Goal: Task Accomplishment & Management: Complete application form

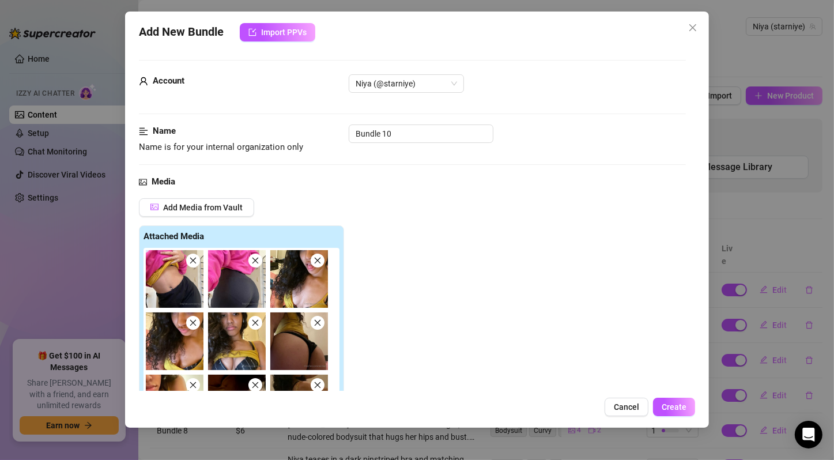
scroll to position [384, 0]
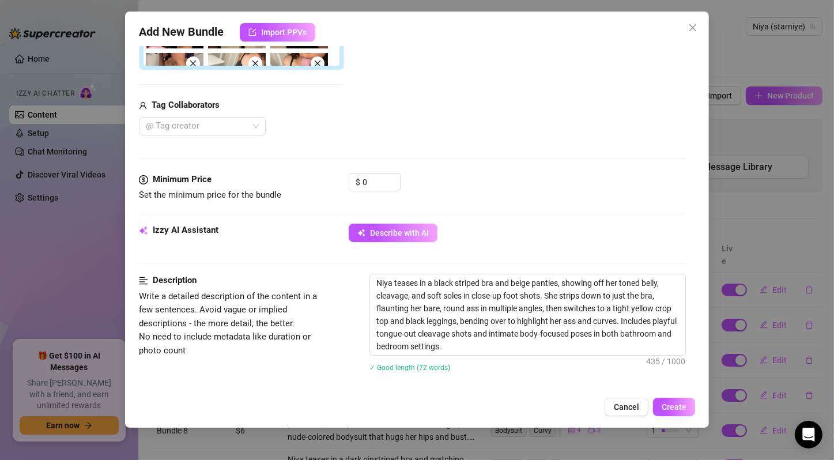
click at [374, 186] on input "0" at bounding box center [380, 181] width 37 height 17
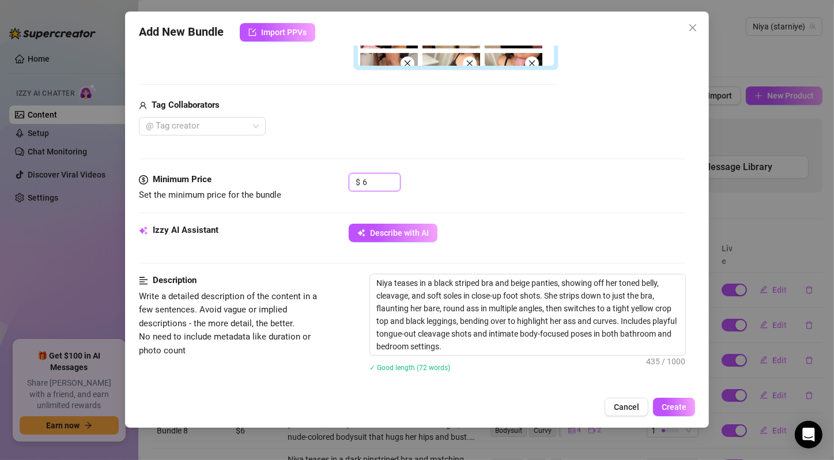
type input "6"
click at [513, 195] on div "$ 6" at bounding box center [517, 187] width 337 height 29
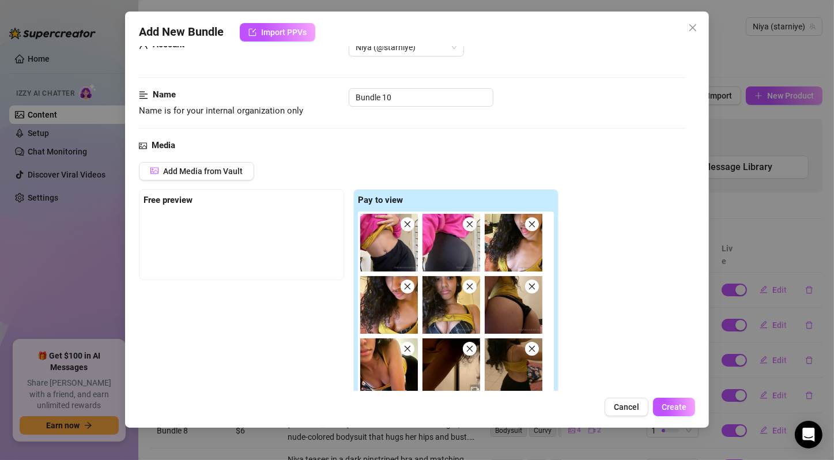
scroll to position [228, 0]
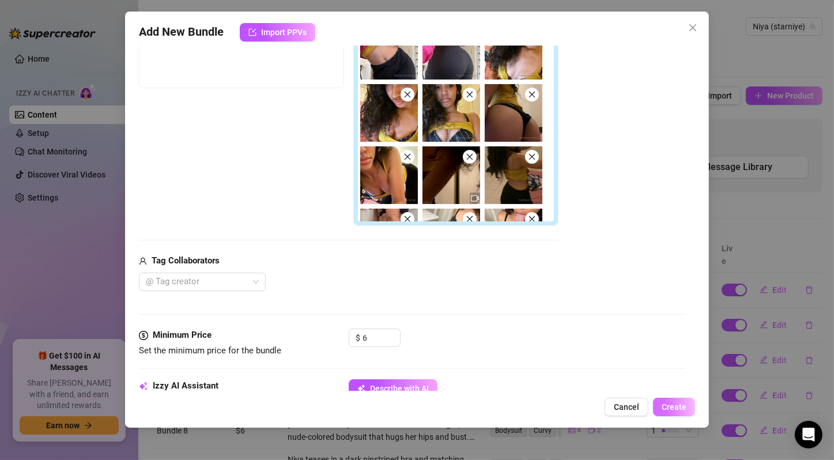
click at [682, 402] on span "Create" at bounding box center [673, 406] width 25 height 9
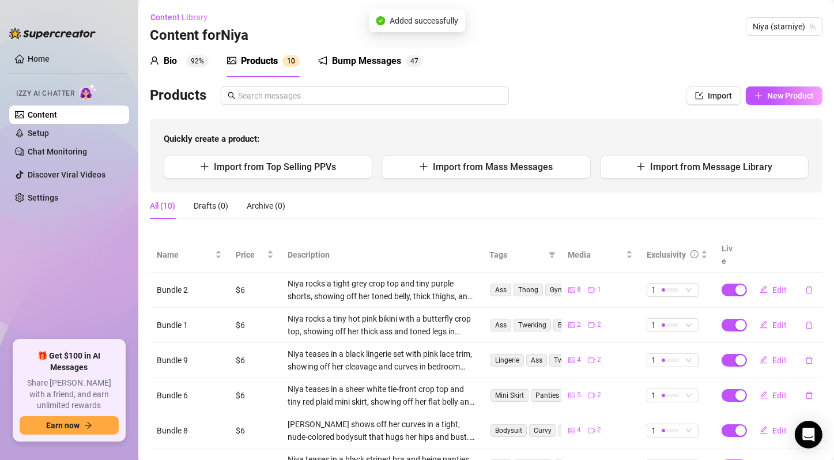
scroll to position [184, 0]
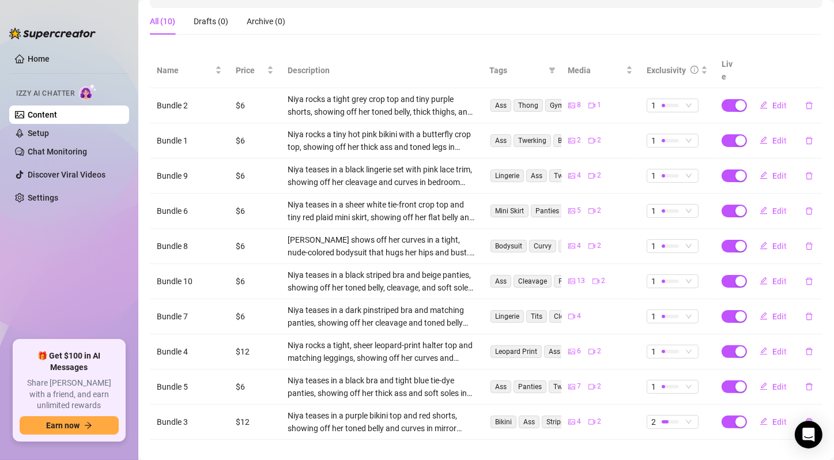
click at [404, 448] on main "Content Library Content for [PERSON_NAME] (starniye) Bio 92% Products 1 0 Bump …" at bounding box center [485, 145] width 695 height 659
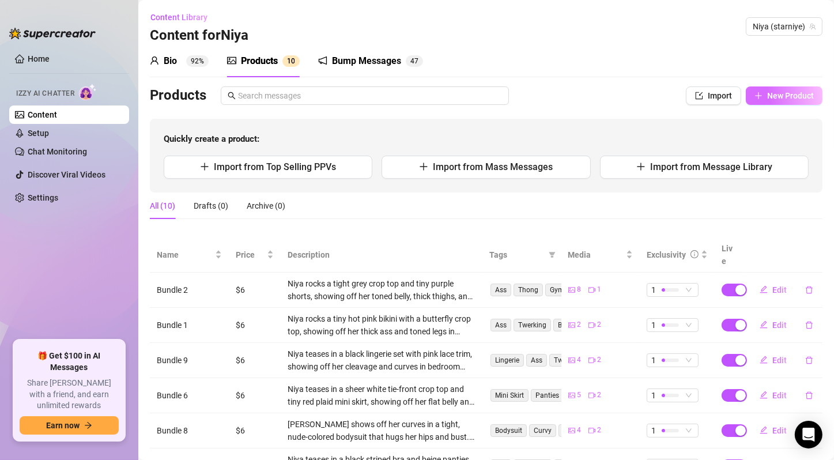
click at [790, 99] on span "New Product" at bounding box center [790, 95] width 47 height 9
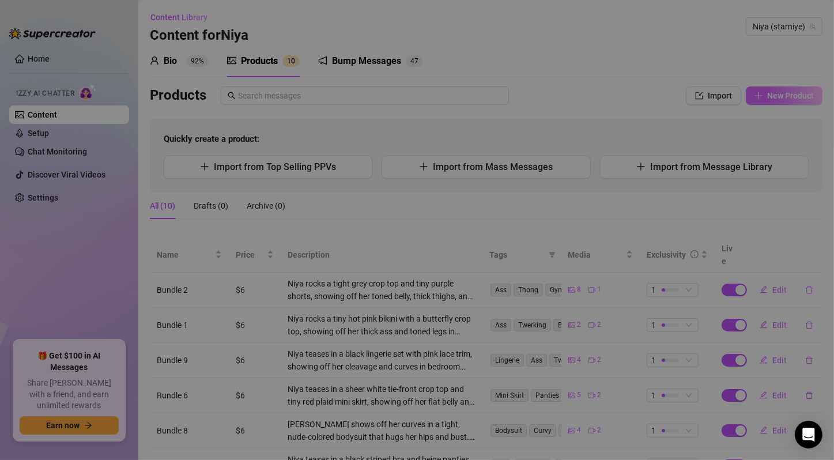
type textarea "Type your message here..."
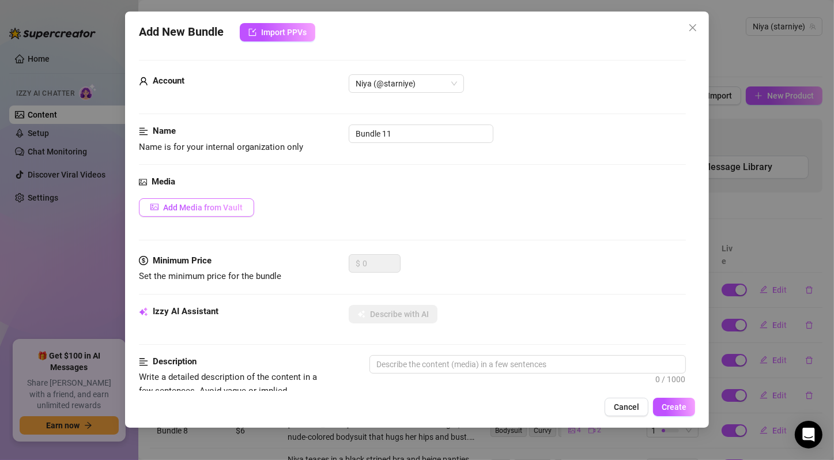
click at [190, 207] on span "Add Media from Vault" at bounding box center [203, 207] width 80 height 9
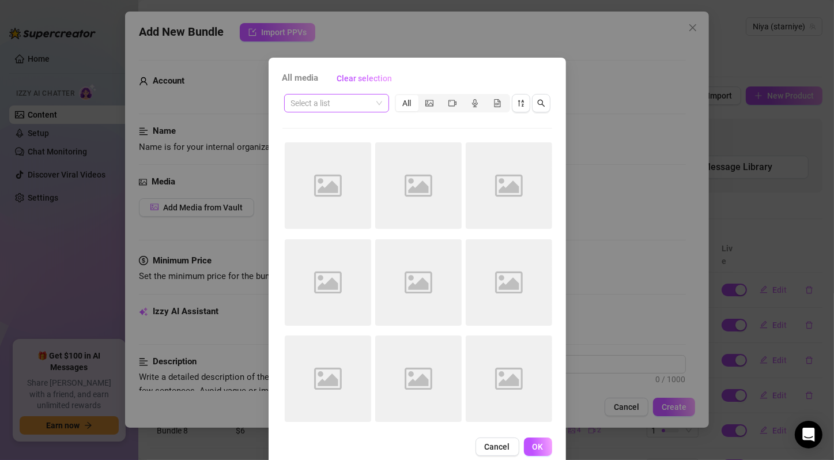
click at [375, 105] on span at bounding box center [336, 102] width 91 height 17
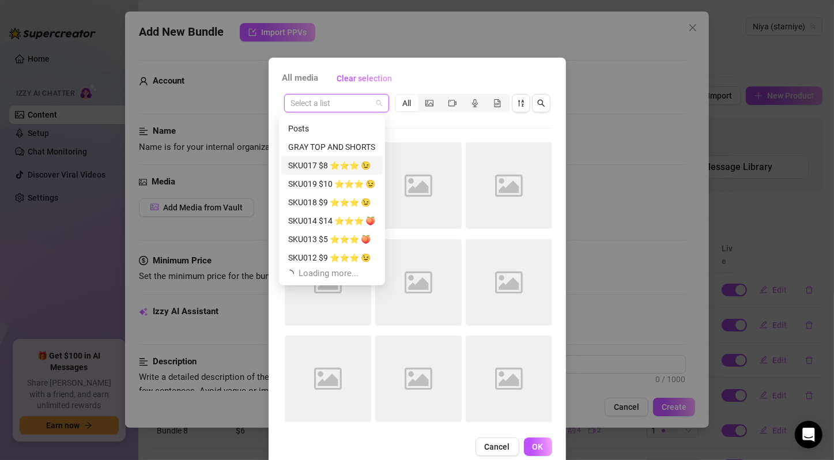
scroll to position [37, 0]
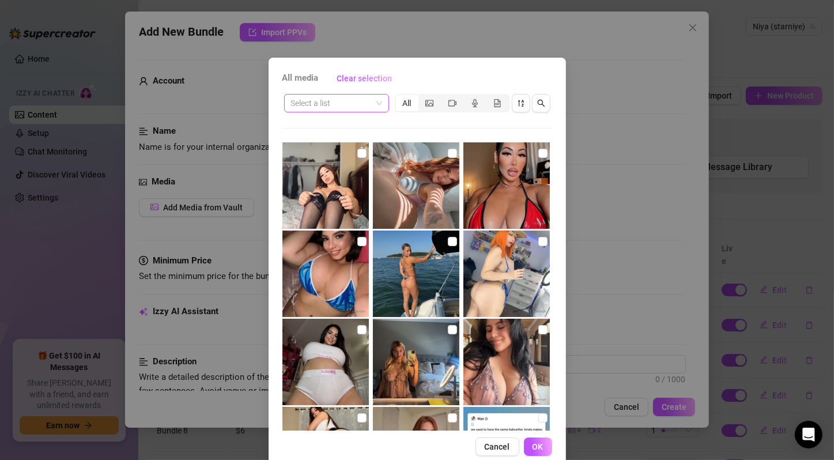
click at [373, 101] on span at bounding box center [336, 102] width 91 height 17
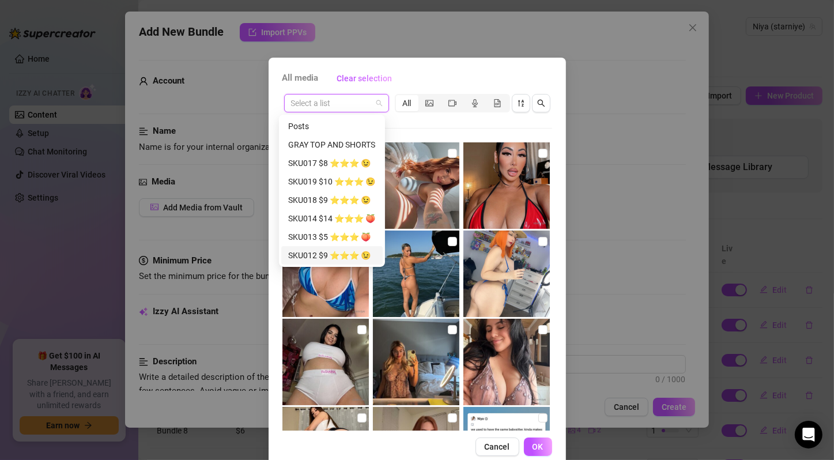
scroll to position [221, 0]
click at [338, 252] on div "SKU004 $8 ⭐️⭐️⭐️ 😉" at bounding box center [337, 255] width 99 height 13
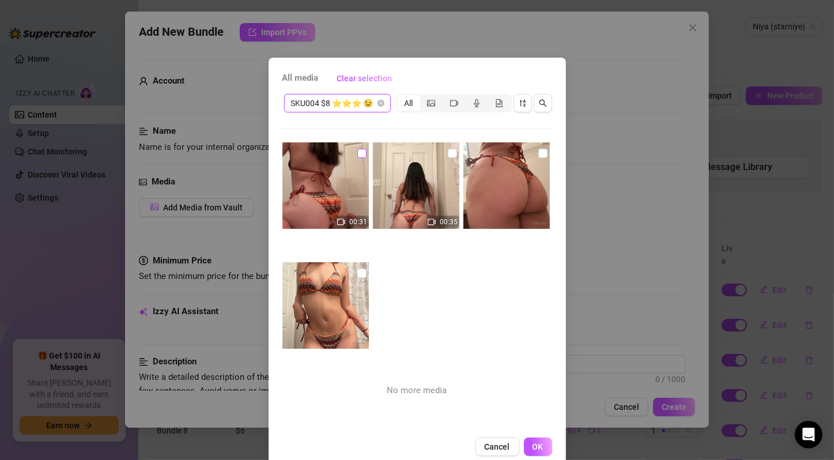
click at [357, 154] on input "checkbox" at bounding box center [361, 153] width 9 height 9
checkbox input "true"
click at [448, 149] on input "checkbox" at bounding box center [452, 153] width 9 height 9
checkbox input "true"
click at [538, 150] on input "checkbox" at bounding box center [542, 153] width 9 height 9
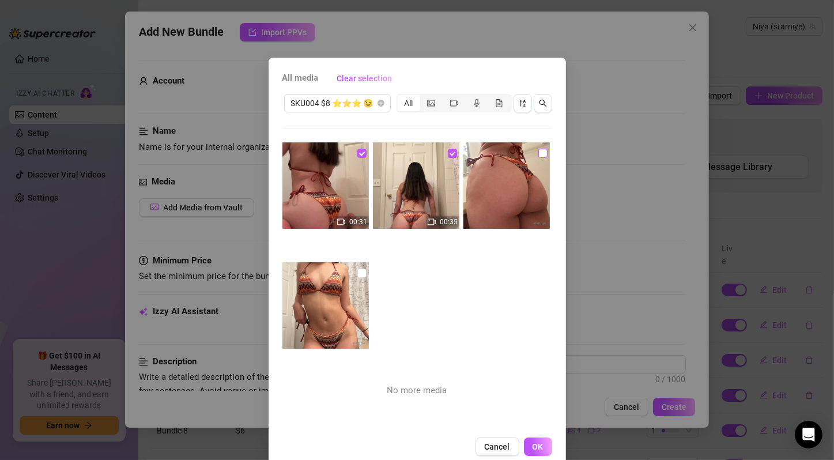
checkbox input "true"
click at [357, 273] on input "checkbox" at bounding box center [361, 272] width 9 height 9
checkbox input "true"
click at [530, 451] on button "OK" at bounding box center [538, 446] width 28 height 18
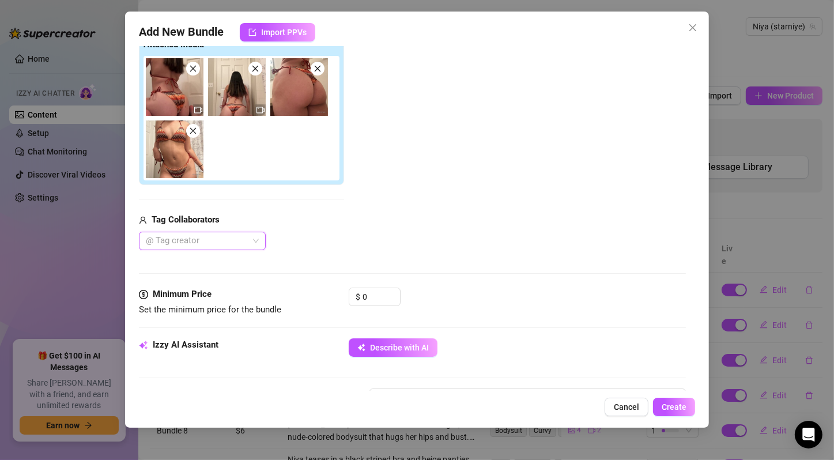
scroll to position [384, 0]
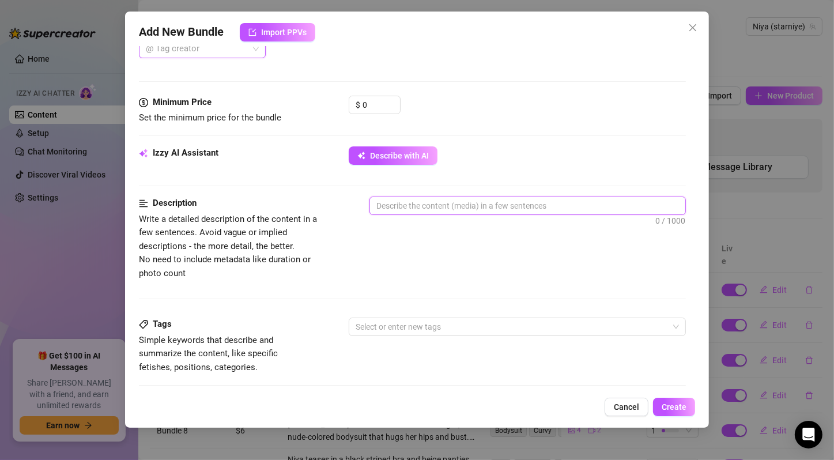
click at [414, 197] on textarea at bounding box center [527, 205] width 315 height 17
click at [414, 160] on button "Describe with AI" at bounding box center [393, 155] width 89 height 18
type textarea "Niya"
type textarea "Niya rocks"
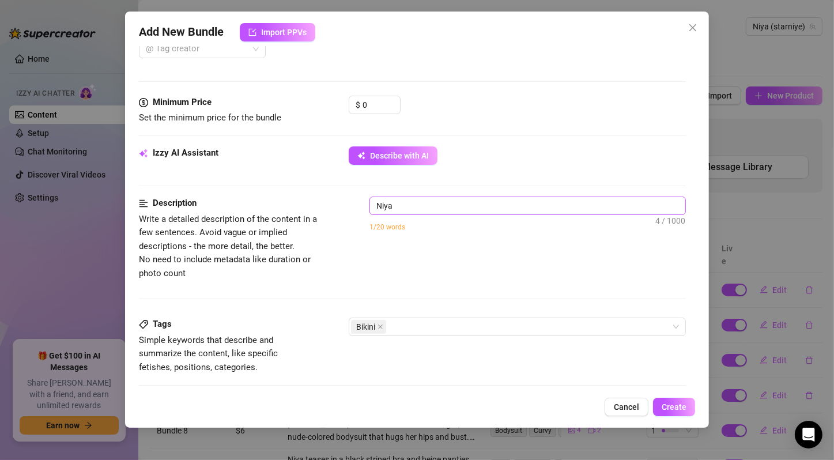
type textarea "Niya rocks"
type textarea "Niya rocks a"
type textarea "Niya rocks a tiny"
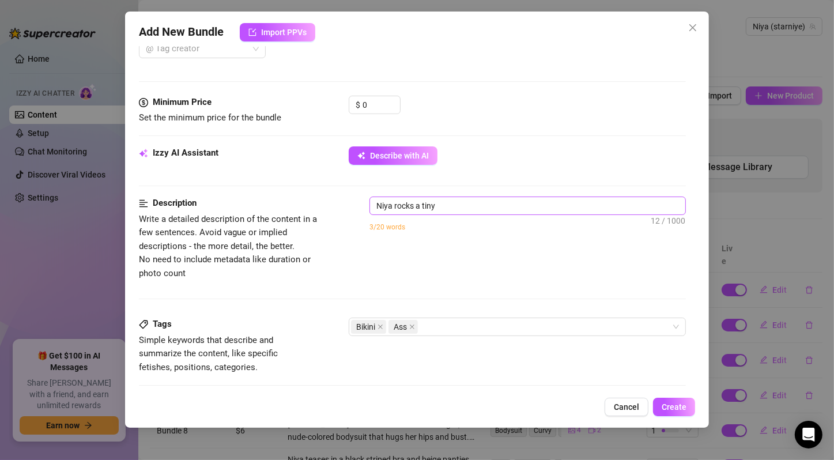
type textarea "Niya rocks a tiny patterned"
type textarea "Niya rocks a tiny patterned string"
type textarea "Niya rocks a tiny patterned string bikini,"
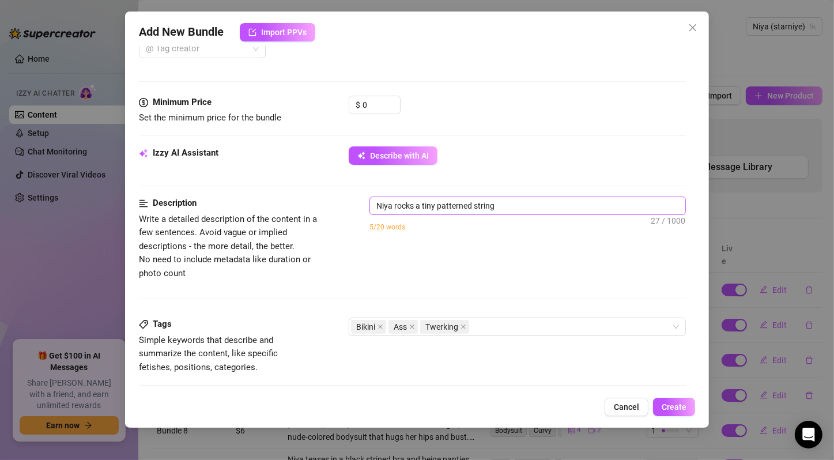
type textarea "Niya rocks a tiny patterned string bikini,"
type textarea "Niya rocks a tiny patterned string bikini, showing"
type textarea "Niya rocks a tiny patterned string bikini, showing off"
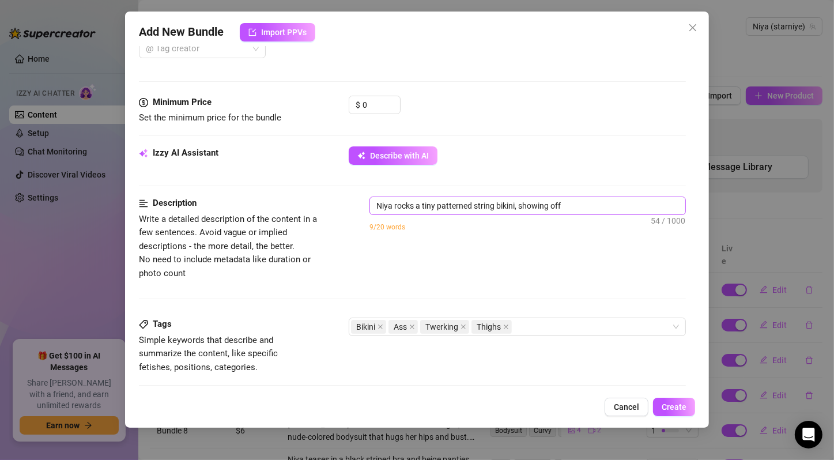
type textarea "Niya rocks a tiny patterned string bikini, showing off her"
type textarea "Niya rocks a tiny patterned string bikini, showing off her toned"
type textarea "Niya rocks a tiny patterned string bikini, showing off her toned belly,"
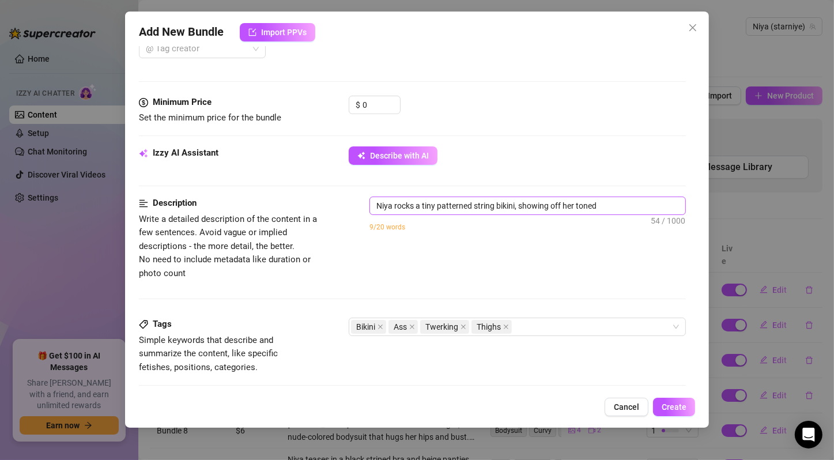
type textarea "Niya rocks a tiny patterned string bikini, showing off her toned belly,"
type textarea "Niya rocks a tiny patterned string bikini, showing off her toned belly, thick"
type textarea "Niya rocks a tiny patterned string bikini, showing off her toned belly, thick t…"
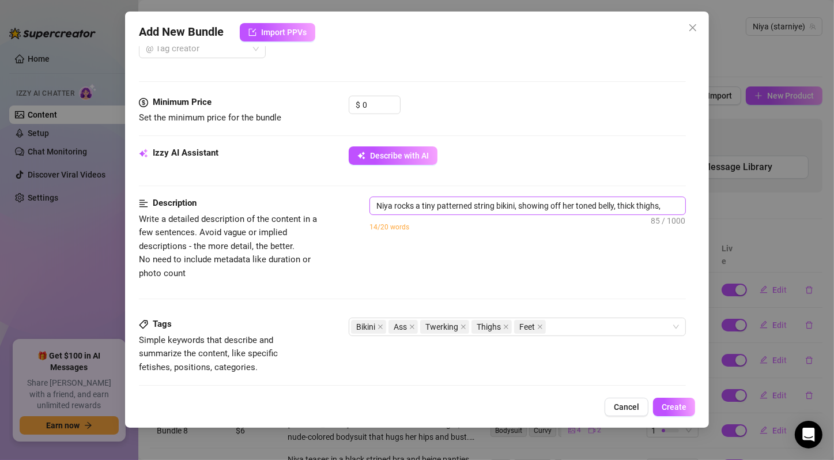
type textarea "Niya rocks a tiny patterned string bikini, showing off her toned belly, thick t…"
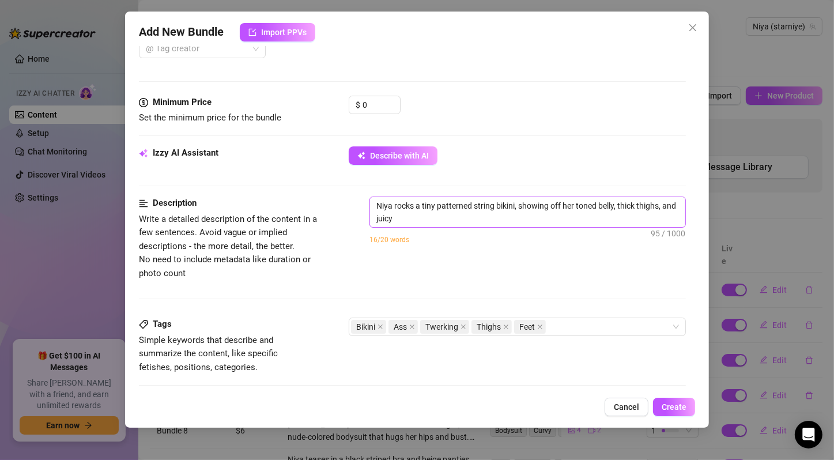
type textarea "Niya rocks a tiny patterned string bikini, showing off her toned belly, thick t…"
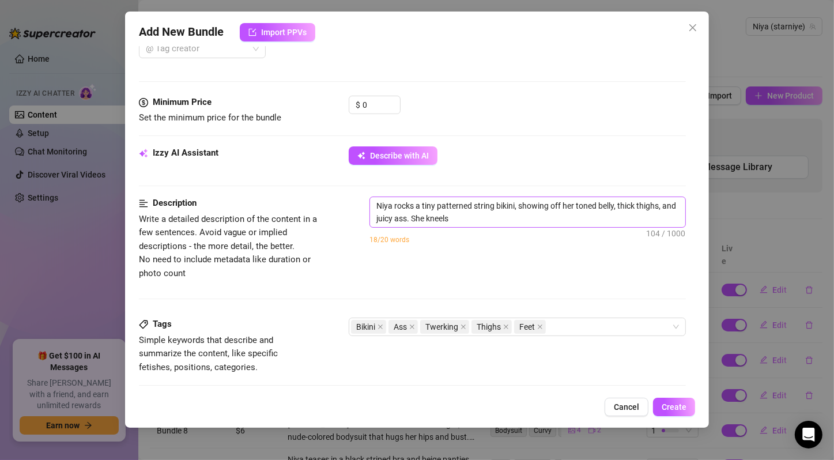
type textarea "Niya rocks a tiny patterned string bikini, showing off her toned belly, thick t…"
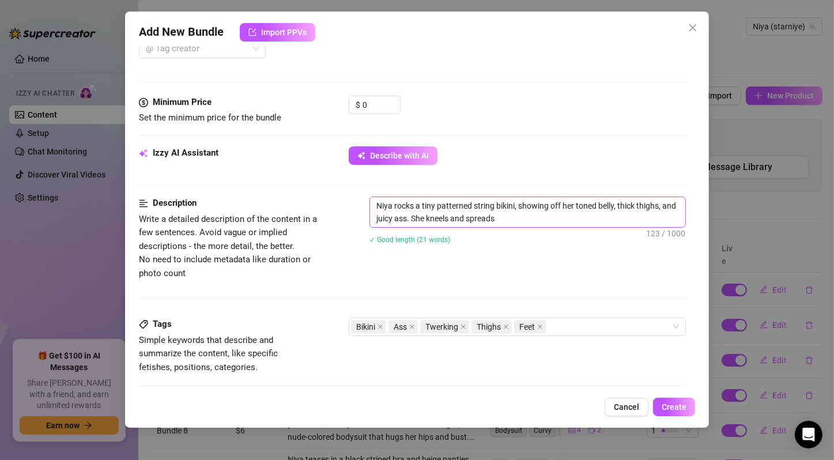
type textarea "Niya rocks a tiny patterned string bikini, showing off her toned belly, thick t…"
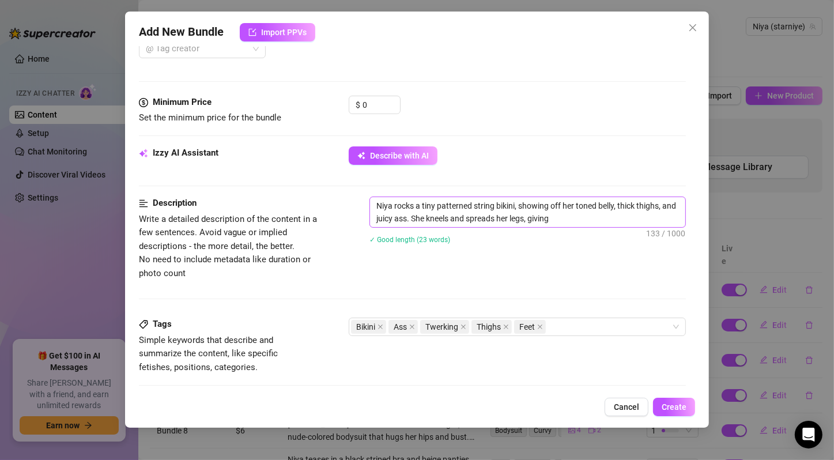
type textarea "Niya rocks a tiny patterned string bikini, showing off her toned belly, thick t…"
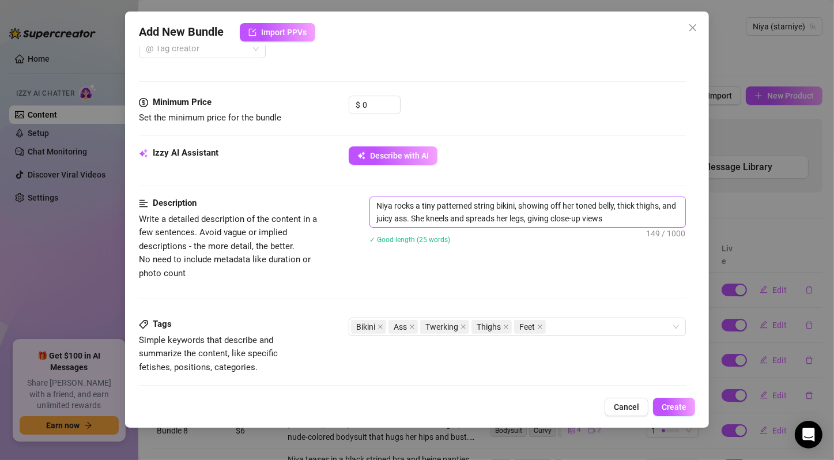
type textarea "Niya rocks a tiny patterned string bikini, showing off her toned belly, thick t…"
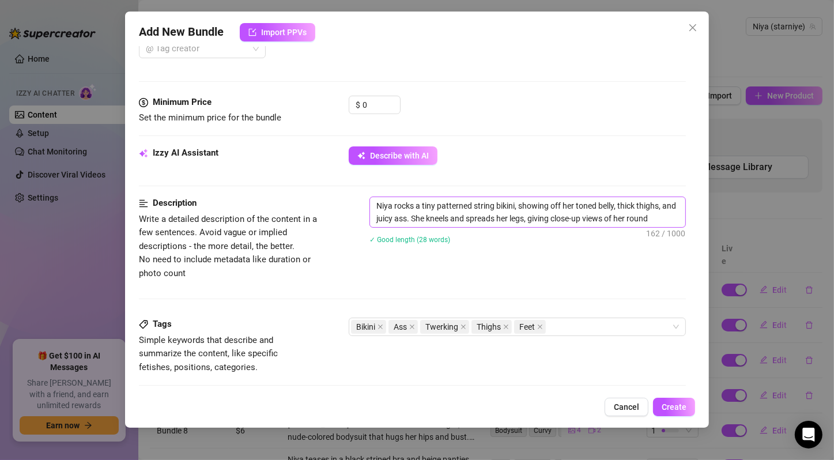
type textarea "Niya rocks a tiny patterned string bikini, showing off her toned belly, thick t…"
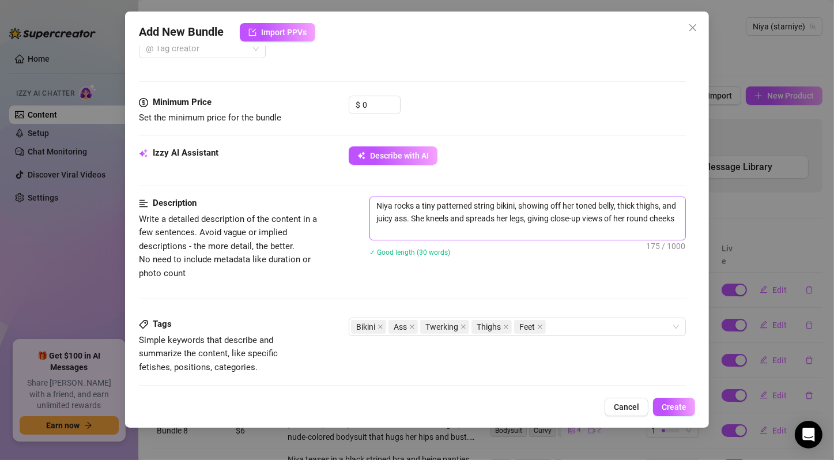
type textarea "Niya rocks a tiny patterned string bikini, showing off her toned belly, thick t…"
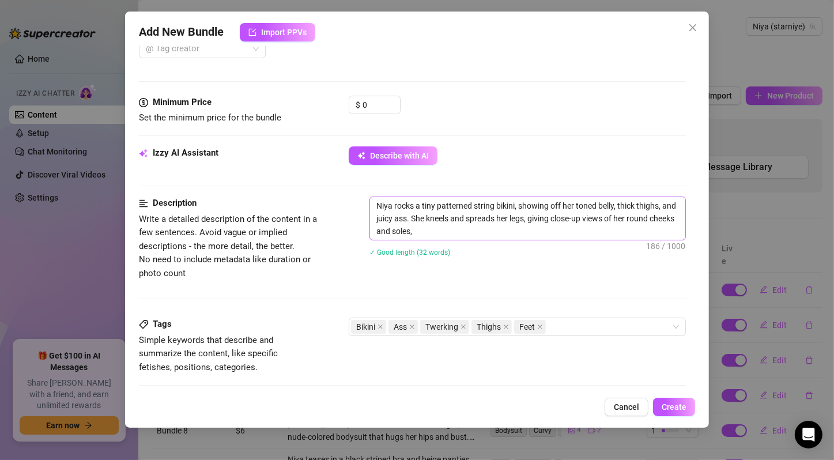
type textarea "Niya rocks a tiny patterned string bikini, showing off her toned belly, thick t…"
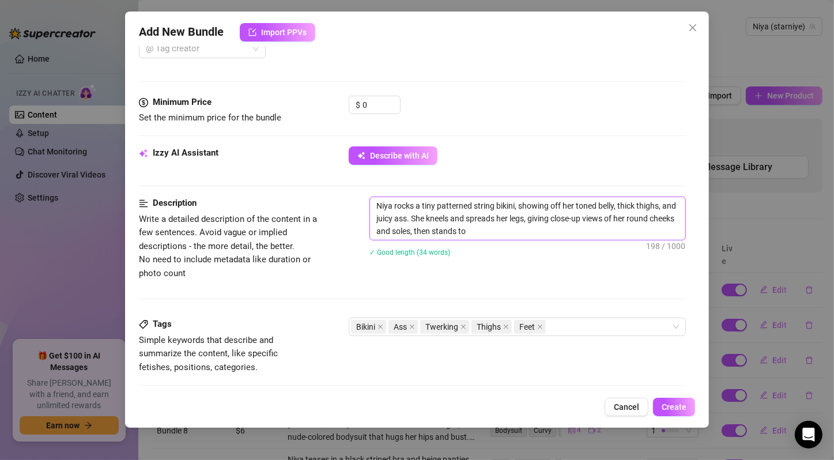
type textarea "Niya rocks a tiny patterned string bikini, showing off her toned belly, thick t…"
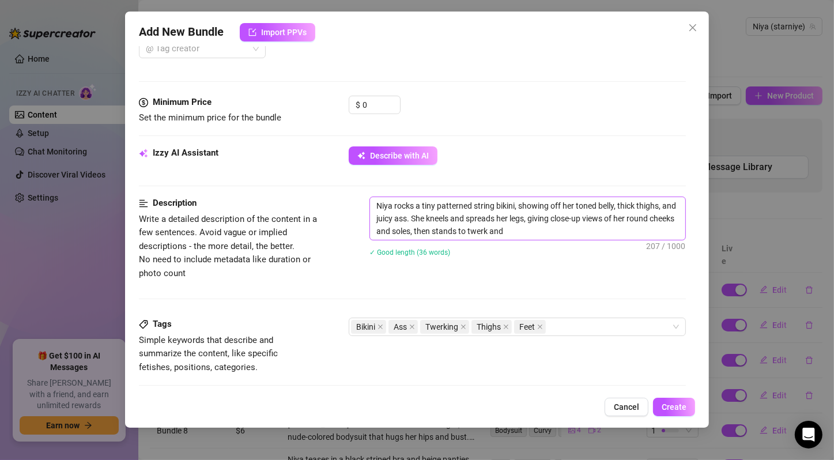
type textarea "Niya rocks a tiny patterned string bikini, showing off her toned belly, thick t…"
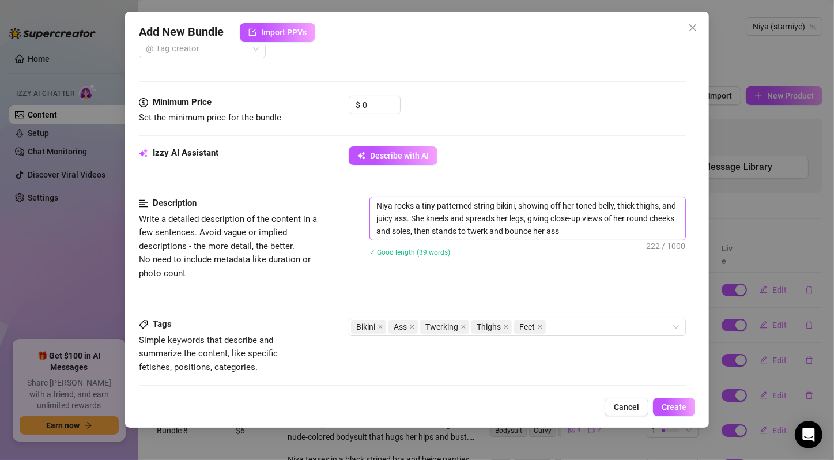
type textarea "Niya rocks a tiny patterned string bikini, showing off her toned belly, thick t…"
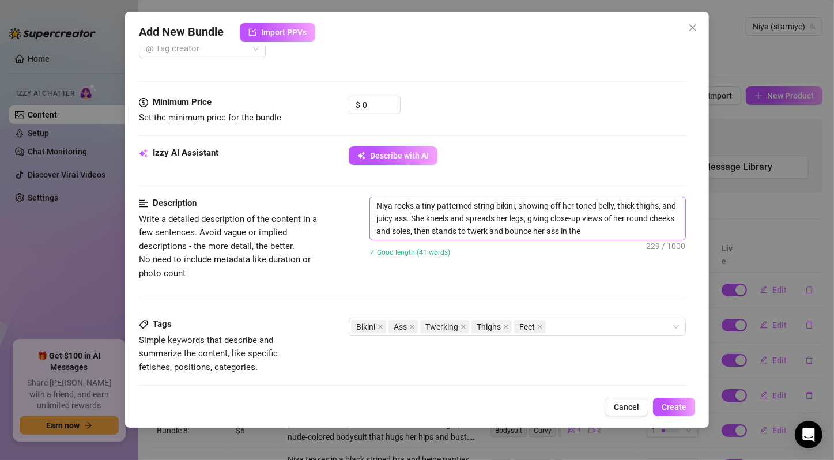
type textarea "Niya rocks a tiny patterned string bikini, showing off her toned belly, thick t…"
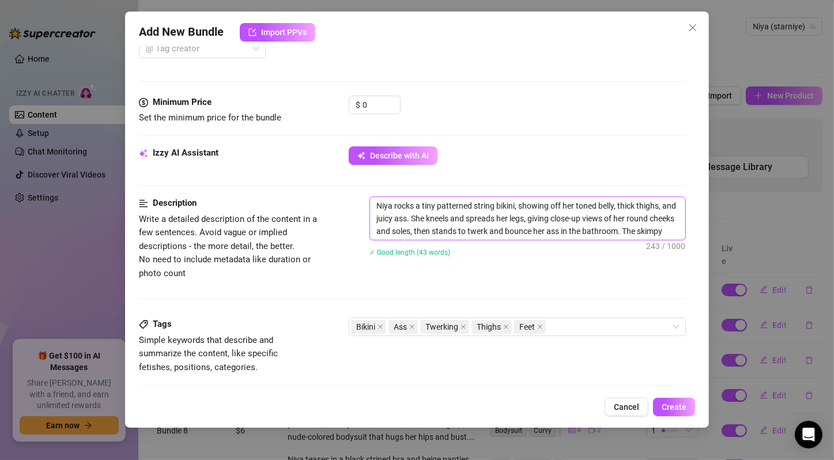
type textarea "Niya rocks a tiny patterned string bikini, showing off her toned belly, thick t…"
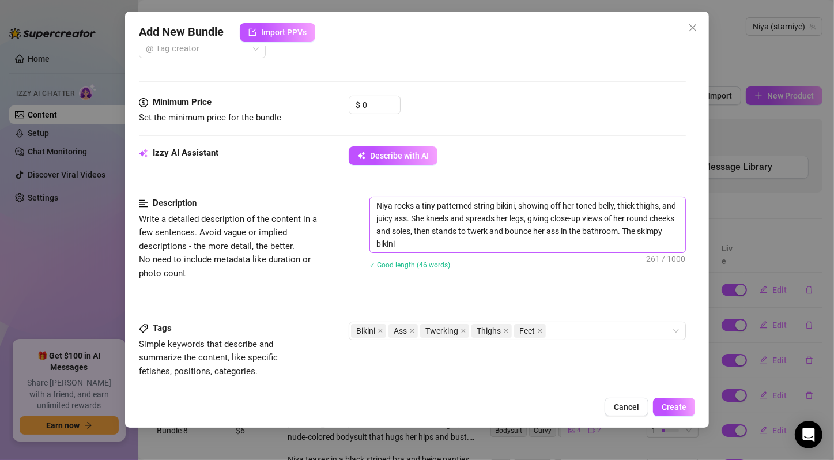
type textarea "Niya rocks a tiny patterned string bikini, showing off her toned belly, thick t…"
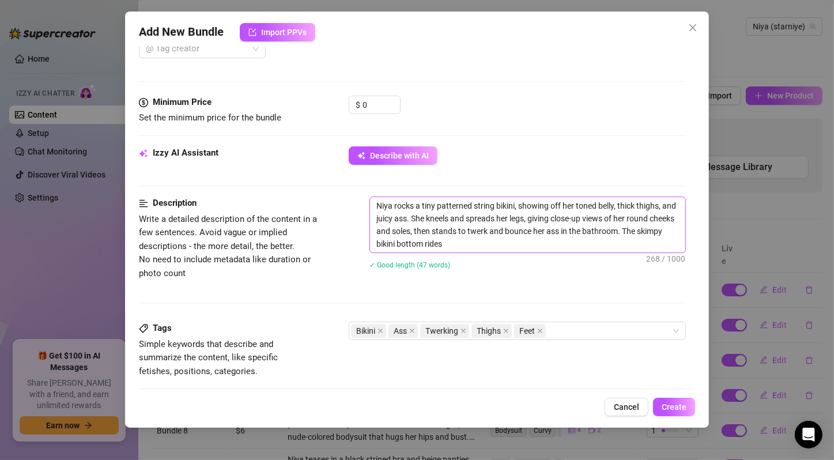
type textarea "Niya rocks a tiny patterned string bikini, showing off her toned belly, thick t…"
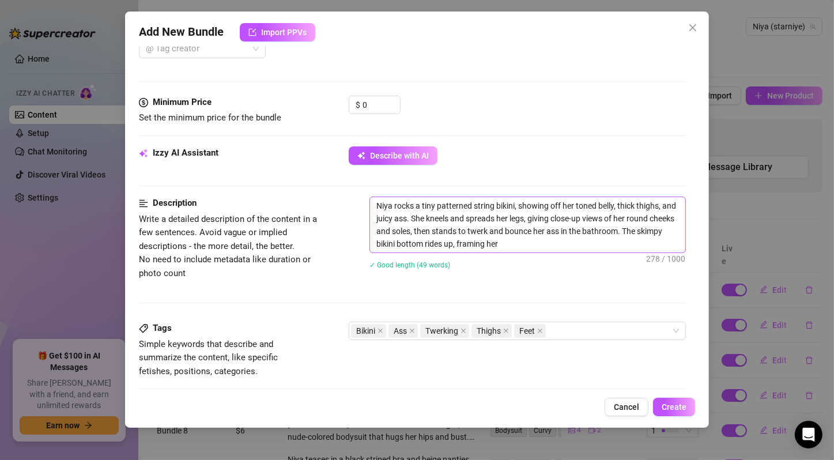
type textarea "Niya rocks a tiny patterned string bikini, showing off her toned belly, thick t…"
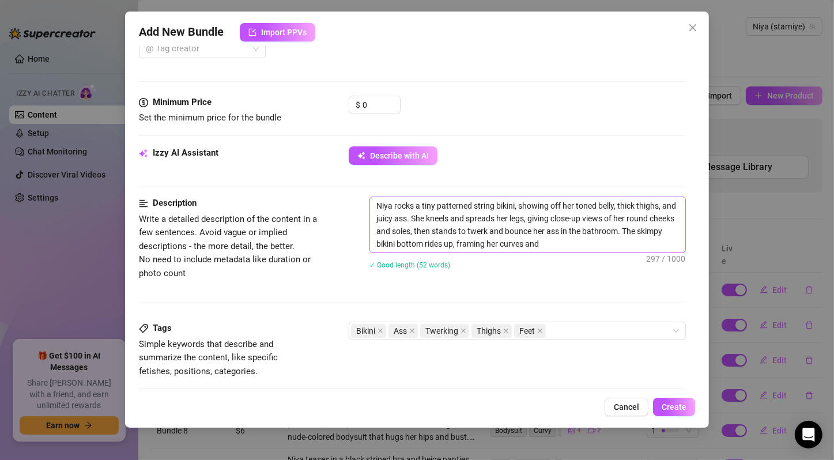
type textarea "Niya rocks a tiny patterned string bikini, showing off her toned belly, thick t…"
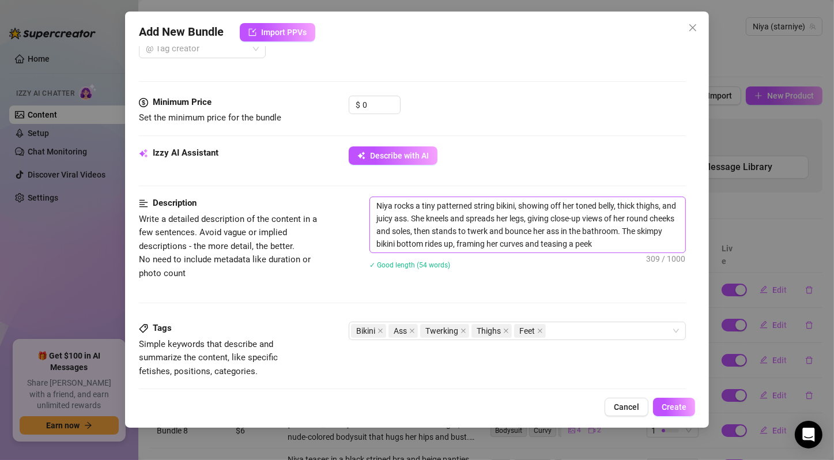
type textarea "Niya rocks a tiny patterned string bikini, showing off her toned belly, thick t…"
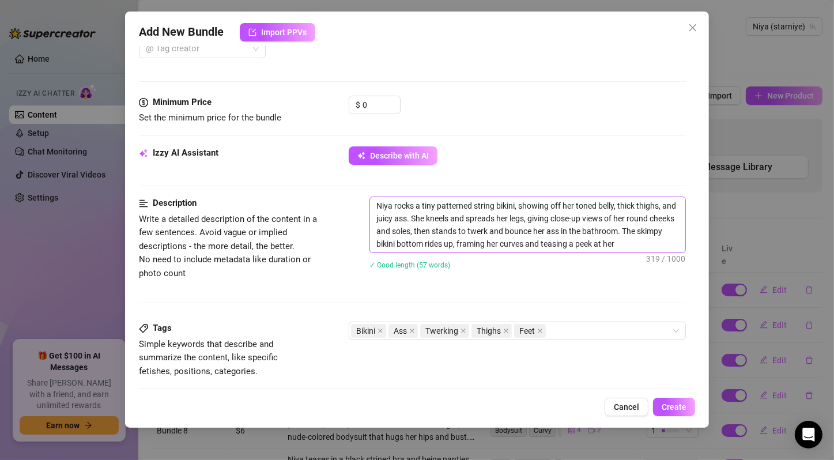
type textarea "Niya rocks a tiny patterned string bikini, showing off her toned belly, thick t…"
click at [403, 205] on textarea "Niya rocks a tiny patterned string bikini, showing off her toned belly, thick t…" at bounding box center [527, 224] width 315 height 55
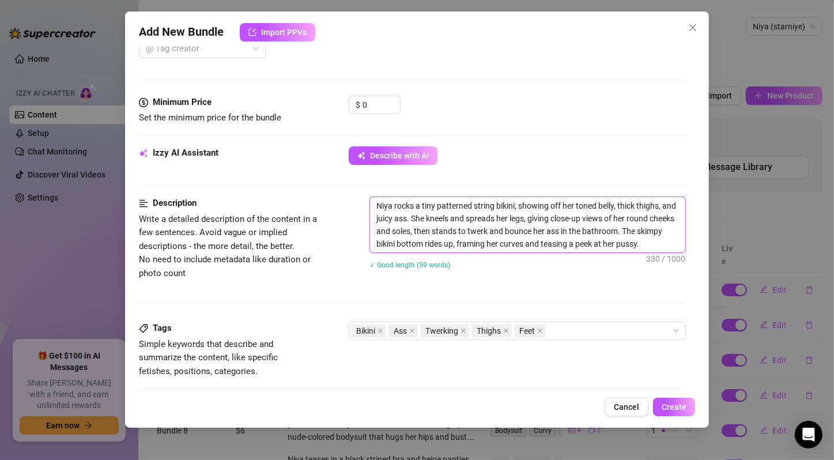
drag, startPoint x: 403, startPoint y: 205, endPoint x: 403, endPoint y: 230, distance: 25.4
click at [403, 230] on textarea "Niya rocks a tiny patterned string bikini, showing off her toned belly, thick t…" at bounding box center [527, 224] width 315 height 55
drag, startPoint x: 407, startPoint y: 205, endPoint x: 553, endPoint y: 232, distance: 148.3
click at [553, 232] on textarea "Niya rocks a tiny patterned string bikini, showing off her toned belly, thick t…" at bounding box center [527, 224] width 315 height 55
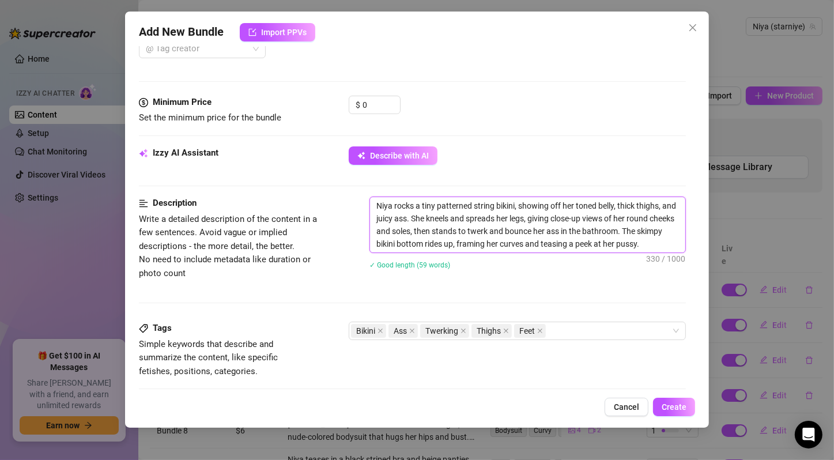
click at [553, 232] on textarea "Niya rocks a tiny patterned string bikini, showing off her toned belly, thick t…" at bounding box center [527, 224] width 315 height 55
click at [495, 239] on textarea "Niya rocks a tiny patterned string bikini, showing off her toned belly, thick t…" at bounding box center [527, 224] width 315 height 55
click at [451, 240] on textarea "Niya rocks a tiny patterned string bikini, showing off her toned belly, thick t…" at bounding box center [527, 224] width 315 height 55
click at [506, 240] on textarea "Niya rocks a tiny patterned string bikini, showing off her toned belly, thick t…" at bounding box center [527, 224] width 315 height 55
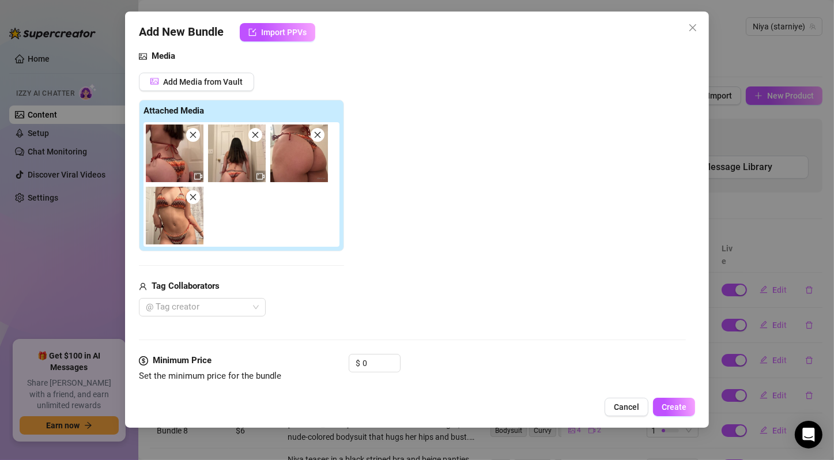
scroll to position [0, 0]
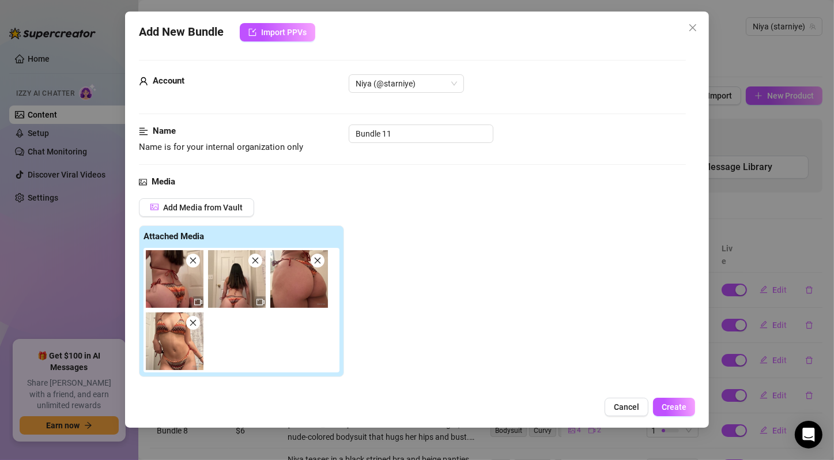
click at [156, 286] on img at bounding box center [175, 279] width 58 height 58
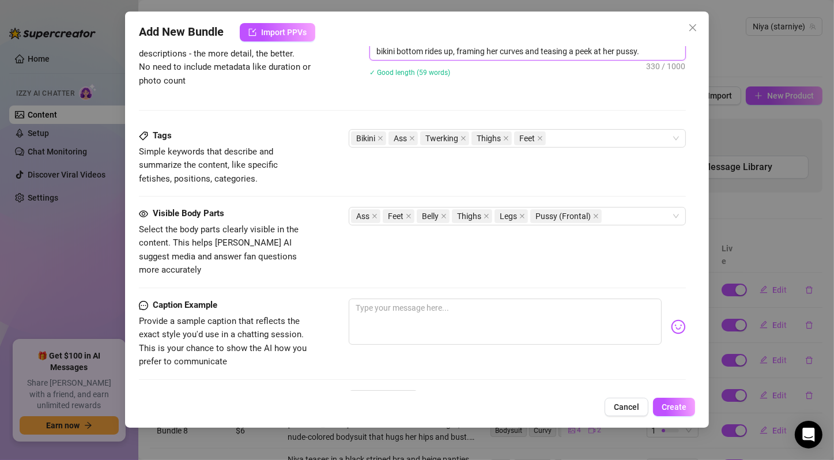
scroll to position [702, 0]
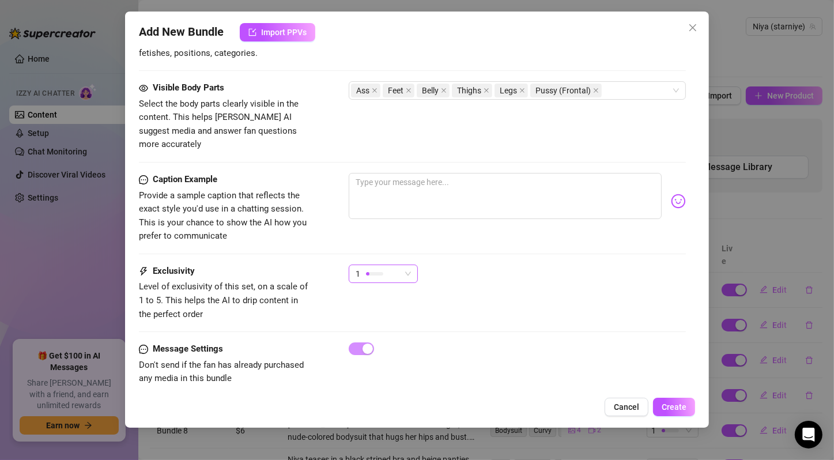
click at [403, 265] on span "1" at bounding box center [382, 273] width 55 height 17
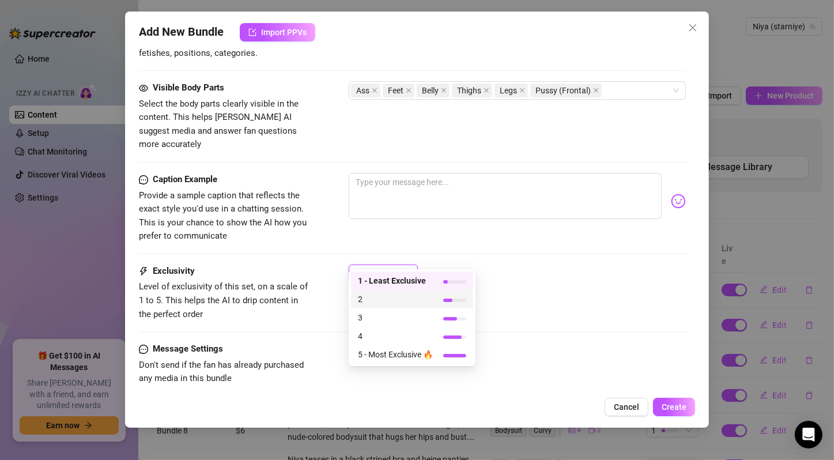
click at [403, 298] on span "2" at bounding box center [395, 299] width 75 height 13
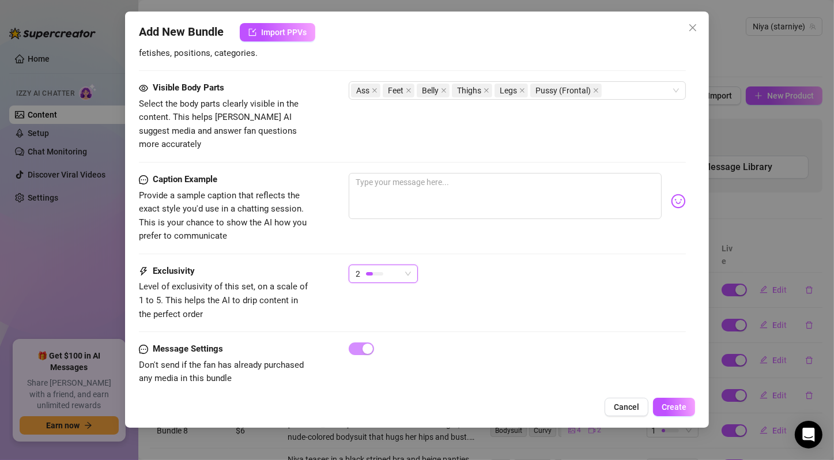
click at [456, 264] on div "2 2" at bounding box center [517, 278] width 337 height 29
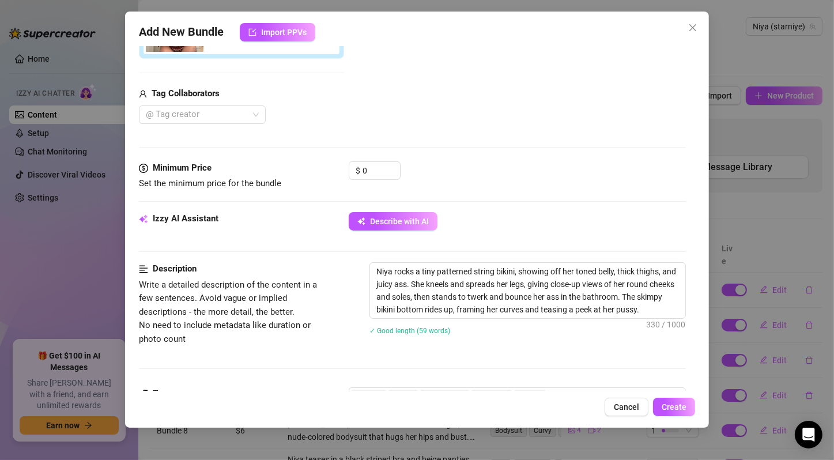
click at [375, 159] on div "Media Add Media from Vault Attached Media Tag Collaborators @ Tag creator" at bounding box center [412, 9] width 547 height 304
click at [373, 169] on input "0" at bounding box center [380, 170] width 37 height 17
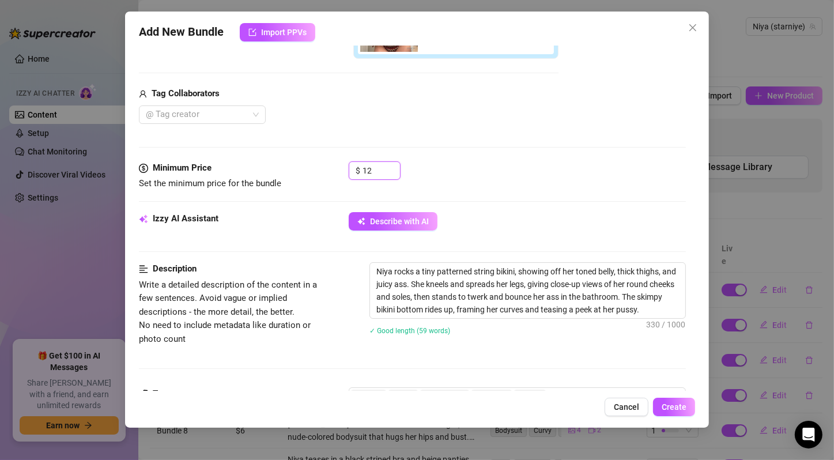
type input "12"
click at [492, 179] on div "$ 12" at bounding box center [517, 175] width 337 height 29
click at [675, 402] on span "Create" at bounding box center [673, 406] width 25 height 9
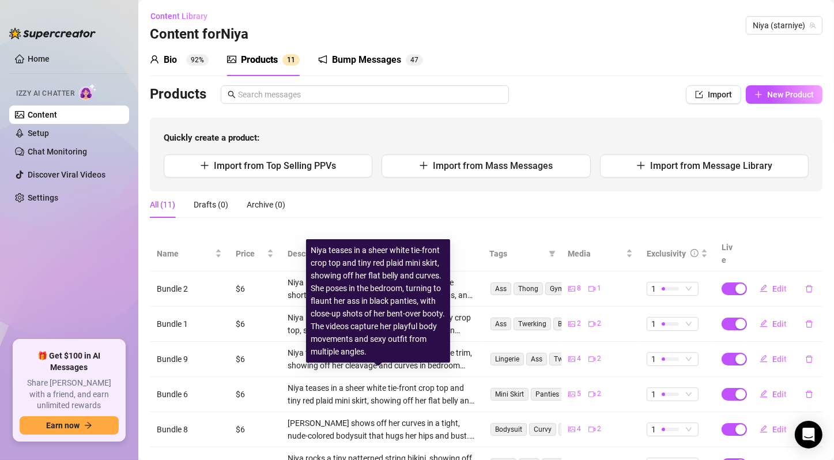
scroll to position [0, 0]
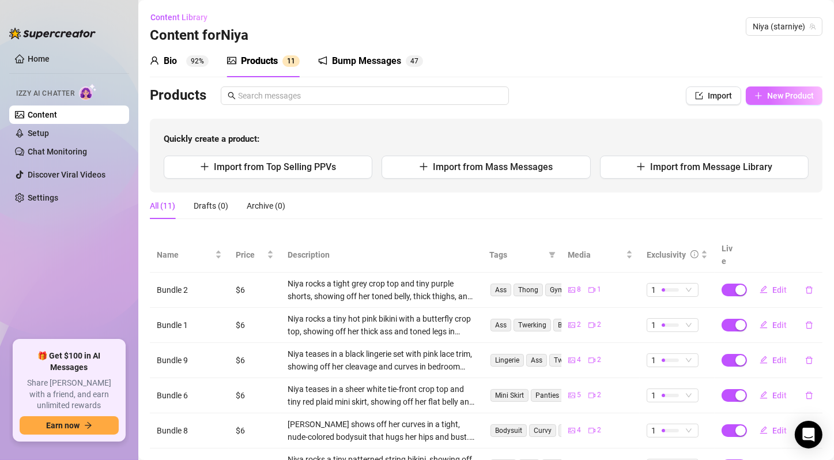
click at [767, 94] on span "New Product" at bounding box center [790, 95] width 47 height 9
type textarea "Type your message here..."
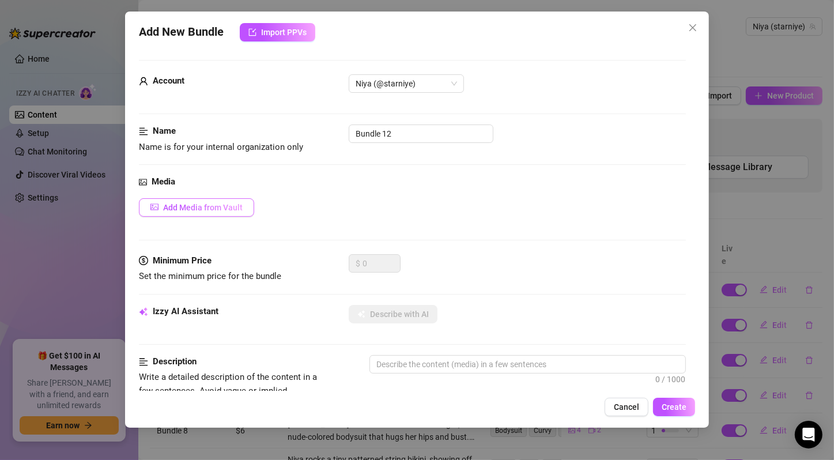
click at [222, 205] on span "Add Media from Vault" at bounding box center [203, 207] width 80 height 9
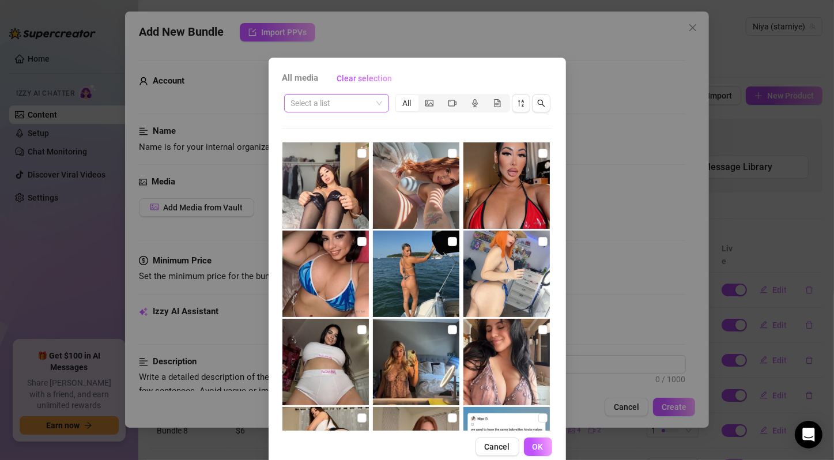
click at [375, 102] on span at bounding box center [336, 102] width 91 height 17
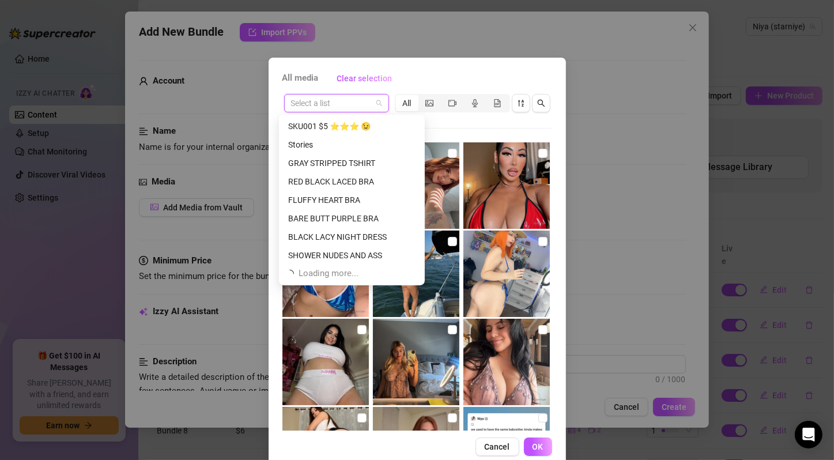
scroll to position [590, 0]
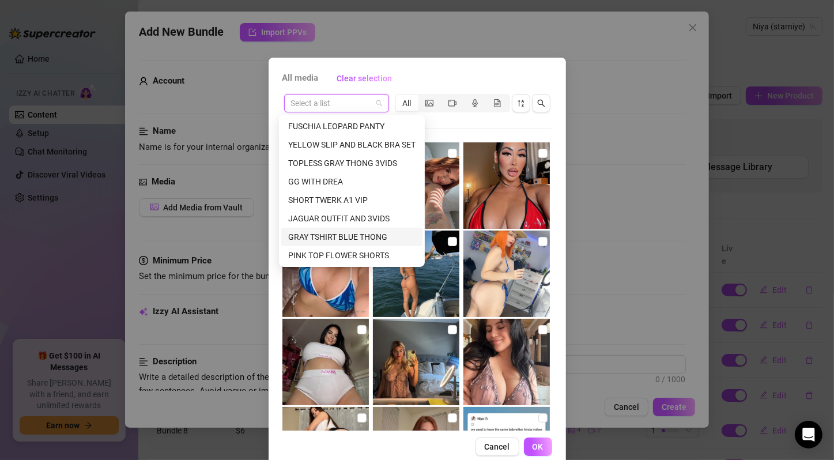
click at [377, 233] on div "GRAY TSHIRT BLUE THONG" at bounding box center [351, 236] width 127 height 13
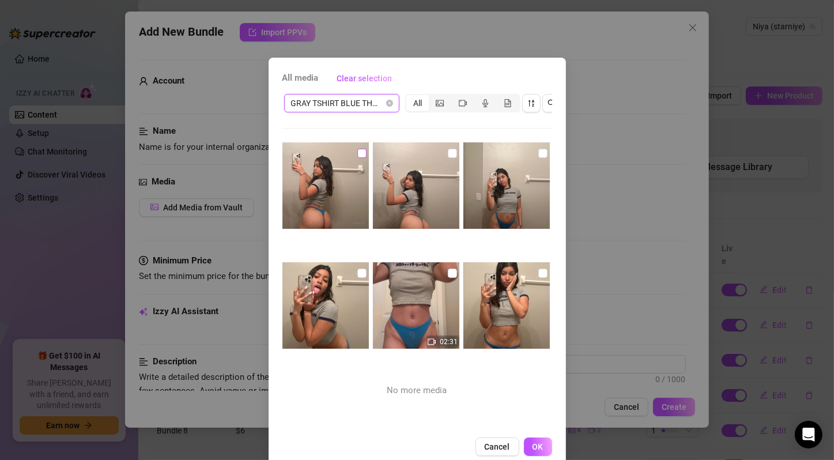
click at [357, 152] on input "checkbox" at bounding box center [361, 153] width 9 height 9
checkbox input "true"
click at [448, 152] on input "checkbox" at bounding box center [452, 153] width 9 height 9
checkbox input "true"
click at [538, 157] on input "checkbox" at bounding box center [542, 153] width 9 height 9
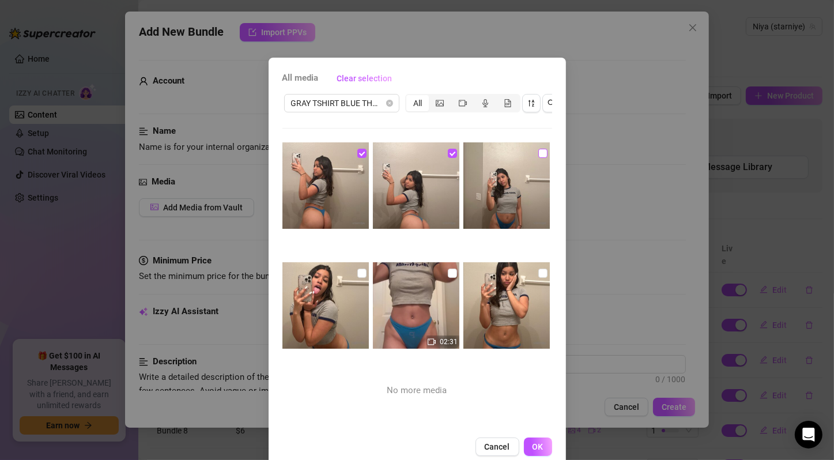
checkbox input "true"
click at [357, 273] on input "checkbox" at bounding box center [361, 272] width 9 height 9
checkbox input "true"
click at [448, 271] on input "checkbox" at bounding box center [452, 272] width 9 height 9
checkbox input "true"
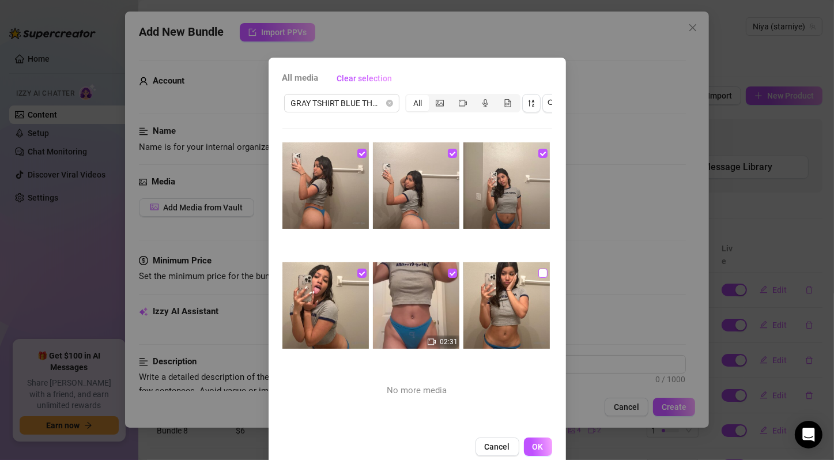
click at [538, 270] on input "checkbox" at bounding box center [542, 272] width 9 height 9
checkbox input "true"
click at [541, 450] on button "OK" at bounding box center [538, 446] width 28 height 18
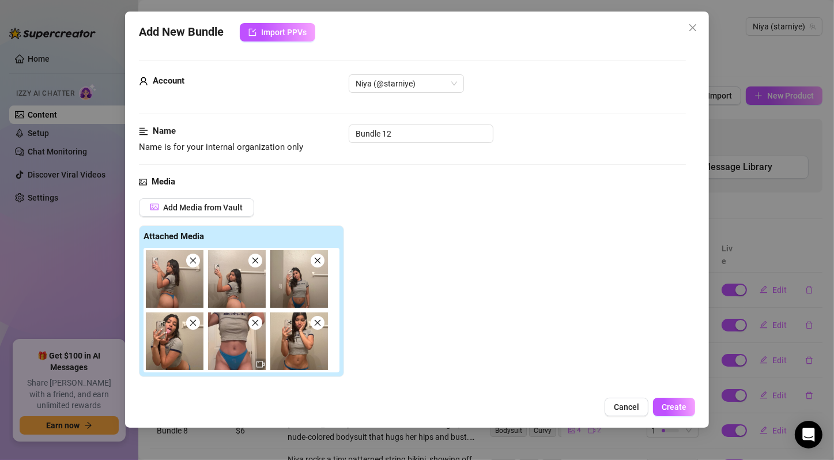
scroll to position [192, 0]
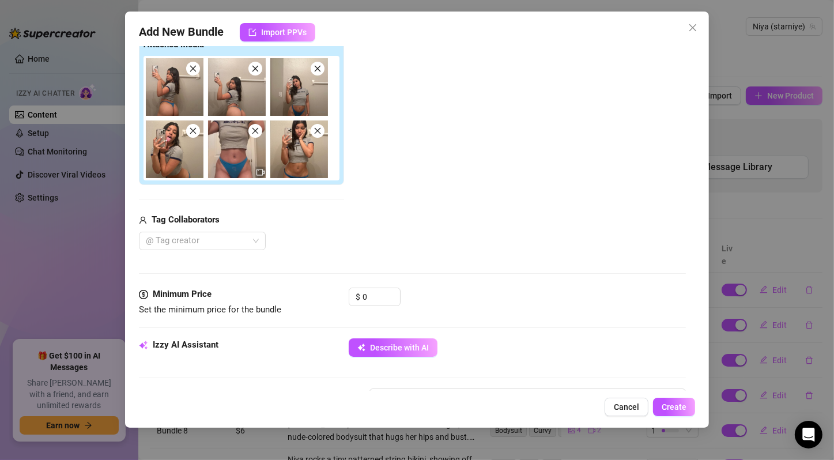
click at [435, 279] on div "Media Add Media from Vault Attached Media Tag Collaborators @ Tag creator" at bounding box center [412, 135] width 547 height 304
click at [404, 343] on span "Describe with AI" at bounding box center [399, 347] width 59 height 9
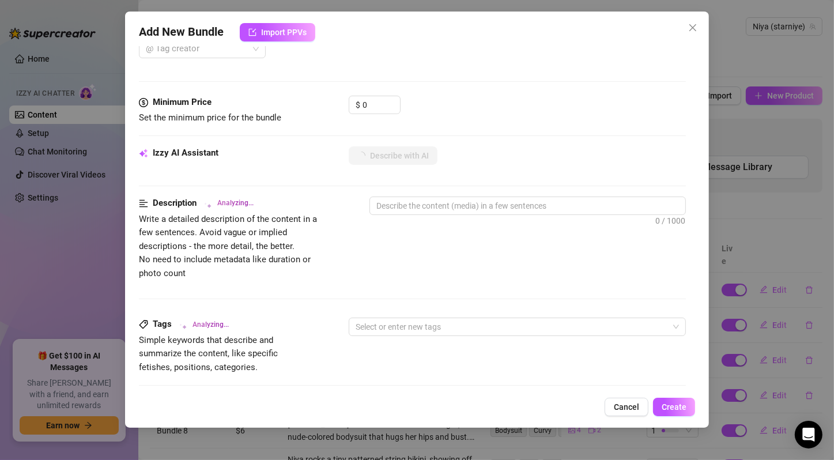
type textarea "Niya"
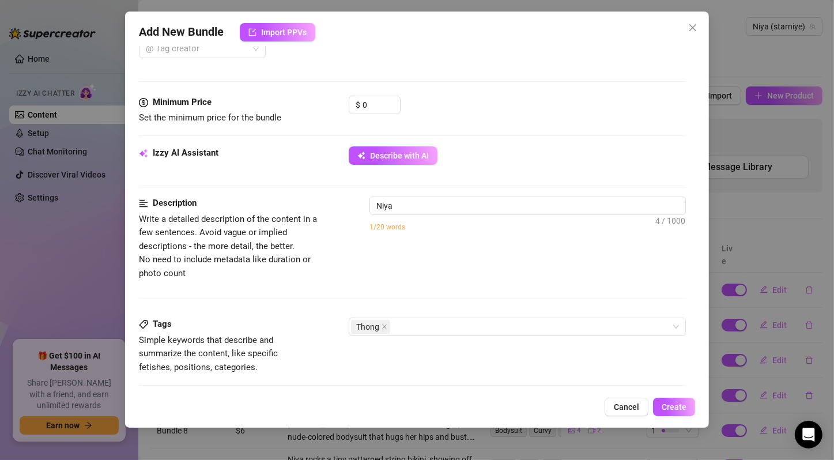
type textarea "[PERSON_NAME] wears"
type textarea "[PERSON_NAME] wears a"
type textarea "[PERSON_NAME] wears a tight"
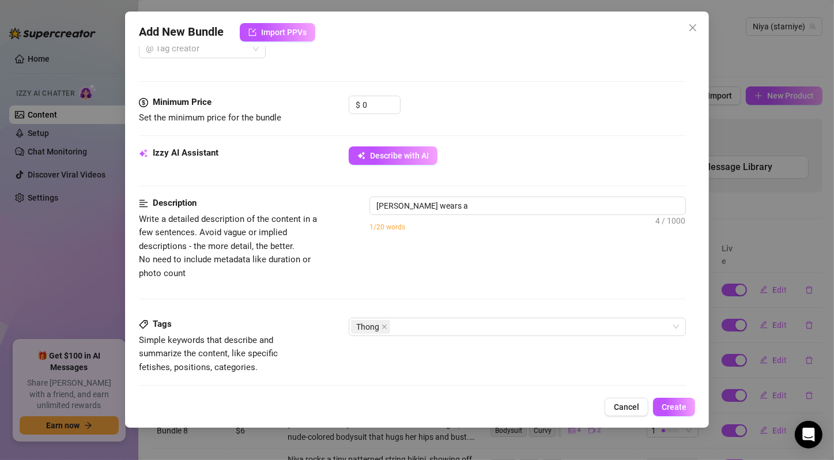
type textarea "[PERSON_NAME] wears a tight"
type textarea "[PERSON_NAME] wears a tight grey"
type textarea "[PERSON_NAME] wears a tight grey crop"
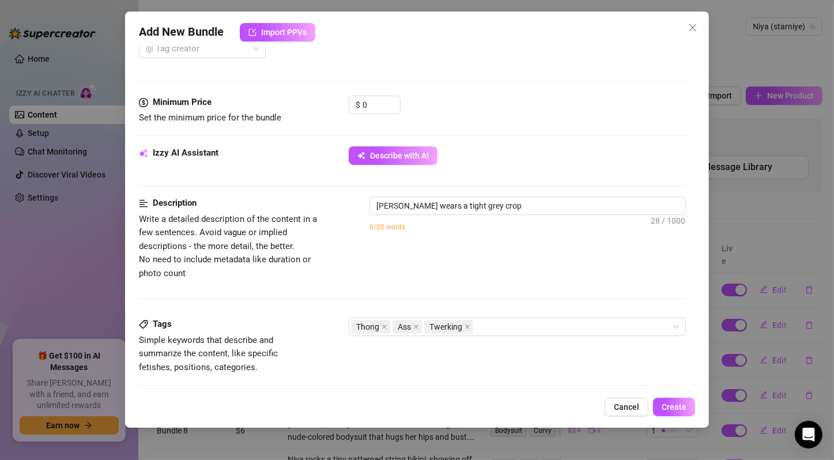
type textarea "[PERSON_NAME] wears a tight grey crop top"
type textarea "[PERSON_NAME] wears a tight grey crop top and"
type textarea "[PERSON_NAME] wears a tight grey crop top and a"
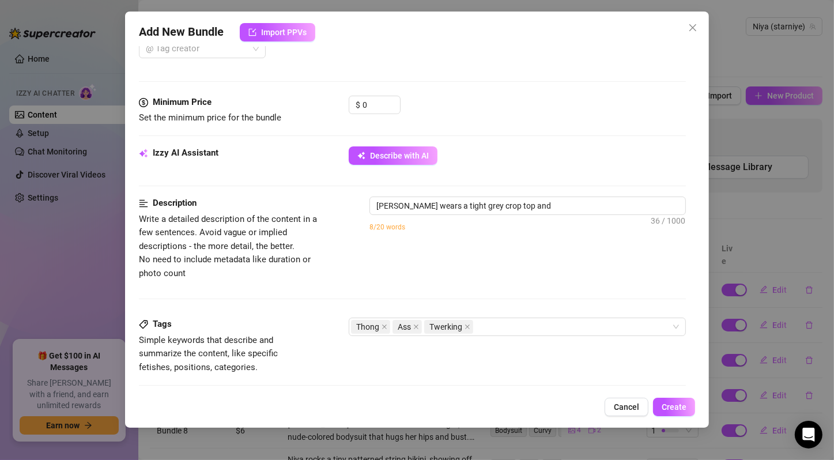
type textarea "[PERSON_NAME] wears a tight grey crop top and a"
type textarea "[PERSON_NAME] wears a tight grey crop top and a tiny"
type textarea "[PERSON_NAME] wears a tight grey crop top and a tiny blue"
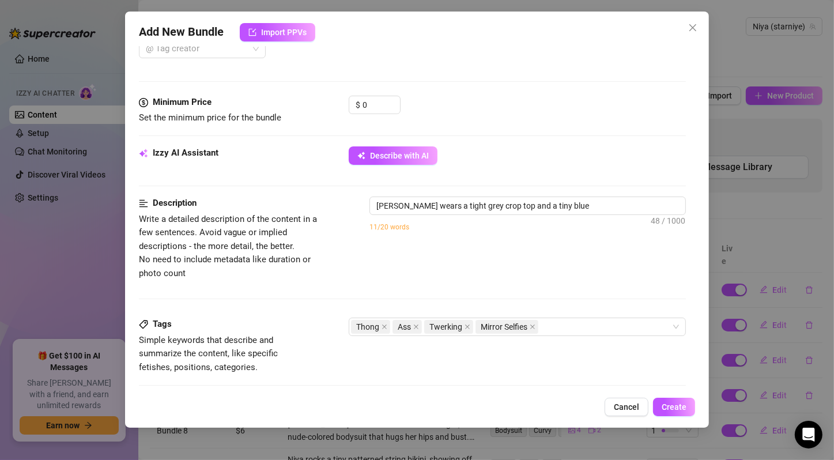
type textarea "[PERSON_NAME] wears a tight grey crop top and a tiny blue thong,"
type textarea "[PERSON_NAME] wears a tight grey crop top and a tiny blue thong, showing"
type textarea "[PERSON_NAME] wears a tight grey crop top and a tiny blue thong, showing off"
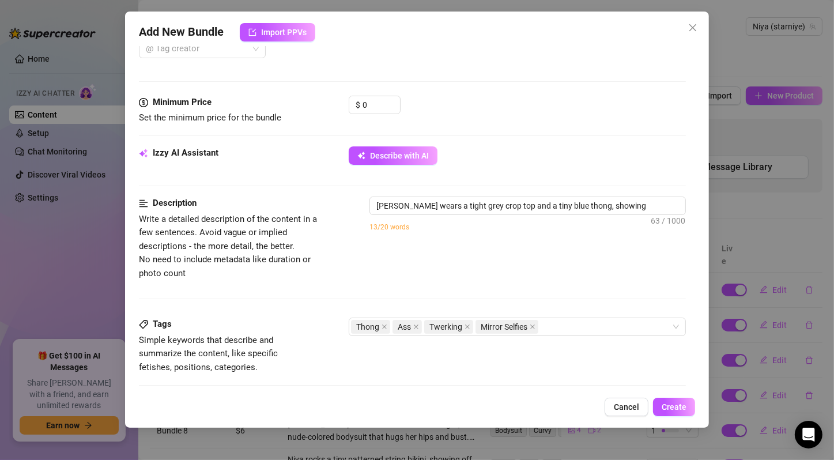
type textarea "[PERSON_NAME] wears a tight grey crop top and a tiny blue thong, showing off"
type textarea "[PERSON_NAME] wears a tight grey crop top and a tiny blue thong, showing off her"
type textarea "[PERSON_NAME] wears a tight grey crop top and a tiny blue thong, showing off he…"
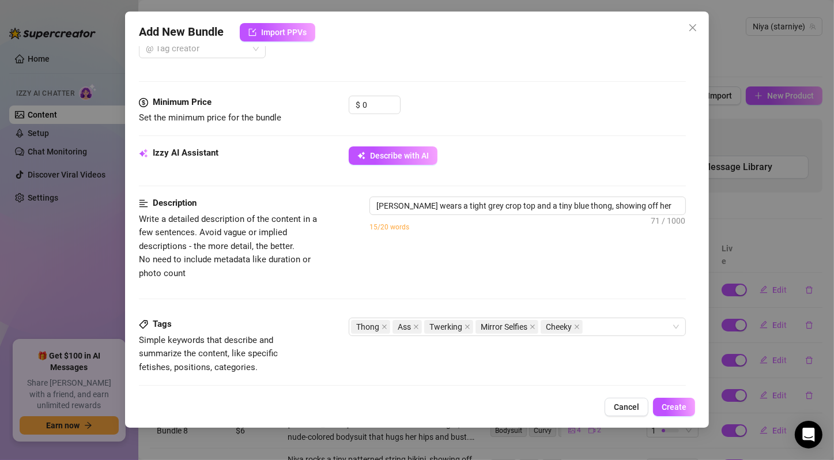
type textarea "[PERSON_NAME] wears a tight grey crop top and a tiny blue thong, showing off he…"
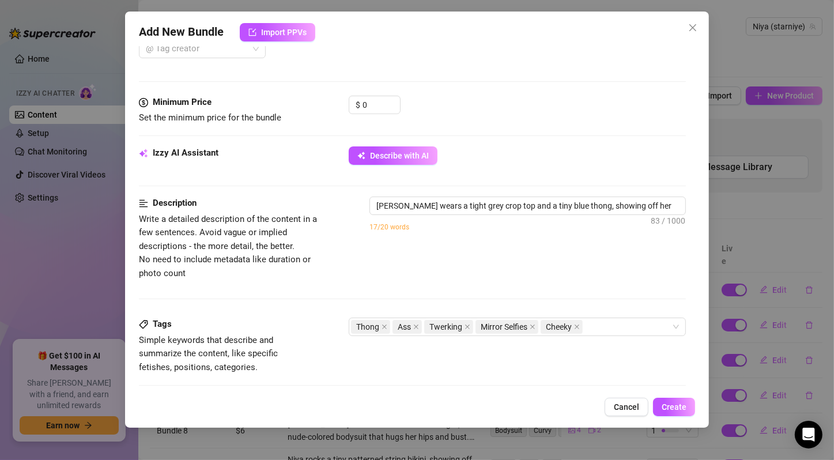
type textarea "[PERSON_NAME] wears a tight grey crop top and a tiny blue thong, showing off he…"
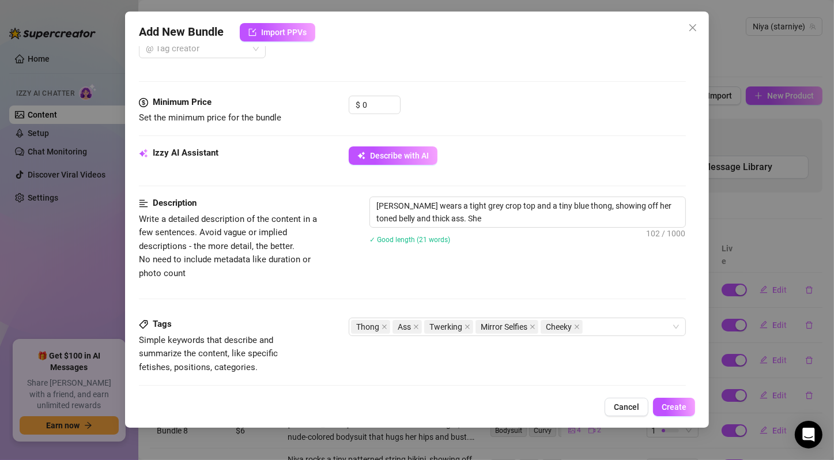
type textarea "[PERSON_NAME] wears a tight grey crop top and a tiny blue thong, showing off he…"
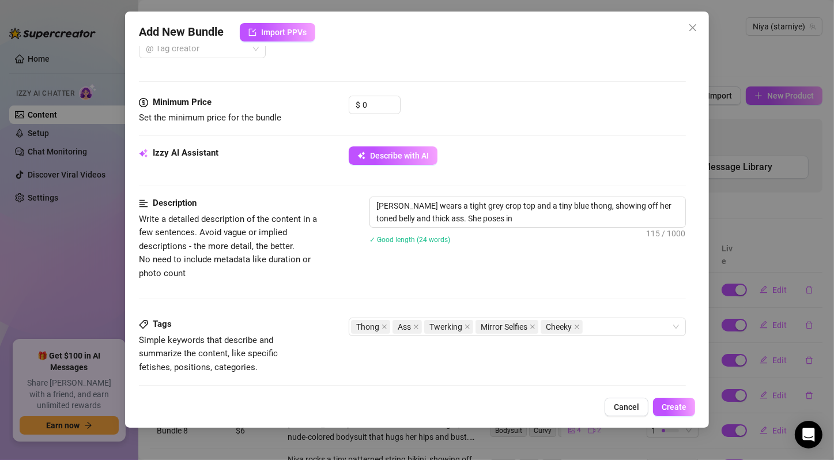
type textarea "[PERSON_NAME] wears a tight grey crop top and a tiny blue thong, showing off he…"
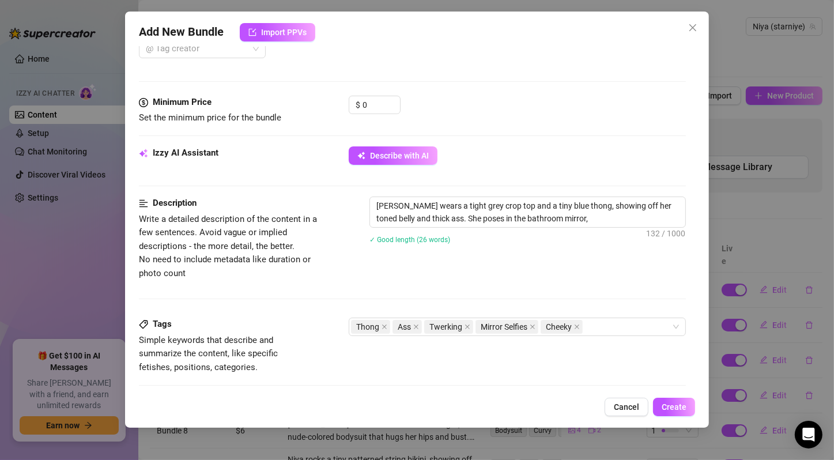
type textarea "[PERSON_NAME] wears a tight grey crop top and a tiny blue thong, showing off he…"
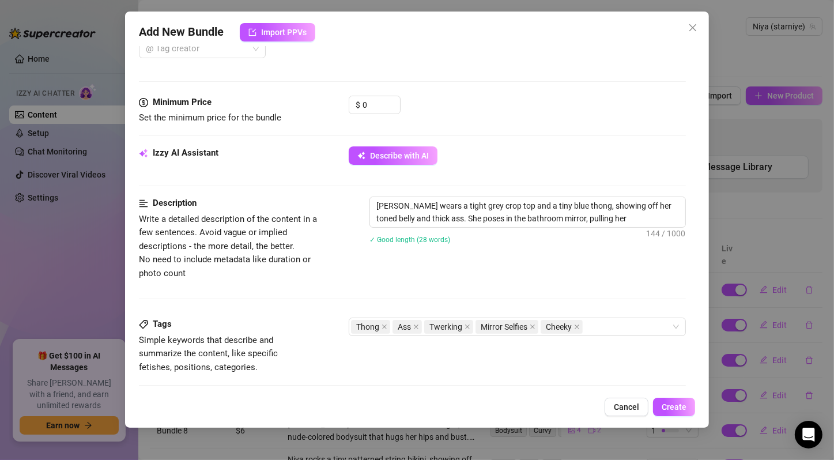
type textarea "[PERSON_NAME] wears a tight grey crop top and a tiny blue thong, showing off he…"
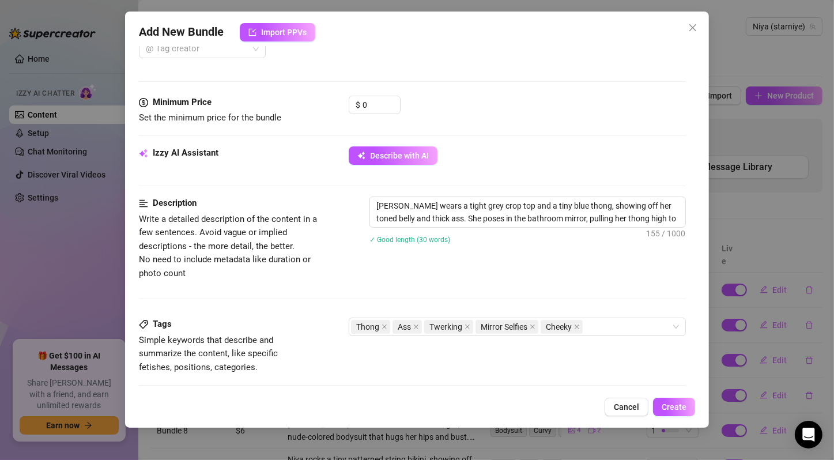
type textarea "[PERSON_NAME] wears a tight grey crop top and a tiny blue thong, showing off he…"
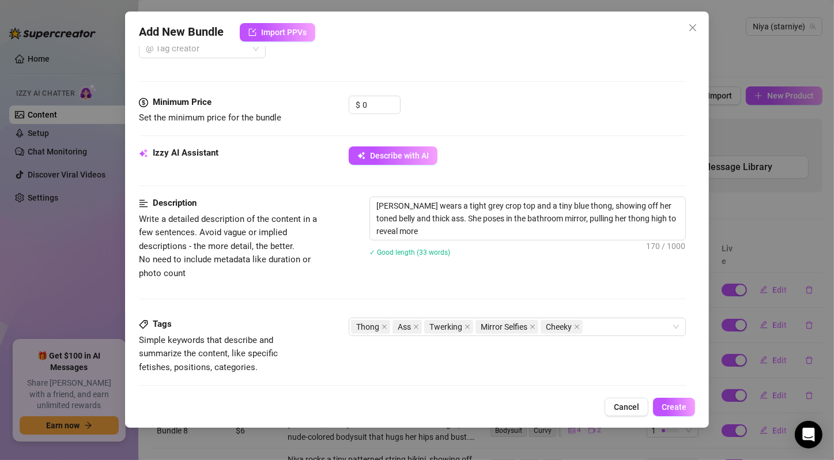
type textarea "[PERSON_NAME] wears a tight grey crop top and a tiny blue thong, showing off he…"
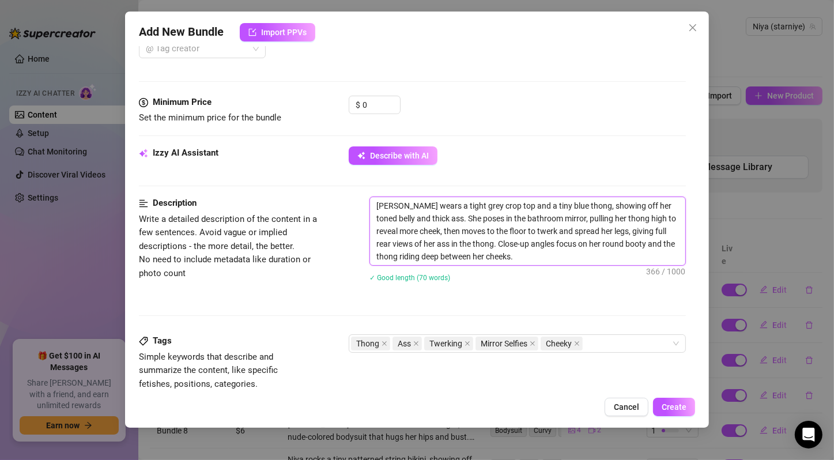
click at [435, 255] on textarea "[PERSON_NAME] wears a tight grey crop top and a tiny blue thong, showing off he…" at bounding box center [527, 231] width 315 height 68
click at [451, 230] on textarea "[PERSON_NAME] wears a tight grey crop top and a tiny blue thong, showing off he…" at bounding box center [527, 231] width 315 height 68
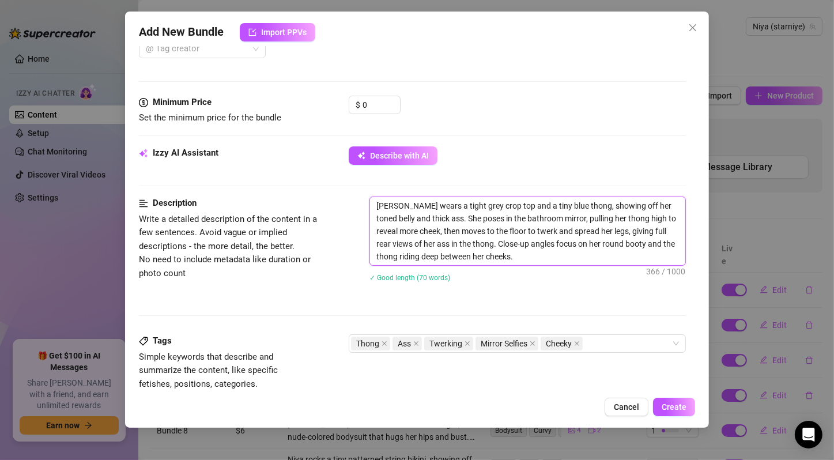
click at [451, 230] on textarea "[PERSON_NAME] wears a tight grey crop top and a tiny blue thong, showing off he…" at bounding box center [527, 231] width 315 height 68
click at [449, 219] on textarea "[PERSON_NAME] wears a tight grey crop top and a tiny blue thong, showing off he…" at bounding box center [527, 231] width 315 height 68
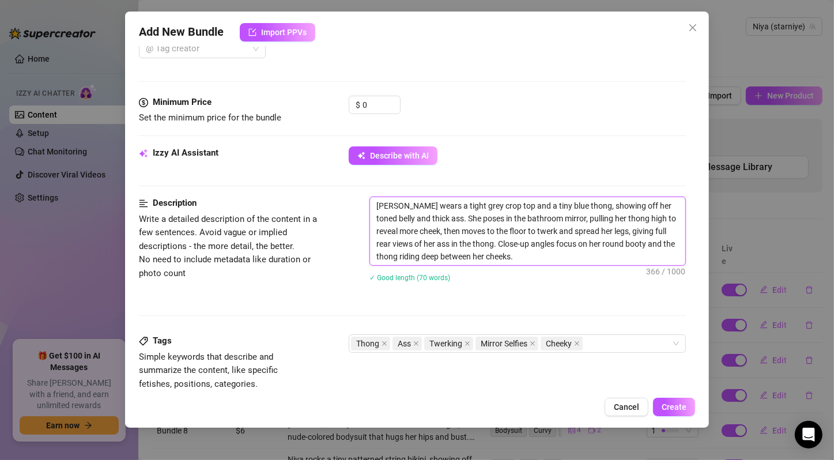
click at [449, 217] on textarea "[PERSON_NAME] wears a tight grey crop top and a tiny blue thong, showing off he…" at bounding box center [527, 231] width 315 height 68
click at [416, 218] on textarea "[PERSON_NAME] wears a tight grey crop top and a tiny blue thong, showing off he…" at bounding box center [527, 231] width 315 height 68
click at [415, 219] on textarea "[PERSON_NAME] wears a tight grey crop top and a tiny blue thong, showing off he…" at bounding box center [527, 231] width 315 height 68
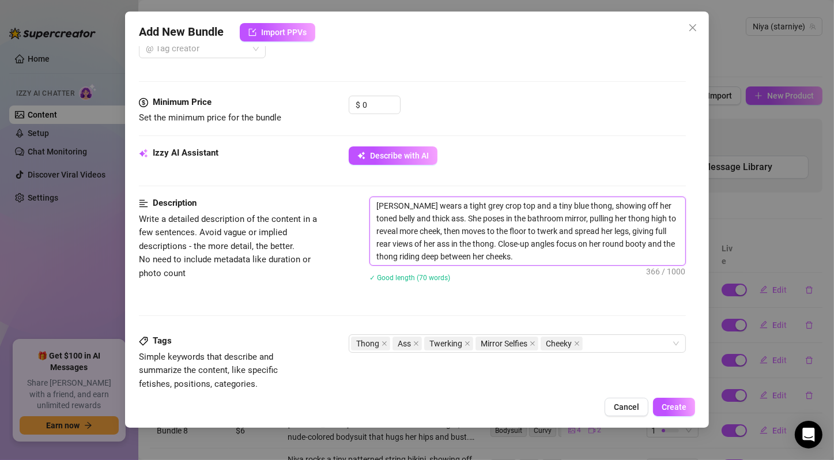
drag, startPoint x: 436, startPoint y: 220, endPoint x: 483, endPoint y: 243, distance: 52.8
click at [483, 243] on textarea "[PERSON_NAME] wears a tight grey crop top and a tiny blue thong, showing off he…" at bounding box center [527, 231] width 315 height 68
drag, startPoint x: 483, startPoint y: 243, endPoint x: 541, endPoint y: 269, distance: 63.2
click at [541, 269] on div "[PERSON_NAME] wears a tight grey crop top and a tiny blue thong, showing off he…" at bounding box center [527, 246] width 316 height 100
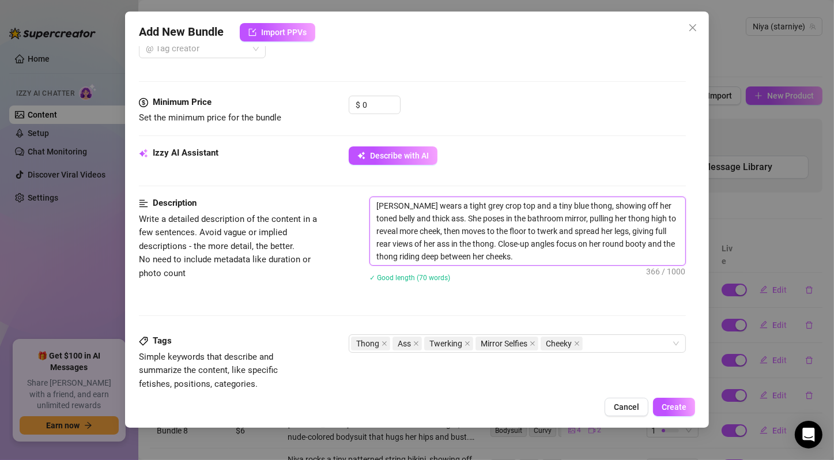
click at [546, 254] on textarea "[PERSON_NAME] wears a tight grey crop top and a tiny blue thong, showing off he…" at bounding box center [527, 231] width 315 height 68
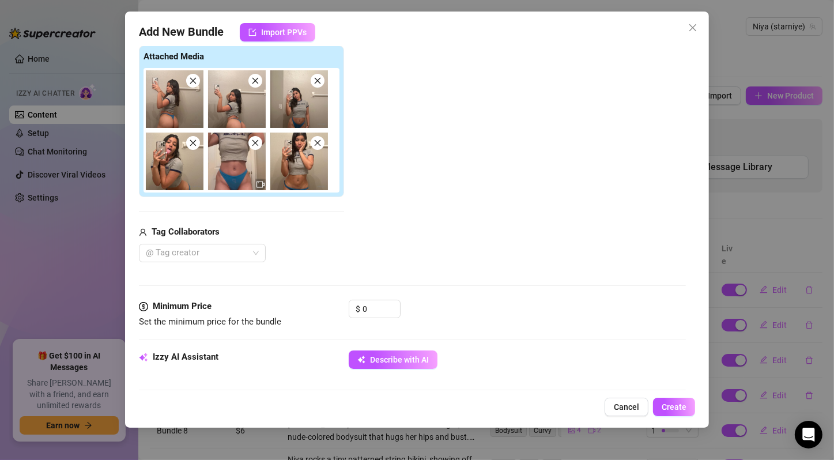
scroll to position [138, 0]
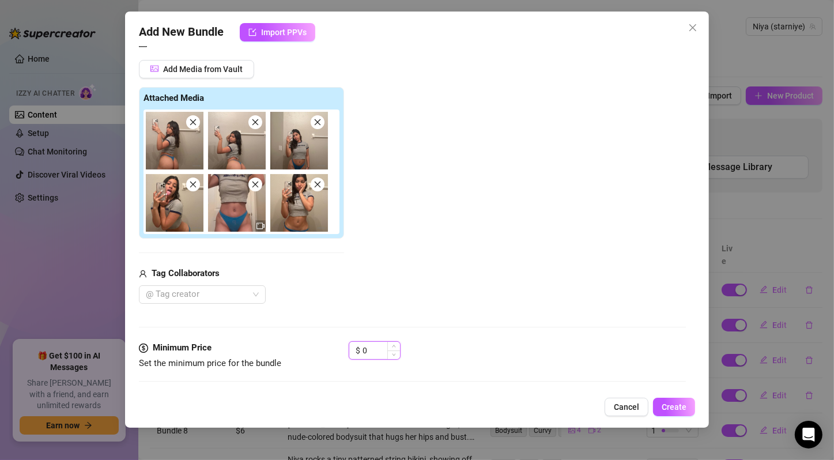
click at [370, 348] on input "0" at bounding box center [380, 350] width 37 height 17
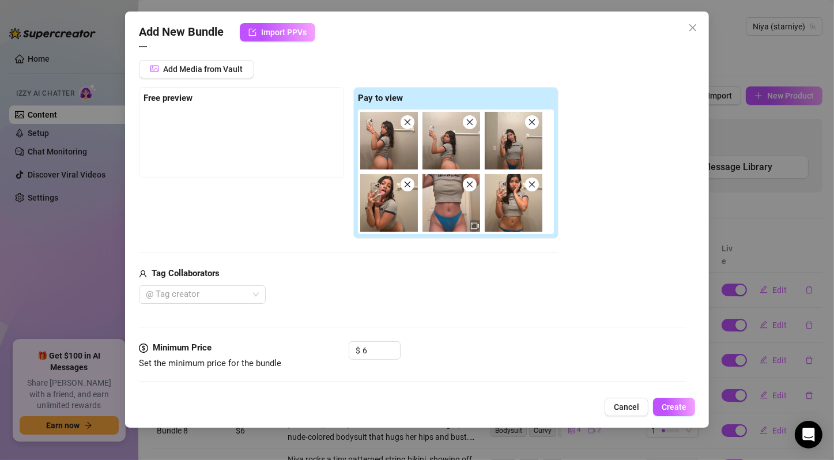
click at [414, 334] on div "Media Add Media from Vault Free preview Pay to view Tag Collaborators @ Tag cre…" at bounding box center [412, 189] width 547 height 304
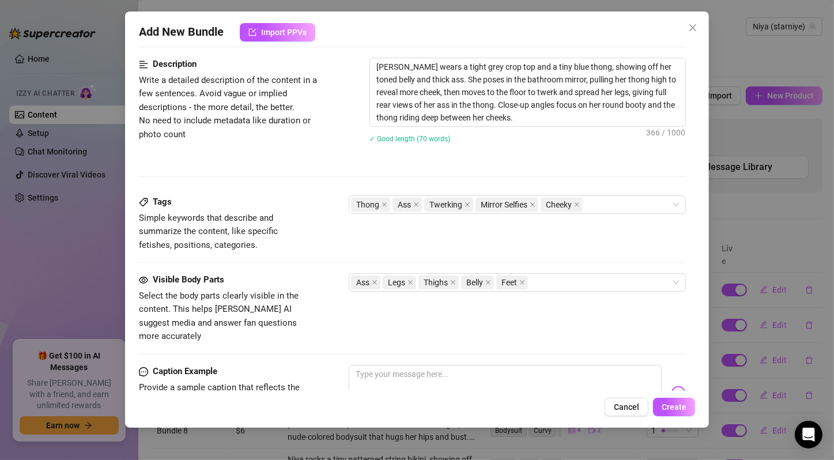
scroll to position [714, 0]
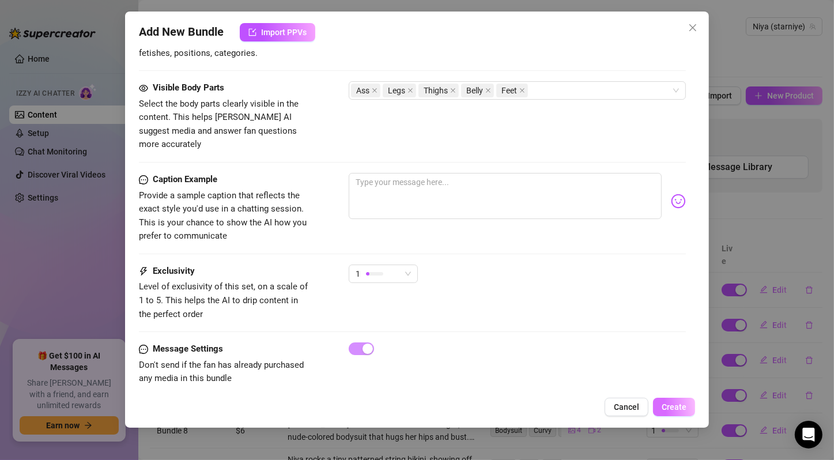
click at [662, 399] on button "Create" at bounding box center [674, 407] width 42 height 18
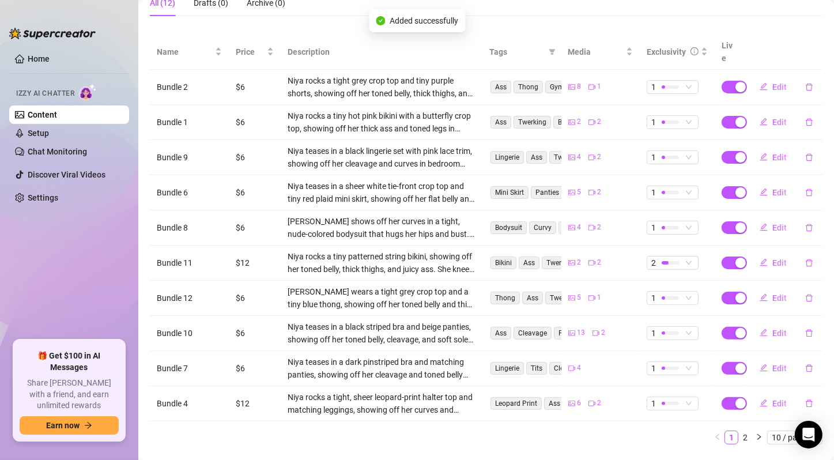
scroll to position [217, 0]
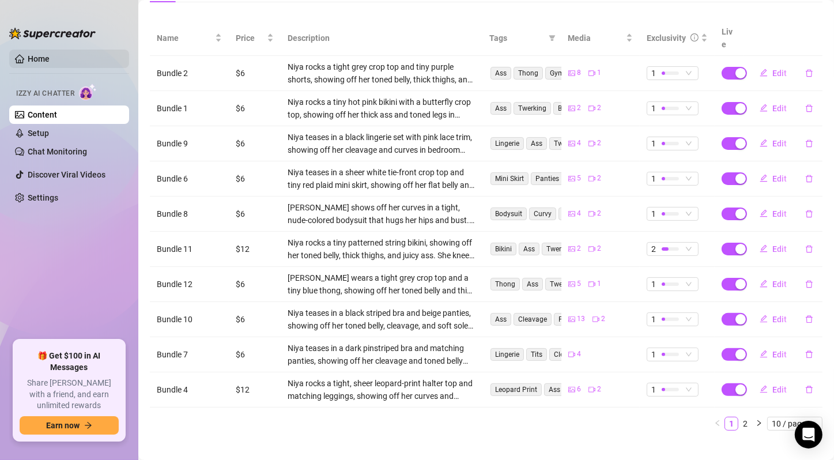
click at [50, 54] on link "Home" at bounding box center [39, 58] width 22 height 9
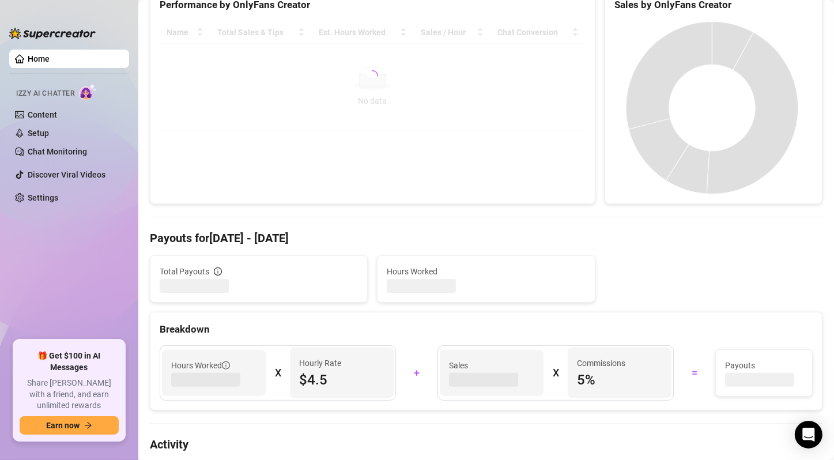
click at [57, 116] on link "Content" at bounding box center [42, 114] width 29 height 9
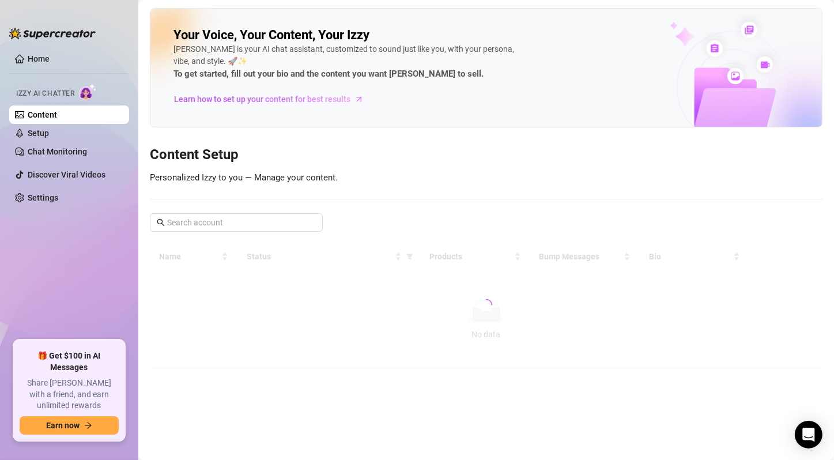
click at [539, 338] on div at bounding box center [486, 305] width 672 height 128
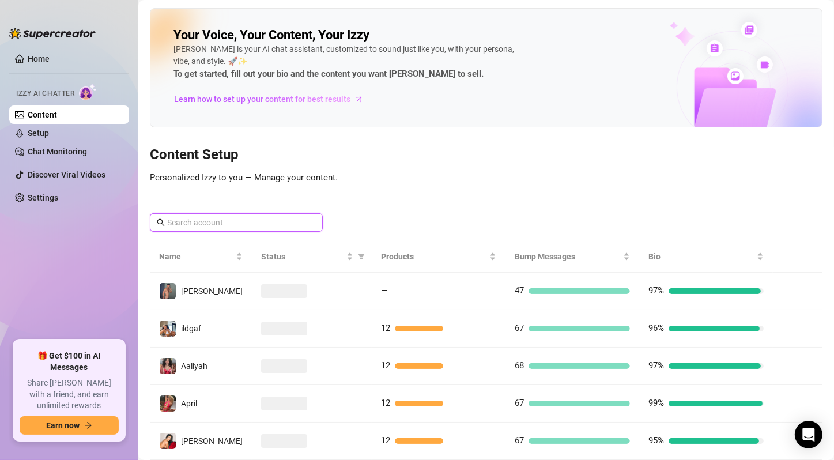
click at [239, 224] on input "text" at bounding box center [236, 222] width 139 height 13
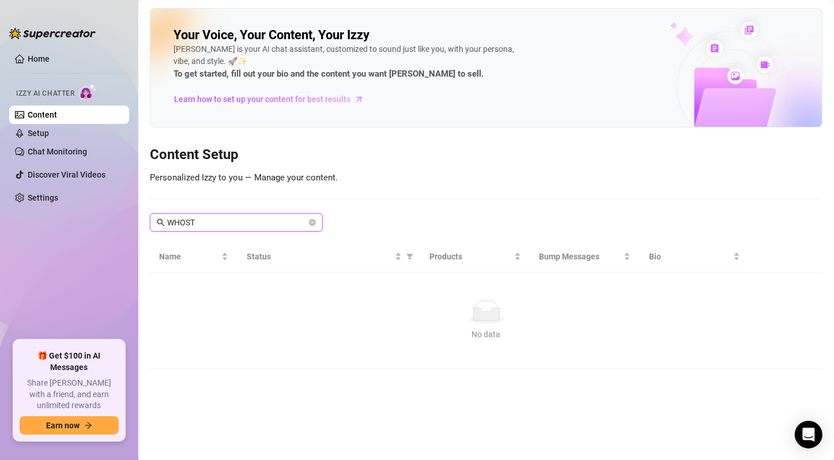
click at [239, 224] on input "WHOST" at bounding box center [236, 222] width 139 height 13
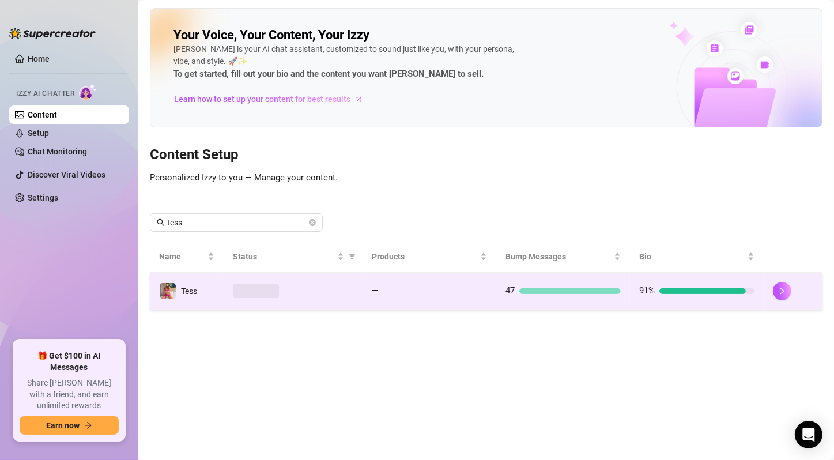
click at [753, 293] on div "91%" at bounding box center [696, 291] width 115 height 14
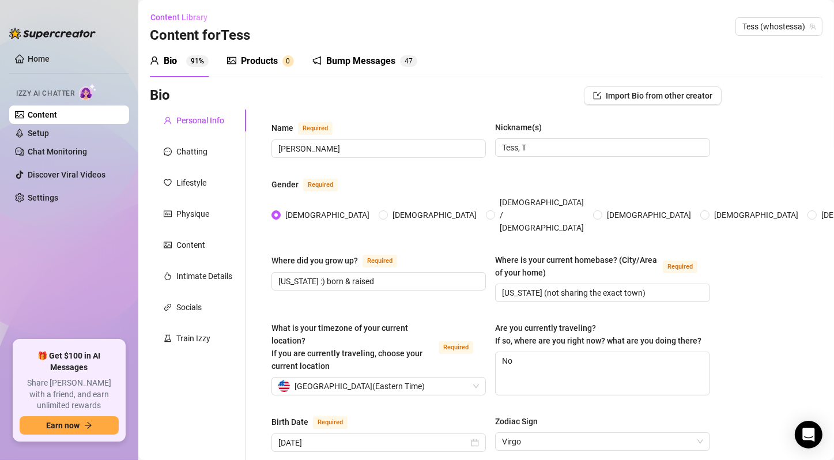
click at [271, 60] on div "Products" at bounding box center [259, 61] width 37 height 14
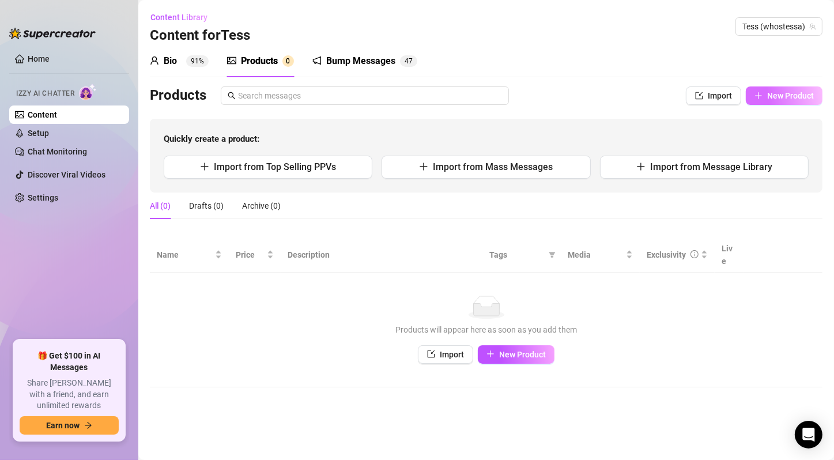
click at [783, 99] on span "New Product" at bounding box center [790, 95] width 47 height 9
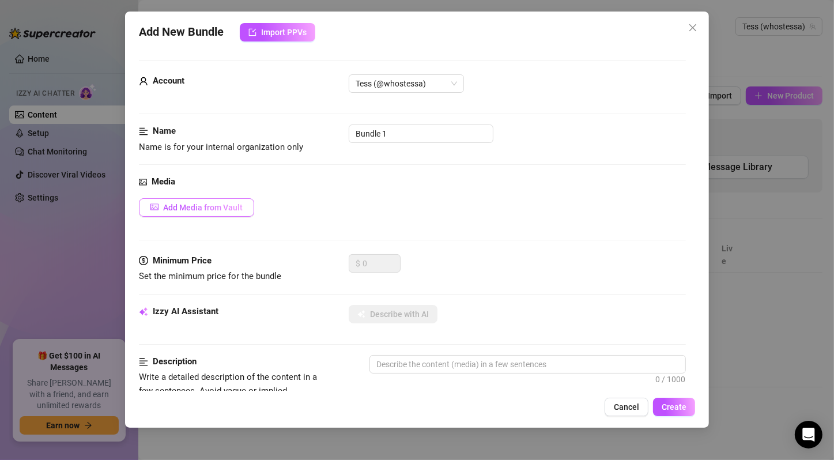
click at [215, 209] on span "Add Media from Vault" at bounding box center [203, 207] width 80 height 9
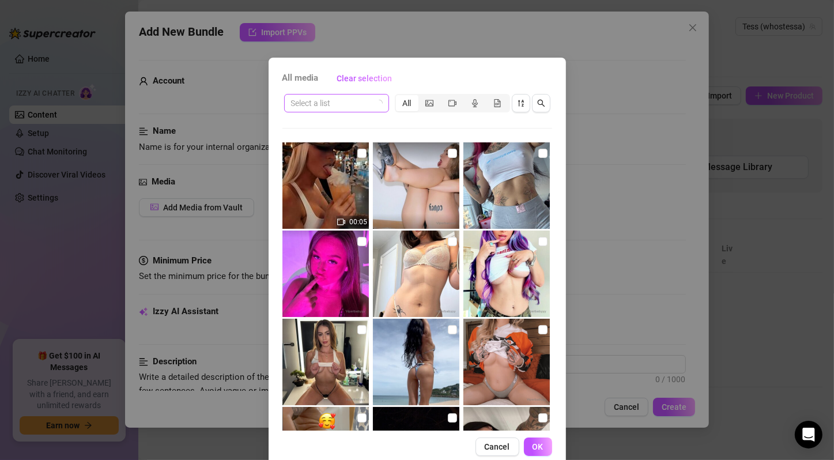
click at [377, 101] on icon "loading" at bounding box center [378, 103] width 9 height 9
click at [377, 101] on span at bounding box center [336, 102] width 91 height 17
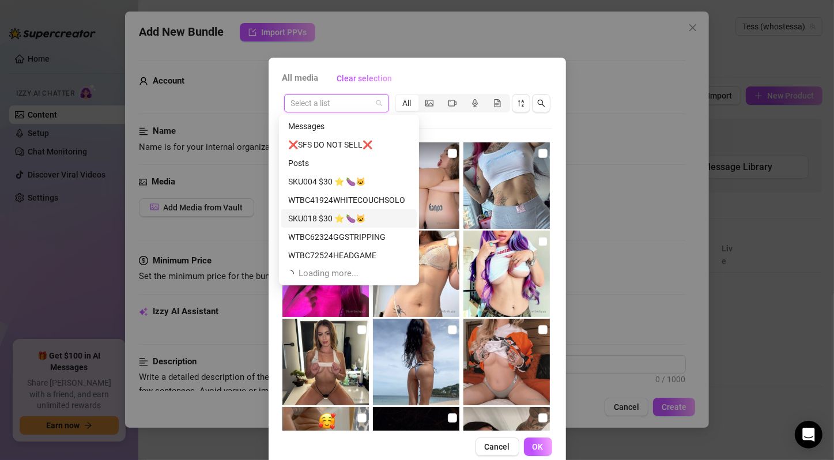
scroll to position [37, 0]
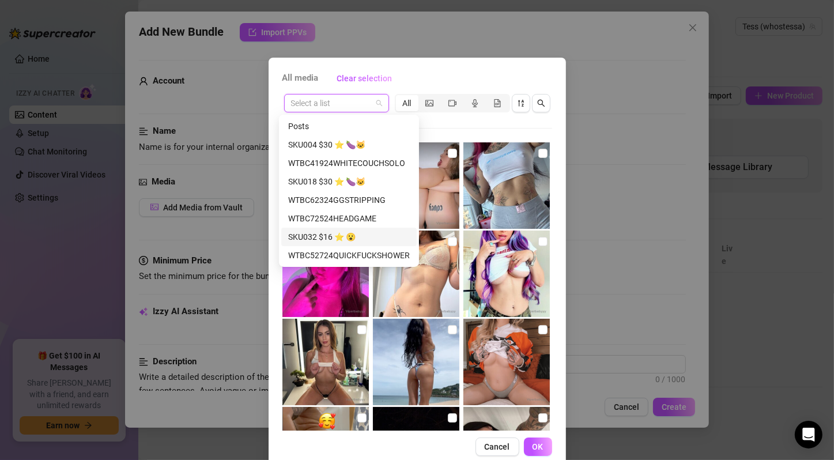
click at [355, 234] on div "SKU032 $16 ⭐️ 😮" at bounding box center [349, 236] width 122 height 13
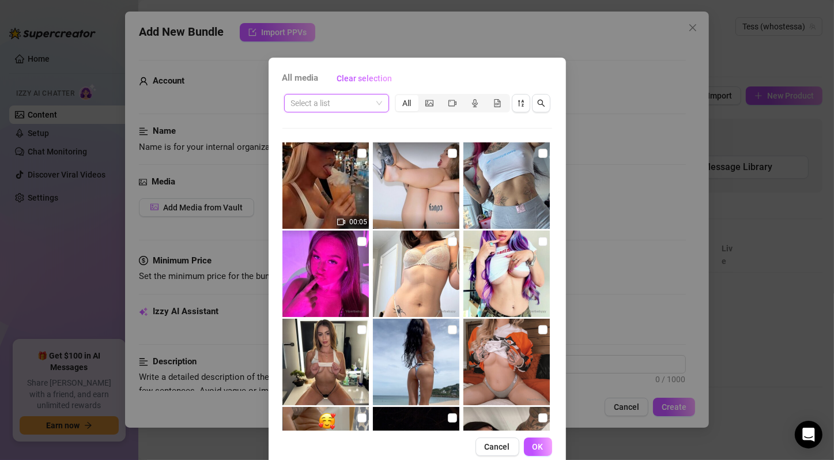
click at [372, 102] on span at bounding box center [336, 102] width 91 height 17
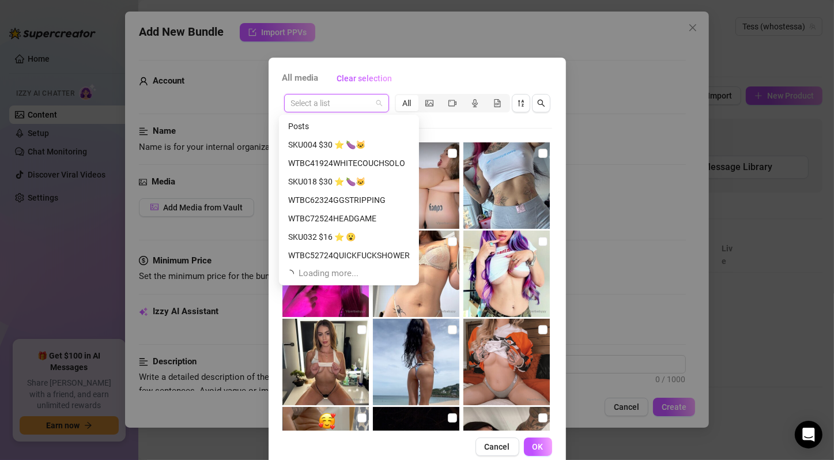
click at [360, 304] on div "SKU033 $10 ⭐️🚿" at bounding box center [349, 310] width 122 height 13
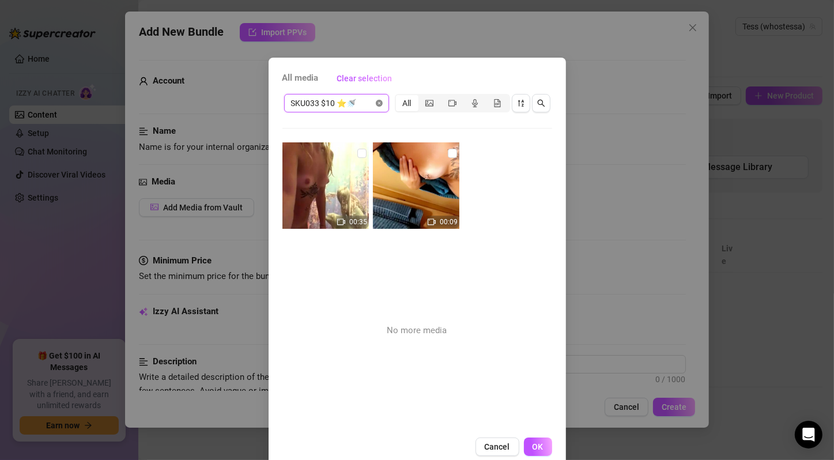
click at [377, 99] on div "SKU033 $10 ⭐️🚿" at bounding box center [336, 103] width 105 height 18
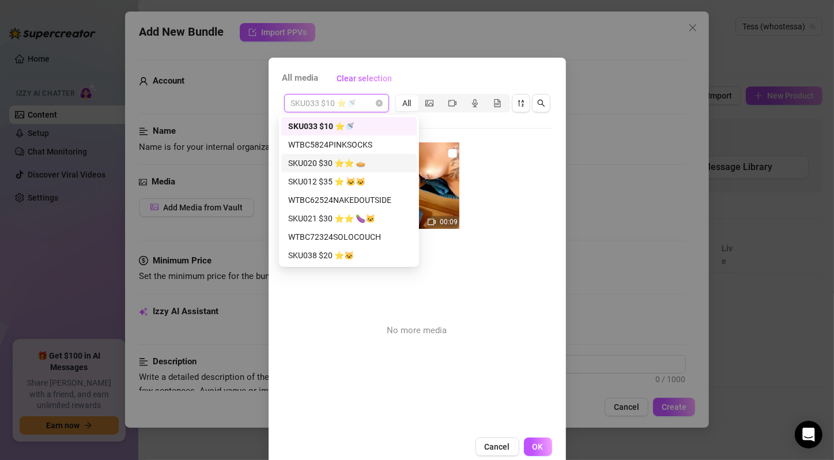
click at [360, 161] on div "SKU020 $30 ⭐️⭐️ 🥧" at bounding box center [349, 163] width 122 height 13
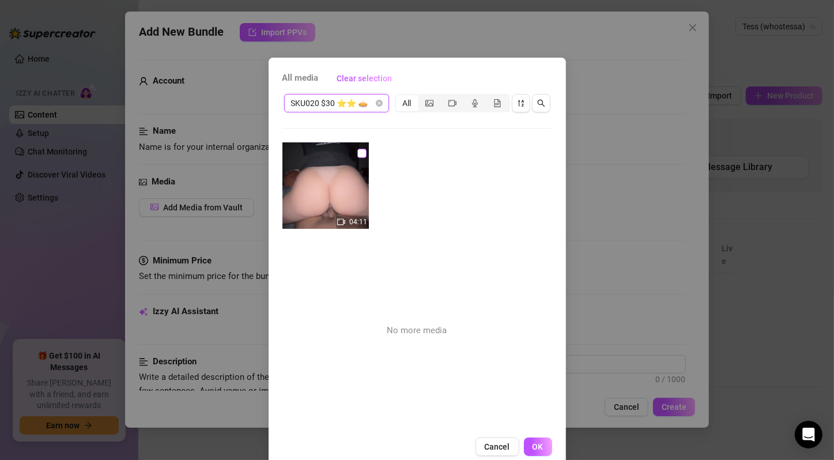
click at [357, 154] on input "checkbox" at bounding box center [361, 153] width 9 height 9
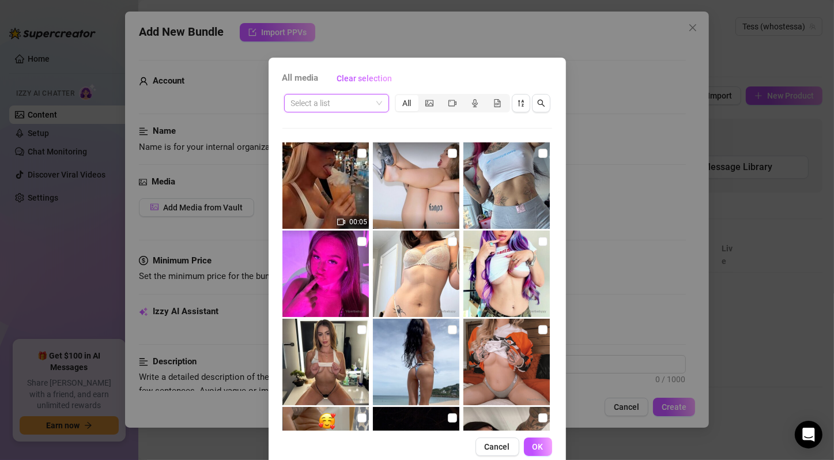
click at [377, 101] on span at bounding box center [336, 102] width 91 height 17
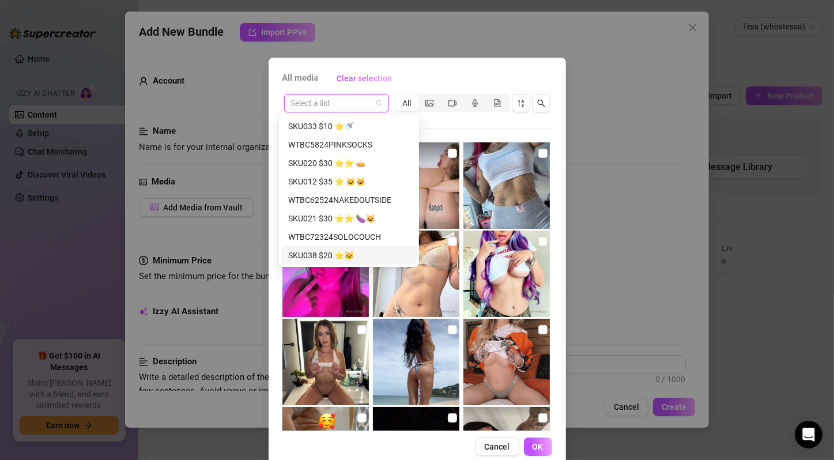
click at [365, 259] on div "SKU038 $20 ⭐️🐱" at bounding box center [349, 255] width 122 height 13
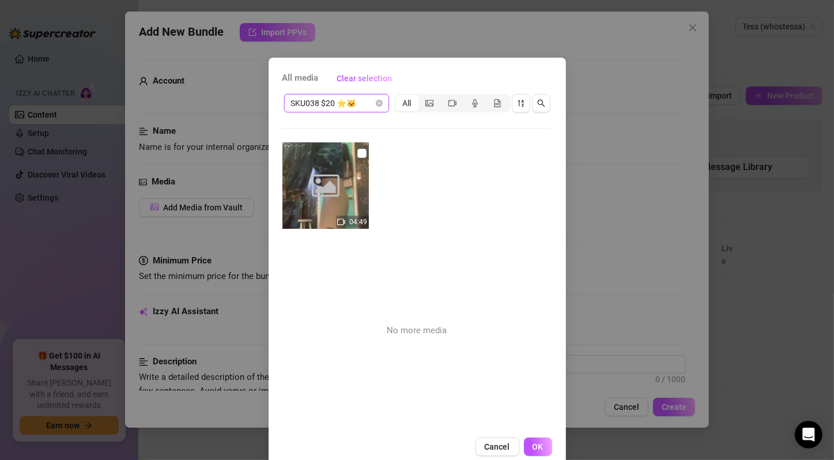
click at [384, 120] on div "SKU038 $20 ⭐️🐱 SKU038 $20 ⭐️🐱 All Image placeholder 04:49 No more media" at bounding box center [417, 261] width 270 height 338
click at [357, 152] on input "checkbox" at bounding box center [361, 153] width 9 height 9
drag, startPoint x: 529, startPoint y: 449, endPoint x: 530, endPoint y: 440, distance: 8.7
click at [532, 449] on span "OK" at bounding box center [537, 446] width 11 height 9
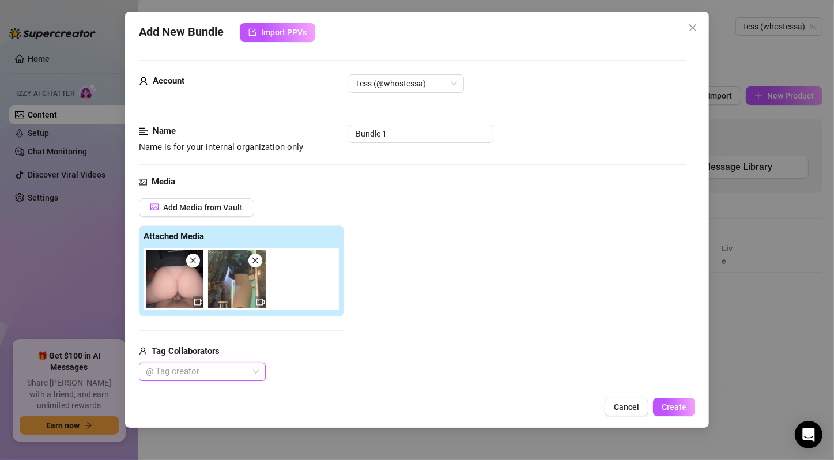
click at [191, 257] on icon "close" at bounding box center [193, 260] width 8 height 8
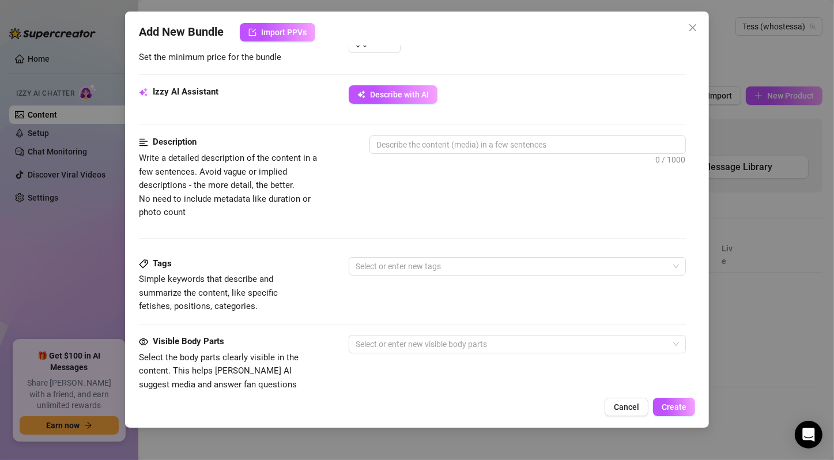
scroll to position [192, 0]
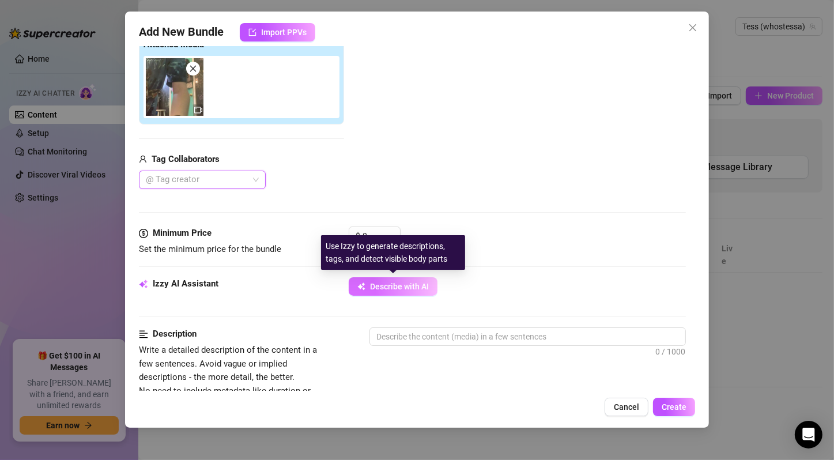
click at [410, 287] on span "Describe with AI" at bounding box center [399, 286] width 59 height 9
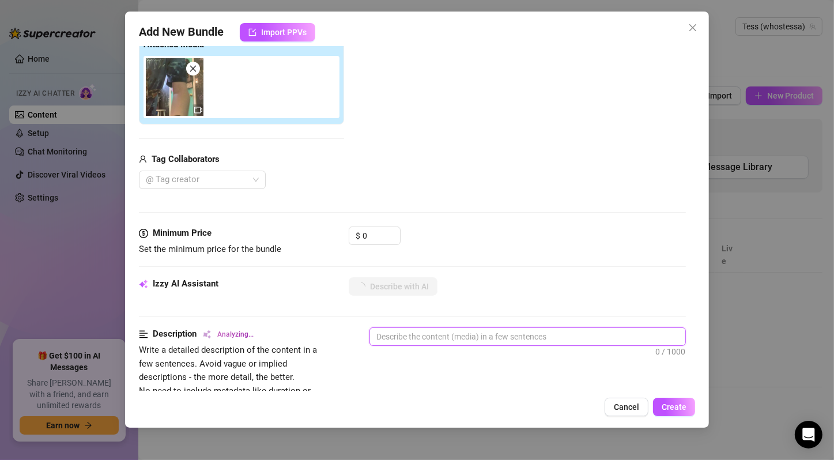
click at [482, 331] on textarea at bounding box center [527, 336] width 315 height 17
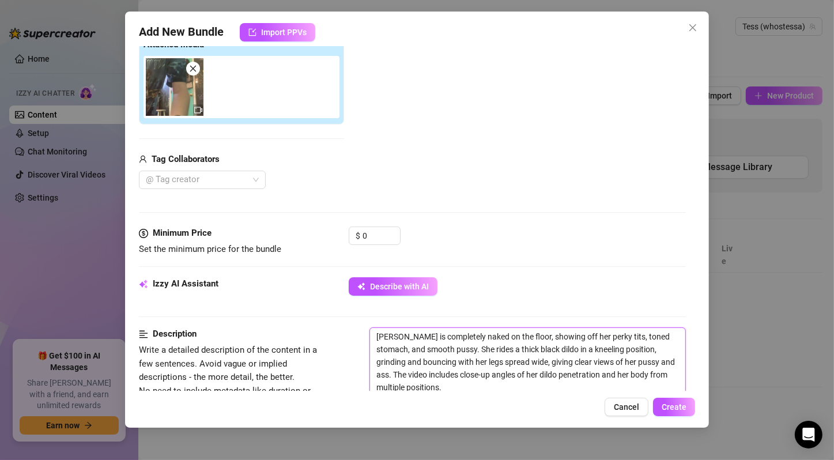
scroll to position [384, 0]
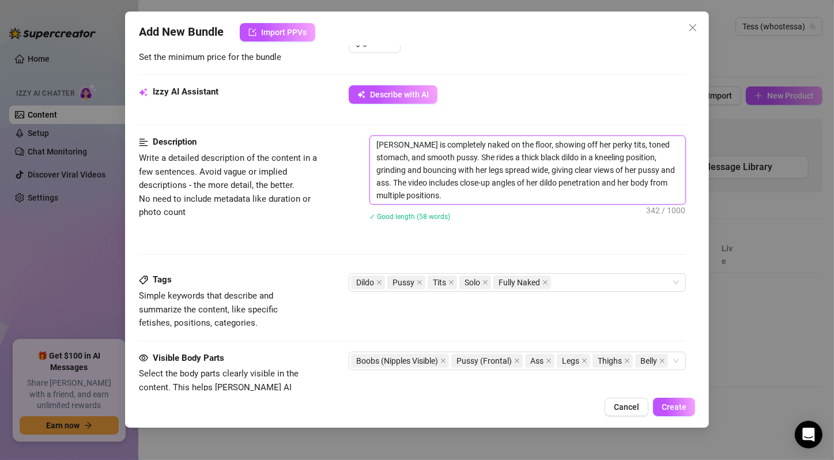
click at [394, 143] on textarea "[PERSON_NAME] is completely naked on the floor, showing off her perky tits, ton…" at bounding box center [527, 170] width 315 height 68
drag, startPoint x: 400, startPoint y: 143, endPoint x: 633, endPoint y: 140, distance: 232.8
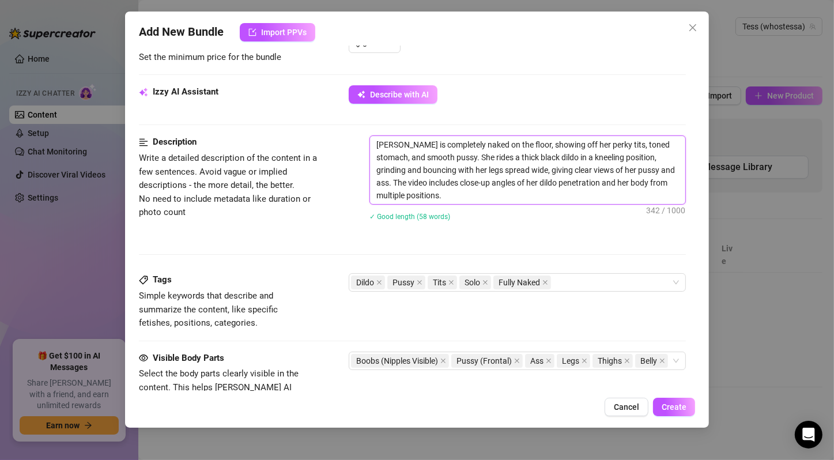
click at [633, 140] on textarea "[PERSON_NAME] is completely naked on the floor, showing off her perky tits, ton…" at bounding box center [527, 170] width 315 height 68
click at [595, 161] on textarea "[PERSON_NAME] is completely naked on the floor, showing off her perky tits, ton…" at bounding box center [527, 170] width 315 height 68
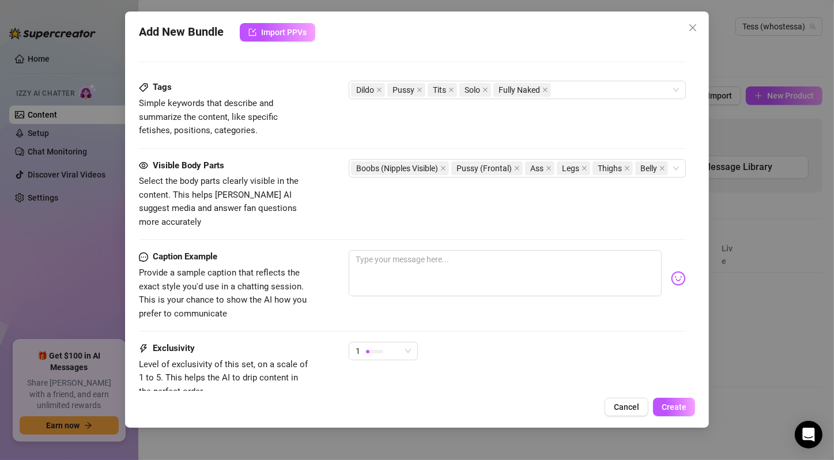
scroll to position [219, 0]
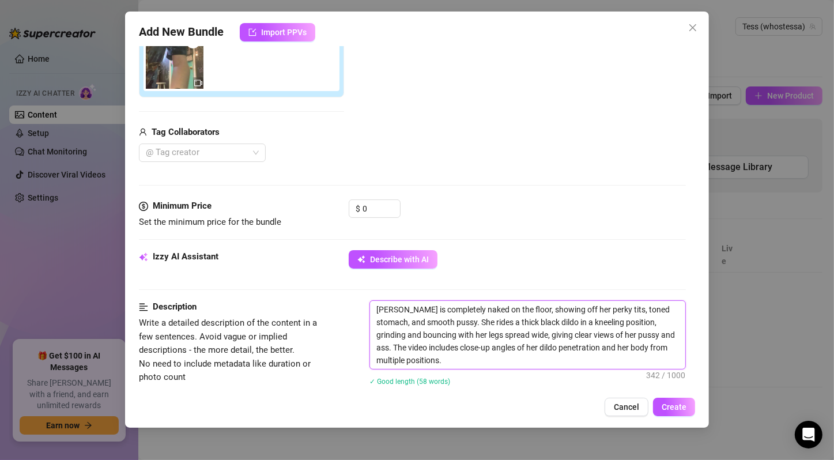
click at [447, 312] on textarea "[PERSON_NAME] is completely naked on the floor, showing off her perky tits, ton…" at bounding box center [527, 335] width 315 height 68
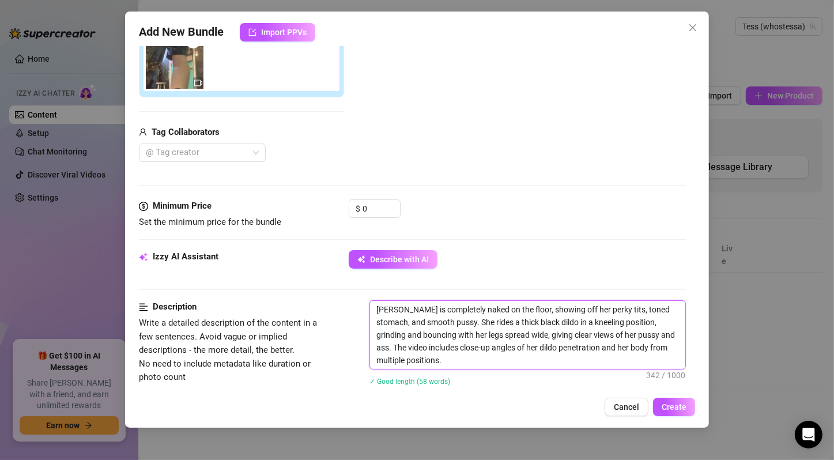
click at [447, 312] on textarea "[PERSON_NAME] is completely naked on the floor, showing off her perky tits, ton…" at bounding box center [527, 335] width 315 height 68
click at [450, 312] on textarea "[PERSON_NAME] is completely naked on the floor, showing off her perky tits, ton…" at bounding box center [527, 335] width 315 height 68
drag, startPoint x: 447, startPoint y: 320, endPoint x: 635, endPoint y: 315, distance: 188.5
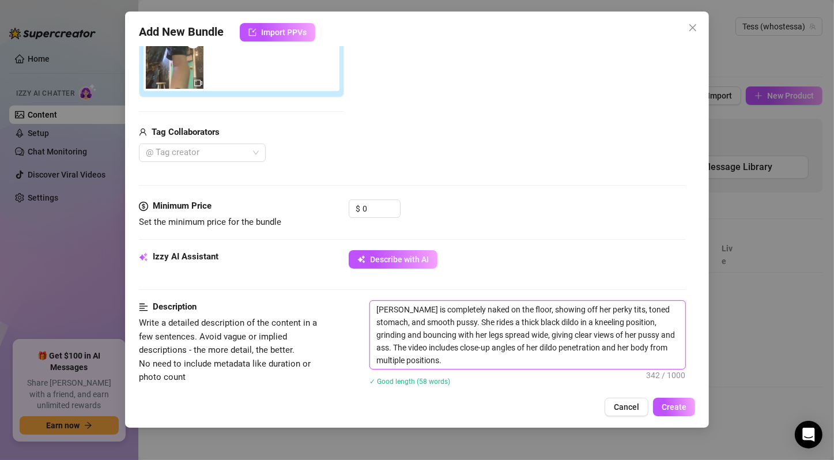
click at [635, 315] on textarea "[PERSON_NAME] is completely naked on the floor, showing off her perky tits, ton…" at bounding box center [527, 335] width 315 height 68
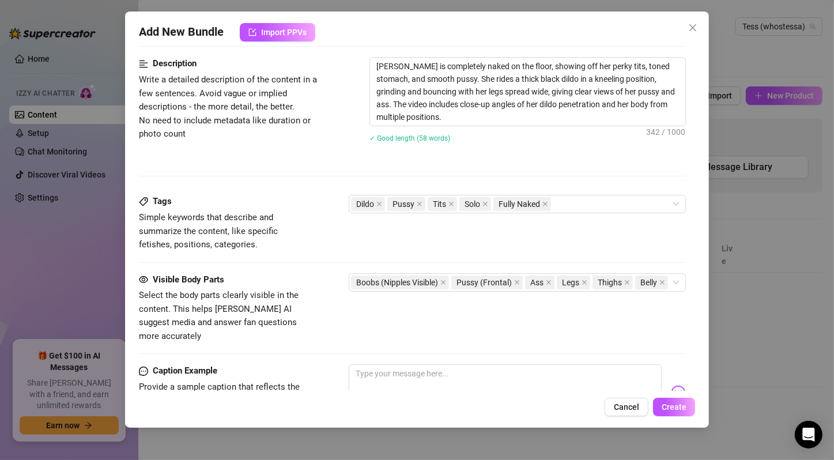
scroll to position [270, 0]
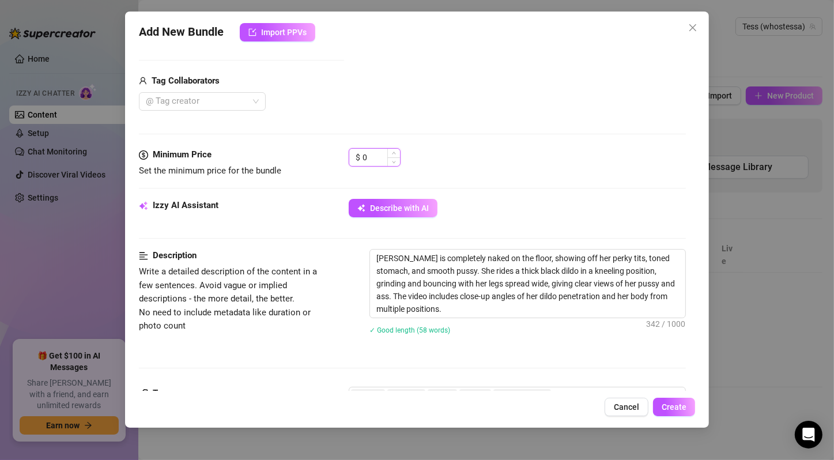
click at [371, 154] on input "0" at bounding box center [380, 157] width 37 height 17
click at [450, 152] on div "$ 25" at bounding box center [517, 162] width 337 height 29
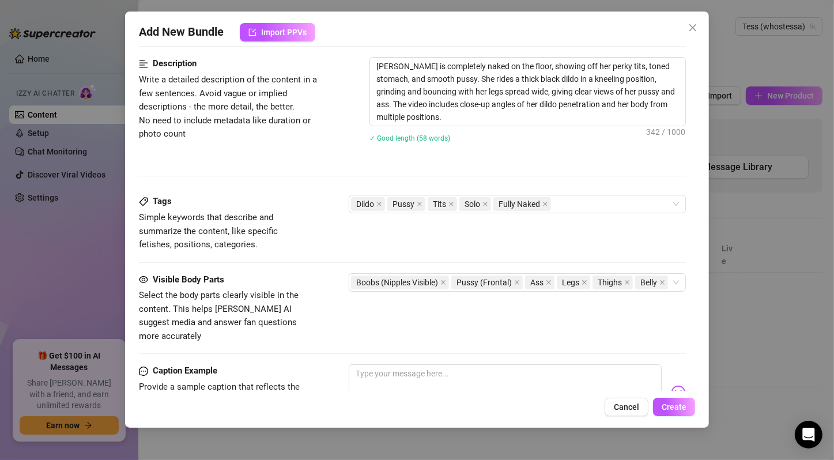
scroll to position [655, 0]
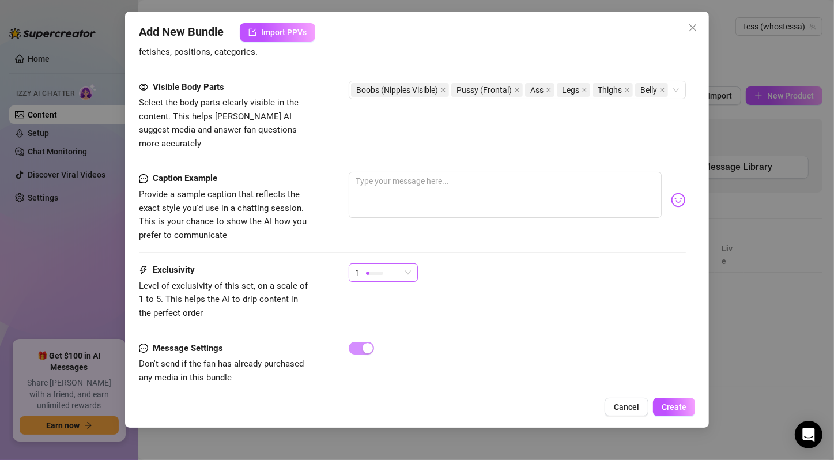
click at [412, 263] on div "1" at bounding box center [383, 272] width 69 height 18
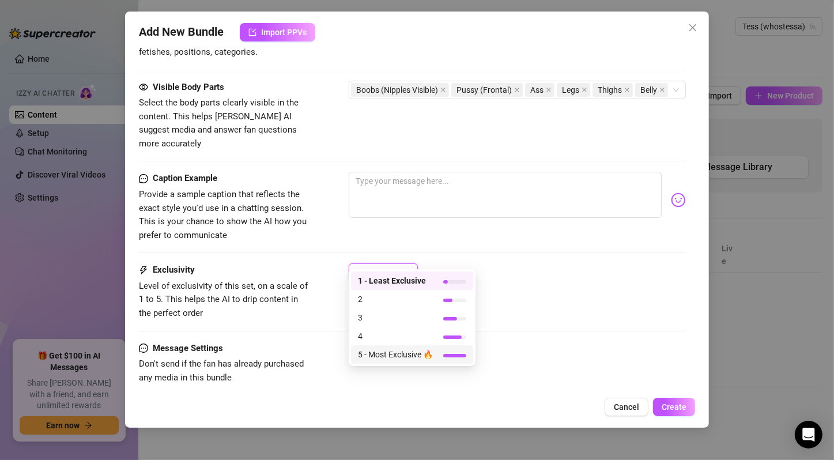
click at [415, 349] on span "5 - Most Exclusive 🔥" at bounding box center [395, 354] width 75 height 13
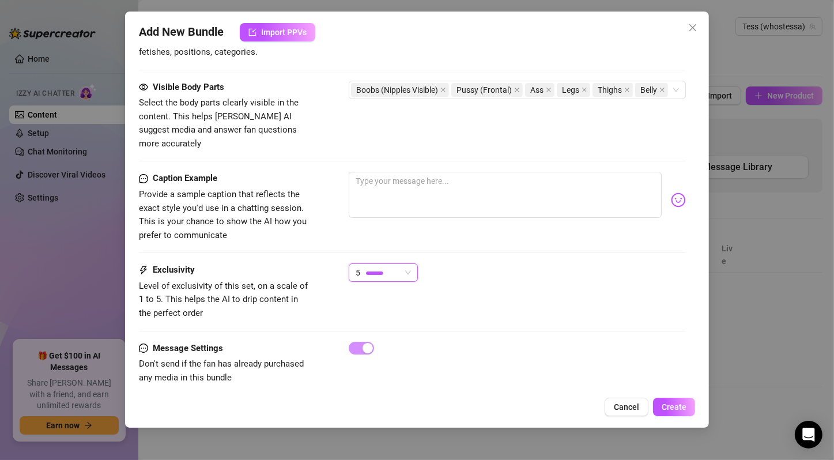
click at [453, 293] on div "Exclusivity Level of exclusivity of this set, on a scale of 1 to 5. This helps …" at bounding box center [412, 291] width 547 height 56
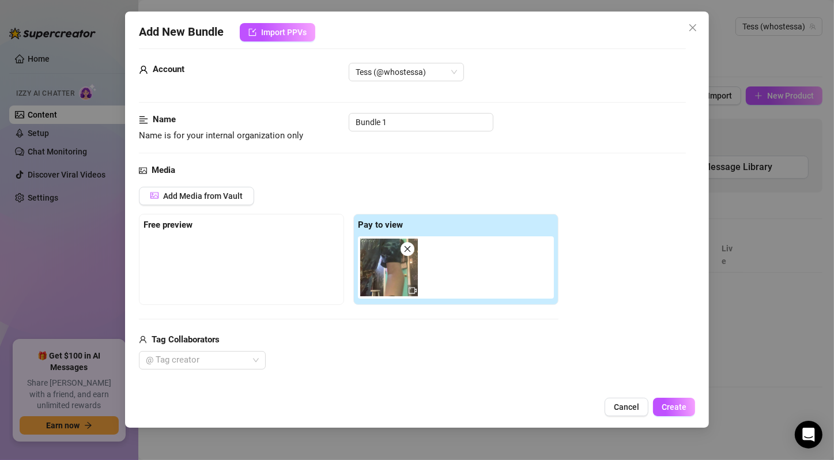
scroll to position [0, 0]
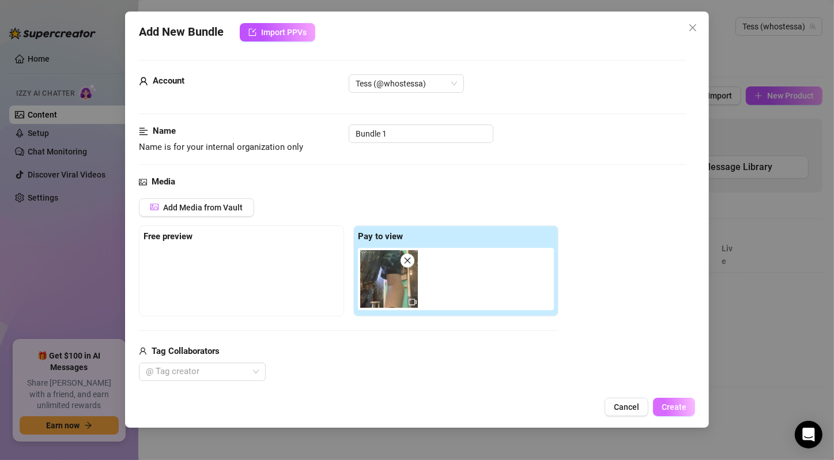
click at [686, 404] on button "Create" at bounding box center [674, 407] width 42 height 18
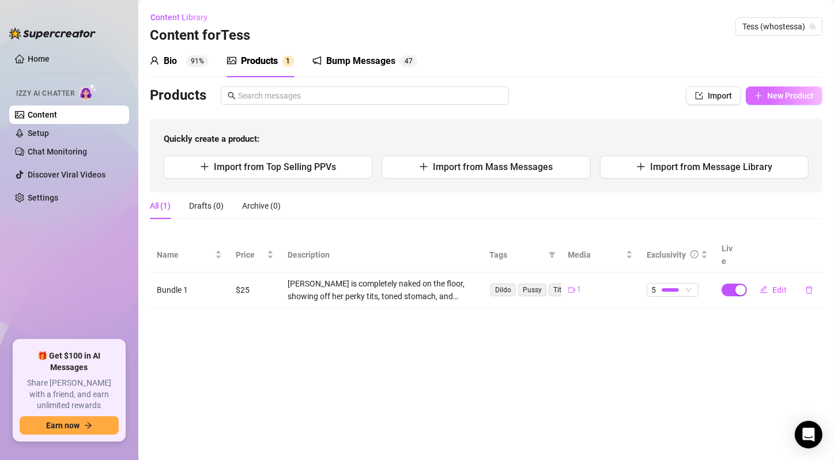
click at [780, 99] on span "New Product" at bounding box center [790, 95] width 47 height 9
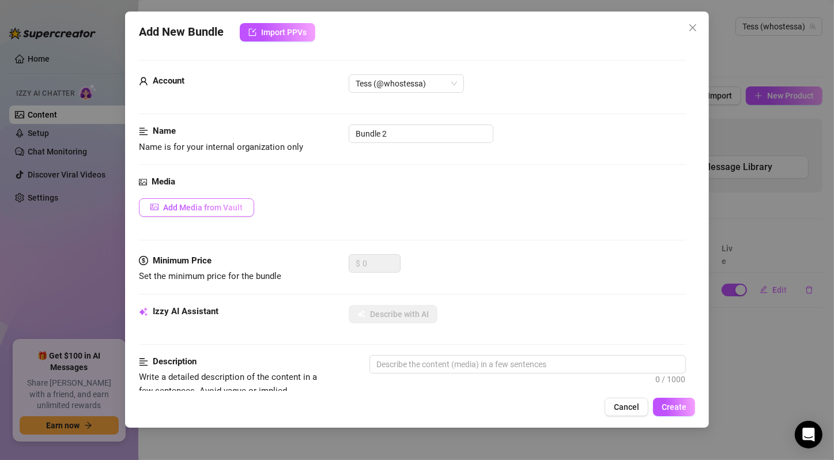
click at [225, 203] on span "Add Media from Vault" at bounding box center [203, 207] width 80 height 9
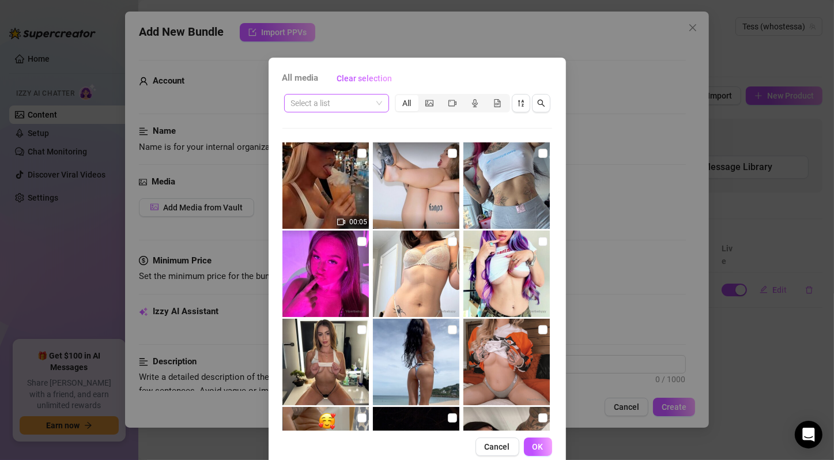
click at [376, 103] on span at bounding box center [336, 102] width 91 height 17
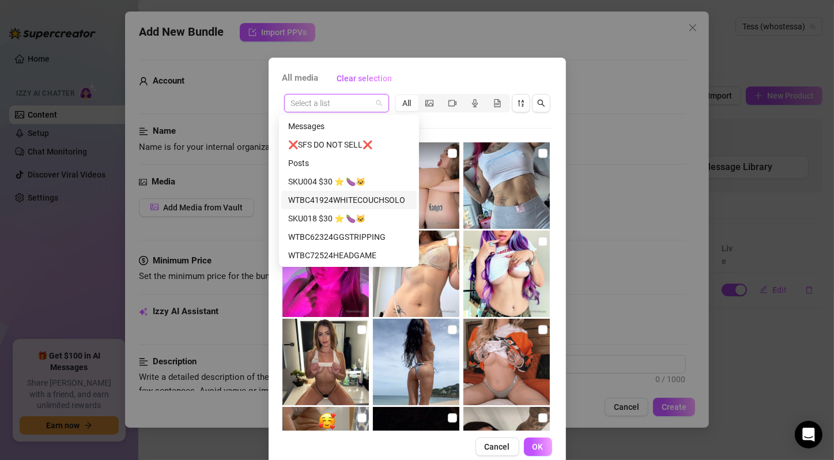
scroll to position [384, 0]
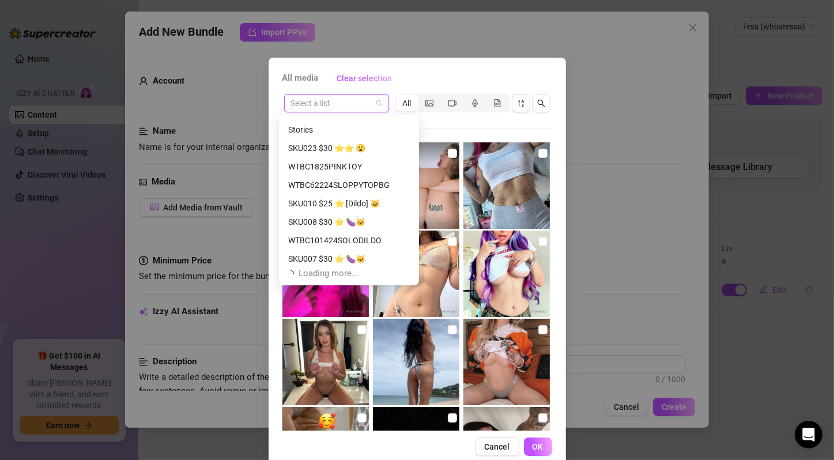
click at [340, 206] on div "SKU010 $25 ⭐️ [Dildo] 🐱" at bounding box center [349, 203] width 122 height 13
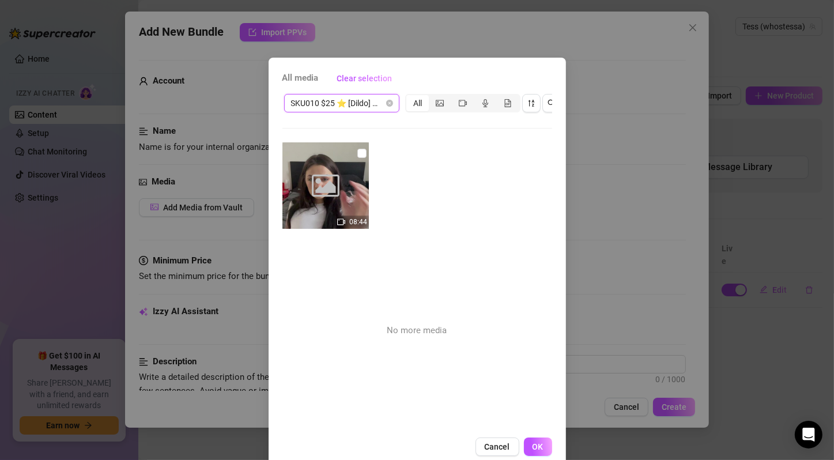
scroll to position [31, 0]
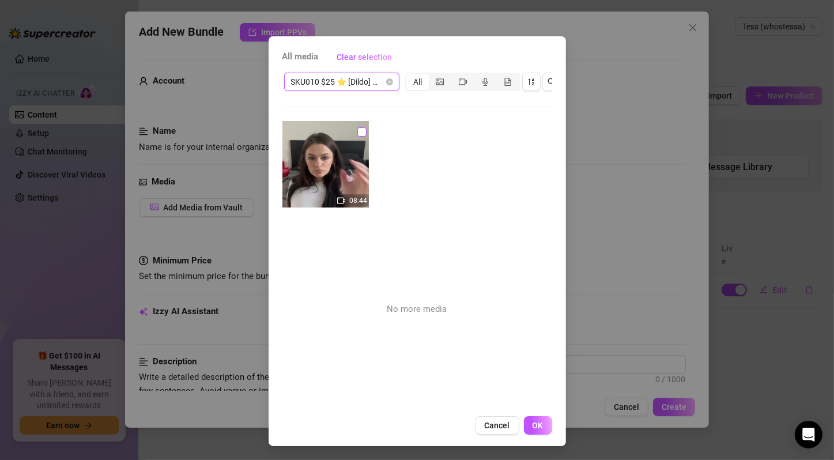
click at [357, 127] on input "checkbox" at bounding box center [361, 131] width 9 height 9
click at [536, 431] on button "OK" at bounding box center [538, 425] width 28 height 18
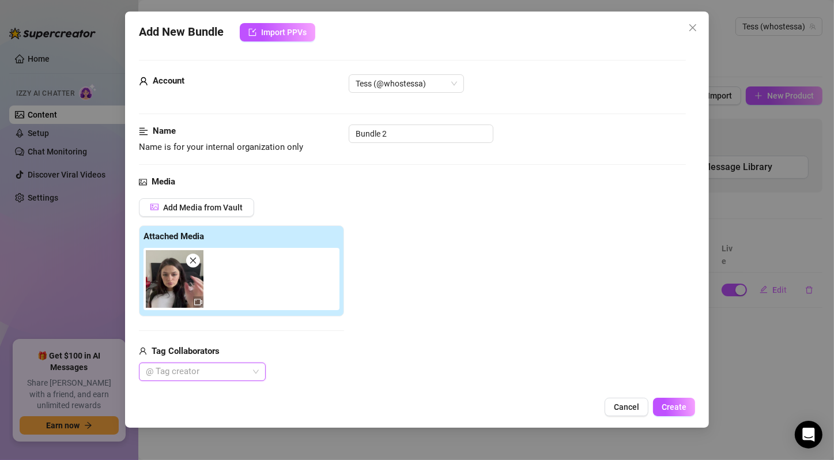
scroll to position [192, 0]
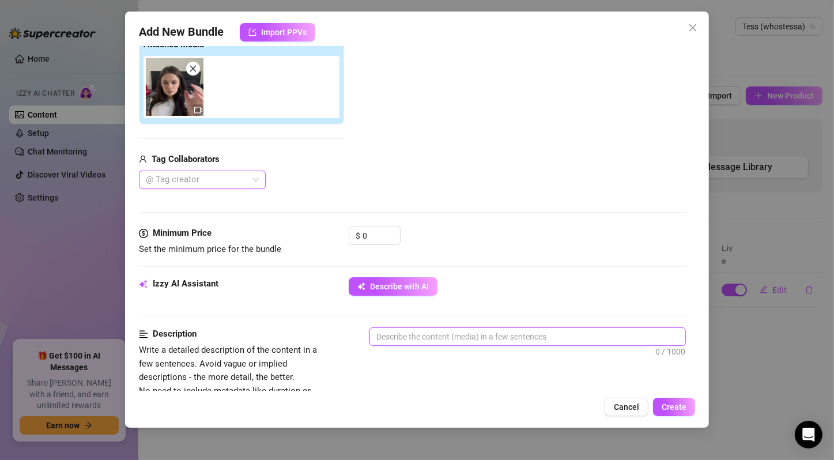
click at [417, 338] on textarea at bounding box center [527, 336] width 315 height 17
click at [418, 282] on span "Describe with AI" at bounding box center [399, 286] width 59 height 9
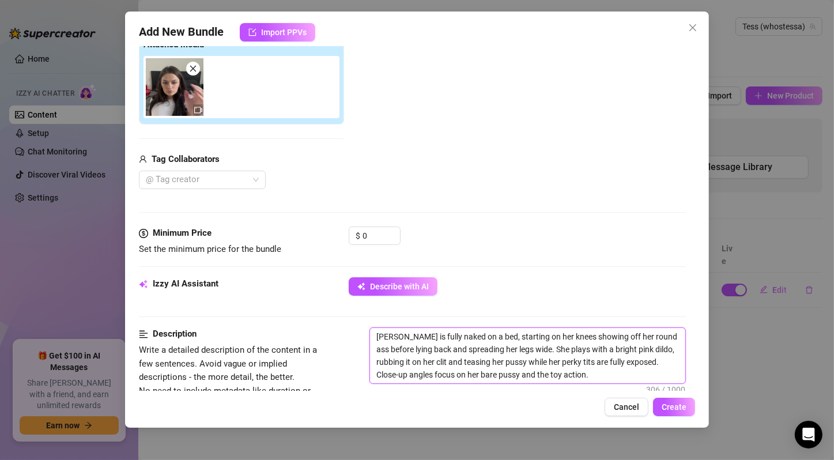
click at [548, 341] on textarea "[PERSON_NAME] is fully naked on a bed, starting on her knees showing off her ro…" at bounding box center [527, 355] width 315 height 55
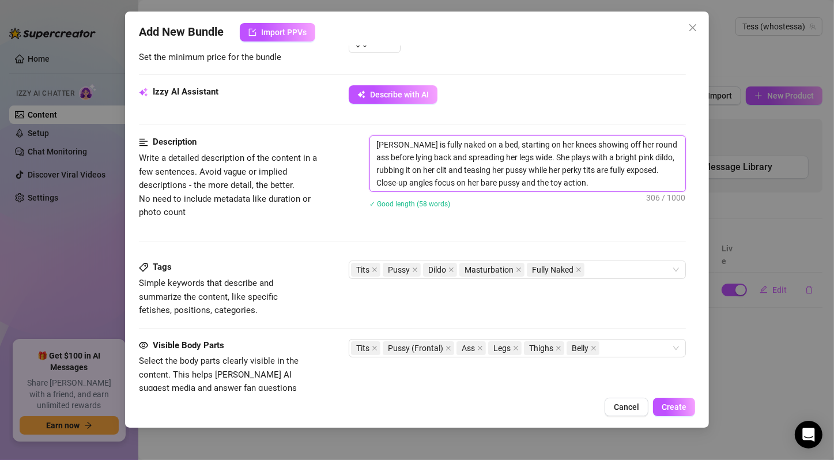
scroll to position [576, 0]
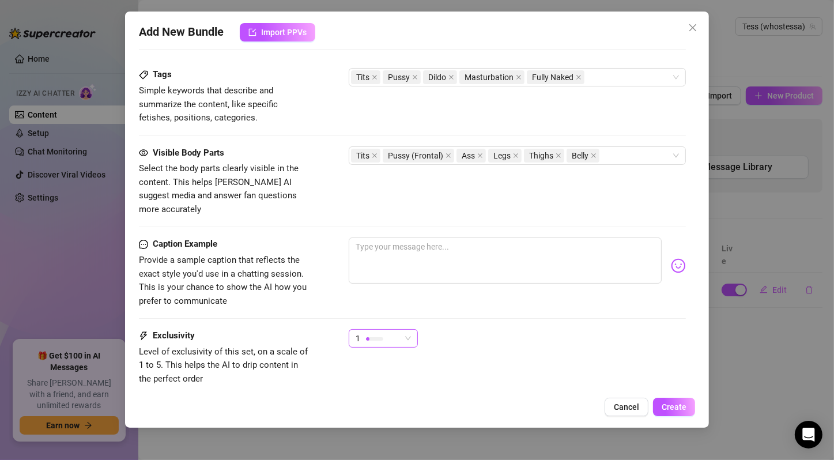
click at [394, 330] on div "1" at bounding box center [377, 338] width 45 height 17
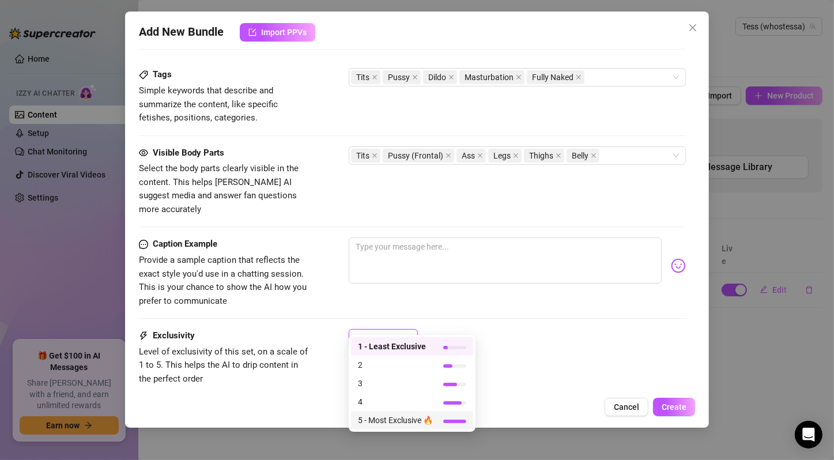
click at [433, 424] on span "5 - Most Exclusive 🔥" at bounding box center [395, 420] width 75 height 13
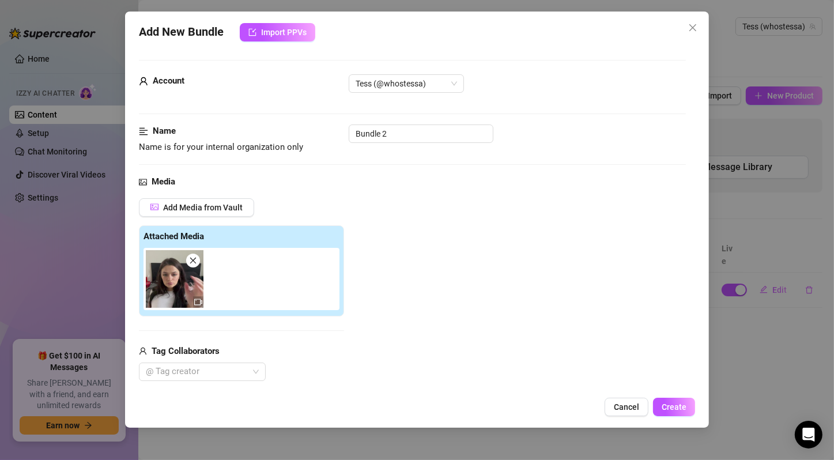
scroll to position [192, 0]
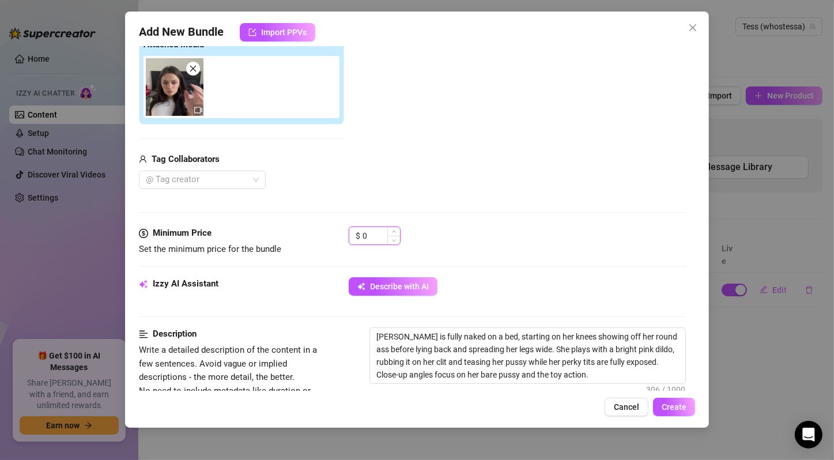
click at [381, 240] on input "0" at bounding box center [380, 235] width 37 height 17
click at [376, 227] on input "0" at bounding box center [380, 235] width 37 height 17
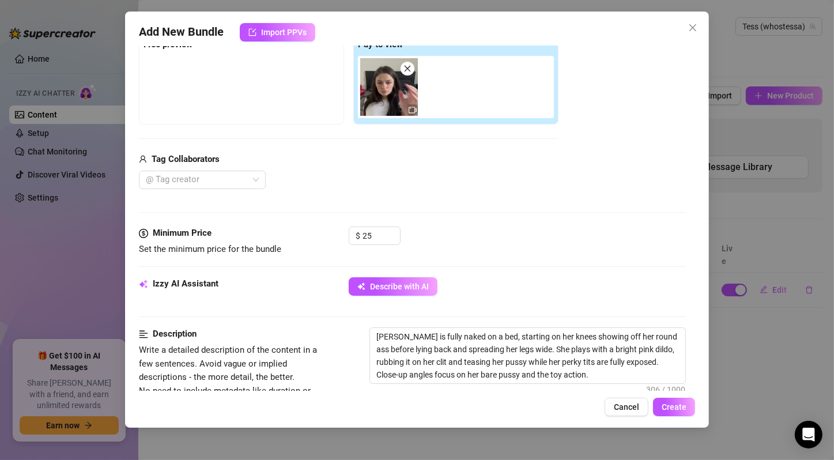
click at [529, 259] on div "Minimum Price Set the minimum price for the bundle $ 25" at bounding box center [412, 251] width 547 height 51
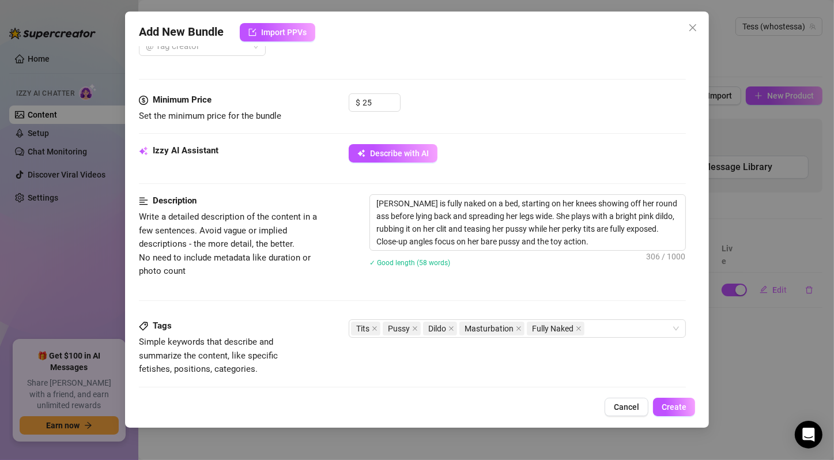
scroll to position [576, 0]
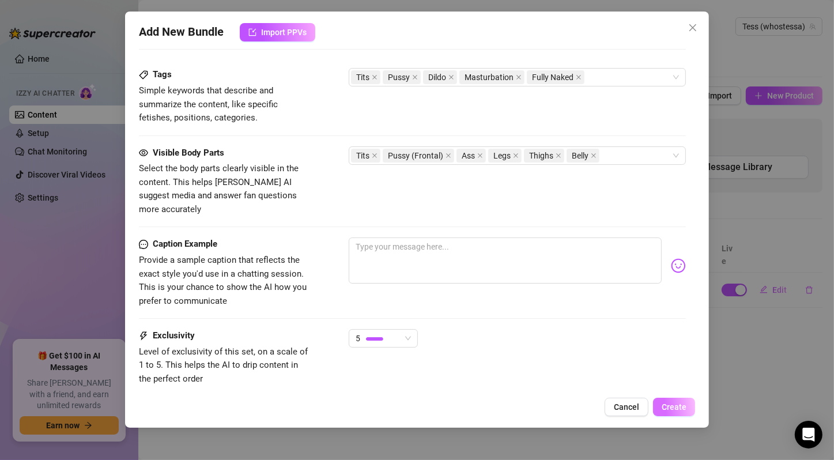
click at [670, 405] on span "Create" at bounding box center [673, 406] width 25 height 9
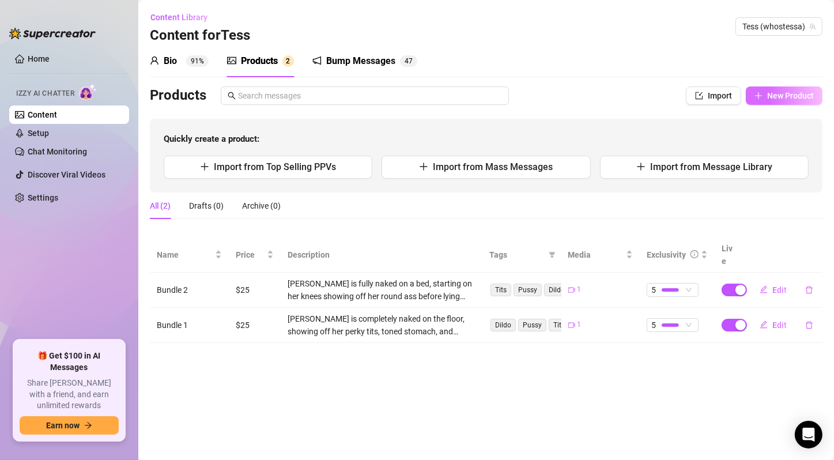
click at [781, 94] on span "New Product" at bounding box center [790, 95] width 47 height 9
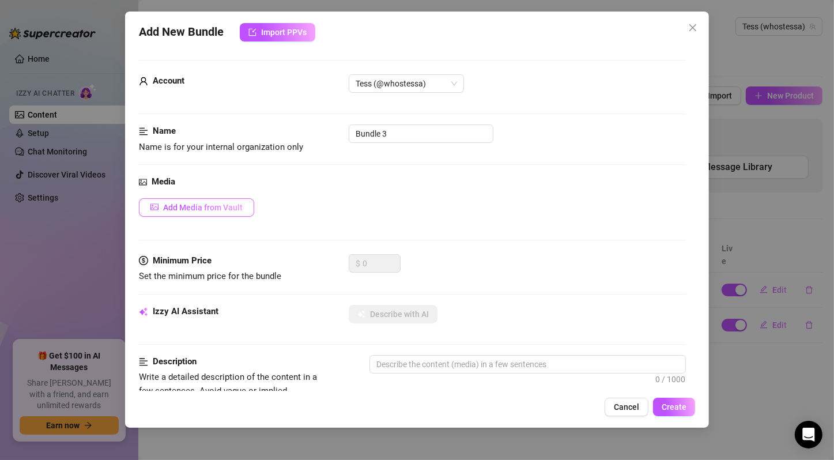
click at [234, 207] on span "Add Media from Vault" at bounding box center [203, 207] width 80 height 9
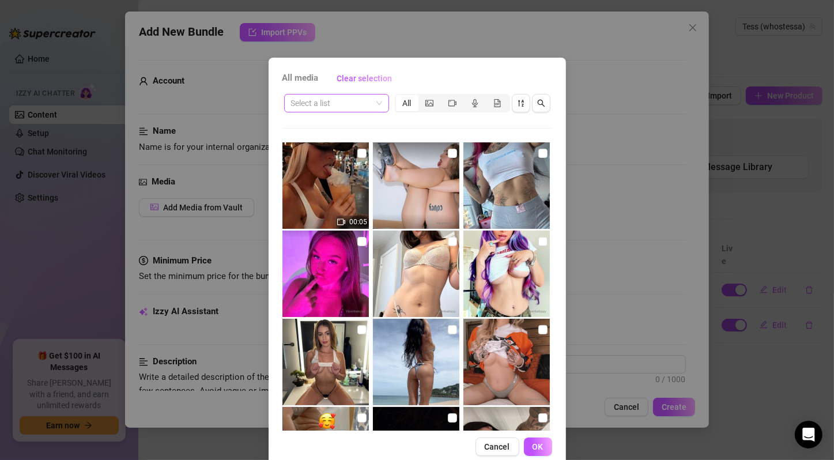
click at [373, 101] on span at bounding box center [336, 102] width 91 height 17
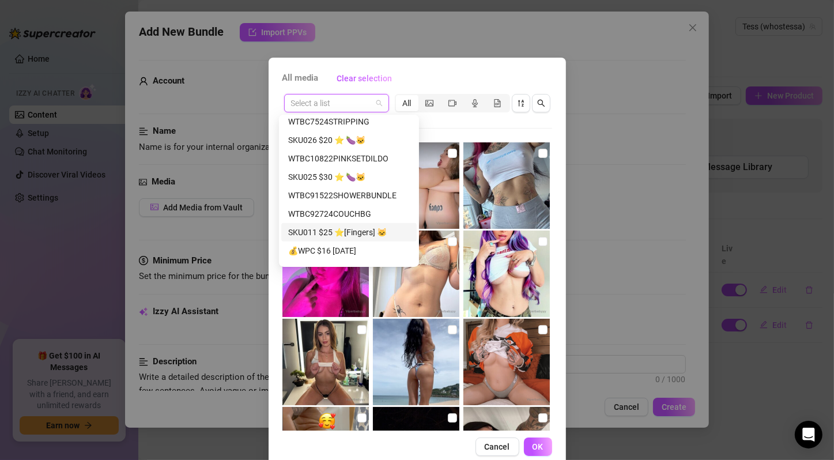
click at [388, 226] on div "SKU011 $25 ⭐️[Fingers] 🐱" at bounding box center [349, 232] width 122 height 13
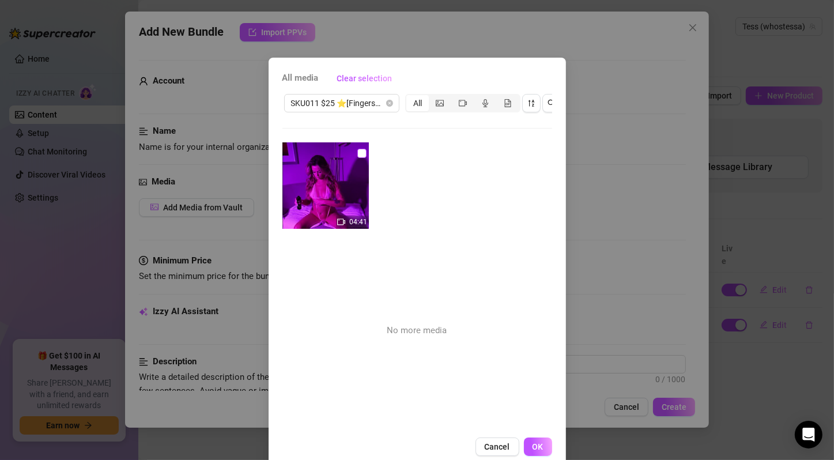
click at [357, 156] on input "checkbox" at bounding box center [361, 153] width 9 height 9
click at [540, 452] on button "OK" at bounding box center [538, 446] width 28 height 18
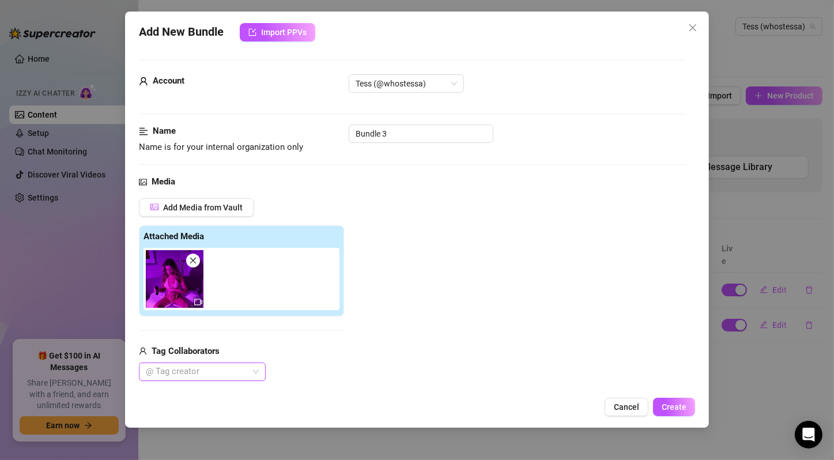
scroll to position [192, 0]
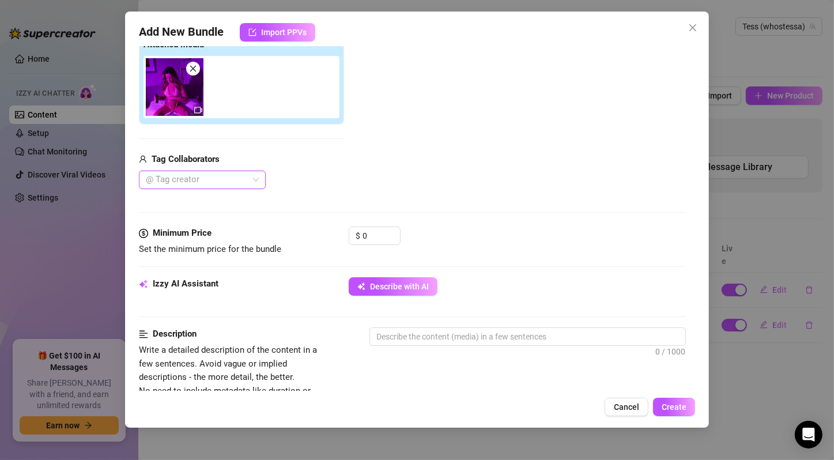
click at [510, 237] on div "$ 0" at bounding box center [517, 240] width 337 height 29
click at [399, 329] on textarea at bounding box center [527, 336] width 315 height 17
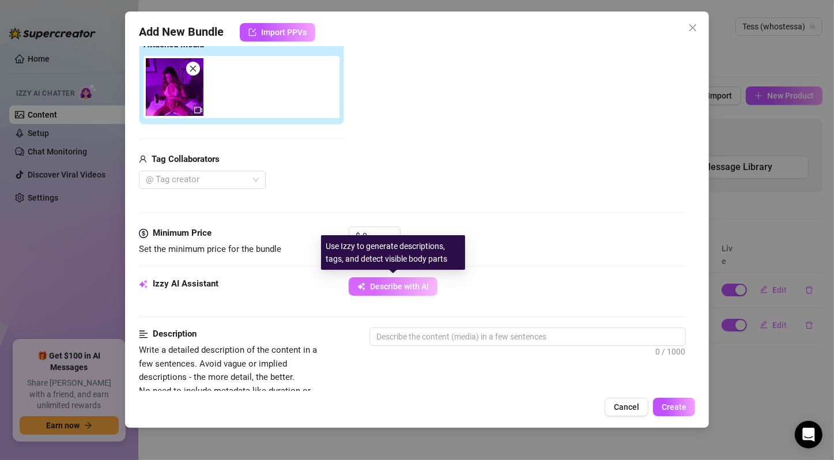
click at [415, 288] on span "Describe with AI" at bounding box center [399, 286] width 59 height 9
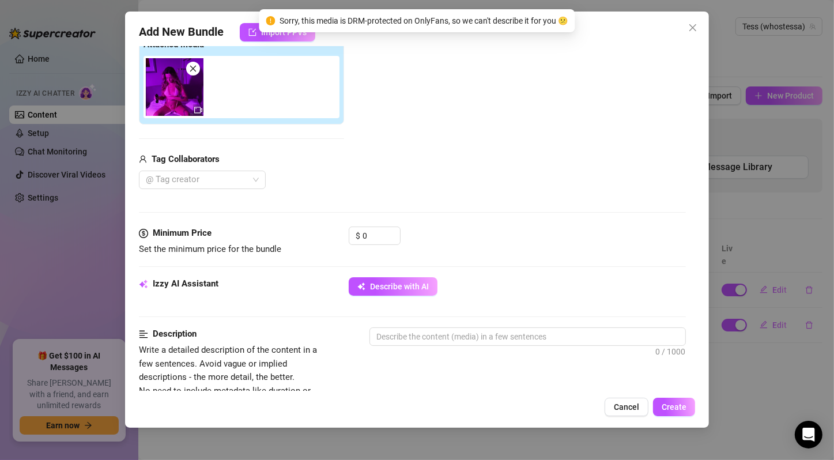
scroll to position [0, 0]
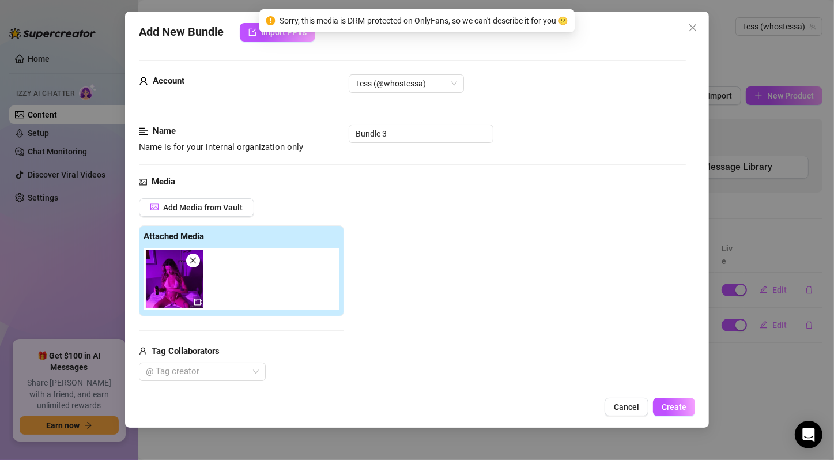
click at [197, 256] on span at bounding box center [193, 261] width 14 height 14
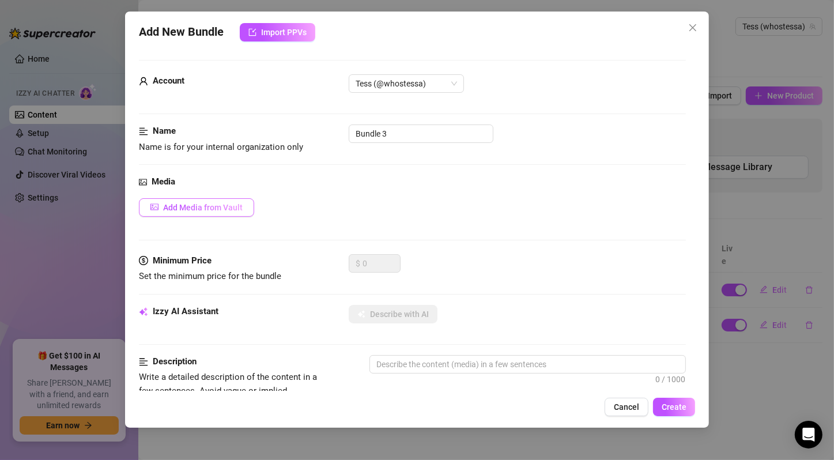
click at [226, 206] on span "Add Media from Vault" at bounding box center [203, 207] width 80 height 9
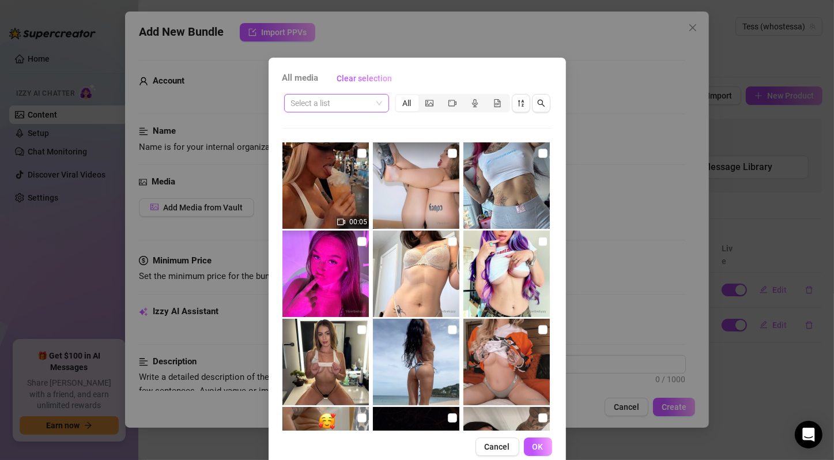
click at [370, 103] on span at bounding box center [336, 102] width 91 height 17
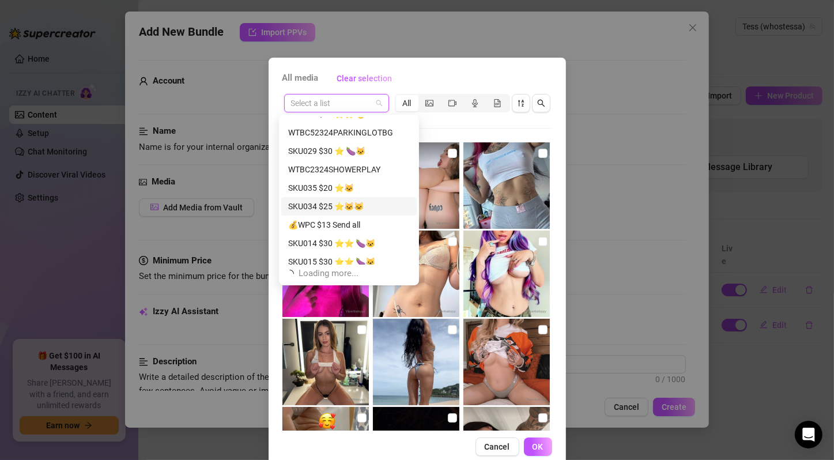
scroll to position [774, 0]
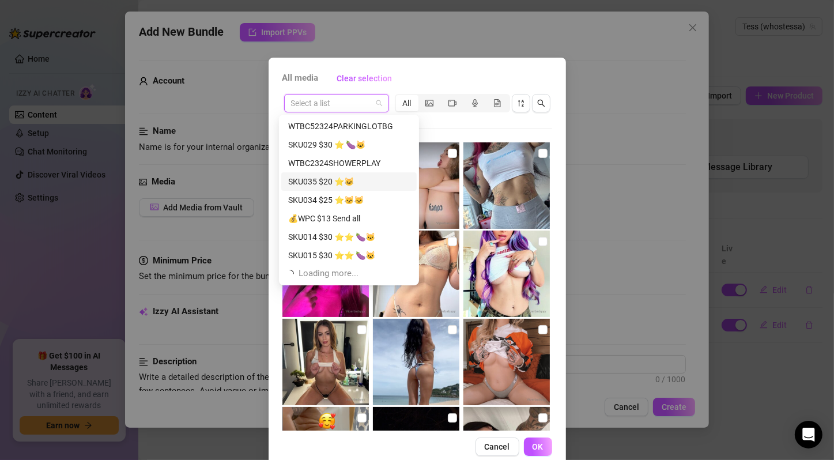
click at [377, 181] on div "SKU035 $20 ⭐️🐱" at bounding box center [349, 181] width 122 height 13
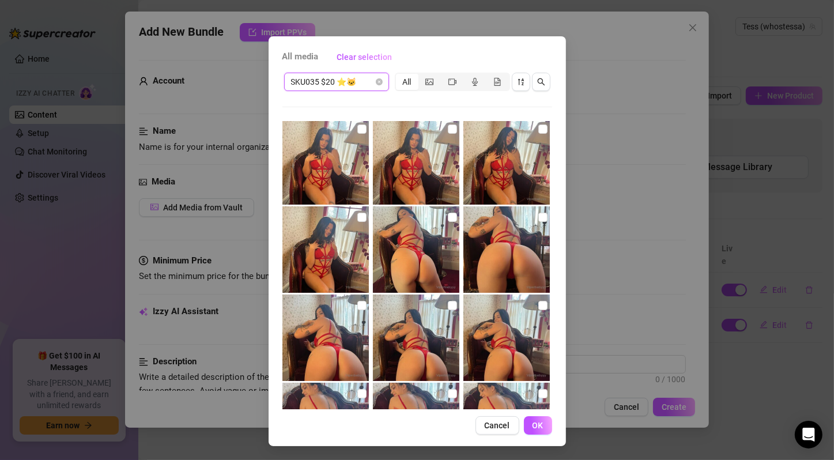
scroll to position [0, 0]
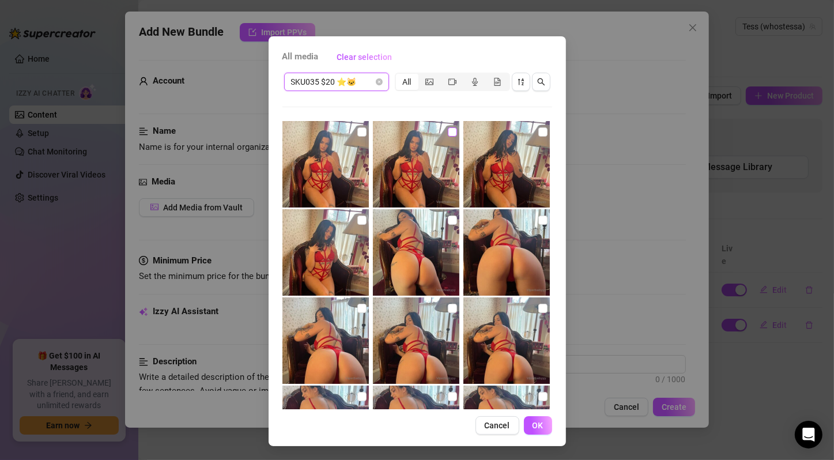
drag, startPoint x: 354, startPoint y: 131, endPoint x: 440, endPoint y: 137, distance: 85.4
click at [357, 131] on input "checkbox" at bounding box center [361, 131] width 9 height 9
click at [448, 131] on input "checkbox" at bounding box center [452, 131] width 9 height 9
click at [538, 302] on label at bounding box center [542, 308] width 9 height 13
click at [538, 304] on input "checkbox" at bounding box center [542, 308] width 9 height 9
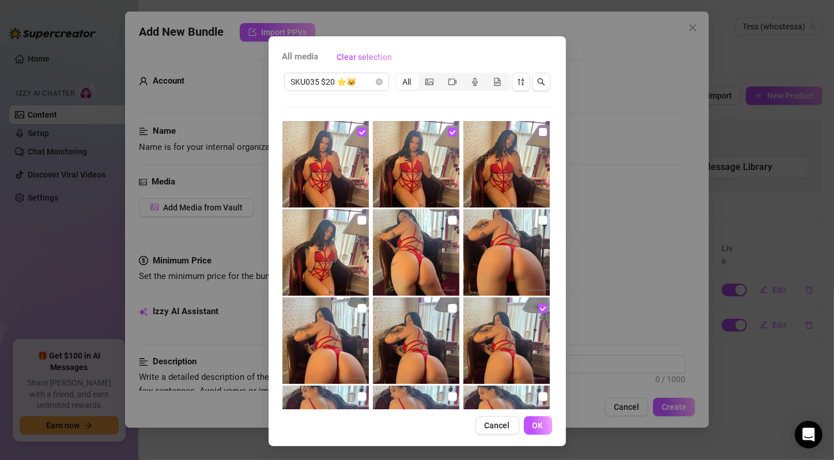
click at [538, 131] on input "checkbox" at bounding box center [542, 131] width 9 height 9
click at [357, 217] on input "checkbox" at bounding box center [361, 219] width 9 height 9
click at [448, 219] on input "checkbox" at bounding box center [452, 219] width 9 height 9
click at [538, 217] on input "checkbox" at bounding box center [542, 219] width 9 height 9
click at [357, 306] on input "checkbox" at bounding box center [361, 308] width 9 height 9
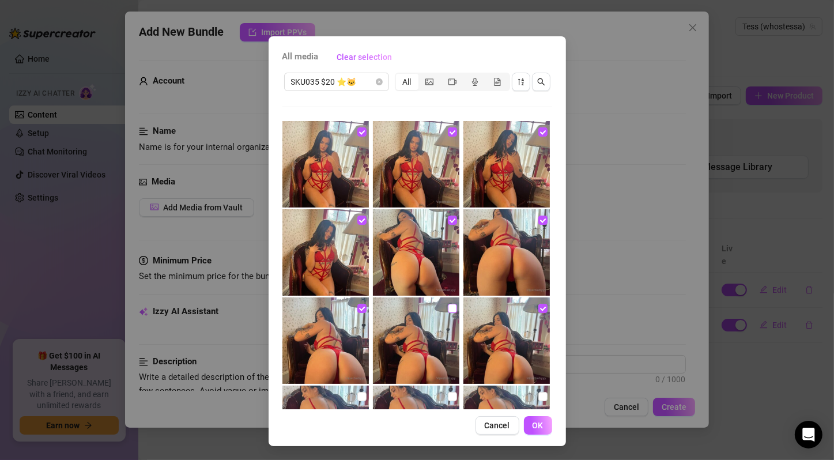
click at [448, 308] on input "checkbox" at bounding box center [452, 308] width 9 height 9
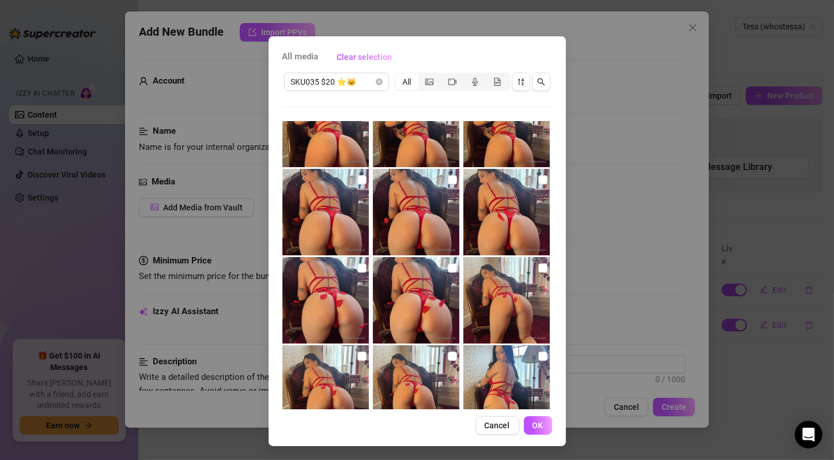
scroll to position [254, 0]
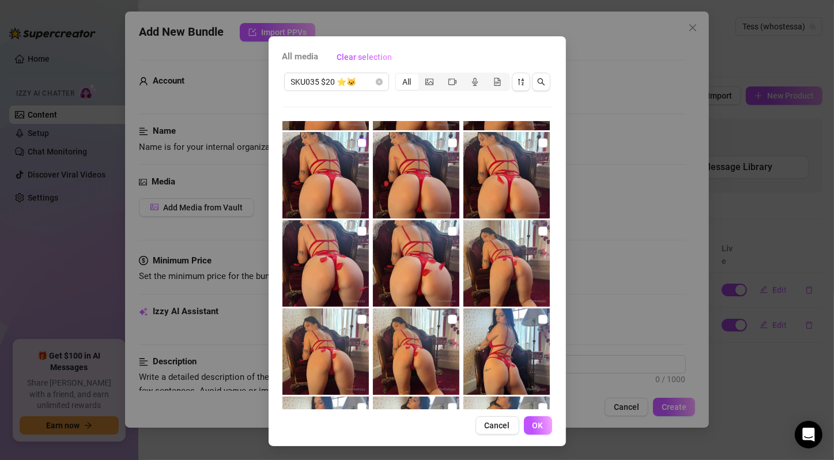
click at [357, 145] on input "checkbox" at bounding box center [361, 142] width 9 height 9
click at [448, 143] on input "checkbox" at bounding box center [452, 142] width 9 height 9
click at [538, 141] on input "checkbox" at bounding box center [542, 142] width 9 height 9
click at [357, 230] on input "checkbox" at bounding box center [361, 230] width 9 height 9
click at [448, 228] on input "checkbox" at bounding box center [452, 230] width 9 height 9
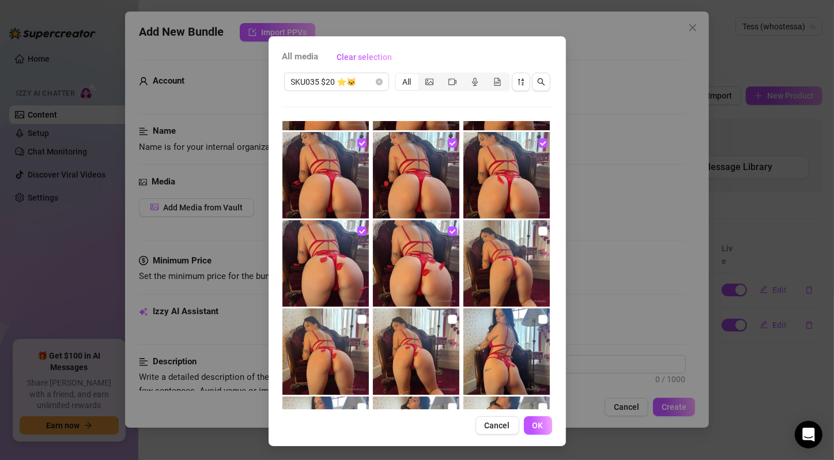
click at [538, 232] on input "checkbox" at bounding box center [542, 230] width 9 height 9
click at [357, 319] on input "checkbox" at bounding box center [361, 319] width 9 height 9
click at [448, 317] on input "checkbox" at bounding box center [452, 319] width 9 height 9
click at [538, 318] on input "checkbox" at bounding box center [542, 319] width 9 height 9
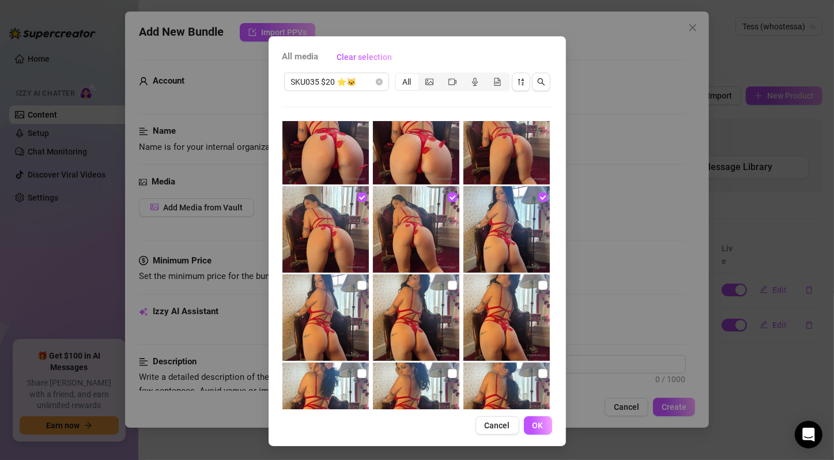
scroll to position [373, 0]
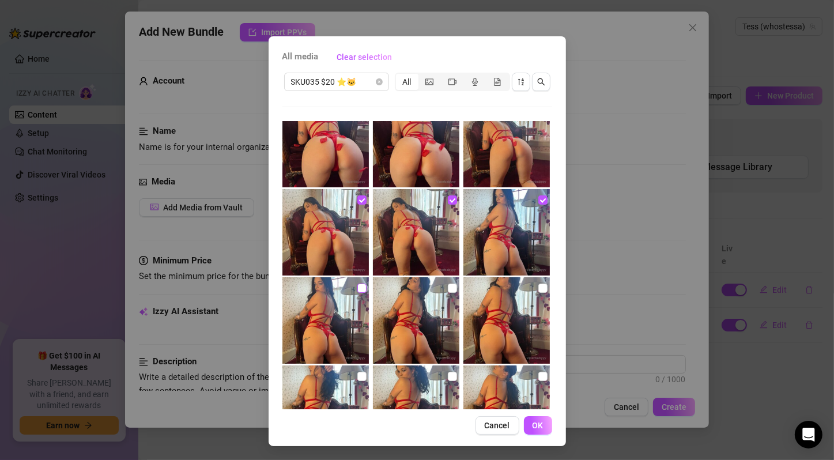
click at [357, 286] on input "checkbox" at bounding box center [361, 287] width 9 height 9
click at [448, 288] on input "checkbox" at bounding box center [452, 287] width 9 height 9
click at [538, 289] on input "checkbox" at bounding box center [542, 287] width 9 height 9
click at [357, 373] on input "checkbox" at bounding box center [361, 376] width 9 height 9
click at [448, 374] on input "checkbox" at bounding box center [452, 376] width 9 height 9
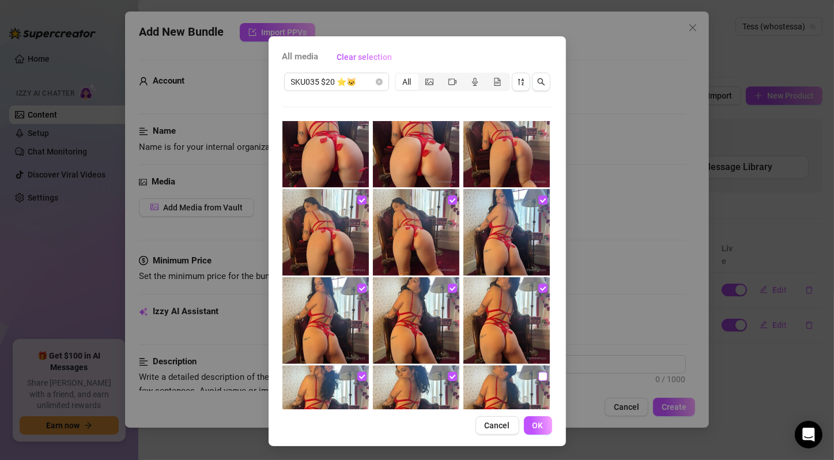
click at [538, 374] on input "checkbox" at bounding box center [542, 376] width 9 height 9
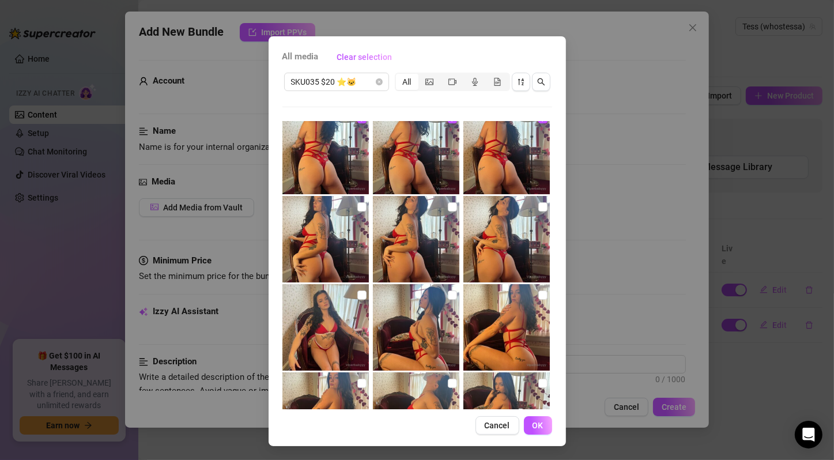
scroll to position [635, 0]
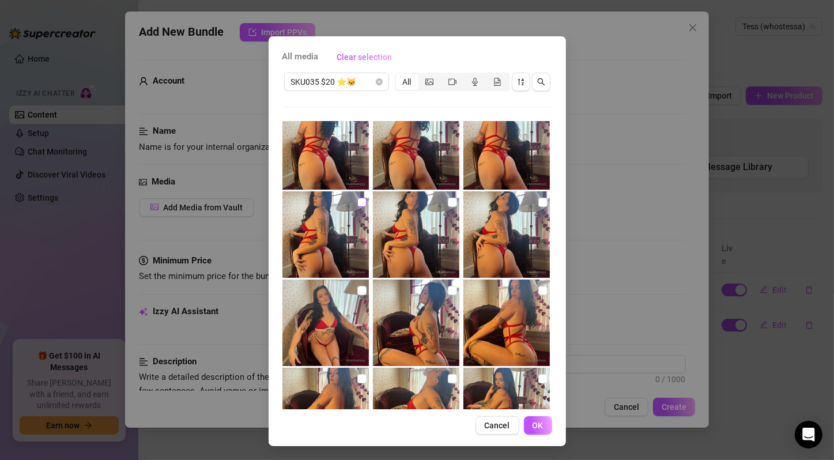
click at [357, 202] on input "checkbox" at bounding box center [361, 202] width 9 height 9
click at [448, 203] on input "checkbox" at bounding box center [452, 202] width 9 height 9
click at [538, 200] on input "checkbox" at bounding box center [542, 202] width 9 height 9
click at [357, 288] on input "checkbox" at bounding box center [361, 290] width 9 height 9
click at [448, 288] on input "checkbox" at bounding box center [452, 290] width 9 height 9
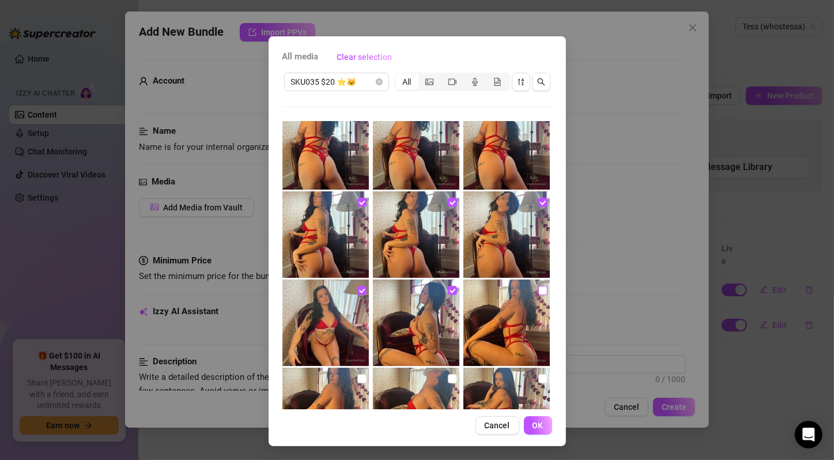
click at [538, 290] on input "checkbox" at bounding box center [542, 290] width 9 height 9
click at [357, 379] on input "checkbox" at bounding box center [361, 378] width 9 height 9
click at [448, 379] on input "checkbox" at bounding box center [452, 378] width 9 height 9
click at [538, 378] on input "checkbox" at bounding box center [542, 378] width 9 height 9
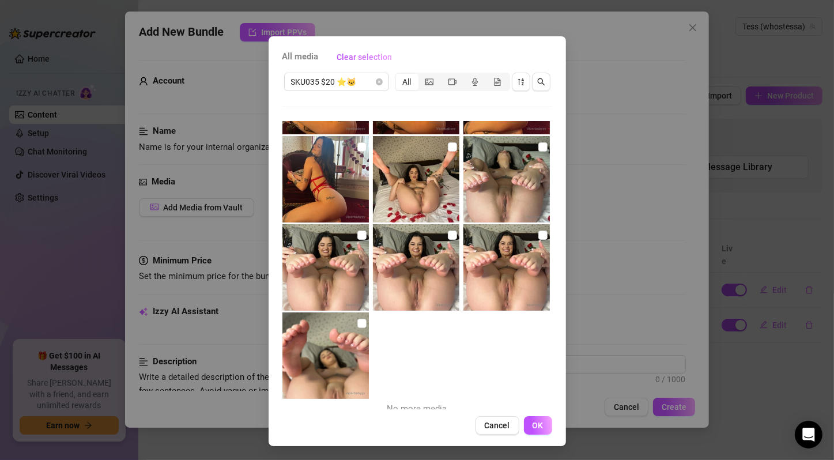
scroll to position [963, 0]
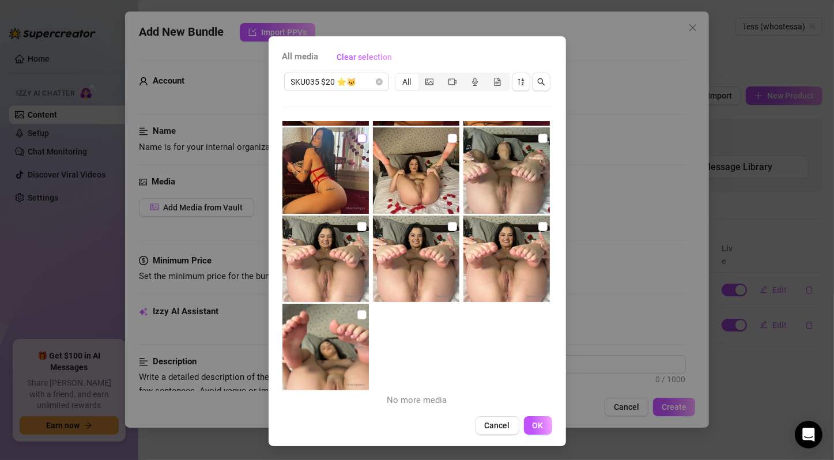
click at [357, 135] on input "checkbox" at bounding box center [361, 138] width 9 height 9
click at [448, 139] on input "checkbox" at bounding box center [452, 138] width 9 height 9
click at [538, 136] on input "checkbox" at bounding box center [542, 138] width 9 height 9
click at [357, 227] on input "checkbox" at bounding box center [361, 226] width 9 height 9
click at [448, 224] on input "checkbox" at bounding box center [452, 226] width 9 height 9
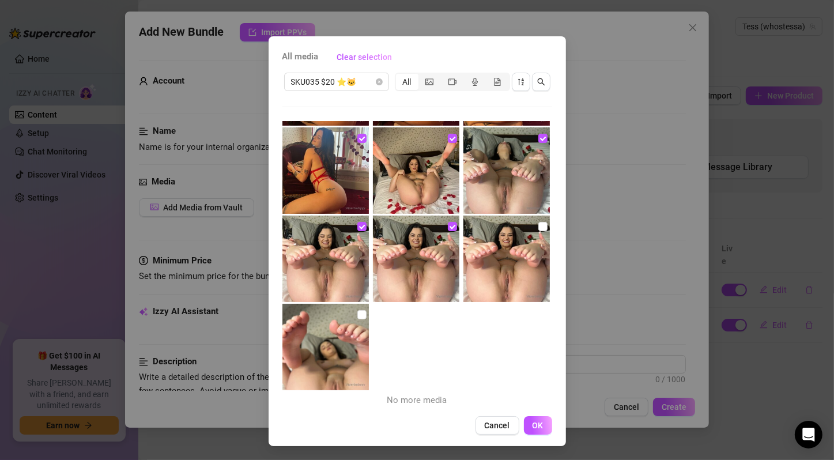
click at [538, 222] on input "checkbox" at bounding box center [542, 226] width 9 height 9
click at [357, 313] on input "checkbox" at bounding box center [361, 314] width 9 height 9
click at [536, 421] on span "OK" at bounding box center [537, 425] width 11 height 9
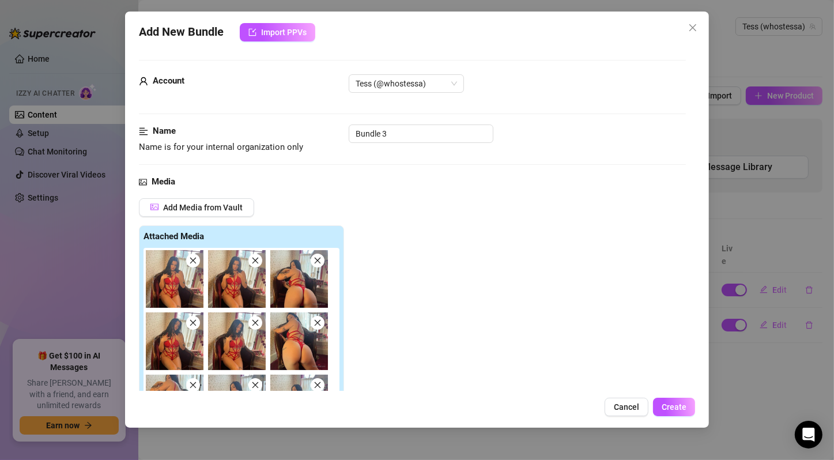
scroll to position [192, 0]
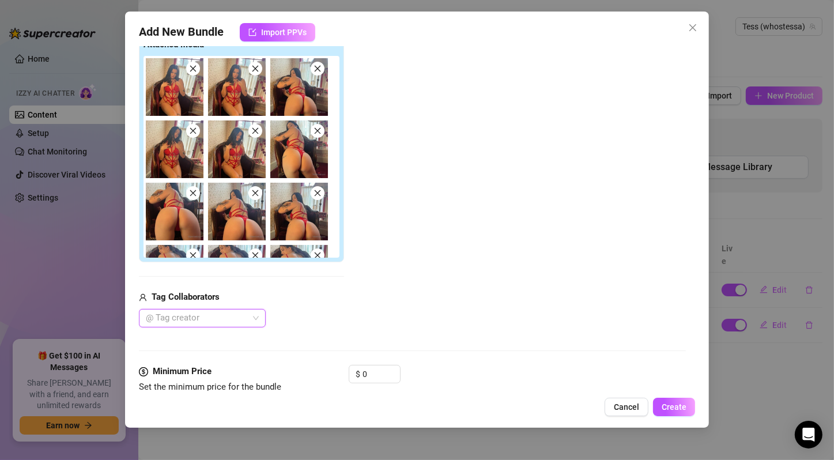
click at [465, 250] on div "Add Media from Vault Attached Media Tag Collaborators @ Tag creator" at bounding box center [412, 166] width 547 height 321
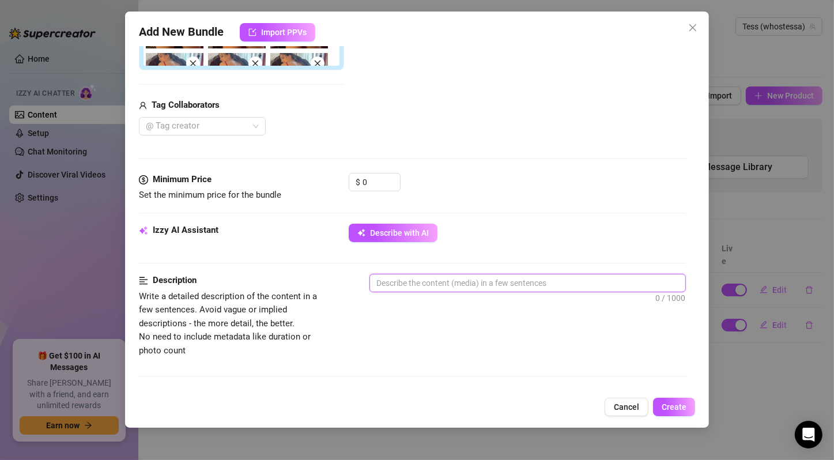
click at [461, 281] on textarea at bounding box center [527, 282] width 315 height 17
click at [549, 216] on div "Minimum Price Set the minimum price for the bundle $ 0" at bounding box center [412, 198] width 547 height 51
click at [413, 277] on textarea at bounding box center [527, 282] width 315 height 17
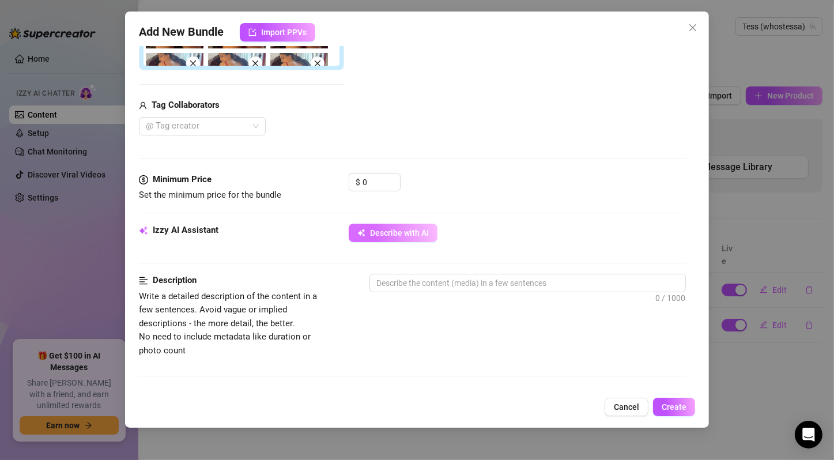
click at [422, 229] on span "Describe with AI" at bounding box center [399, 232] width 59 height 9
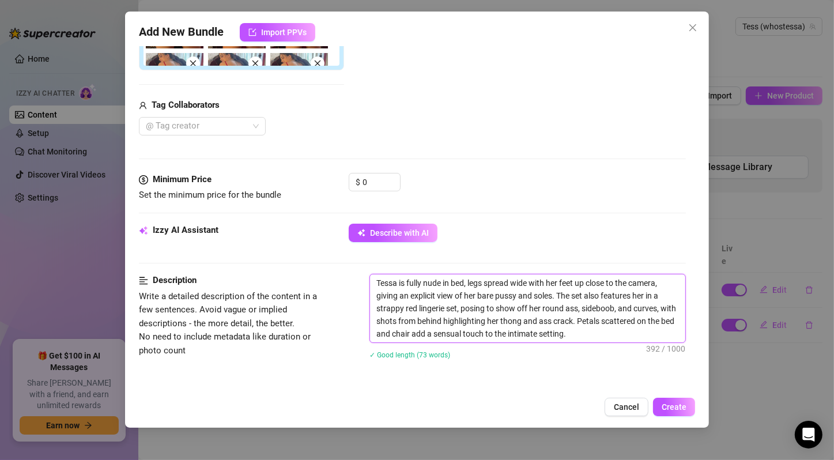
click at [543, 308] on textarea "Tessa is fully nude in bed, legs spread wide with her feet up close to the came…" at bounding box center [527, 308] width 315 height 68
click at [563, 297] on textarea "Tessa is fully nude in bed, legs spread wide with her feet up close to the came…" at bounding box center [527, 308] width 315 height 68
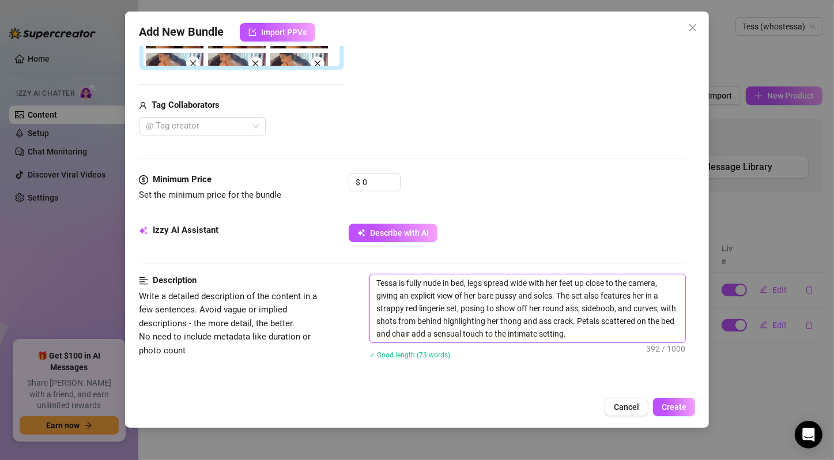
click at [563, 297] on textarea "Tessa is fully nude in bed, legs spread wide with her feet up close to the came…" at bounding box center [527, 308] width 315 height 68
click at [544, 240] on div "Izzy AI Assistant Describe with AI" at bounding box center [412, 238] width 547 height 29
click at [520, 293] on textarea "Tessa is fully nude in bed, legs spread wide with her feet up close to the came…" at bounding box center [527, 308] width 315 height 68
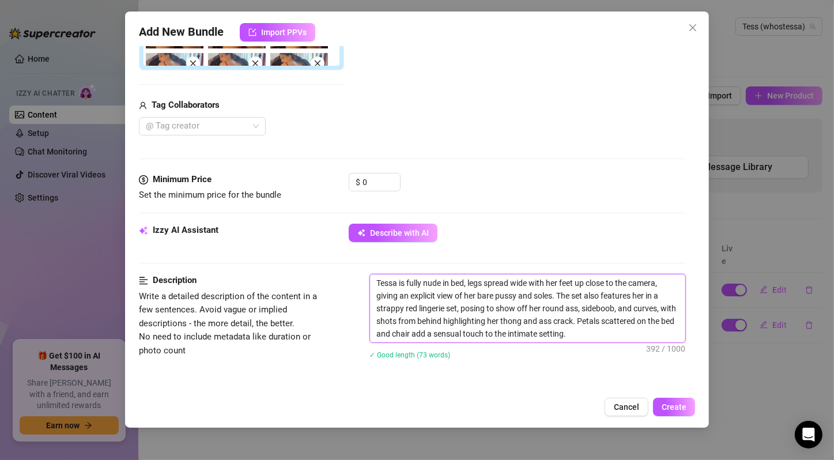
click at [520, 293] on textarea "Tessa is fully nude in bed, legs spread wide with her feet up close to the came…" at bounding box center [527, 308] width 315 height 68
click at [573, 279] on textarea "Tessa is fully nude in bed, legs spread wide with her feet up close to the came…" at bounding box center [527, 308] width 315 height 68
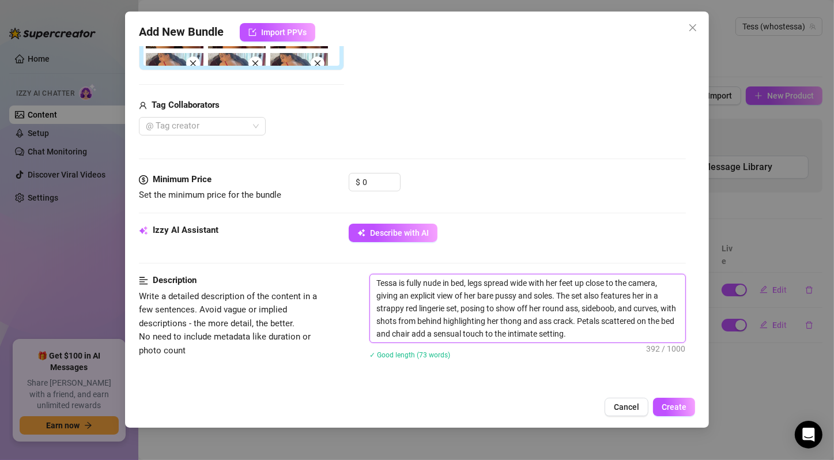
click at [573, 279] on textarea "Tessa is fully nude in bed, legs spread wide with her feet up close to the came…" at bounding box center [527, 308] width 315 height 68
click at [603, 318] on textarea "Tessa is fully nude in bed, legs spread wide with her feet up close to the came…" at bounding box center [527, 308] width 315 height 68
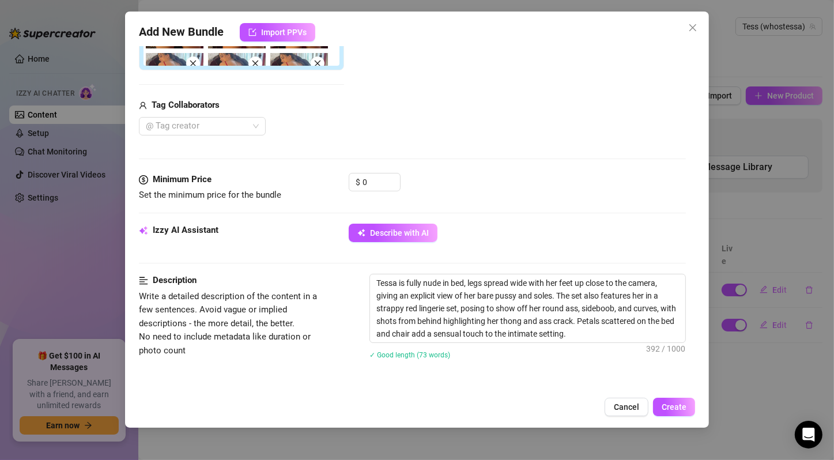
click at [524, 190] on div "$ 0" at bounding box center [517, 187] width 337 height 29
click at [366, 181] on input "0" at bounding box center [380, 181] width 37 height 17
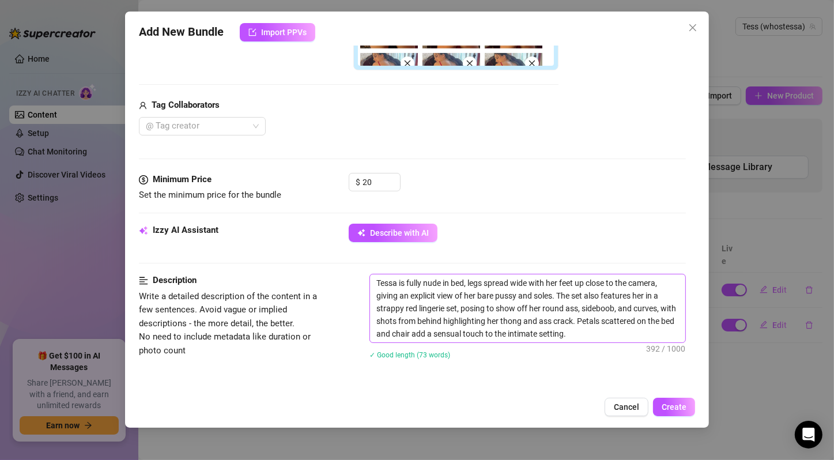
click at [462, 190] on div "$ 20" at bounding box center [517, 187] width 337 height 29
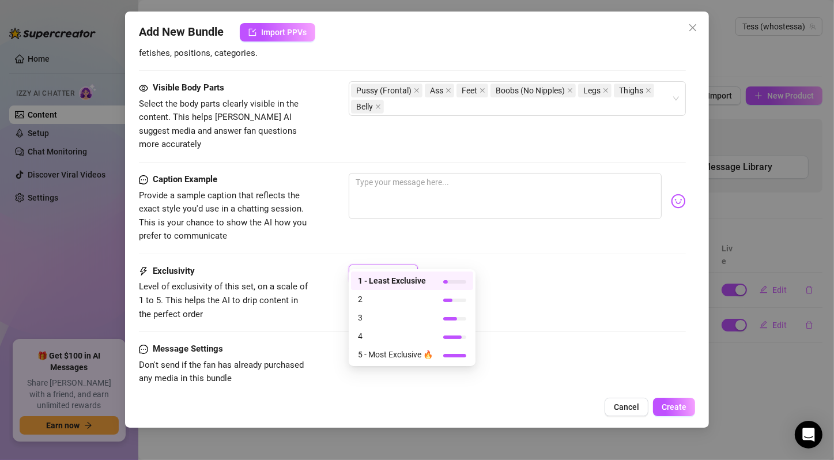
click at [398, 348] on span "5 - Most Exclusive 🔥" at bounding box center [395, 354] width 75 height 13
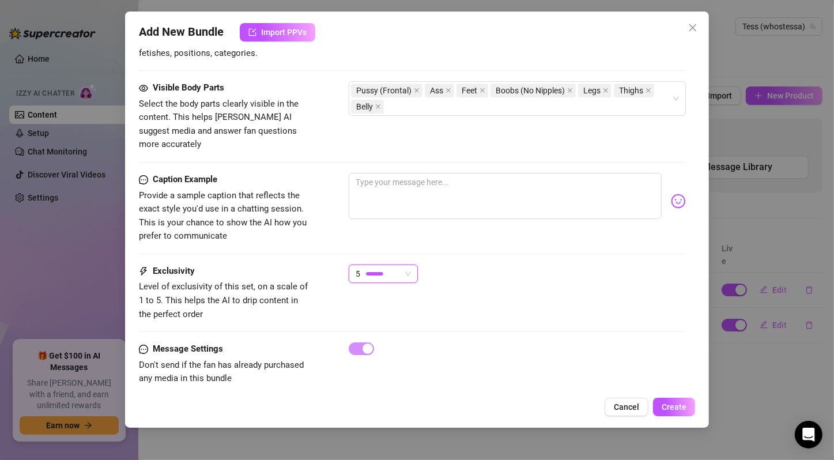
click at [470, 296] on div "Exclusivity Level of exclusivity of this set, on a scale of 1 to 5. This helps …" at bounding box center [412, 292] width 547 height 56
click at [406, 265] on span "5" at bounding box center [382, 273] width 55 height 17
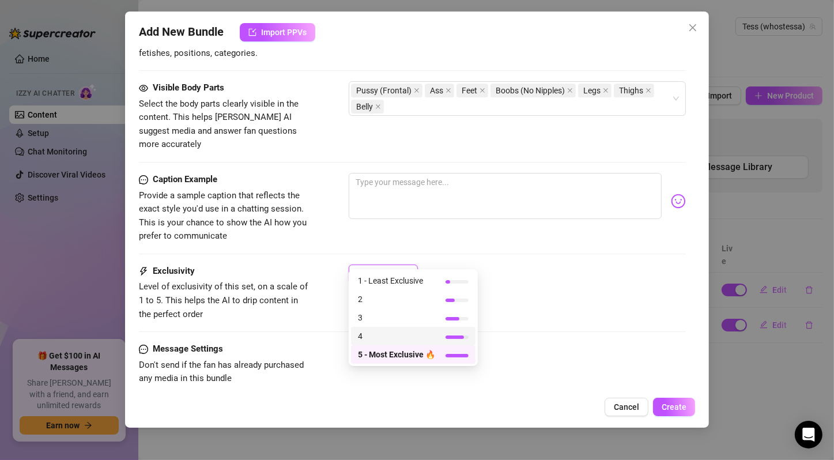
click at [387, 336] on span "4" at bounding box center [396, 336] width 77 height 13
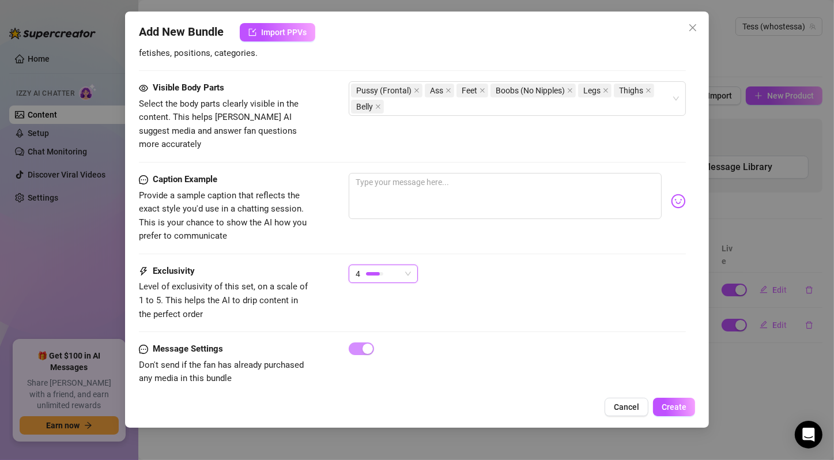
click at [470, 293] on div "Exclusivity Level of exclusivity of this set, on a scale of 1 to 5. This helps …" at bounding box center [412, 292] width 547 height 56
click at [682, 406] on span "Create" at bounding box center [673, 406] width 25 height 9
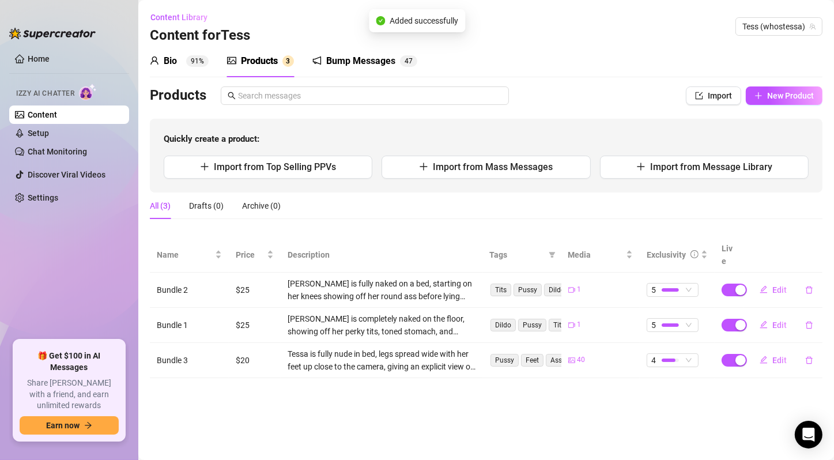
click at [497, 395] on main "Content Library Content for [PERSON_NAME] (whostessa) Bio 91% Products 3 Bump M…" at bounding box center [485, 230] width 695 height 460
click at [445, 389] on main "Content Library Content for [PERSON_NAME] (whostessa) Bio 91% Products 3 Bump M…" at bounding box center [485, 230] width 695 height 460
click at [399, 408] on main "Content Library Content for [PERSON_NAME] (whostessa) Bio 91% Products 3 Bump M…" at bounding box center [485, 230] width 695 height 460
click at [762, 96] on button "New Product" at bounding box center [784, 95] width 77 height 18
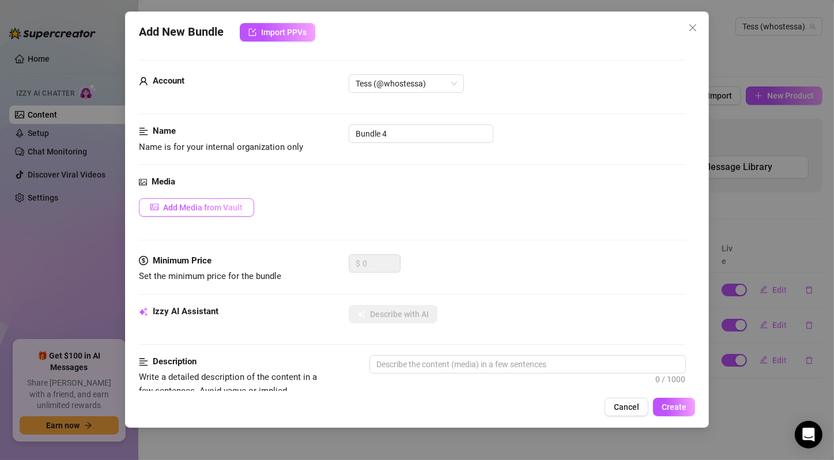
click at [226, 215] on button "Add Media from Vault" at bounding box center [196, 207] width 115 height 18
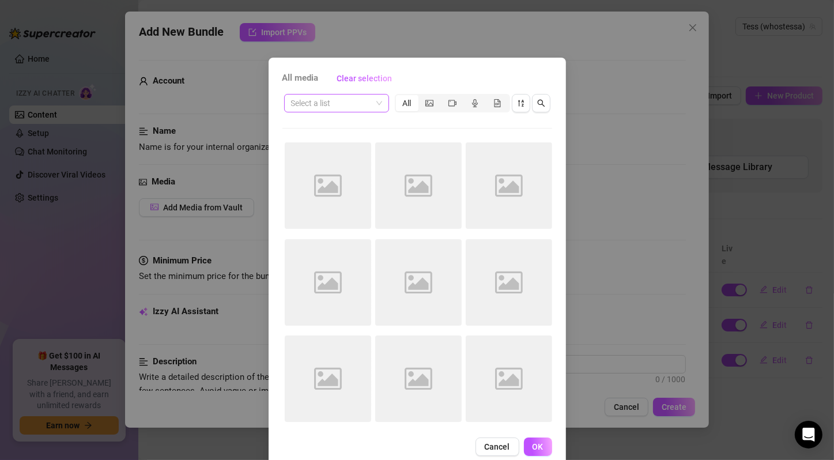
click at [375, 105] on span at bounding box center [336, 102] width 91 height 17
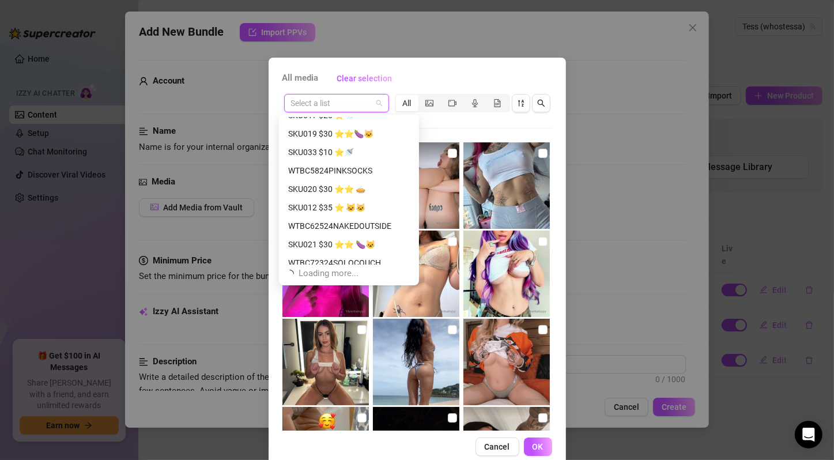
scroll to position [0, 0]
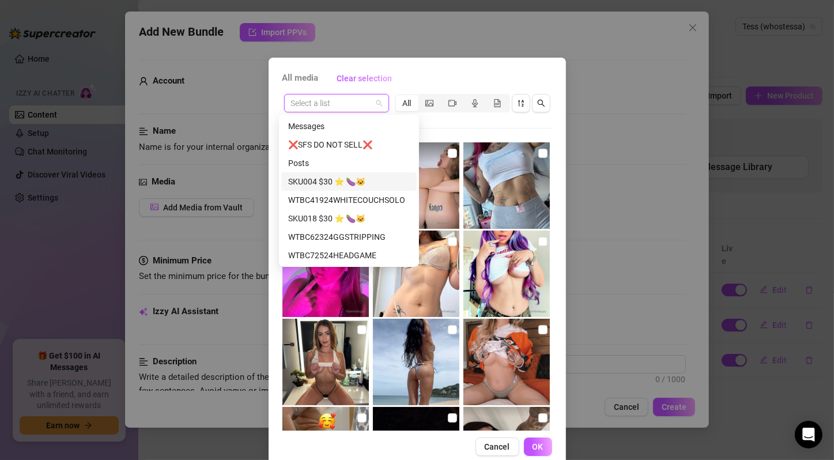
click at [345, 180] on div "SKU004 $30 ⭐️ 🍆🐱" at bounding box center [349, 181] width 122 height 13
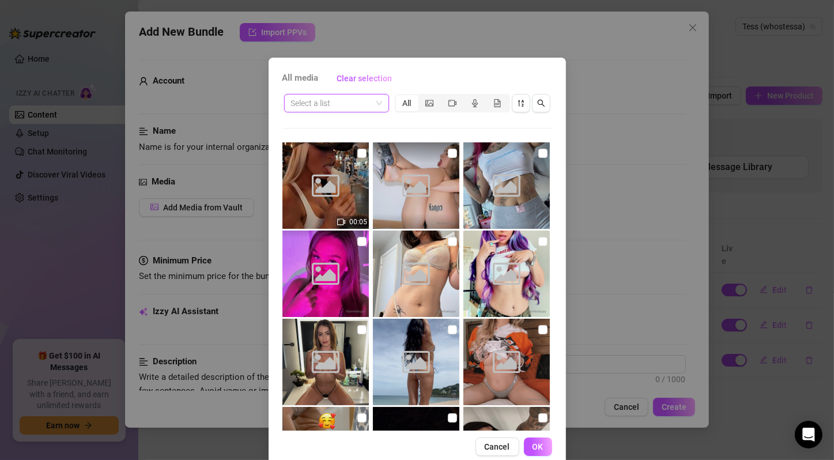
click at [374, 101] on span at bounding box center [336, 102] width 91 height 17
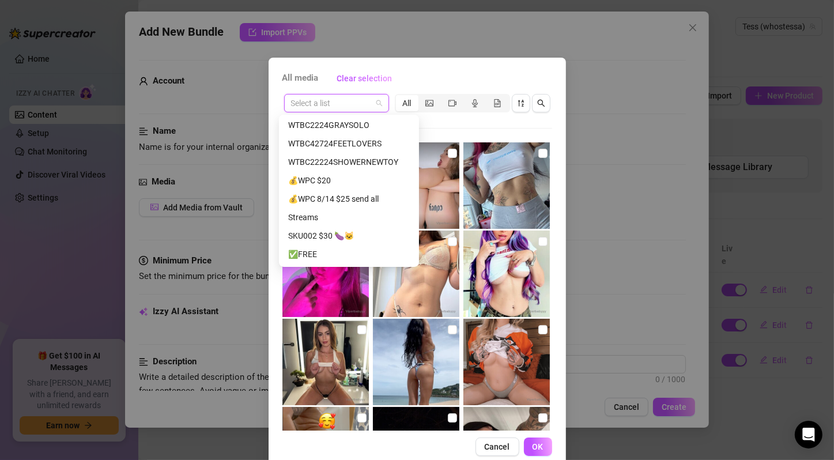
scroll to position [960, 0]
click at [356, 21] on div "SKU034 $25 ⭐️🐱🐱" at bounding box center [349, 14] width 122 height 13
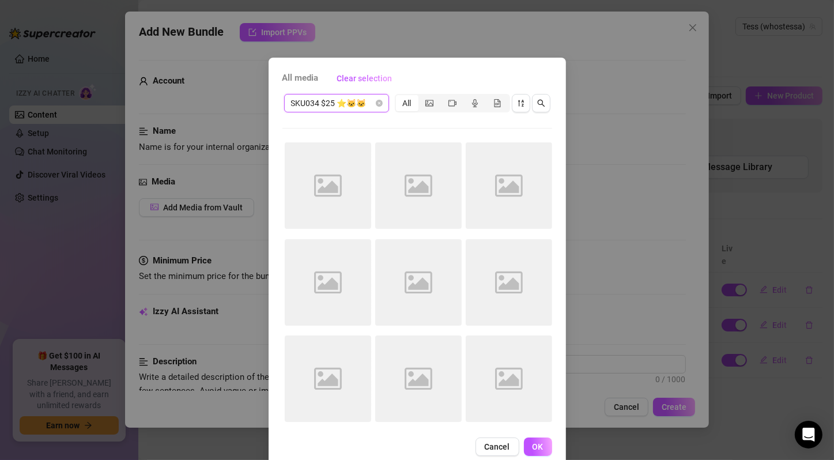
scroll to position [768, 0]
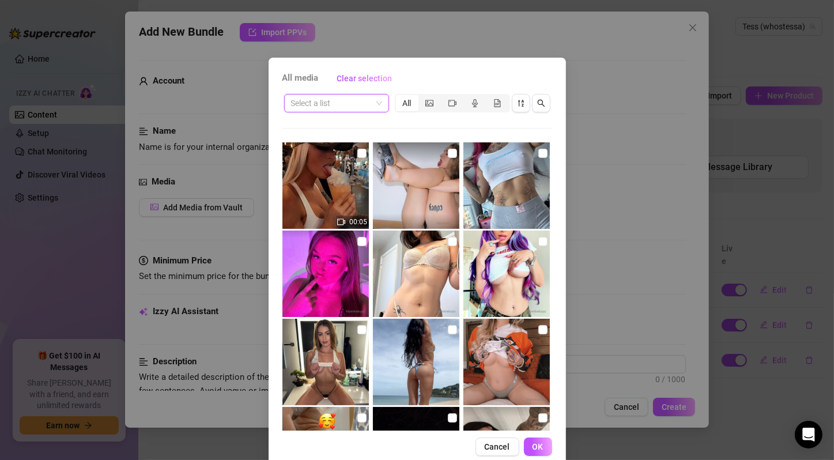
click at [376, 104] on span at bounding box center [336, 102] width 91 height 17
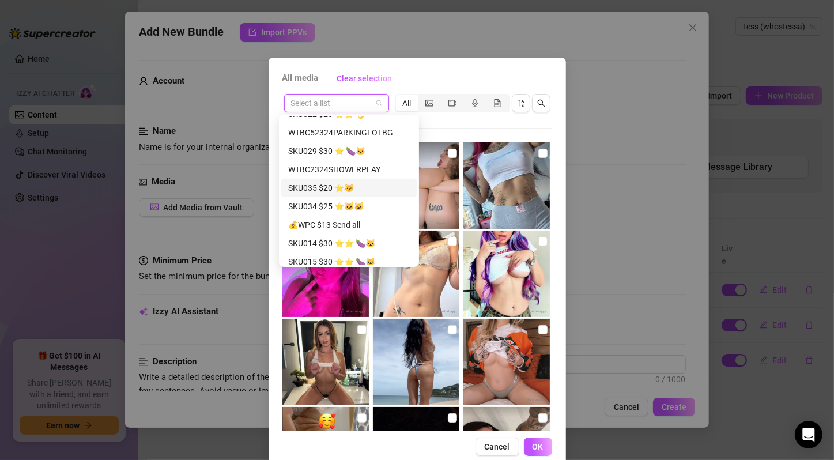
click at [369, 184] on div "SKU035 $20 ⭐️🐱" at bounding box center [349, 187] width 122 height 13
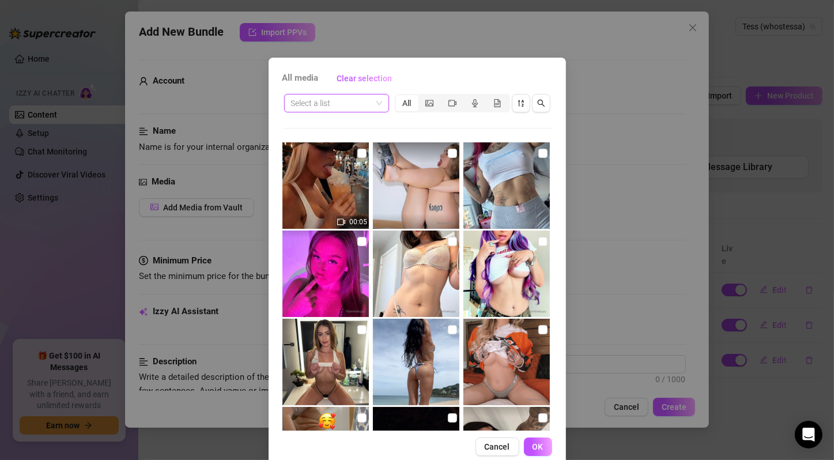
click at [375, 105] on span at bounding box center [336, 102] width 91 height 17
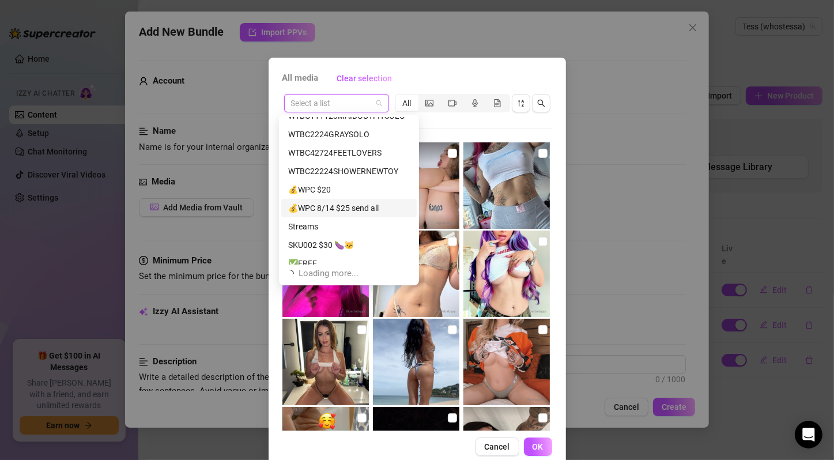
scroll to position [759, 0]
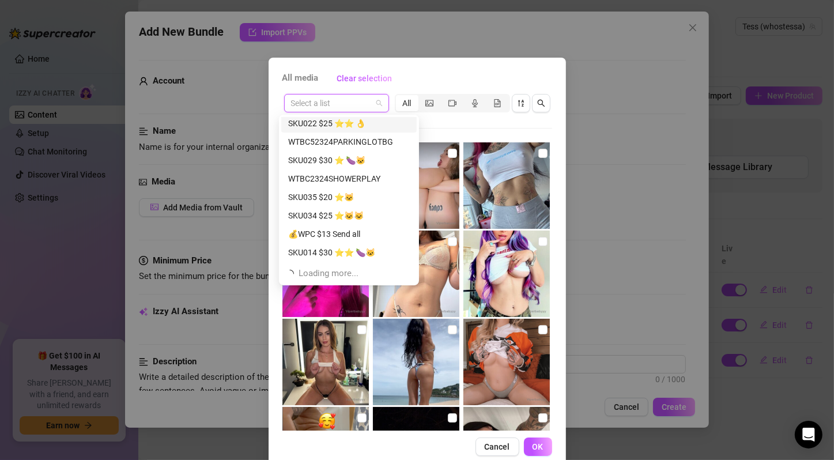
click at [368, 125] on div "SKU022 $25 ⭐️⭐️ 👌" at bounding box center [349, 123] width 122 height 13
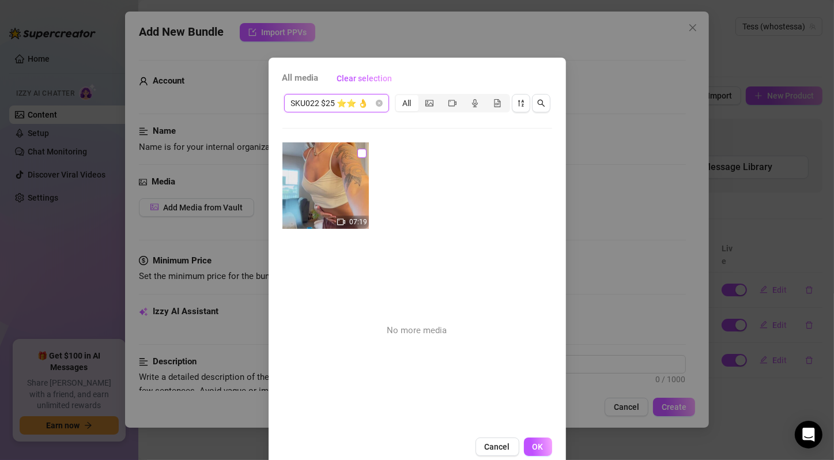
click at [357, 154] on input "checkbox" at bounding box center [361, 153] width 9 height 9
click at [532, 442] on span "OK" at bounding box center [537, 446] width 11 height 9
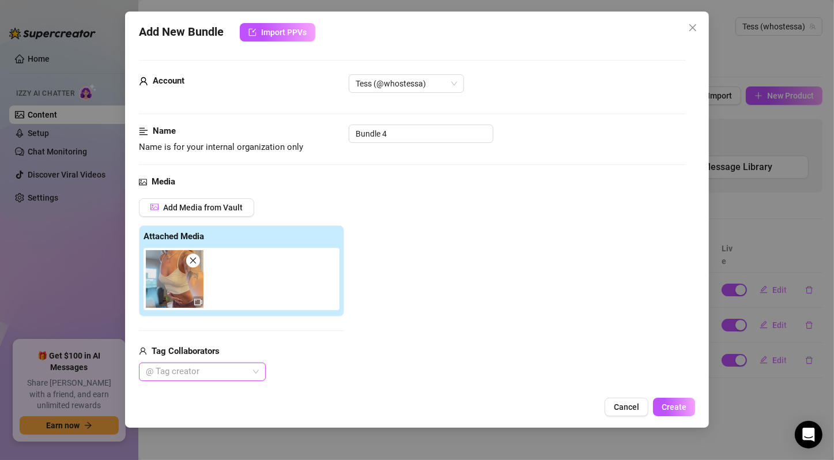
scroll to position [192, 0]
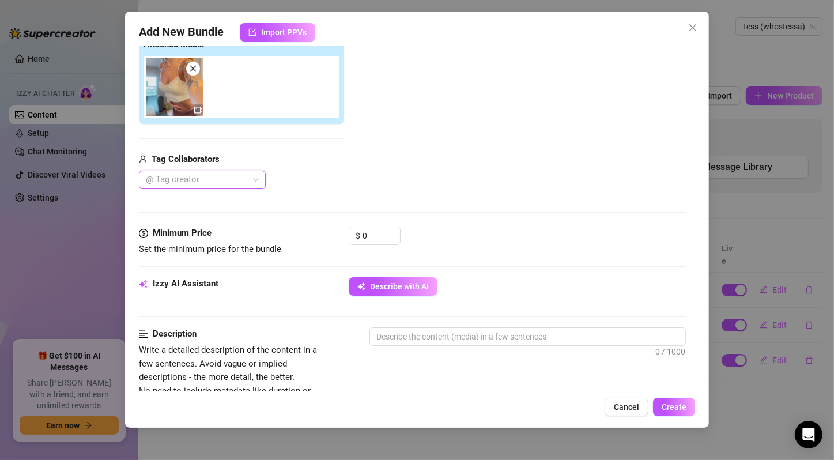
click at [474, 195] on div "Media Add Media from Vault Attached Media Tag Collaborators @ Tag creator" at bounding box center [412, 104] width 547 height 243
click at [434, 343] on textarea at bounding box center [527, 336] width 315 height 17
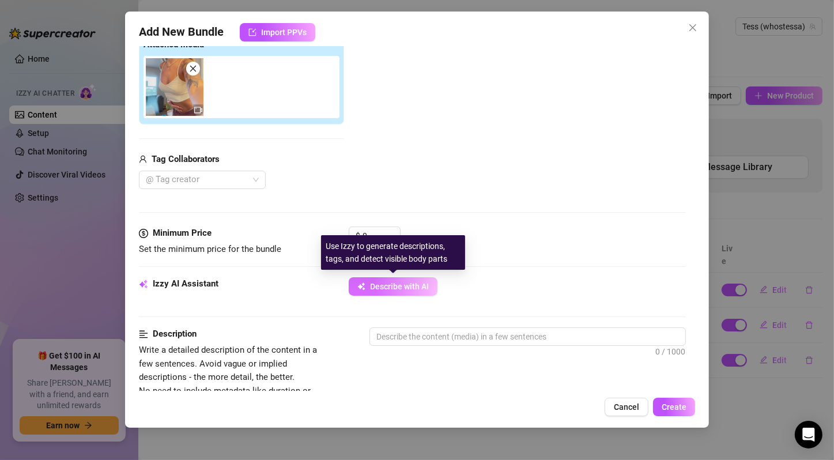
click at [418, 290] on button "Describe with AI" at bounding box center [393, 286] width 89 height 18
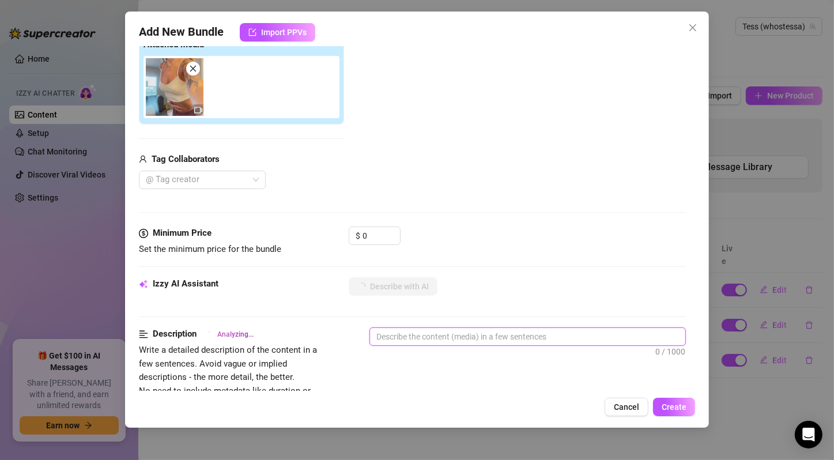
click at [481, 328] on textarea at bounding box center [527, 336] width 315 height 17
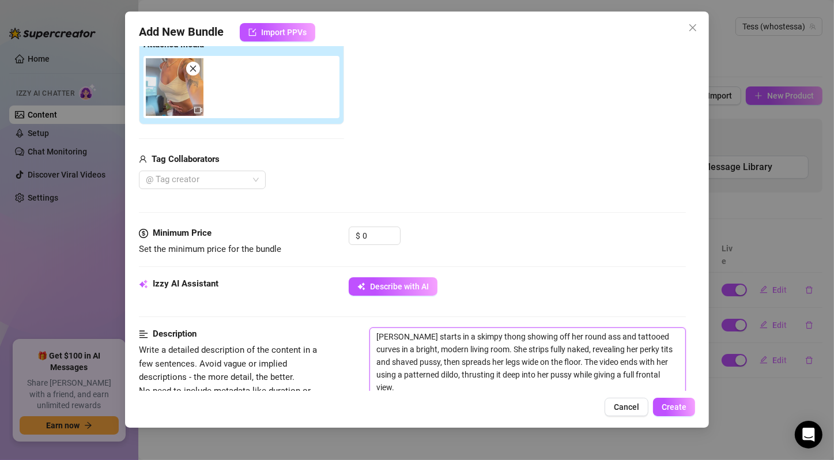
scroll to position [384, 0]
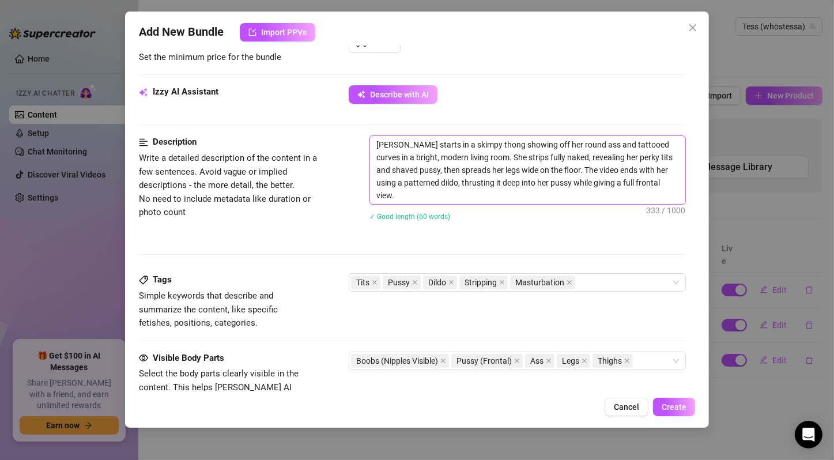
click at [479, 157] on textarea "[PERSON_NAME] starts in a skimpy thong showing off her round ass and tattooed c…" at bounding box center [527, 170] width 315 height 68
drag, startPoint x: 505, startPoint y: 148, endPoint x: 589, endPoint y: 167, distance: 86.7
click at [589, 167] on textarea "[PERSON_NAME] starts in a skimpy thong showing off her round ass and tattooed c…" at bounding box center [527, 170] width 315 height 68
click at [590, 167] on textarea "[PERSON_NAME] starts in a skimpy thong showing off her round ass and tattooed c…" at bounding box center [527, 170] width 315 height 68
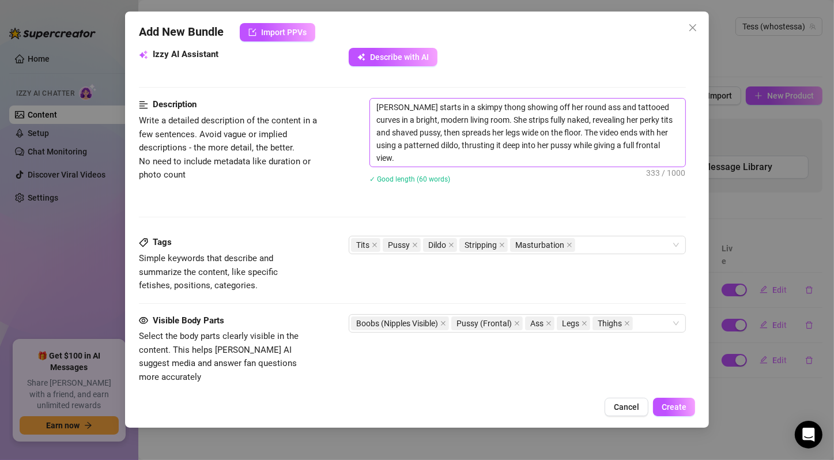
scroll to position [270, 0]
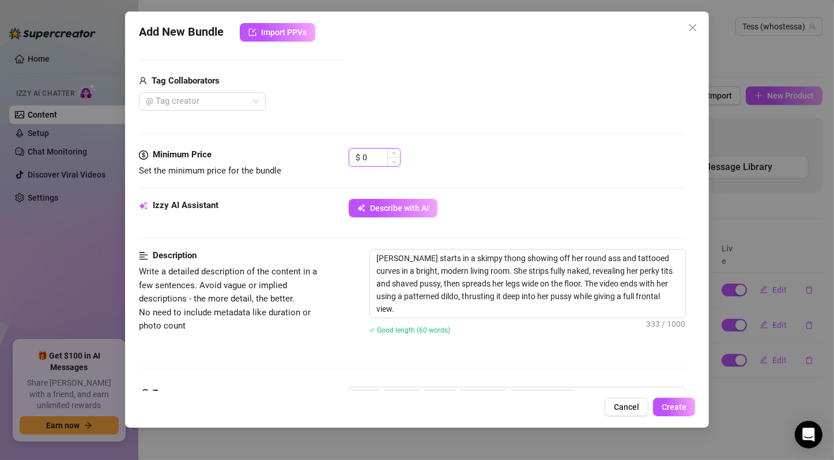
click at [372, 154] on input "0" at bounding box center [380, 157] width 37 height 17
click at [474, 168] on div "$ 25" at bounding box center [517, 162] width 337 height 29
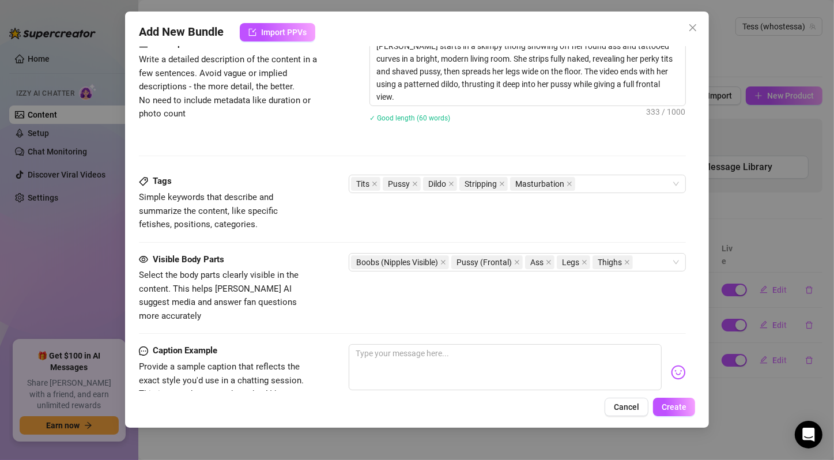
scroll to position [655, 0]
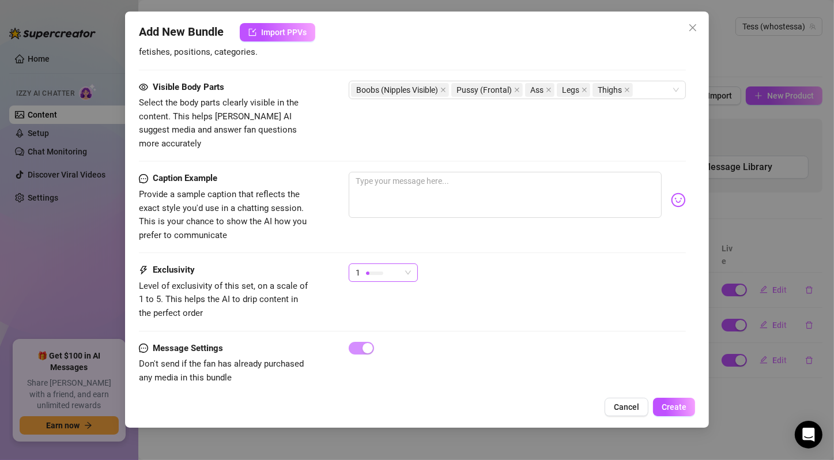
click at [394, 264] on div "1" at bounding box center [377, 272] width 45 height 17
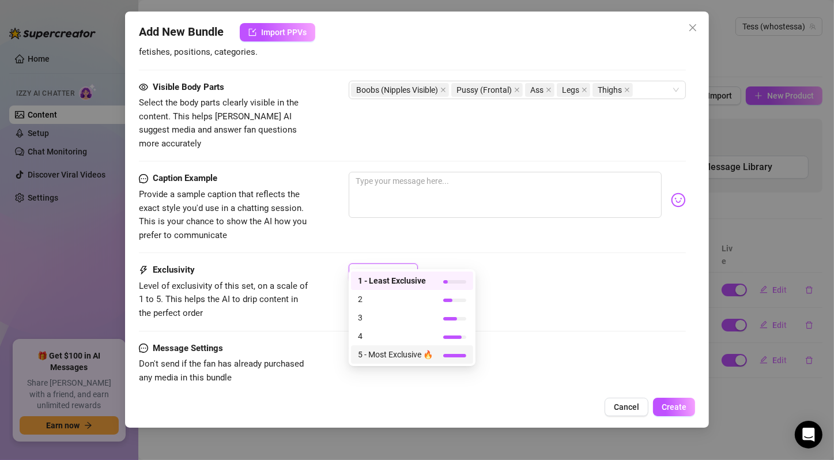
click at [433, 350] on span "5 - Most Exclusive 🔥" at bounding box center [395, 354] width 75 height 13
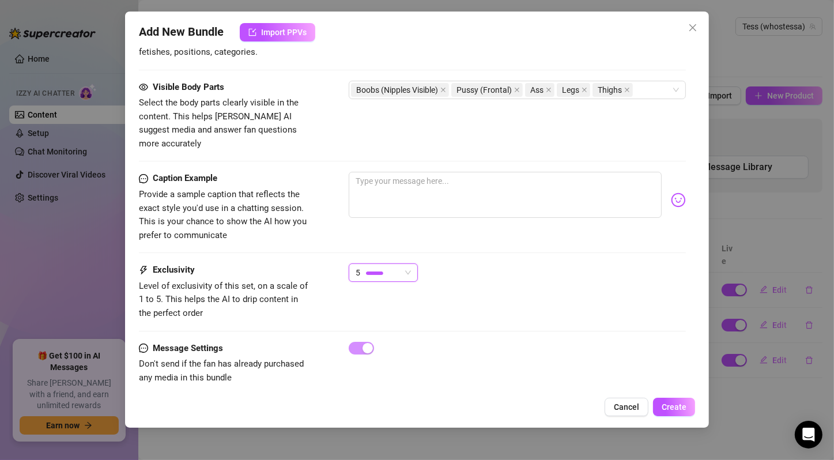
click at [511, 263] on div "5 5" at bounding box center [517, 277] width 337 height 29
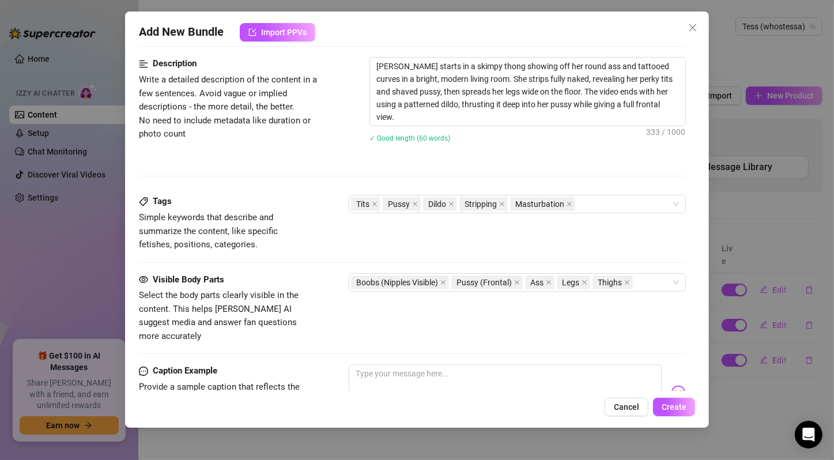
scroll to position [78, 0]
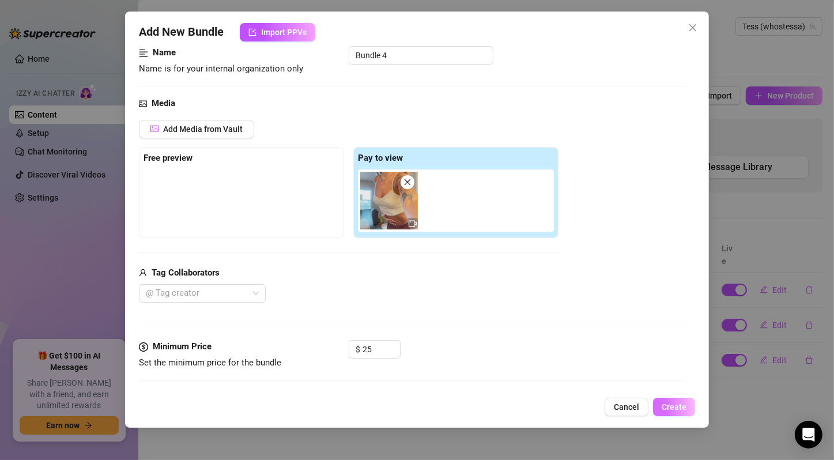
click at [672, 409] on span "Create" at bounding box center [673, 406] width 25 height 9
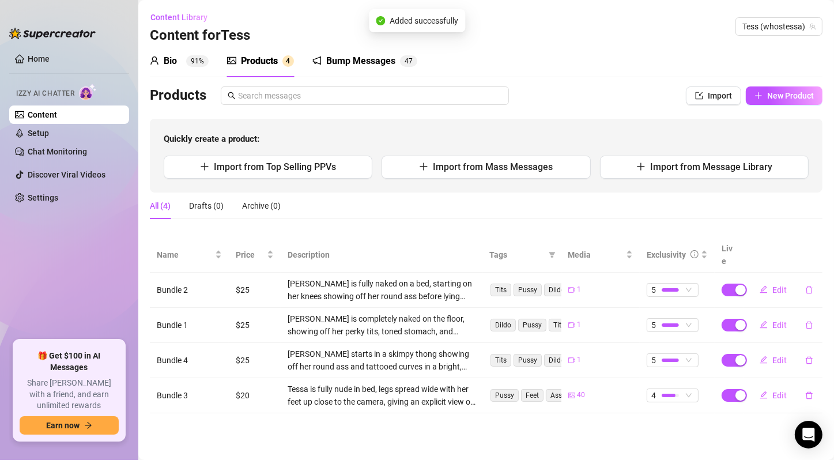
click at [558, 440] on main "Content Library Content for [PERSON_NAME] (whostessa) Bio 91% Products 4 Bump M…" at bounding box center [485, 230] width 695 height 460
click at [771, 103] on button "New Product" at bounding box center [784, 95] width 77 height 18
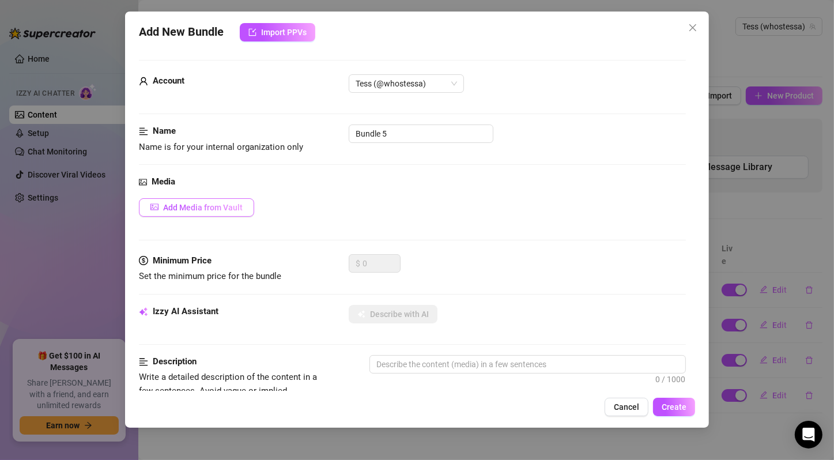
click at [236, 198] on button "Add Media from Vault" at bounding box center [196, 207] width 115 height 18
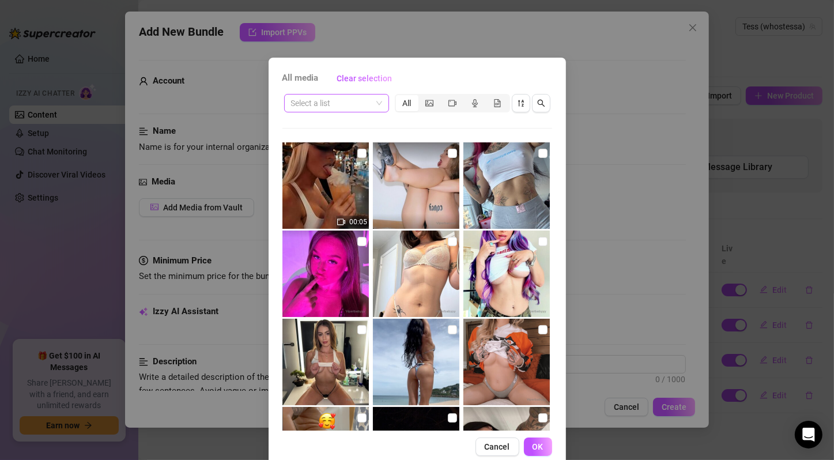
click at [373, 106] on span at bounding box center [336, 102] width 91 height 17
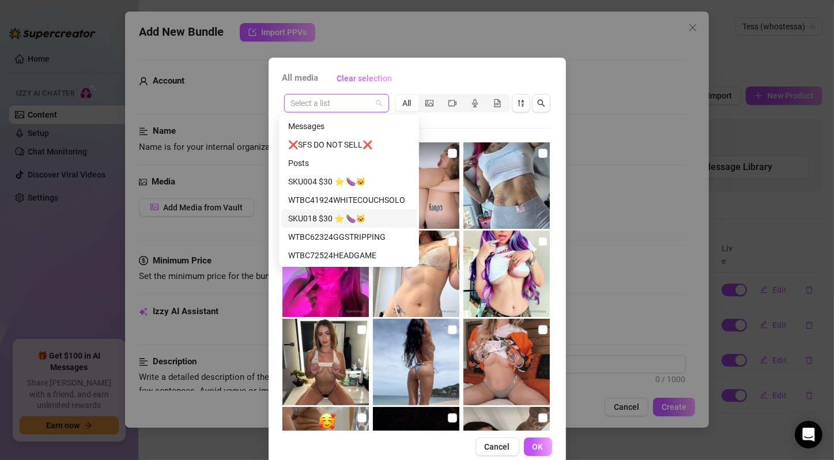
scroll to position [192, 0]
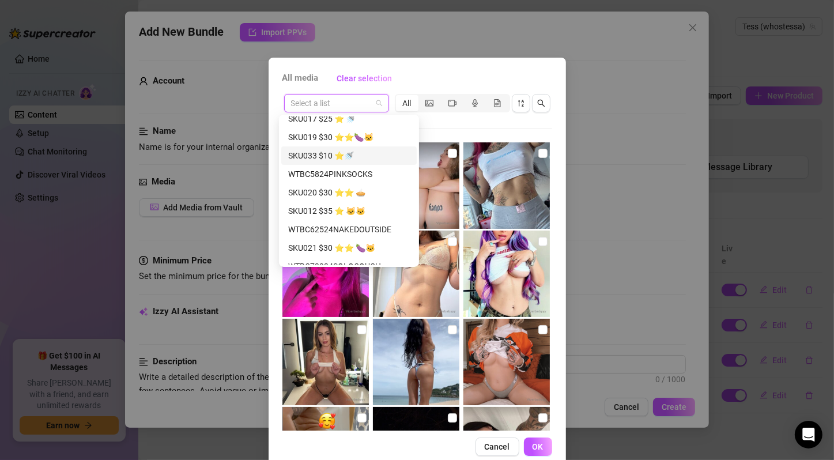
click at [345, 152] on div "SKU033 $10 ⭐️🚿" at bounding box center [349, 155] width 122 height 13
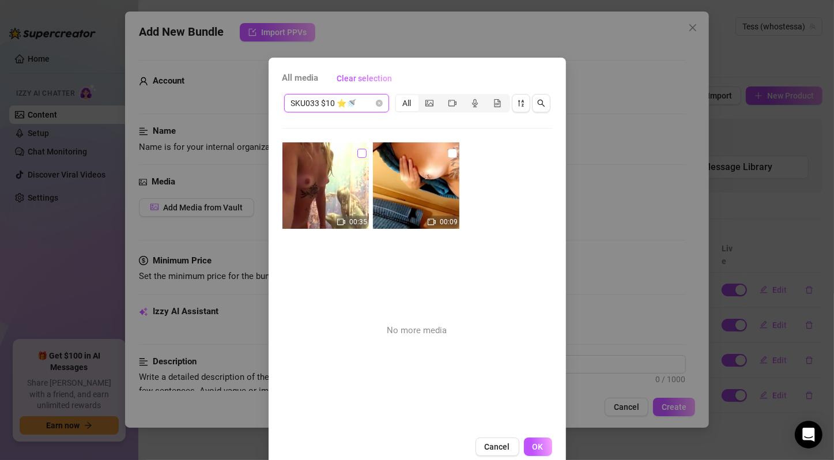
click at [357, 154] on input "checkbox" at bounding box center [361, 153] width 9 height 9
click at [448, 152] on input "checkbox" at bounding box center [452, 153] width 9 height 9
click at [357, 154] on input "checkbox" at bounding box center [361, 153] width 9 height 9
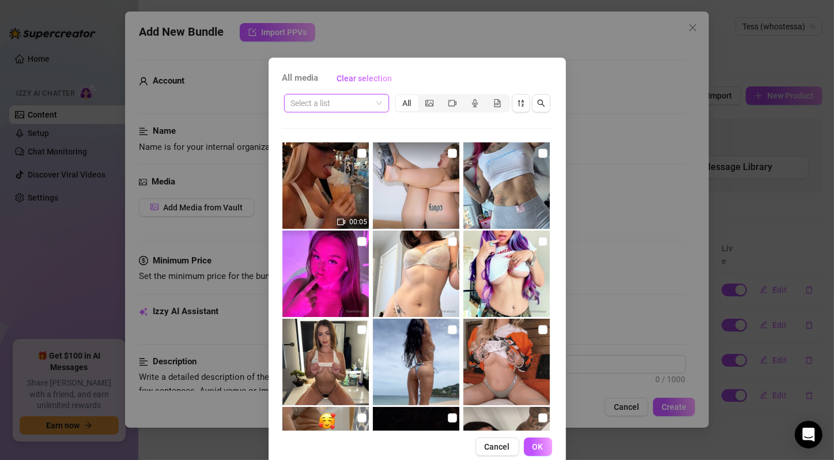
click at [377, 101] on div "Select a list" at bounding box center [336, 103] width 105 height 18
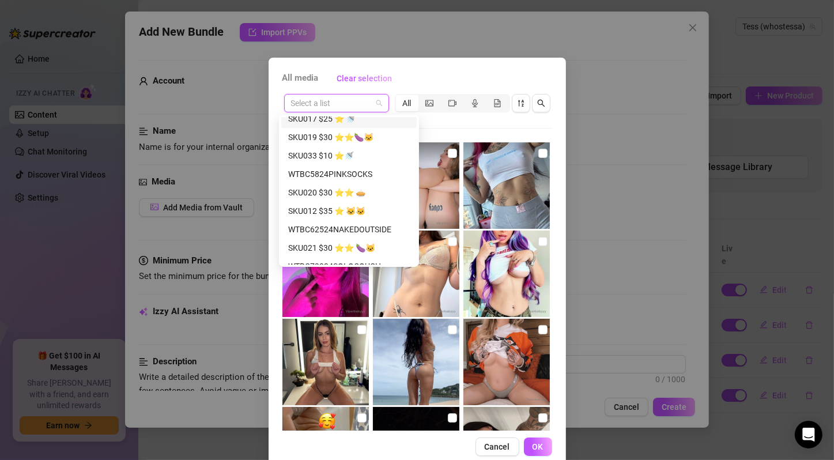
click at [369, 119] on div "SKU017 $25 ⭐️ 🚿" at bounding box center [349, 118] width 122 height 13
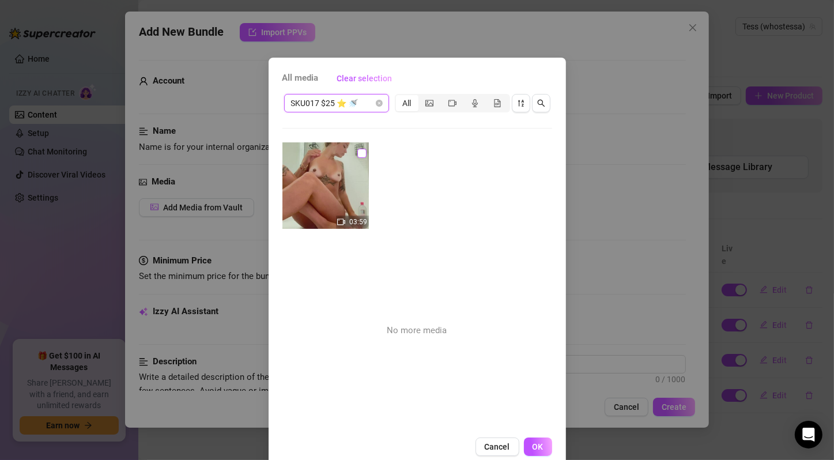
click at [357, 150] on input "checkbox" at bounding box center [361, 153] width 9 height 9
click at [530, 440] on button "OK" at bounding box center [538, 446] width 28 height 18
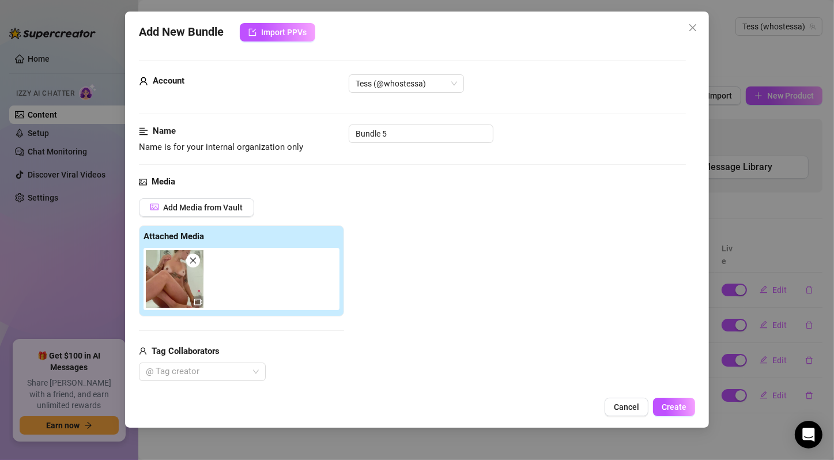
click at [371, 248] on div "Add Media from Vault Attached Media Tag Collaborators @ Tag creator" at bounding box center [412, 289] width 547 height 183
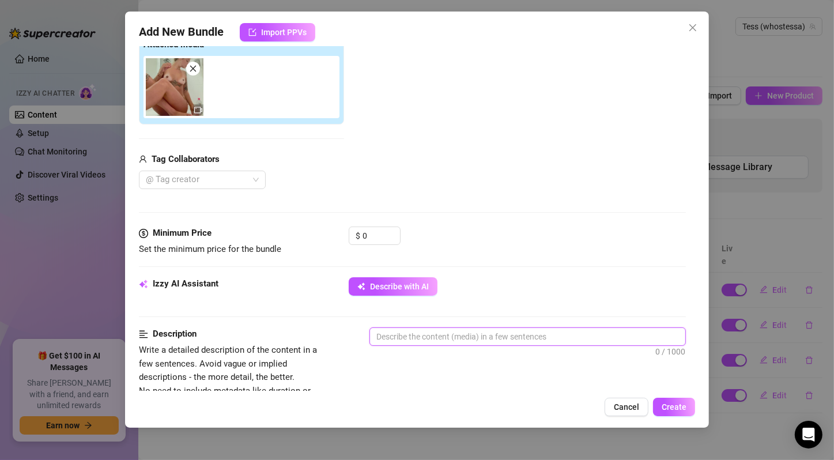
click at [407, 336] on textarea at bounding box center [527, 336] width 315 height 17
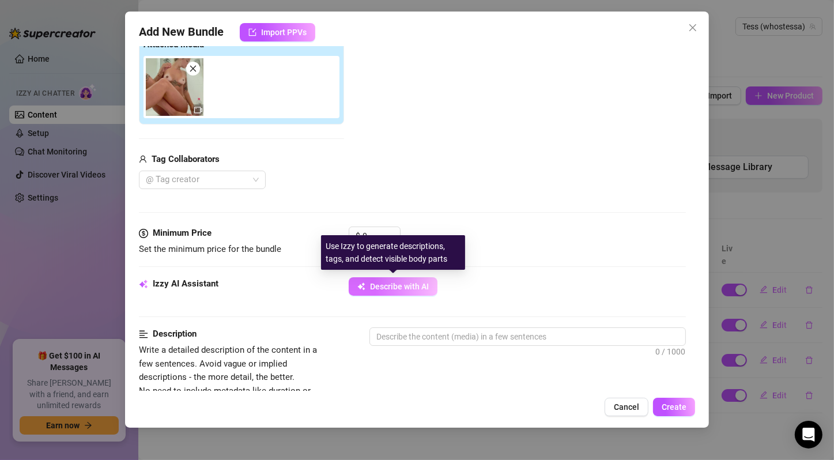
click at [408, 286] on span "Describe with AI" at bounding box center [399, 286] width 59 height 9
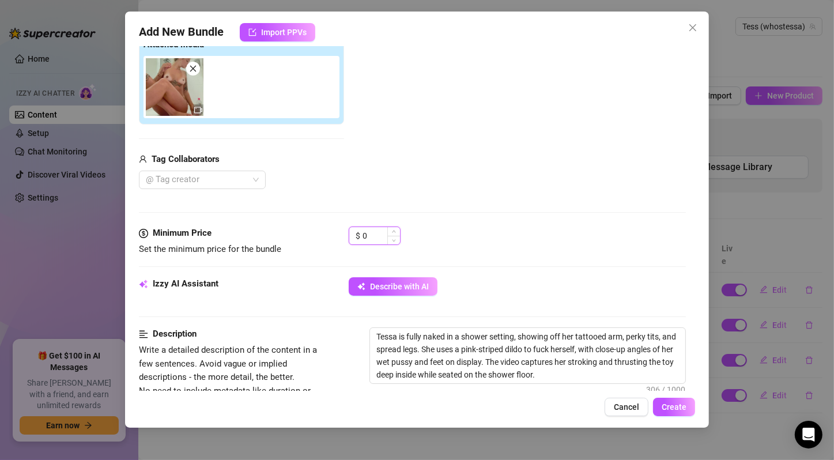
click at [372, 234] on input "0" at bounding box center [380, 235] width 37 height 17
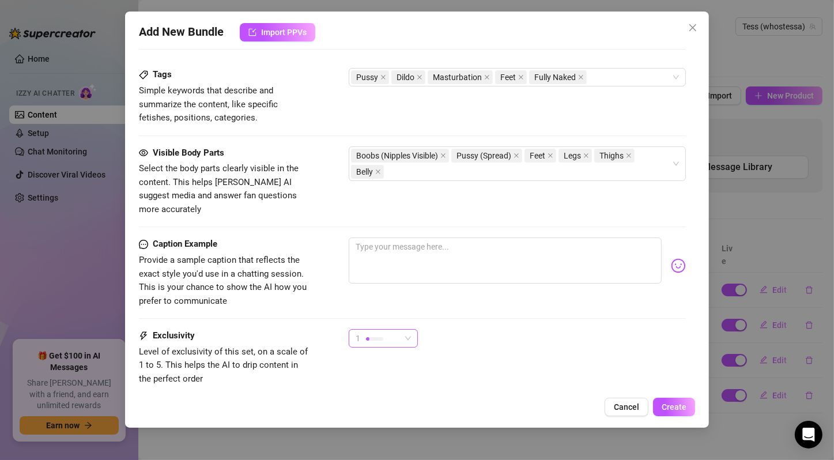
click at [390, 330] on div "1" at bounding box center [377, 338] width 45 height 17
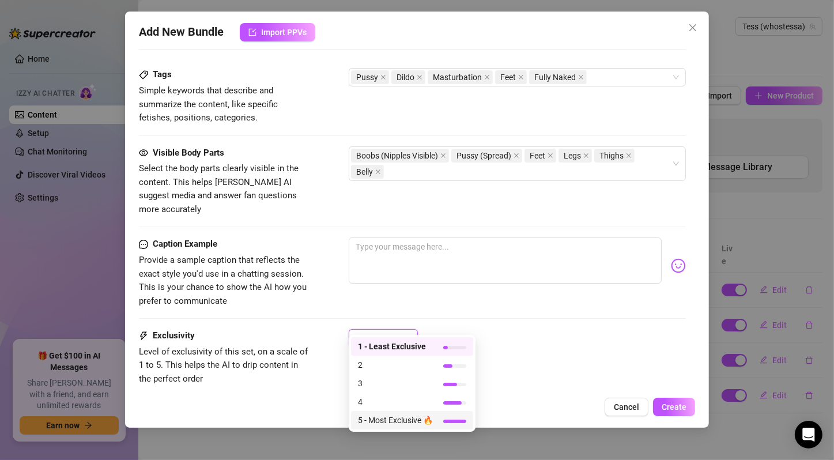
click at [395, 419] on span "5 - Most Exclusive 🔥" at bounding box center [395, 420] width 75 height 13
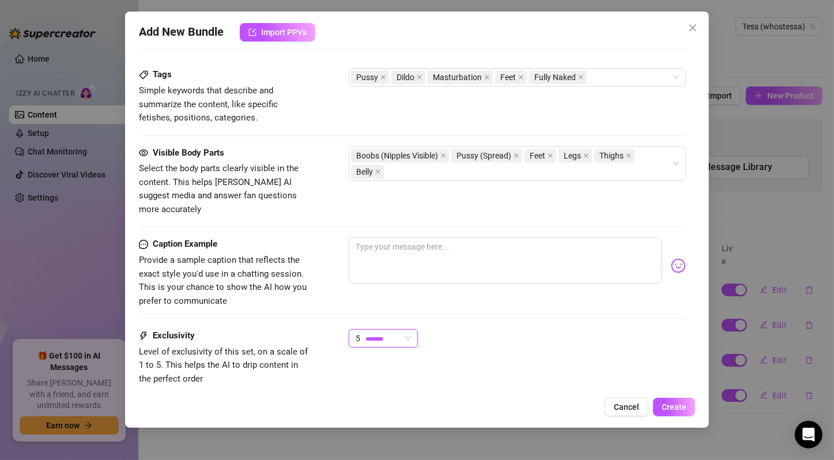
click at [459, 329] on div "5 5" at bounding box center [517, 343] width 337 height 29
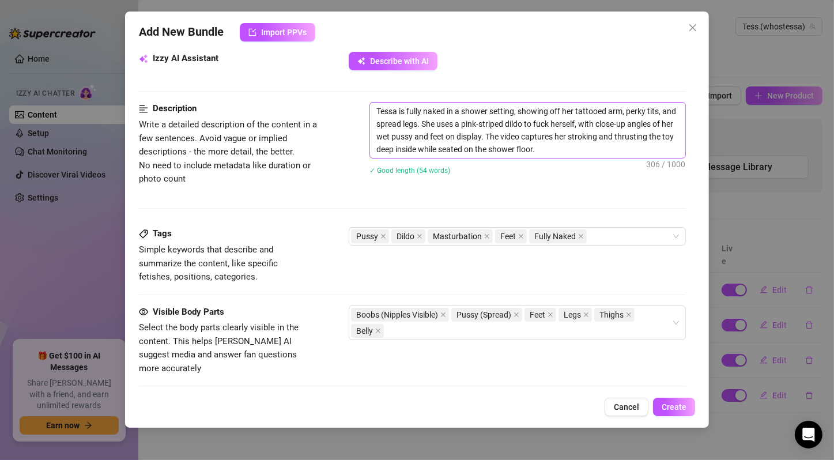
scroll to position [192, 0]
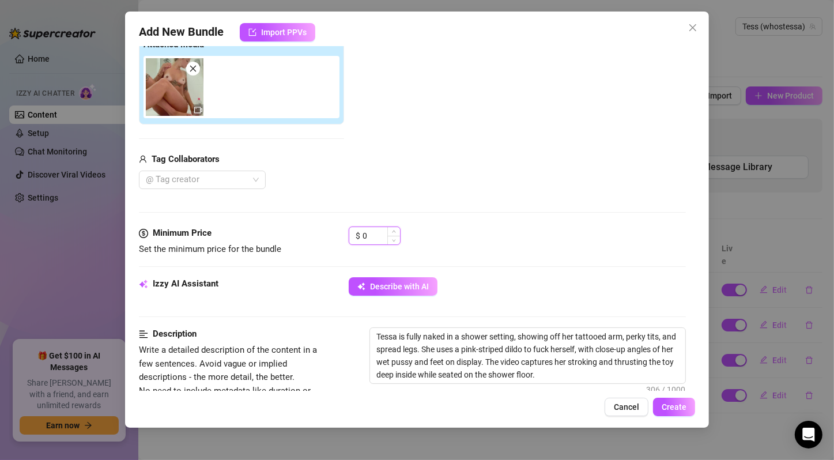
click at [373, 230] on input "0" at bounding box center [380, 235] width 37 height 17
drag, startPoint x: 370, startPoint y: 230, endPoint x: 350, endPoint y: 230, distance: 20.7
click at [350, 230] on div "$ 0" at bounding box center [375, 235] width 52 height 18
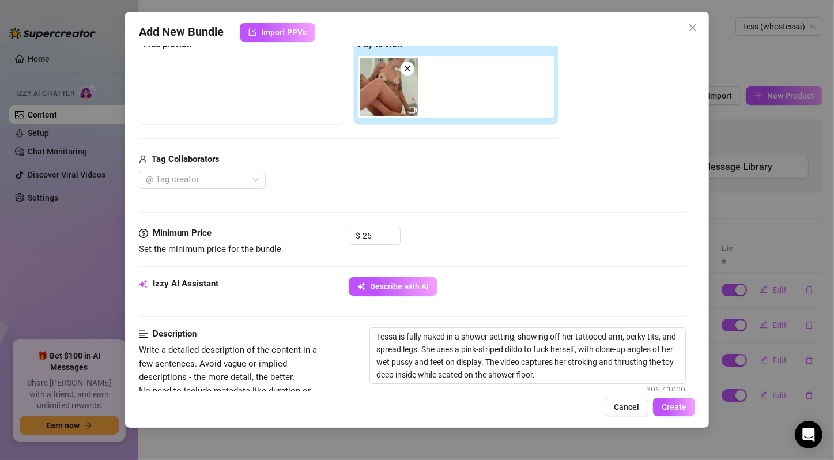
click at [557, 239] on div "$ 25" at bounding box center [517, 240] width 337 height 29
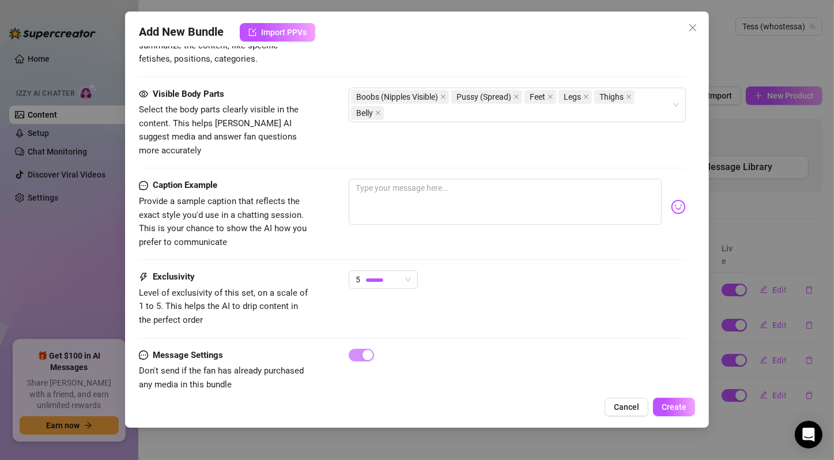
scroll to position [641, 0]
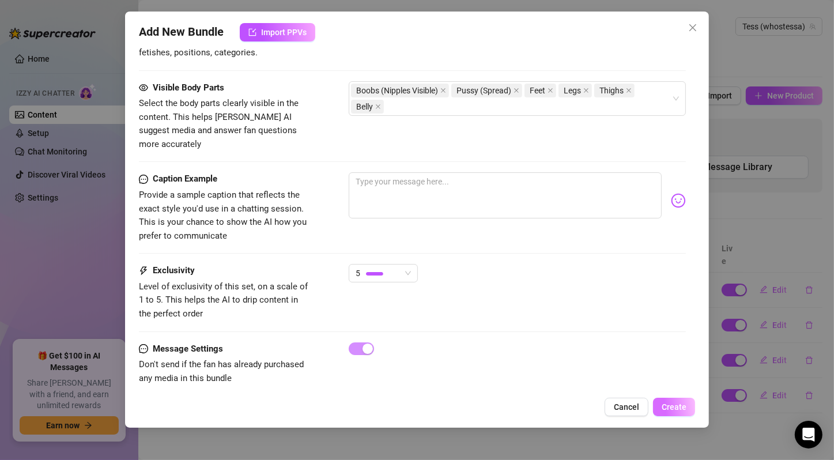
click at [672, 408] on span "Create" at bounding box center [673, 406] width 25 height 9
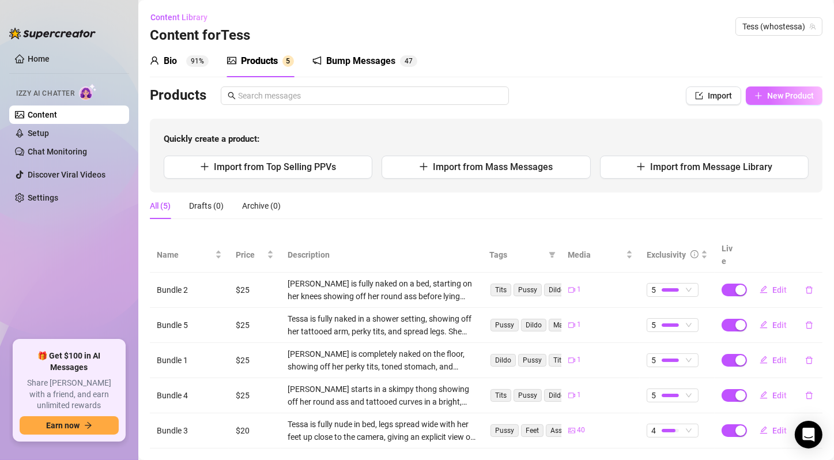
click at [767, 92] on span "New Product" at bounding box center [790, 95] width 47 height 9
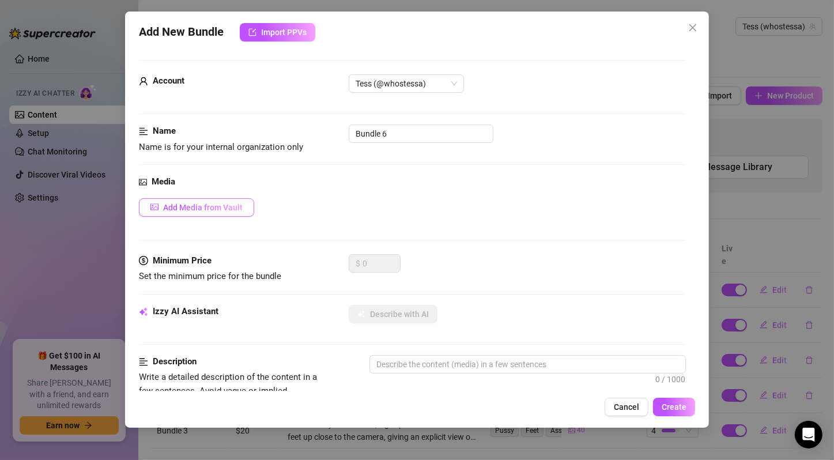
click at [187, 199] on button "Add Media from Vault" at bounding box center [196, 207] width 115 height 18
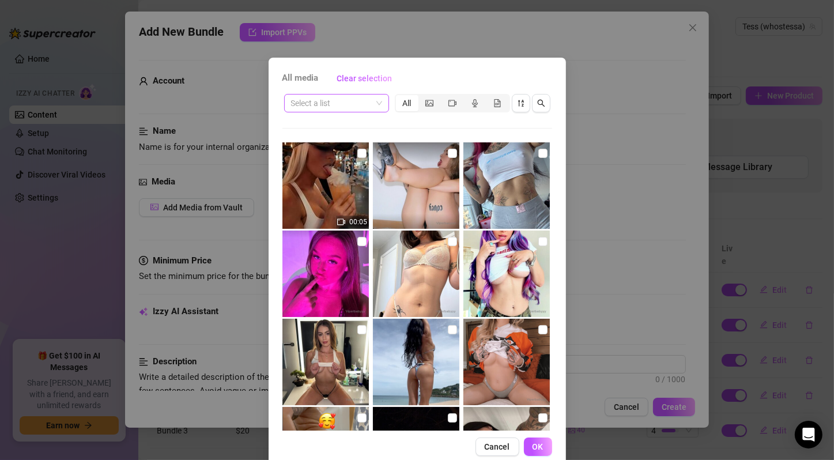
click at [379, 105] on div "Select a list" at bounding box center [336, 103] width 105 height 18
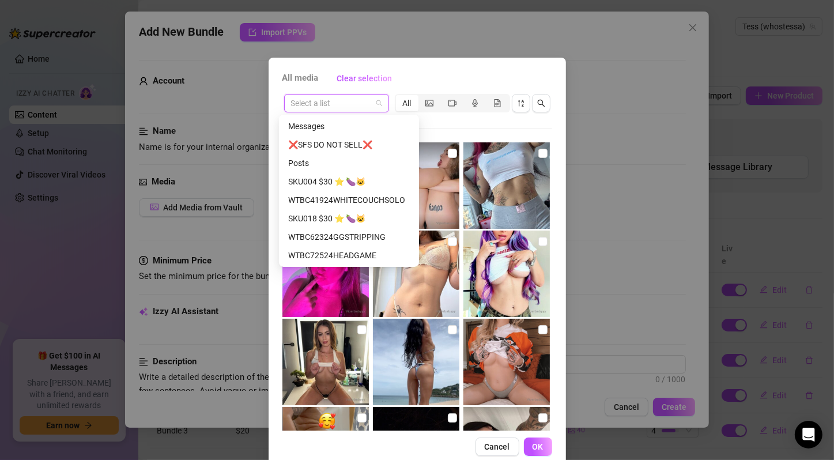
scroll to position [149, 0]
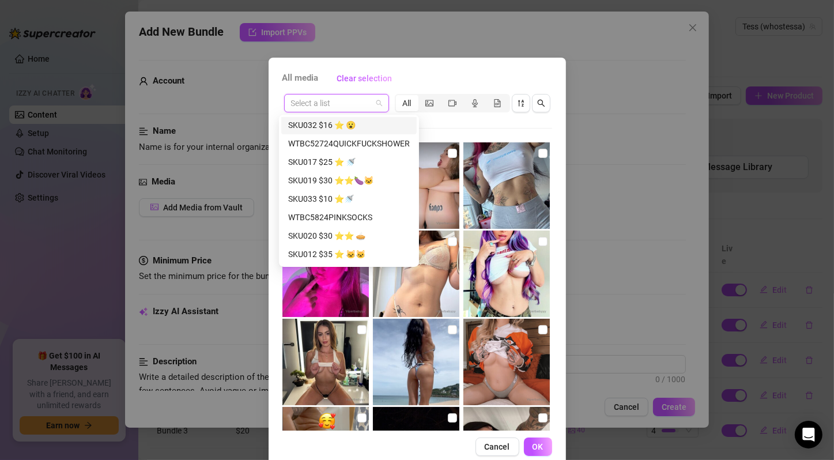
click at [337, 122] on div "SKU032 $16 ⭐️ 😮" at bounding box center [349, 125] width 122 height 13
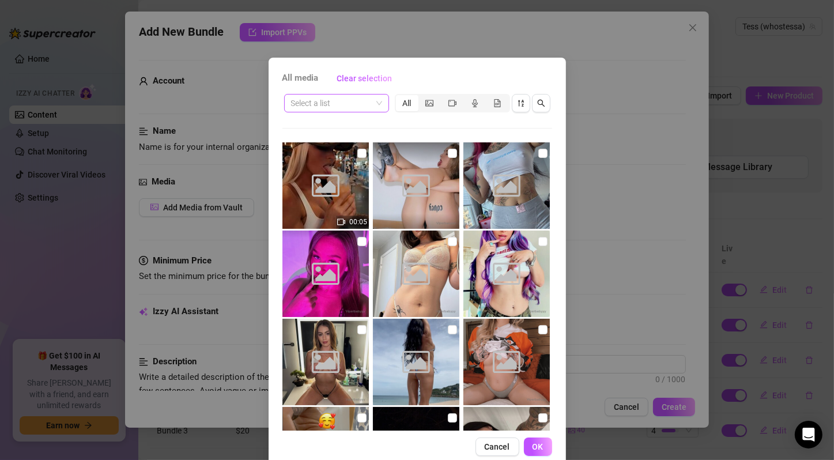
click at [374, 103] on span at bounding box center [336, 102] width 91 height 17
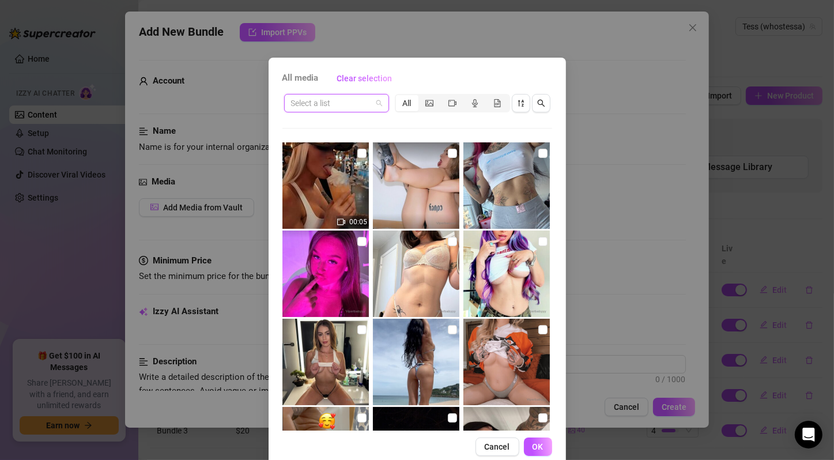
click at [353, 105] on div "Select a list All 00:05" at bounding box center [417, 261] width 270 height 338
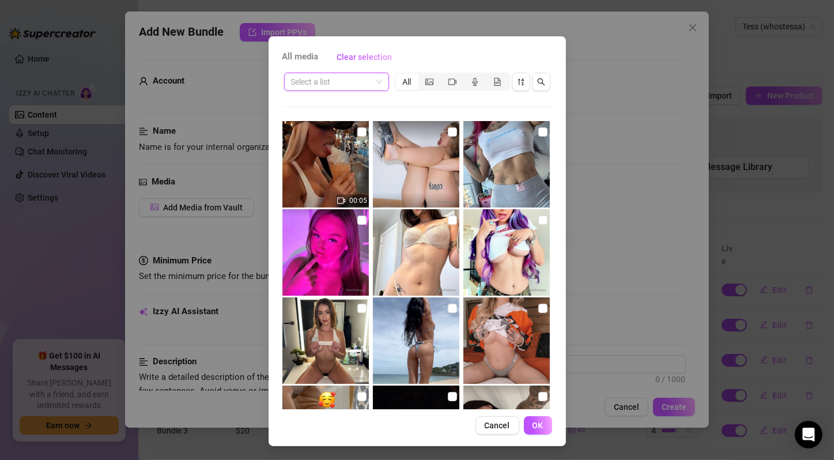
click at [374, 90] on span at bounding box center [336, 81] width 91 height 17
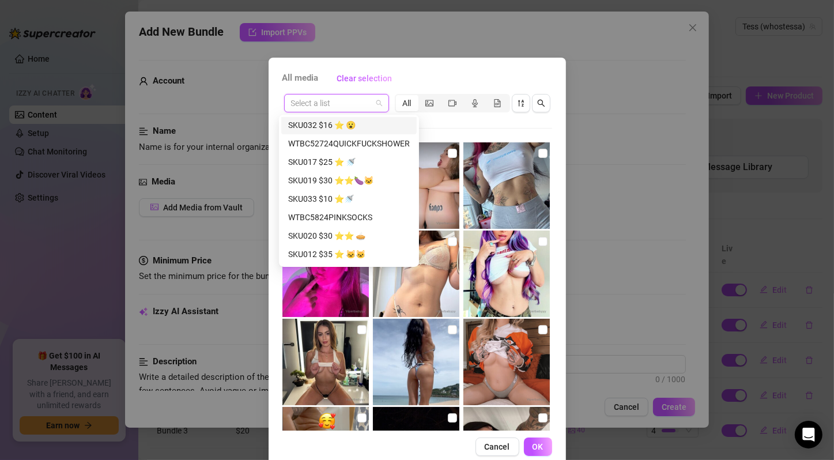
scroll to position [148, 0]
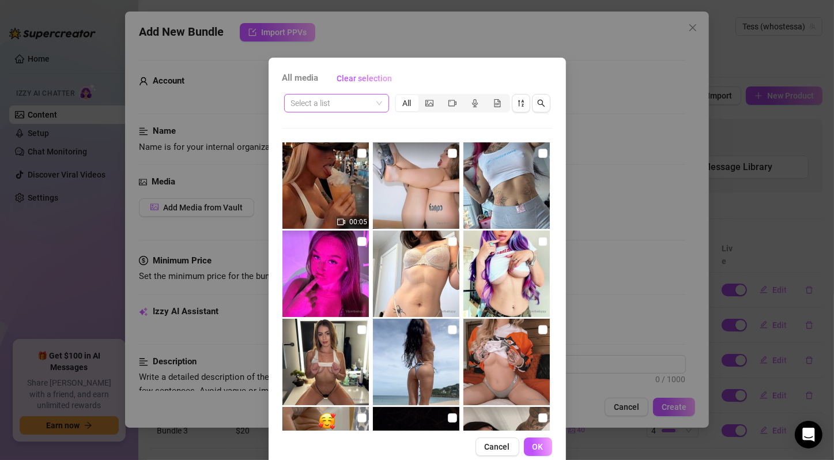
click at [381, 101] on div "Select a list" at bounding box center [336, 103] width 105 height 18
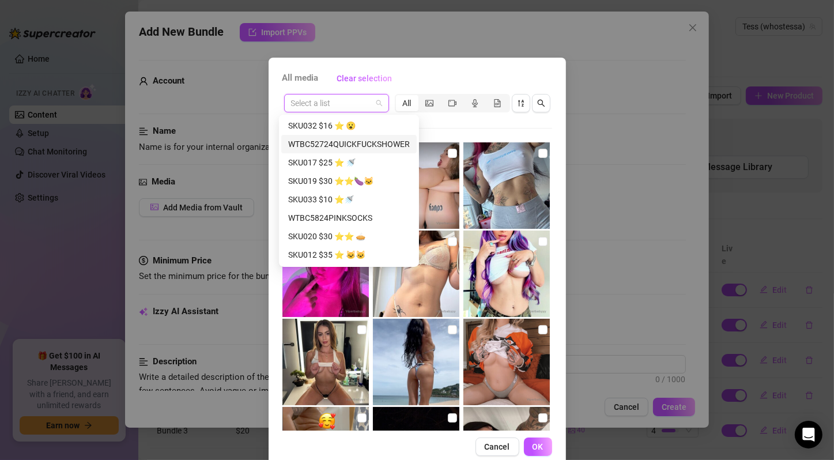
scroll to position [0, 0]
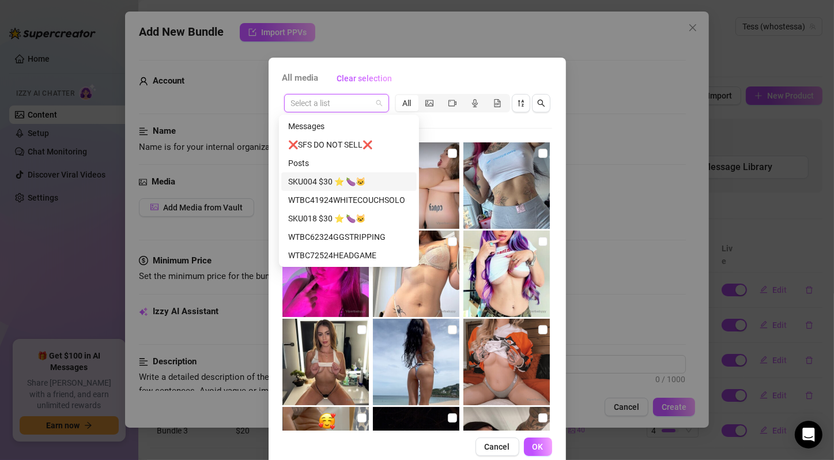
click at [376, 187] on div "SKU004 $30 ⭐️ 🍆🐱" at bounding box center [349, 181] width 122 height 13
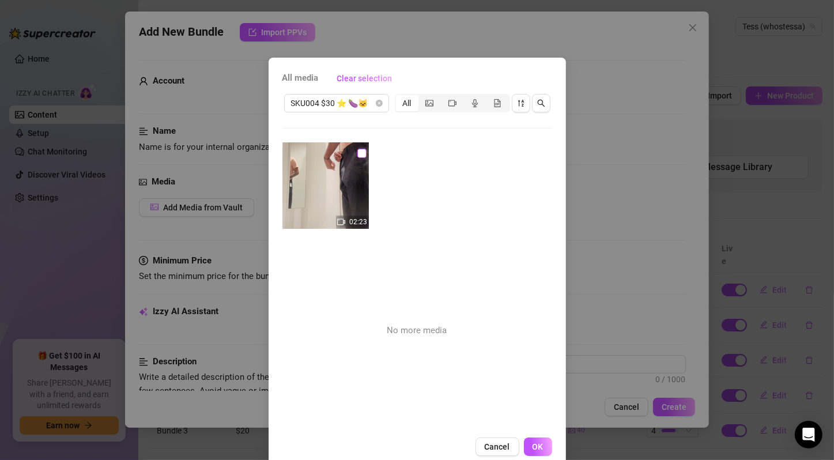
click at [357, 154] on input "checkbox" at bounding box center [361, 153] width 9 height 9
click at [532, 444] on span "OK" at bounding box center [537, 446] width 11 height 9
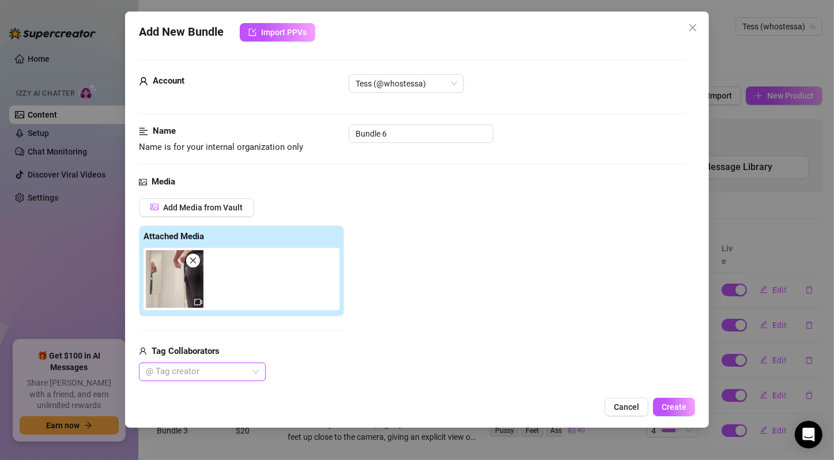
scroll to position [192, 0]
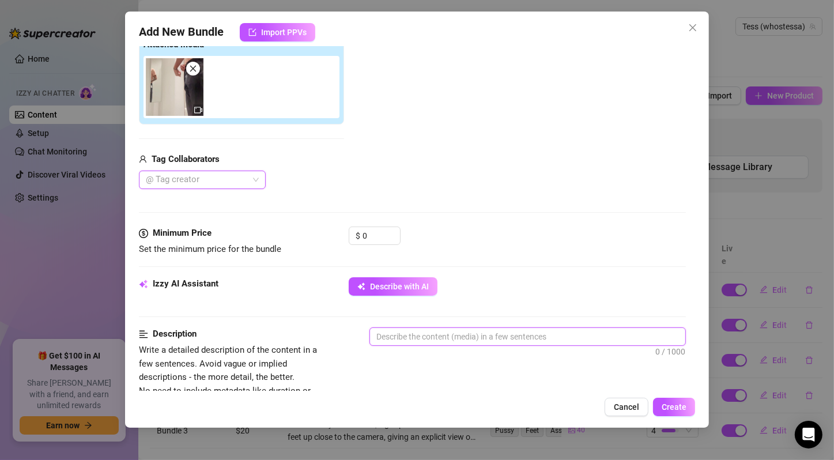
click at [459, 330] on textarea at bounding box center [527, 336] width 315 height 17
click at [384, 282] on span "Describe with AI" at bounding box center [399, 286] width 59 height 9
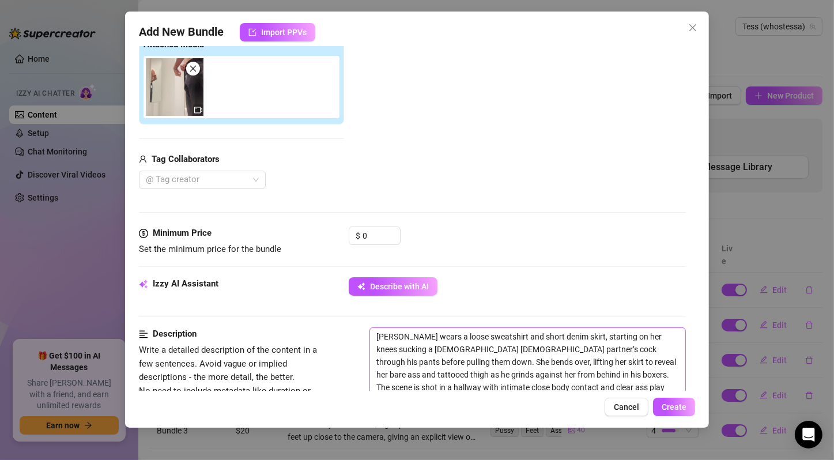
scroll to position [384, 0]
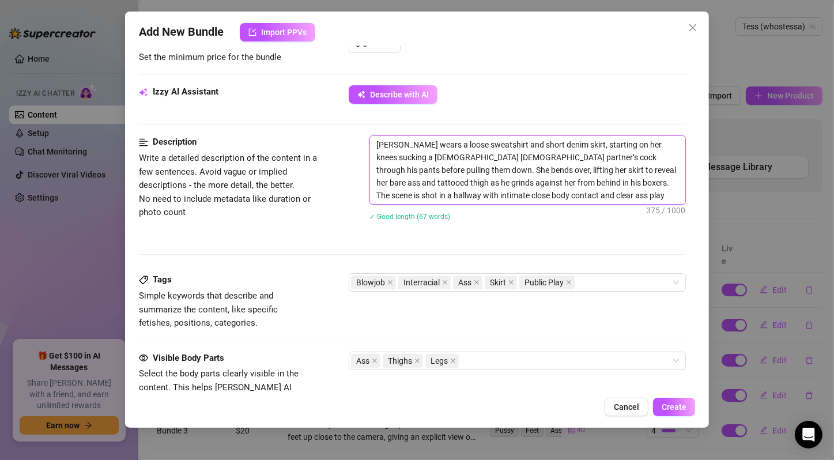
click at [611, 176] on textarea "[PERSON_NAME] wears a loose sweatshirt and short denim skirt, starting on her k…" at bounding box center [527, 170] width 315 height 68
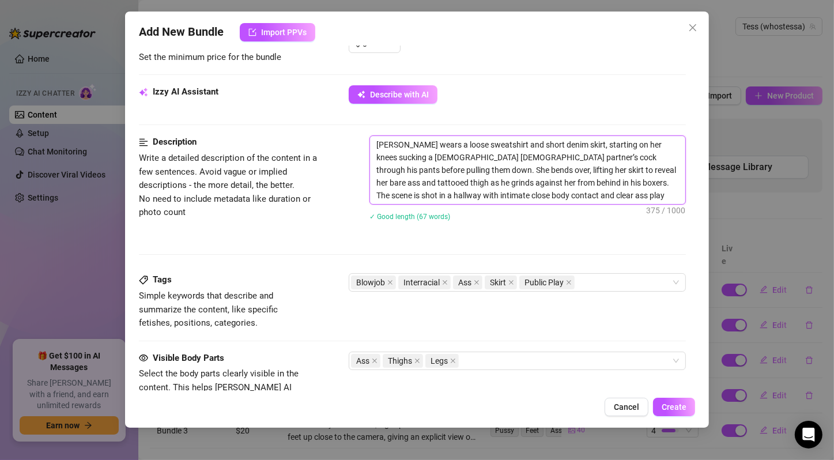
click at [611, 176] on textarea "[PERSON_NAME] wears a loose sweatshirt and short denim skirt, starting on her k…" at bounding box center [527, 170] width 315 height 68
drag, startPoint x: 544, startPoint y: 185, endPoint x: 559, endPoint y: 190, distance: 15.3
click at [559, 190] on textarea "[PERSON_NAME] wears a loose sweatshirt and short denim skirt, starting on her k…" at bounding box center [527, 170] width 315 height 68
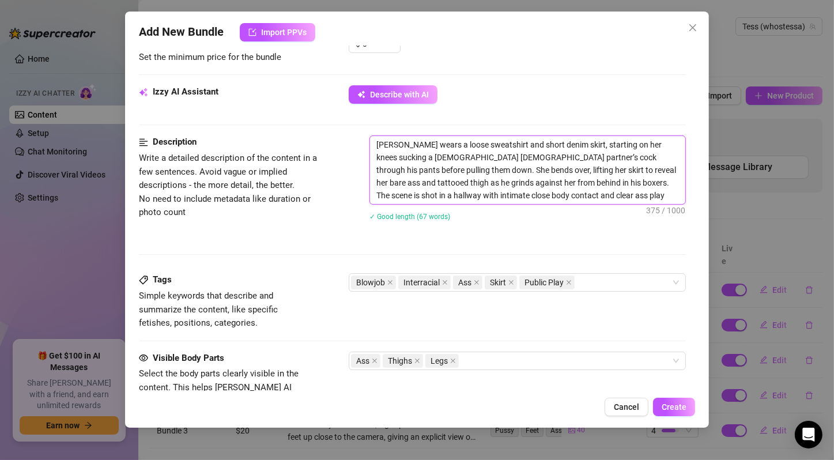
click at [559, 190] on textarea "[PERSON_NAME] wears a loose sweatshirt and short denim skirt, starting on her k…" at bounding box center [527, 170] width 315 height 68
click at [569, 184] on textarea "[PERSON_NAME] wears a loose sweatshirt and short denim skirt, starting on her k…" at bounding box center [527, 170] width 315 height 68
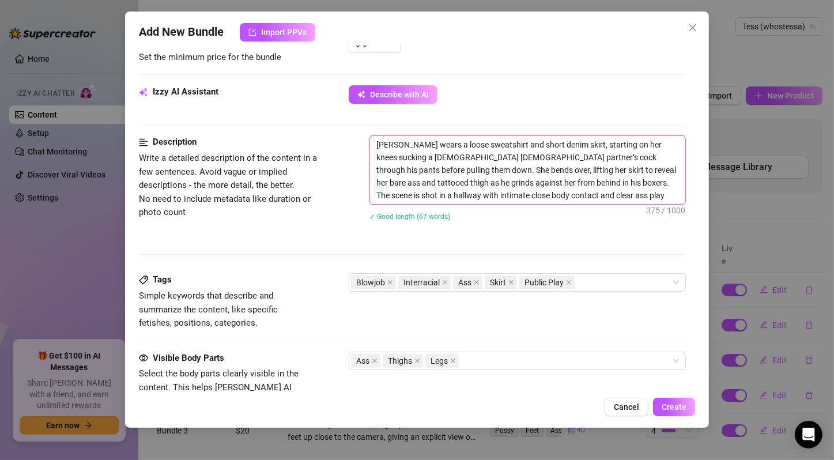
click at [569, 184] on textarea "[PERSON_NAME] wears a loose sweatshirt and short denim skirt, starting on her k…" at bounding box center [527, 170] width 315 height 68
drag, startPoint x: 536, startPoint y: 182, endPoint x: 623, endPoint y: 193, distance: 87.7
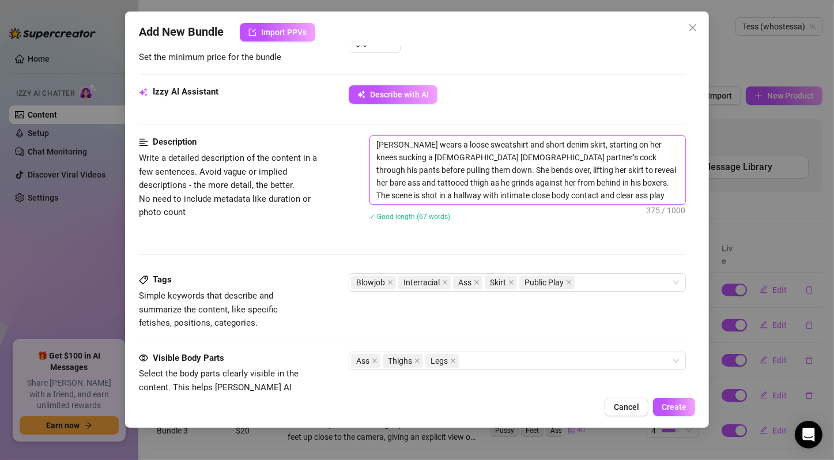
click at [623, 193] on textarea "[PERSON_NAME] wears a loose sweatshirt and short denim skirt, starting on her k…" at bounding box center [527, 170] width 315 height 68
drag, startPoint x: 509, startPoint y: 152, endPoint x: 599, endPoint y: 180, distance: 93.7
click at [599, 180] on textarea "[PERSON_NAME] wears a loose sweatshirt and short denim skirt, starting on her k…" at bounding box center [527, 170] width 315 height 68
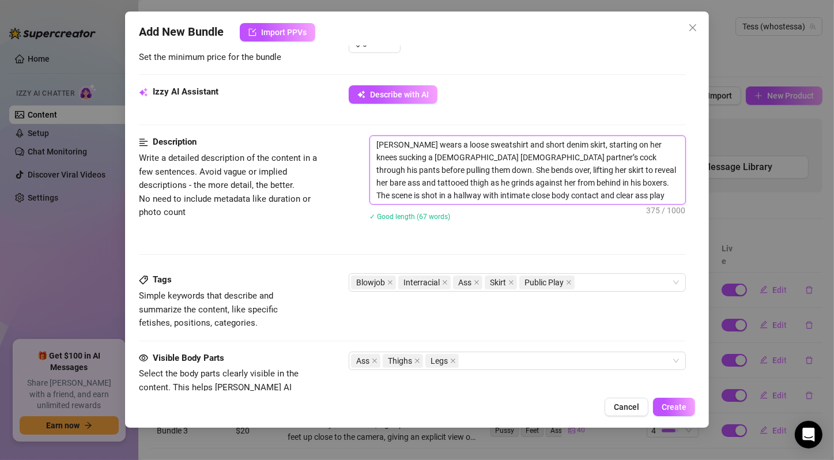
drag, startPoint x: 419, startPoint y: 134, endPoint x: 599, endPoint y: 148, distance: 180.9
click at [599, 148] on span "[PERSON_NAME] wears a loose sweatshirt and short denim skirt, starting on her k…" at bounding box center [527, 169] width 316 height 69
click at [599, 148] on textarea "[PERSON_NAME] wears a loose sweatshirt and short denim skirt, starting on her k…" at bounding box center [527, 170] width 315 height 68
drag, startPoint x: 438, startPoint y: 154, endPoint x: 633, endPoint y: 156, distance: 195.3
click at [633, 156] on textarea "[PERSON_NAME] wears a loose sweatshirt and short denim skirt, starting on her k…" at bounding box center [527, 170] width 315 height 68
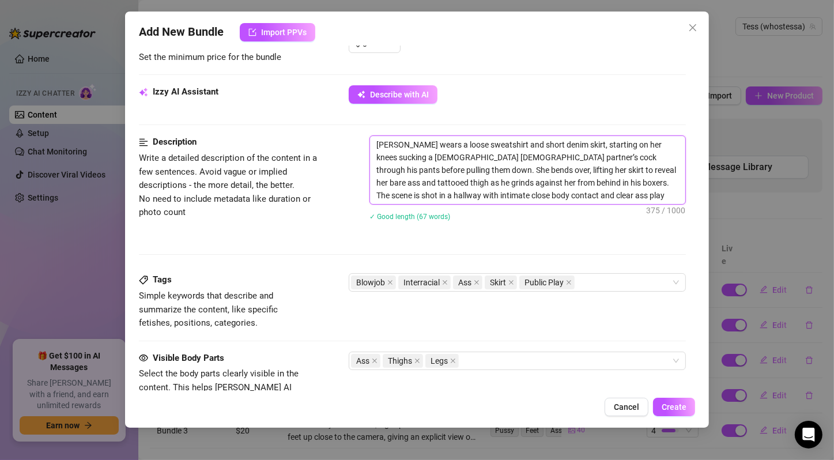
click at [581, 167] on textarea "[PERSON_NAME] wears a loose sweatshirt and short denim skirt, starting on her k…" at bounding box center [527, 170] width 315 height 68
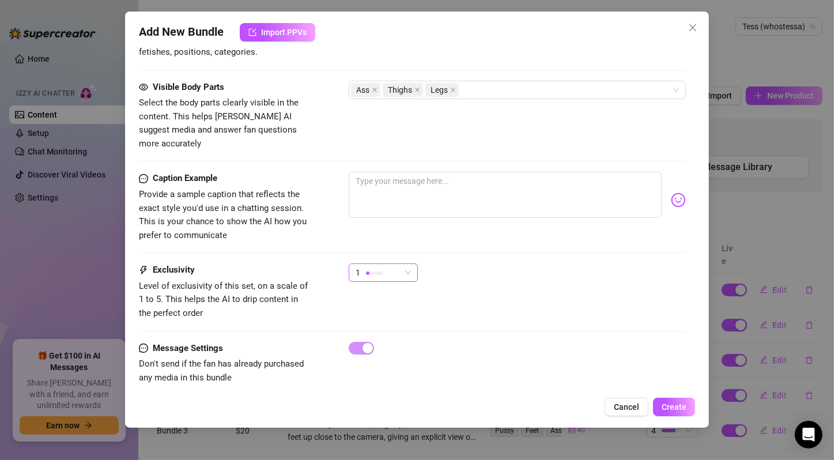
click at [393, 264] on div "1" at bounding box center [377, 272] width 45 height 17
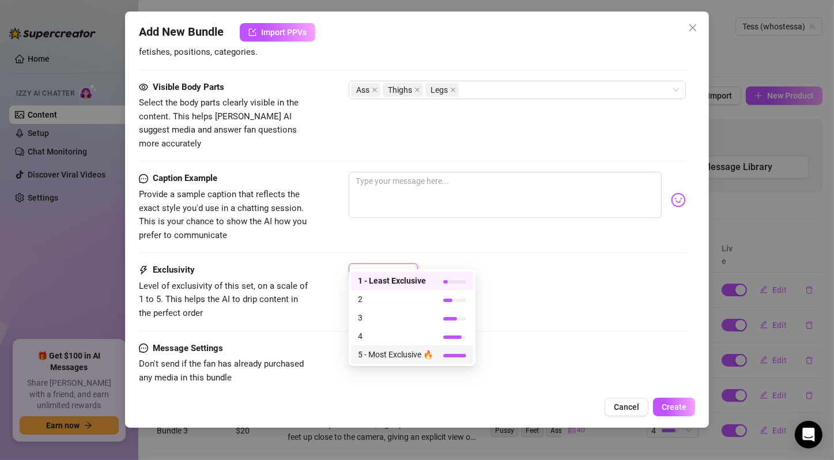
click at [421, 357] on span "5 - Most Exclusive 🔥" at bounding box center [395, 354] width 75 height 13
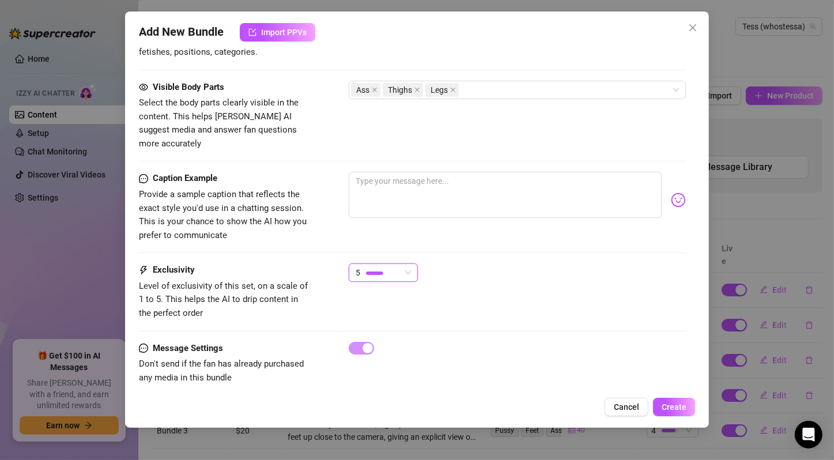
click at [517, 282] on div "Exclusivity Level of exclusivity of this set, on a scale of 1 to 5. This helps …" at bounding box center [412, 291] width 547 height 56
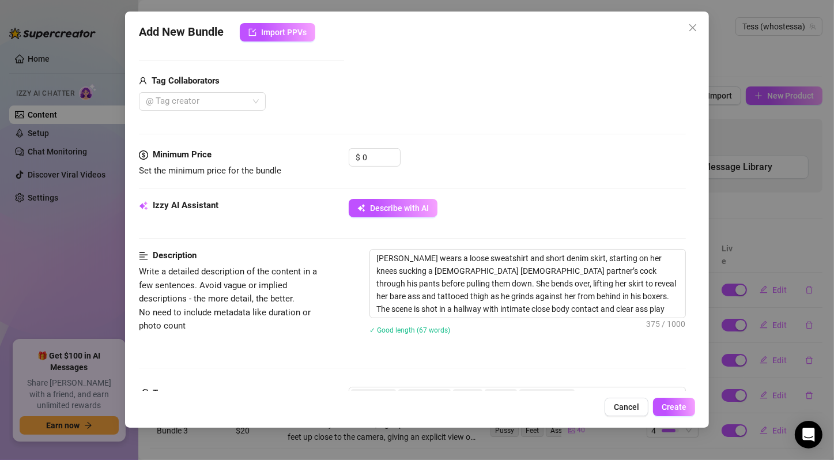
scroll to position [78, 0]
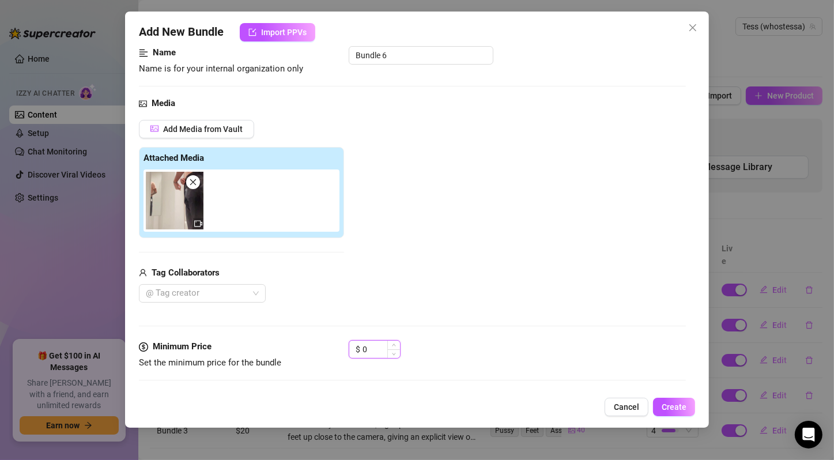
click at [377, 347] on input "0" at bounding box center [380, 349] width 37 height 17
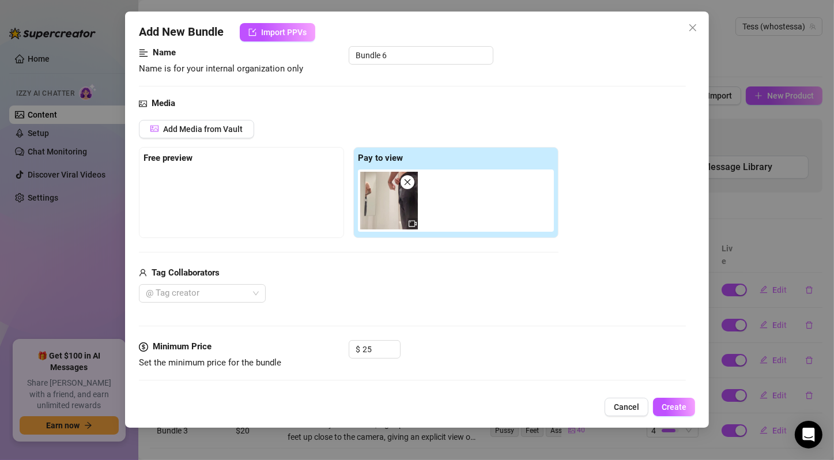
click at [427, 327] on div "Media Add Media from Vault Free preview Pay to view Tag Collaborators @ Tag cre…" at bounding box center [412, 218] width 547 height 243
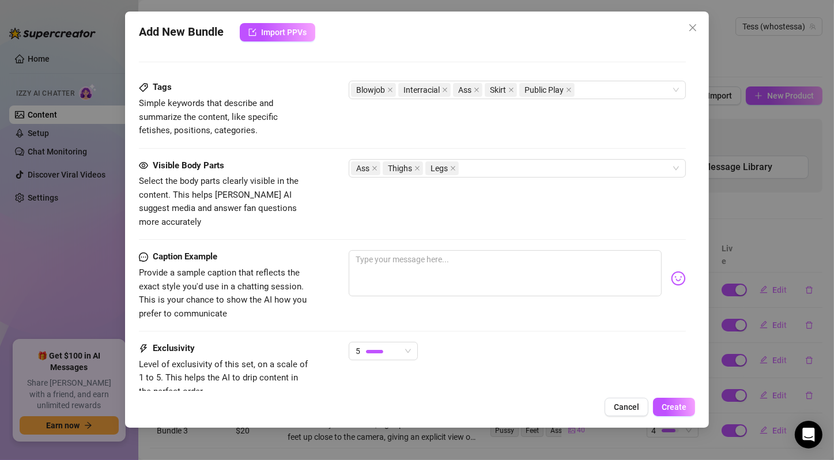
scroll to position [655, 0]
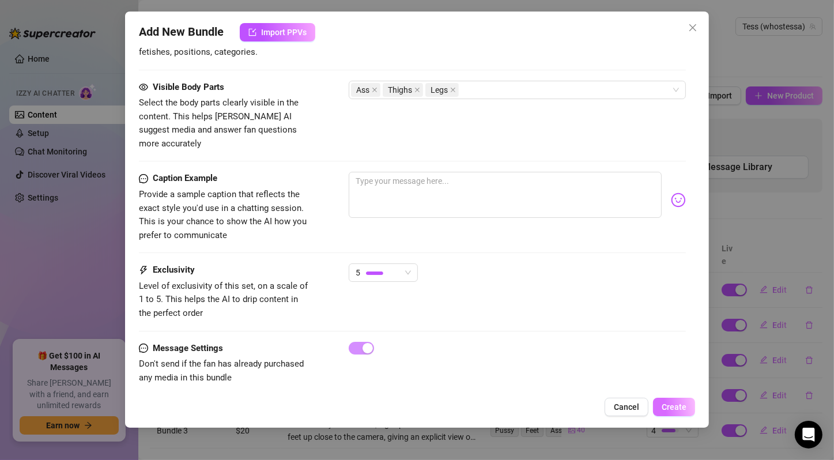
click at [681, 403] on span "Create" at bounding box center [673, 406] width 25 height 9
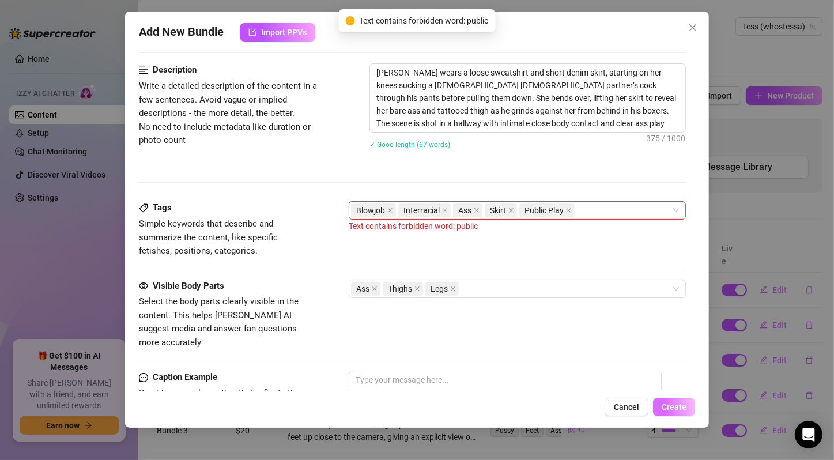
scroll to position [446, 0]
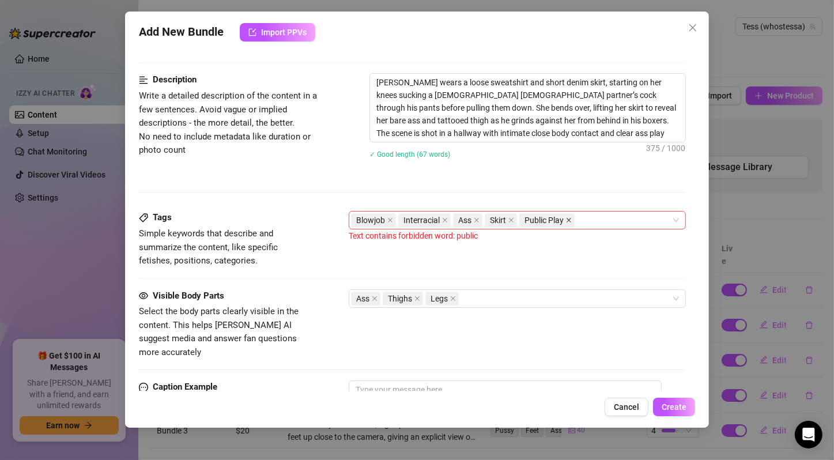
click at [568, 219] on icon "close" at bounding box center [568, 220] width 5 height 5
click at [542, 247] on div "Tags Simple keywords that describe and summarize the content, like specific fet…" at bounding box center [412, 239] width 547 height 56
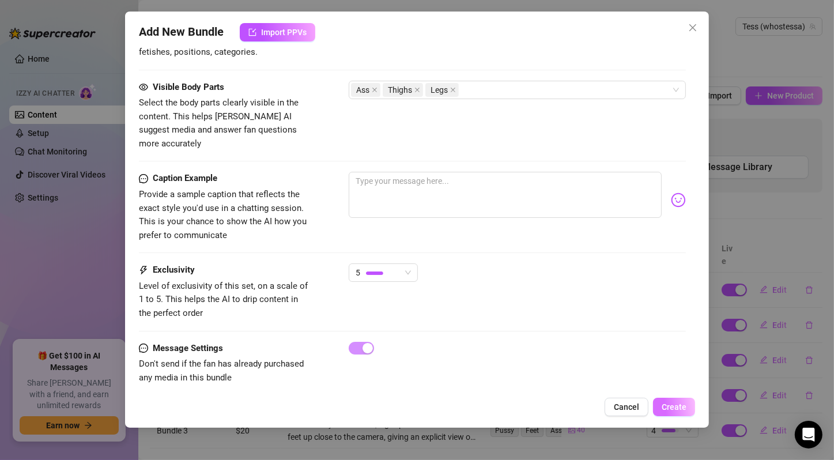
click at [686, 404] on button "Create" at bounding box center [674, 407] width 42 height 18
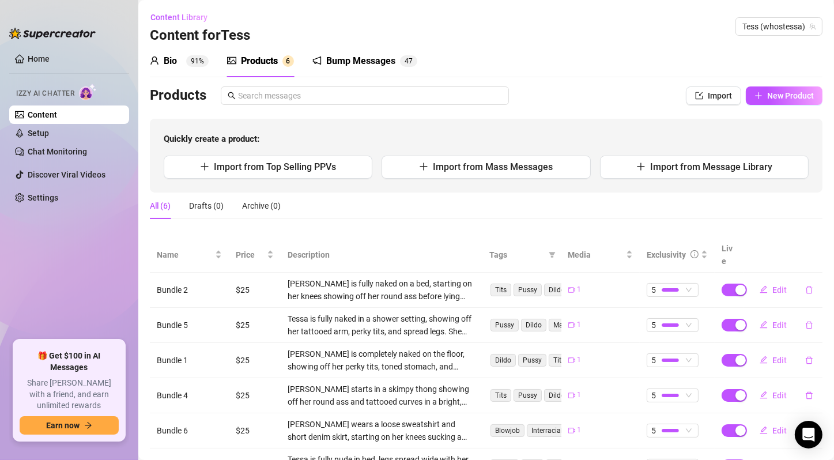
click at [453, 194] on div "All (6) Drafts (0) Archive (0)" at bounding box center [486, 205] width 672 height 27
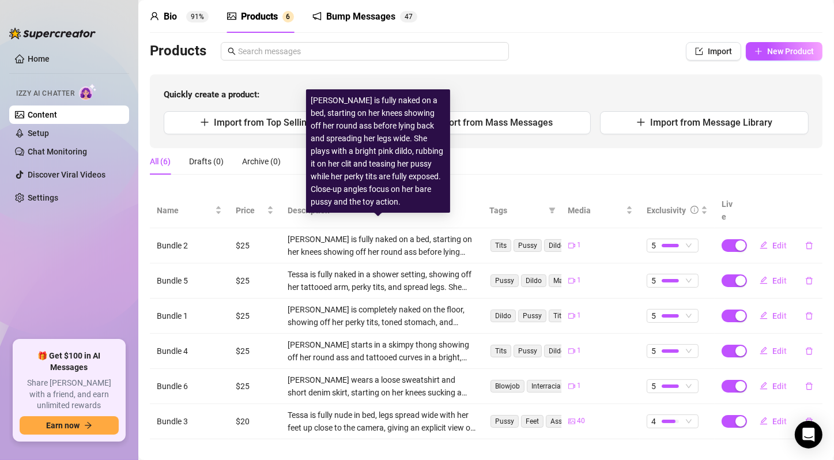
click at [494, 158] on div "All (6) Drafts (0) Archive (0)" at bounding box center [486, 161] width 672 height 27
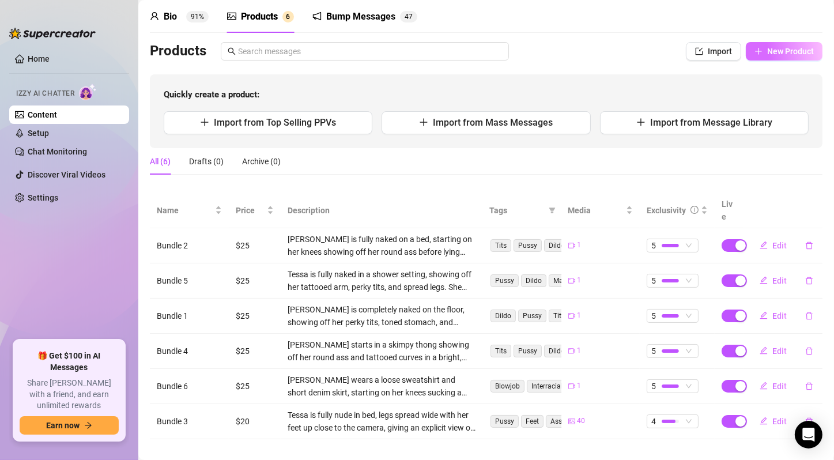
click at [767, 51] on span "New Product" at bounding box center [790, 51] width 47 height 9
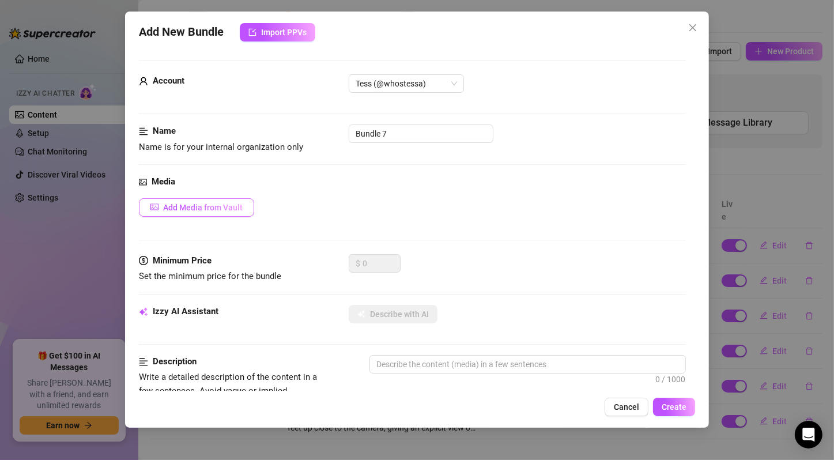
click at [228, 207] on span "Add Media from Vault" at bounding box center [203, 207] width 80 height 9
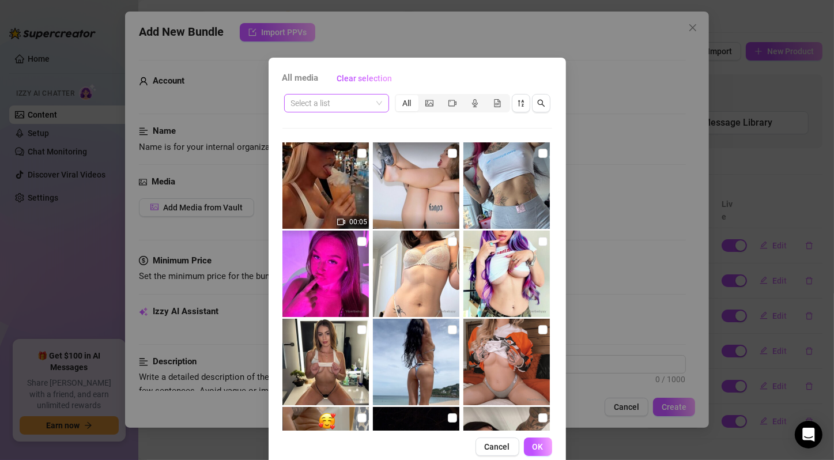
click at [370, 103] on span at bounding box center [336, 102] width 91 height 17
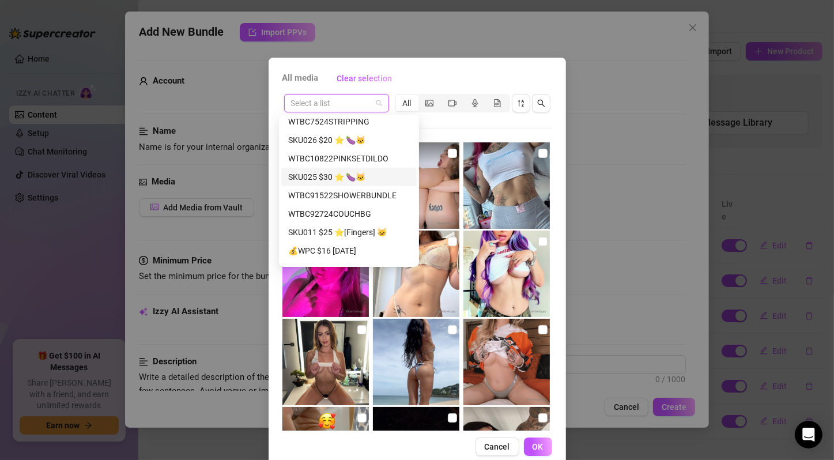
scroll to position [768, 0]
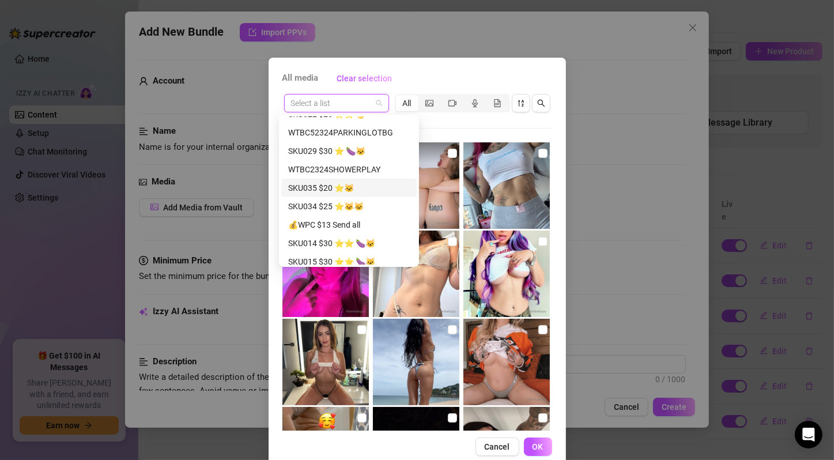
click at [357, 188] on div "SKU035 $20 ⭐️🐱" at bounding box center [349, 187] width 122 height 13
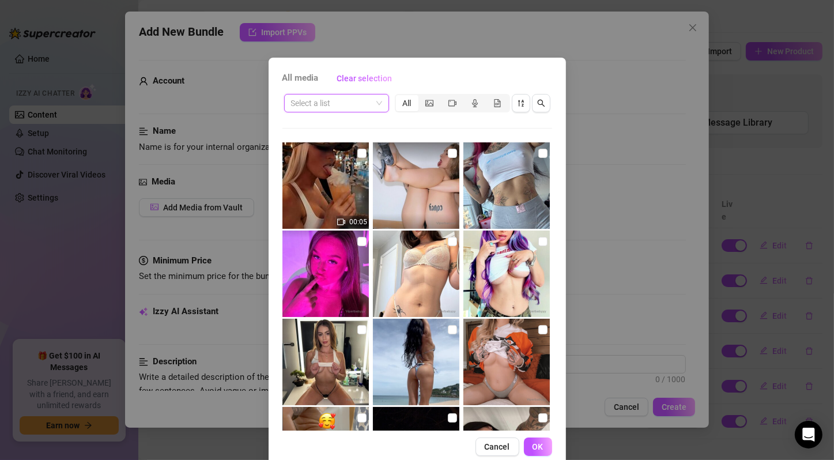
click at [376, 100] on span at bounding box center [336, 102] width 91 height 17
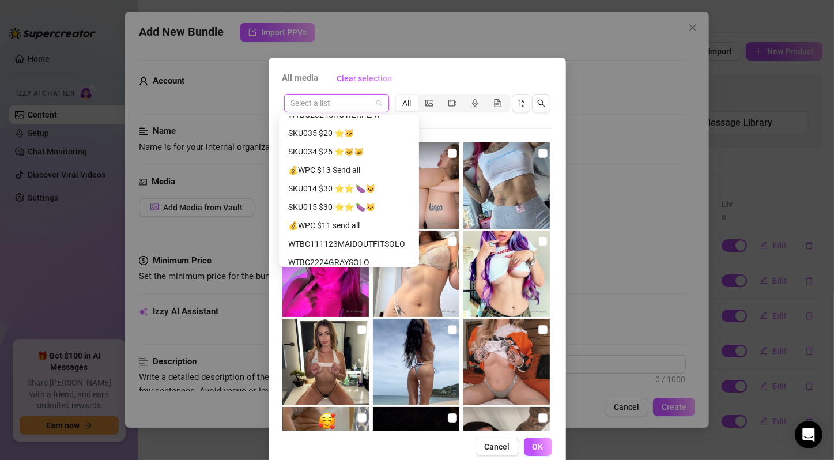
scroll to position [796, 0]
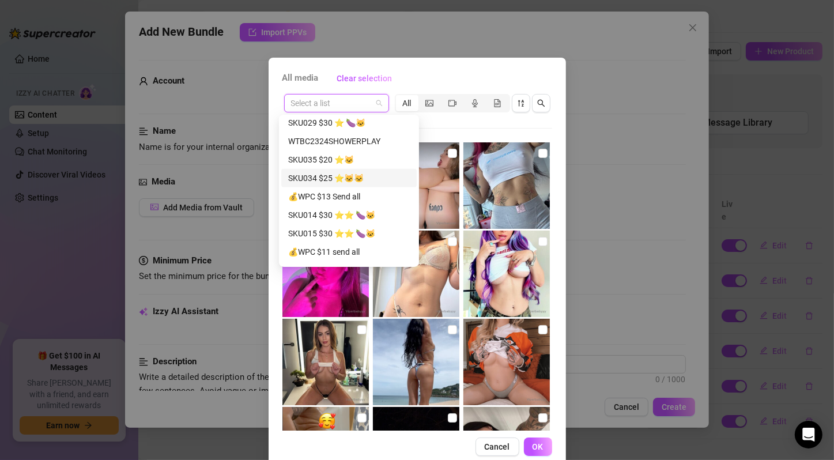
click at [379, 177] on div "SKU034 $25 ⭐️🐱🐱" at bounding box center [349, 178] width 122 height 13
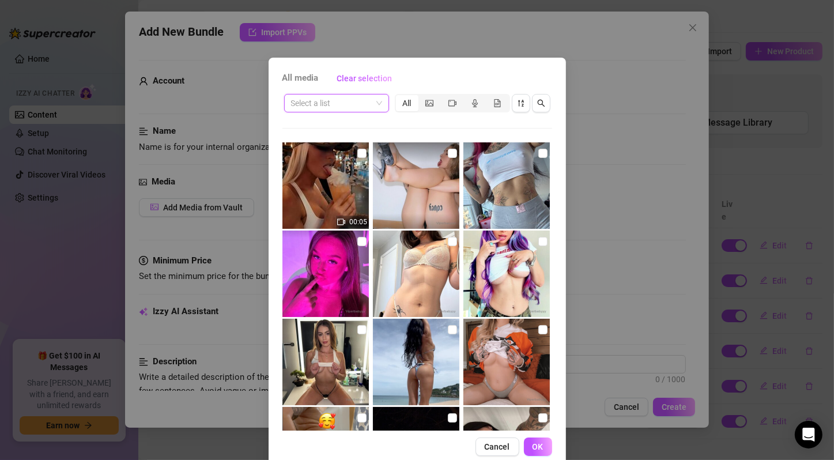
click at [375, 104] on span at bounding box center [336, 102] width 91 height 17
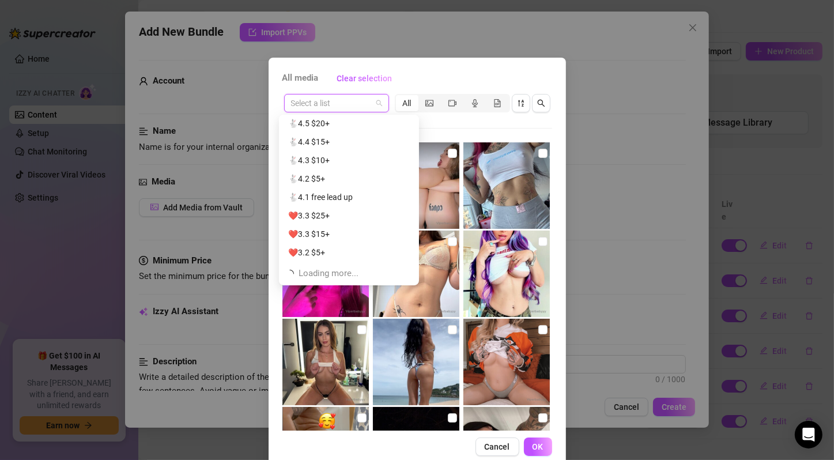
scroll to position [1512, 0]
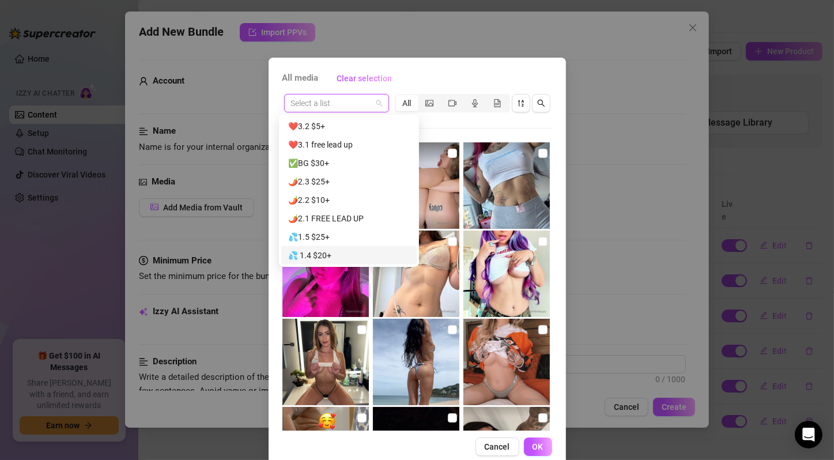
click at [371, 256] on div "💦 1.4 $20+" at bounding box center [349, 255] width 122 height 13
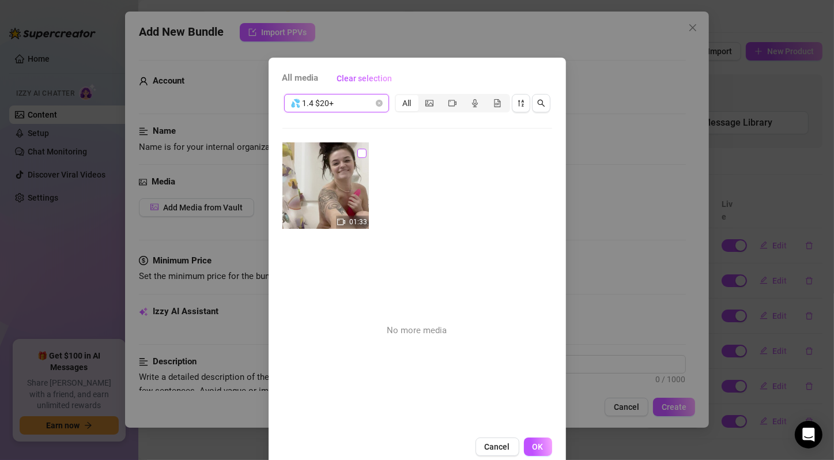
click at [357, 152] on input "checkbox" at bounding box center [361, 153] width 9 height 9
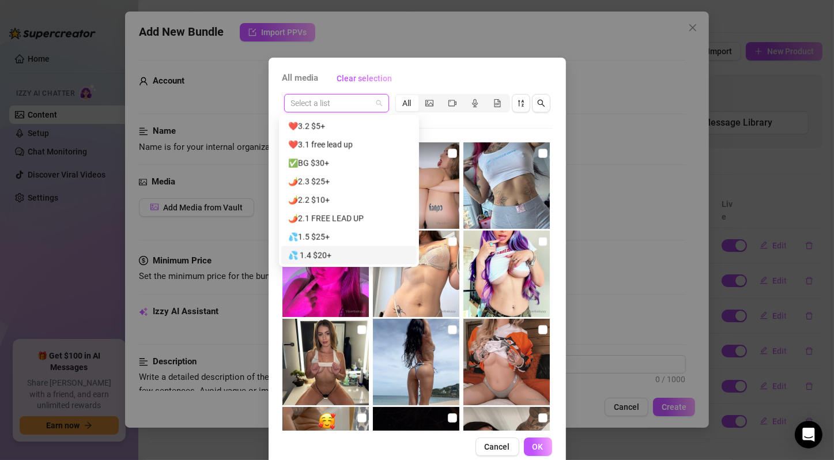
click at [371, 101] on span at bounding box center [336, 102] width 91 height 17
click at [380, 196] on div "🌶️2.2 $10+" at bounding box center [349, 200] width 122 height 13
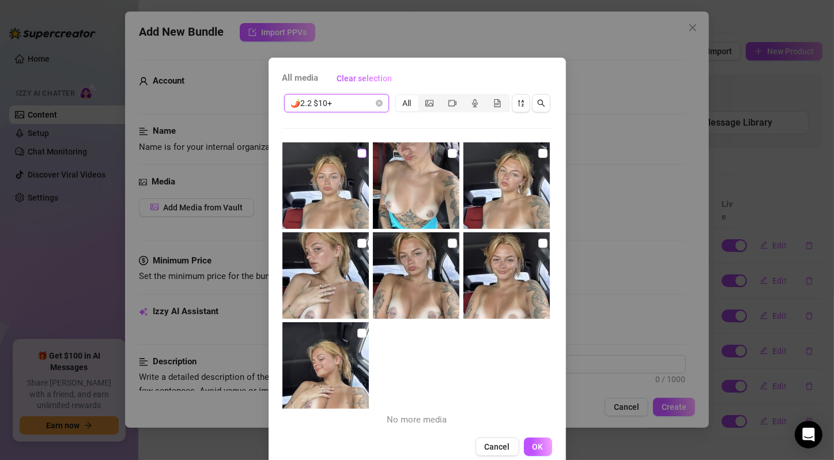
click at [357, 152] on input "checkbox" at bounding box center [361, 153] width 9 height 9
click at [448, 155] on input "checkbox" at bounding box center [452, 153] width 9 height 9
click at [538, 154] on input "checkbox" at bounding box center [542, 153] width 9 height 9
click at [357, 244] on input "checkbox" at bounding box center [361, 243] width 9 height 9
click at [448, 242] on input "checkbox" at bounding box center [452, 243] width 9 height 9
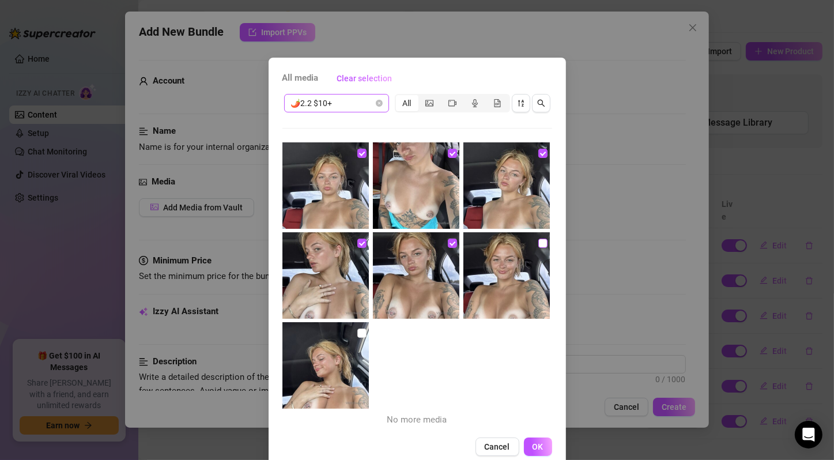
click at [538, 244] on input "checkbox" at bounding box center [542, 243] width 9 height 9
click at [357, 336] on input "checkbox" at bounding box center [361, 332] width 9 height 9
click at [536, 444] on span "OK" at bounding box center [537, 446] width 11 height 9
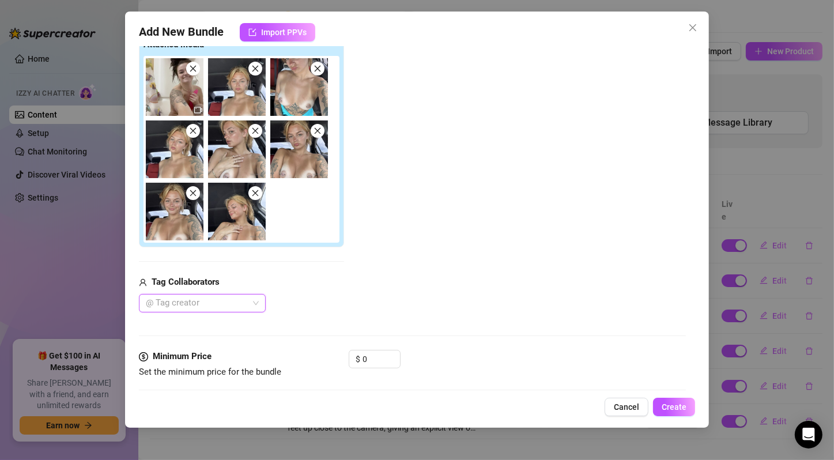
scroll to position [384, 0]
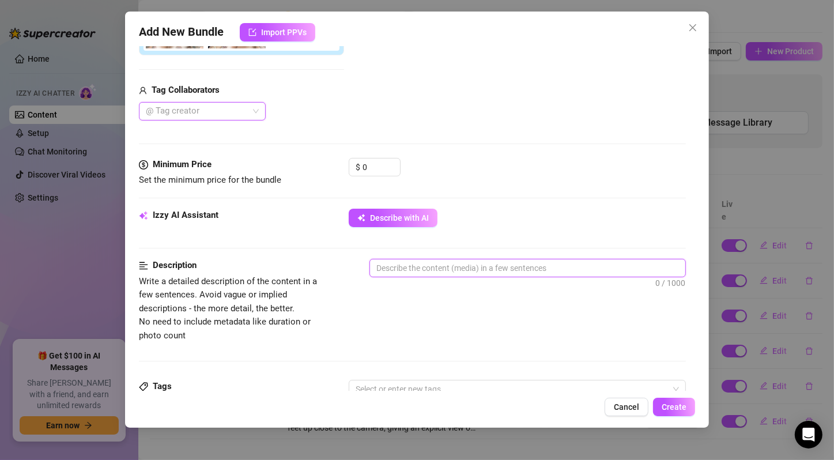
click at [422, 267] on textarea at bounding box center [527, 267] width 315 height 17
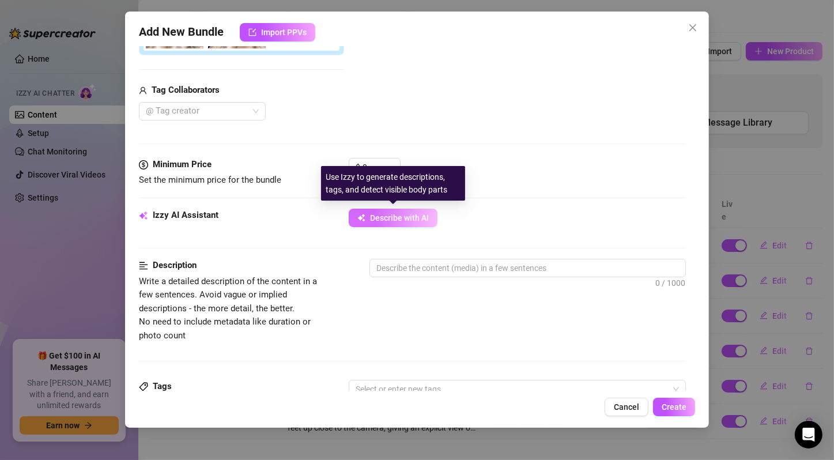
click at [429, 220] on button "Describe with AI" at bounding box center [393, 218] width 89 height 18
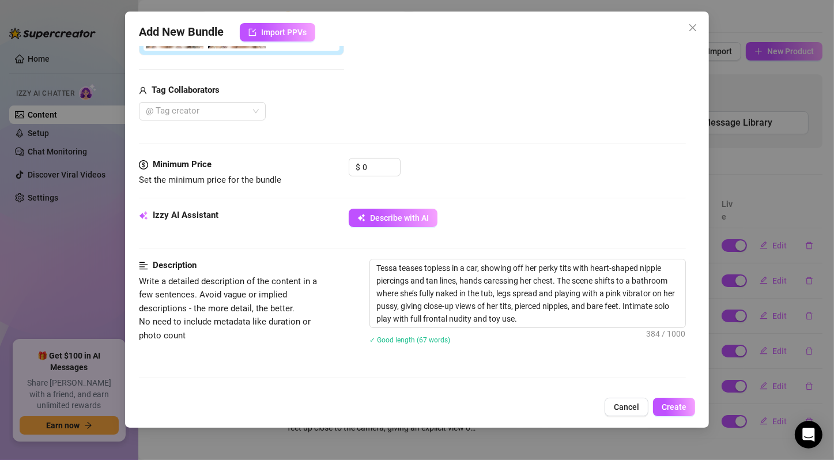
scroll to position [0, 0]
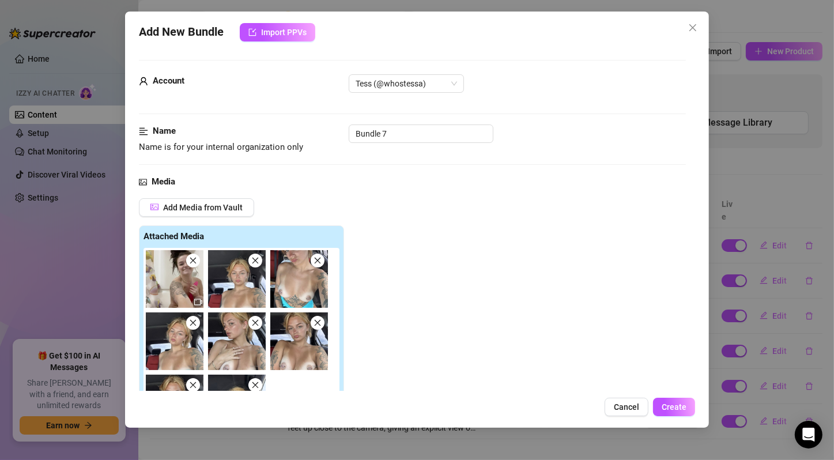
click at [193, 258] on icon "close" at bounding box center [193, 260] width 8 height 8
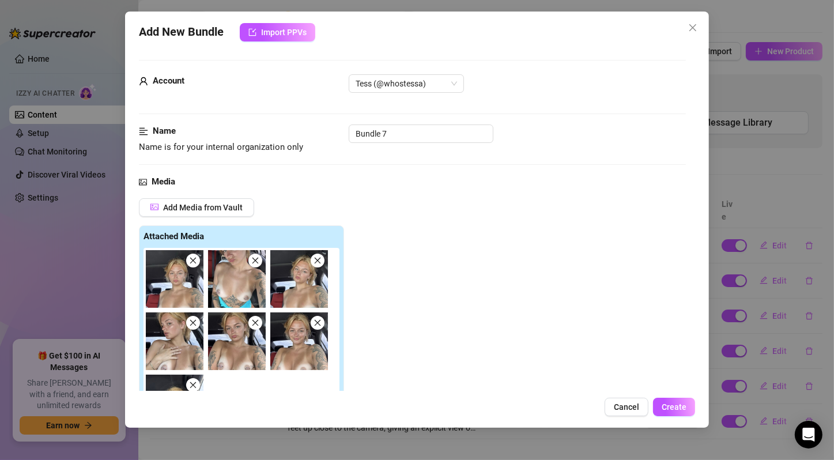
scroll to position [384, 0]
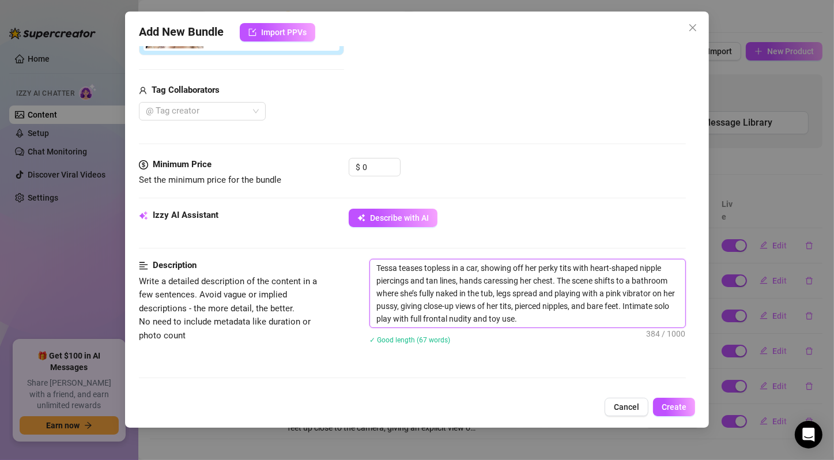
click at [525, 266] on textarea "Tessa teases topless in a car, showing off her perky tits with heart-shaped nip…" at bounding box center [527, 293] width 315 height 68
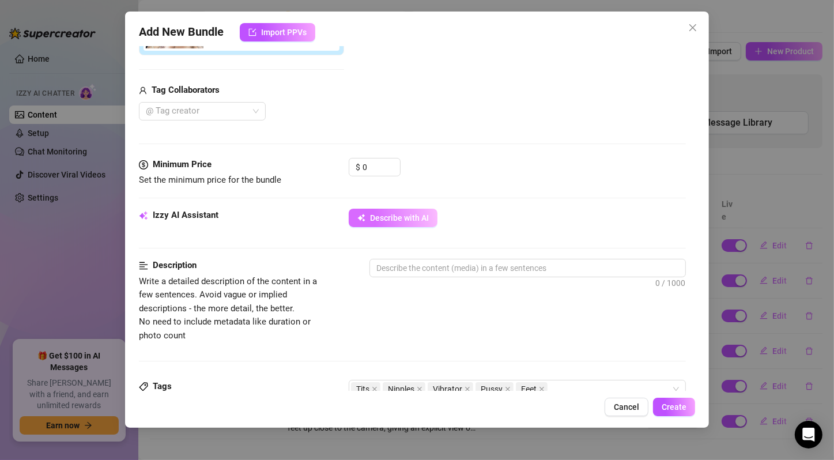
click at [386, 210] on button "Describe with AI" at bounding box center [393, 218] width 89 height 18
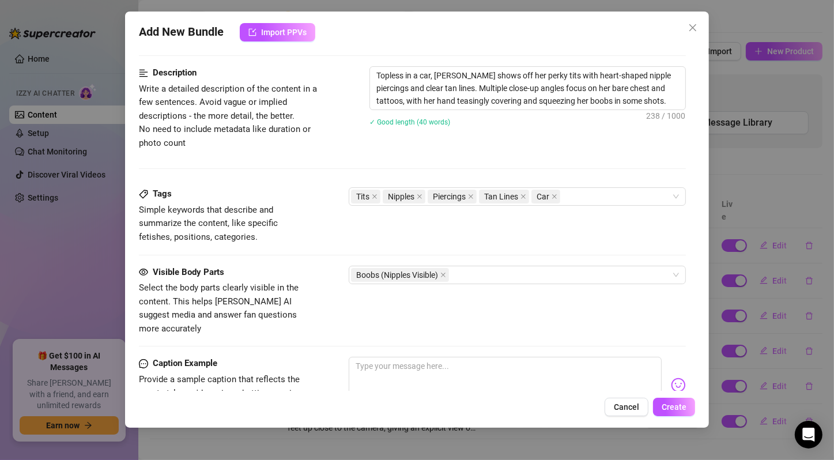
scroll to position [761, 0]
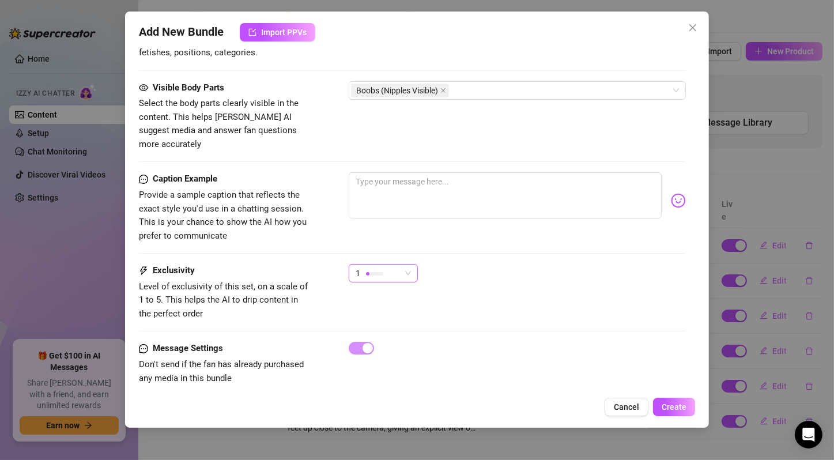
click at [403, 264] on span "1" at bounding box center [382, 272] width 55 height 17
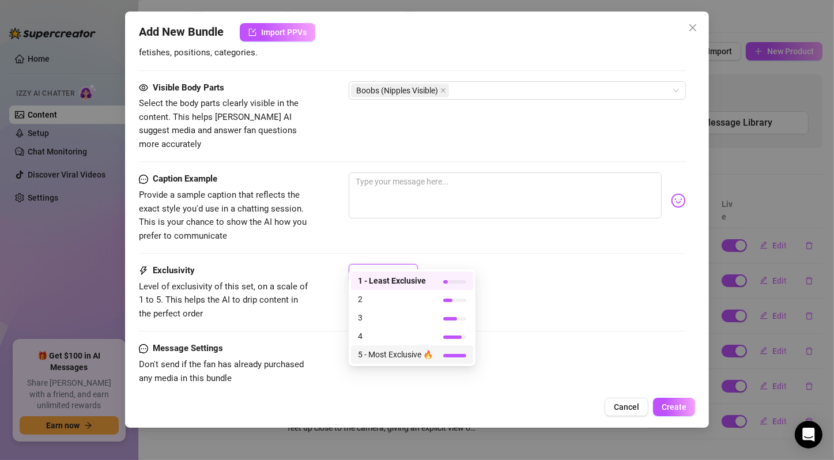
click at [415, 358] on span "5 - Most Exclusive 🔥" at bounding box center [395, 354] width 75 height 13
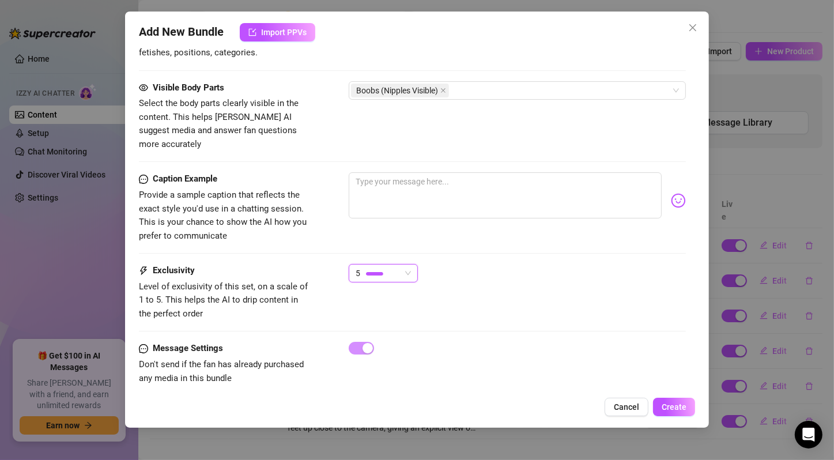
click at [443, 293] on div "Exclusivity Level of exclusivity of this set, on a scale of 1 to 5. This helps …" at bounding box center [412, 292] width 547 height 56
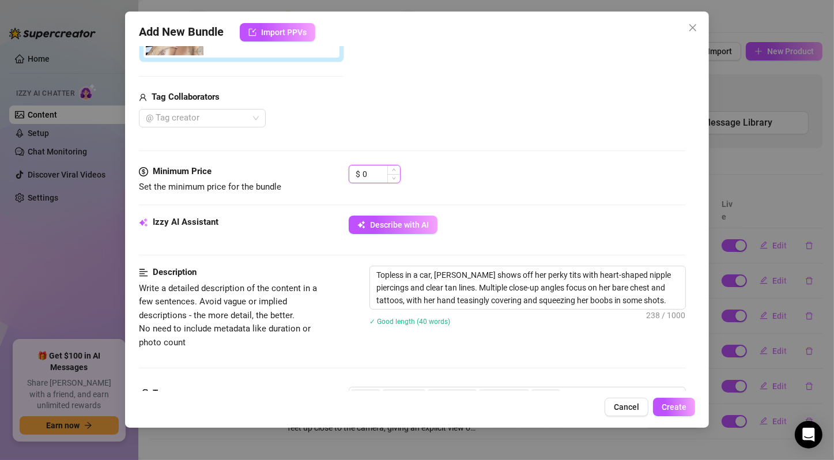
click at [380, 175] on input "0" at bounding box center [380, 173] width 37 height 17
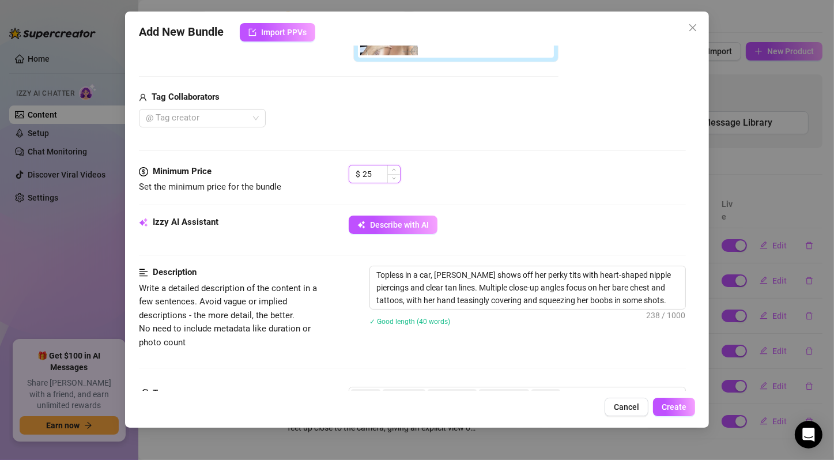
click at [384, 173] on input "25" at bounding box center [380, 173] width 37 height 17
click at [460, 173] on div "$ 15" at bounding box center [517, 179] width 337 height 29
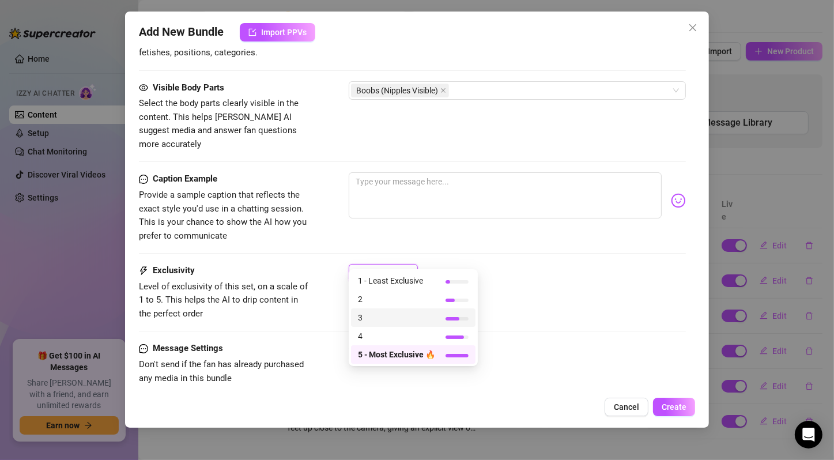
click at [419, 313] on span "3" at bounding box center [396, 317] width 77 height 13
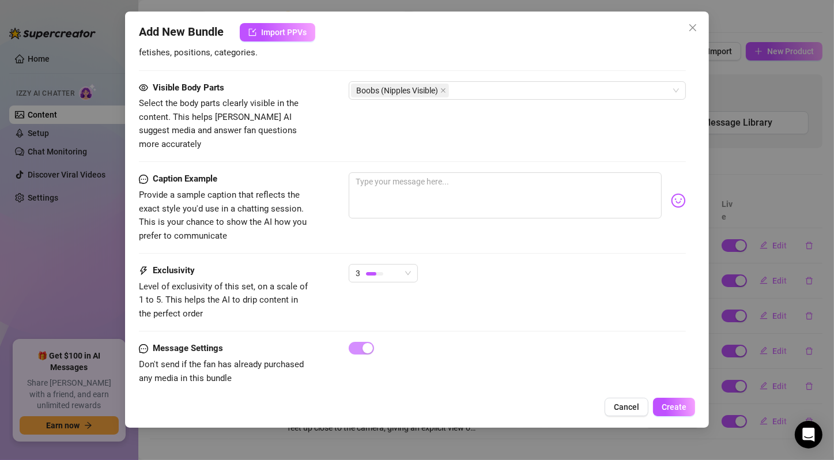
click at [458, 283] on div "Exclusivity Level of exclusivity of this set, on a scale of 1 to 5. This helps …" at bounding box center [412, 292] width 547 height 56
click at [672, 407] on span "Create" at bounding box center [673, 406] width 25 height 9
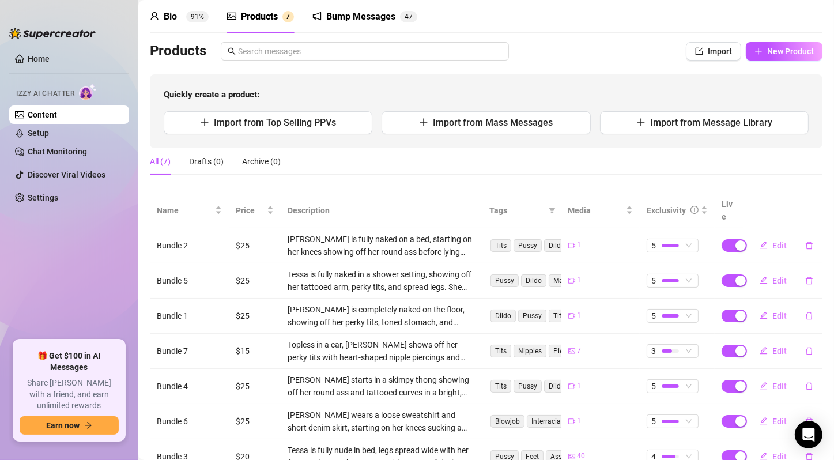
scroll to position [80, 0]
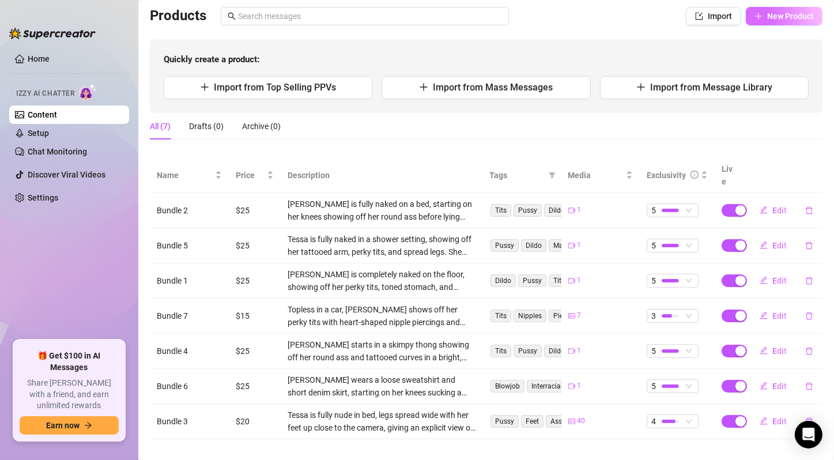
click at [767, 17] on span "New Product" at bounding box center [790, 16] width 47 height 9
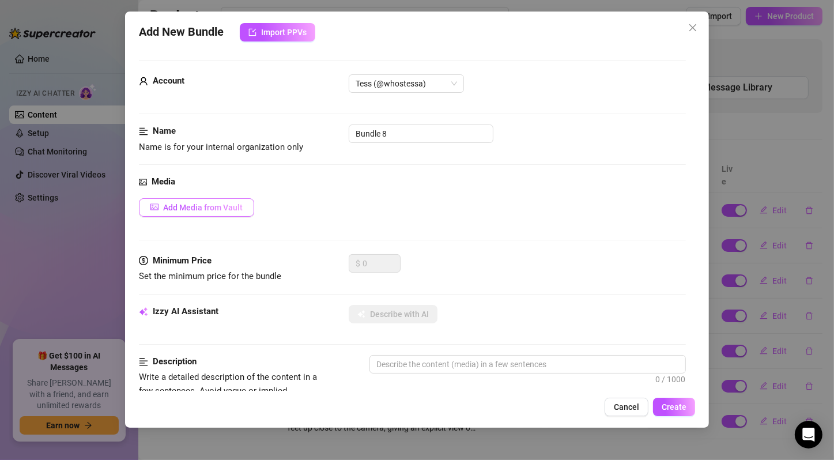
click at [192, 203] on span "Add Media from Vault" at bounding box center [203, 207] width 80 height 9
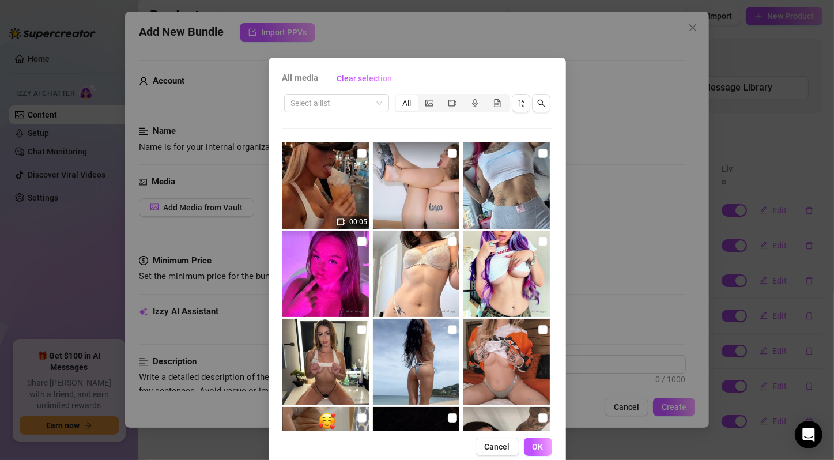
click at [490, 83] on div "All media Clear selection" at bounding box center [417, 78] width 270 height 18
click at [377, 101] on span at bounding box center [336, 102] width 91 height 17
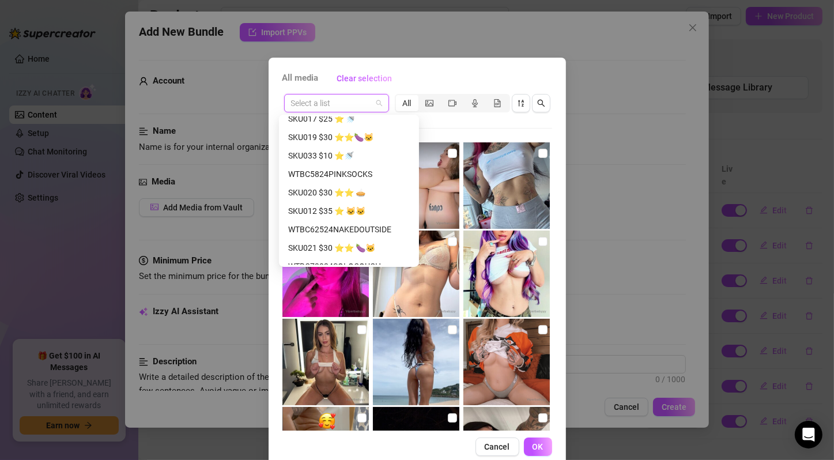
scroll to position [0, 0]
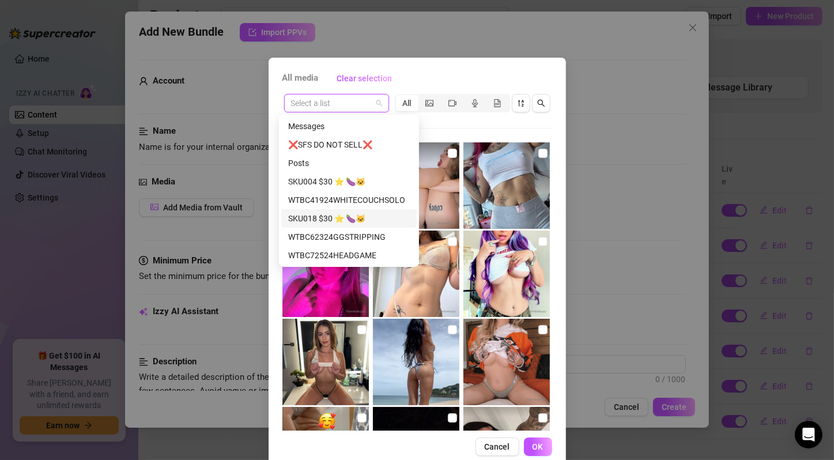
click at [365, 210] on div "SKU018 $30 ⭐️ 🍆🐱" at bounding box center [348, 218] width 135 height 18
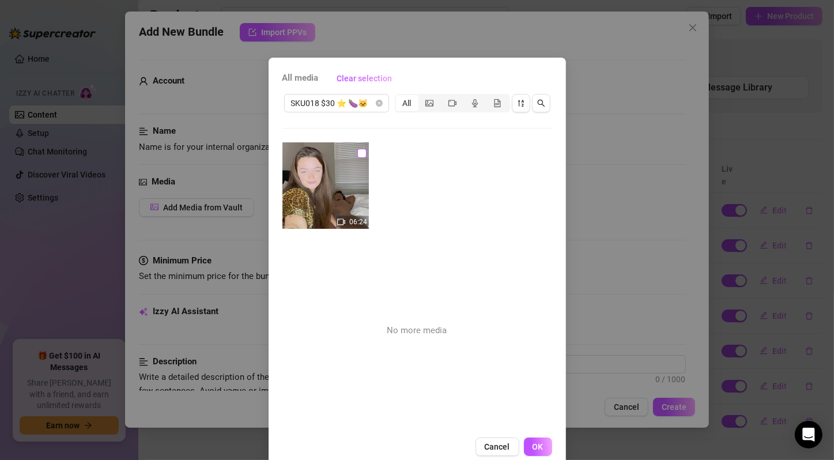
click at [357, 149] on input "checkbox" at bounding box center [361, 153] width 9 height 9
click at [540, 442] on button "OK" at bounding box center [538, 446] width 28 height 18
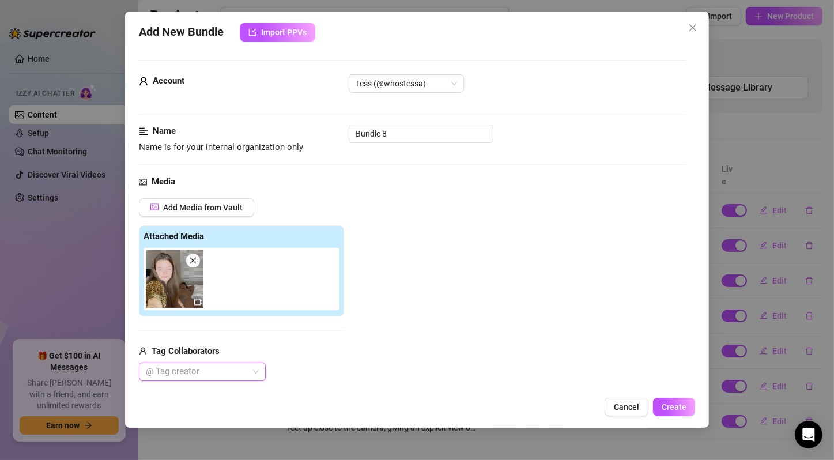
scroll to position [192, 0]
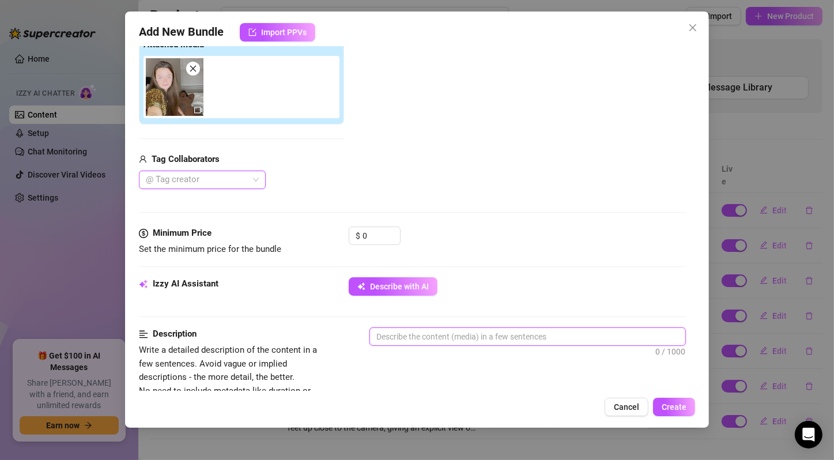
click at [428, 328] on textarea at bounding box center [527, 336] width 315 height 17
click at [410, 290] on button "Describe with AI" at bounding box center [393, 286] width 89 height 18
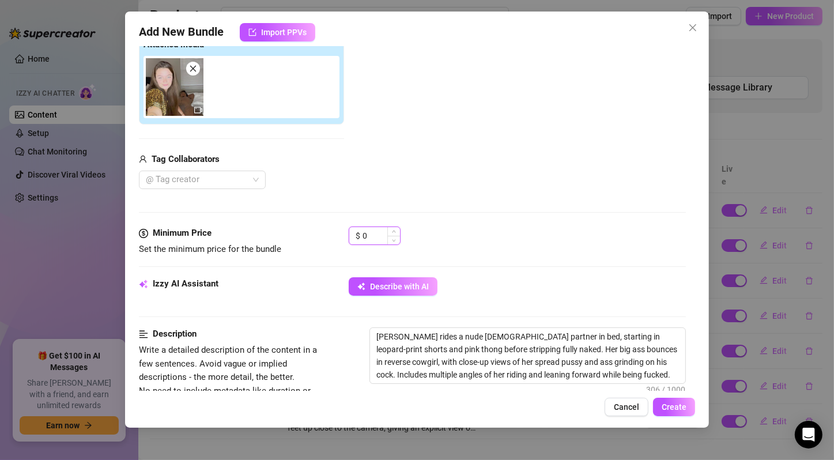
click at [383, 237] on input "0" at bounding box center [380, 235] width 37 height 17
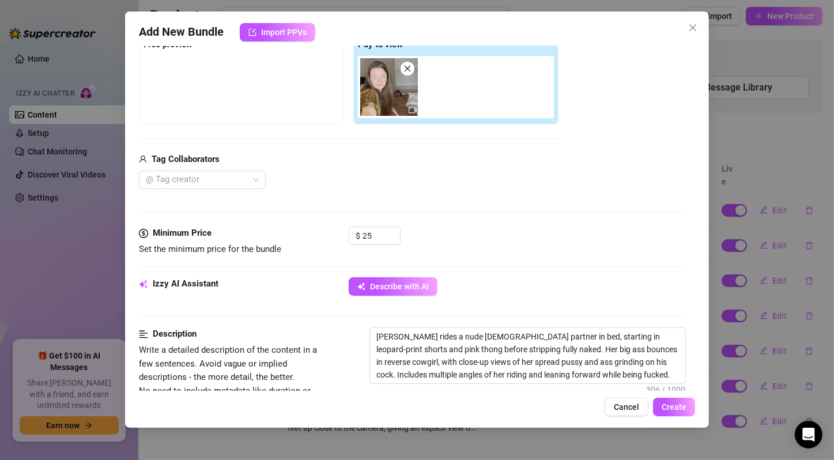
click at [494, 254] on div "$ 25" at bounding box center [517, 240] width 337 height 29
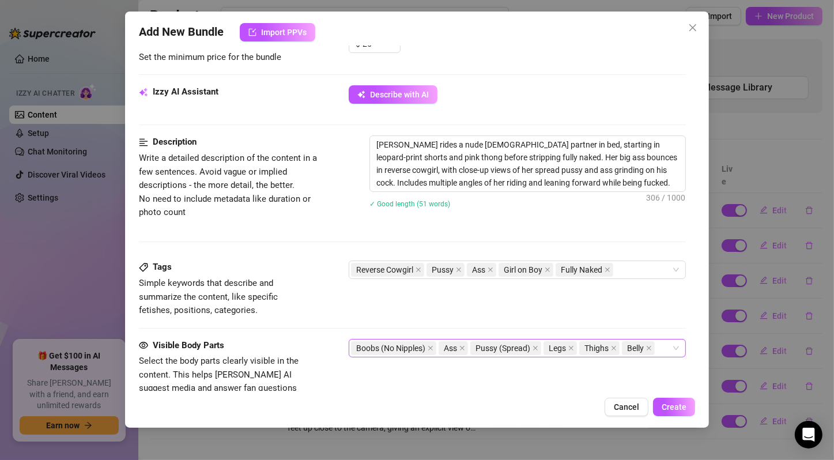
scroll to position [576, 0]
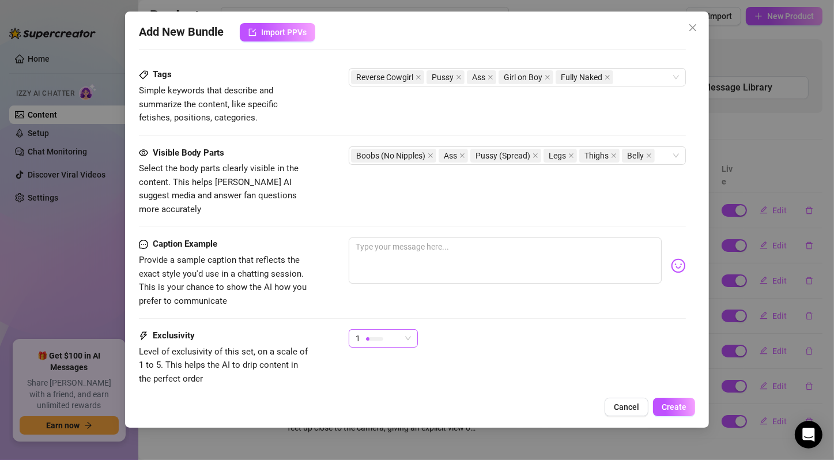
click at [416, 329] on div "1" at bounding box center [383, 338] width 69 height 18
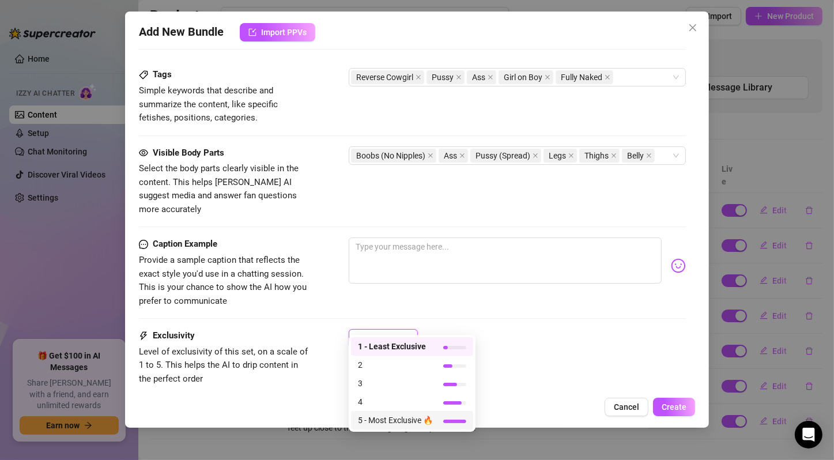
click at [428, 422] on span "5 - Most Exclusive 🔥" at bounding box center [395, 420] width 75 height 13
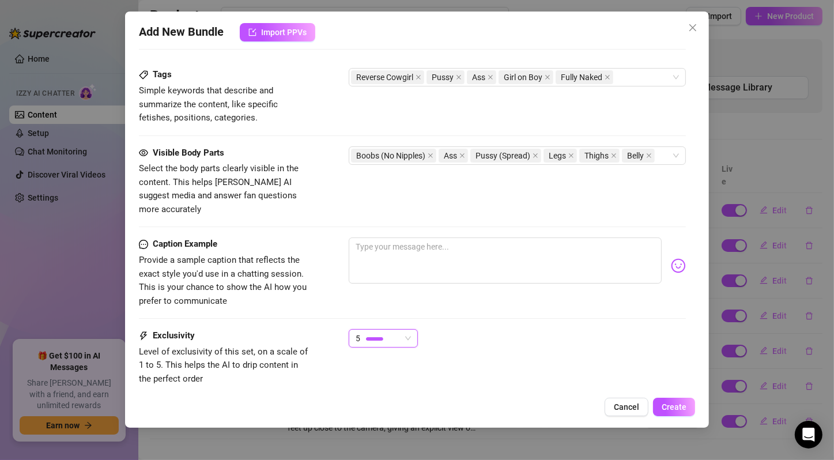
scroll to position [641, 0]
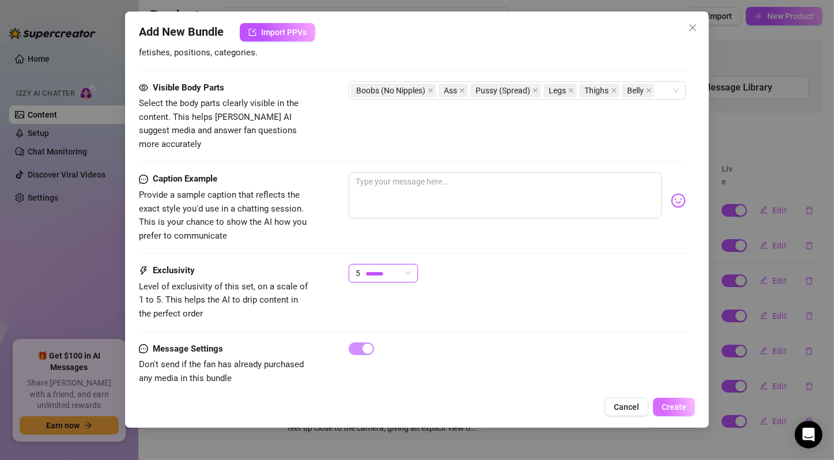
click at [682, 404] on span "Create" at bounding box center [673, 406] width 25 height 9
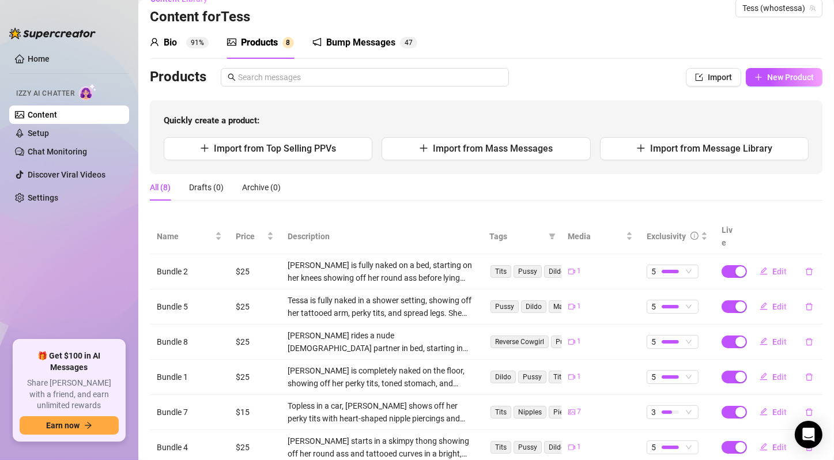
scroll to position [0, 0]
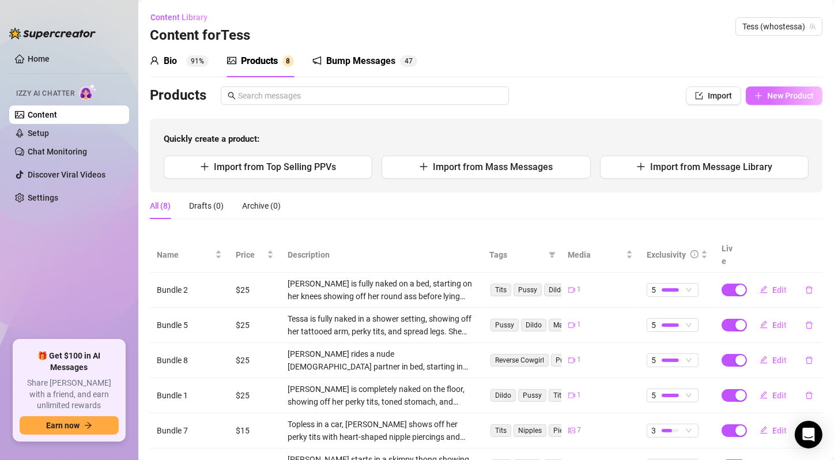
click at [774, 102] on button "New Product" at bounding box center [784, 95] width 77 height 18
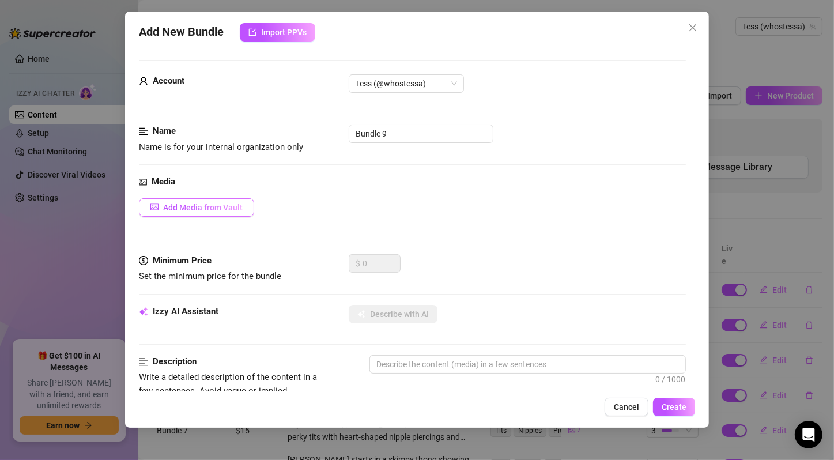
click at [226, 198] on button "Add Media from Vault" at bounding box center [196, 207] width 115 height 18
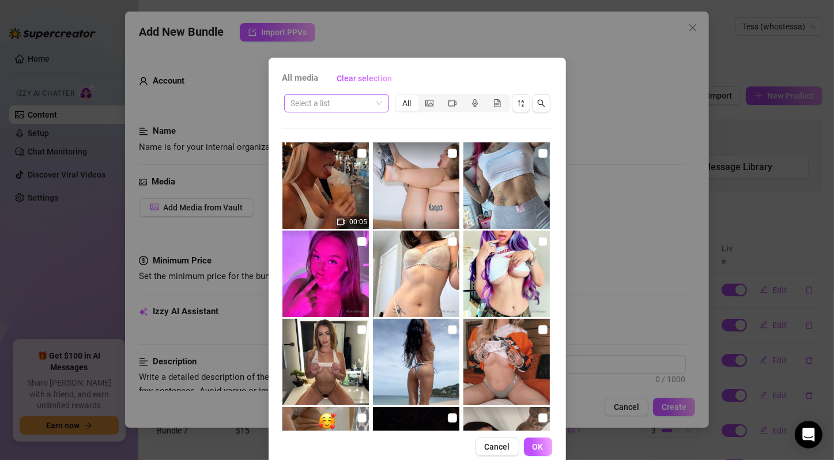
click at [376, 105] on span at bounding box center [336, 102] width 91 height 17
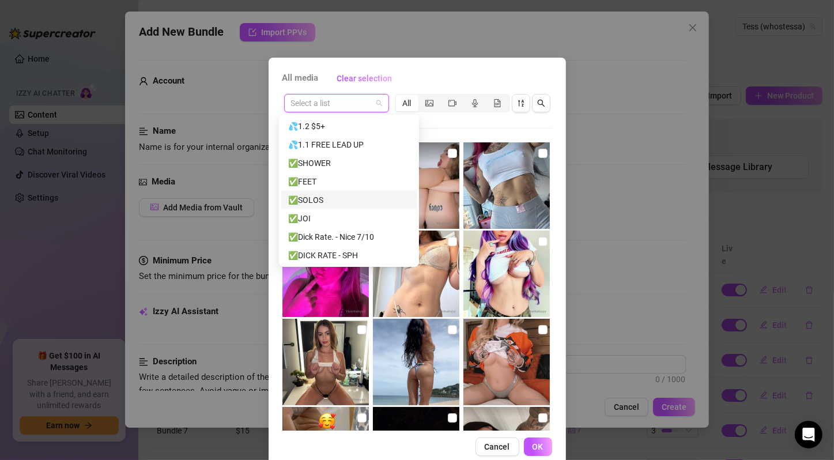
scroll to position [1485, 0]
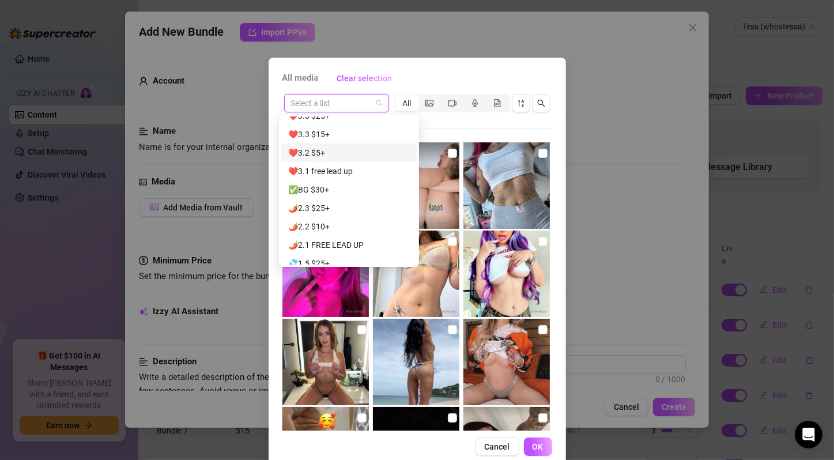
click at [363, 155] on div "❤️3.2 $5+" at bounding box center [349, 152] width 122 height 13
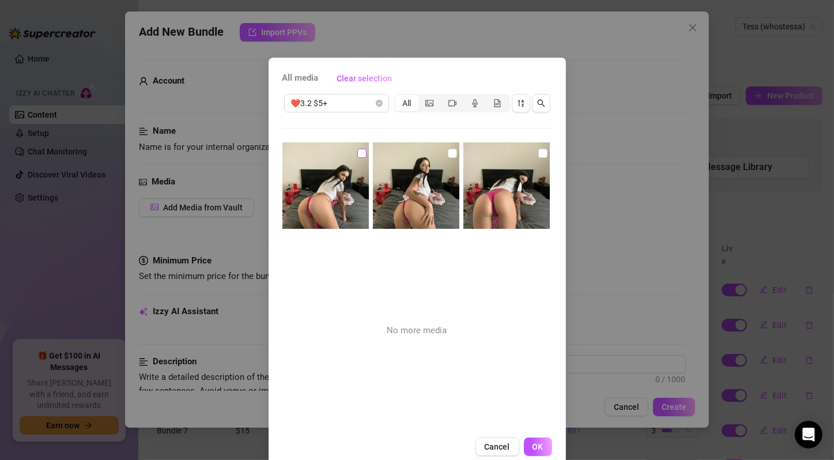
click at [357, 152] on input "checkbox" at bounding box center [361, 153] width 9 height 9
click at [448, 153] on input "checkbox" at bounding box center [452, 153] width 9 height 9
click at [538, 155] on input "checkbox" at bounding box center [542, 153] width 9 height 9
click at [536, 445] on span "OK" at bounding box center [537, 446] width 11 height 9
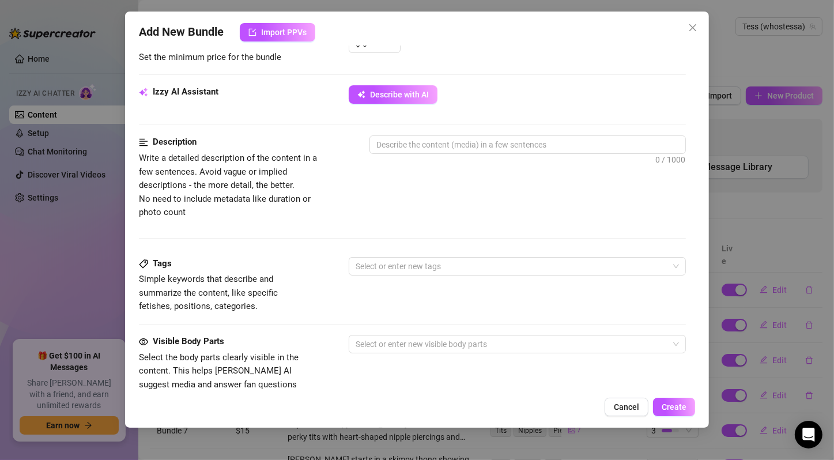
scroll to position [192, 0]
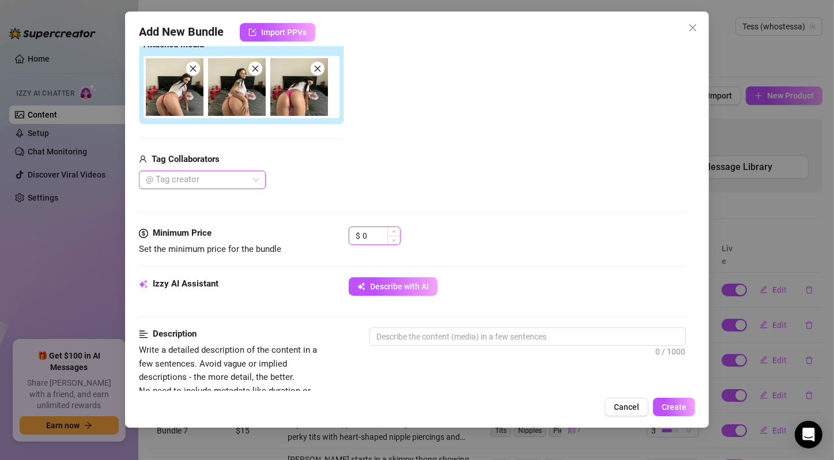
click at [383, 233] on input "0" at bounding box center [380, 235] width 37 height 17
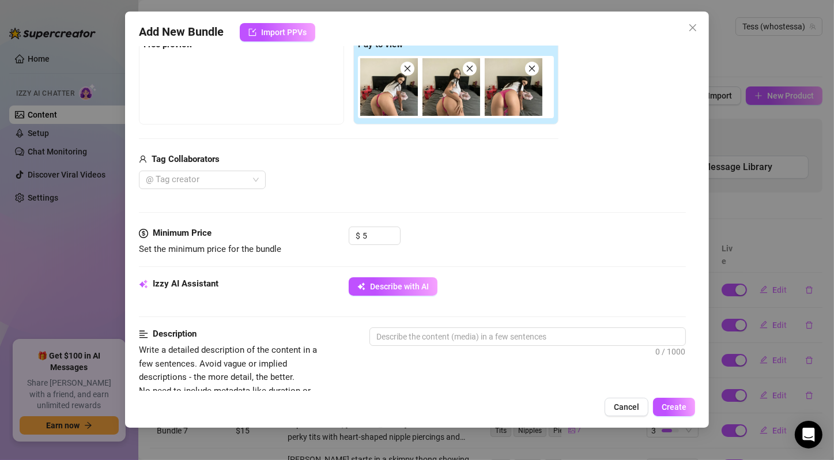
click at [453, 316] on div at bounding box center [412, 316] width 547 height 1
click at [445, 335] on textarea at bounding box center [527, 336] width 315 height 17
click at [435, 290] on button "Describe with AI" at bounding box center [393, 286] width 89 height 18
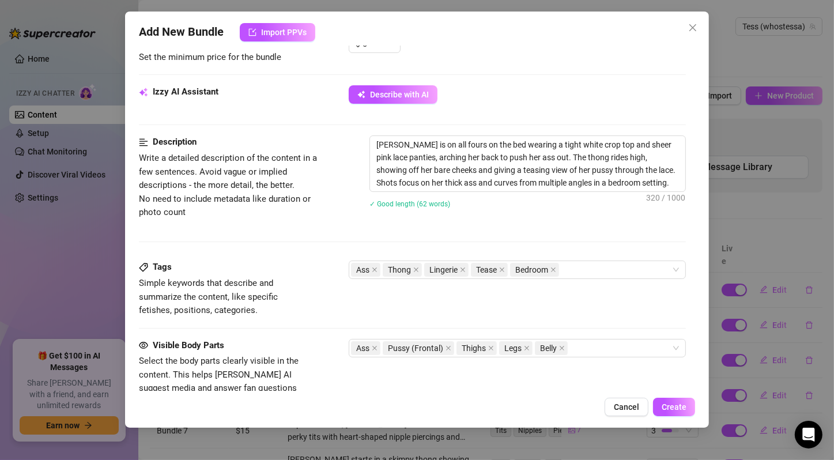
scroll to position [576, 0]
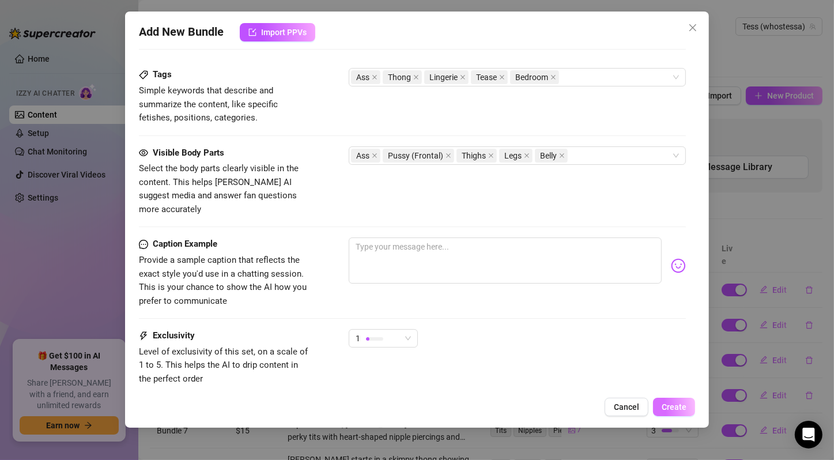
click at [663, 399] on button "Create" at bounding box center [674, 407] width 42 height 18
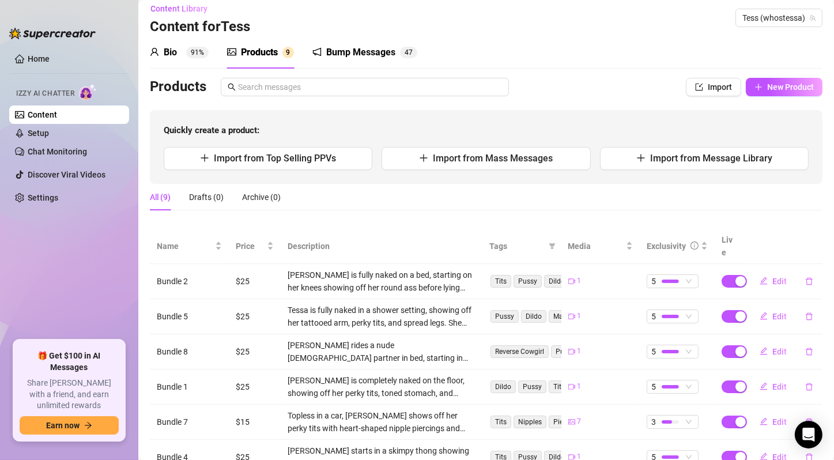
scroll to position [0, 0]
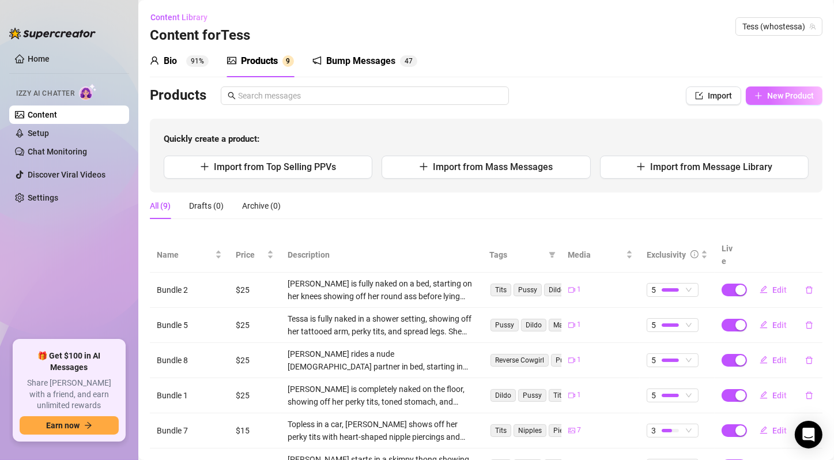
click at [781, 91] on span "New Product" at bounding box center [790, 95] width 47 height 9
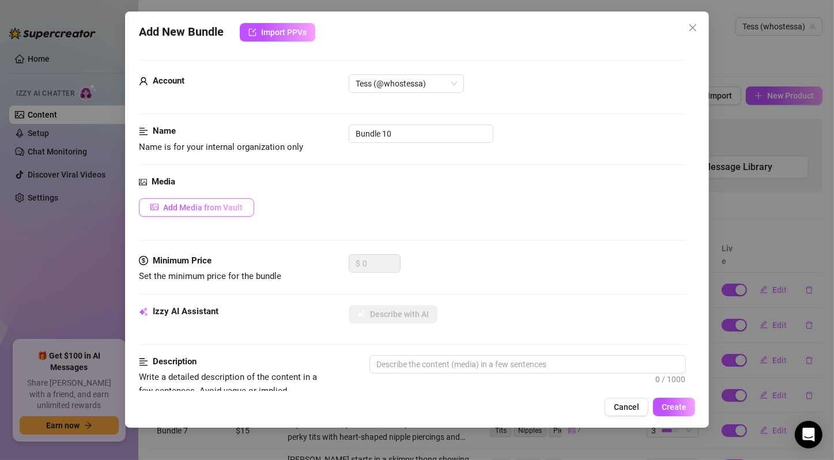
click at [234, 214] on button "Add Media from Vault" at bounding box center [196, 207] width 115 height 18
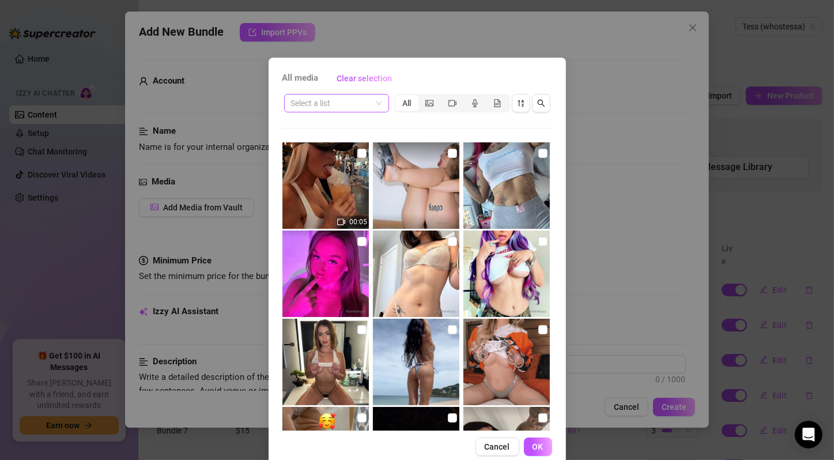
click at [370, 103] on span at bounding box center [336, 102] width 91 height 17
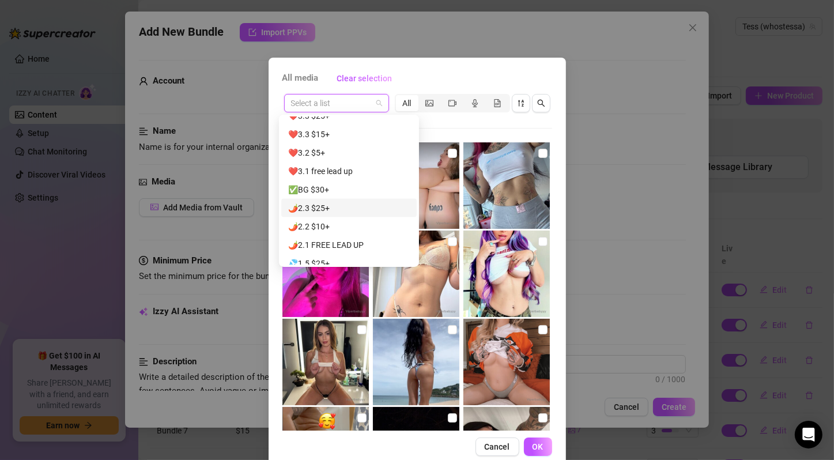
scroll to position [1293, 0]
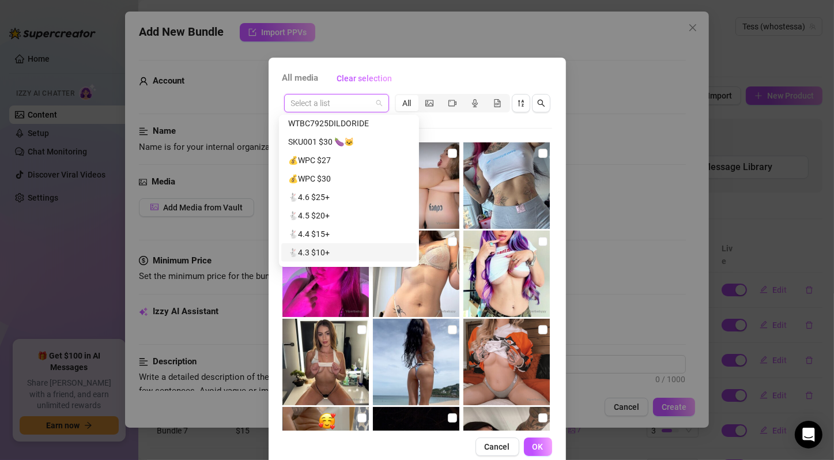
click at [319, 248] on div "🐇4.3 $10+" at bounding box center [349, 252] width 122 height 13
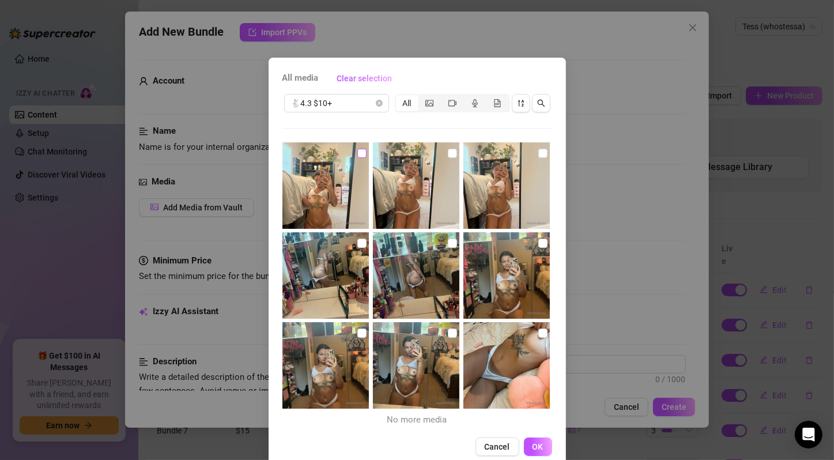
click at [357, 152] on input "checkbox" at bounding box center [361, 153] width 9 height 9
click at [448, 152] on input "checkbox" at bounding box center [452, 153] width 9 height 9
click at [538, 153] on input "checkbox" at bounding box center [542, 153] width 9 height 9
click at [357, 241] on input "checkbox" at bounding box center [361, 243] width 9 height 9
click at [448, 241] on input "checkbox" at bounding box center [452, 243] width 9 height 9
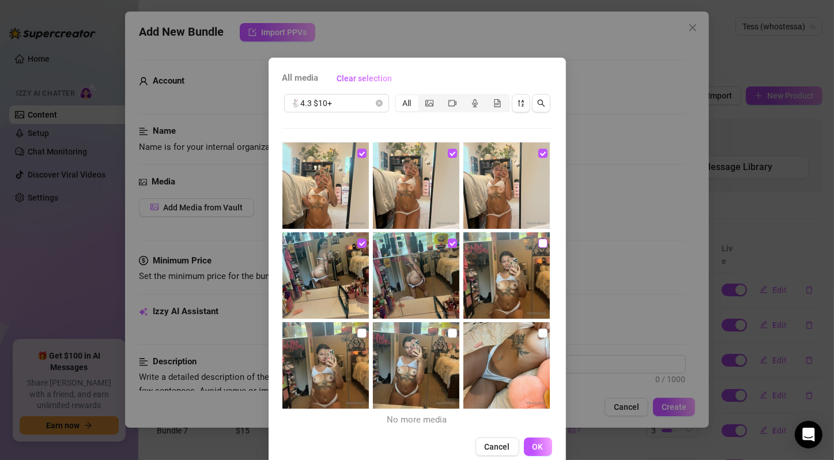
click at [538, 242] on input "checkbox" at bounding box center [542, 243] width 9 height 9
click at [357, 334] on input "checkbox" at bounding box center [361, 332] width 9 height 9
click at [448, 331] on input "checkbox" at bounding box center [452, 332] width 9 height 9
click at [538, 334] on input "checkbox" at bounding box center [542, 332] width 9 height 9
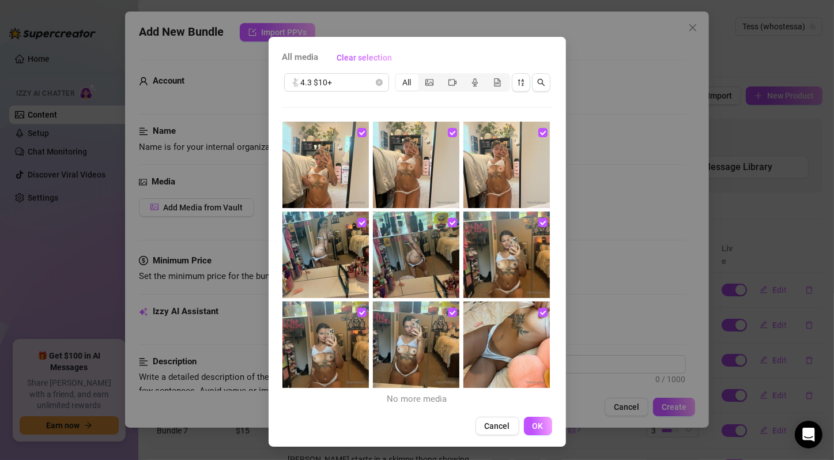
scroll to position [21, 0]
click at [533, 421] on span "OK" at bounding box center [537, 425] width 11 height 9
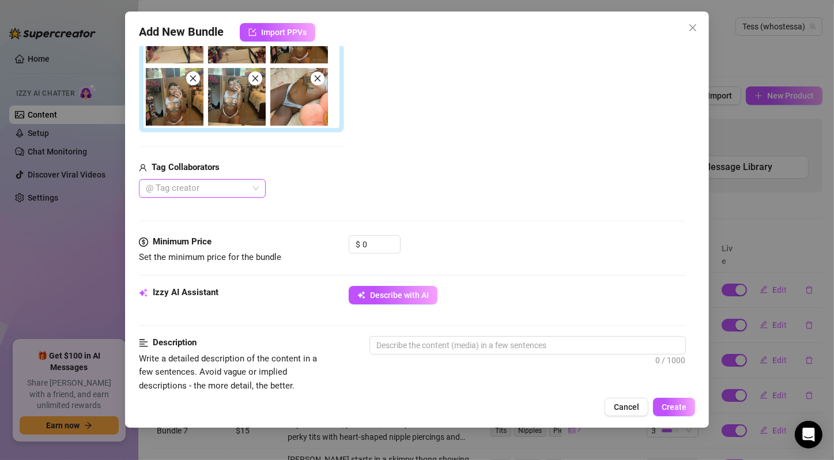
scroll to position [384, 0]
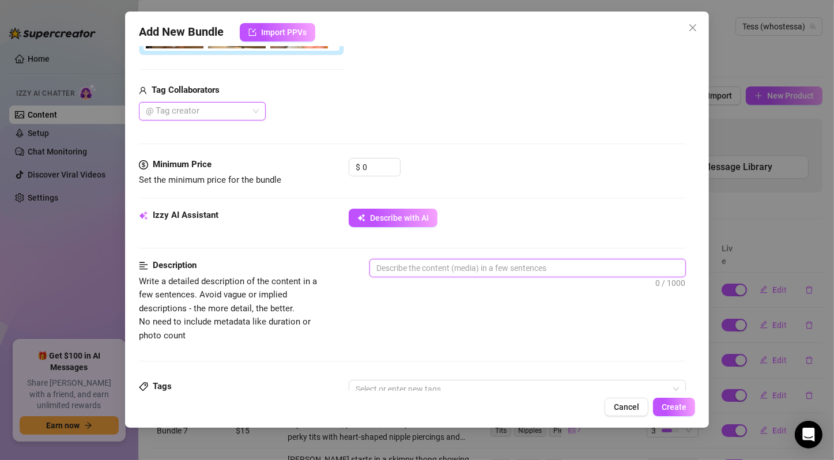
click at [415, 271] on textarea at bounding box center [527, 267] width 315 height 17
click at [419, 215] on span "Describe with AI" at bounding box center [399, 217] width 59 height 9
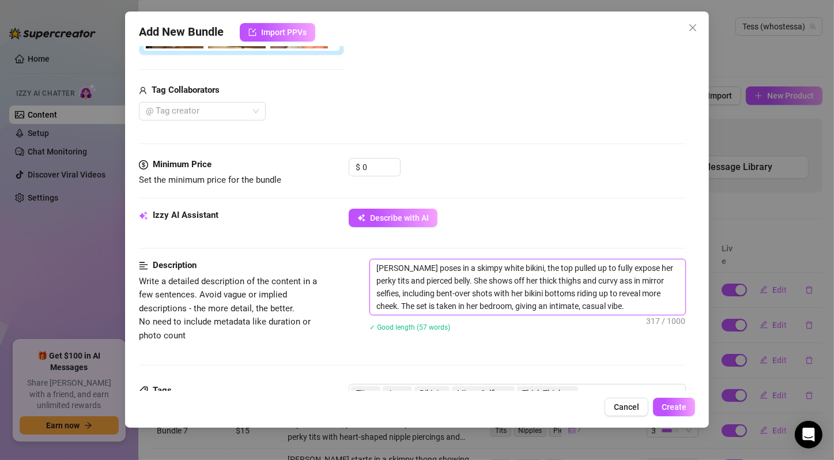
click at [512, 278] on textarea "[PERSON_NAME] poses in a skimpy white bikini, the top pulled up to fully expose…" at bounding box center [527, 286] width 315 height 55
click at [377, 166] on input "0" at bounding box center [380, 166] width 37 height 17
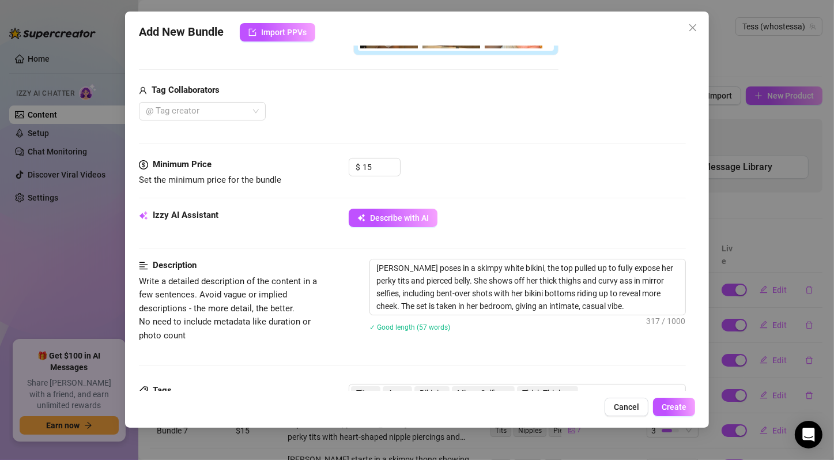
click at [511, 172] on div "$ 15" at bounding box center [517, 172] width 337 height 29
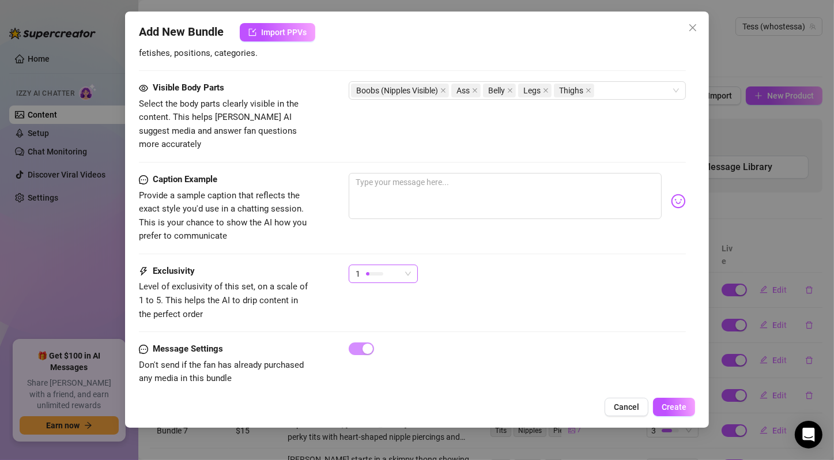
click at [417, 264] on div "1" at bounding box center [383, 273] width 69 height 18
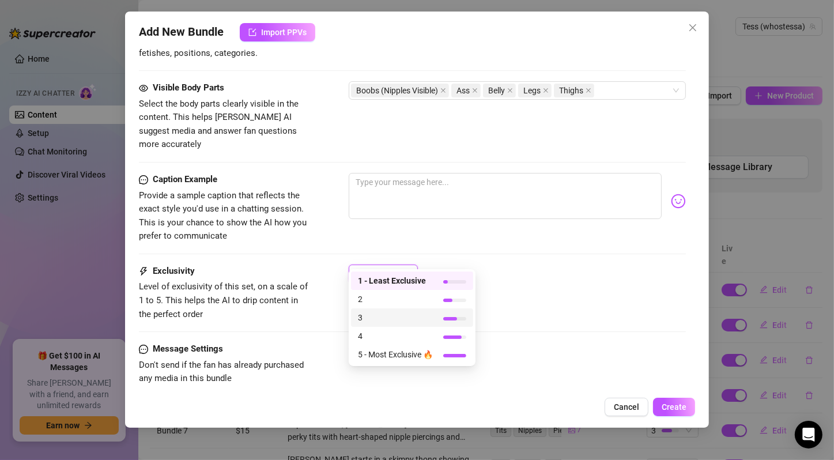
click at [411, 311] on div "3" at bounding box center [412, 317] width 122 height 18
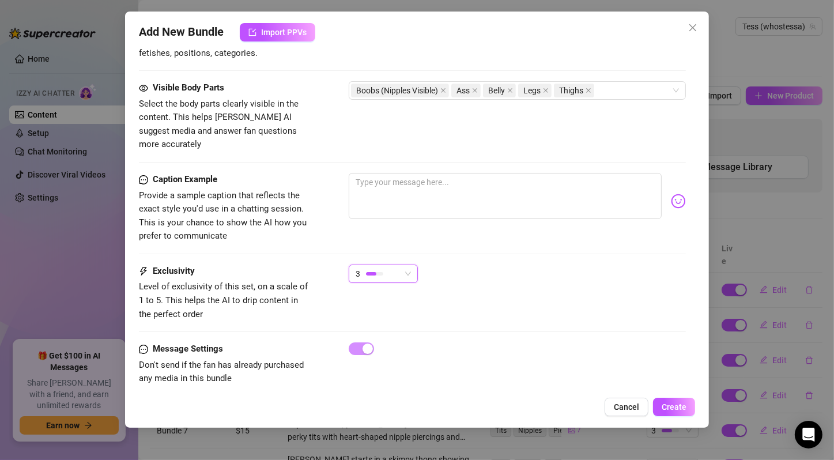
click at [459, 268] on div "3 3" at bounding box center [517, 278] width 337 height 29
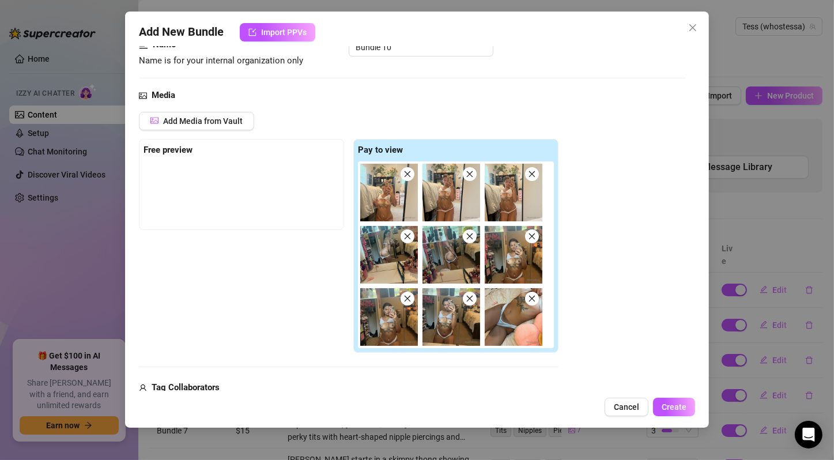
scroll to position [0, 0]
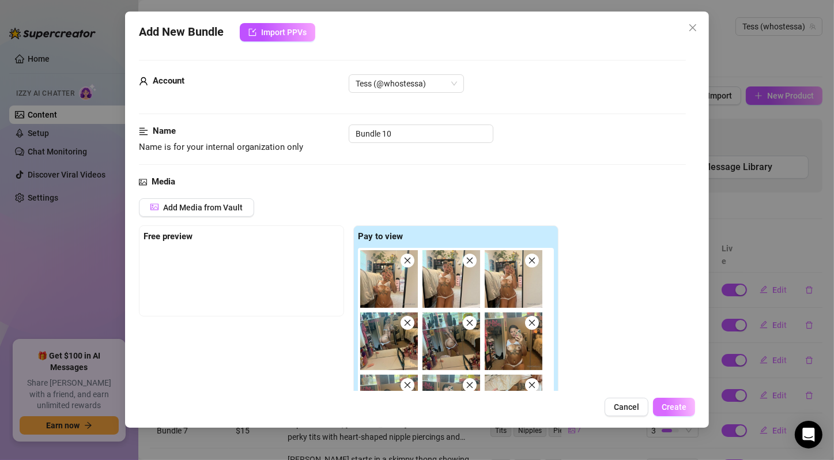
click at [672, 401] on button "Create" at bounding box center [674, 407] width 42 height 18
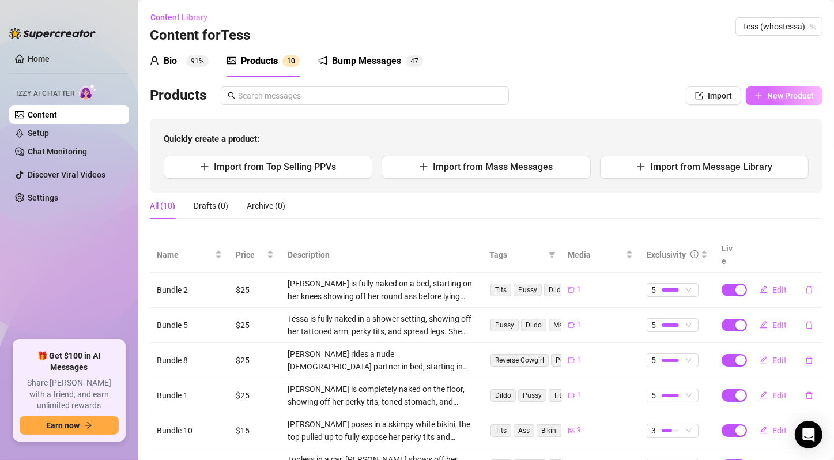
click at [804, 97] on button "New Product" at bounding box center [784, 95] width 77 height 18
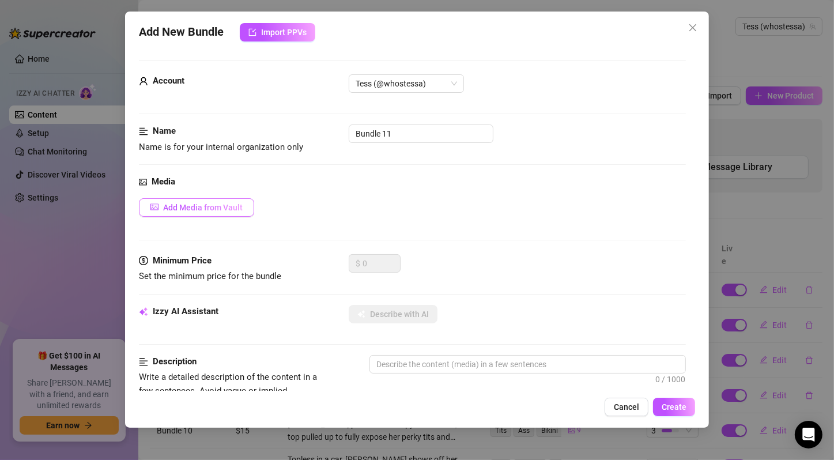
click at [237, 204] on span "Add Media from Vault" at bounding box center [203, 207] width 80 height 9
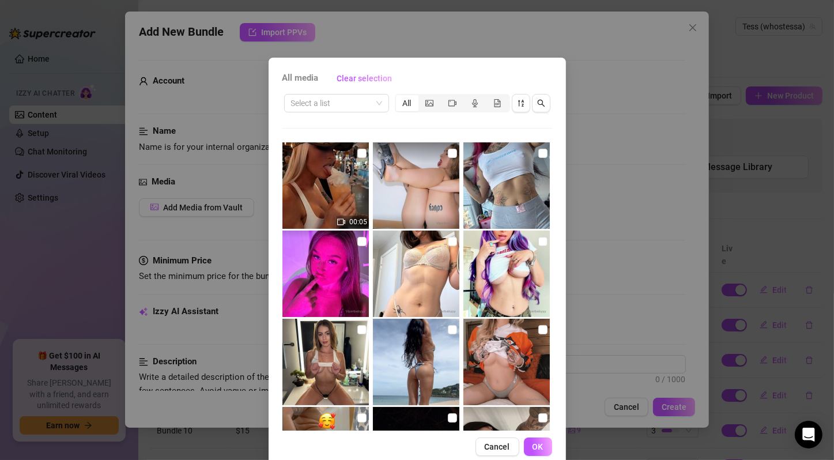
click at [449, 72] on div "All media Clear selection" at bounding box center [417, 78] width 270 height 18
click at [369, 108] on span at bounding box center [336, 102] width 91 height 17
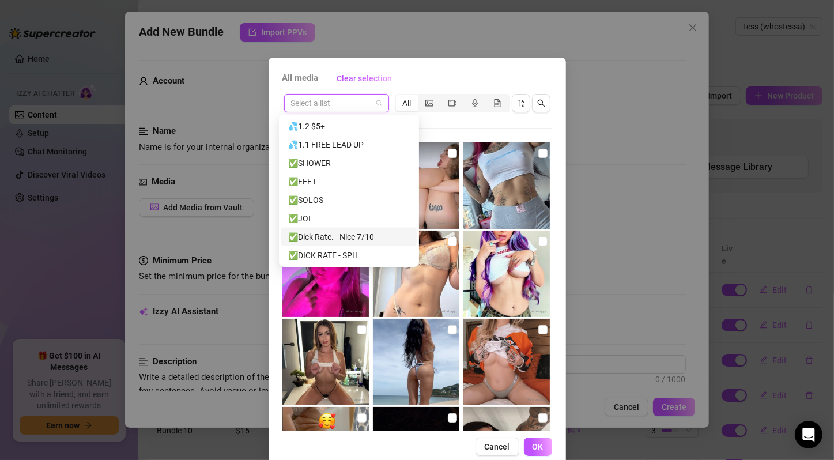
scroll to position [1485, 0]
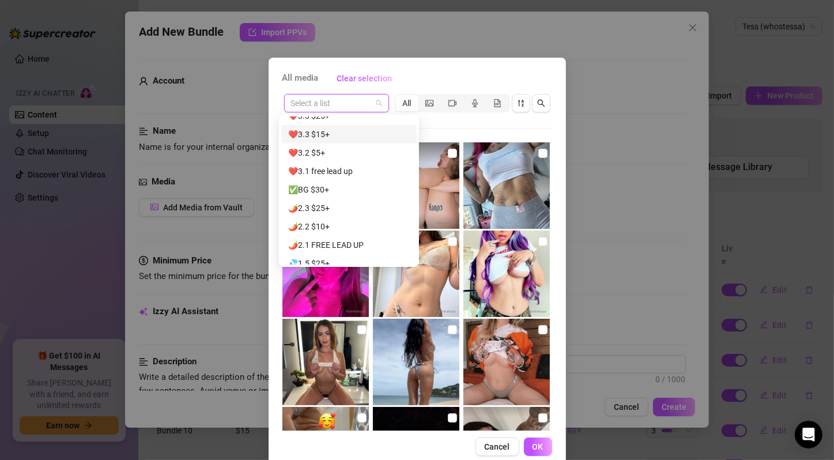
click at [328, 135] on div "❤️3.3 $15+" at bounding box center [349, 134] width 122 height 13
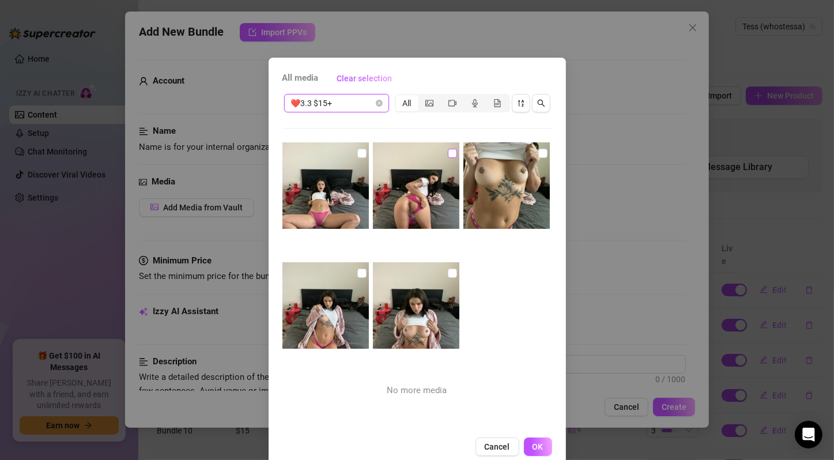
click at [357, 154] on input "checkbox" at bounding box center [361, 153] width 9 height 9
click at [448, 152] on input "checkbox" at bounding box center [452, 153] width 9 height 9
click at [538, 152] on input "checkbox" at bounding box center [542, 153] width 9 height 9
click at [357, 272] on input "checkbox" at bounding box center [361, 272] width 9 height 9
click at [448, 272] on input "checkbox" at bounding box center [452, 272] width 9 height 9
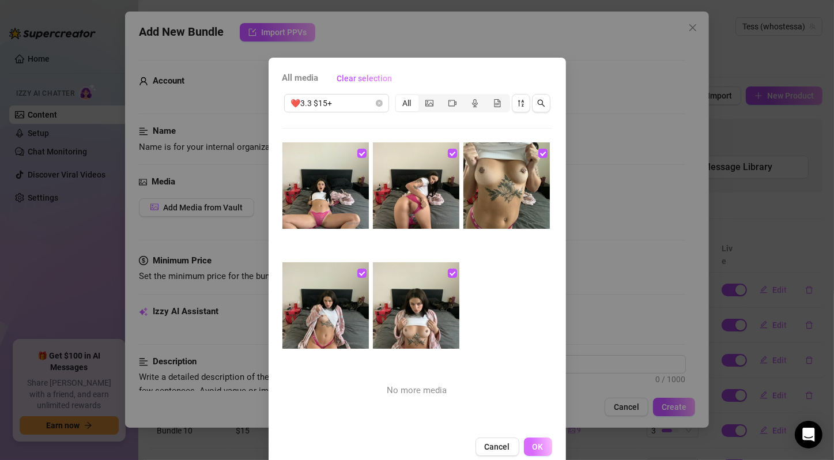
click at [536, 440] on button "OK" at bounding box center [538, 446] width 28 height 18
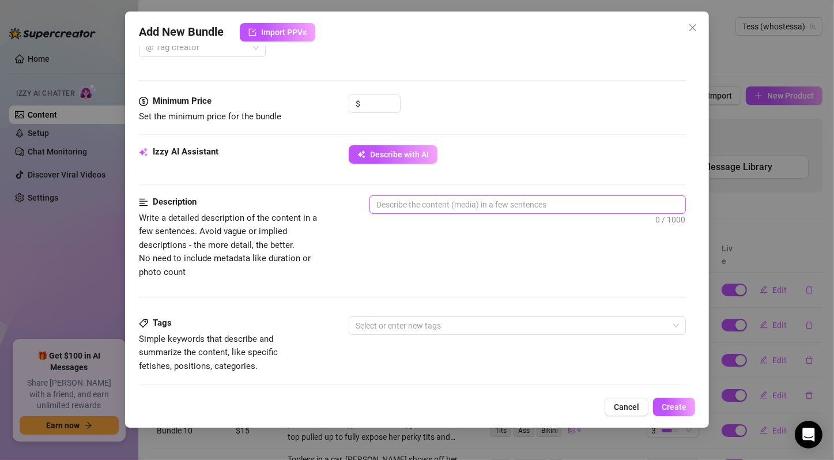
click at [468, 196] on textarea at bounding box center [527, 204] width 315 height 17
click at [463, 200] on textarea at bounding box center [527, 204] width 315 height 17
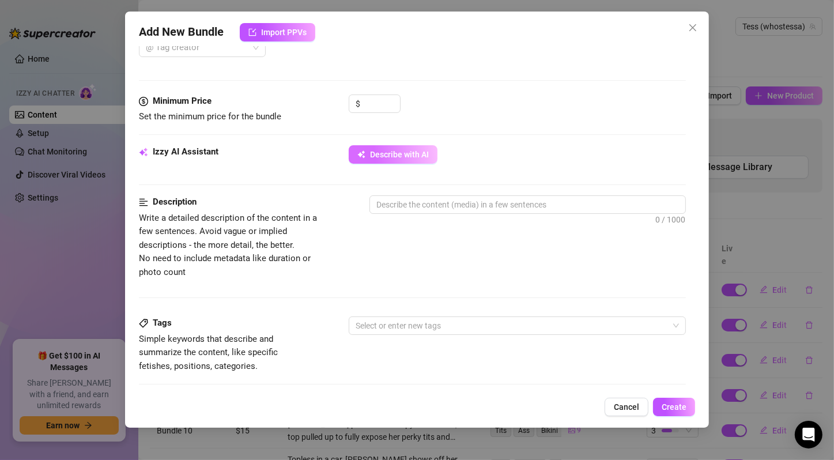
click at [381, 150] on span "Describe with AI" at bounding box center [399, 154] width 59 height 9
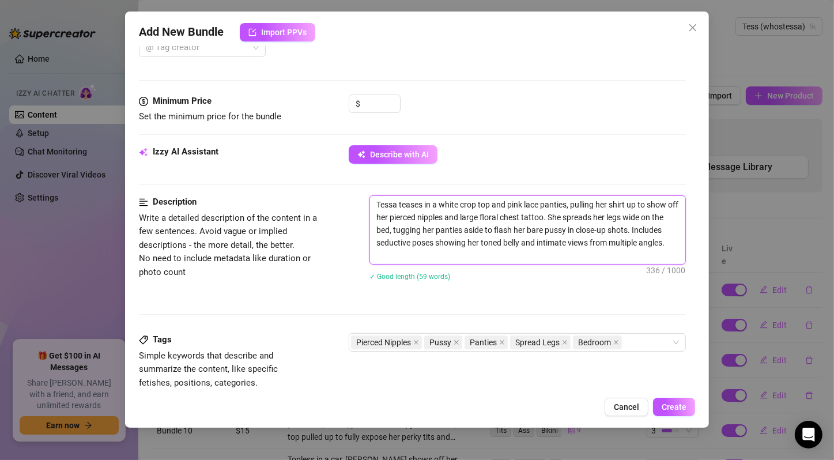
click at [462, 231] on textarea "Tessa teases in a white crop top and pink lace panties, pulling her shirt up to…" at bounding box center [527, 230] width 315 height 68
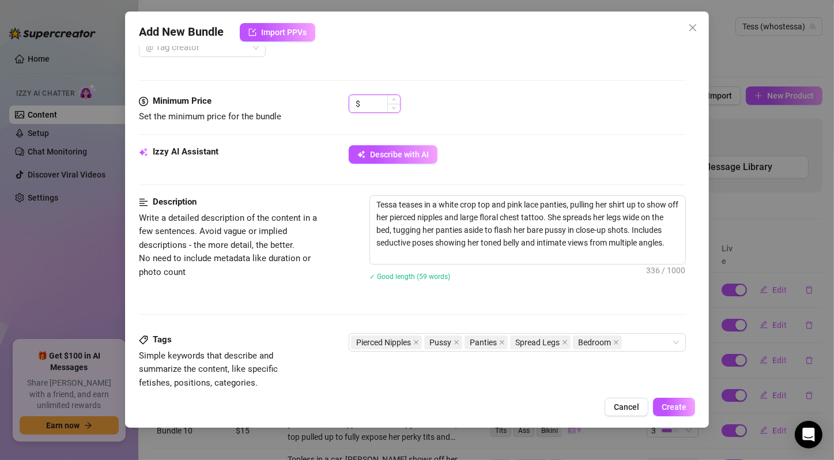
click at [374, 108] on input at bounding box center [380, 103] width 37 height 17
click at [488, 125] on div "Minimum Price Set the minimum price for the bundle $ 15" at bounding box center [412, 119] width 547 height 51
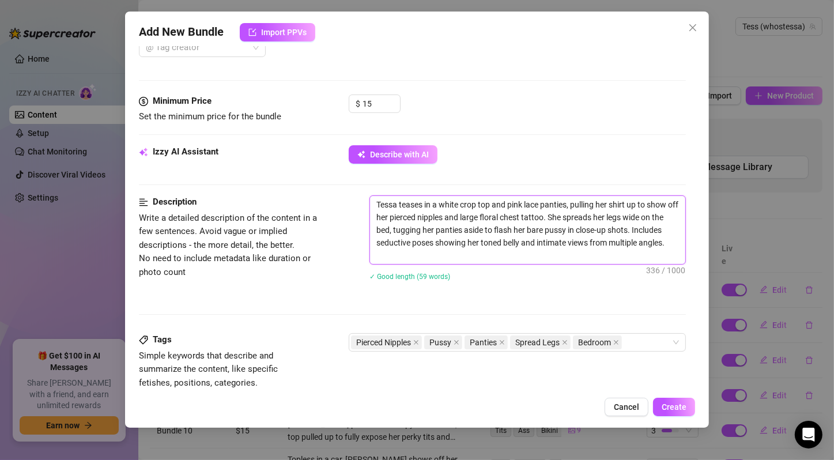
click at [454, 229] on textarea "Tessa teases in a white crop top and pink lace panties, pulling her shirt up to…" at bounding box center [527, 230] width 315 height 68
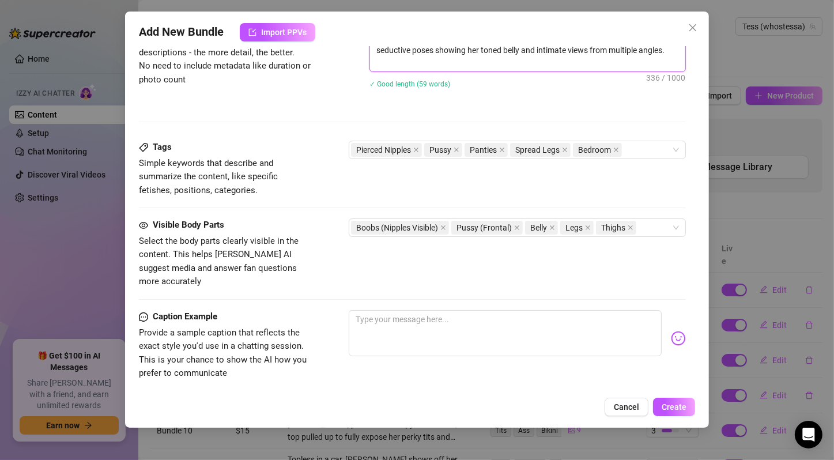
scroll to position [714, 0]
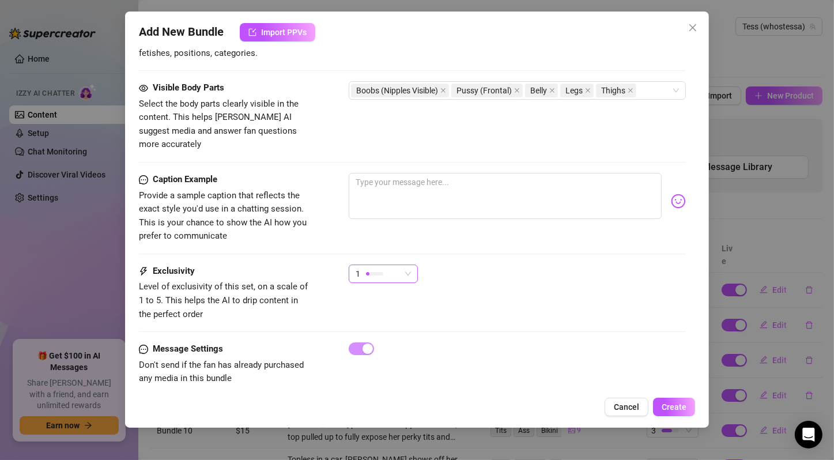
click at [415, 264] on div "1" at bounding box center [383, 273] width 69 height 18
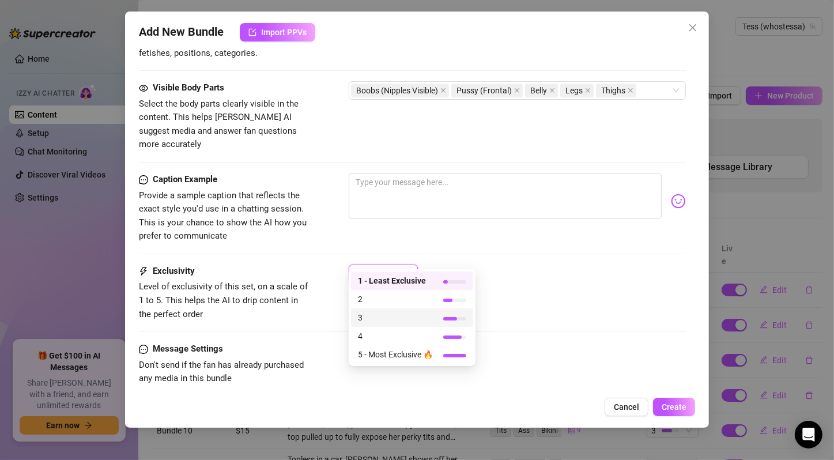
click at [428, 312] on span "3" at bounding box center [395, 317] width 75 height 13
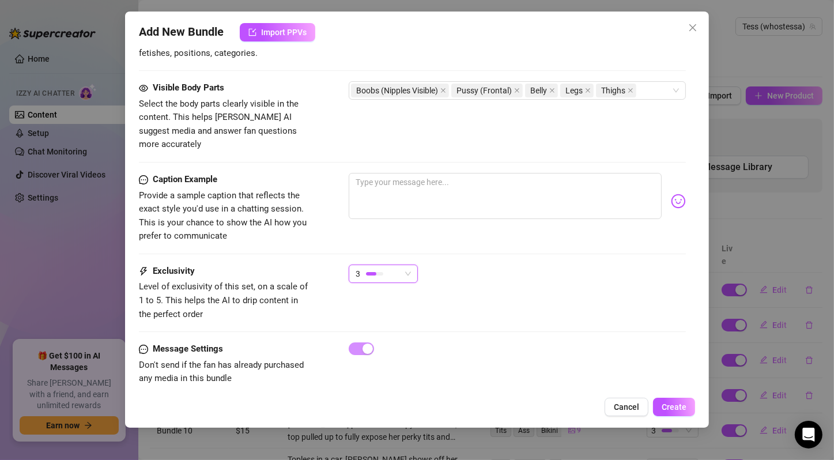
click at [458, 283] on div "Exclusivity Level of exclusivity of this set, on a scale of 1 to 5. This helps …" at bounding box center [412, 292] width 547 height 56
click at [684, 406] on span "Create" at bounding box center [673, 406] width 25 height 9
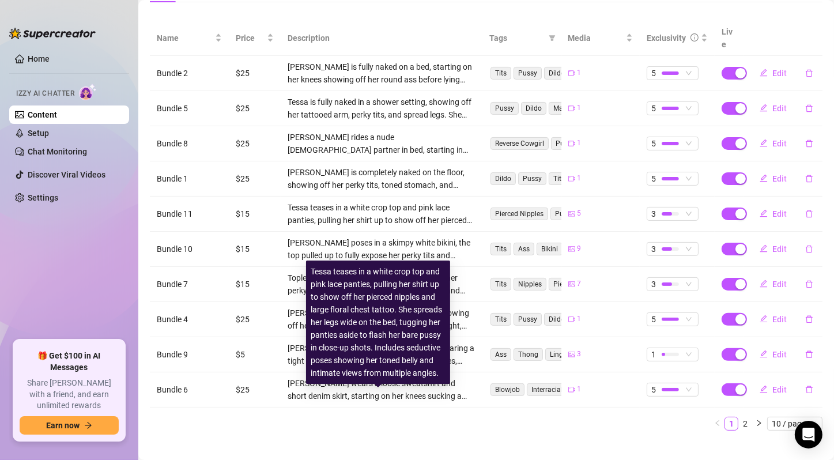
scroll to position [0, 0]
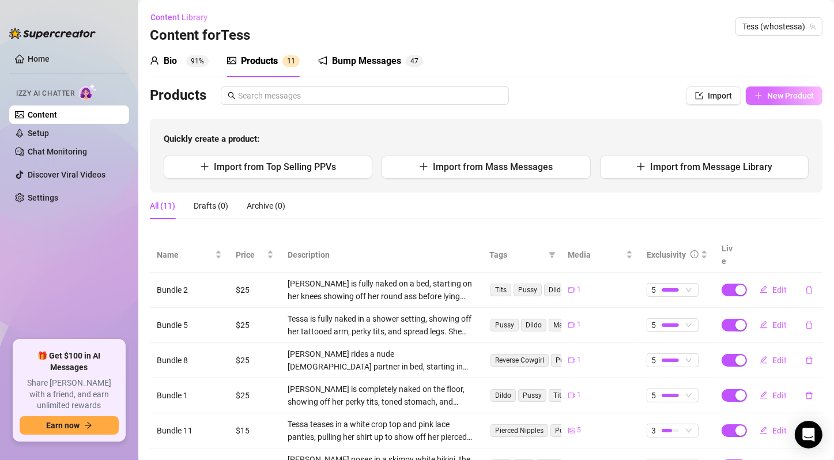
click at [767, 94] on span "New Product" at bounding box center [790, 95] width 47 height 9
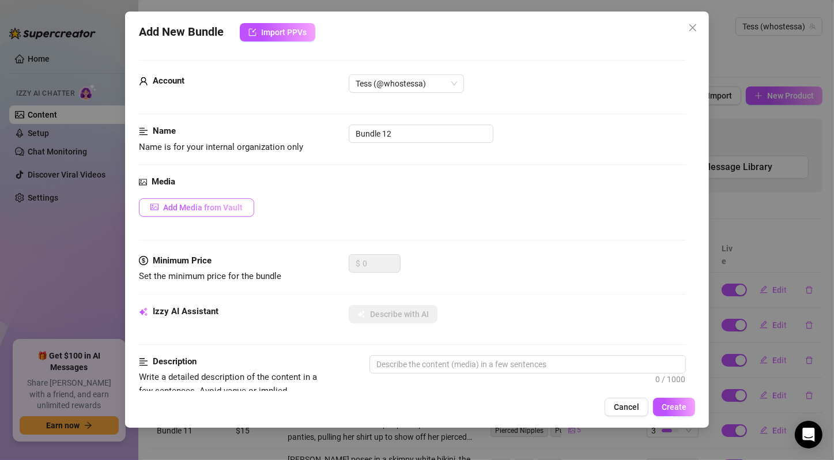
click at [186, 200] on button "Add Media from Vault" at bounding box center [196, 207] width 115 height 18
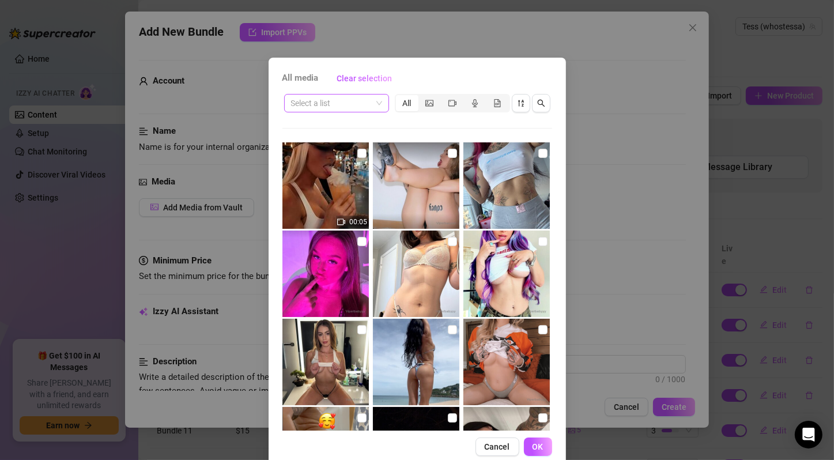
click at [373, 105] on span at bounding box center [336, 102] width 91 height 17
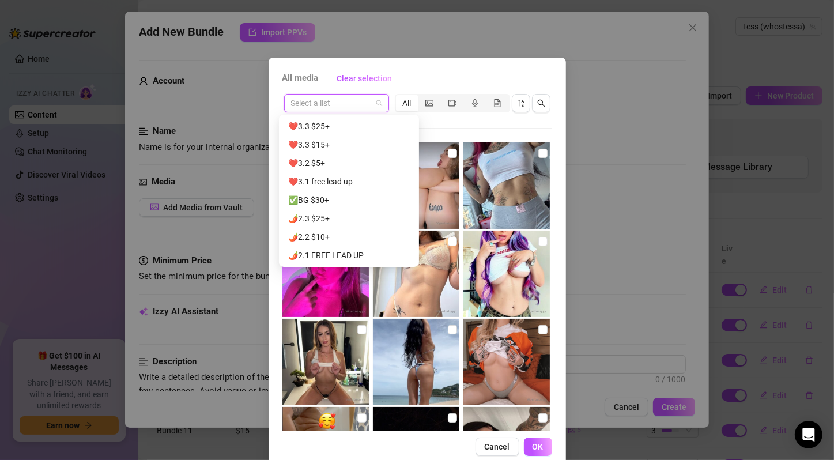
scroll to position [1455, 0]
click at [335, 161] on div "❤️3.3 $15+" at bounding box center [349, 164] width 122 height 13
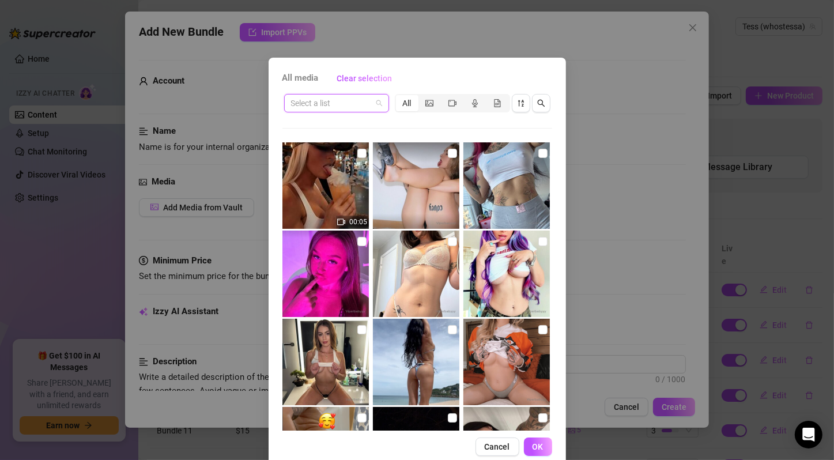
click at [374, 103] on span at bounding box center [336, 102] width 91 height 17
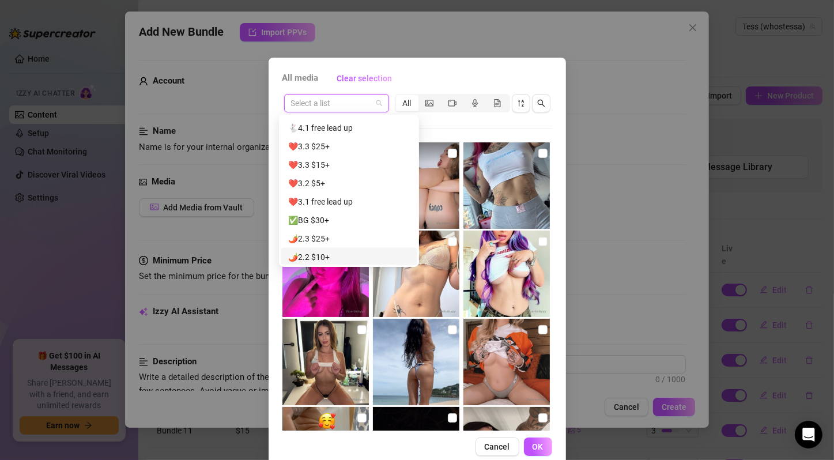
click at [375, 254] on div "🌶️2.2 $10+" at bounding box center [349, 257] width 122 height 13
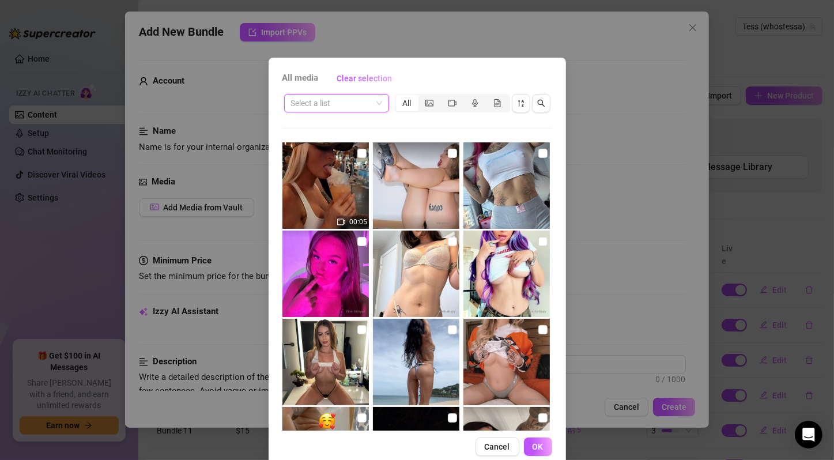
click at [370, 103] on span at bounding box center [336, 102] width 91 height 17
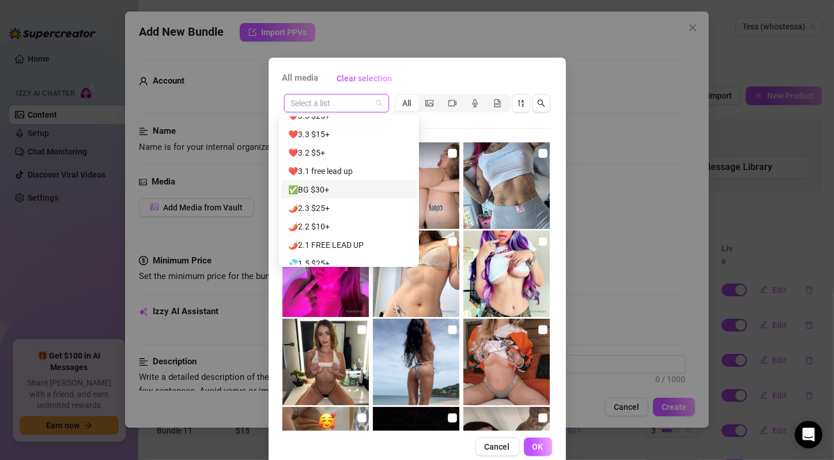
scroll to position [1678, 0]
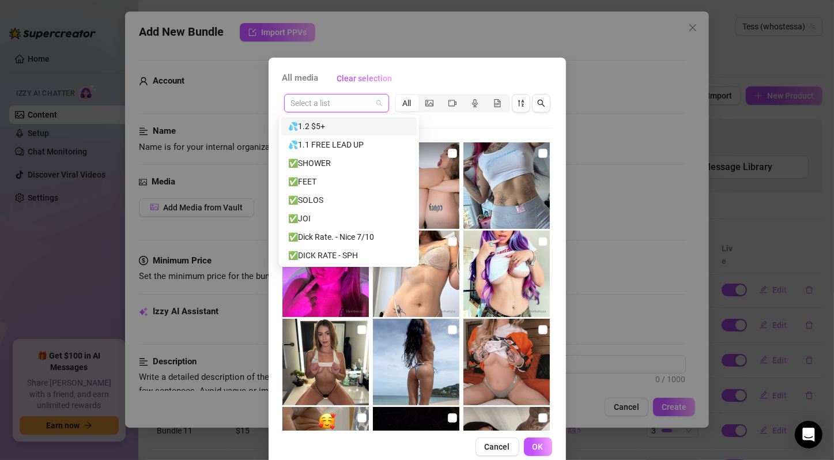
click at [377, 128] on div "💦1.2 $5+" at bounding box center [349, 126] width 122 height 13
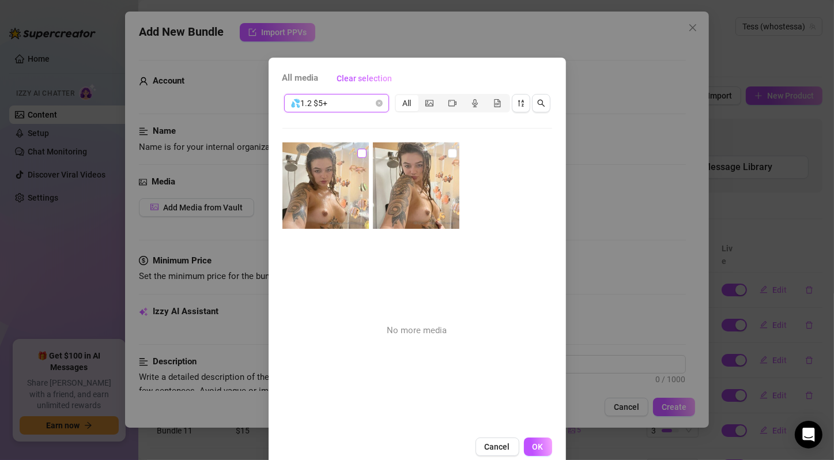
click at [357, 154] on input "checkbox" at bounding box center [361, 153] width 9 height 9
click at [448, 152] on input "checkbox" at bounding box center [452, 153] width 9 height 9
click at [532, 443] on span "OK" at bounding box center [537, 446] width 11 height 9
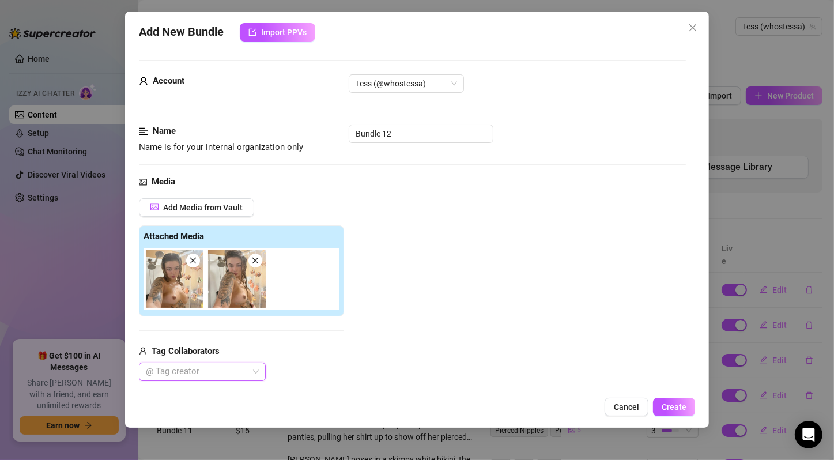
scroll to position [192, 0]
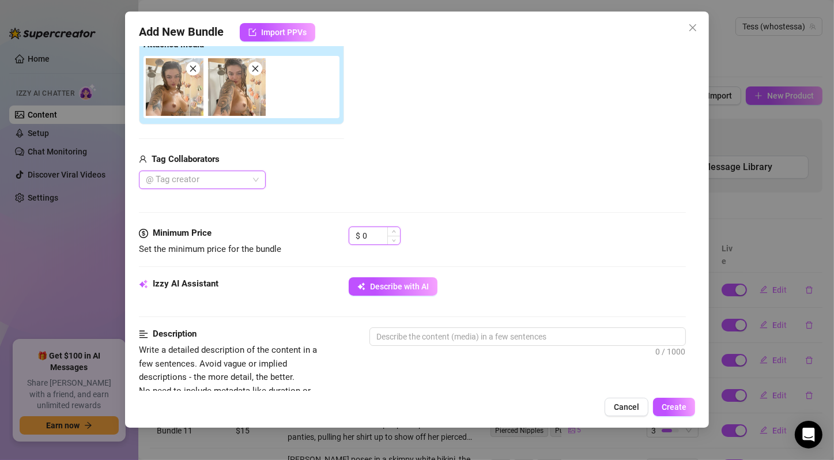
click at [367, 234] on input "0" at bounding box center [380, 235] width 37 height 17
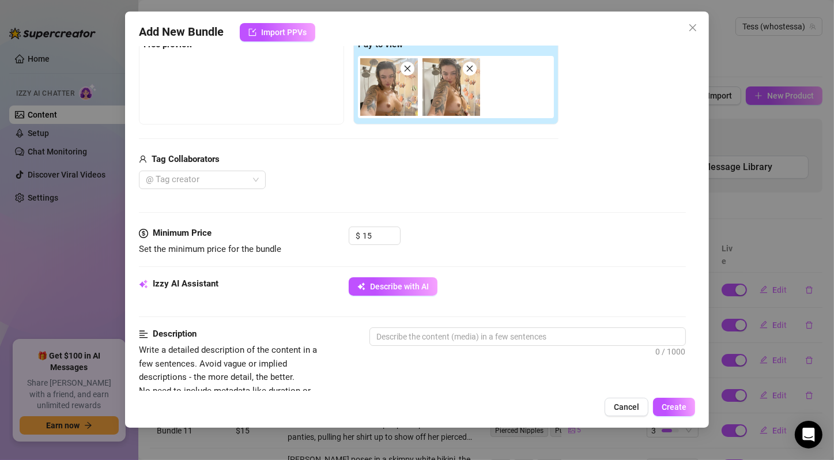
click at [476, 242] on div "$ 15" at bounding box center [517, 240] width 337 height 29
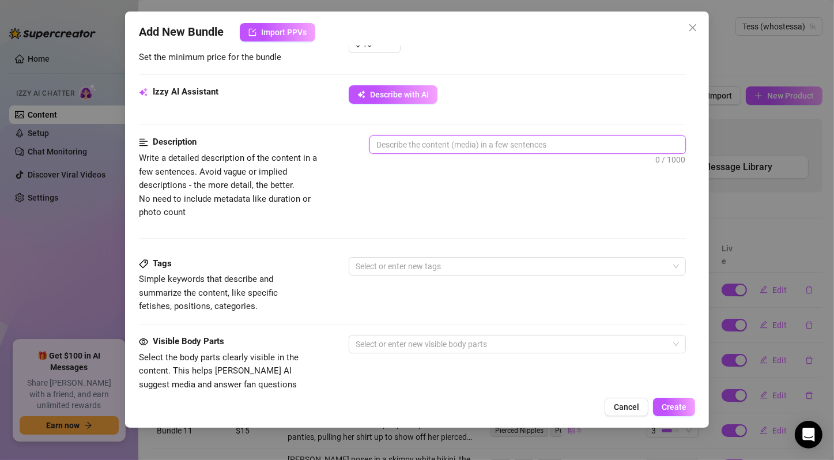
click at [404, 143] on textarea at bounding box center [527, 144] width 315 height 17
click at [400, 95] on span "Describe with AI" at bounding box center [399, 94] width 59 height 9
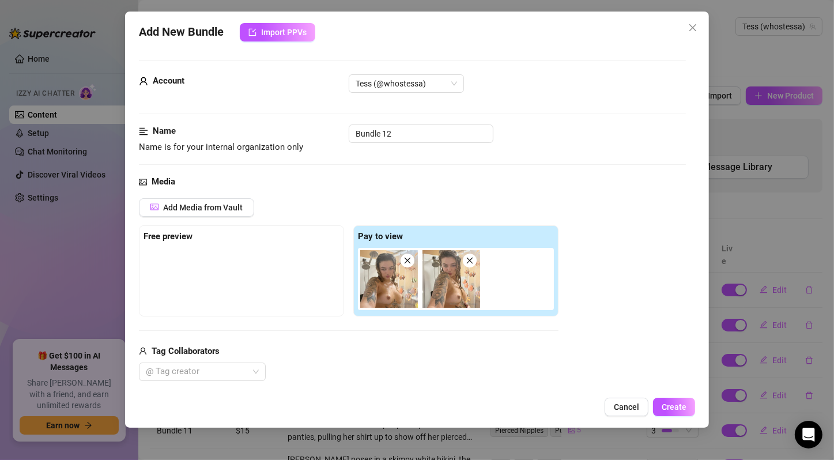
scroll to position [638, 0]
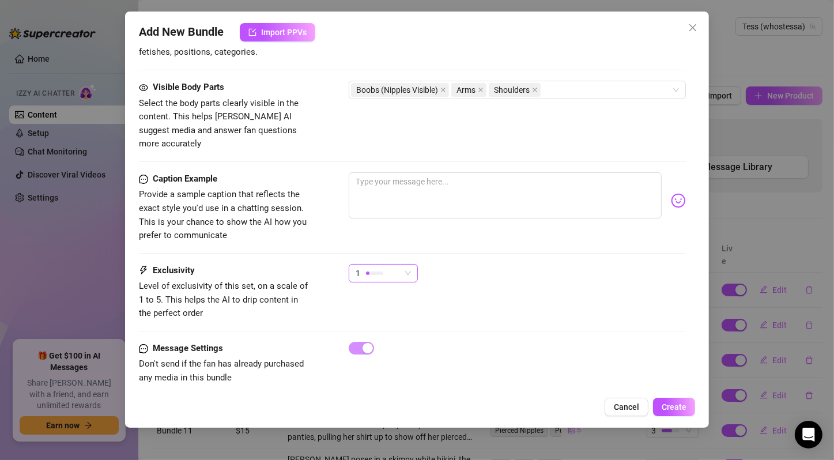
click at [387, 264] on div "1" at bounding box center [377, 272] width 45 height 17
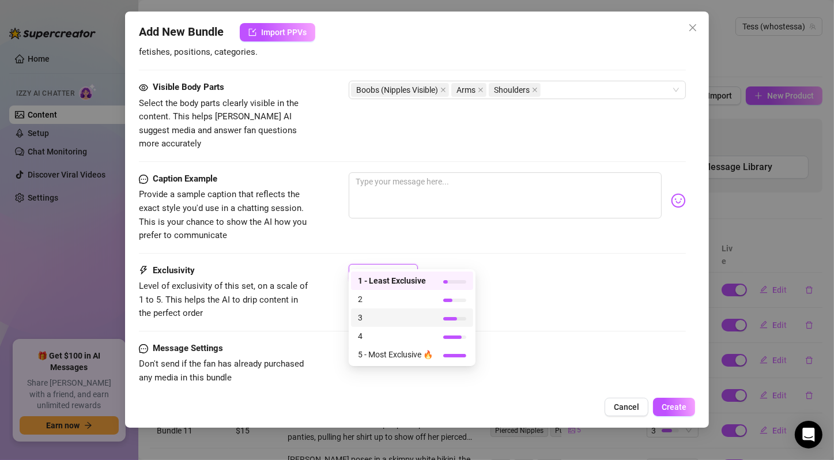
click at [399, 316] on span "3" at bounding box center [395, 317] width 75 height 13
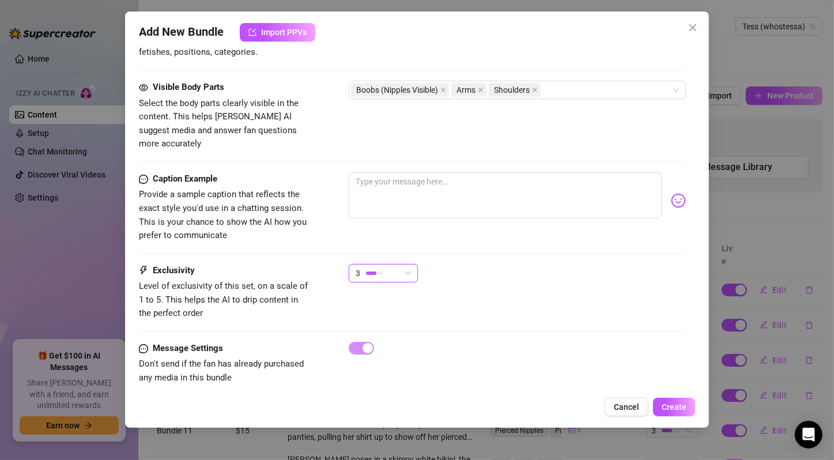
click at [512, 280] on div "Exclusivity Level of exclusivity of this set, on a scale of 1 to 5. This helps …" at bounding box center [412, 292] width 547 height 56
click at [670, 405] on span "Create" at bounding box center [673, 406] width 25 height 9
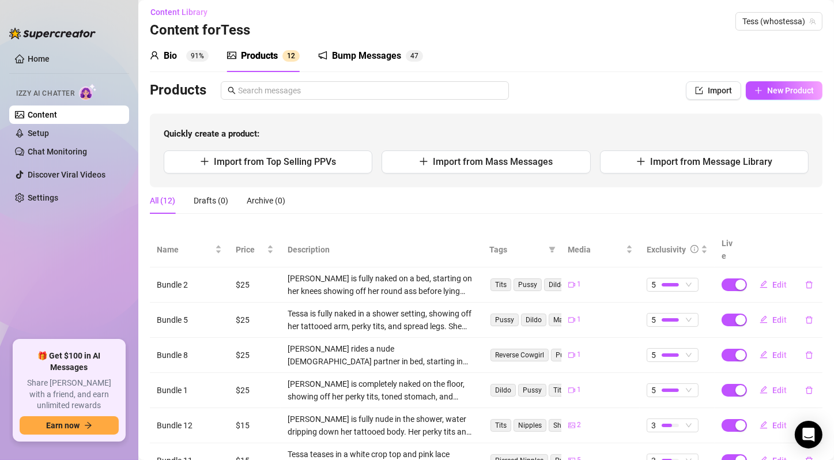
scroll to position [0, 0]
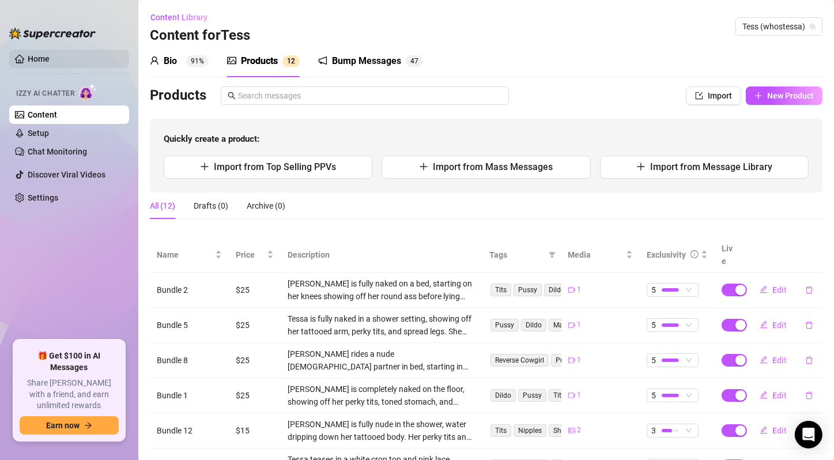
click at [50, 54] on link "Home" at bounding box center [39, 58] width 22 height 9
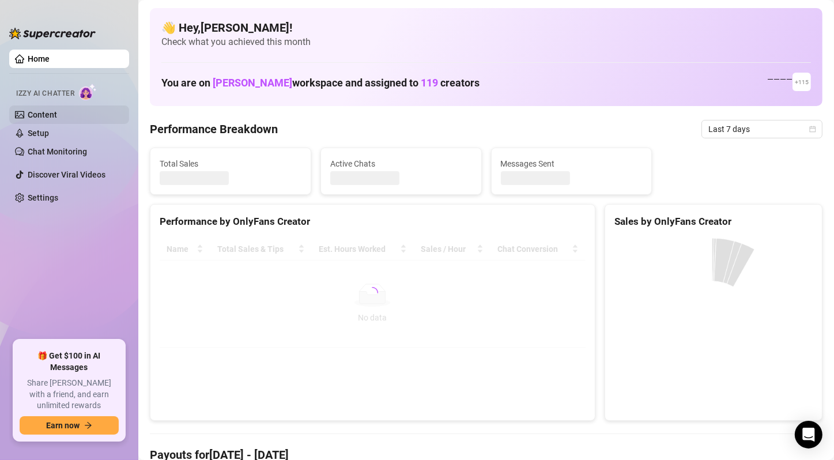
click at [50, 115] on link "Content" at bounding box center [42, 114] width 29 height 9
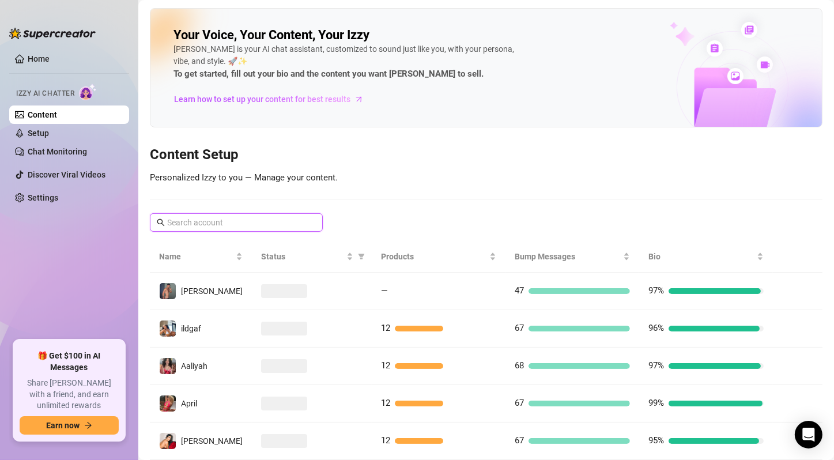
click at [251, 226] on input "text" at bounding box center [236, 222] width 139 height 13
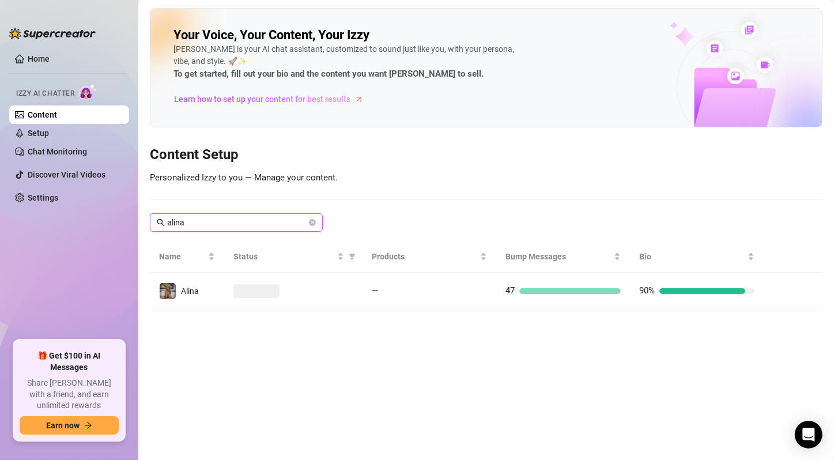
click at [251, 226] on input "alina" at bounding box center [236, 222] width 139 height 13
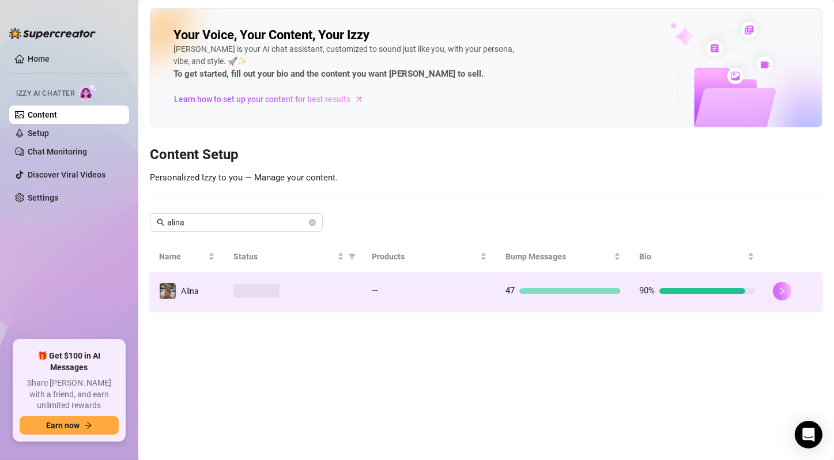
click at [777, 290] on button "button" at bounding box center [782, 291] width 18 height 18
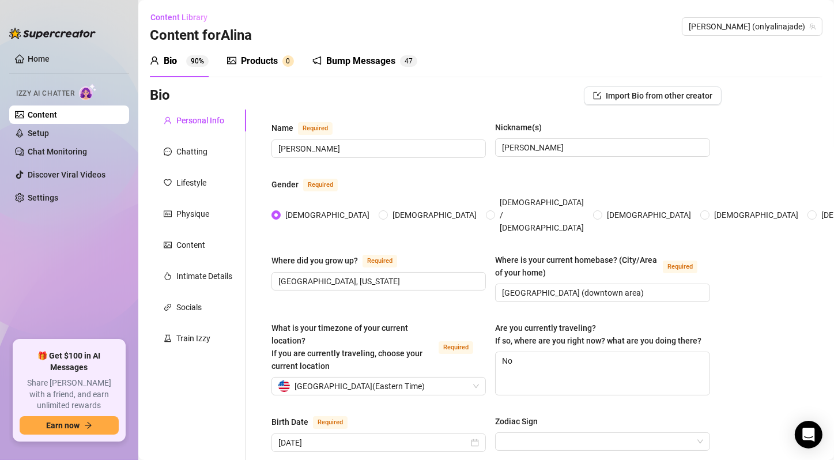
click at [411, 108] on div "Bio Import Bio from other creator" at bounding box center [436, 97] width 572 height 23
click at [462, 60] on div "Bio 90% Products 0 Bump Messages 4 7" at bounding box center [486, 61] width 672 height 32
click at [277, 62] on div "Products" at bounding box center [259, 61] width 37 height 14
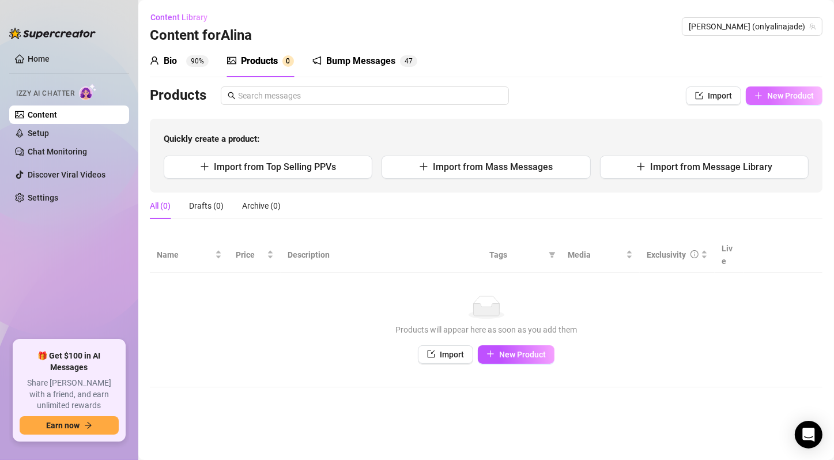
click at [795, 97] on span "New Product" at bounding box center [790, 95] width 47 height 9
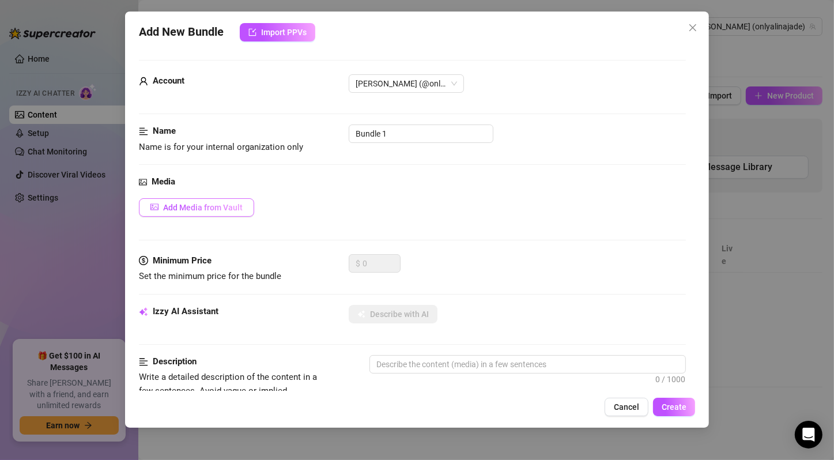
click at [193, 203] on span "Add Media from Vault" at bounding box center [203, 207] width 80 height 9
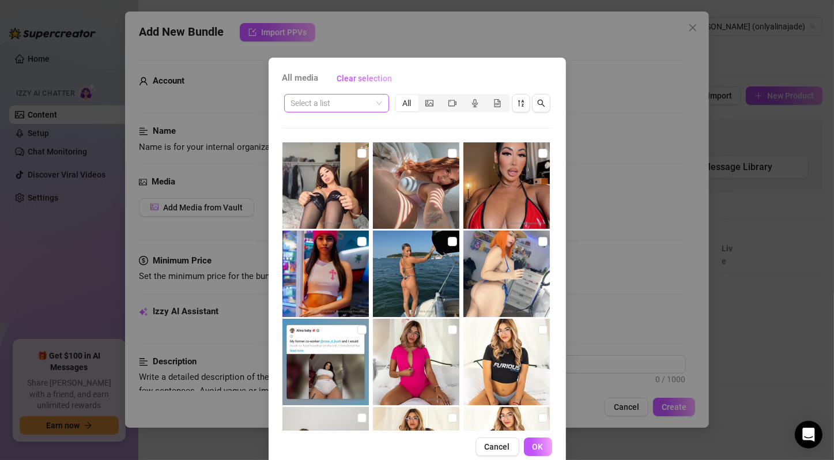
click at [374, 104] on span at bounding box center [336, 102] width 91 height 17
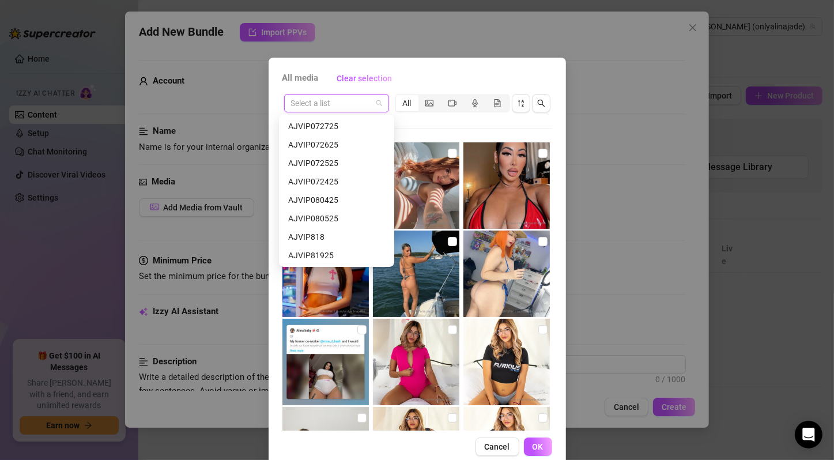
scroll to position [406, 0]
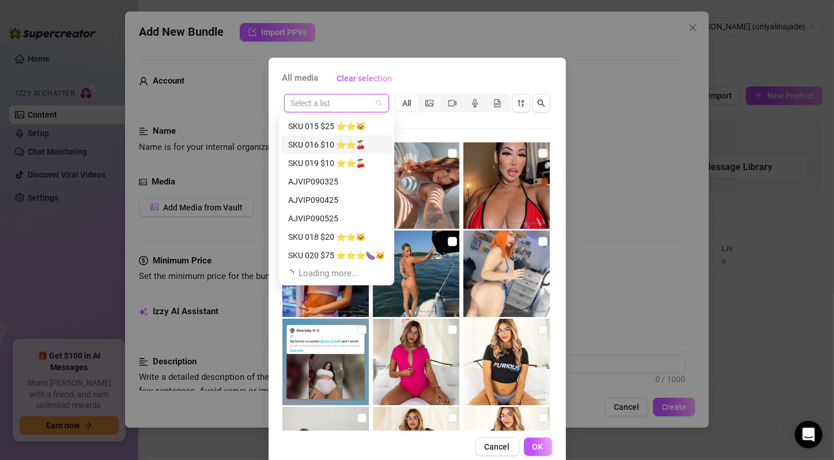
click at [363, 145] on div "SKU 016 $10 ⭐️⭐️🍒" at bounding box center [336, 144] width 97 height 13
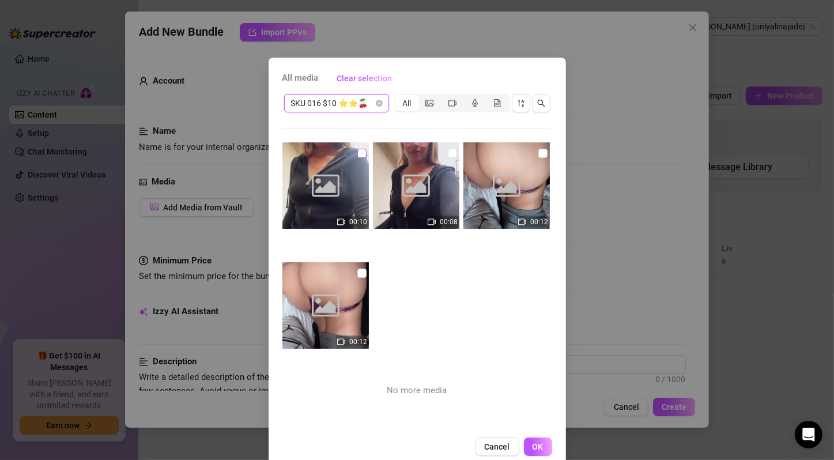
click at [357, 150] on input "checkbox" at bounding box center [361, 153] width 9 height 9
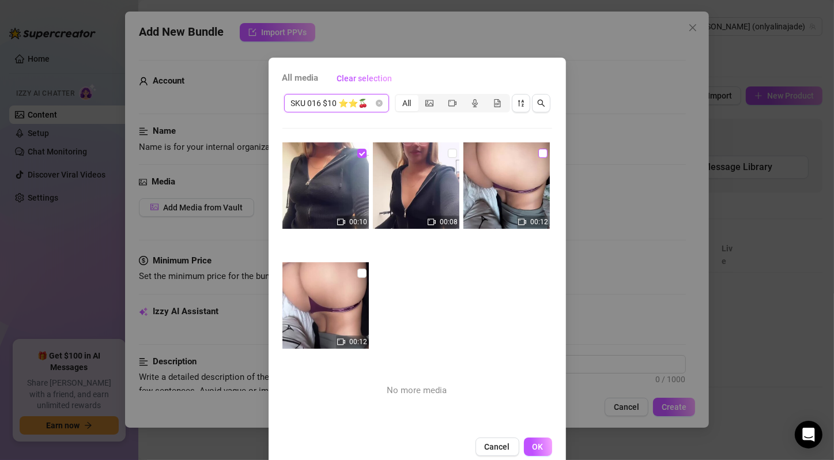
click at [448, 150] on input "checkbox" at bounding box center [452, 153] width 9 height 9
click at [538, 155] on input "checkbox" at bounding box center [542, 153] width 9 height 9
click at [357, 275] on input "checkbox" at bounding box center [361, 272] width 9 height 9
click at [532, 442] on span "OK" at bounding box center [537, 446] width 11 height 9
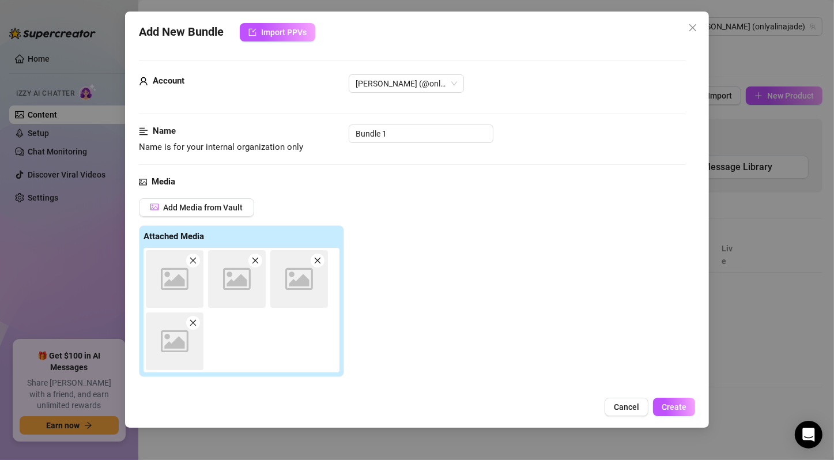
click at [457, 338] on div "Add Media from Vault Attached Media Image placeholder Image placeholder Image p…" at bounding box center [412, 320] width 547 height 244
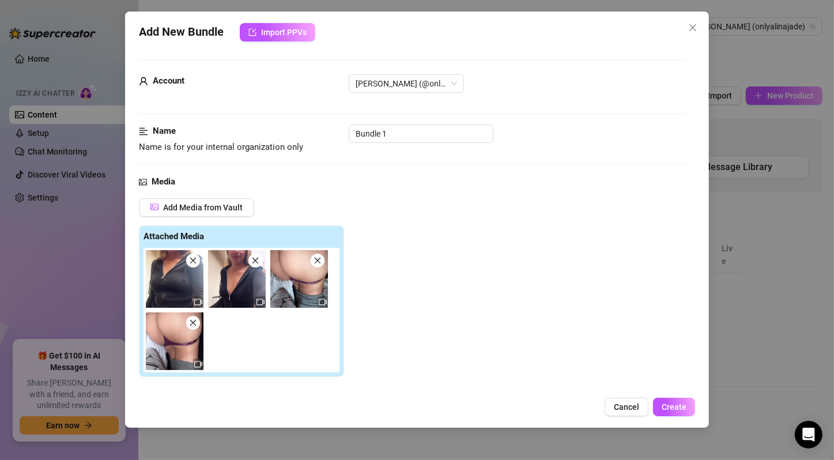
scroll to position [192, 0]
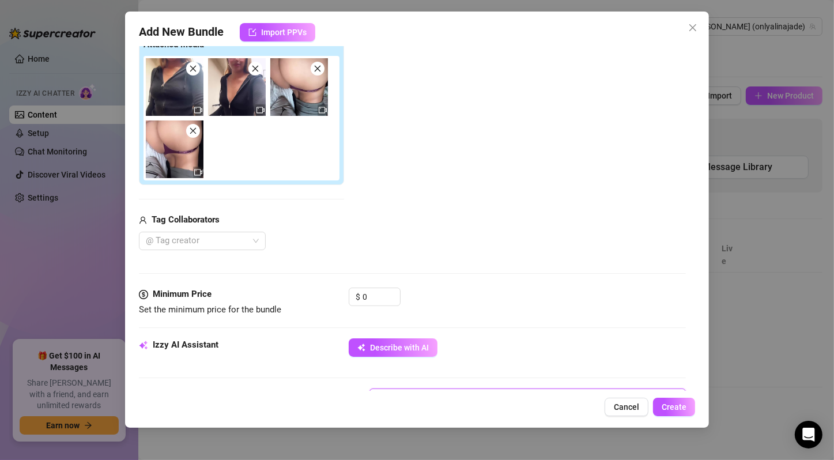
click at [451, 389] on textarea at bounding box center [527, 397] width 315 height 17
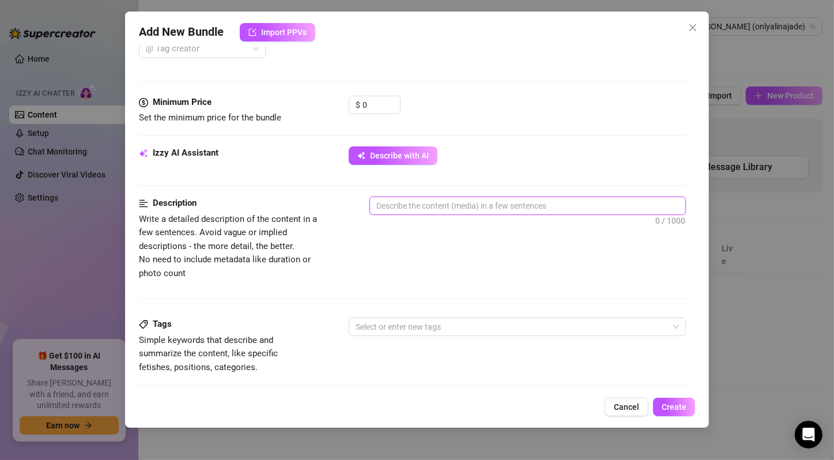
click at [451, 203] on textarea at bounding box center [527, 205] width 315 height 17
click at [415, 153] on span "Describe with AI" at bounding box center [399, 155] width 59 height 9
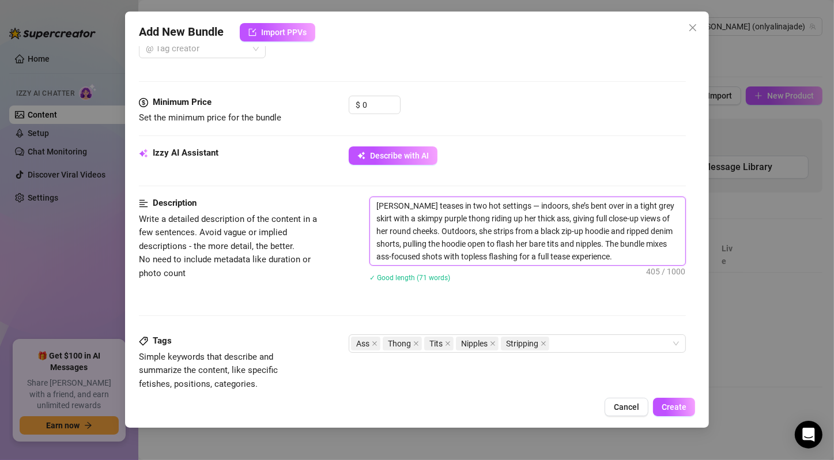
click at [475, 217] on textarea "[PERSON_NAME] teases in two hot settings — indoors, she’s bent over in a tight …" at bounding box center [527, 231] width 315 height 68
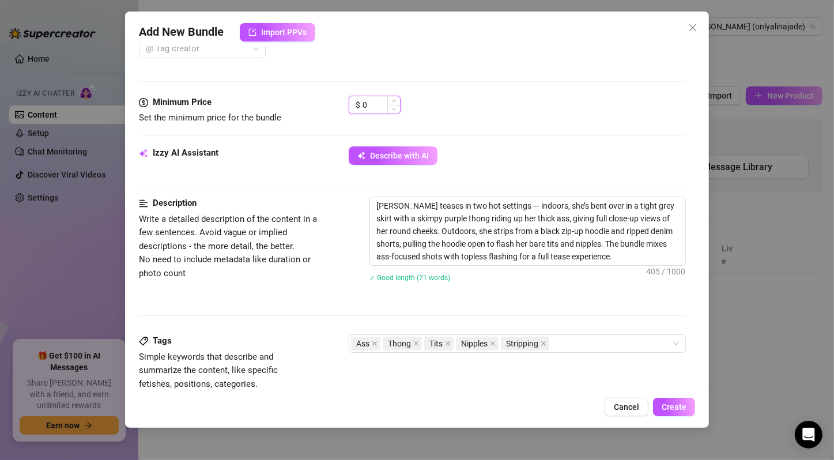
click at [380, 104] on input "0" at bounding box center [380, 104] width 37 height 17
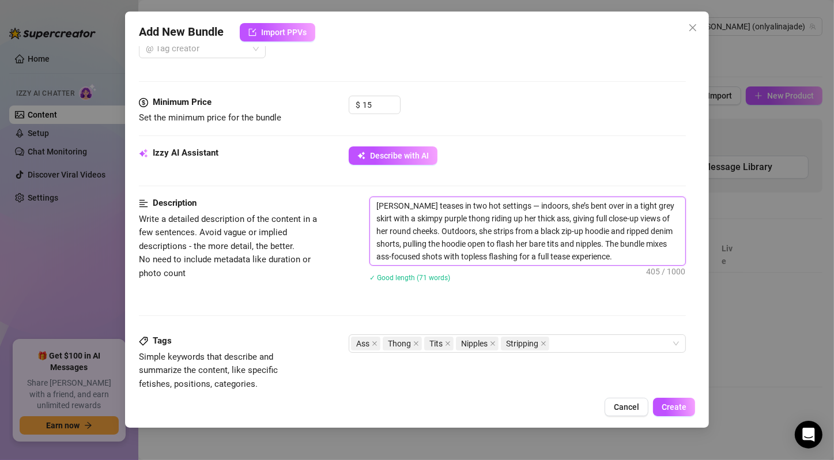
click at [584, 242] on textarea "[PERSON_NAME] teases in two hot settings — indoors, she’s bent over in a tight …" at bounding box center [527, 231] width 315 height 68
click at [599, 236] on textarea "[PERSON_NAME] teases in two hot settings — indoors, she’s bent over in a tight …" at bounding box center [527, 231] width 315 height 68
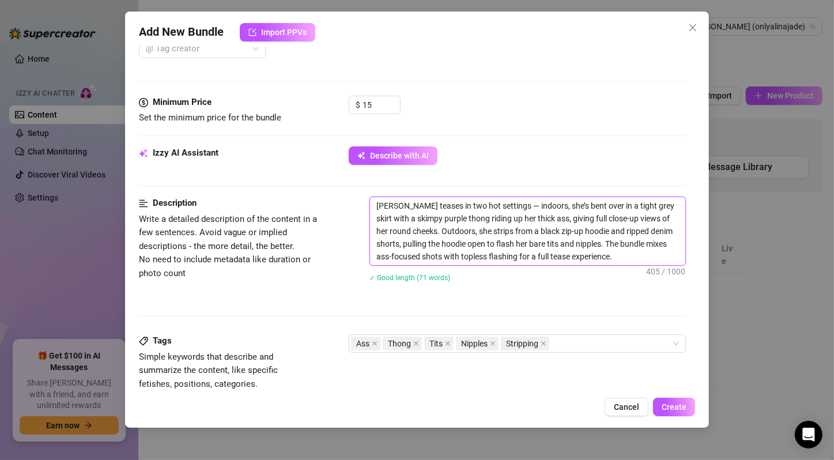
click at [599, 236] on textarea "[PERSON_NAME] teases in two hot settings — indoors, she’s bent over in a tight …" at bounding box center [527, 231] width 315 height 68
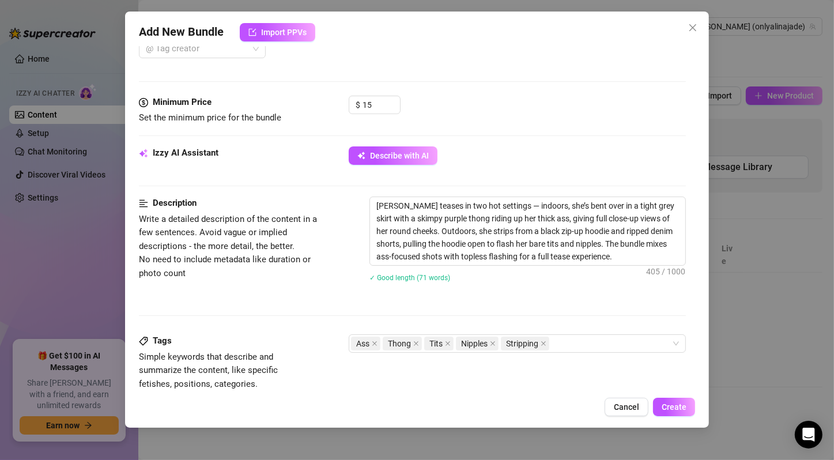
click at [606, 132] on div "Minimum Price Set the minimum price for the bundle $ 15" at bounding box center [412, 121] width 547 height 51
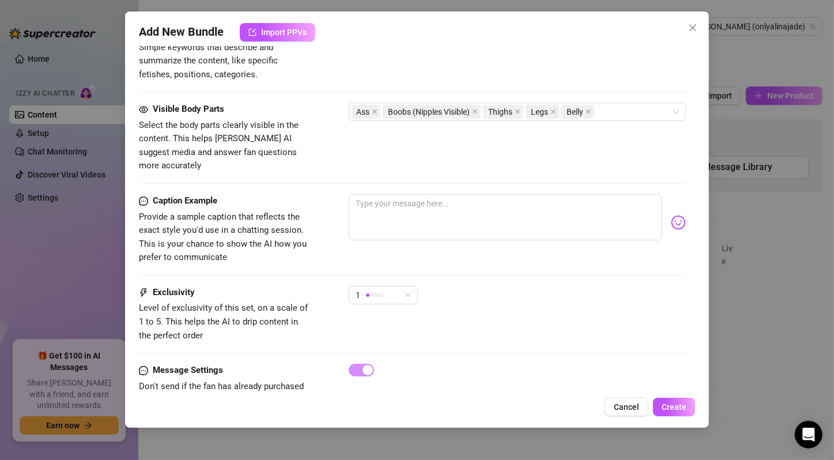
scroll to position [714, 0]
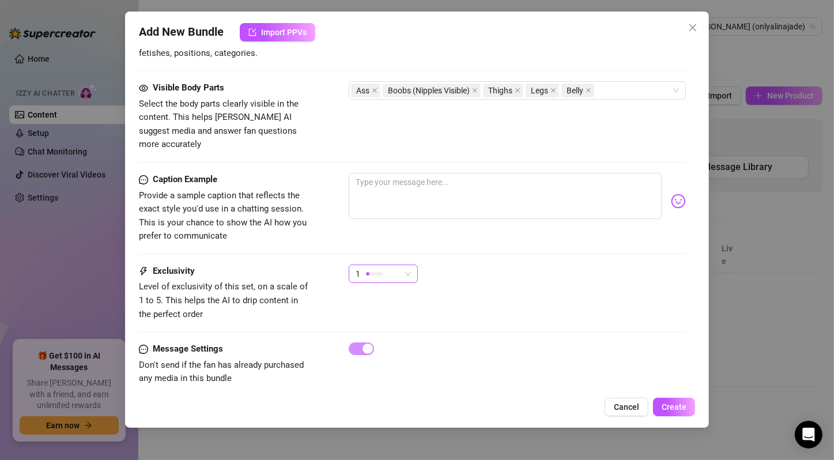
click at [371, 268] on div at bounding box center [374, 273] width 17 height 11
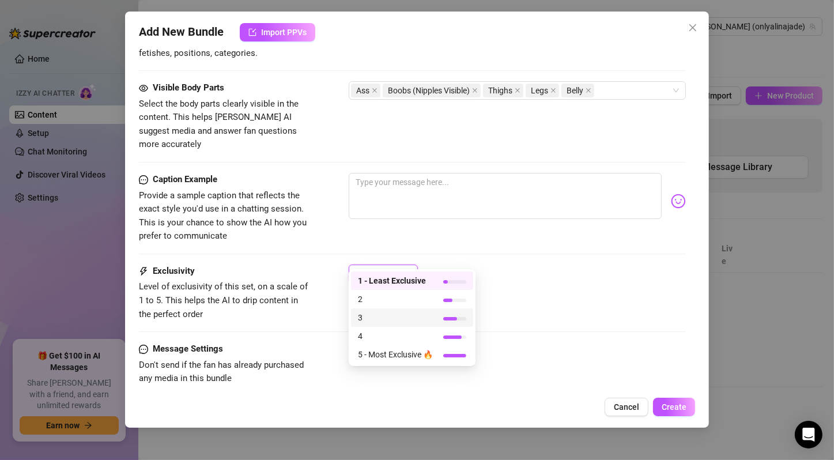
click at [405, 317] on span "3" at bounding box center [395, 317] width 75 height 13
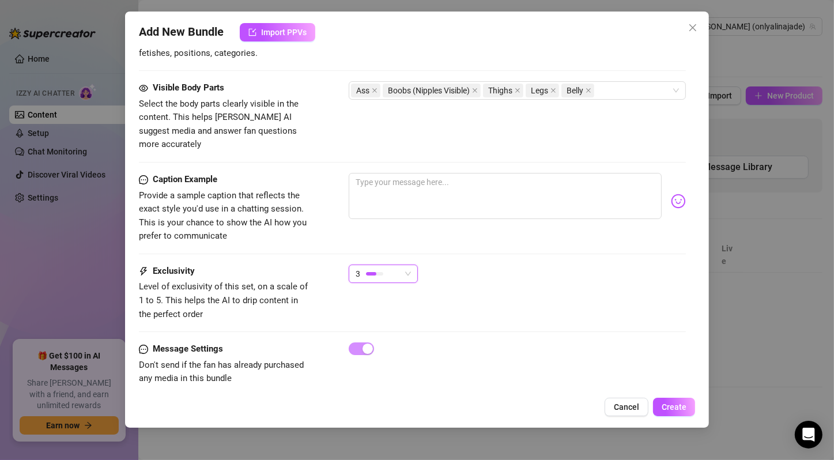
click at [623, 264] on div "3 3" at bounding box center [517, 278] width 337 height 29
click at [619, 342] on div at bounding box center [517, 348] width 337 height 13
click at [670, 404] on span "Create" at bounding box center [673, 406] width 25 height 9
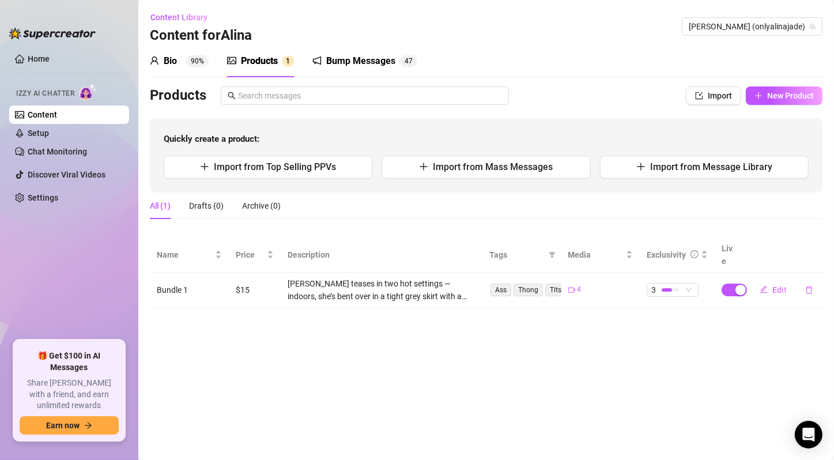
click at [617, 350] on main "Content Library Content for [PERSON_NAME] [PERSON_NAME] (onlyalinajade) Bio 90%…" at bounding box center [485, 230] width 695 height 460
click at [622, 330] on main "Content Library Content for [PERSON_NAME] [PERSON_NAME] (onlyalinajade) Bio 90%…" at bounding box center [485, 230] width 695 height 460
click at [773, 93] on span "New Product" at bounding box center [790, 95] width 47 height 9
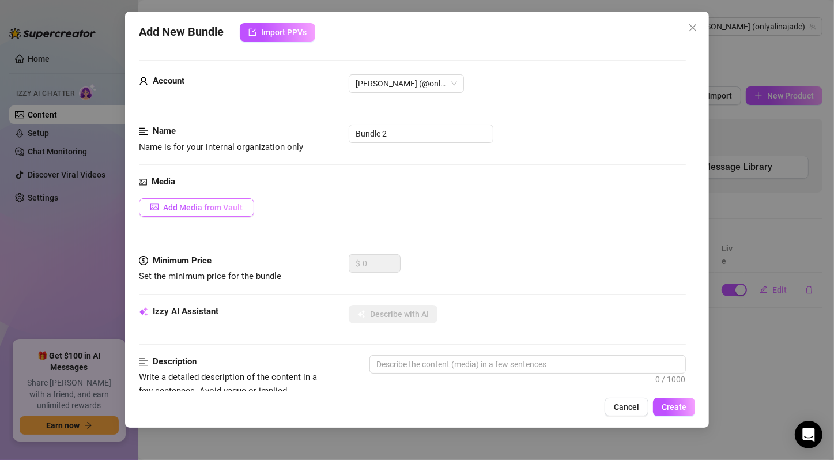
click at [231, 208] on span "Add Media from Vault" at bounding box center [203, 207] width 80 height 9
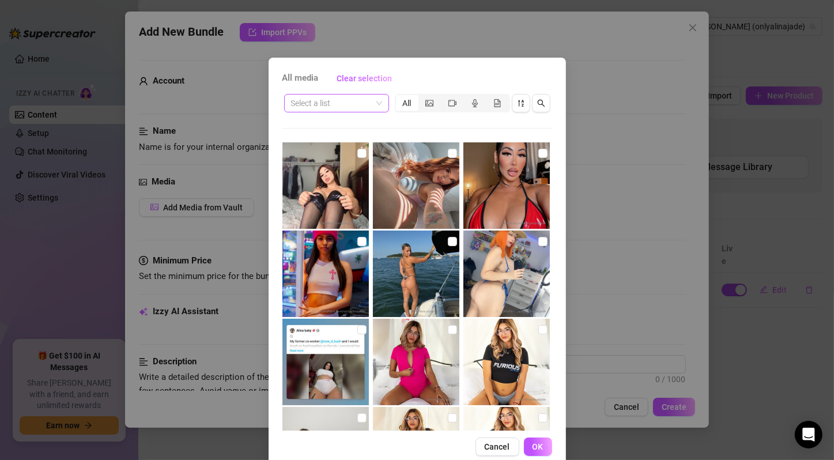
click at [374, 105] on span at bounding box center [336, 102] width 91 height 17
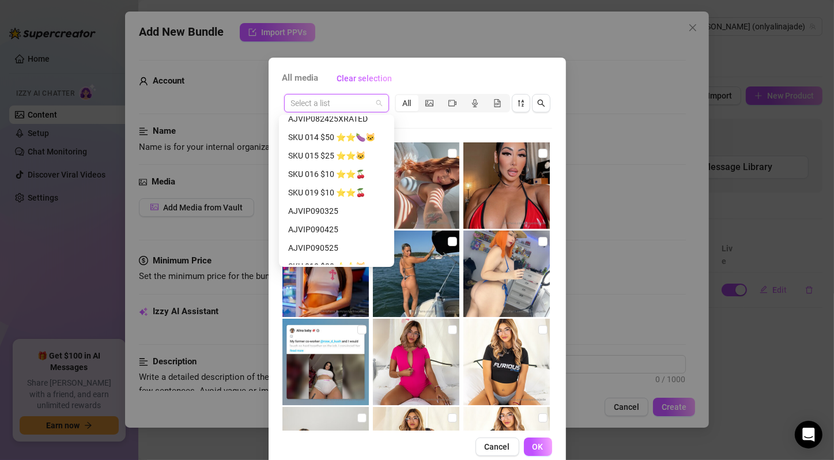
scroll to position [384, 0]
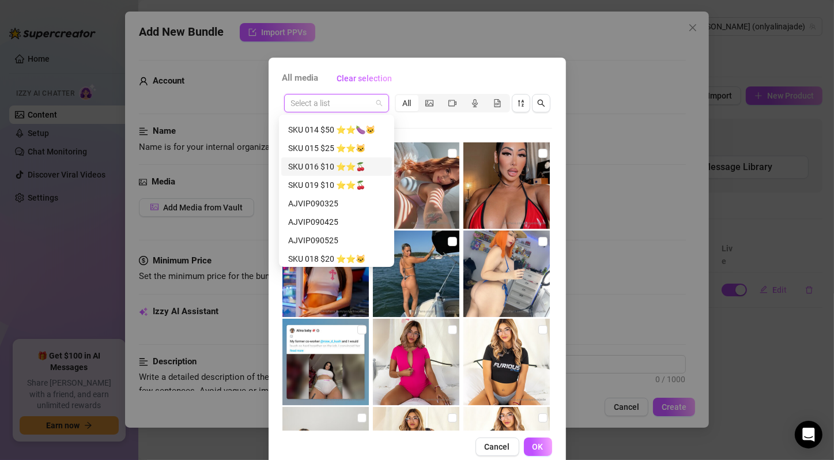
click at [363, 187] on div "SKU 019 $10 ⭐️⭐️🍒" at bounding box center [336, 185] width 97 height 13
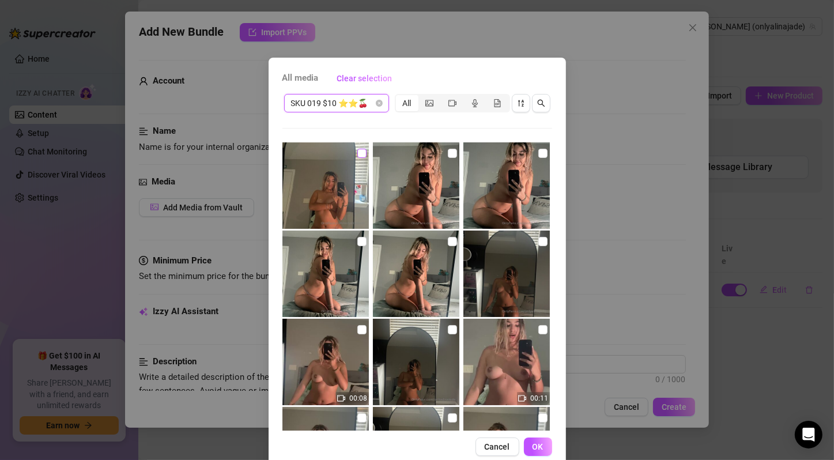
click at [357, 153] on input "checkbox" at bounding box center [361, 153] width 9 height 9
click at [448, 154] on input "checkbox" at bounding box center [452, 153] width 9 height 9
click at [538, 154] on input "checkbox" at bounding box center [542, 153] width 9 height 9
click at [357, 241] on input "checkbox" at bounding box center [361, 241] width 9 height 9
click at [448, 241] on input "checkbox" at bounding box center [452, 241] width 9 height 9
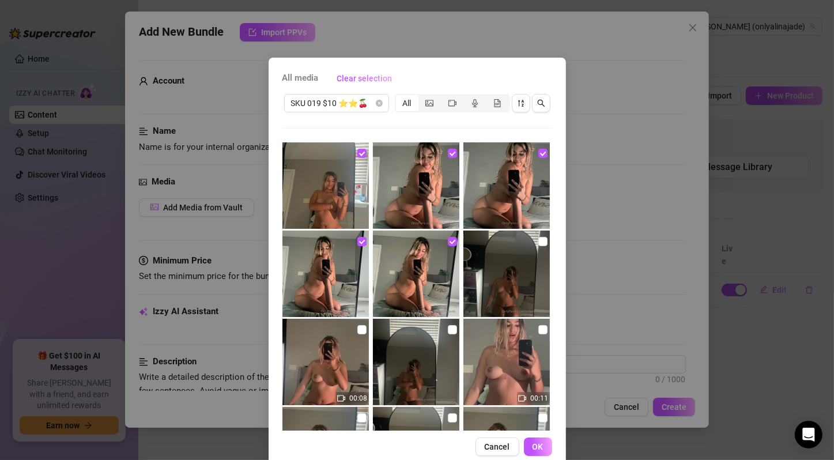
click at [538, 240] on input "checkbox" at bounding box center [542, 241] width 9 height 9
click at [357, 327] on input "checkbox" at bounding box center [361, 329] width 9 height 9
click at [448, 327] on input "checkbox" at bounding box center [452, 329] width 9 height 9
click at [538, 327] on input "checkbox" at bounding box center [542, 329] width 9 height 9
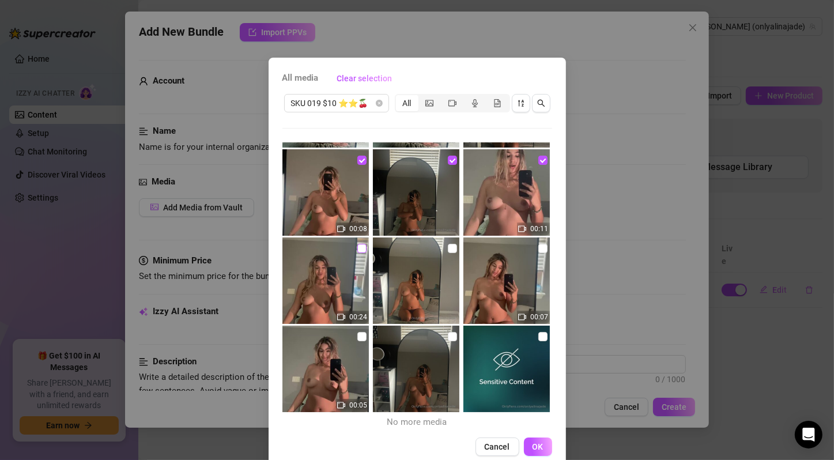
click at [357, 248] on input "checkbox" at bounding box center [361, 248] width 9 height 9
click at [448, 247] on input "checkbox" at bounding box center [452, 248] width 9 height 9
click at [538, 248] on input "checkbox" at bounding box center [542, 248] width 9 height 9
click at [357, 335] on input "checkbox" at bounding box center [361, 336] width 9 height 9
click at [448, 335] on input "checkbox" at bounding box center [452, 336] width 9 height 9
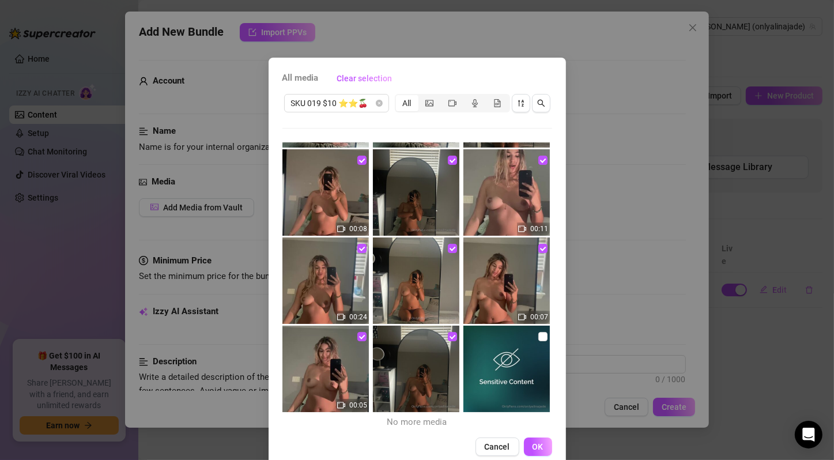
scroll to position [0, 0]
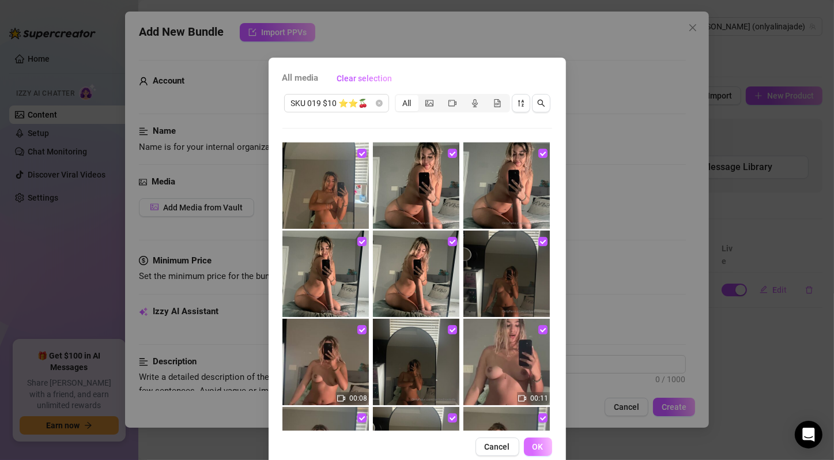
click at [538, 443] on span "OK" at bounding box center [537, 446] width 11 height 9
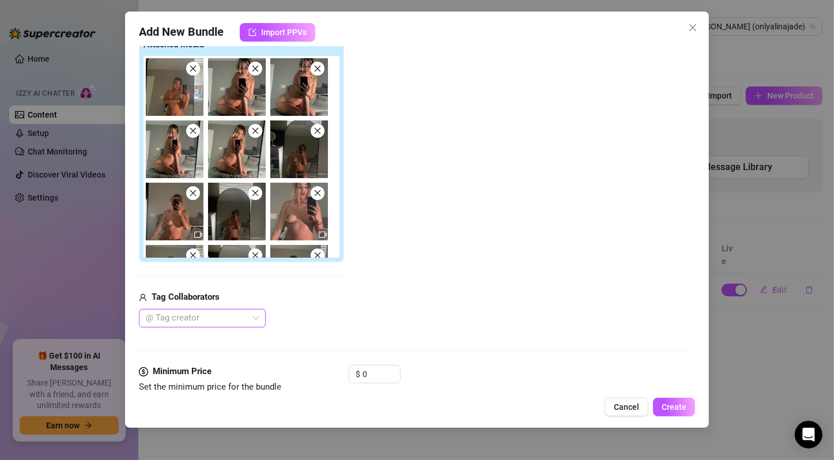
scroll to position [384, 0]
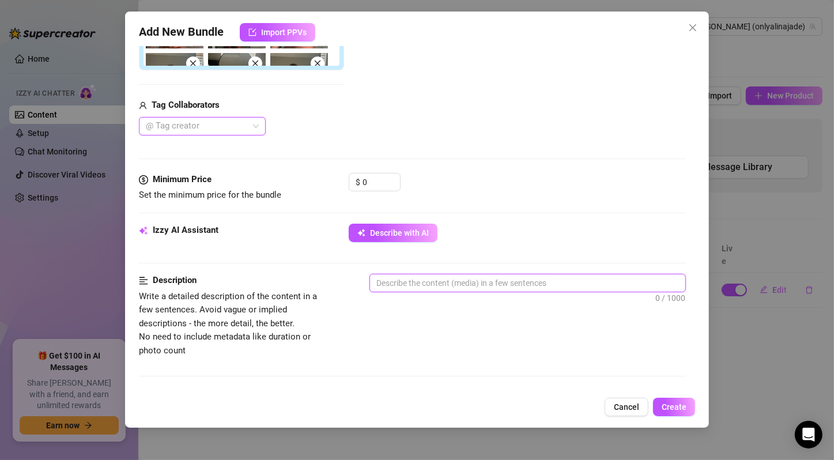
click at [436, 286] on textarea at bounding box center [527, 282] width 315 height 17
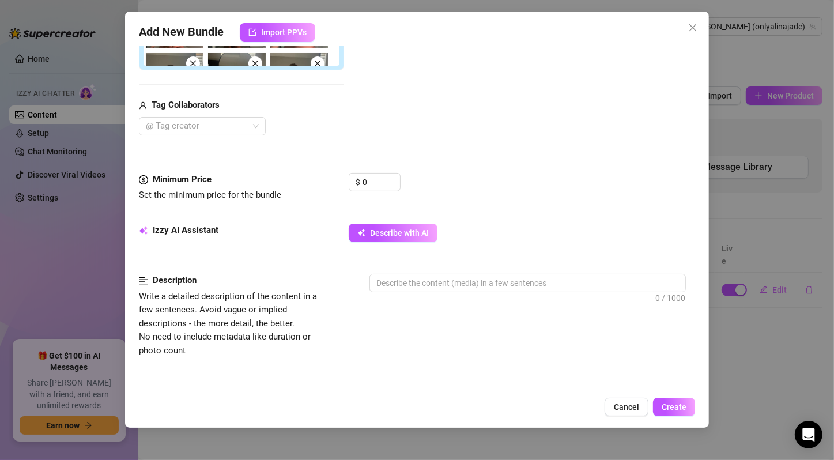
click at [400, 221] on div "Minimum Price Set the minimum price for the bundle $ 0" at bounding box center [412, 198] width 547 height 51
click at [417, 274] on textarea at bounding box center [527, 282] width 315 height 17
click at [429, 237] on button "Describe with AI" at bounding box center [393, 233] width 89 height 18
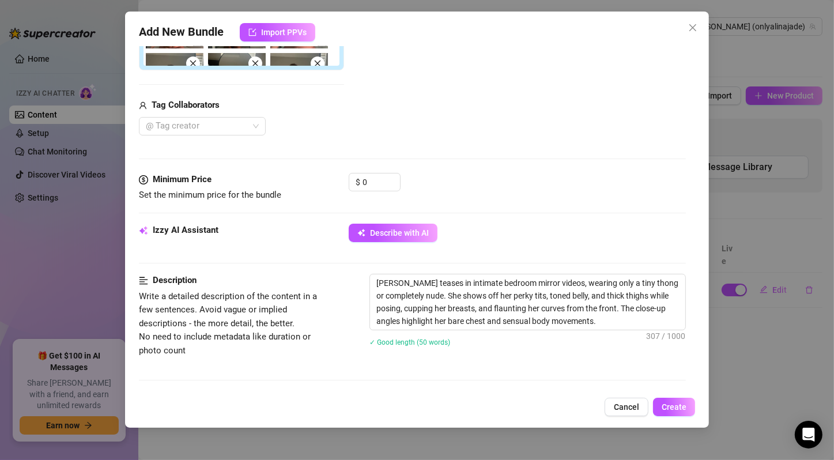
scroll to position [576, 0]
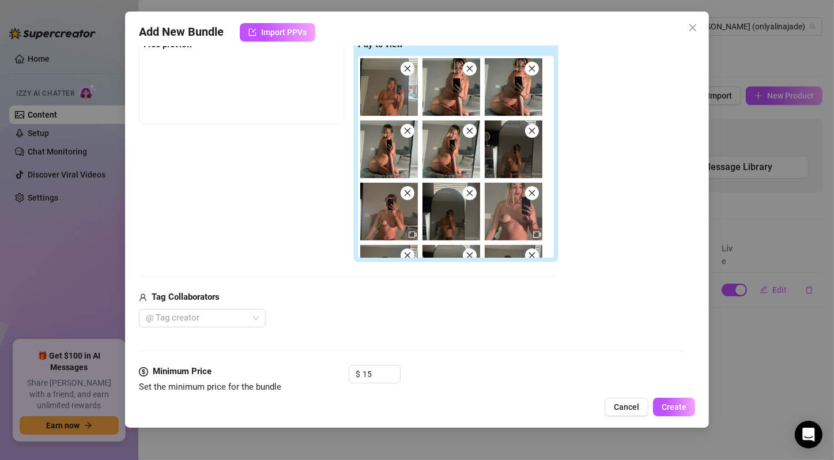
click at [429, 361] on div "Media Add Media from Vault Free preview Pay to view Tag Collaborators @ Tag cre…" at bounding box center [412, 173] width 547 height 381
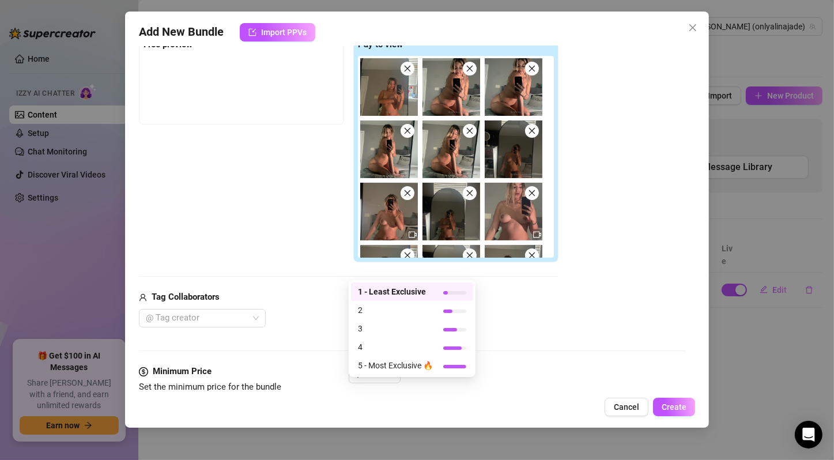
scroll to position [768, 0]
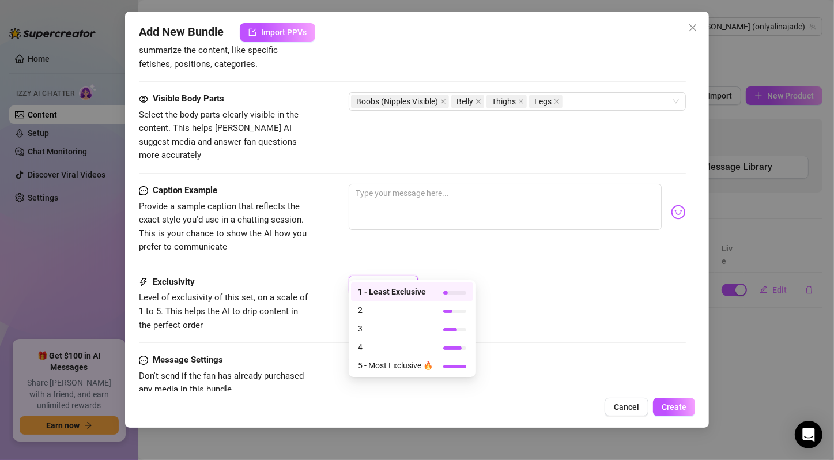
click at [375, 341] on span "4" at bounding box center [395, 347] width 75 height 13
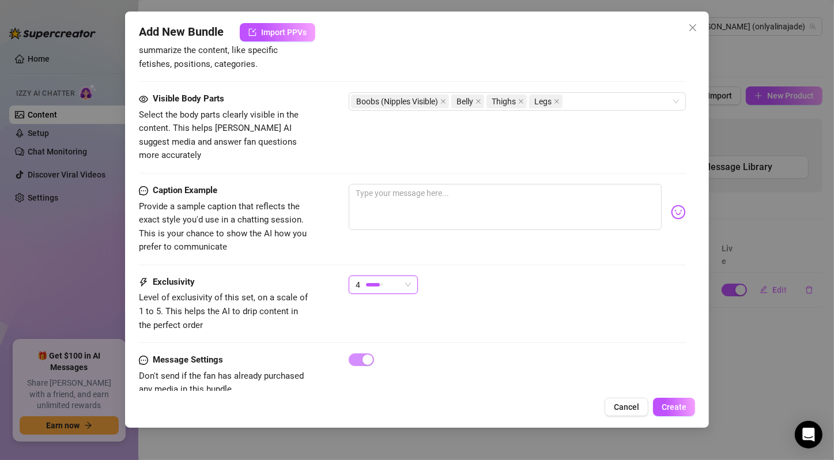
click at [356, 328] on div "Exclusivity Level of exclusivity of this set, on a scale of 1 to 5. This helps …" at bounding box center [412, 314] width 547 height 78
click at [402, 276] on span "4" at bounding box center [382, 284] width 55 height 17
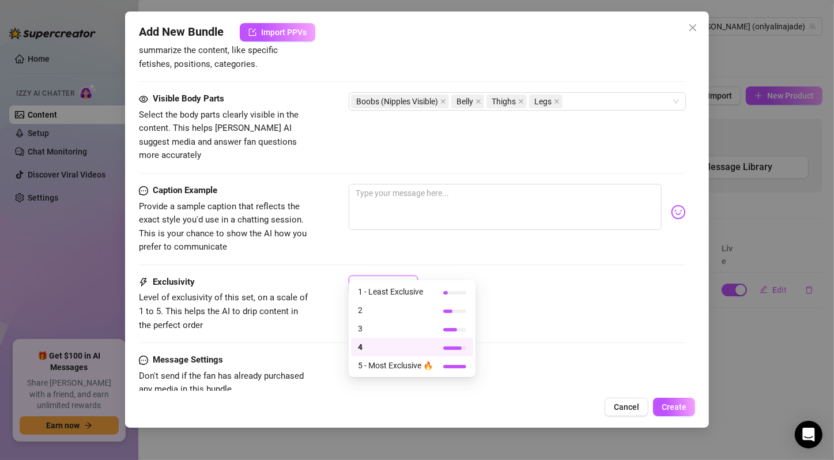
click at [354, 338] on div "4" at bounding box center [412, 347] width 122 height 18
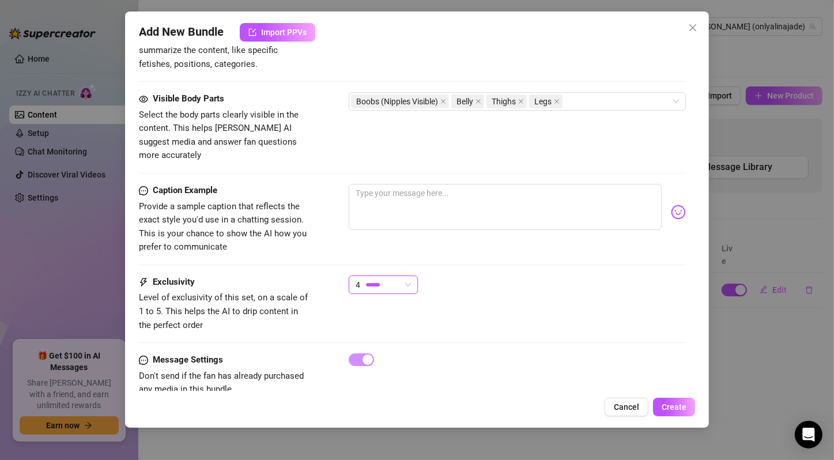
click at [407, 276] on span "4" at bounding box center [382, 284] width 55 height 17
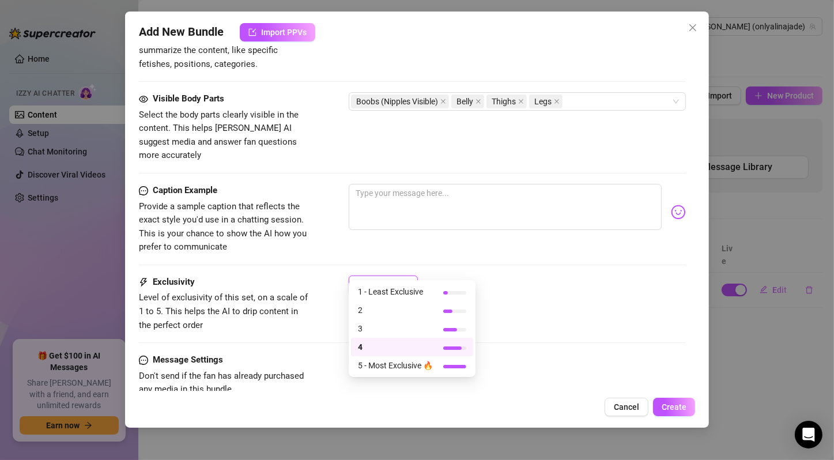
click at [384, 341] on span "4" at bounding box center [395, 347] width 75 height 13
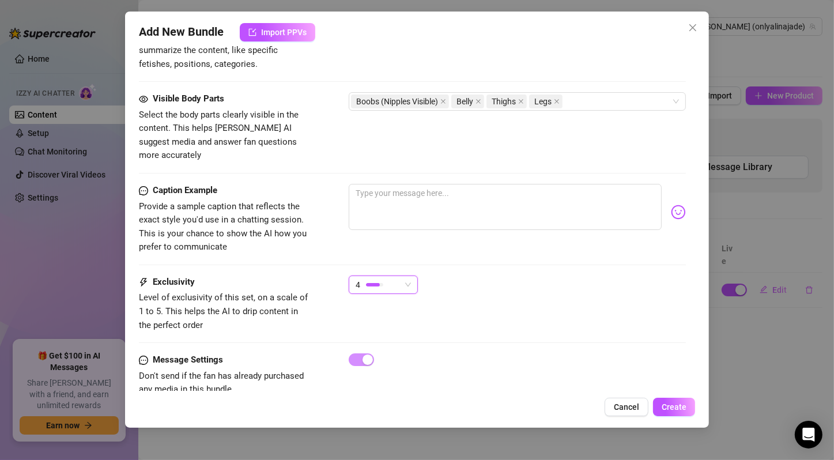
click at [407, 276] on span "4" at bounding box center [382, 284] width 55 height 17
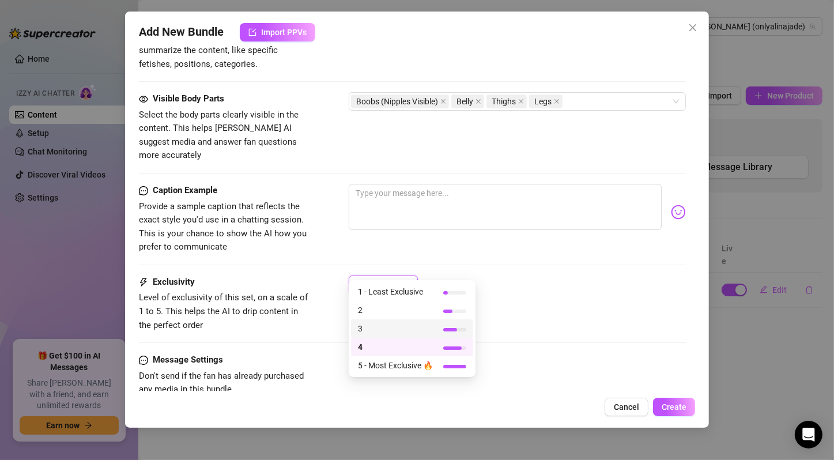
click at [463, 328] on div at bounding box center [454, 329] width 23 height 3
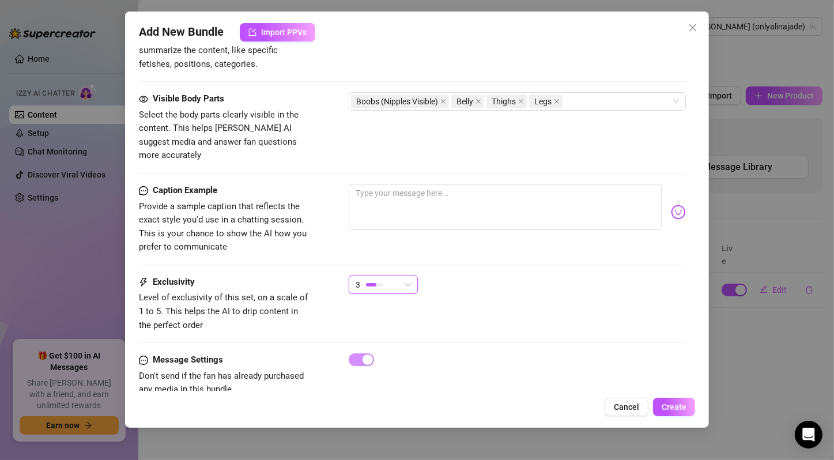
click at [519, 297] on div "Exclusivity Level of exclusivity of this set, on a scale of 1 to 5. This helps …" at bounding box center [412, 303] width 547 height 56
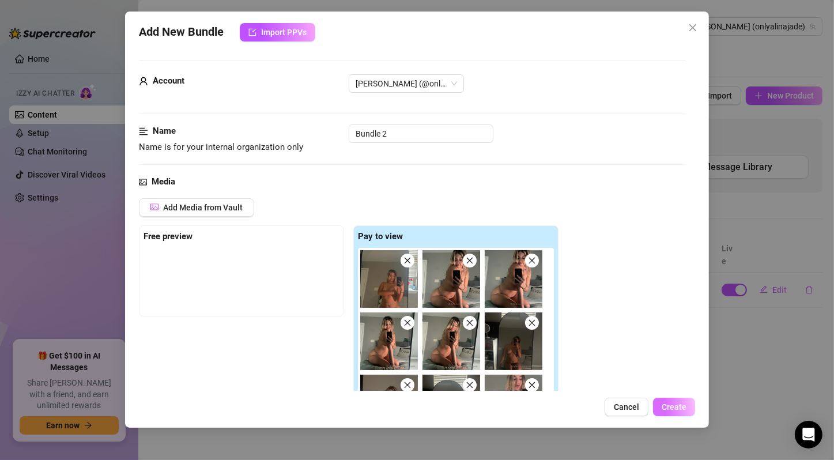
scroll to position [109, 0]
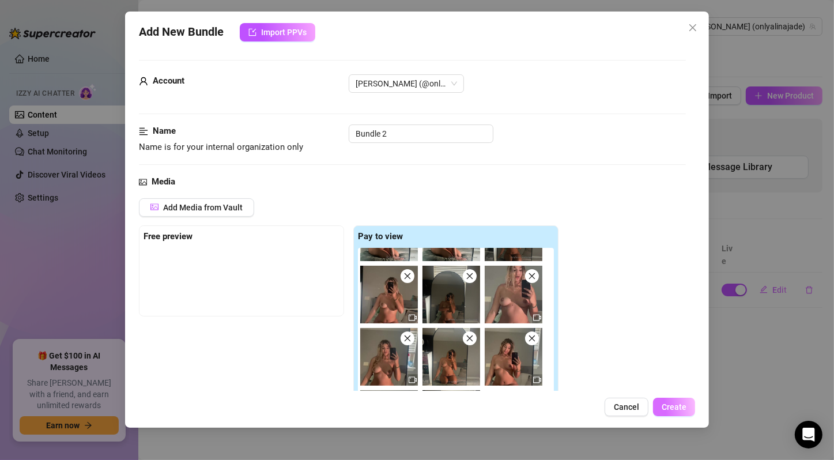
click at [674, 408] on span "Create" at bounding box center [673, 406] width 25 height 9
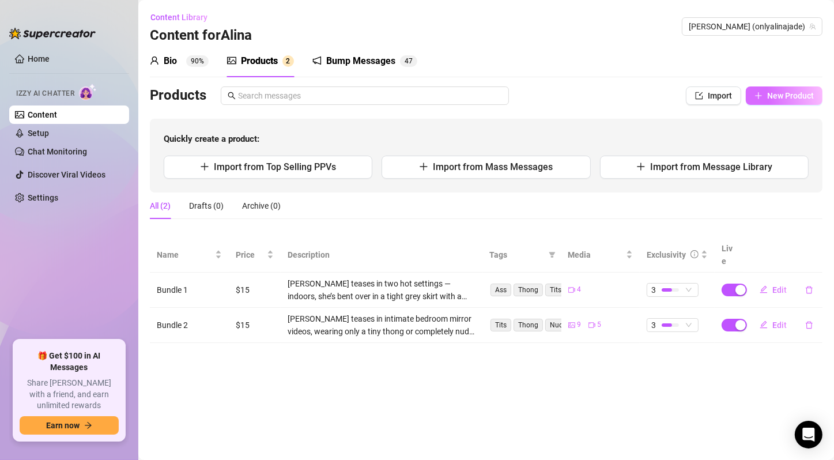
click at [787, 88] on button "New Product" at bounding box center [784, 95] width 77 height 18
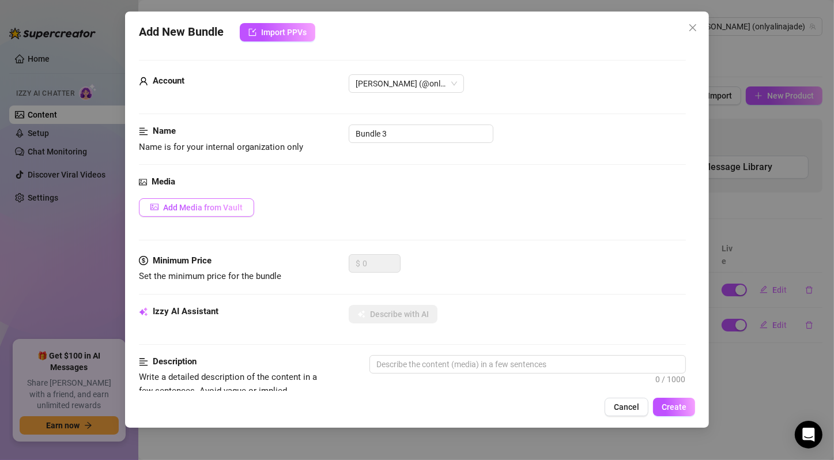
click at [230, 206] on span "Add Media from Vault" at bounding box center [203, 207] width 80 height 9
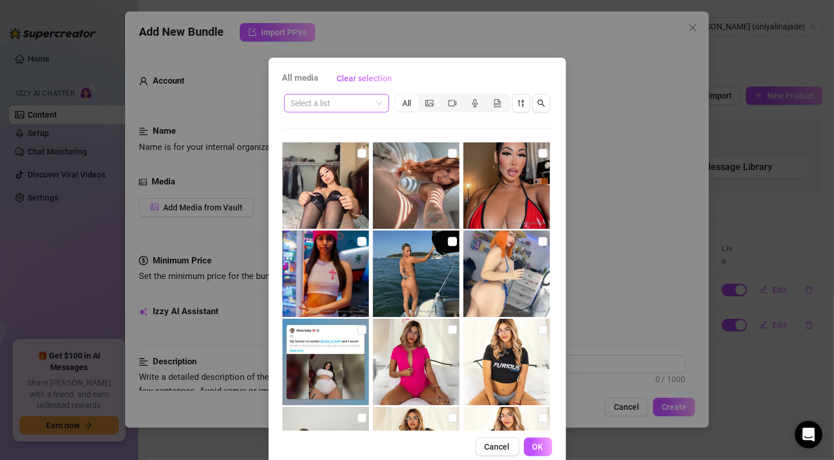
click at [375, 104] on span at bounding box center [336, 102] width 91 height 17
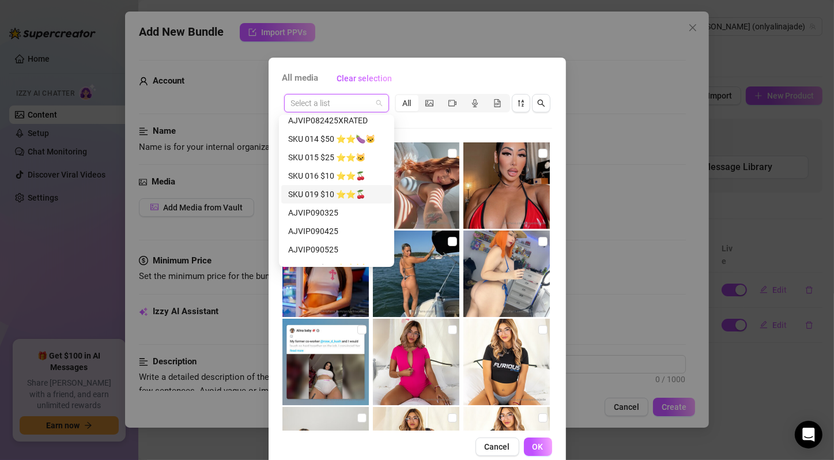
scroll to position [424, 0]
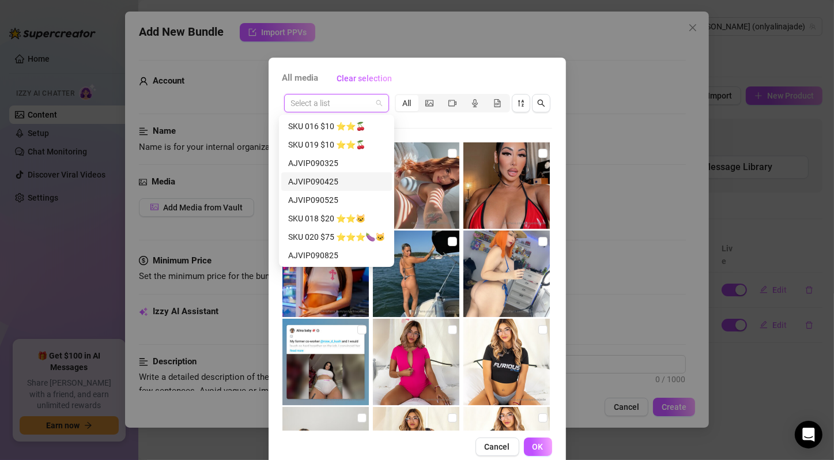
click at [370, 217] on div "SKU 018 $20 ⭐️⭐️🐱" at bounding box center [336, 218] width 97 height 13
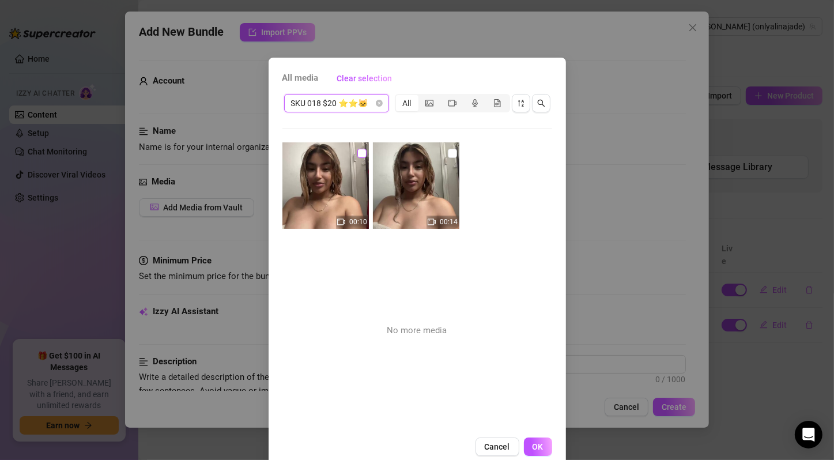
click at [357, 149] on input "checkbox" at bounding box center [361, 153] width 9 height 9
click at [448, 154] on input "checkbox" at bounding box center [452, 153] width 9 height 9
click at [539, 446] on button "OK" at bounding box center [538, 446] width 28 height 18
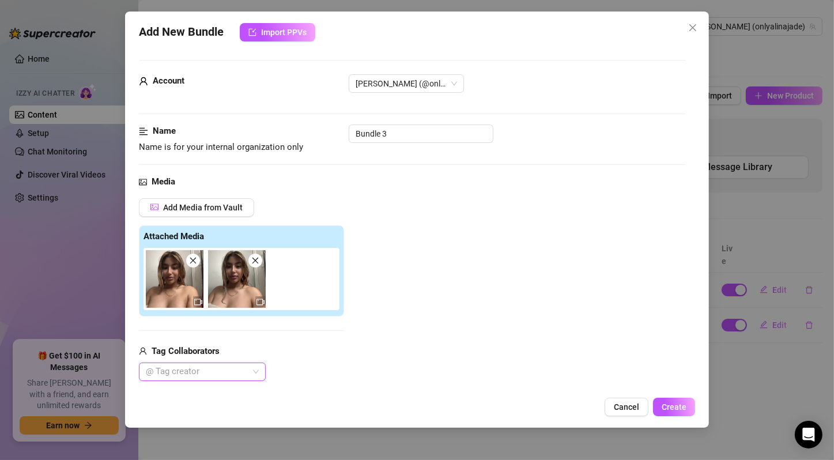
scroll to position [192, 0]
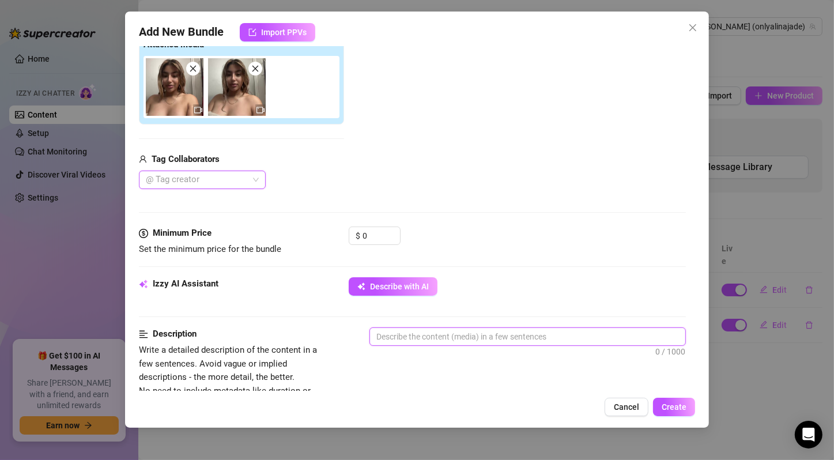
click at [443, 332] on textarea at bounding box center [527, 336] width 315 height 17
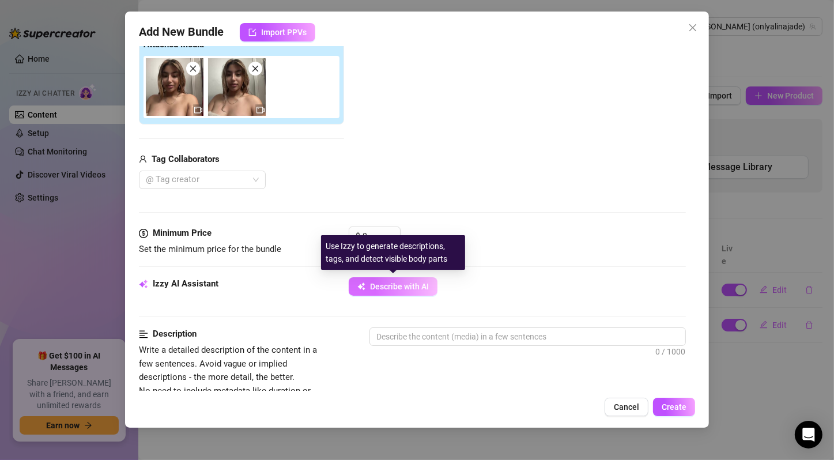
click at [425, 292] on button "Describe with AI" at bounding box center [393, 286] width 89 height 18
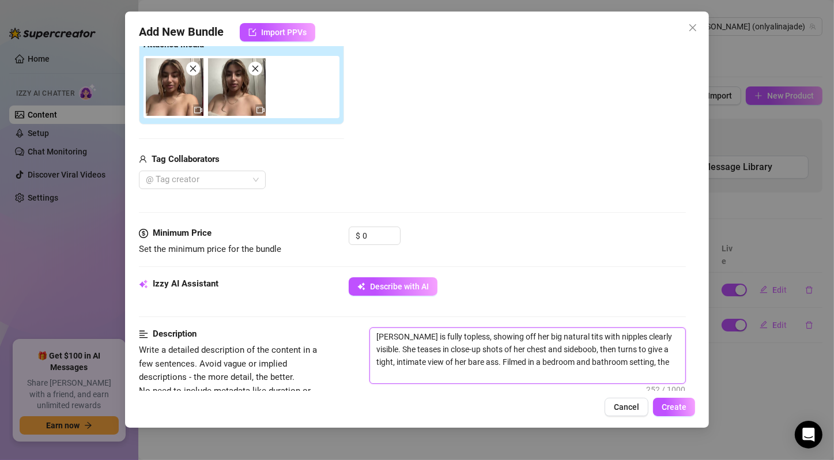
click at [493, 341] on textarea "[PERSON_NAME] is fully topless, showing off her big natural tits with nipples c…" at bounding box center [527, 355] width 315 height 55
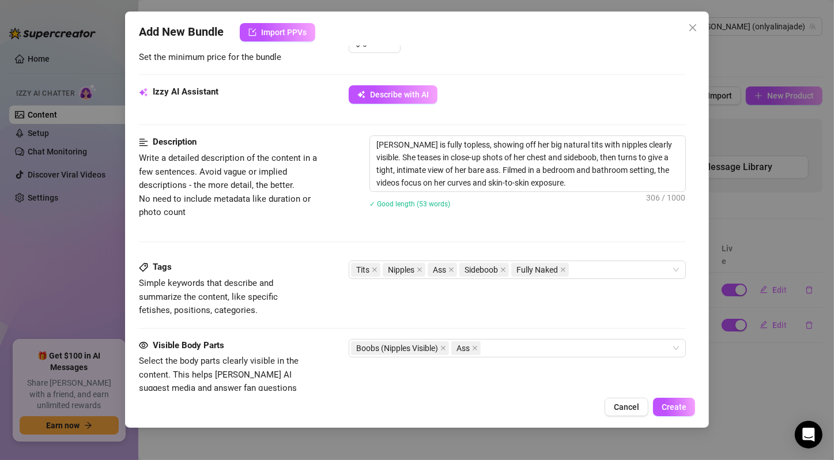
click at [578, 239] on div "Description Write a detailed description of the content in a few sentences. Avo…" at bounding box center [412, 197] width 547 height 125
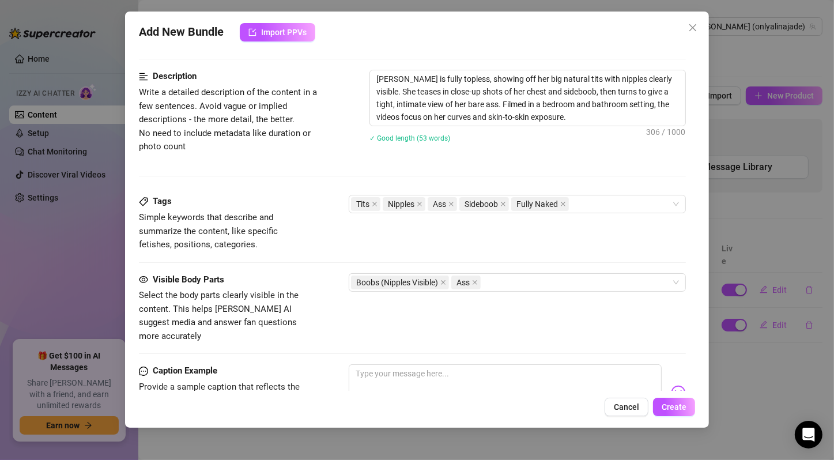
scroll to position [258, 0]
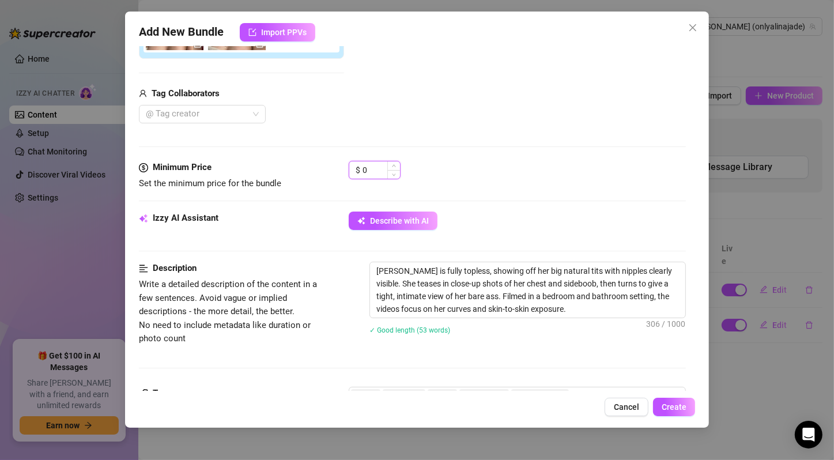
click at [378, 171] on input "0" at bounding box center [380, 169] width 37 height 17
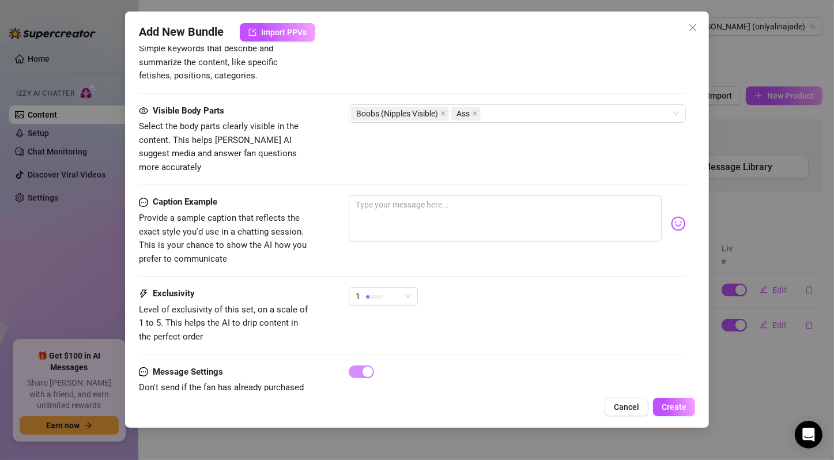
scroll to position [641, 0]
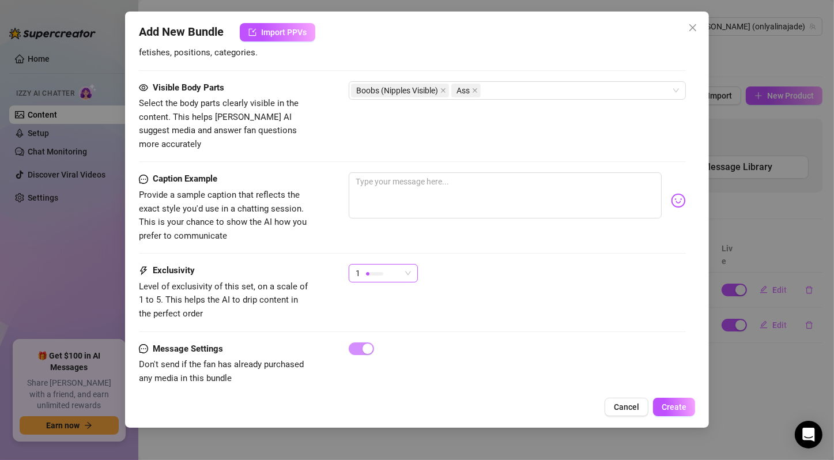
click at [401, 264] on span "1" at bounding box center [382, 272] width 55 height 17
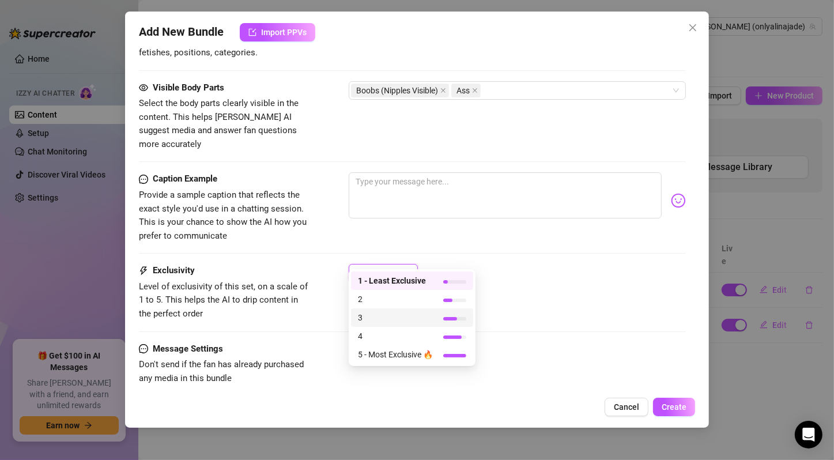
click at [403, 318] on span "3" at bounding box center [395, 317] width 75 height 13
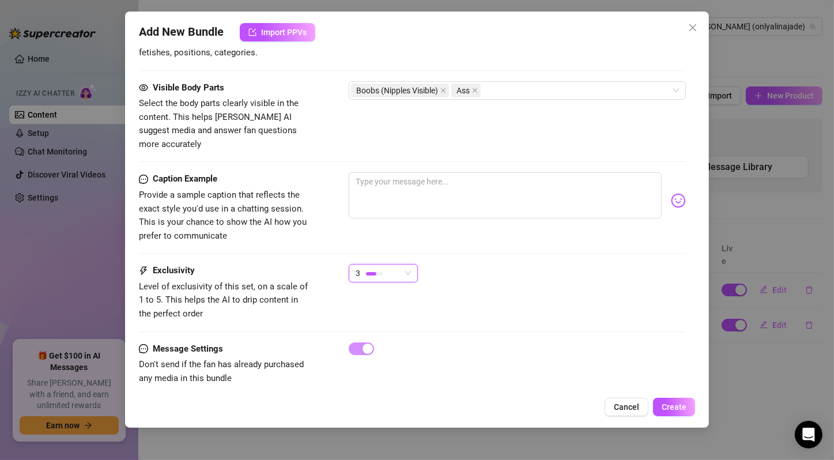
click at [473, 317] on div "Exclusivity Level of exclusivity of this set, on a scale of 1 to 5. This helps …" at bounding box center [412, 303] width 547 height 78
click at [678, 407] on span "Create" at bounding box center [673, 406] width 25 height 9
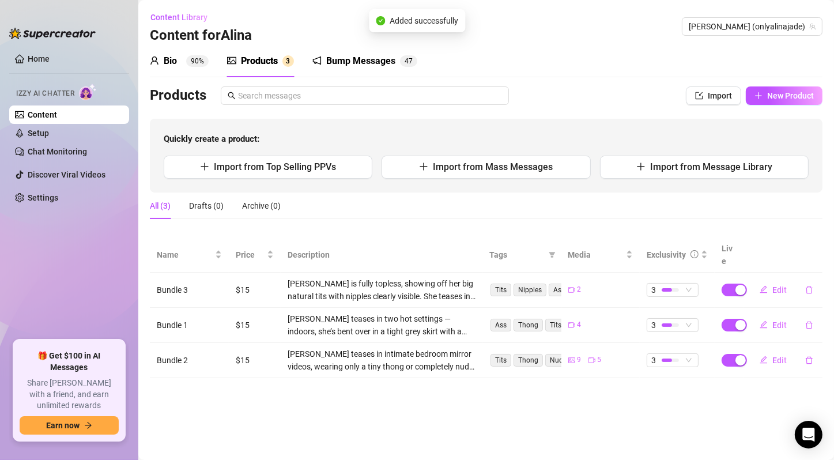
click at [572, 401] on main "Content Library Content for [PERSON_NAME] [PERSON_NAME] (onlyalinajade) Bio 90%…" at bounding box center [485, 230] width 695 height 460
click at [788, 88] on button "New Product" at bounding box center [784, 95] width 77 height 18
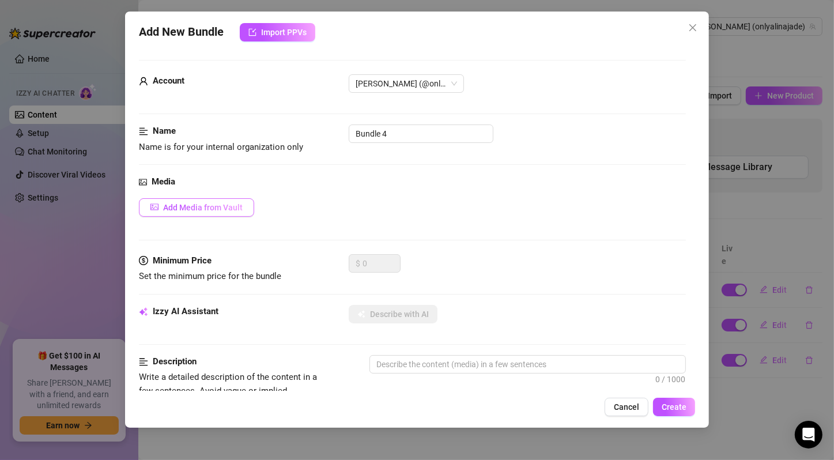
click at [205, 203] on span "Add Media from Vault" at bounding box center [203, 207] width 80 height 9
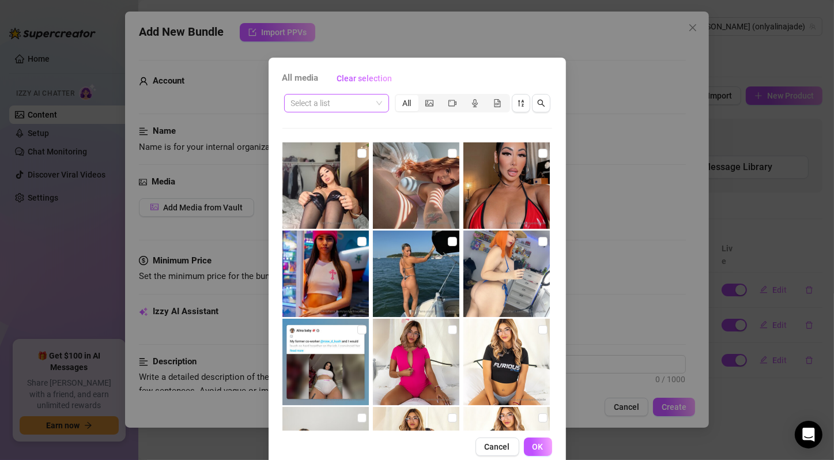
click at [377, 97] on div "Select a list" at bounding box center [336, 103] width 105 height 18
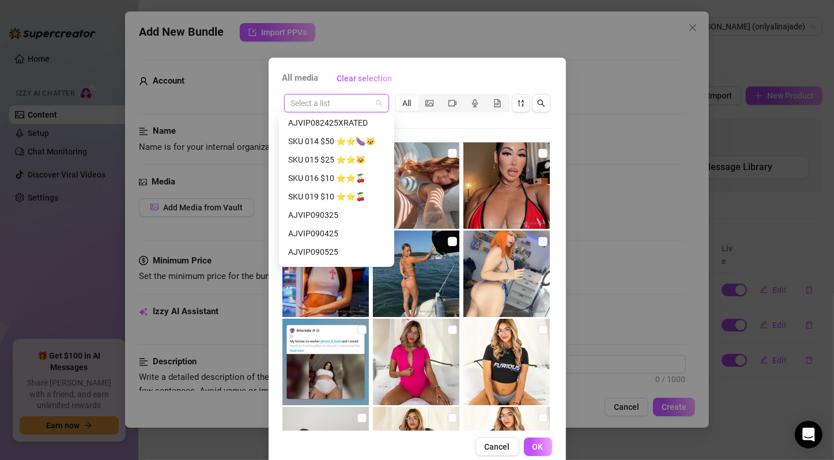
scroll to position [424, 0]
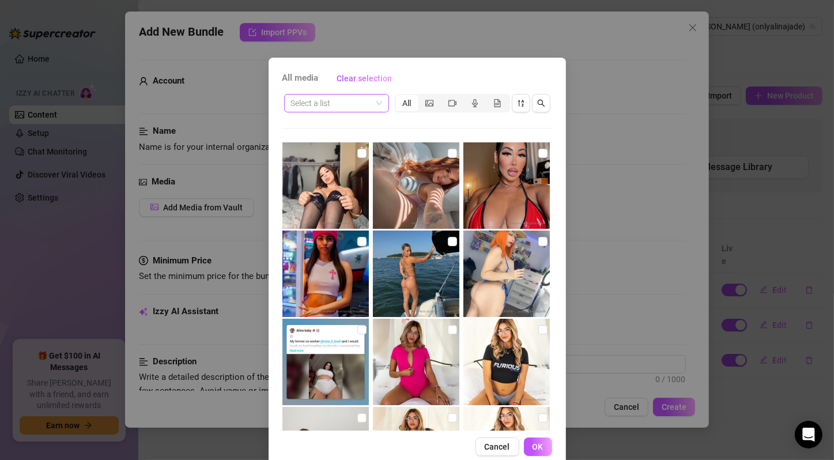
click at [370, 103] on span at bounding box center [336, 102] width 91 height 17
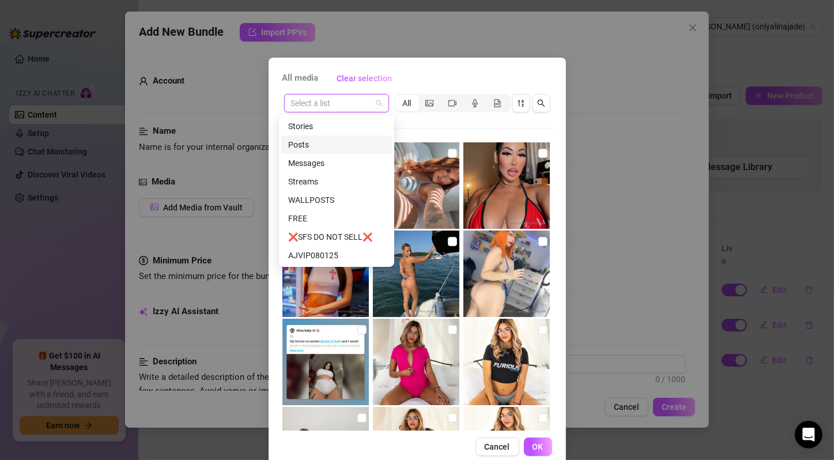
scroll to position [105, 0]
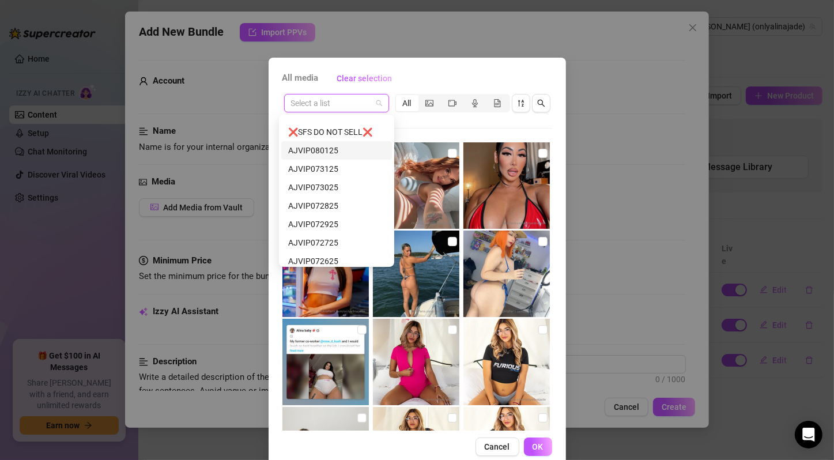
click at [349, 142] on div "AJVIP080125" at bounding box center [336, 150] width 111 height 18
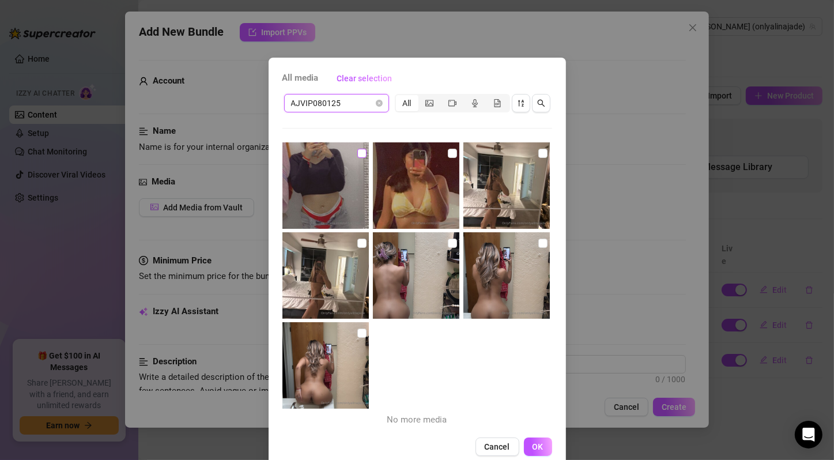
click at [357, 156] on input "checkbox" at bounding box center [361, 153] width 9 height 9
click at [448, 152] on input "checkbox" at bounding box center [452, 153] width 9 height 9
click at [538, 152] on input "checkbox" at bounding box center [542, 153] width 9 height 9
click at [357, 240] on input "checkbox" at bounding box center [361, 243] width 9 height 9
click at [448, 244] on input "checkbox" at bounding box center [452, 243] width 9 height 9
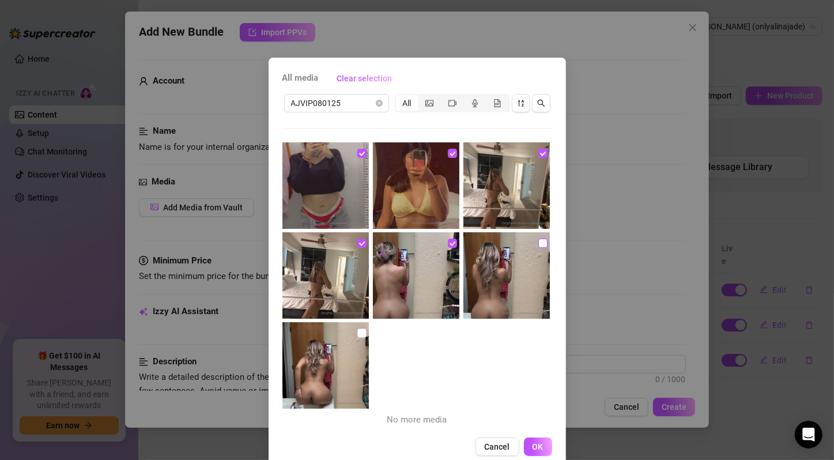
click at [538, 240] on input "checkbox" at bounding box center [542, 243] width 9 height 9
click at [357, 330] on input "checkbox" at bounding box center [361, 332] width 9 height 9
click at [534, 447] on span "OK" at bounding box center [537, 446] width 11 height 9
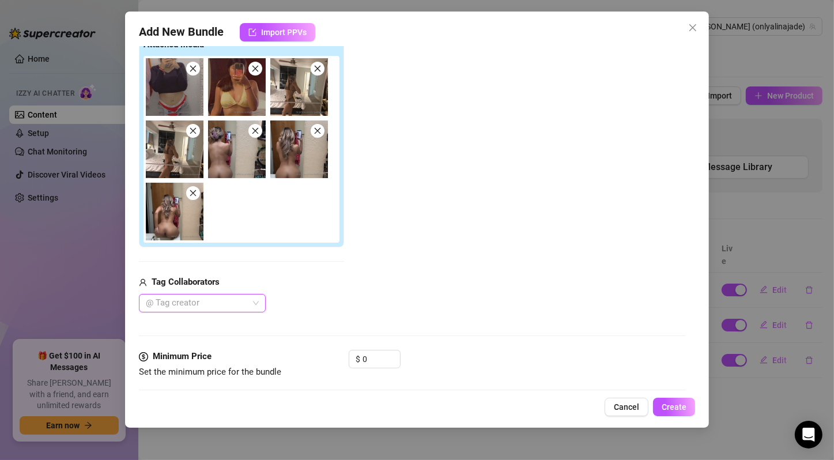
scroll to position [384, 0]
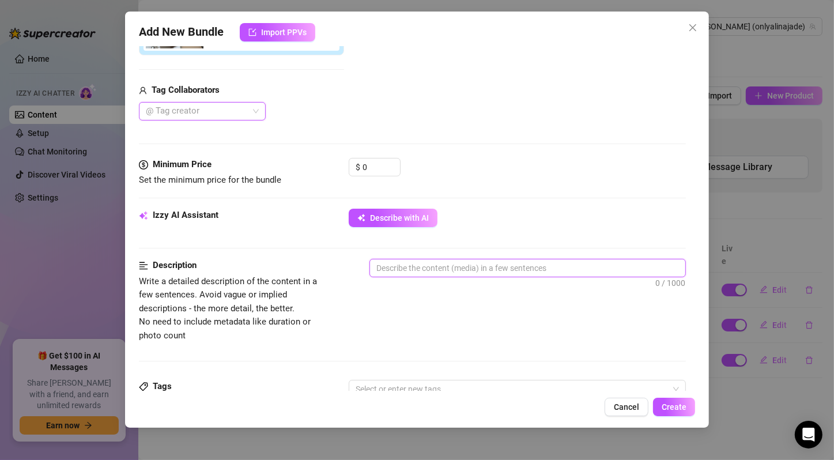
click at [410, 271] on textarea at bounding box center [527, 267] width 315 height 17
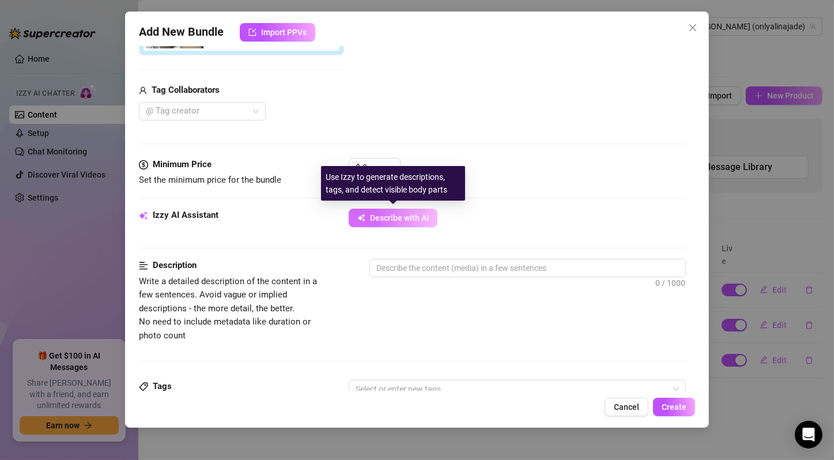
click at [426, 218] on span "Describe with AI" at bounding box center [399, 217] width 59 height 9
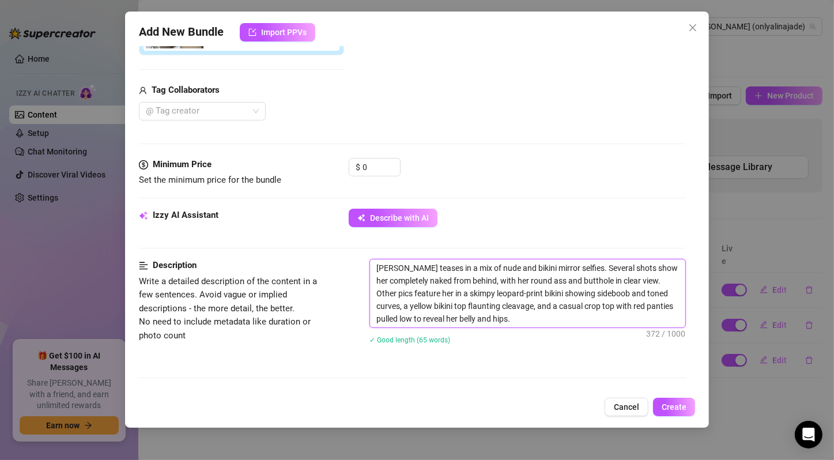
click at [571, 307] on textarea "[PERSON_NAME] teases in a mix of nude and bikini mirror selfies. Several shots …" at bounding box center [527, 293] width 315 height 68
drag, startPoint x: 585, startPoint y: 264, endPoint x: 566, endPoint y: 309, distance: 48.8
click at [566, 309] on textarea "[PERSON_NAME] teases in a mix of nude and bikini mirror selfies. Several shots …" at bounding box center [527, 293] width 315 height 68
click at [379, 164] on input "0" at bounding box center [380, 166] width 37 height 17
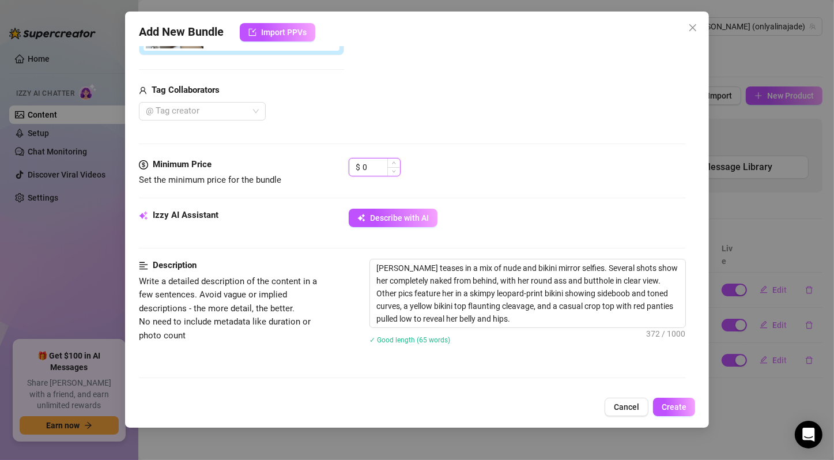
click at [379, 164] on input "0" at bounding box center [380, 166] width 37 height 17
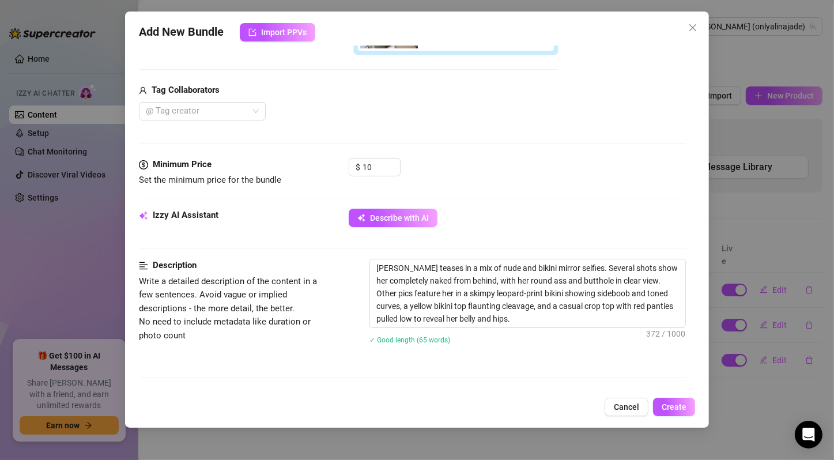
click at [467, 158] on div "$ 10" at bounding box center [517, 172] width 337 height 29
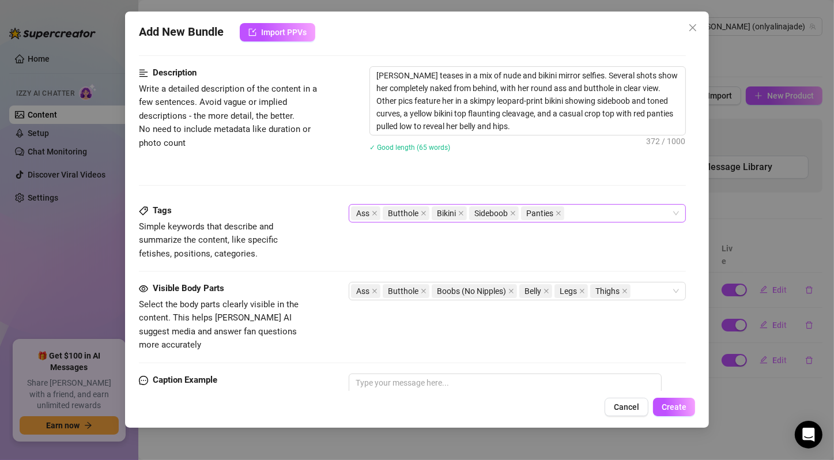
scroll to position [768, 0]
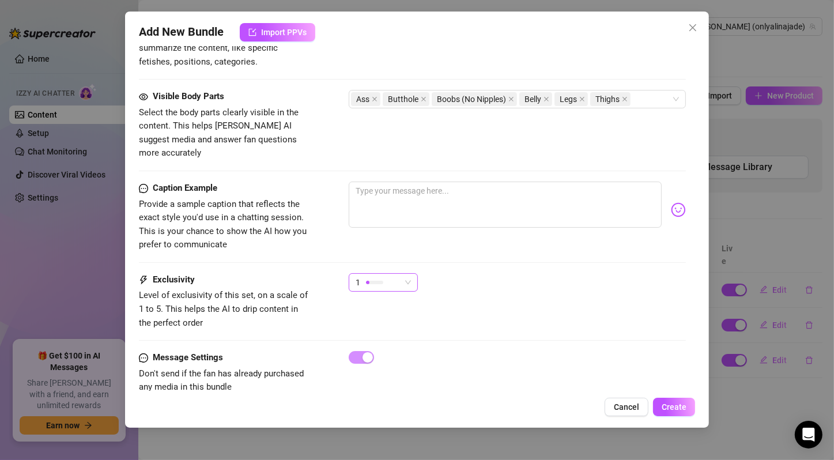
click at [387, 274] on div "1" at bounding box center [377, 282] width 45 height 17
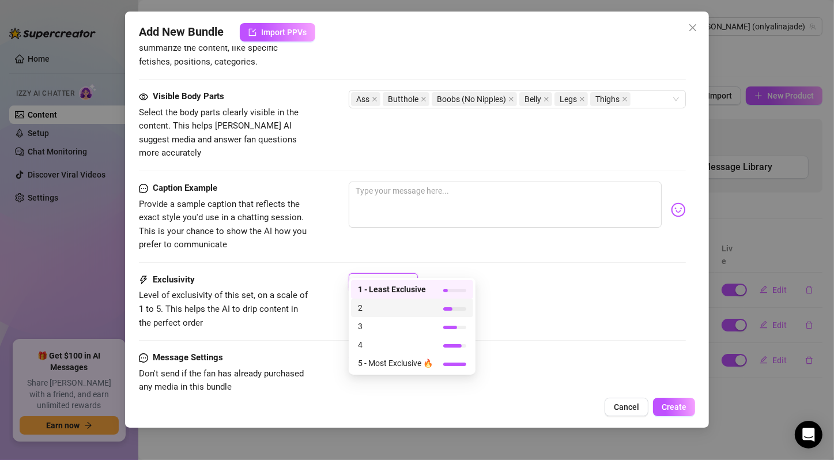
click at [406, 311] on span "2" at bounding box center [395, 307] width 75 height 13
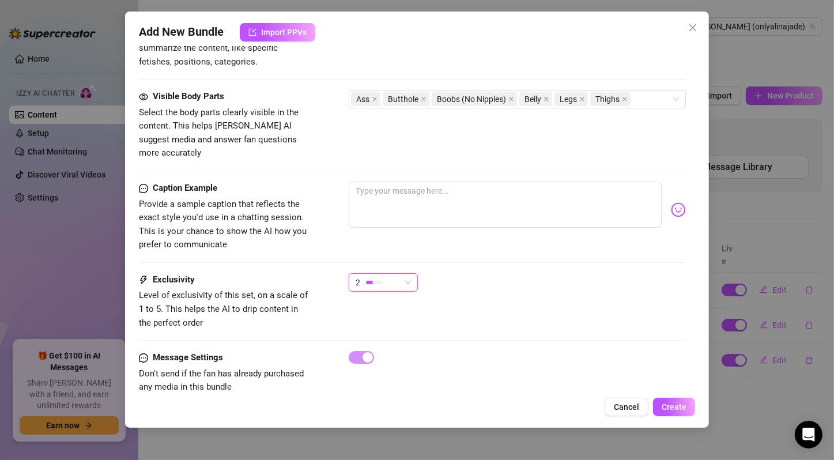
click at [489, 286] on div "Exclusivity Level of exclusivity of this set, on a scale of 1 to 5. This helps …" at bounding box center [412, 301] width 547 height 56
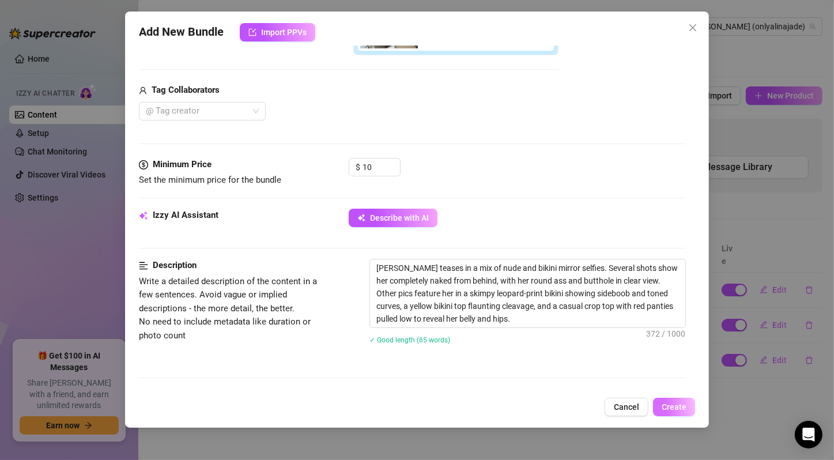
click at [675, 406] on span "Create" at bounding box center [673, 406] width 25 height 9
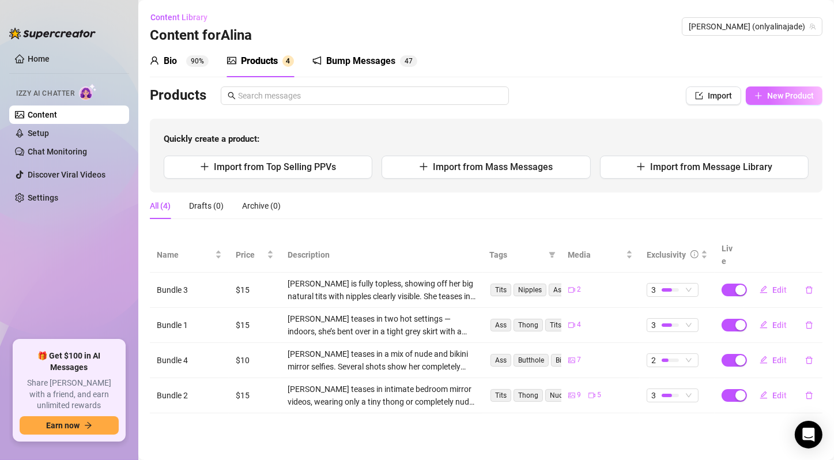
click at [780, 92] on span "New Product" at bounding box center [790, 95] width 47 height 9
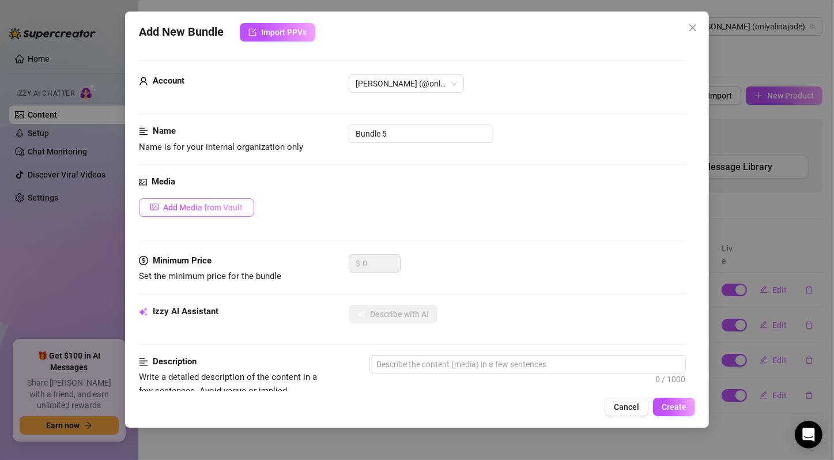
click at [220, 199] on button "Add Media from Vault" at bounding box center [196, 207] width 115 height 18
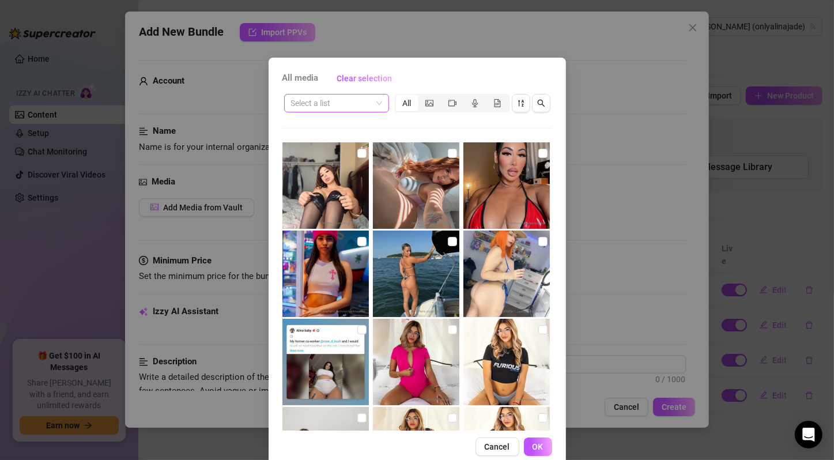
click at [372, 105] on span at bounding box center [336, 102] width 91 height 17
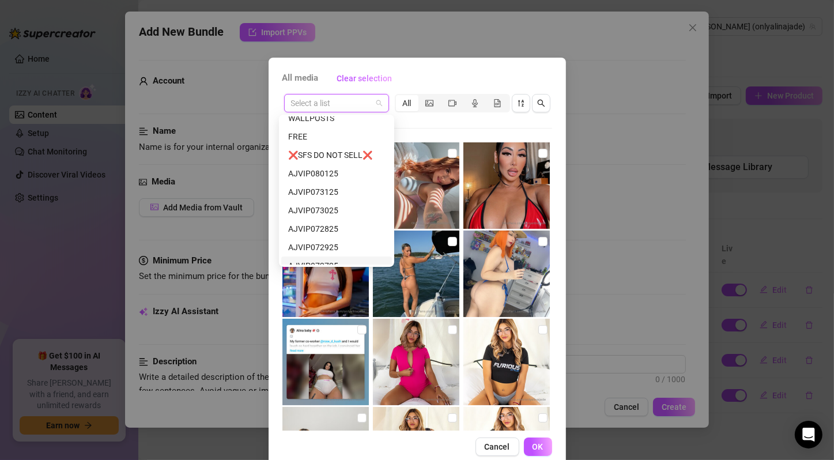
scroll to position [72, 0]
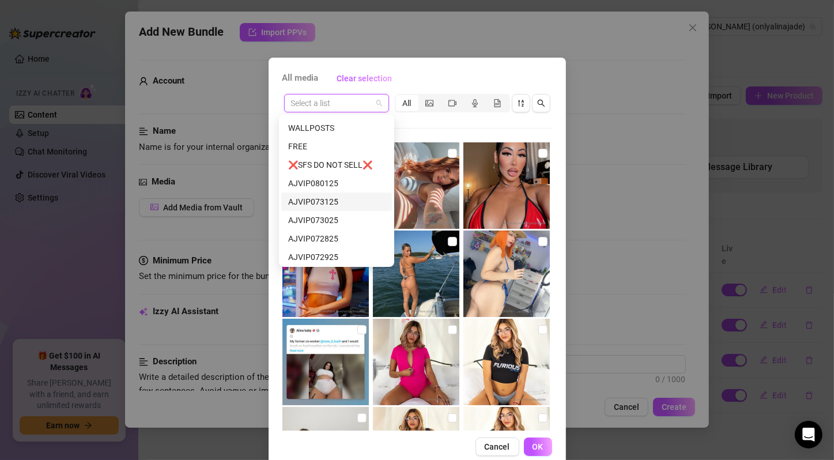
click at [352, 196] on div "AJVIP073125" at bounding box center [336, 201] width 97 height 13
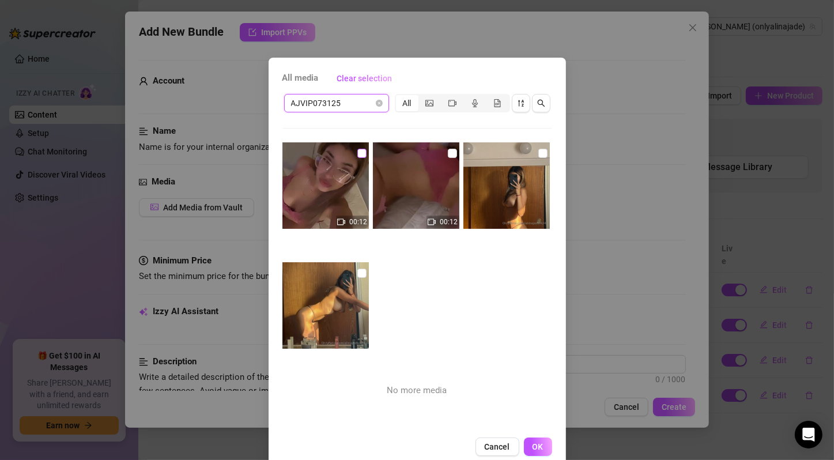
click at [357, 154] on input "checkbox" at bounding box center [361, 153] width 9 height 9
click at [448, 150] on input "checkbox" at bounding box center [452, 153] width 9 height 9
click at [538, 151] on input "checkbox" at bounding box center [542, 153] width 9 height 9
click at [357, 272] on input "checkbox" at bounding box center [361, 272] width 9 height 9
click at [532, 437] on button "OK" at bounding box center [538, 446] width 28 height 18
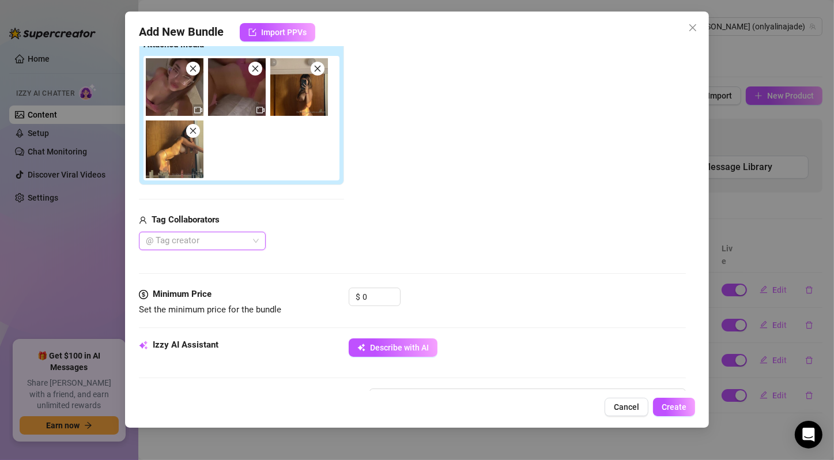
scroll to position [384, 0]
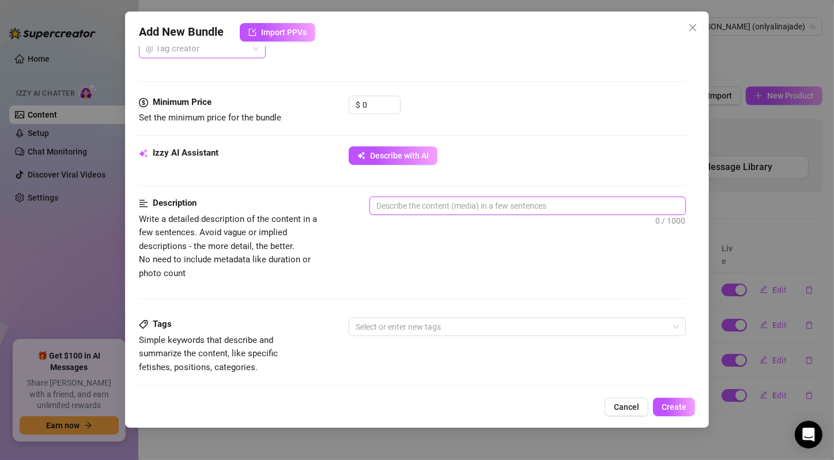
click at [424, 207] on textarea at bounding box center [527, 205] width 315 height 17
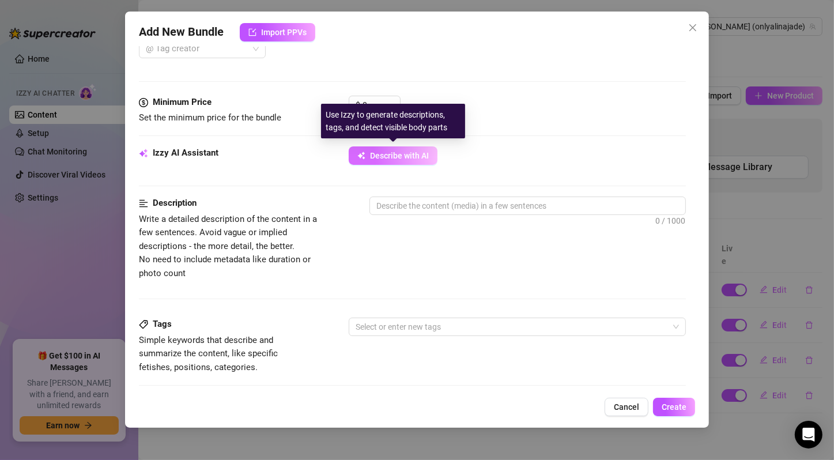
click at [421, 159] on button "Describe with AI" at bounding box center [393, 155] width 89 height 18
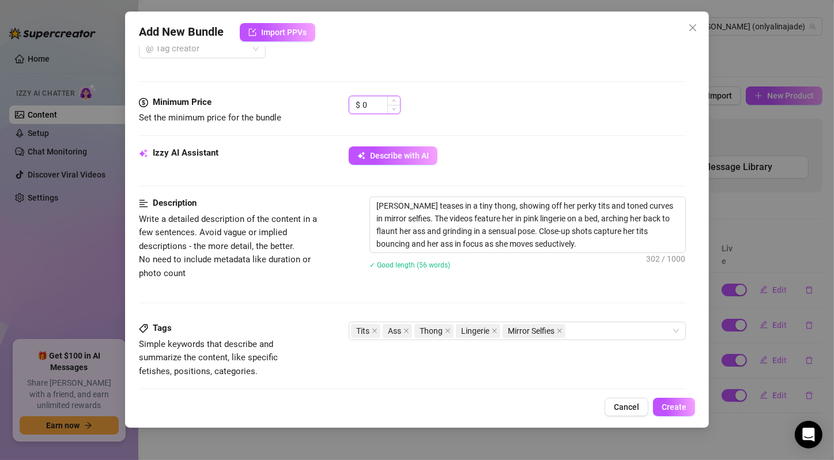
click at [383, 97] on input "0" at bounding box center [380, 104] width 37 height 17
click at [451, 115] on div "$ 15" at bounding box center [517, 110] width 337 height 29
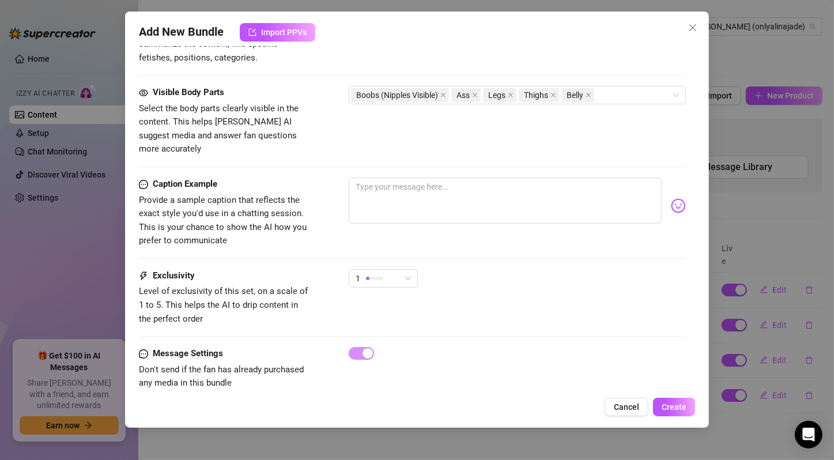
scroll to position [702, 0]
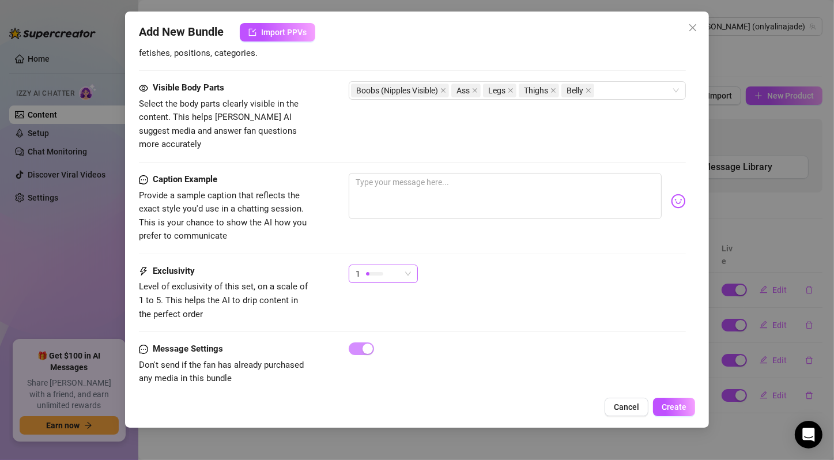
click at [402, 265] on span "1" at bounding box center [382, 273] width 55 height 17
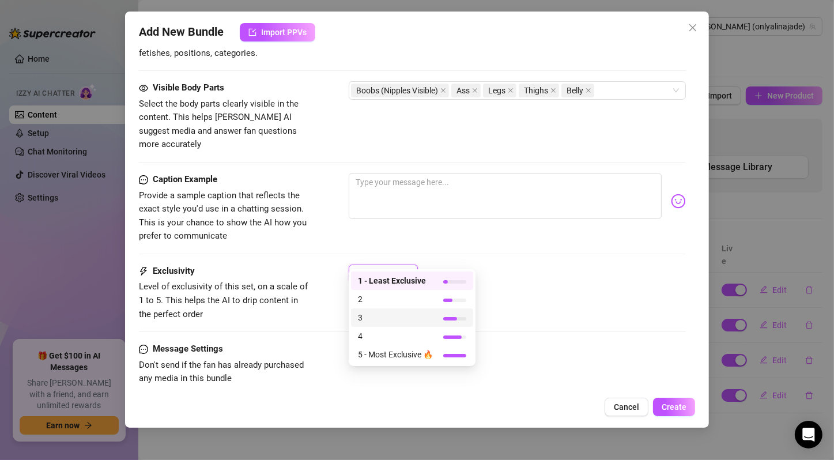
click at [394, 317] on span "3" at bounding box center [395, 317] width 75 height 13
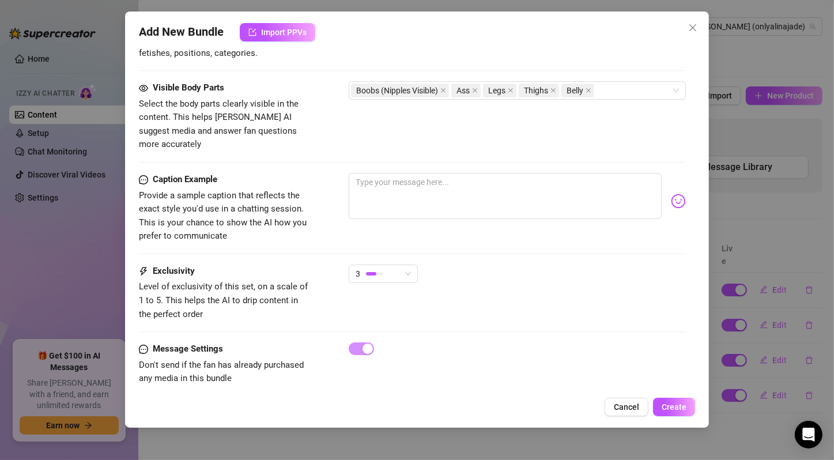
click at [531, 241] on div "Caption Example Provide a sample caption that reflects the exact style you'd us…" at bounding box center [412, 219] width 547 height 92
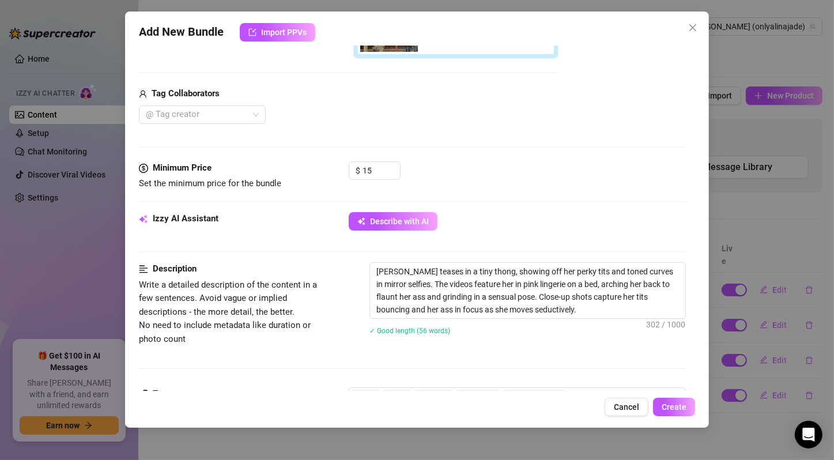
click at [531, 241] on div "Izzy AI Assistant Describe with AI" at bounding box center [412, 237] width 547 height 50
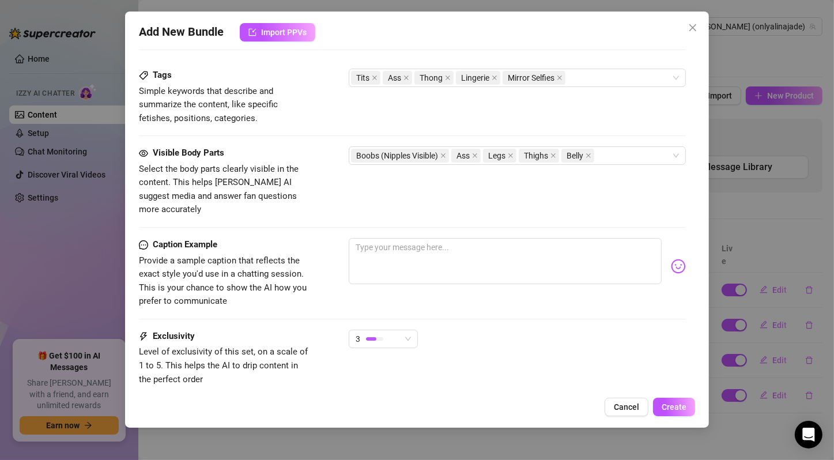
scroll to position [702, 0]
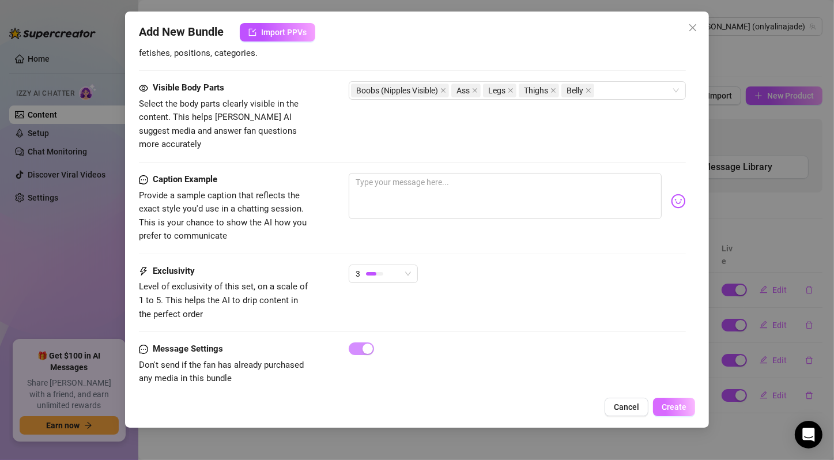
click at [671, 403] on span "Create" at bounding box center [673, 406] width 25 height 9
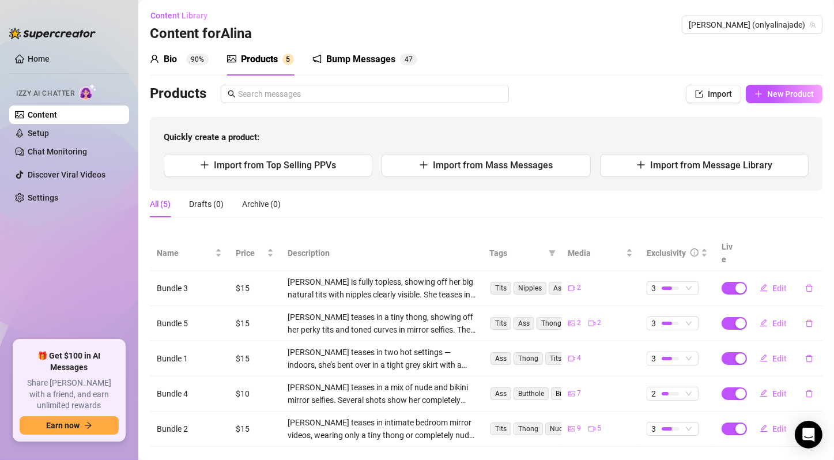
scroll to position [0, 0]
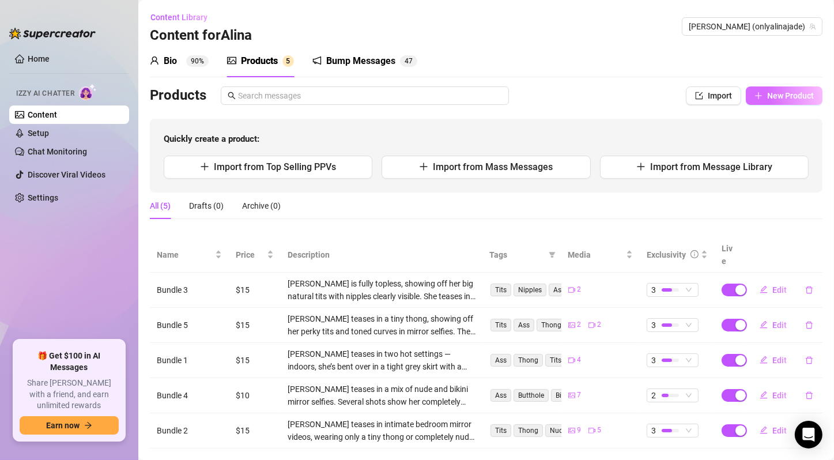
click at [767, 95] on span "New Product" at bounding box center [790, 95] width 47 height 9
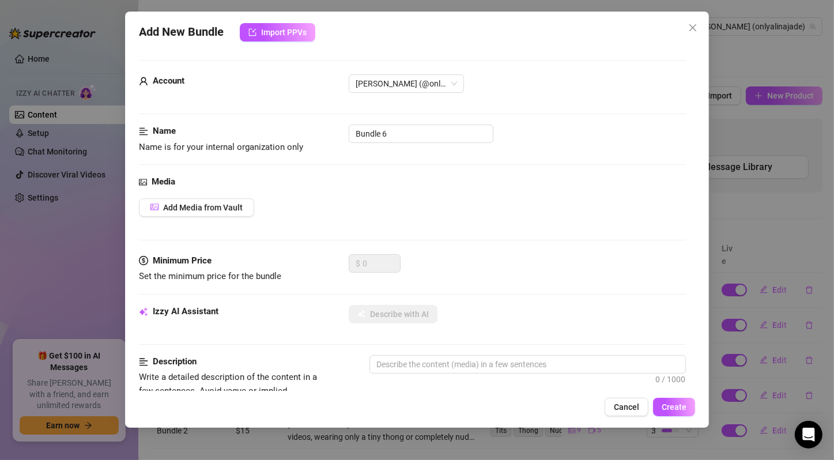
click at [231, 203] on div "Add New Bundle Import PPVs Account [PERSON_NAME] (@onlyalinajade) Name Name is …" at bounding box center [417, 230] width 834 height 460
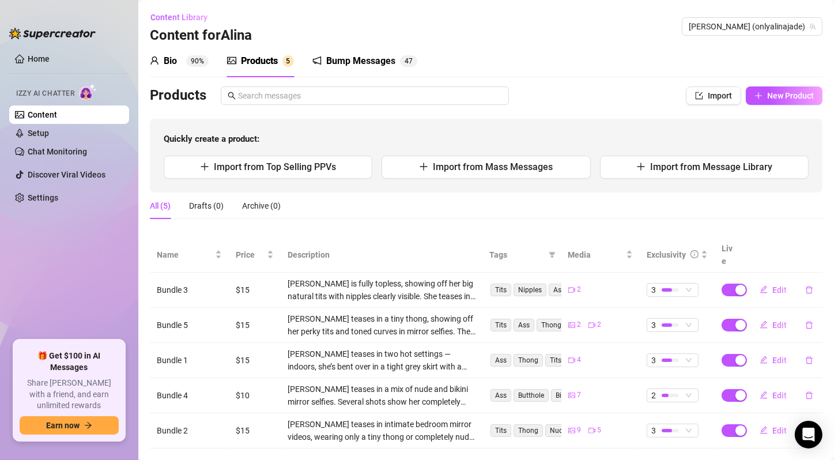
click at [582, 51] on div "Bio 90% Products 5 Bump Messages 4 7" at bounding box center [486, 61] width 672 height 32
click at [781, 94] on span "New Product" at bounding box center [790, 95] width 47 height 9
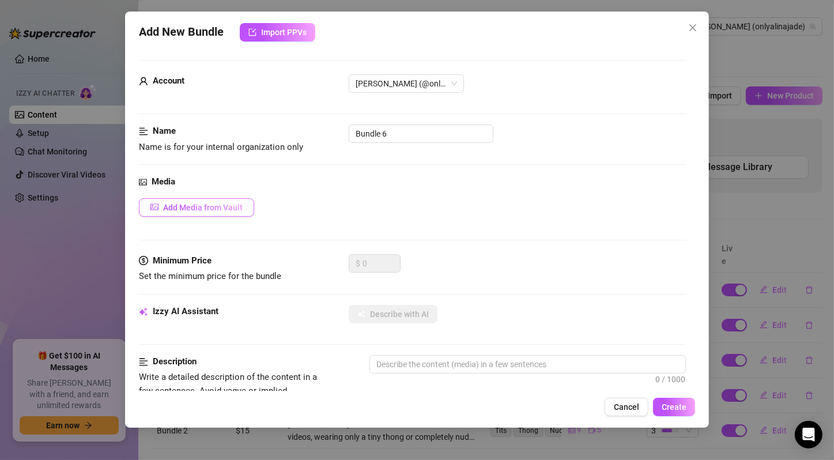
click at [232, 205] on span "Add Media from Vault" at bounding box center [203, 207] width 80 height 9
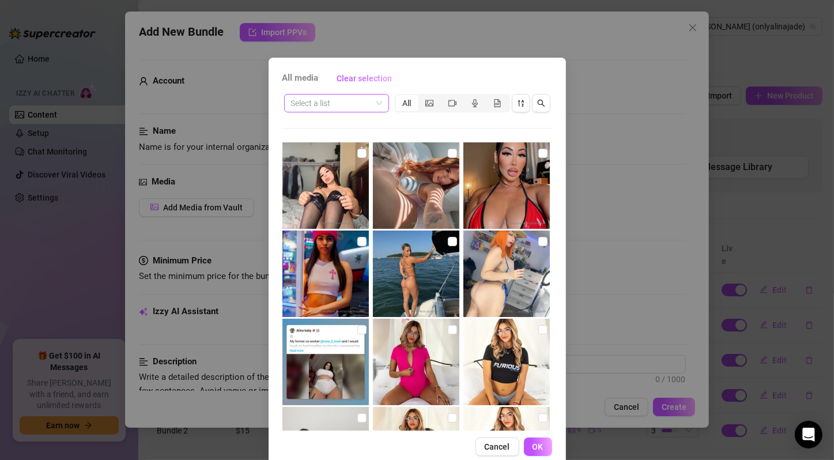
click at [379, 103] on div "Select a list" at bounding box center [336, 103] width 105 height 18
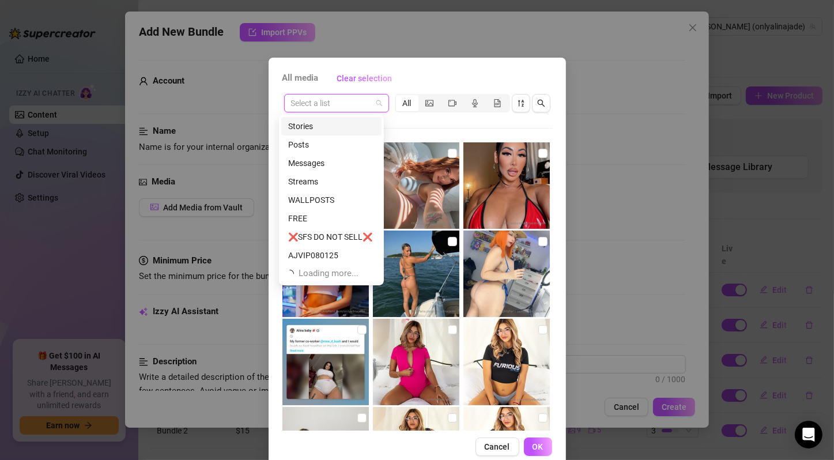
scroll to position [37, 0]
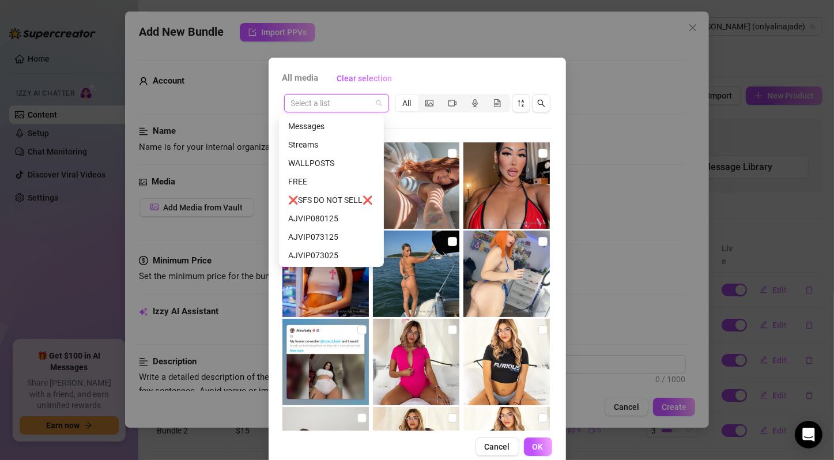
click at [327, 251] on div "AJVIP073025" at bounding box center [331, 255] width 86 height 13
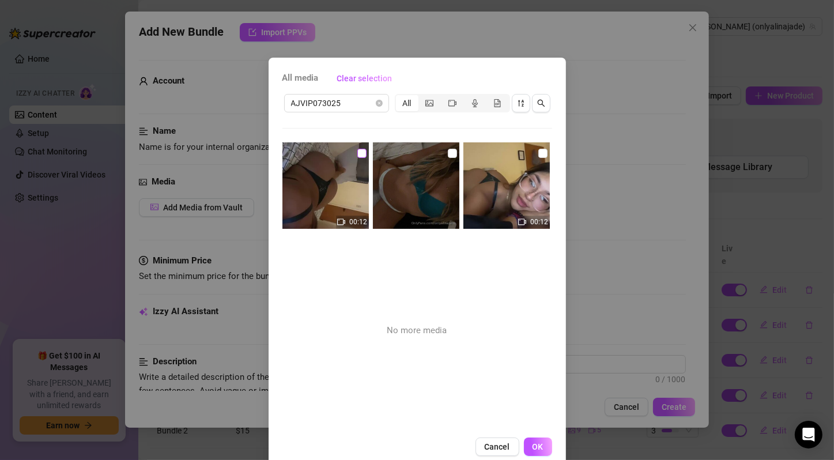
click at [357, 150] on input "checkbox" at bounding box center [361, 153] width 9 height 9
click at [448, 152] on input "checkbox" at bounding box center [452, 153] width 9 height 9
click at [538, 153] on input "checkbox" at bounding box center [542, 153] width 9 height 9
click at [532, 448] on span "OK" at bounding box center [537, 446] width 11 height 9
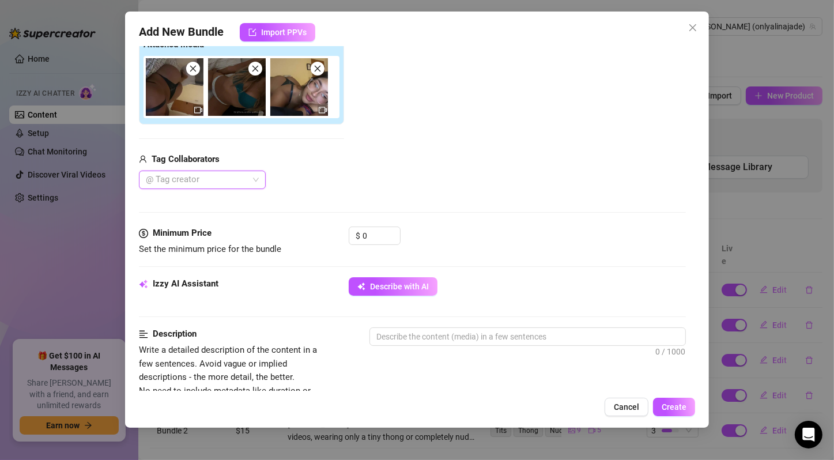
scroll to position [384, 0]
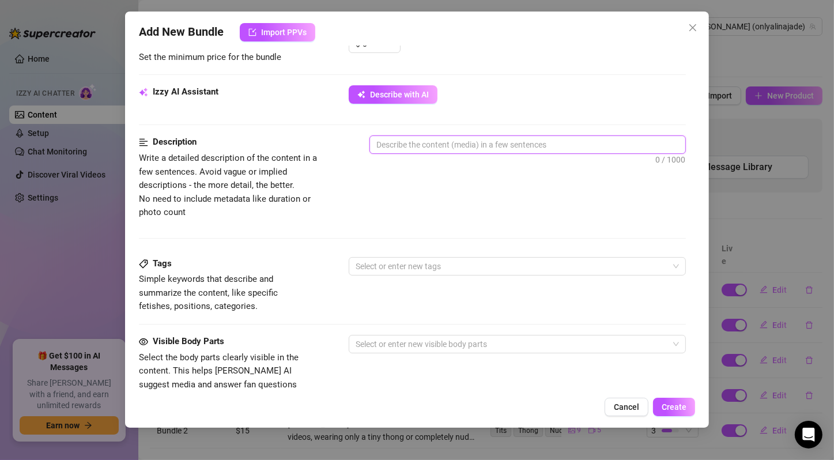
click at [472, 142] on textarea at bounding box center [527, 144] width 315 height 17
click at [429, 96] on button "Describe with AI" at bounding box center [393, 94] width 89 height 18
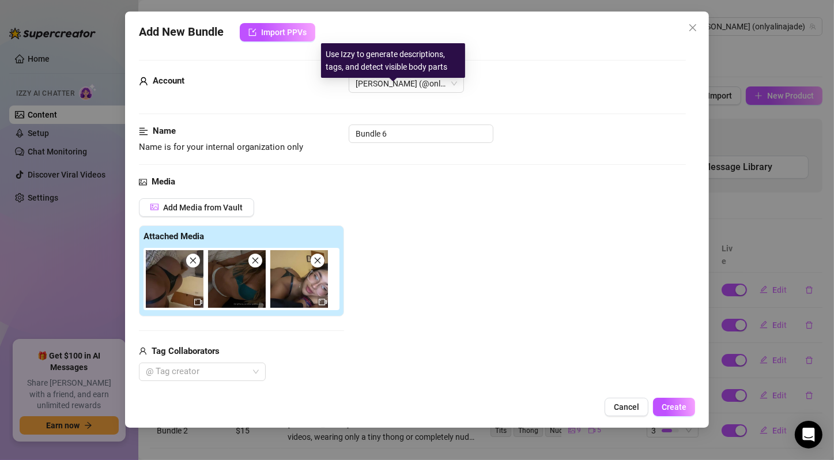
scroll to position [384, 0]
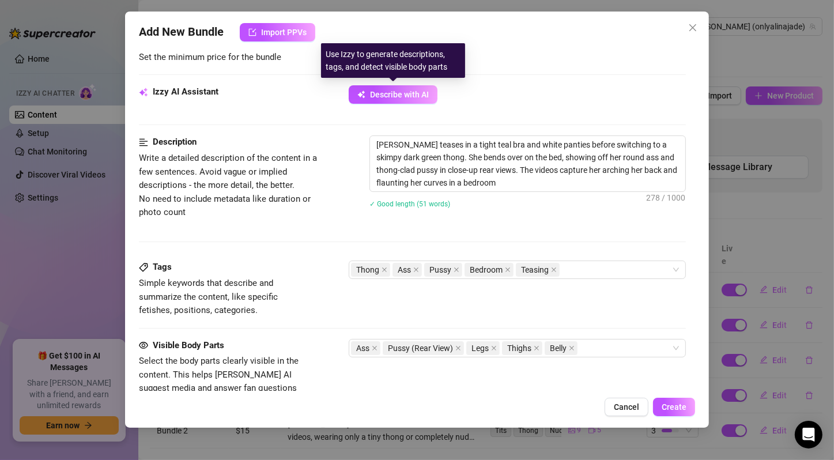
type textarea "Alina Jade teases in a tight teal bra and white panties before switching to a s…"
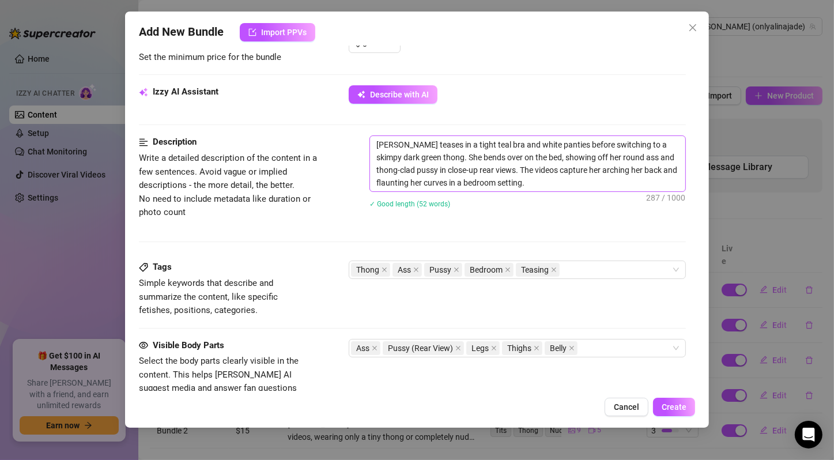
scroll to position [192, 0]
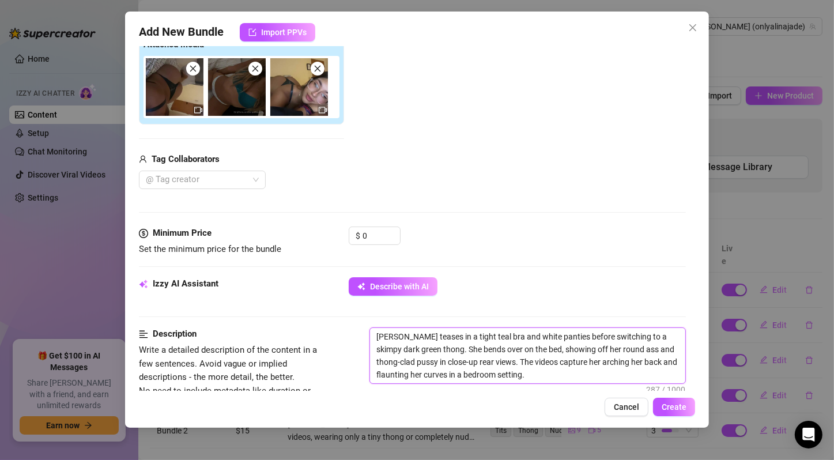
click at [555, 337] on textarea "Alina Jade teases in a tight teal bra and white panties before switching to a s…" at bounding box center [527, 355] width 315 height 55
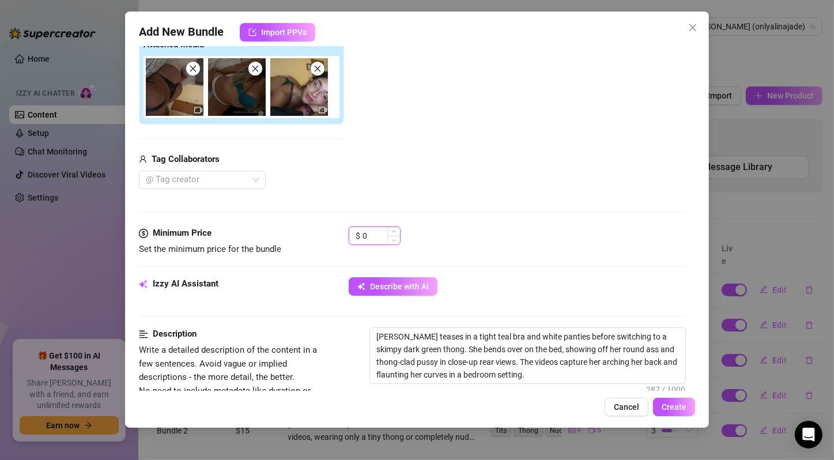
click at [365, 234] on input "0" at bounding box center [380, 235] width 37 height 17
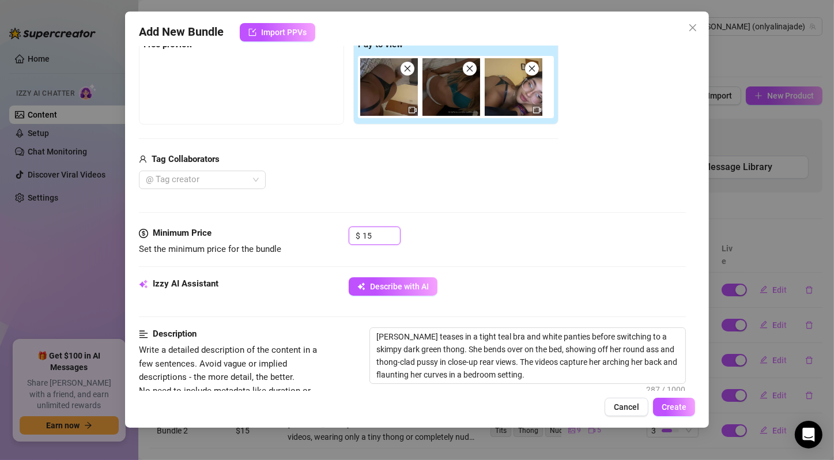
type input "15"
click at [513, 198] on div "Media Add Media from Vault Free preview Pay to view Tag Collaborators @ Tag cre…" at bounding box center [412, 104] width 547 height 243
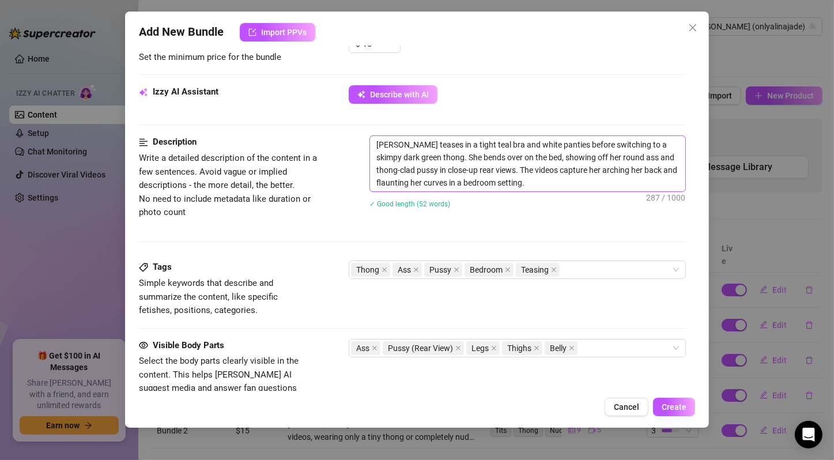
scroll to position [576, 0]
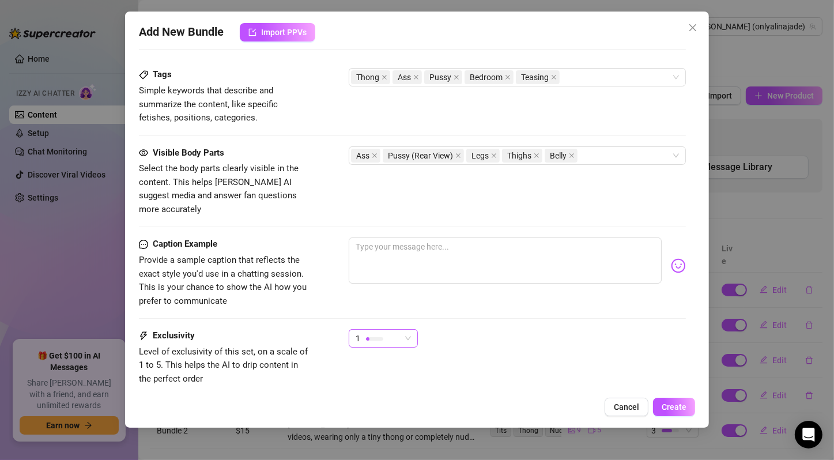
click at [389, 330] on div "1" at bounding box center [377, 338] width 45 height 17
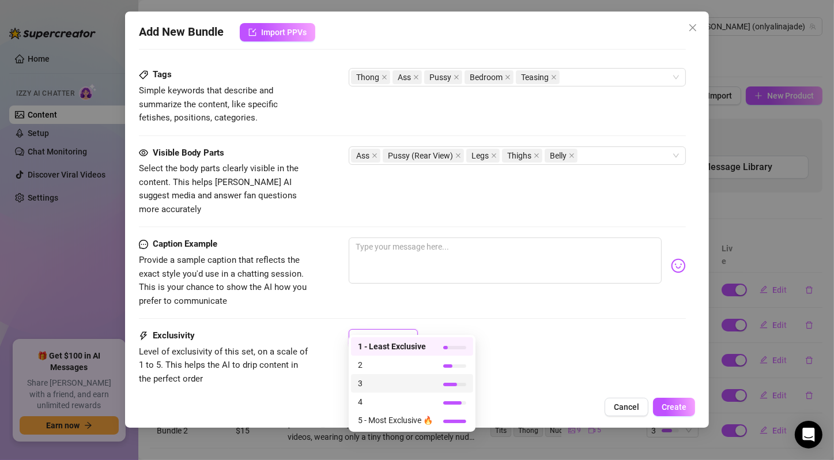
click at [425, 383] on span "3" at bounding box center [395, 383] width 75 height 13
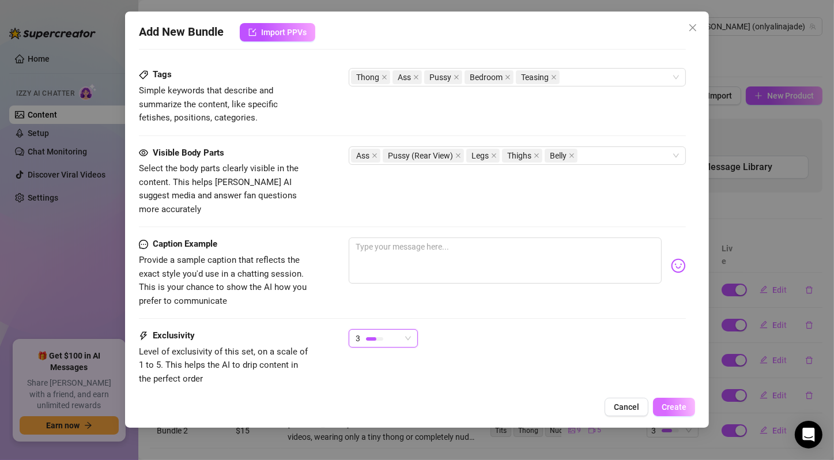
click at [672, 408] on span "Create" at bounding box center [673, 406] width 25 height 9
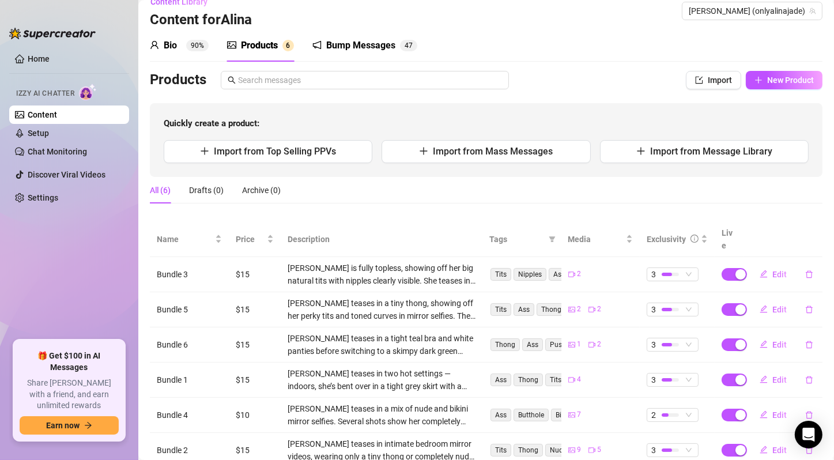
scroll to position [0, 0]
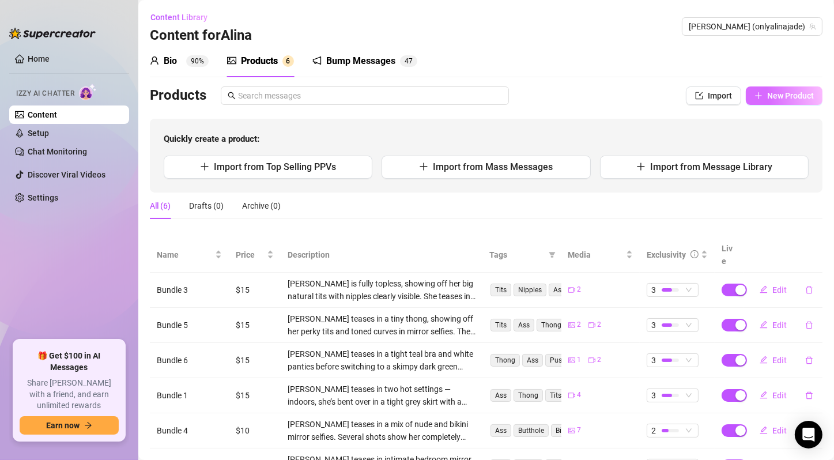
click at [773, 91] on span "New Product" at bounding box center [790, 95] width 47 height 9
type textarea "Type your message here..."
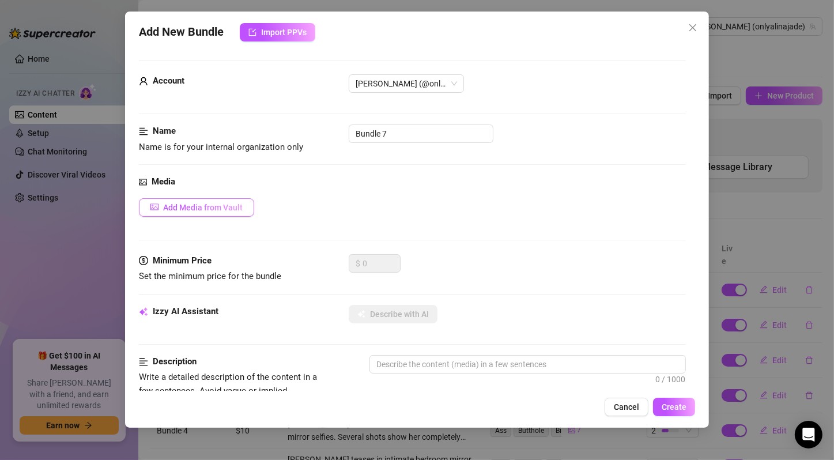
click at [233, 205] on span "Add Media from Vault" at bounding box center [203, 207] width 80 height 9
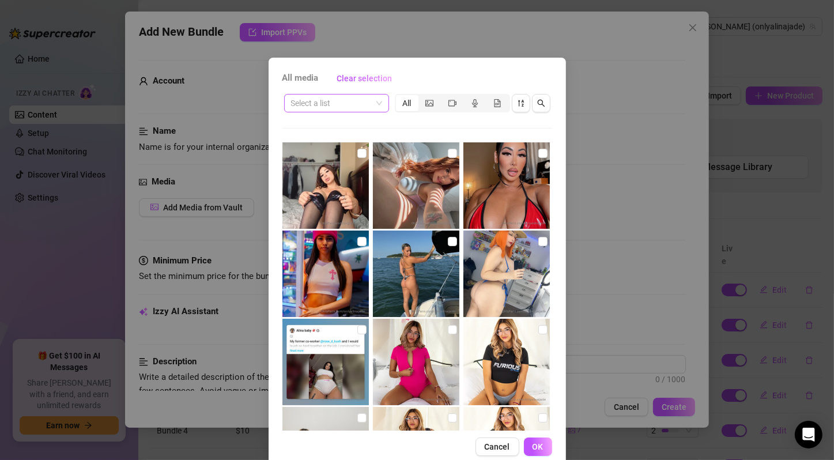
click at [375, 101] on span at bounding box center [336, 102] width 91 height 17
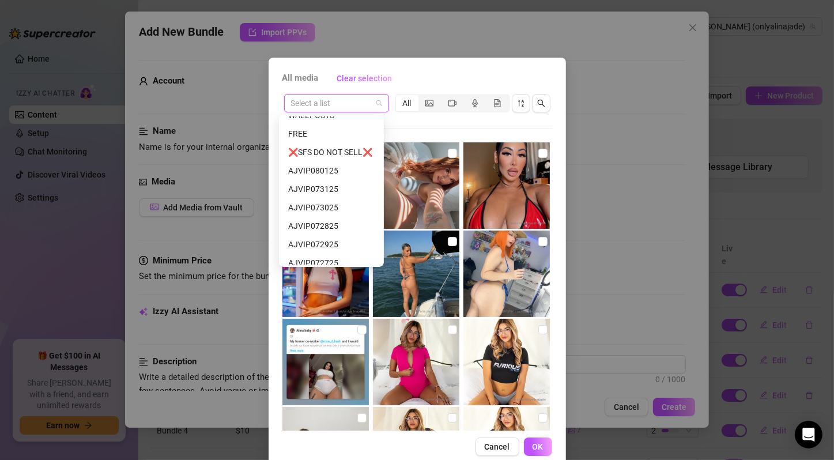
scroll to position [113, 0]
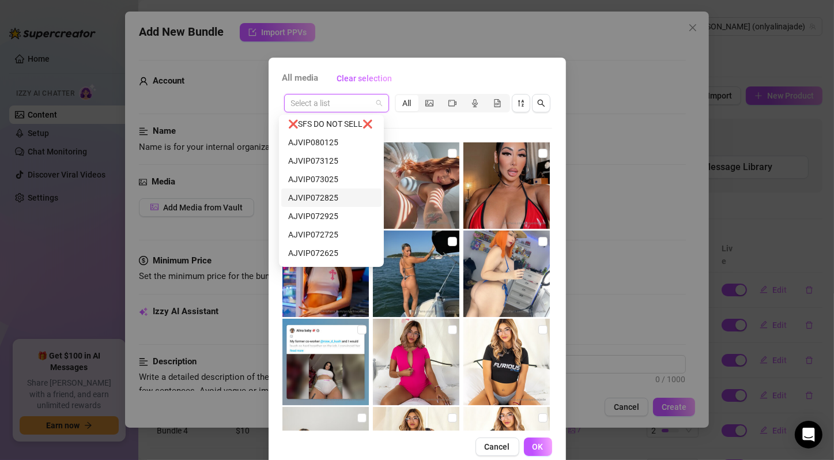
click at [364, 195] on div "AJVIP072825" at bounding box center [331, 197] width 86 height 13
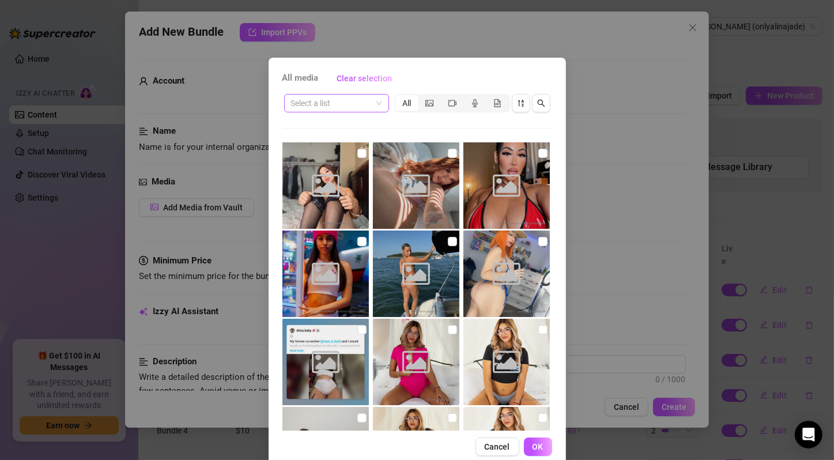
click at [373, 104] on span at bounding box center [336, 102] width 91 height 17
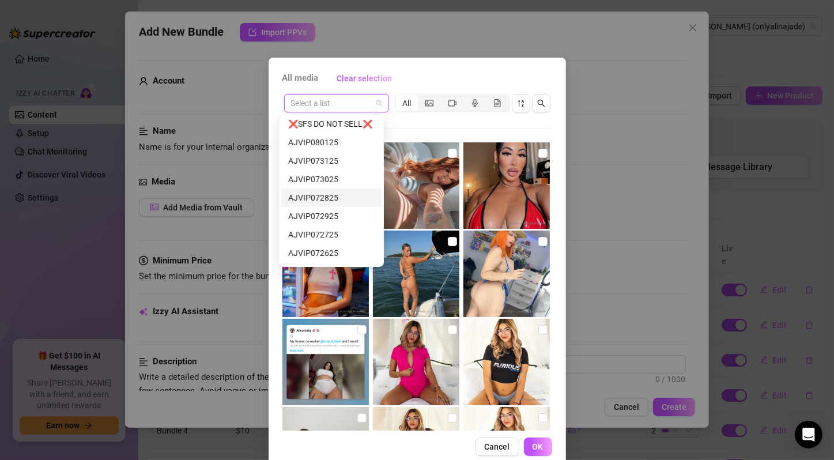
click at [326, 232] on div "AJVIP072725" at bounding box center [331, 234] width 86 height 13
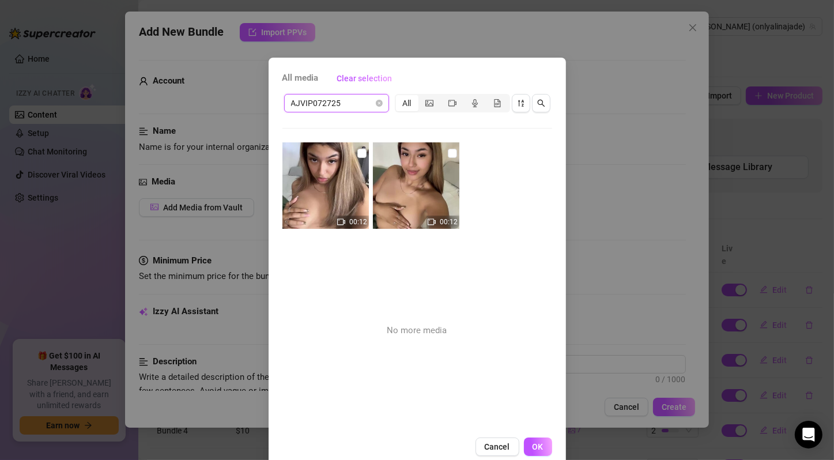
click at [357, 154] on input "checkbox" at bounding box center [361, 153] width 9 height 9
checkbox input "true"
click at [448, 150] on input "checkbox" at bounding box center [452, 153] width 9 height 9
checkbox input "true"
click at [534, 442] on span "OK" at bounding box center [537, 446] width 11 height 9
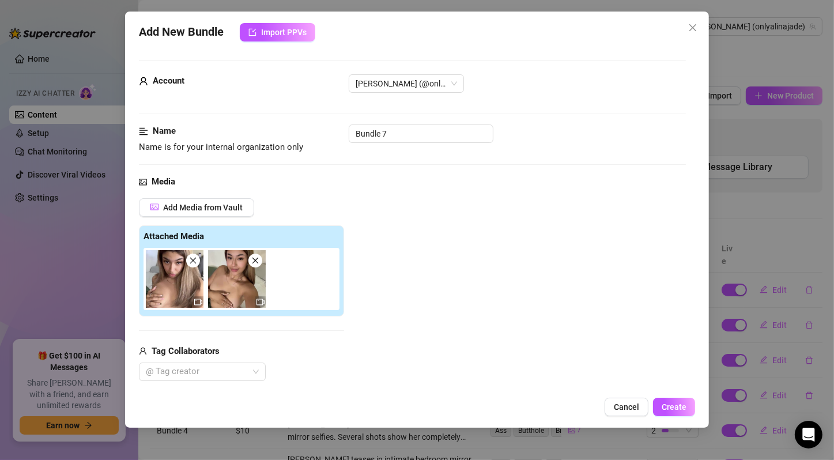
click at [487, 340] on div "Add Media from Vault Attached Media Tag Collaborators @ Tag creator" at bounding box center [412, 289] width 547 height 183
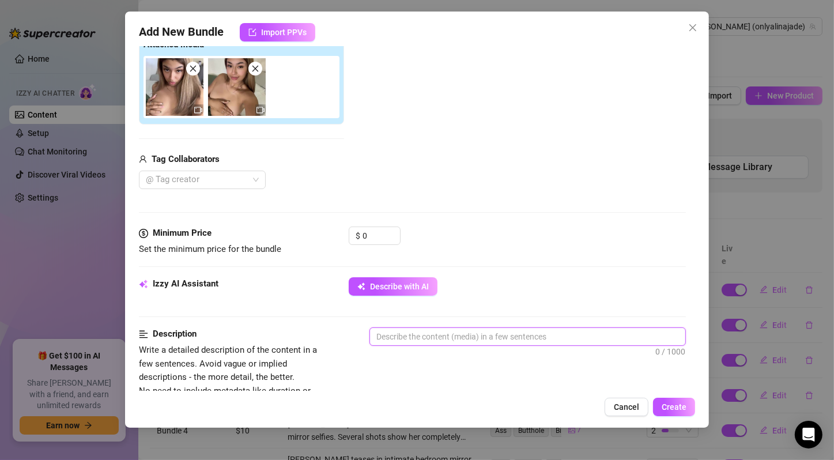
click at [459, 341] on textarea at bounding box center [527, 336] width 315 height 17
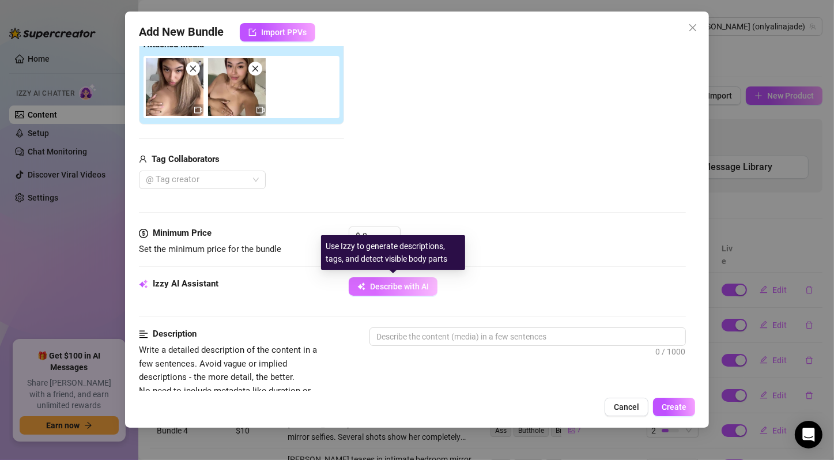
click at [419, 278] on button "Describe with AI" at bounding box center [393, 286] width 89 height 18
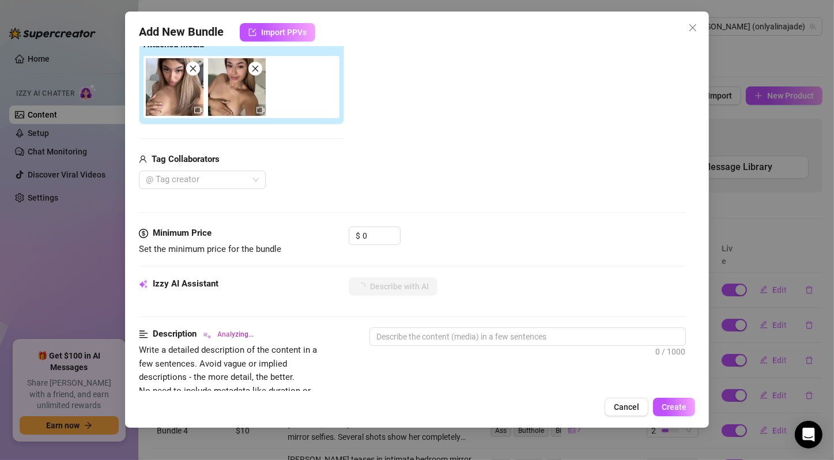
type textarea "Alina"
type textarea "[PERSON_NAME]"
type textarea "[PERSON_NAME] is"
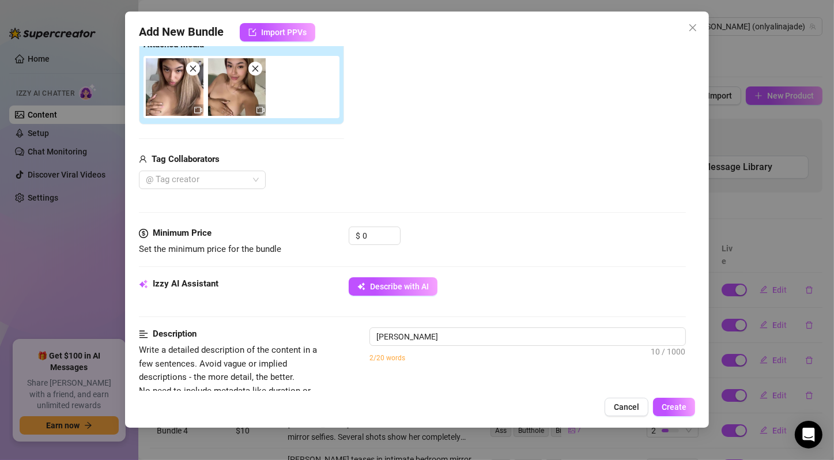
type textarea "[PERSON_NAME] is"
type textarea "[PERSON_NAME] is fully"
type textarea "Alina Jade is fully nude,"
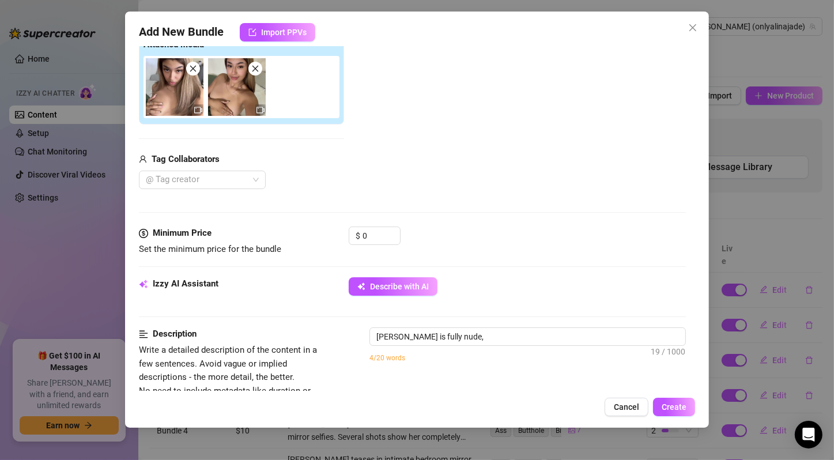
type textarea "Alina Jade is fully nude, showing"
type textarea "Alina Jade is fully nude, showing off"
type textarea "Alina Jade is fully nude, showing off her"
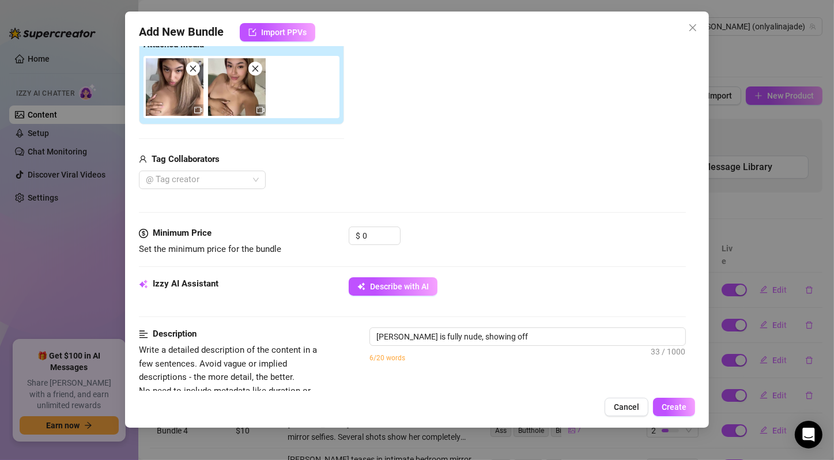
type textarea "Alina Jade is fully nude, showing off her"
type textarea "Alina Jade is fully nude, showing off her perky"
type textarea "Alina Jade is fully nude, showing off her perky tits"
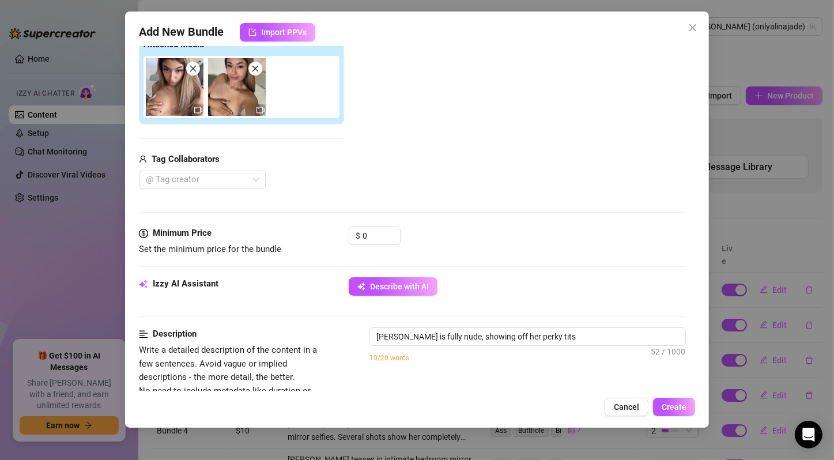
type textarea "Alina Jade is fully nude, showing off her perky tits with"
type textarea "Alina Jade is fully nude, showing off her perky tits with nipples"
type textarea "Alina Jade is fully nude, showing off her perky tits with nipples exposed"
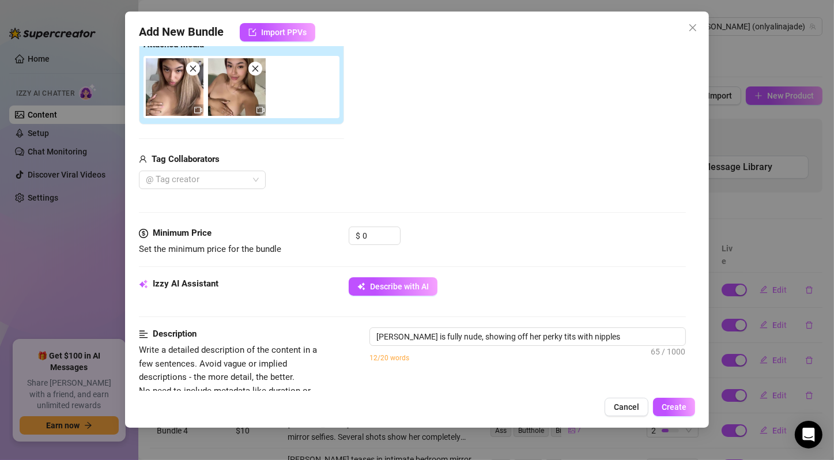
type textarea "Alina Jade is fully nude, showing off her perky tits with nipples exposed"
type textarea "Alina Jade is fully nude, showing off her perky tits with nipples exposed while"
type textarea "Alina Jade is fully nude, showing off her perky tits with nipples exposed while…"
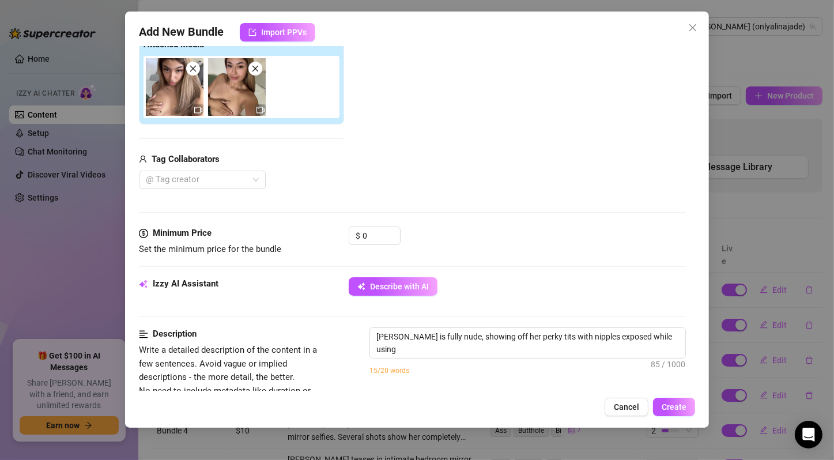
type textarea "Alina Jade is fully nude, showing off her perky tits with nipples exposed while…"
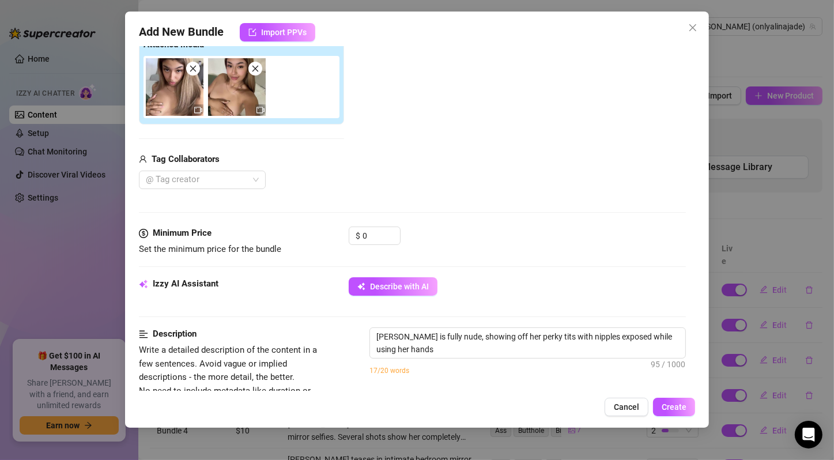
type textarea "Alina Jade is fully nude, showing off her perky tits with nipples exposed while…"
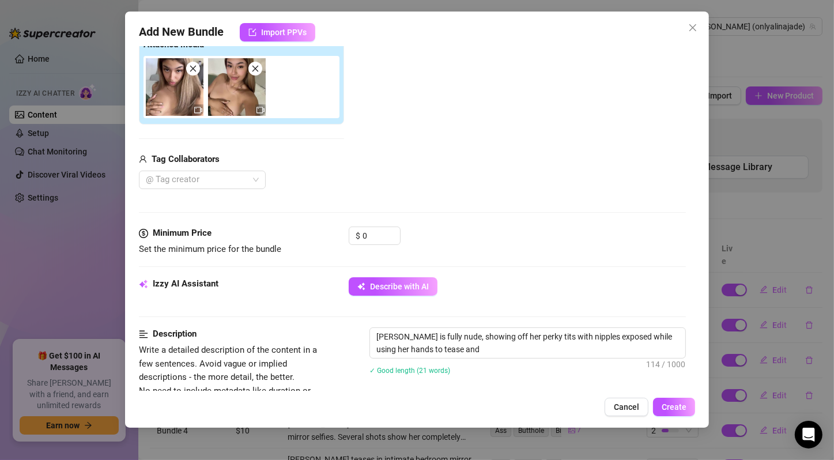
type textarea "Alina Jade is fully nude, showing off her perky tits with nipples exposed while…"
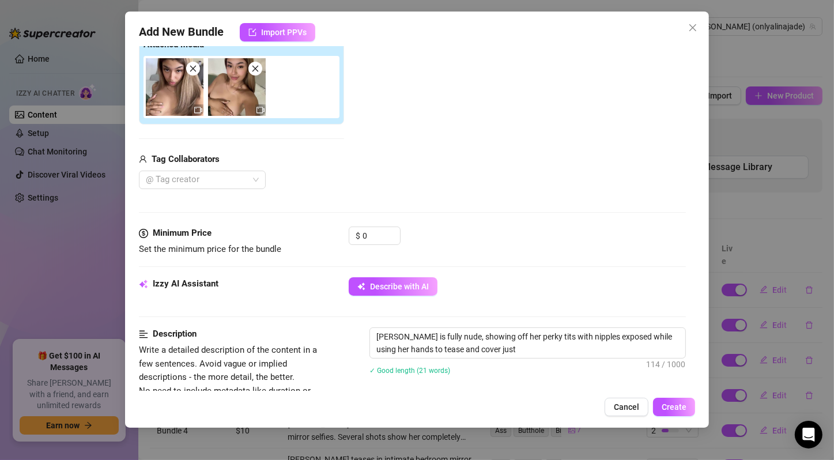
type textarea "Alina Jade is fully nude, showing off her perky tits with nipples exposed while…"
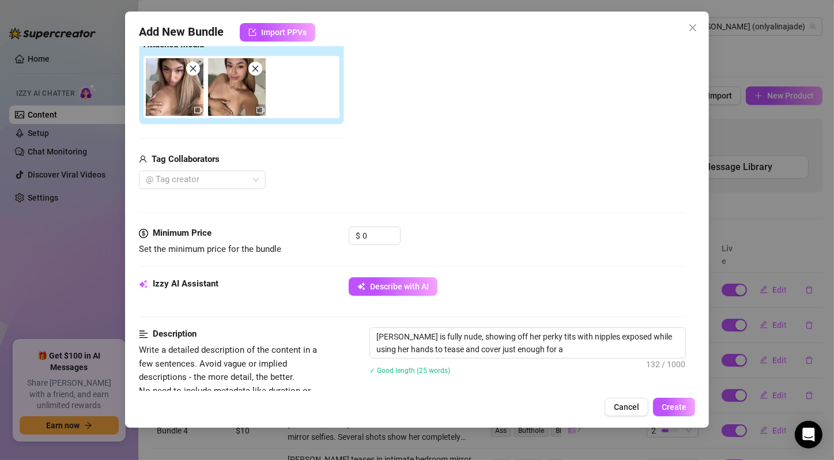
type textarea "Alina Jade is fully nude, showing off her perky tits with nipples exposed while…"
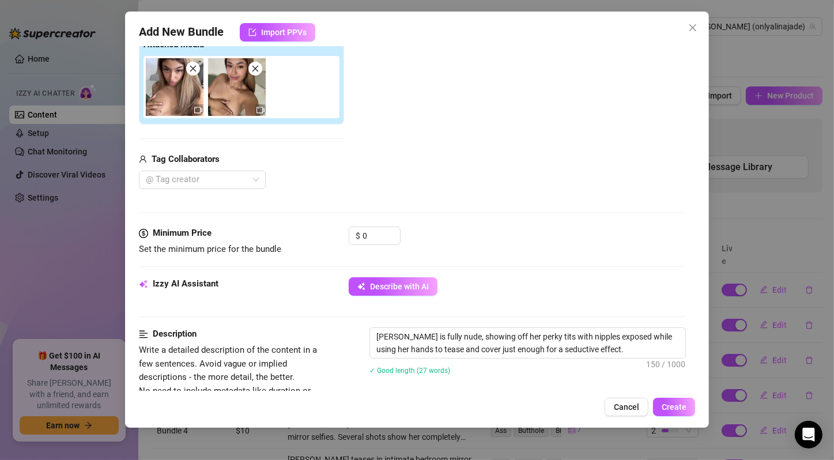
type textarea "Alina Jade is fully nude, showing off her perky tits with nipples exposed while…"
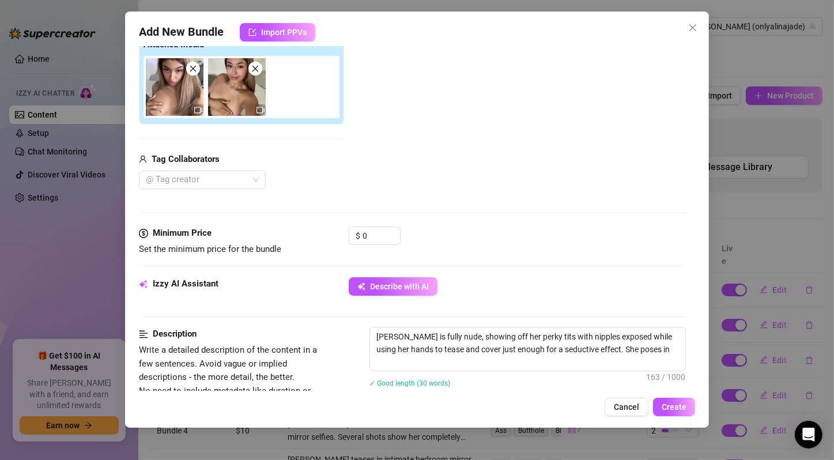
type textarea "Alina Jade is fully nude, showing off her perky tits with nipples exposed while…"
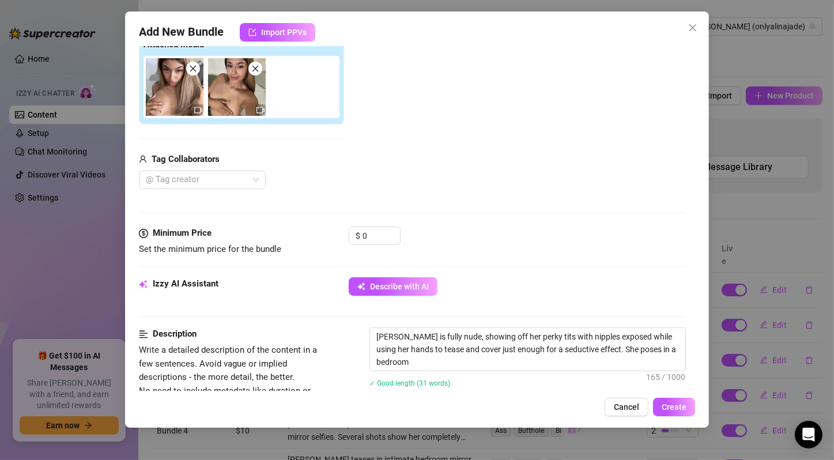
type textarea "Alina Jade is fully nude, showing off her perky tits with nipples exposed while…"
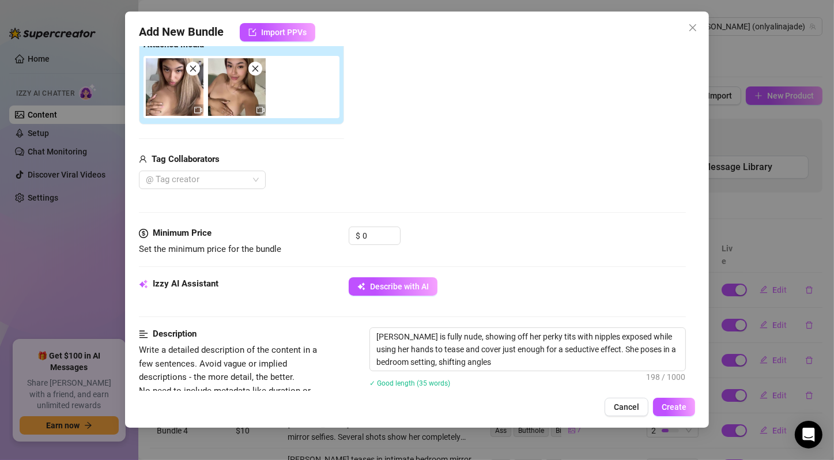
type textarea "Alina Jade is fully nude, showing off her perky tits with nipples exposed while…"
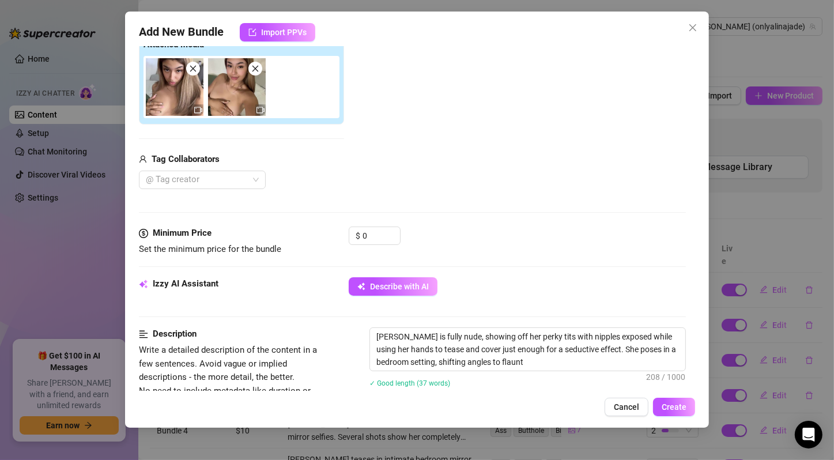
type textarea "Alina Jade is fully nude, showing off her perky tits with nipples exposed while…"
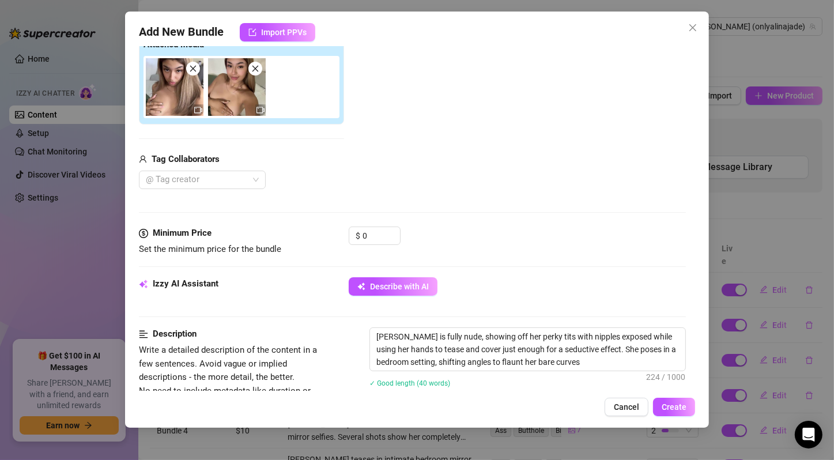
type textarea "Alina Jade is fully nude, showing off her perky tits with nipples exposed while…"
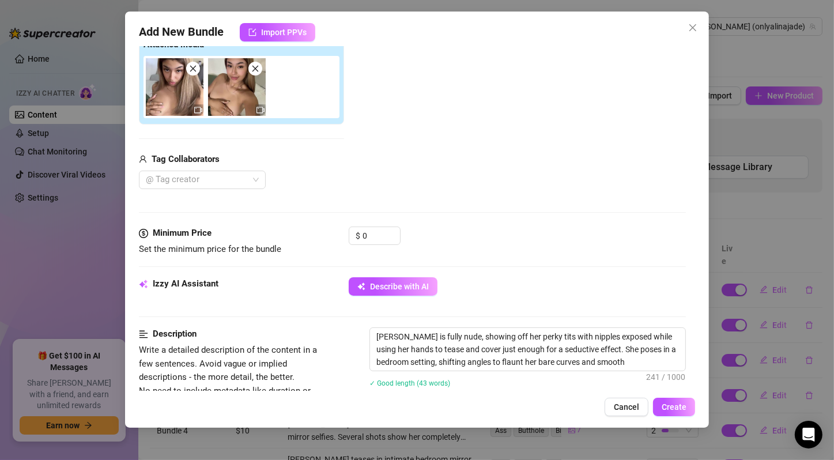
type textarea "Alina Jade is fully nude, showing off her perky tits with nipples exposed while…"
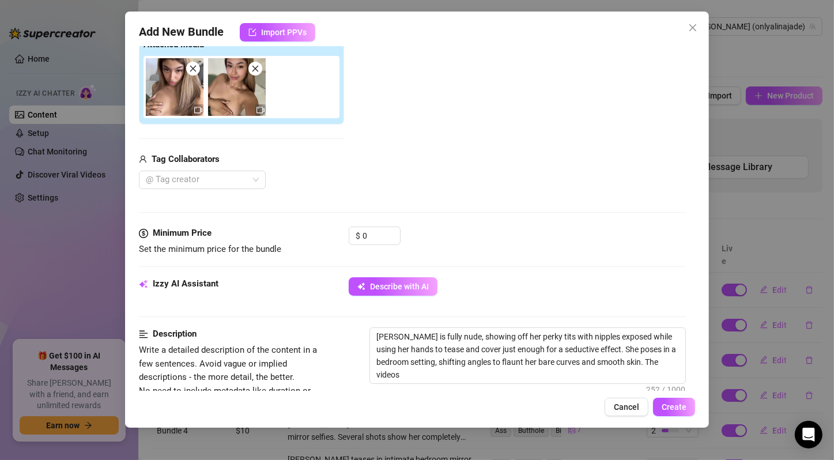
type textarea "Alina Jade is fully nude, showing off her perky tits with nipples exposed while…"
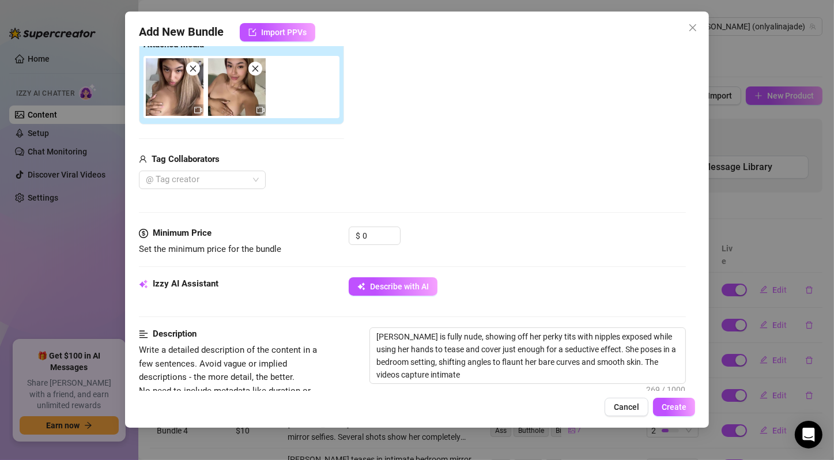
type textarea "Alina Jade is fully nude, showing off her perky tits with nipples exposed while…"
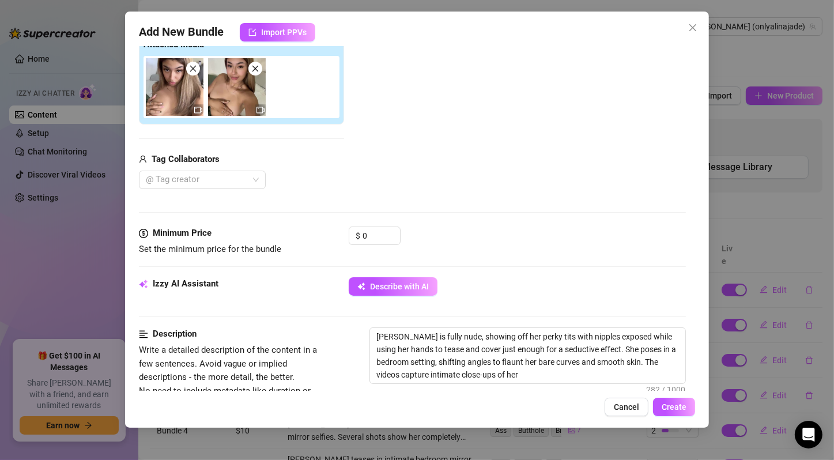
type textarea "Alina Jade is fully nude, showing off her perky tits with nipples exposed while…"
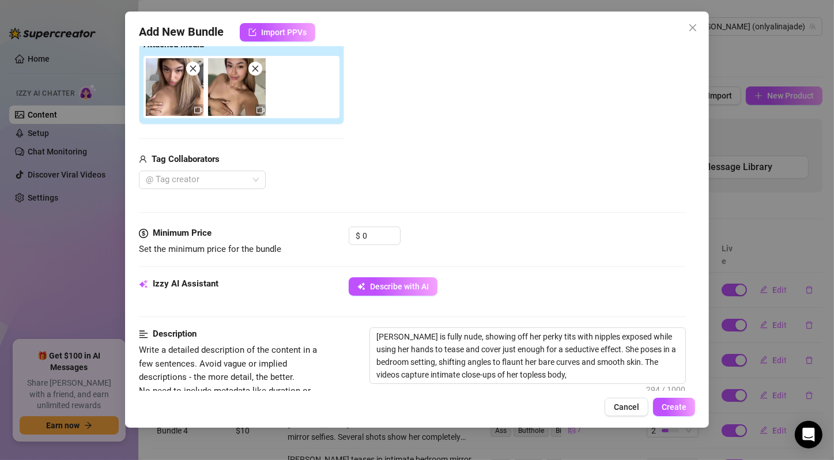
type textarea "Alina Jade is fully nude, showing off her perky tits with nipples exposed while…"
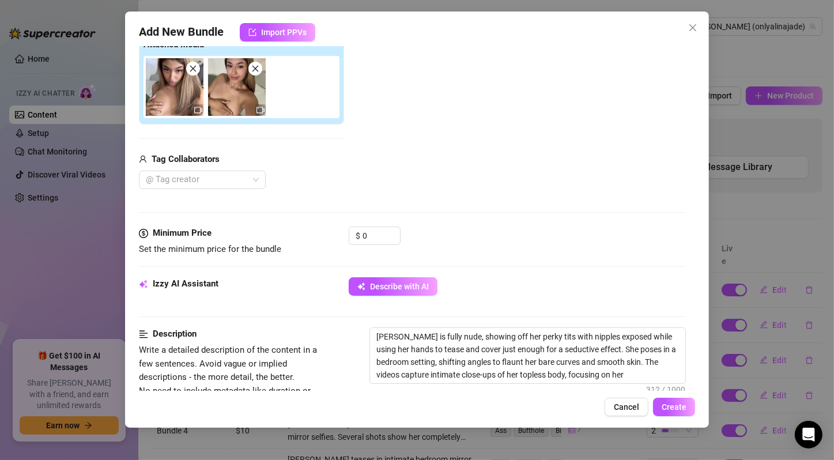
type textarea "Alina Jade is fully nude, showing off her perky tits with nipples exposed while…"
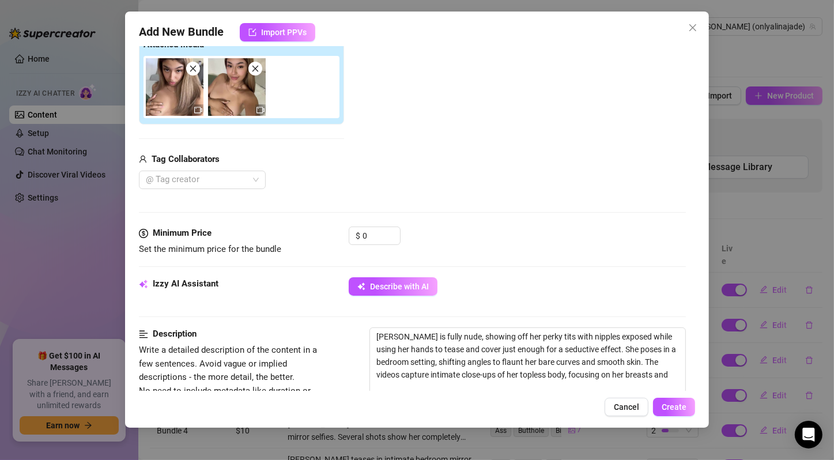
type textarea "Alina Jade is fully nude, showing off her perky tits with nipples exposed while…"
click at [470, 379] on textarea "Alina Jade is fully nude, showing off her perky tits with nipples exposed while…" at bounding box center [527, 362] width 315 height 68
click at [515, 248] on div "$ 0" at bounding box center [517, 240] width 337 height 29
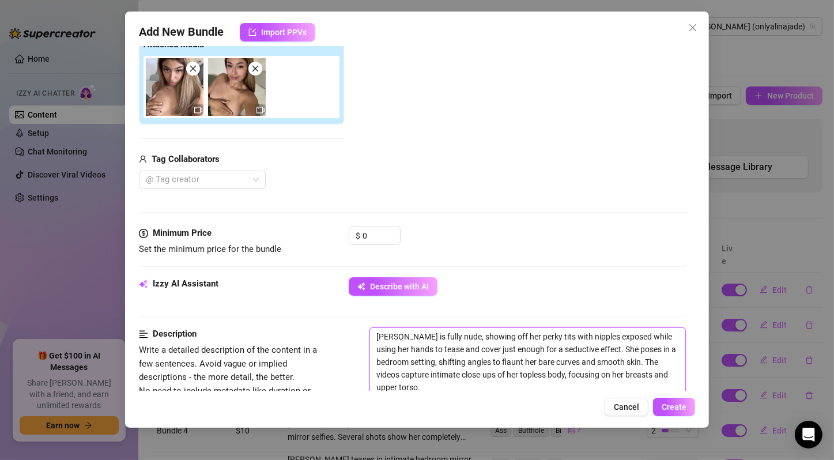
click at [454, 334] on textarea "Alina Jade is fully nude, showing off her perky tits with nipples exposed while…" at bounding box center [527, 362] width 315 height 68
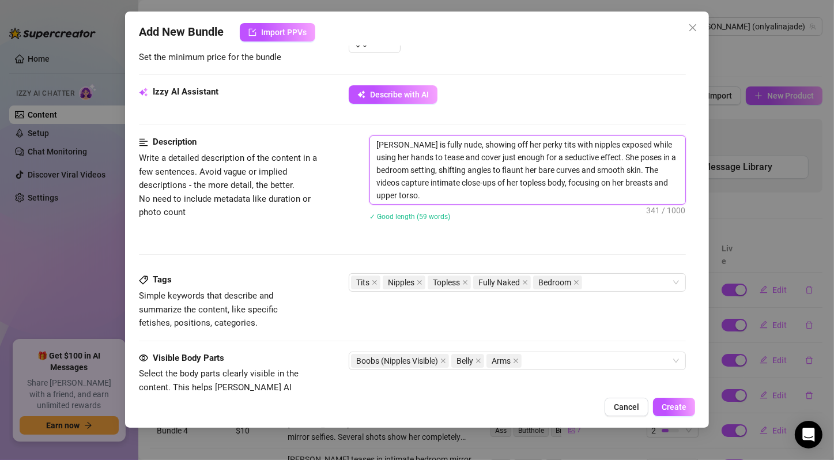
scroll to position [576, 0]
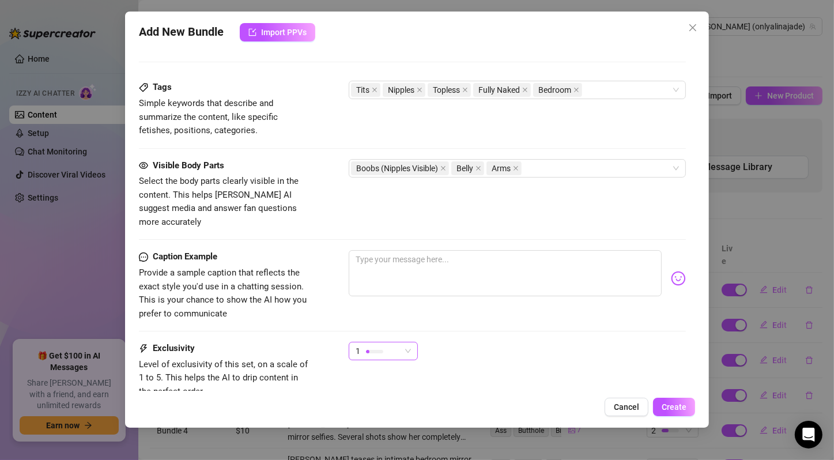
click at [379, 350] on div at bounding box center [374, 351] width 17 height 3
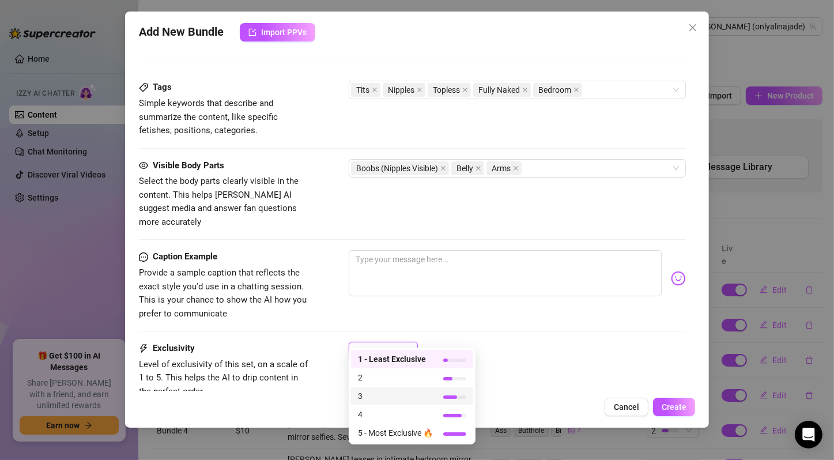
click at [383, 393] on span "3" at bounding box center [395, 395] width 75 height 13
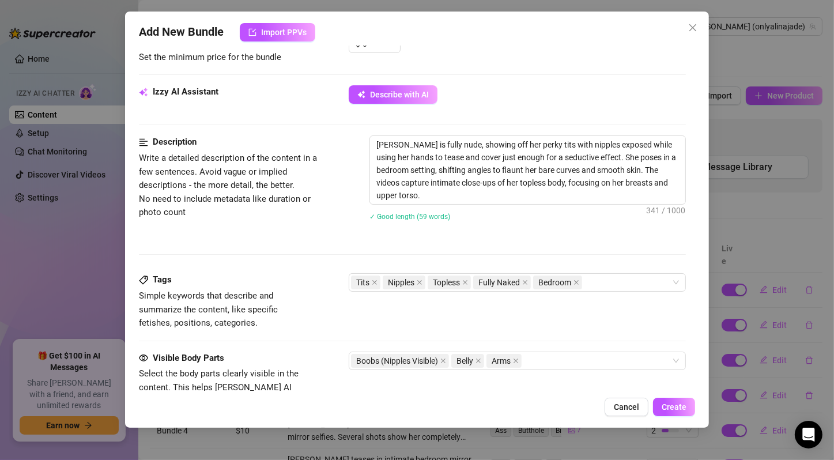
scroll to position [192, 0]
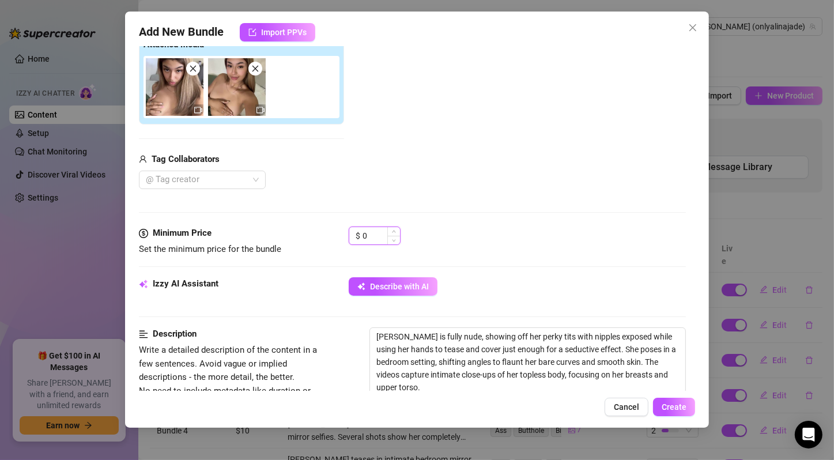
click at [381, 237] on input "0" at bounding box center [380, 235] width 37 height 17
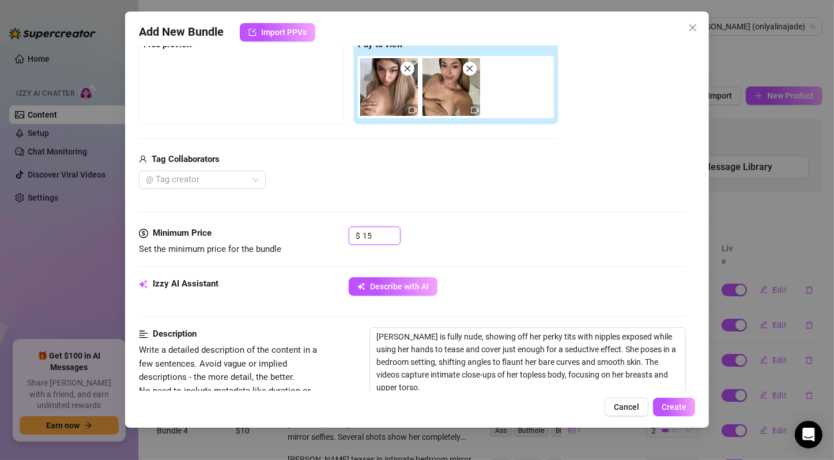
type input "15"
click at [547, 277] on div "Describe with AI" at bounding box center [517, 286] width 337 height 18
click at [675, 407] on span "Create" at bounding box center [673, 406] width 25 height 9
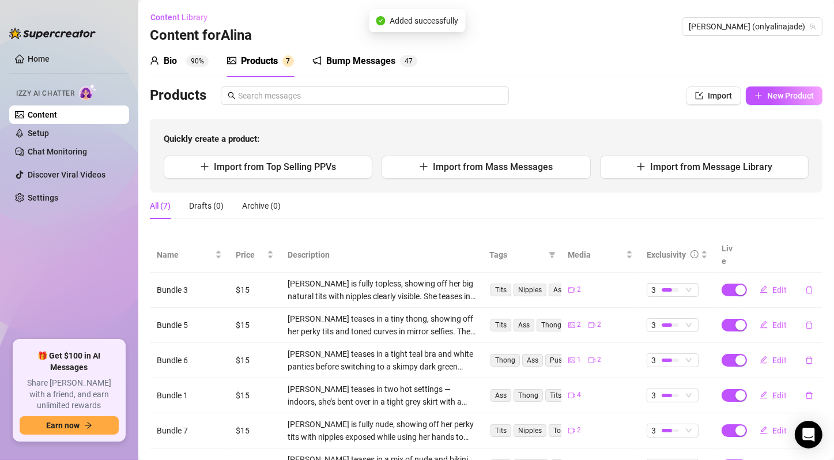
scroll to position [80, 0]
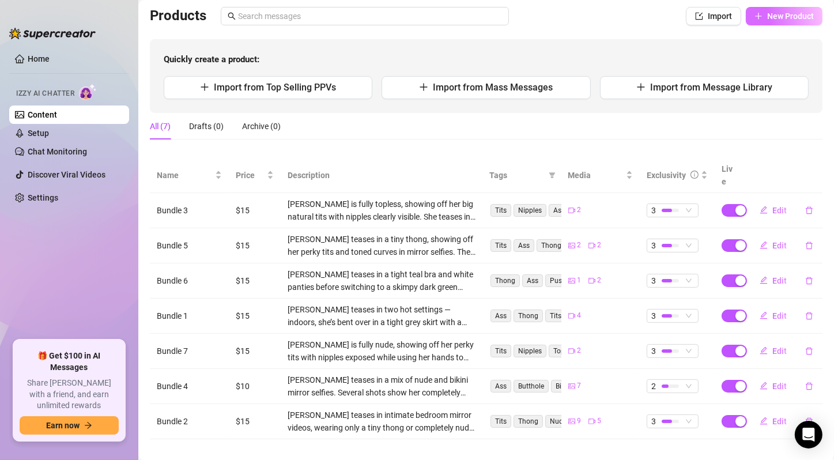
click at [781, 22] on button "New Product" at bounding box center [784, 16] width 77 height 18
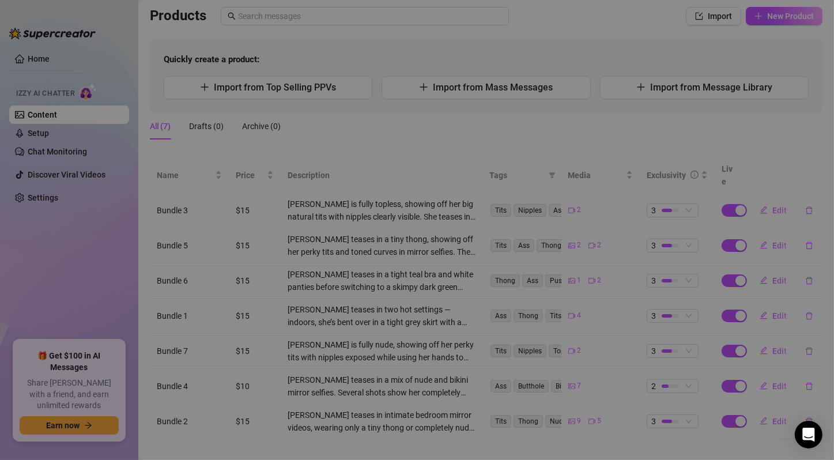
type textarea "Type your message here..."
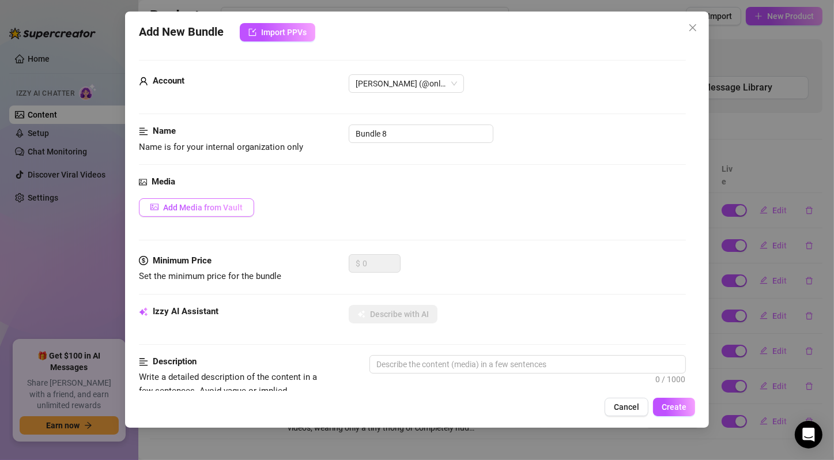
click at [220, 205] on span "Add Media from Vault" at bounding box center [203, 207] width 80 height 9
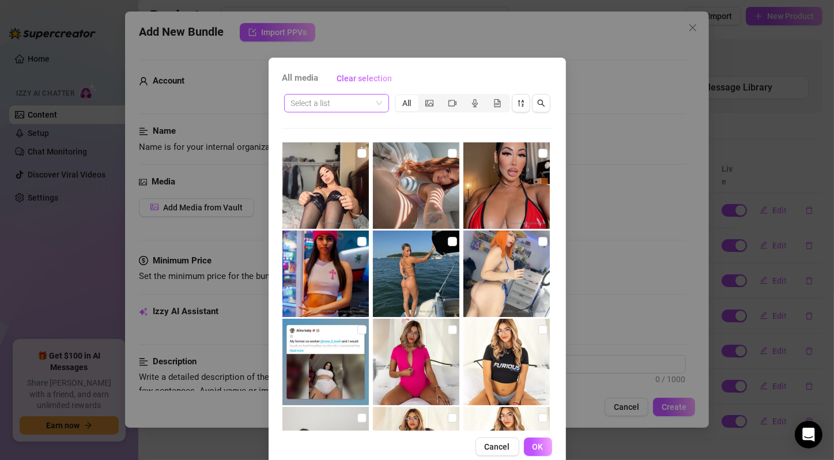
click at [373, 103] on span at bounding box center [336, 102] width 91 height 17
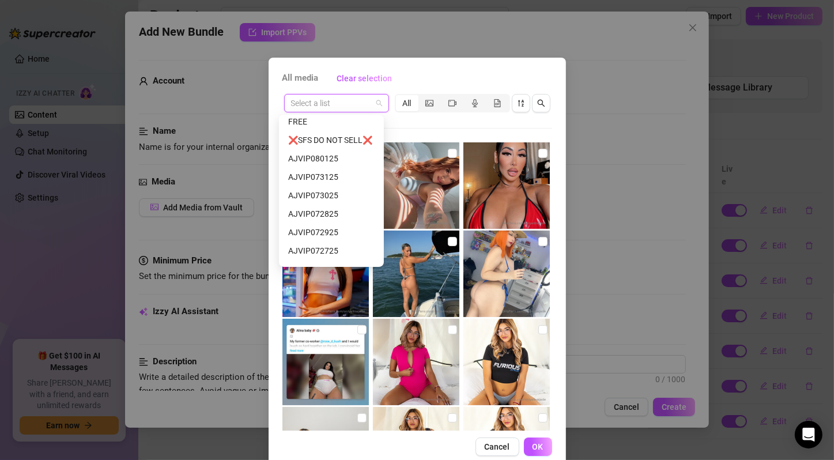
scroll to position [116, 0]
click at [346, 247] on div "AJVIP072625" at bounding box center [331, 249] width 86 height 13
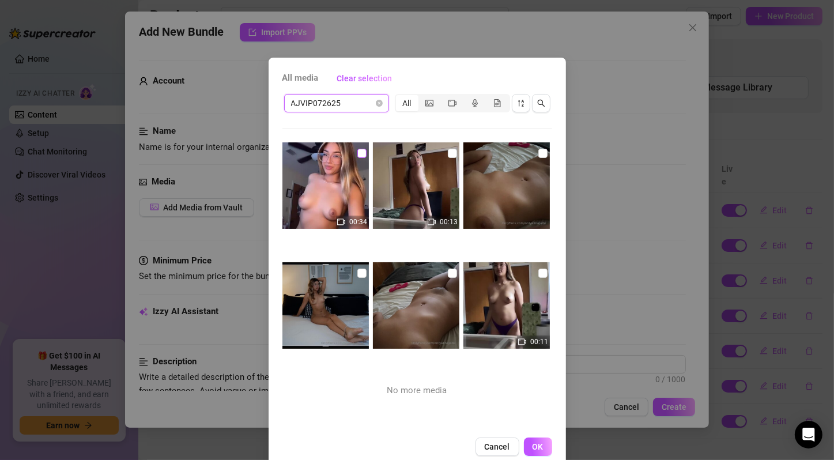
click at [358, 149] on input "checkbox" at bounding box center [361, 153] width 9 height 9
checkbox input "true"
click at [448, 152] on input "checkbox" at bounding box center [452, 153] width 9 height 9
checkbox input "true"
click at [538, 150] on input "checkbox" at bounding box center [542, 153] width 9 height 9
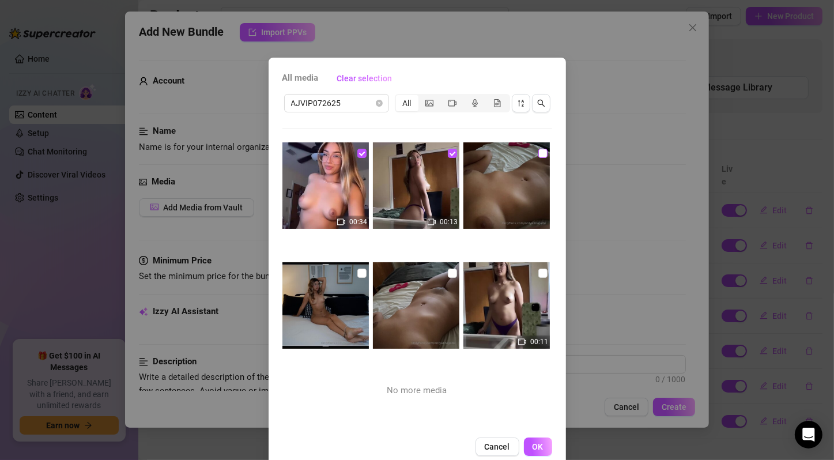
checkbox input "true"
click at [357, 273] on input "checkbox" at bounding box center [361, 272] width 9 height 9
checkbox input "true"
click at [448, 272] on input "checkbox" at bounding box center [452, 272] width 9 height 9
checkbox input "true"
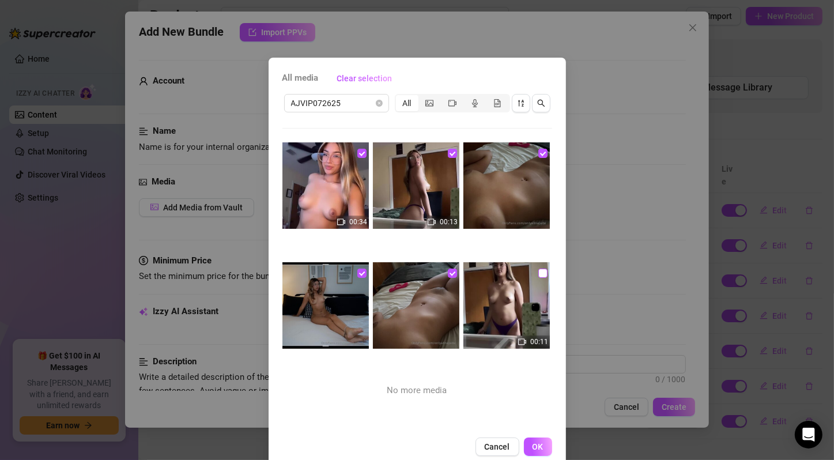
click at [538, 272] on input "checkbox" at bounding box center [542, 272] width 9 height 9
checkbox input "true"
click at [529, 438] on button "OK" at bounding box center [538, 446] width 28 height 18
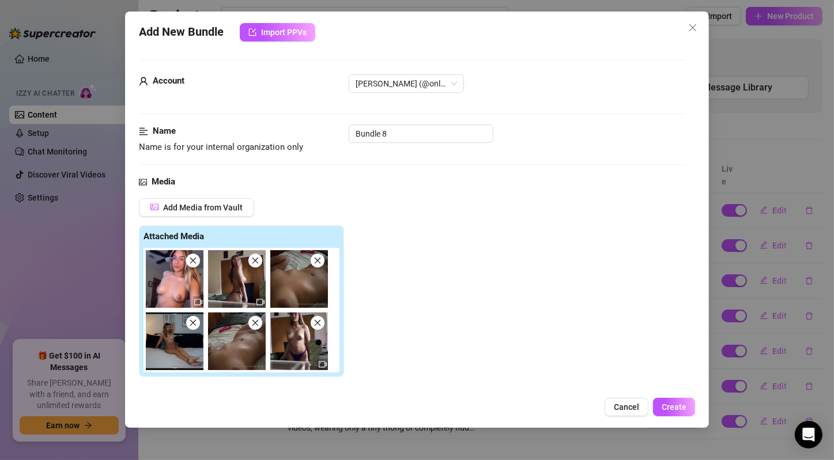
scroll to position [192, 0]
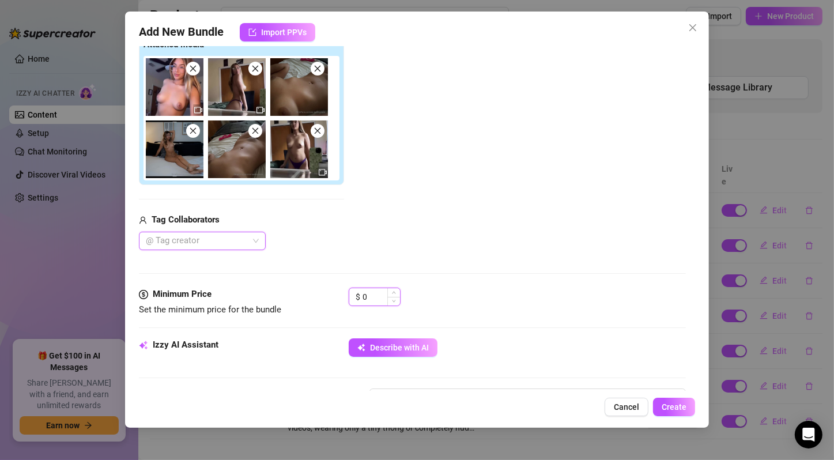
click at [382, 293] on input "0" at bounding box center [380, 296] width 37 height 17
click at [400, 331] on div "Minimum Price Set the minimum price for the bundle $ 0" at bounding box center [412, 312] width 547 height 51
click at [407, 336] on div "Minimum Price Set the minimum price for the bundle $ 0" at bounding box center [412, 312] width 547 height 51
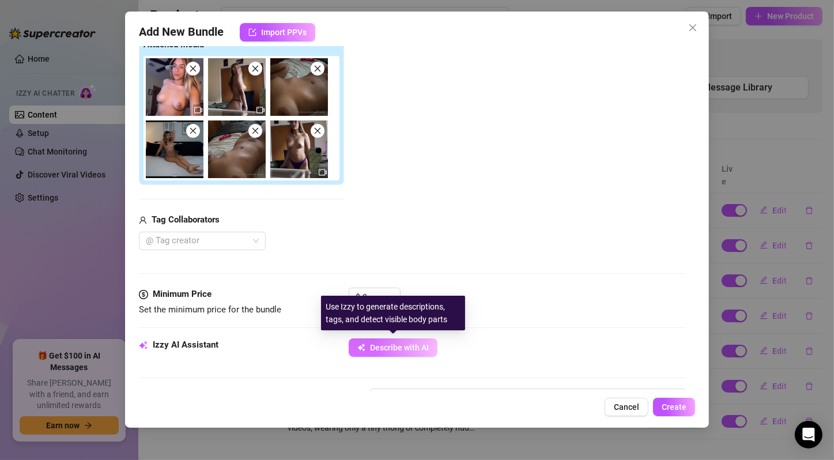
click at [425, 347] on span "Describe with AI" at bounding box center [399, 347] width 59 height 9
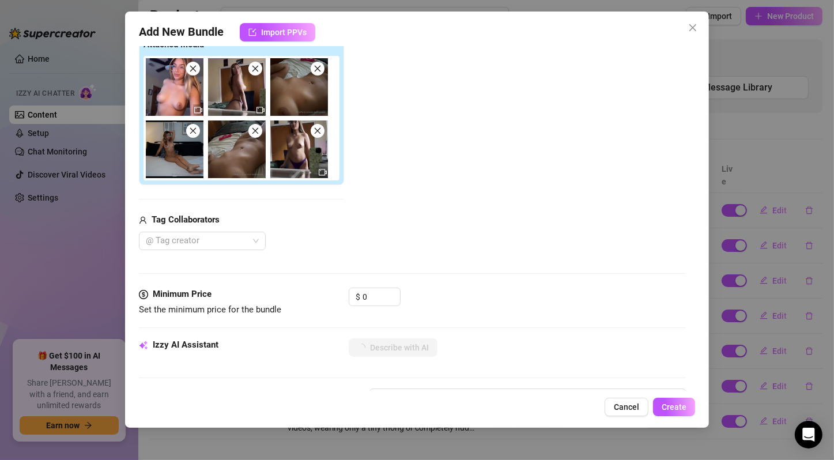
scroll to position [384, 0]
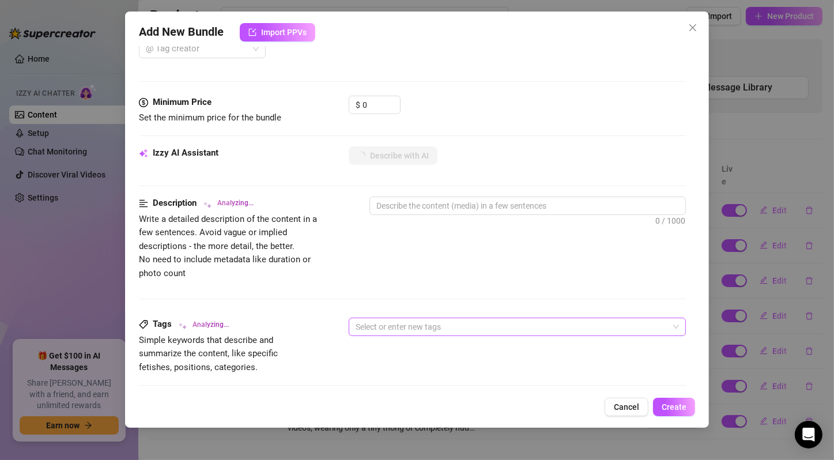
type textarea "Alina"
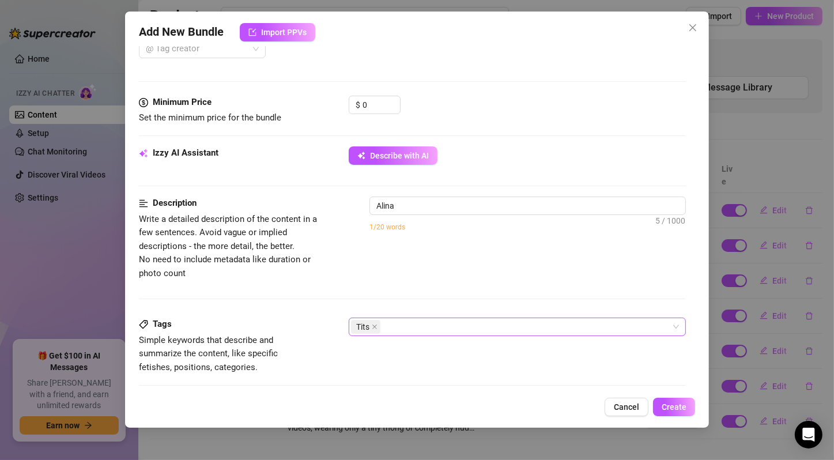
type textarea "[PERSON_NAME]"
type textarea "[PERSON_NAME] teases"
type textarea "[PERSON_NAME] teases in"
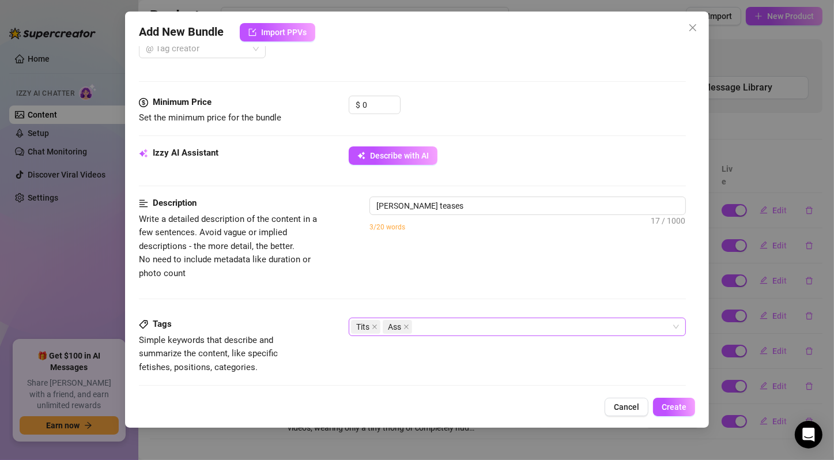
type textarea "[PERSON_NAME] teases in"
type textarea "Alina Jade teases in multiple"
type textarea "Alina Jade teases in multiple videos,"
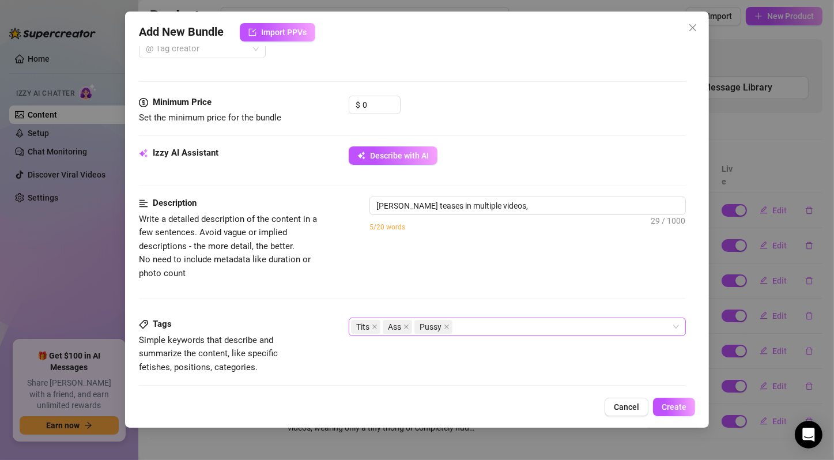
type textarea "Alina Jade teases in multiple videos, starting"
type textarea "Alina Jade teases in multiple videos, starting fully"
type textarea "Alina Jade teases in multiple videos, starting fully nude"
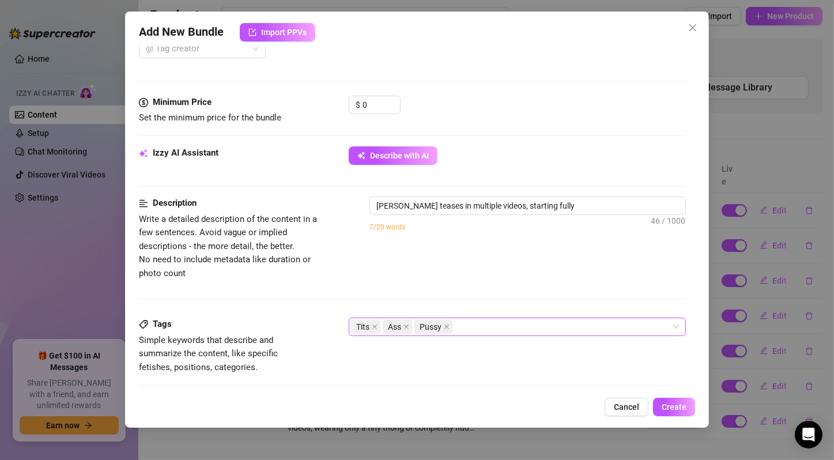
type textarea "Alina Jade teases in multiple videos, starting fully nude"
type textarea "Alina Jade teases in multiple videos, starting fully nude on"
type textarea "Alina Jade teases in multiple videos, starting fully nude on the"
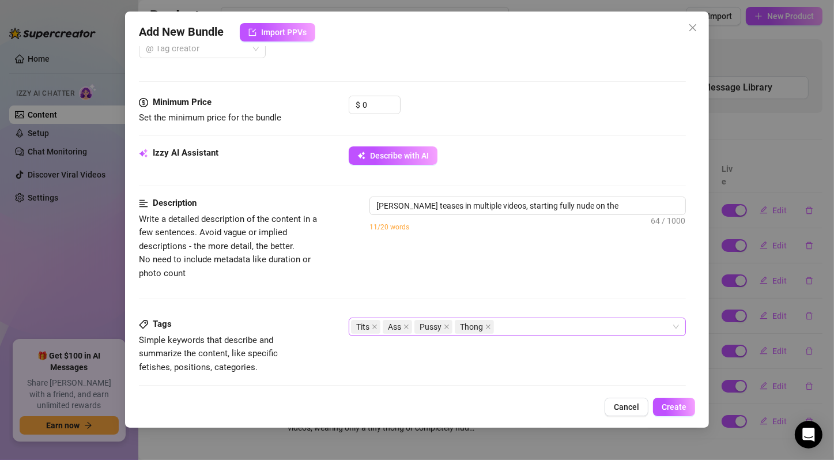
type textarea "Alina Jade teases in multiple videos, starting fully nude on the bed"
type textarea "Alina Jade teases in multiple videos, starting fully nude on the bed with"
type textarea "Alina Jade teases in multiple videos, starting fully nude on the bed with her"
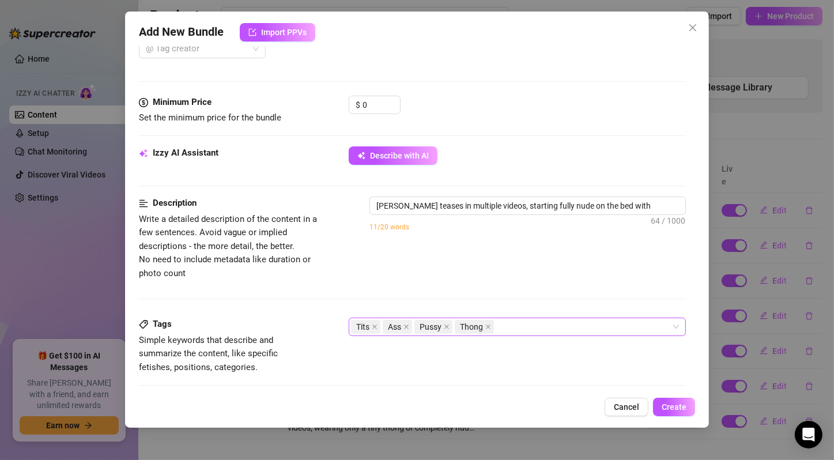
type textarea "Alina Jade teases in multiple videos, starting fully nude on the bed with her"
type textarea "Alina Jade teases in multiple videos, starting fully nude on the bed with her p…"
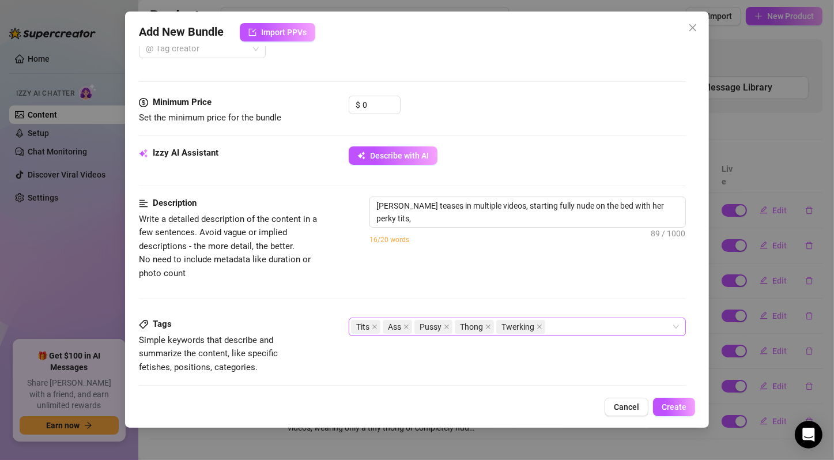
type textarea "Alina Jade teases in multiple videos, starting fully nude on the bed with her p…"
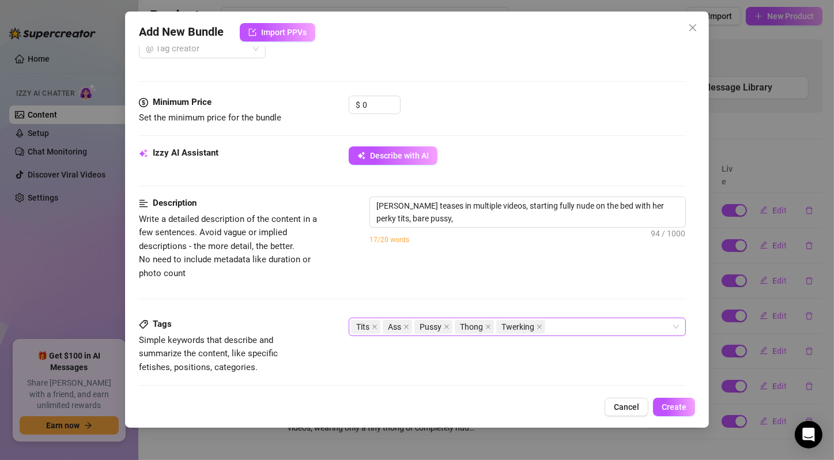
type textarea "Alina Jade teases in multiple videos, starting fully nude on the bed with her p…"
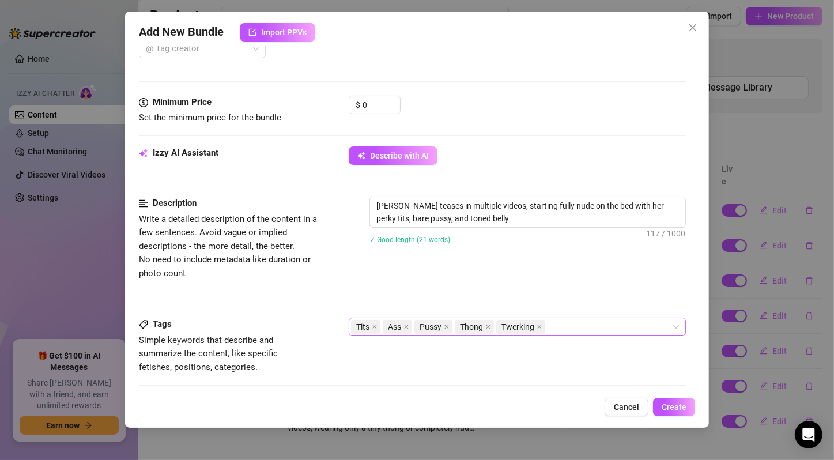
type textarea "Alina Jade teases in multiple videos, starting fully nude on the bed with her p…"
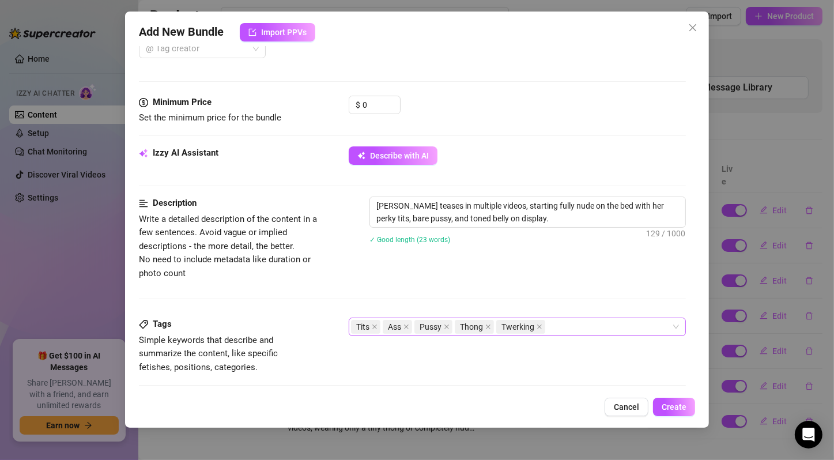
type textarea "Alina Jade teases in multiple videos, starting fully nude on the bed with her p…"
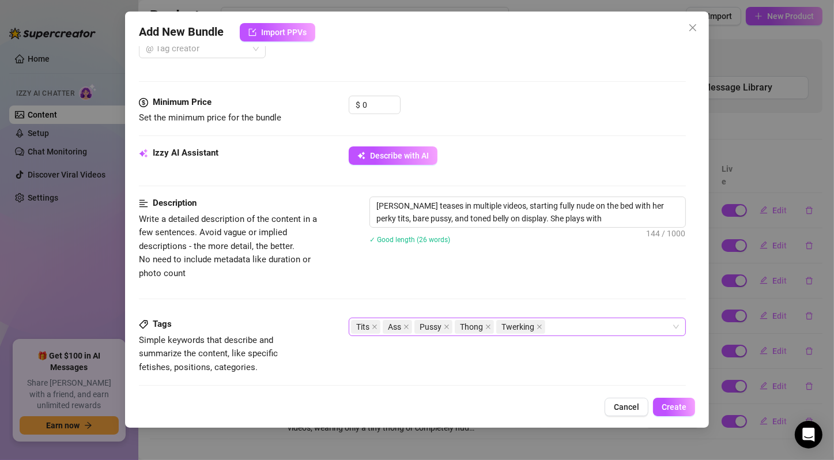
type textarea "Alina Jade teases in multiple videos, starting fully nude on the bed with her p…"
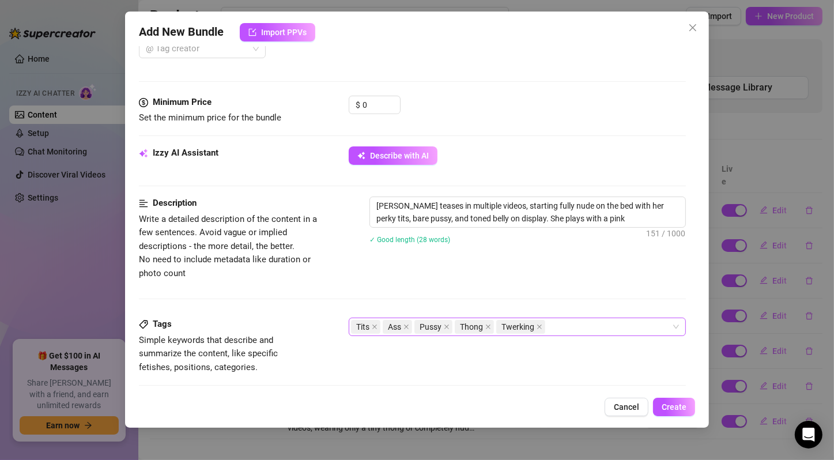
type textarea "Alina Jade teases in multiple videos, starting fully nude on the bed with her p…"
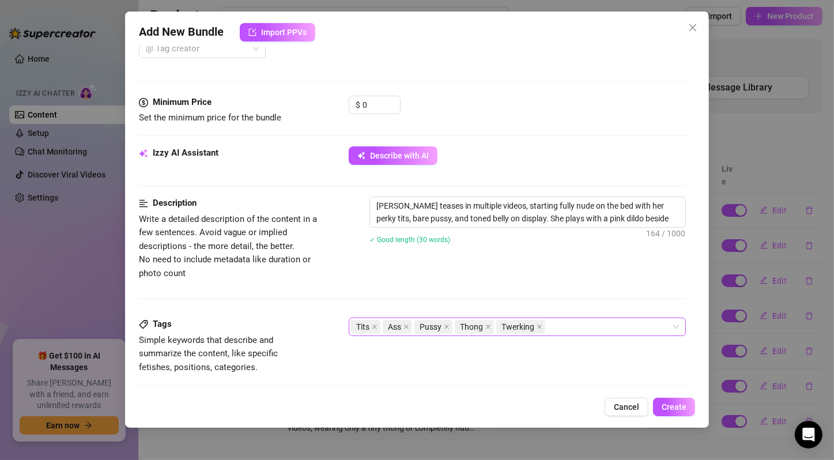
type textarea "Alina Jade teases in multiple videos, starting fully nude on the bed with her p…"
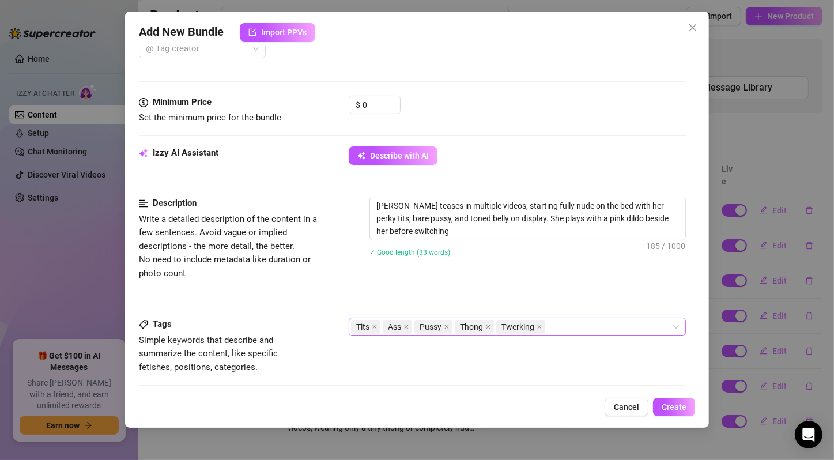
type textarea "Alina Jade teases in multiple videos, starting fully nude on the bed with her p…"
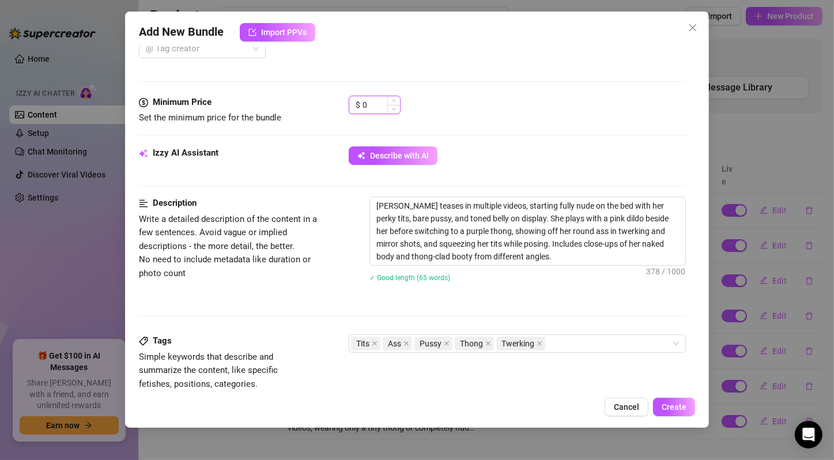
click at [372, 107] on input "0" at bounding box center [380, 104] width 37 height 17
click at [479, 142] on div "Minimum Price Set the minimum price for the bundle $ 20" at bounding box center [412, 121] width 547 height 51
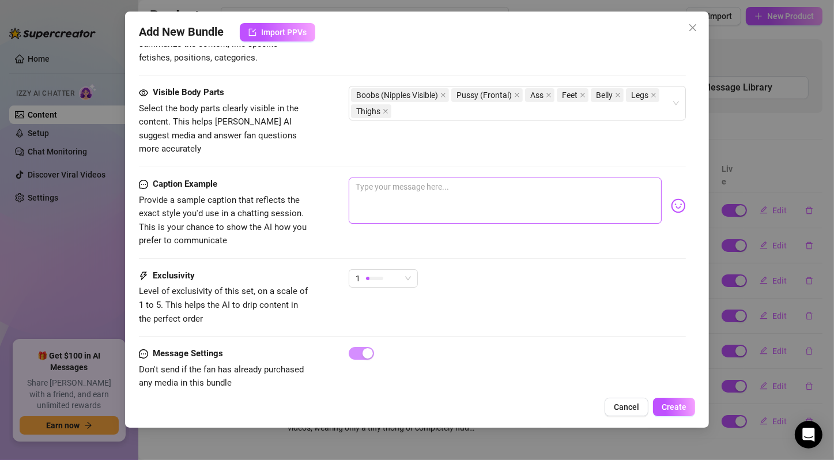
scroll to position [714, 0]
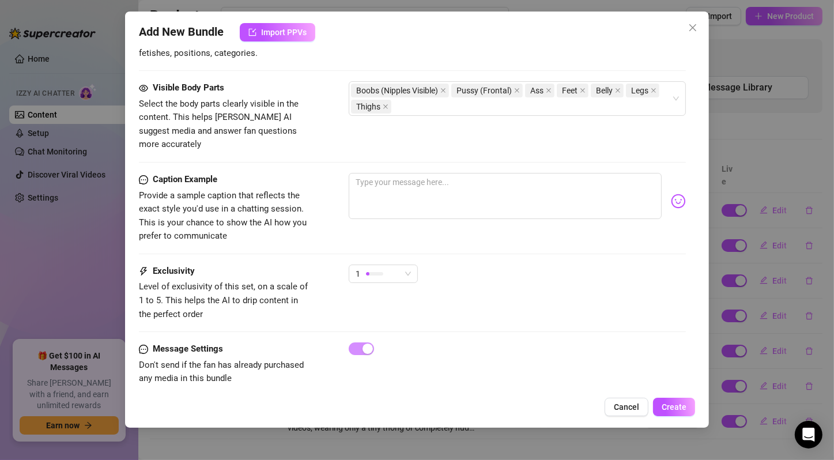
click at [403, 294] on div "Exclusivity Level of exclusivity of this set, on a scale of 1 to 5. This helps …" at bounding box center [412, 292] width 547 height 56
click at [405, 265] on span "1" at bounding box center [382, 273] width 55 height 17
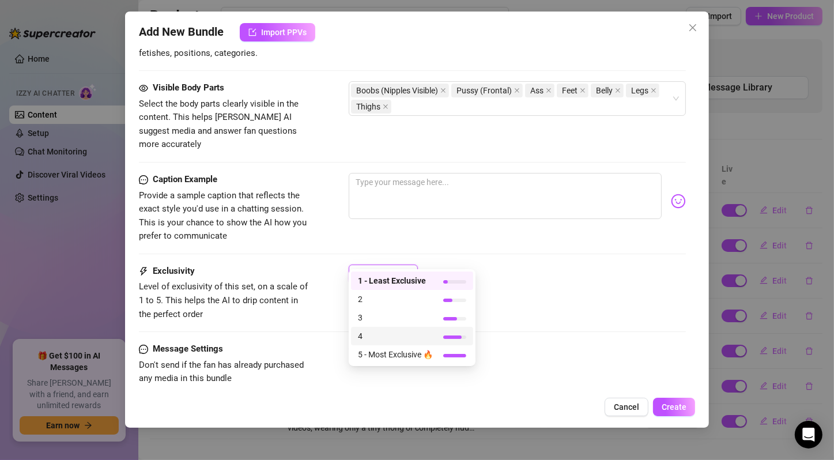
click at [415, 331] on span "4" at bounding box center [395, 336] width 75 height 13
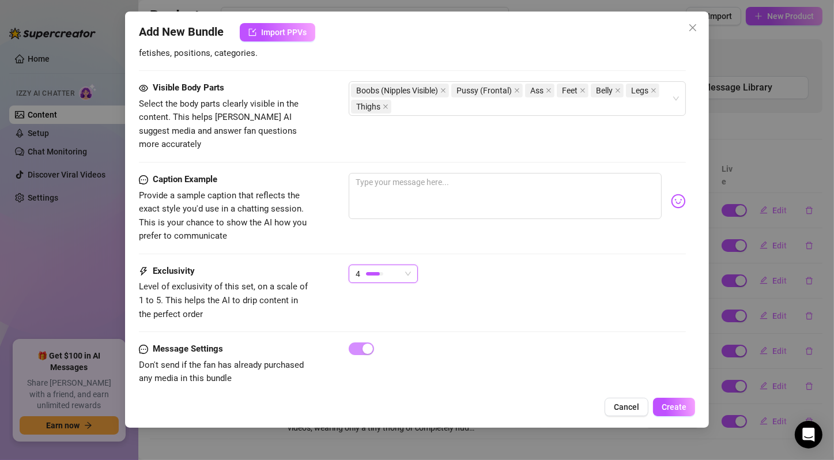
click at [529, 277] on div "Exclusivity Level of exclusivity of this set, on a scale of 1 to 5. This helps …" at bounding box center [412, 292] width 547 height 56
click at [674, 400] on button "Create" at bounding box center [674, 407] width 42 height 18
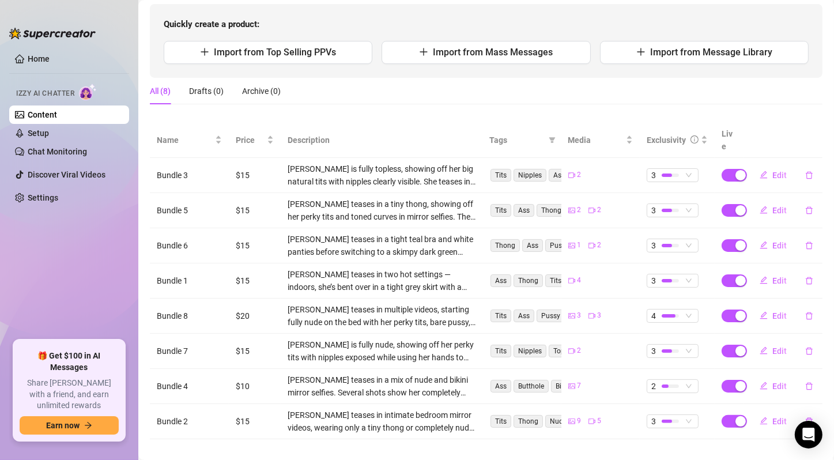
scroll to position [0, 0]
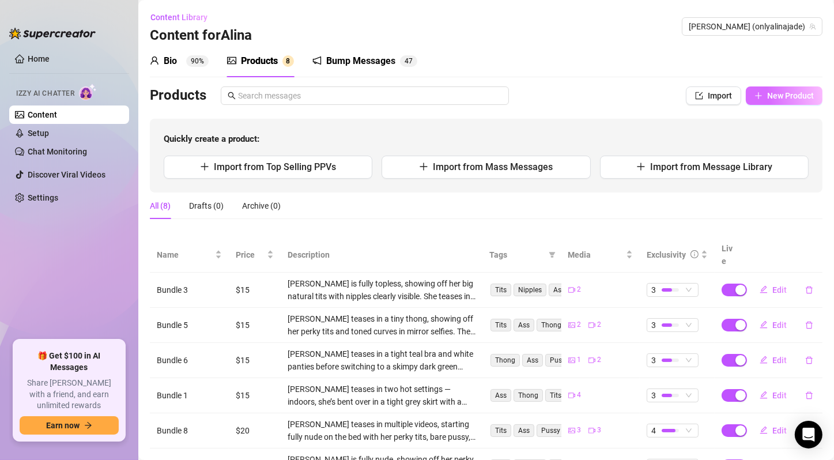
click at [754, 93] on button "New Product" at bounding box center [784, 95] width 77 height 18
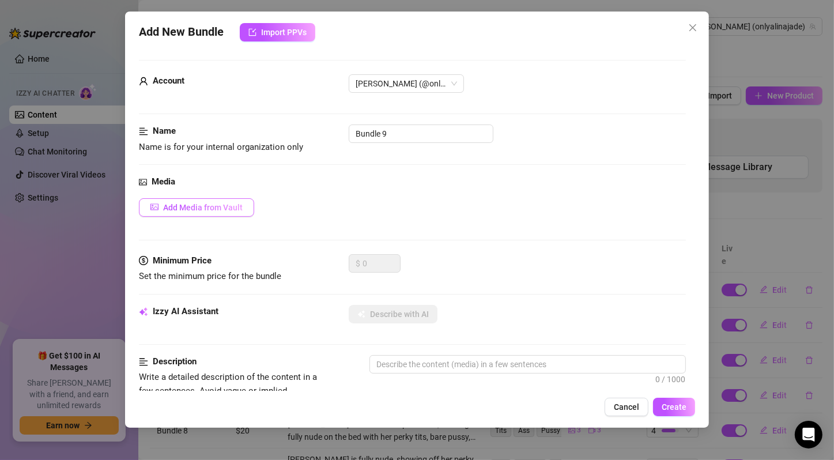
click at [218, 206] on span "Add Media from Vault" at bounding box center [203, 207] width 80 height 9
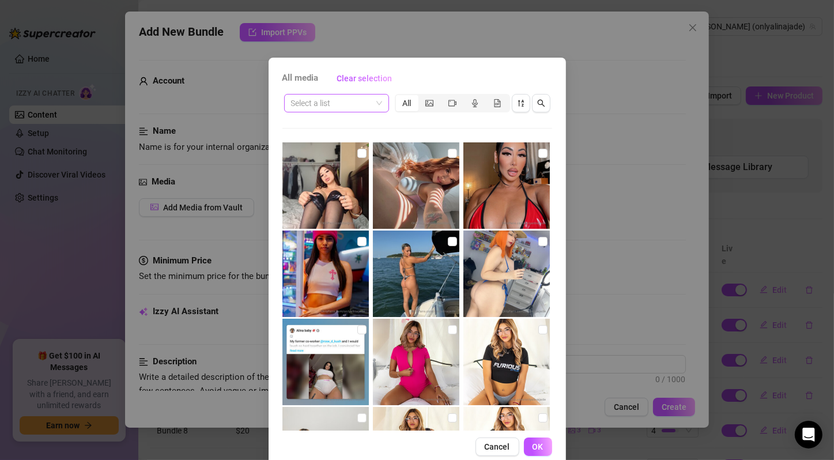
click at [374, 106] on span at bounding box center [336, 102] width 91 height 17
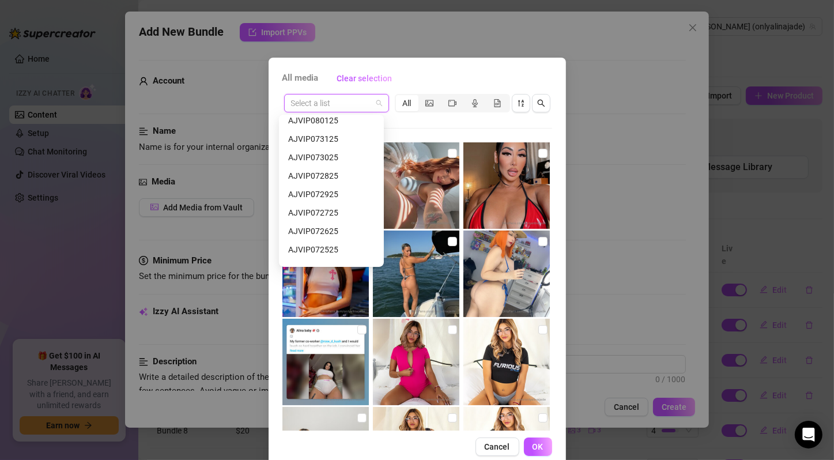
scroll to position [136, 0]
click at [347, 247] on div "AJVIP072525" at bounding box center [331, 248] width 86 height 13
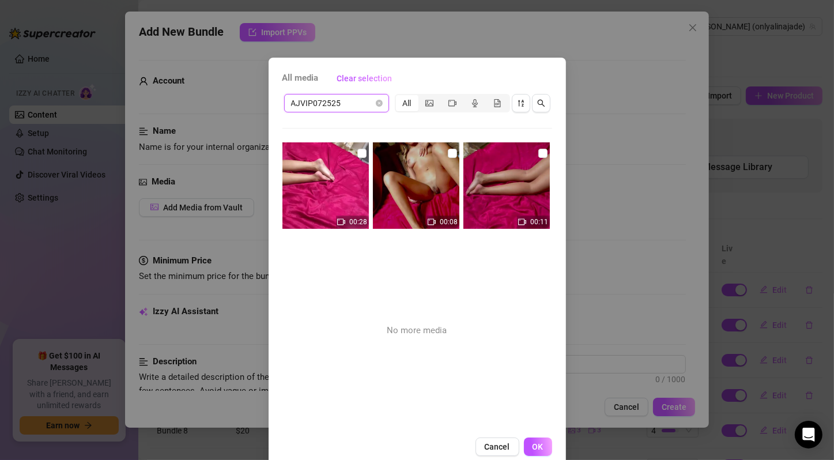
drag, startPoint x: 352, startPoint y: 150, endPoint x: 366, endPoint y: 154, distance: 15.0
click at [357, 150] on input "checkbox" at bounding box center [361, 153] width 9 height 9
click at [448, 150] on input "checkbox" at bounding box center [452, 153] width 9 height 9
click at [538, 152] on input "checkbox" at bounding box center [542, 153] width 9 height 9
click at [541, 443] on button "OK" at bounding box center [538, 446] width 28 height 18
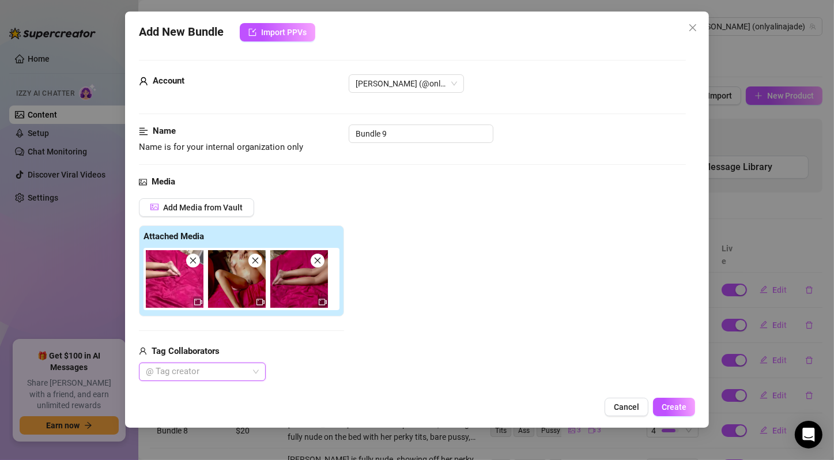
scroll to position [192, 0]
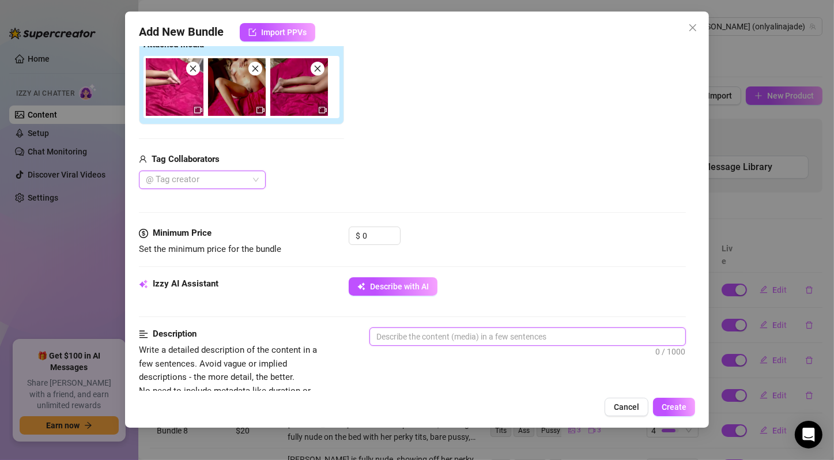
click at [446, 331] on textarea at bounding box center [527, 336] width 315 height 17
click at [425, 289] on span "Describe with AI" at bounding box center [399, 286] width 59 height 9
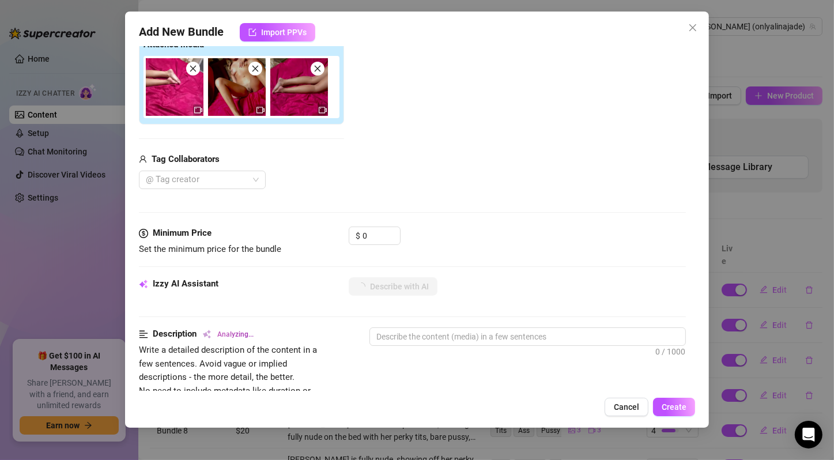
click at [525, 210] on div "Media Add Media from Vault Attached Media Tag Collaborators @ Tag creator" at bounding box center [412, 104] width 547 height 243
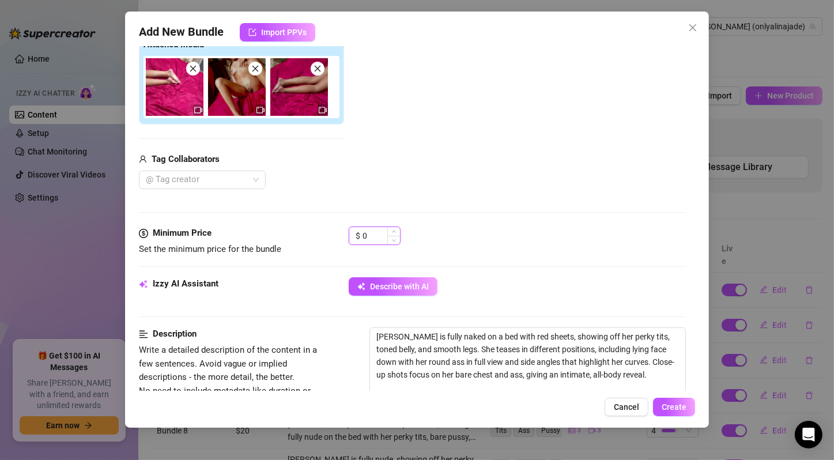
click at [369, 237] on input "0" at bounding box center [380, 235] width 37 height 17
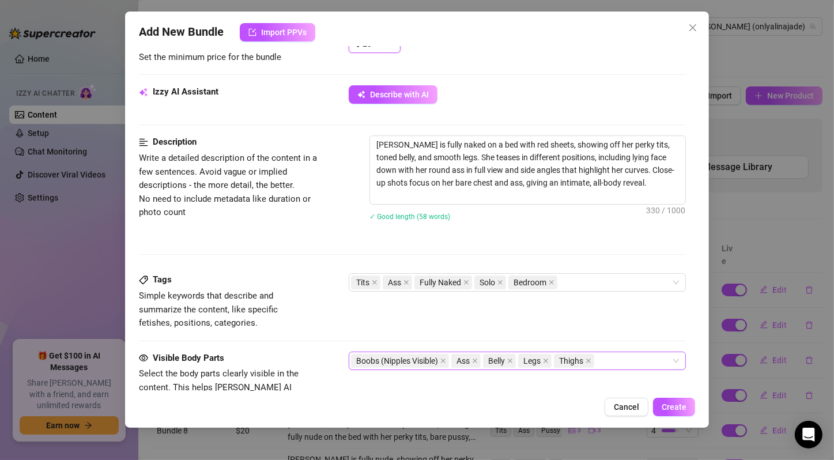
scroll to position [655, 0]
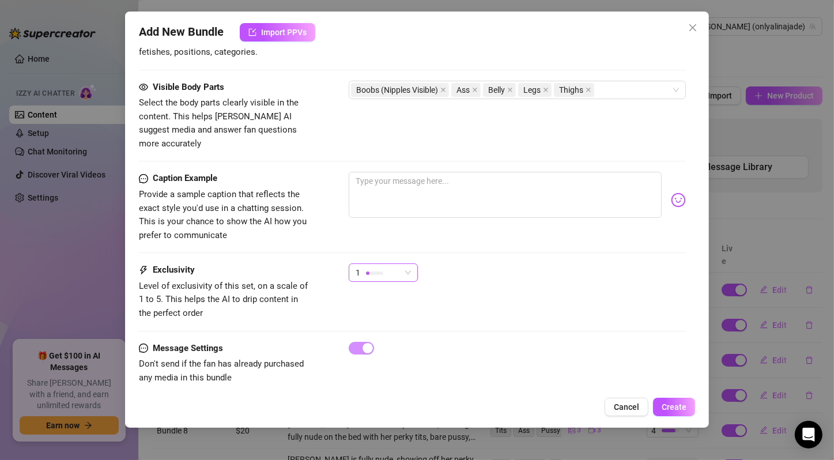
click at [383, 267] on div at bounding box center [374, 272] width 17 height 11
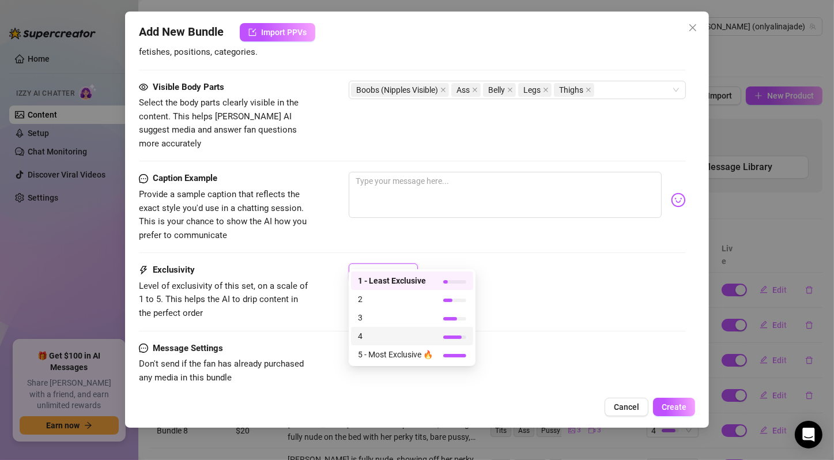
click at [406, 333] on span "4" at bounding box center [395, 336] width 75 height 13
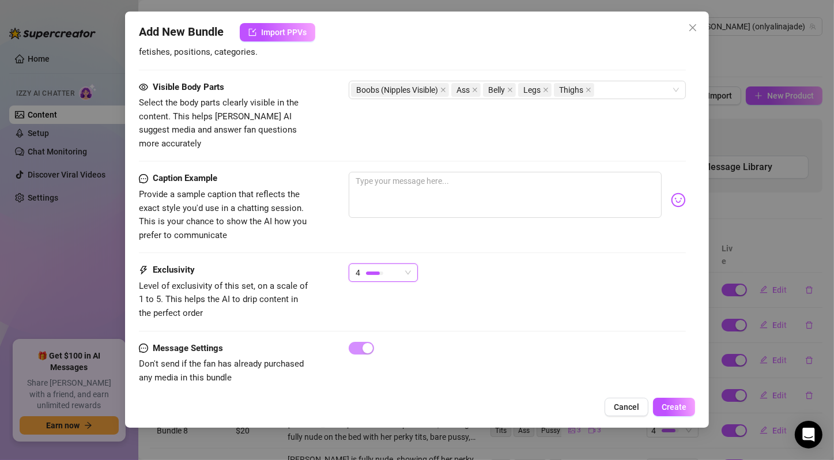
click at [586, 297] on div "Exclusivity Level of exclusivity of this set, on a scale of 1 to 5. This helps …" at bounding box center [412, 291] width 547 height 56
click at [669, 403] on span "Create" at bounding box center [673, 406] width 25 height 9
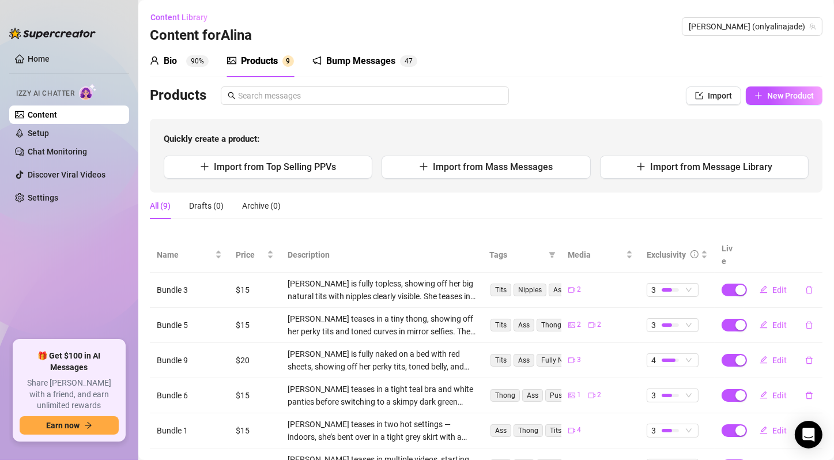
scroll to position [150, 0]
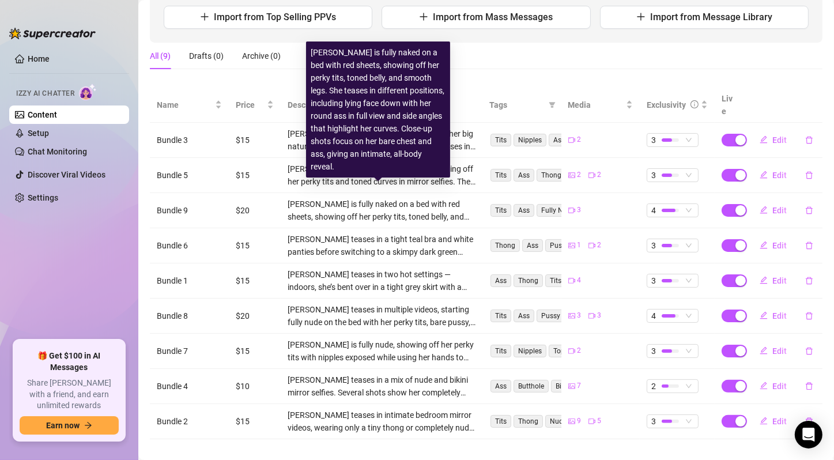
click at [562, 52] on div "All (9) Drafts (0) Archive (0)" at bounding box center [486, 56] width 672 height 27
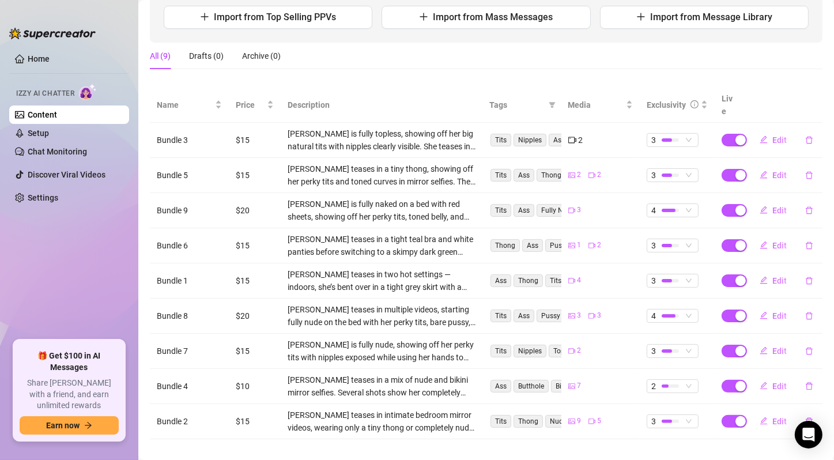
scroll to position [0, 0]
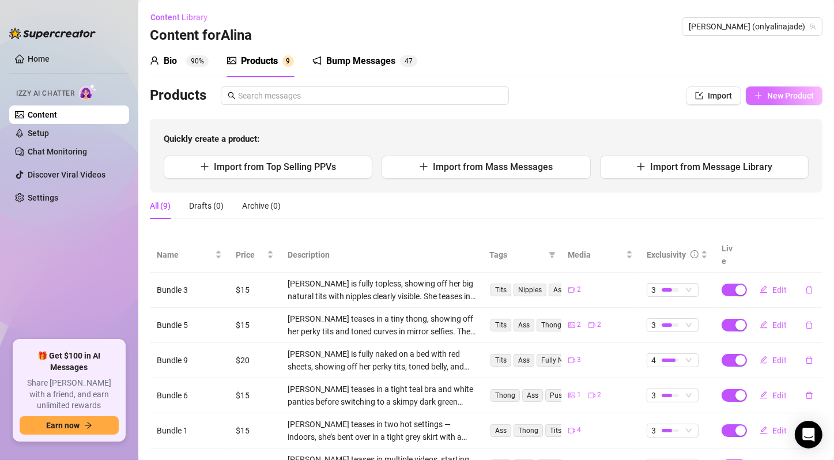
click at [781, 93] on span "New Product" at bounding box center [790, 95] width 47 height 9
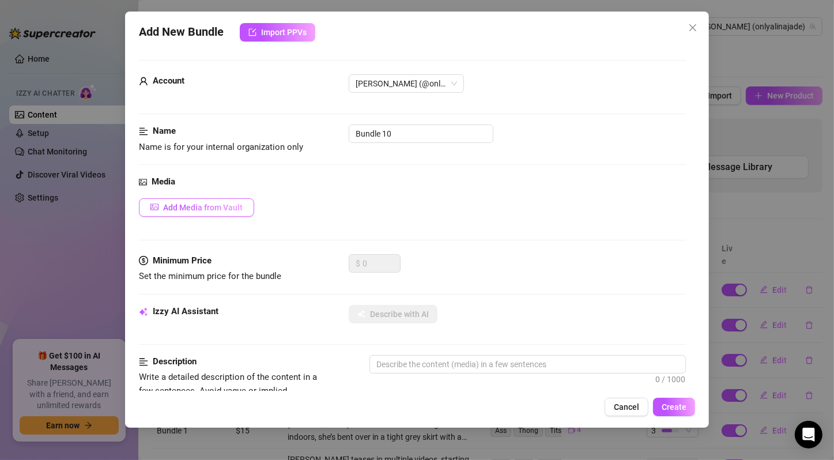
click at [234, 198] on button "Add Media from Vault" at bounding box center [196, 207] width 115 height 18
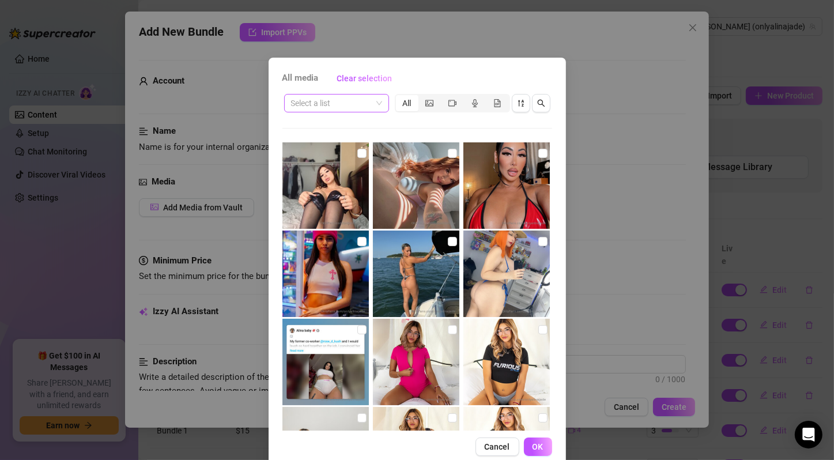
click at [365, 108] on input "search" at bounding box center [331, 102] width 81 height 17
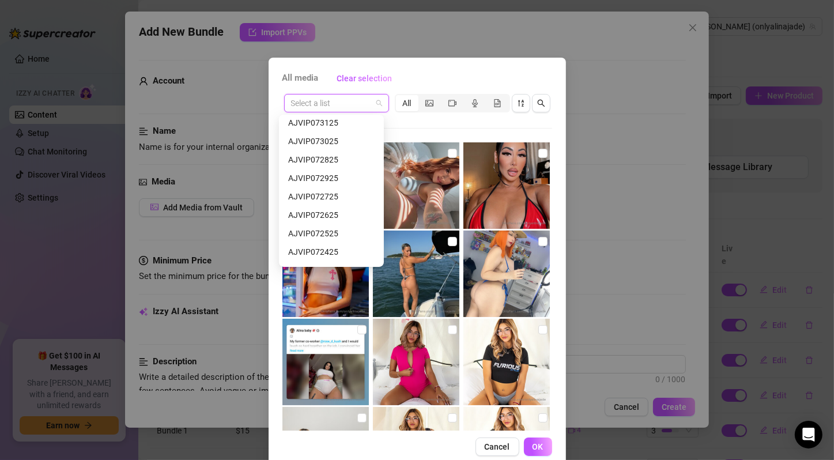
scroll to position [152, 0]
click at [356, 247] on div "AJVIP072425" at bounding box center [331, 250] width 86 height 13
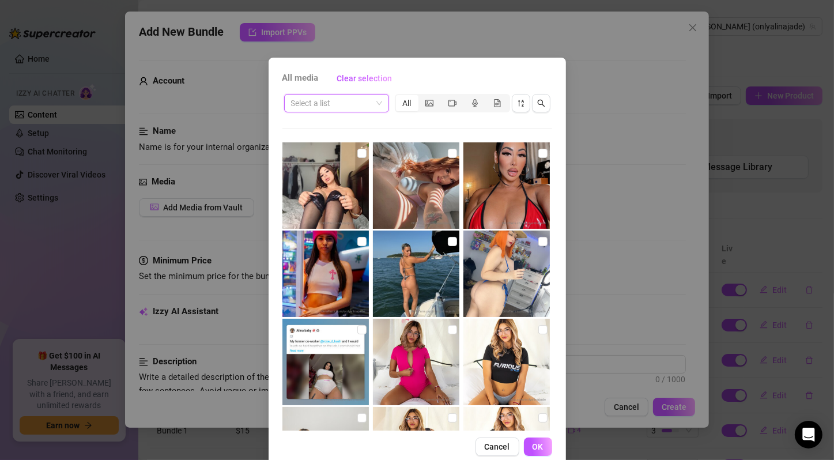
click at [373, 104] on span at bounding box center [336, 102] width 91 height 17
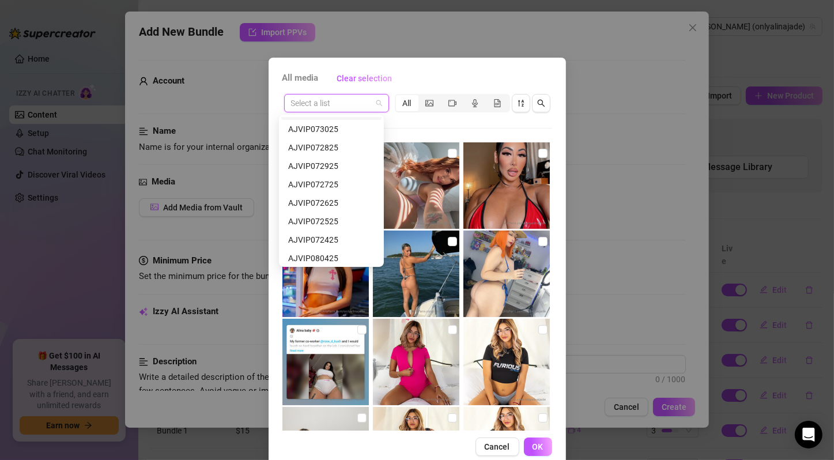
scroll to position [179, 0]
click at [353, 246] on div "AJVIP080425" at bounding box center [331, 242] width 86 height 13
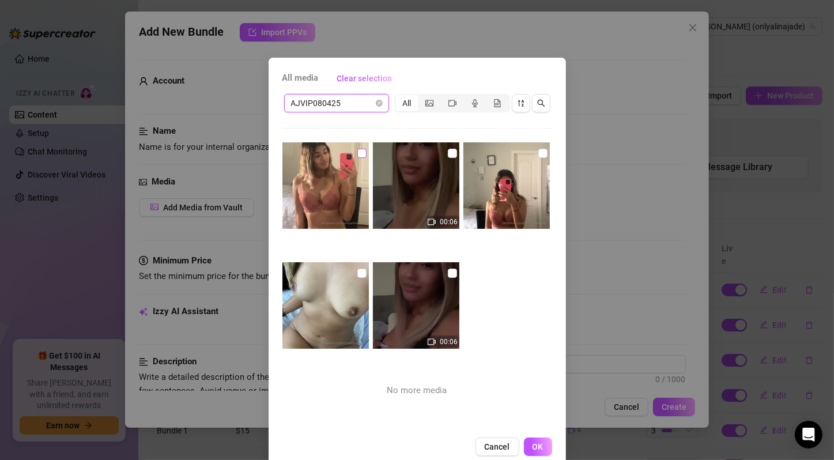
click at [357, 154] on input "checkbox" at bounding box center [361, 153] width 9 height 9
click at [448, 150] on input "checkbox" at bounding box center [452, 153] width 9 height 9
click at [538, 152] on input "checkbox" at bounding box center [542, 153] width 9 height 9
click at [357, 277] on input "checkbox" at bounding box center [361, 272] width 9 height 9
click at [448, 274] on input "checkbox" at bounding box center [452, 272] width 9 height 9
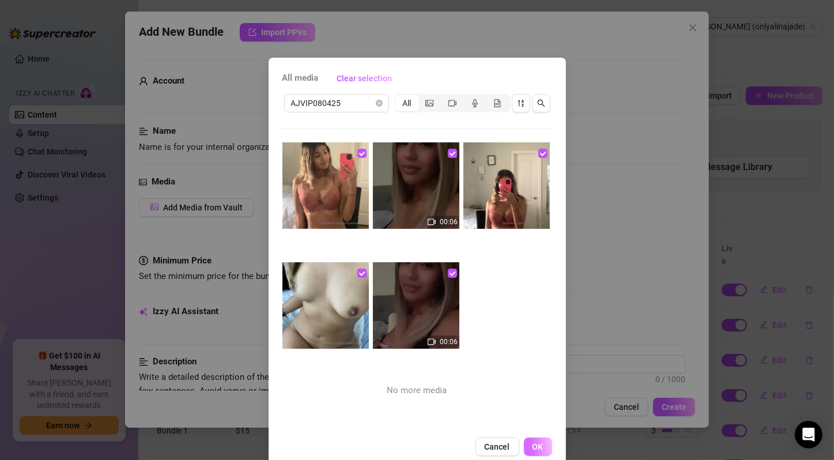
click at [532, 442] on span "OK" at bounding box center [537, 446] width 11 height 9
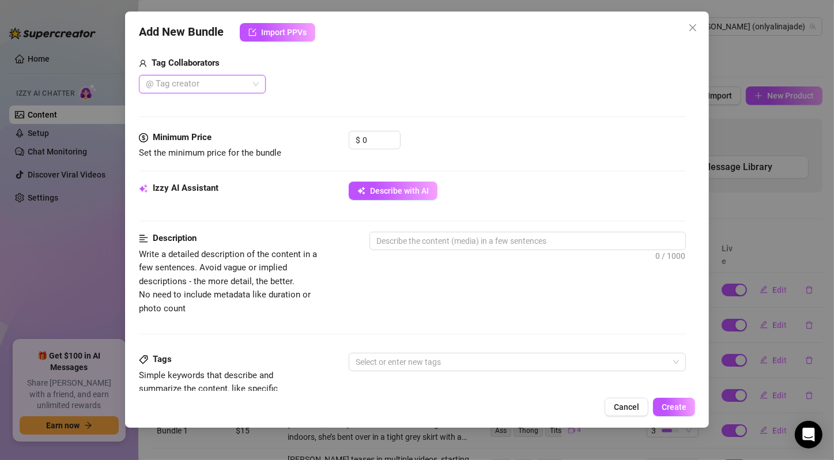
scroll to position [384, 0]
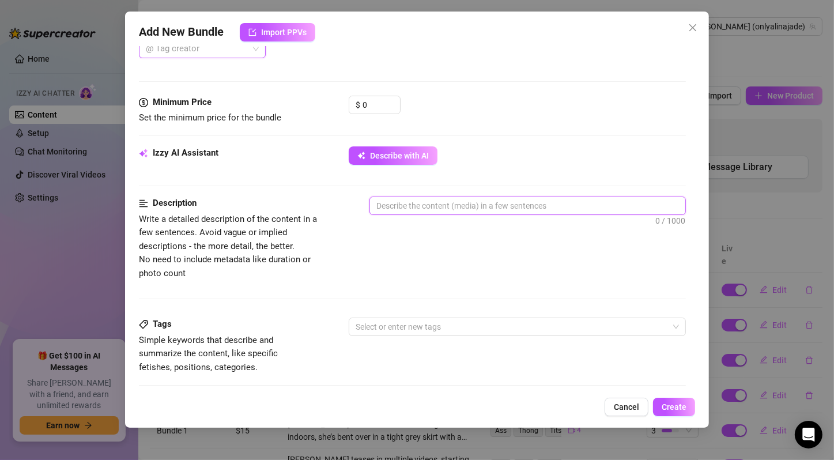
click at [467, 200] on textarea at bounding box center [527, 205] width 315 height 17
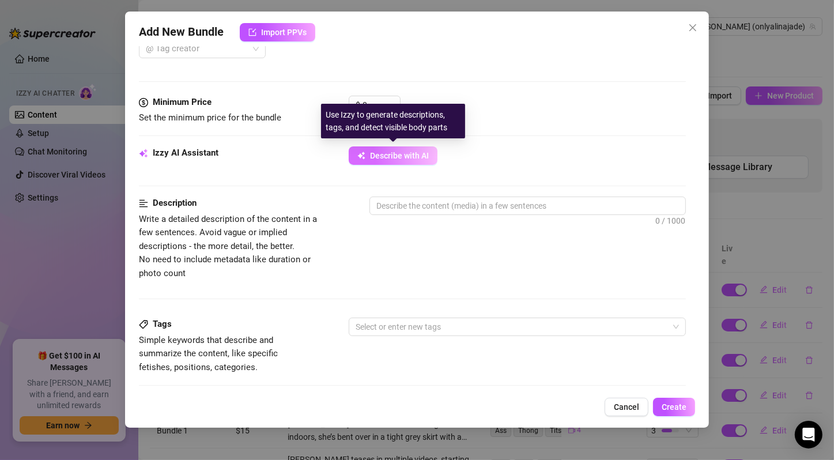
click at [418, 158] on span "Describe with AI" at bounding box center [399, 155] width 59 height 9
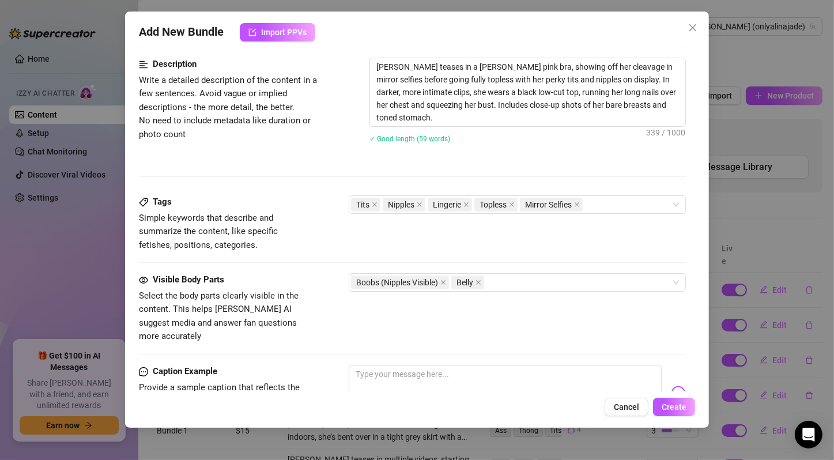
scroll to position [331, 0]
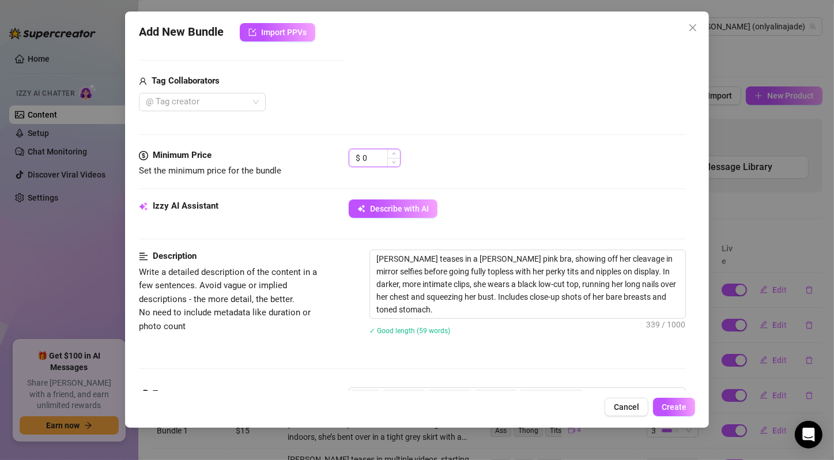
click at [375, 153] on input "0" at bounding box center [380, 157] width 37 height 17
click at [506, 167] on div "$ 15" at bounding box center [517, 163] width 337 height 29
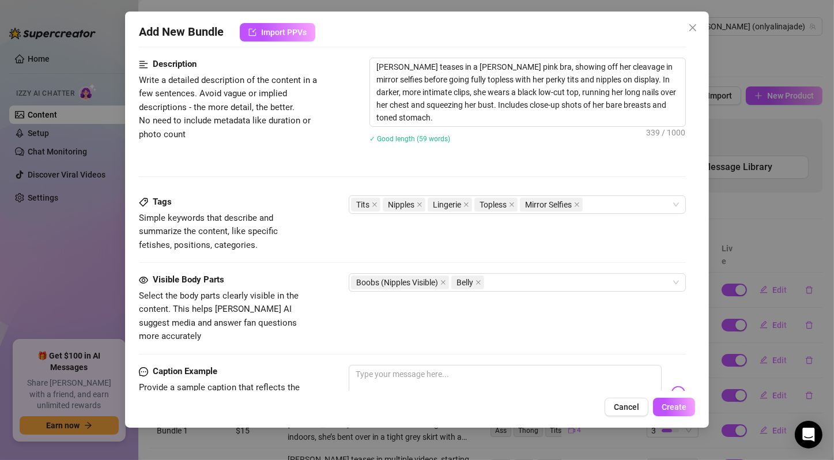
scroll to position [714, 0]
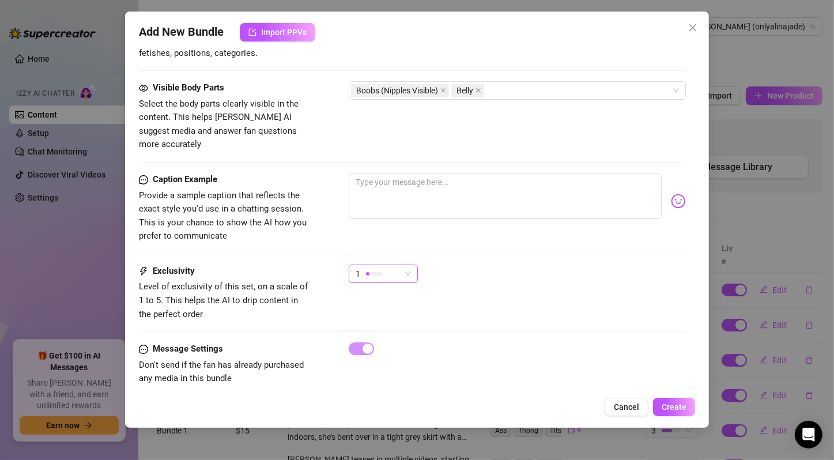
click at [371, 268] on div at bounding box center [374, 273] width 17 height 11
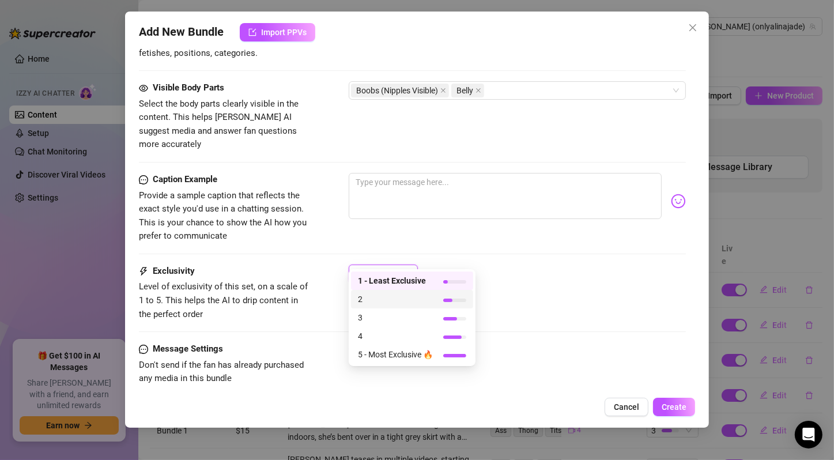
click at [387, 317] on span "3" at bounding box center [395, 317] width 75 height 13
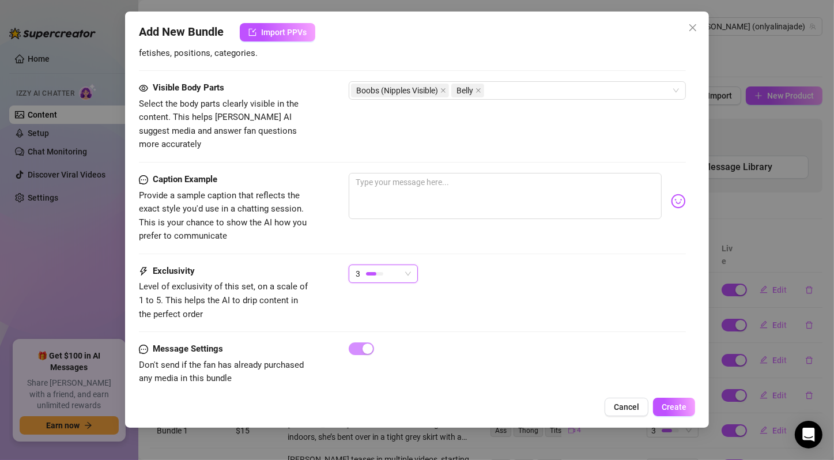
click at [448, 282] on div "Exclusivity Level of exclusivity of this set, on a scale of 1 to 5. This helps …" at bounding box center [412, 292] width 547 height 56
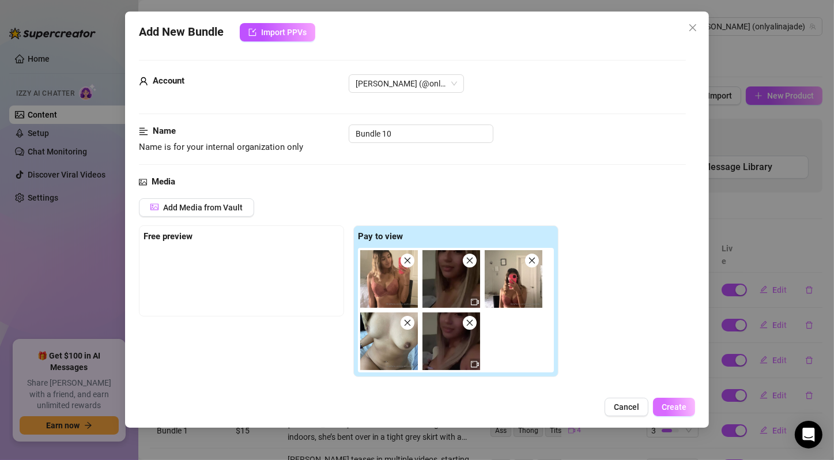
click at [665, 403] on span "Create" at bounding box center [673, 406] width 25 height 9
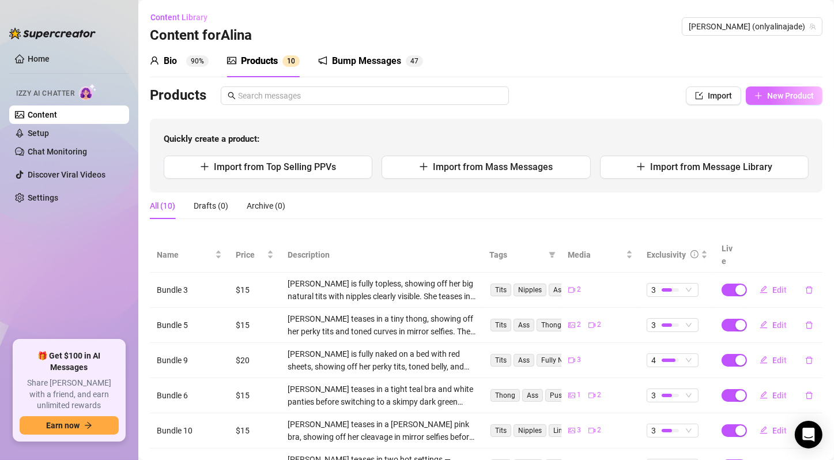
click at [790, 97] on span "New Product" at bounding box center [790, 95] width 47 height 9
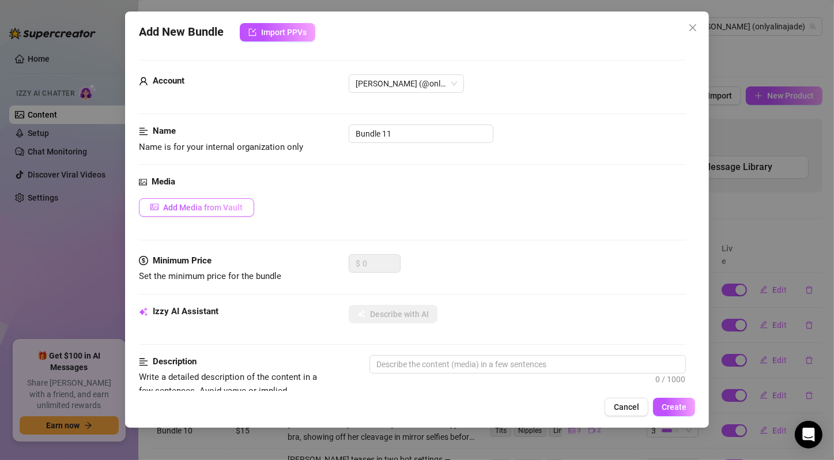
click at [203, 206] on span "Add Media from Vault" at bounding box center [203, 207] width 80 height 9
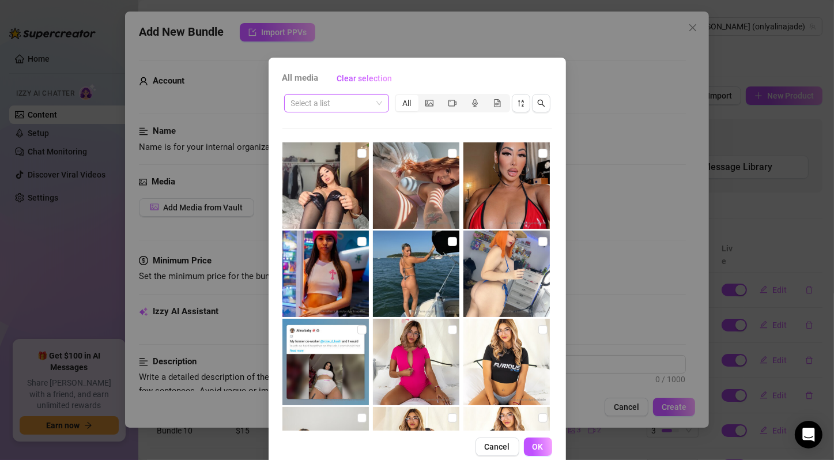
click at [373, 103] on span at bounding box center [336, 102] width 91 height 17
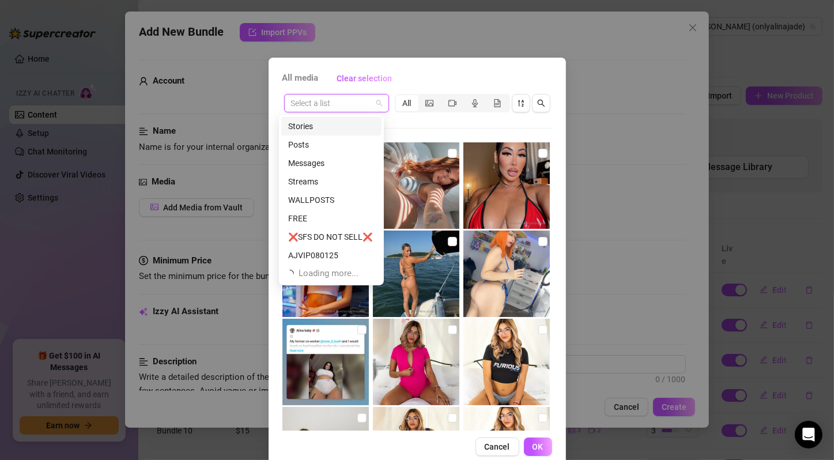
scroll to position [221, 0]
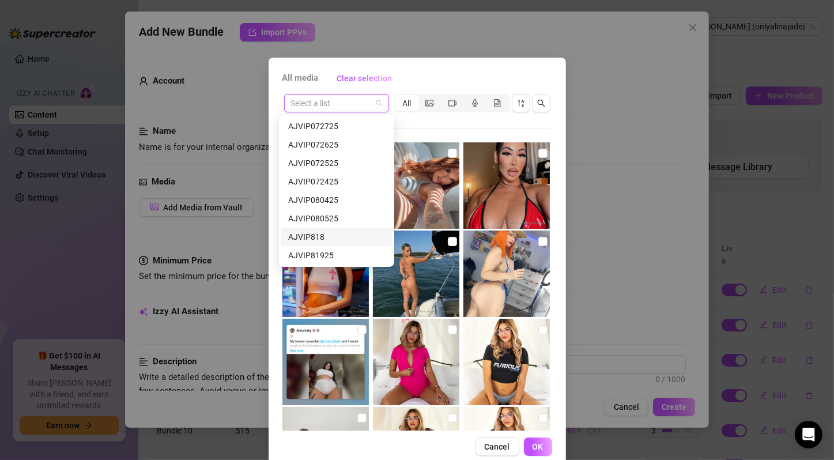
click at [343, 240] on div "AJVIP818" at bounding box center [336, 236] width 97 height 13
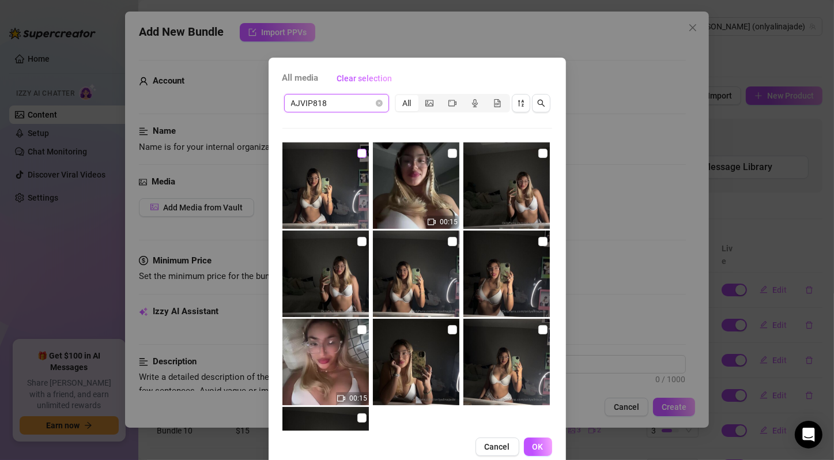
click at [357, 152] on input "checkbox" at bounding box center [361, 153] width 9 height 9
click at [448, 152] on input "checkbox" at bounding box center [452, 153] width 9 height 9
click at [538, 150] on input "checkbox" at bounding box center [542, 153] width 9 height 9
click at [357, 241] on input "checkbox" at bounding box center [361, 241] width 9 height 9
click at [448, 240] on input "checkbox" at bounding box center [452, 241] width 9 height 9
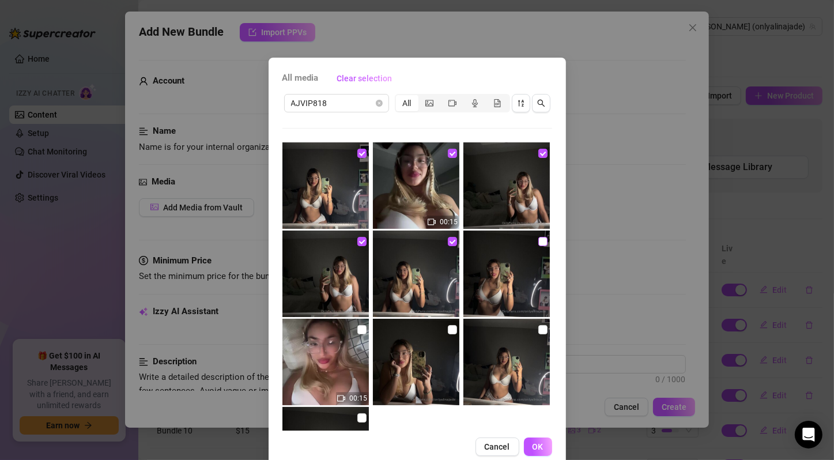
click at [538, 242] on input "checkbox" at bounding box center [542, 241] width 9 height 9
click at [357, 331] on input "checkbox" at bounding box center [361, 329] width 9 height 9
click at [448, 330] on input "checkbox" at bounding box center [452, 329] width 9 height 9
click at [538, 328] on input "checkbox" at bounding box center [542, 329] width 9 height 9
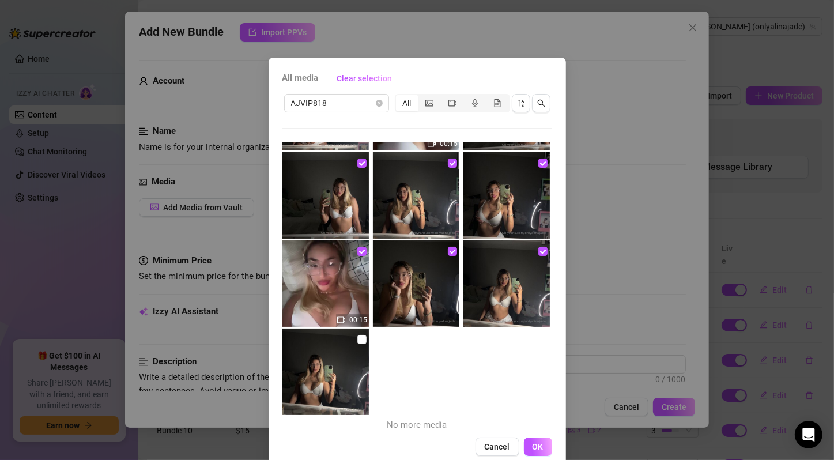
scroll to position [81, 0]
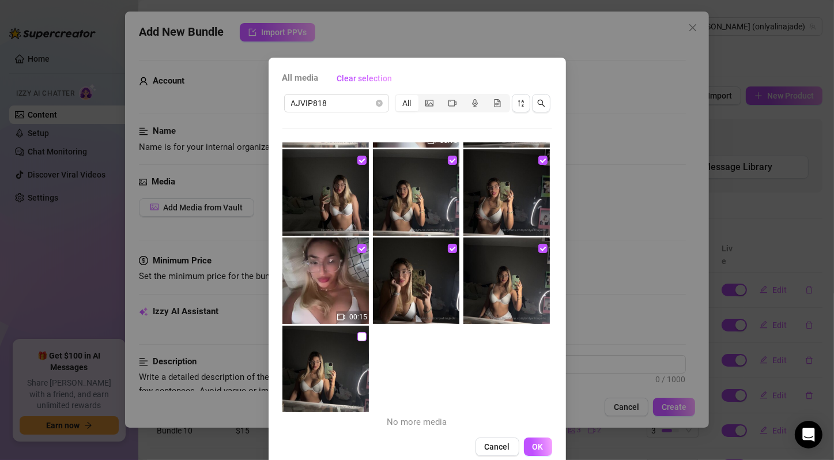
click at [357, 336] on input "checkbox" at bounding box center [361, 336] width 9 height 9
click at [541, 441] on button "OK" at bounding box center [538, 446] width 28 height 18
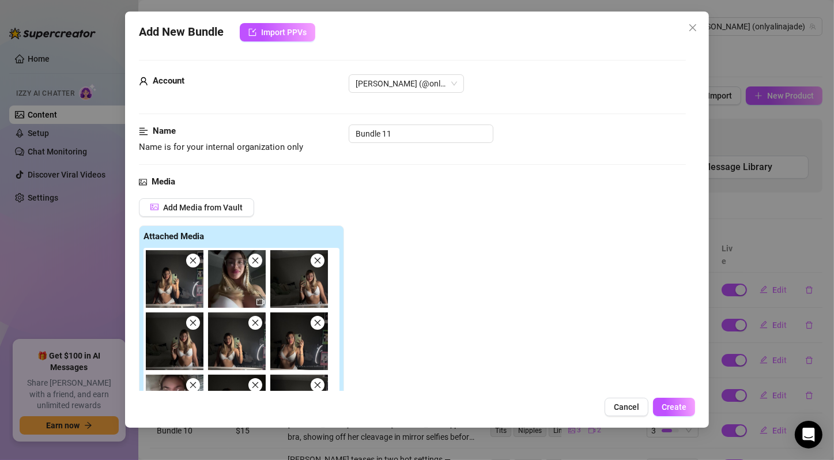
scroll to position [384, 0]
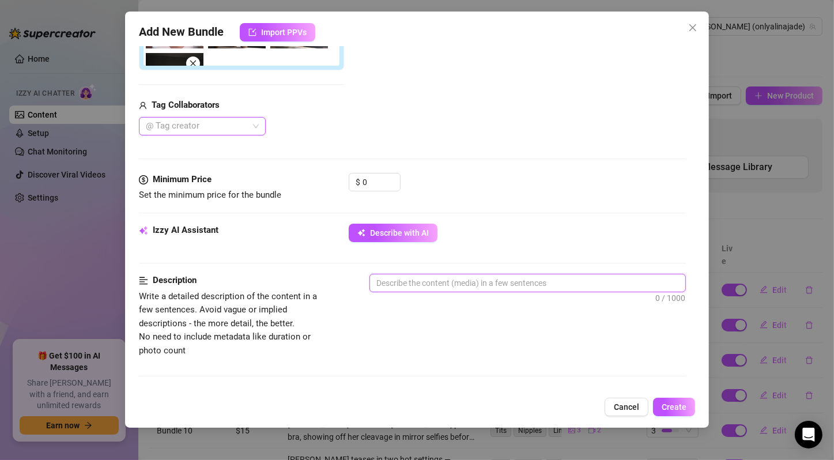
click at [415, 281] on textarea at bounding box center [527, 282] width 315 height 17
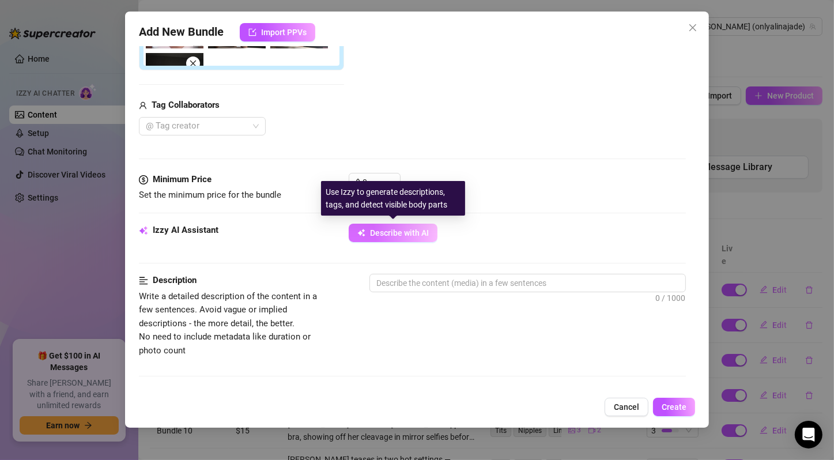
click at [399, 232] on span "Describe with AI" at bounding box center [399, 232] width 59 height 9
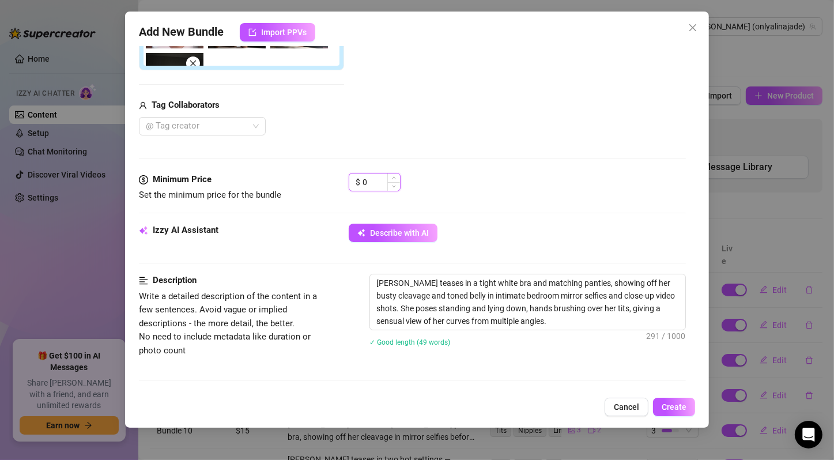
click at [372, 177] on input "0" at bounding box center [380, 181] width 37 height 17
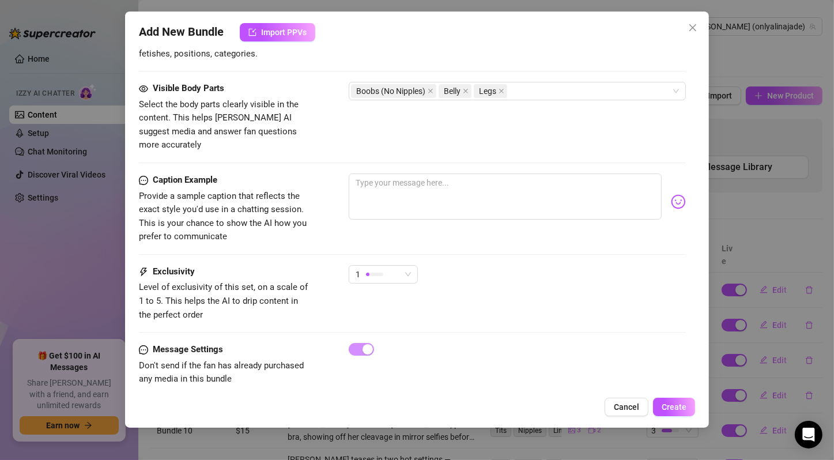
scroll to position [779, 0]
click at [405, 265] on span "1" at bounding box center [382, 273] width 55 height 17
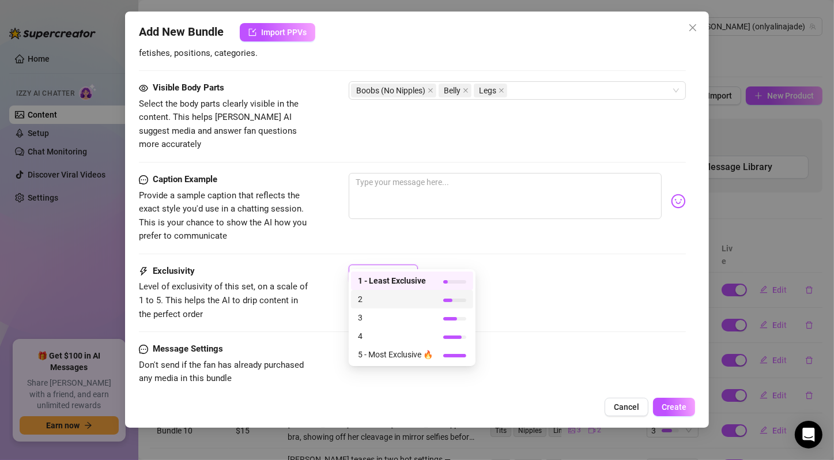
click at [405, 299] on span "2" at bounding box center [395, 299] width 75 height 13
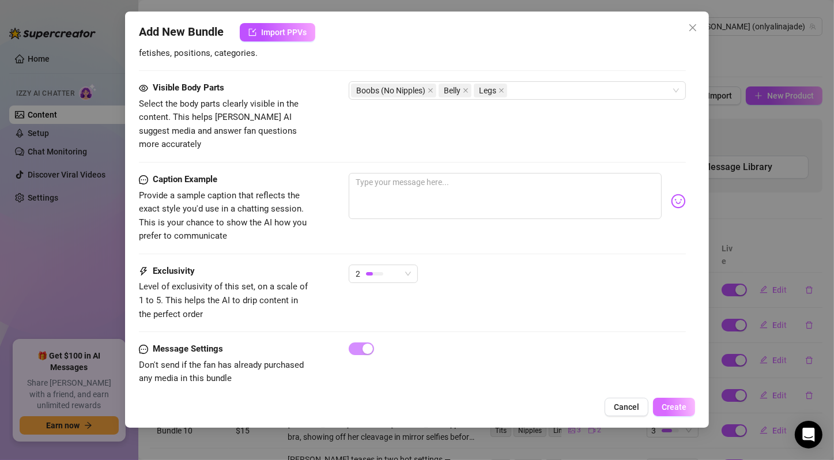
click at [675, 411] on span "Create" at bounding box center [673, 406] width 25 height 9
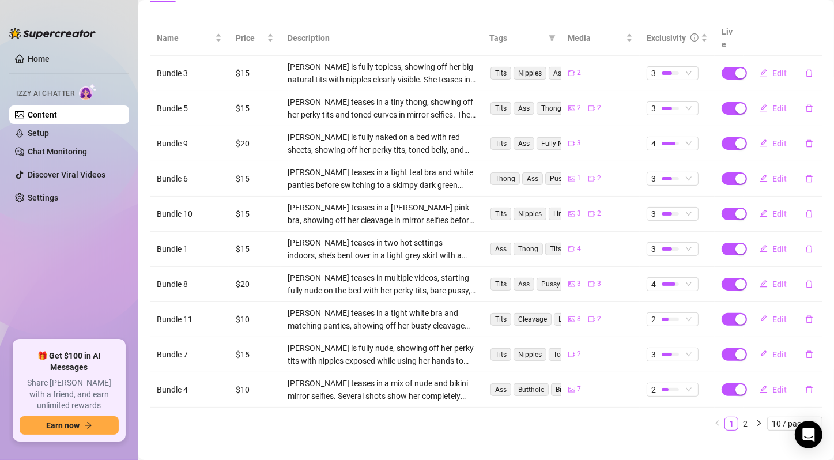
scroll to position [0, 0]
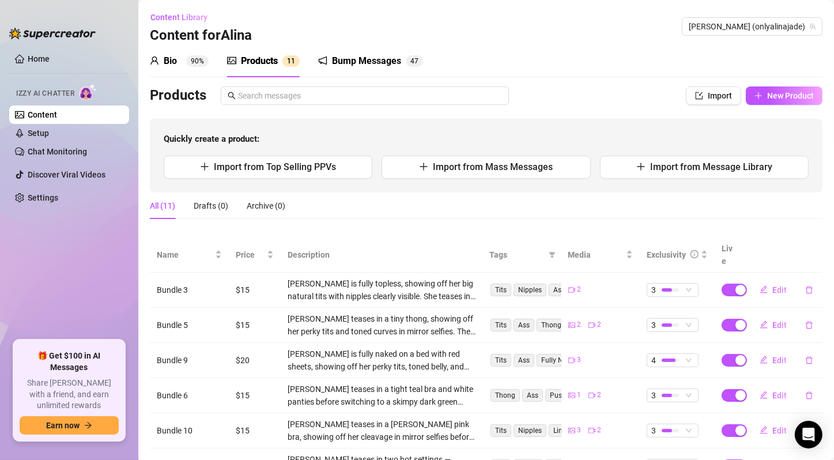
click at [702, 205] on div "All (11) Drafts (0) Archive (0)" at bounding box center [486, 205] width 672 height 27
click at [801, 92] on span "New Product" at bounding box center [790, 95] width 47 height 9
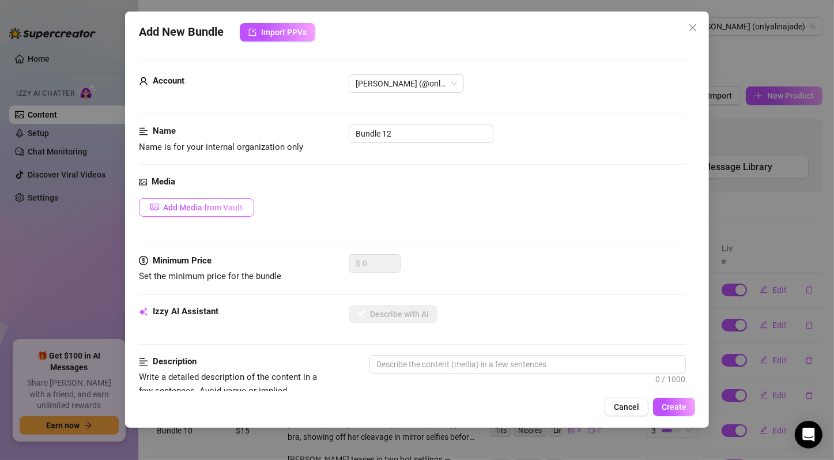
click at [224, 203] on span "Add Media from Vault" at bounding box center [203, 207] width 80 height 9
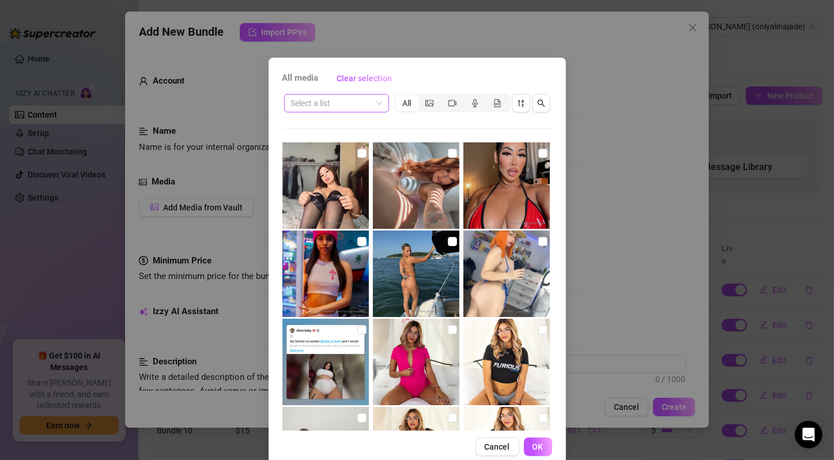
click at [373, 101] on span at bounding box center [336, 102] width 91 height 17
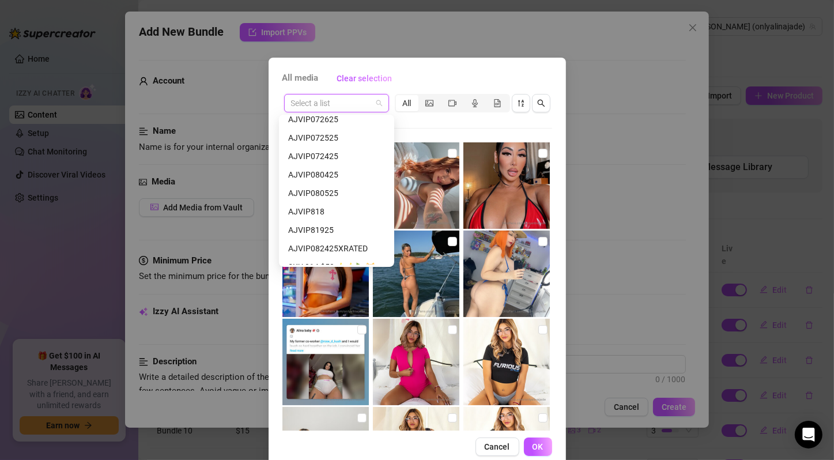
scroll to position [278, 0]
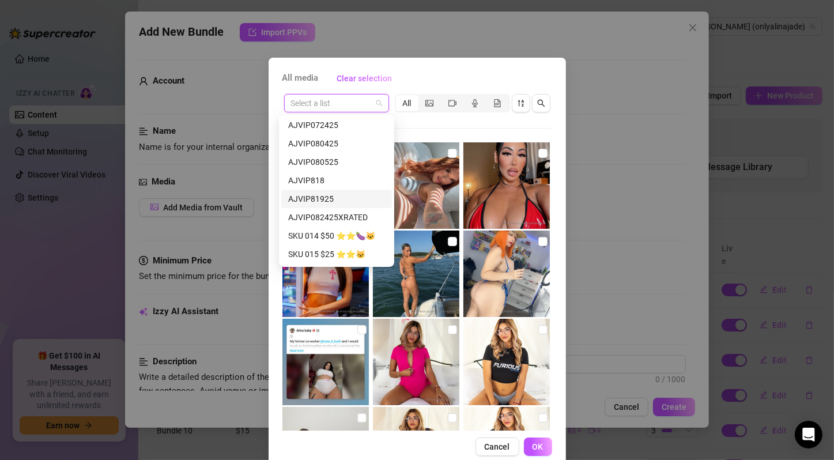
click at [355, 199] on div "AJVIP81925" at bounding box center [336, 198] width 97 height 13
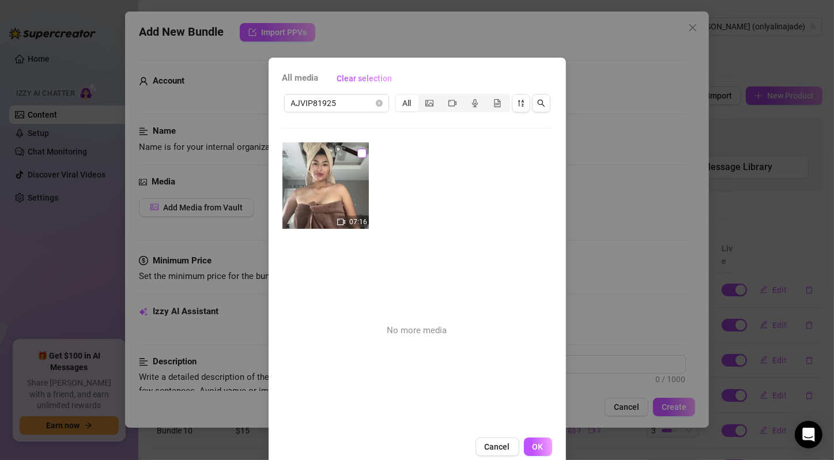
click at [357, 152] on input "checkbox" at bounding box center [361, 153] width 9 height 9
click at [357, 151] on input "checkbox" at bounding box center [361, 153] width 9 height 9
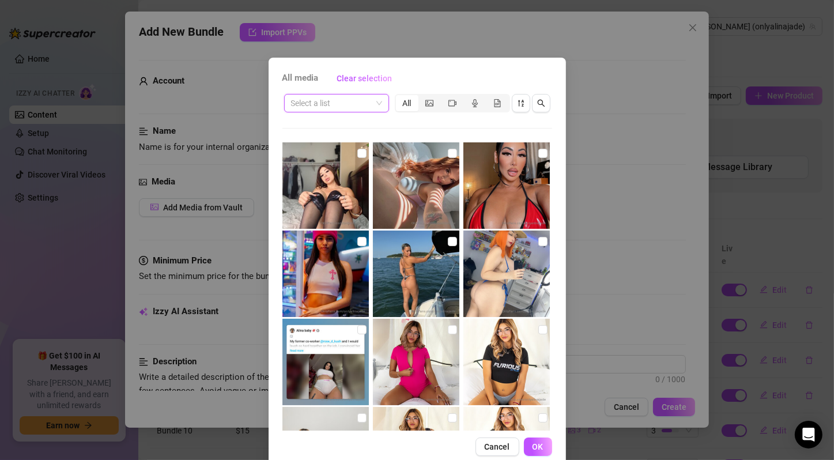
click at [374, 104] on span at bounding box center [336, 102] width 91 height 17
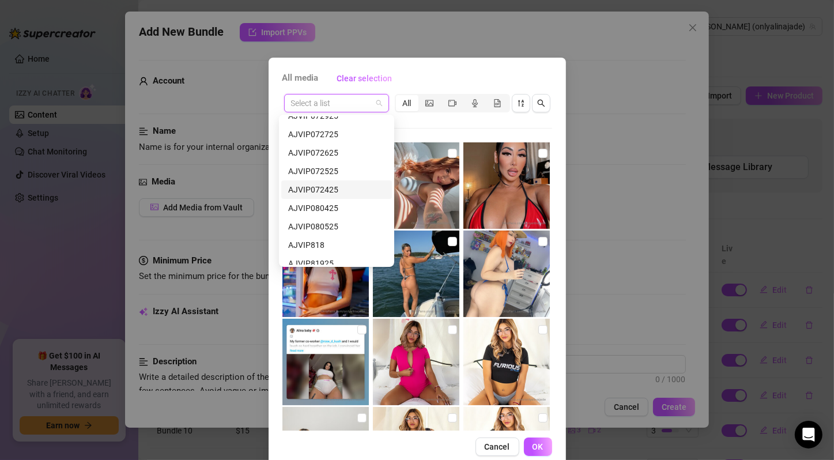
scroll to position [424, 0]
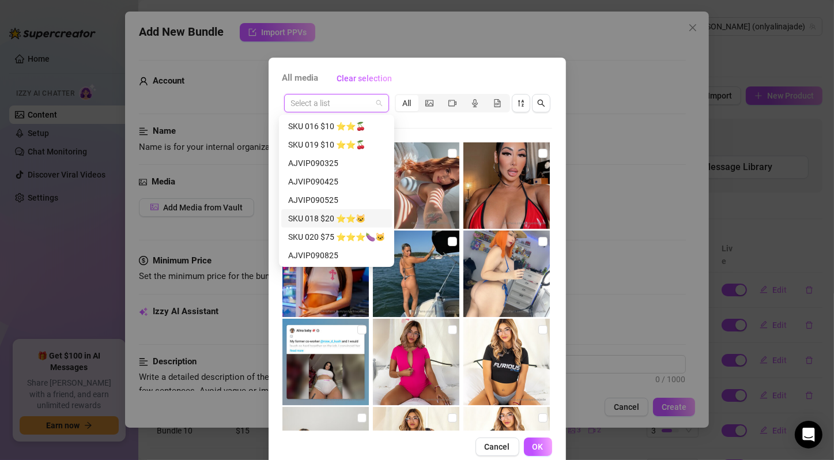
click at [341, 219] on div "SKU 018 $20 ⭐️⭐️🐱" at bounding box center [336, 218] width 97 height 13
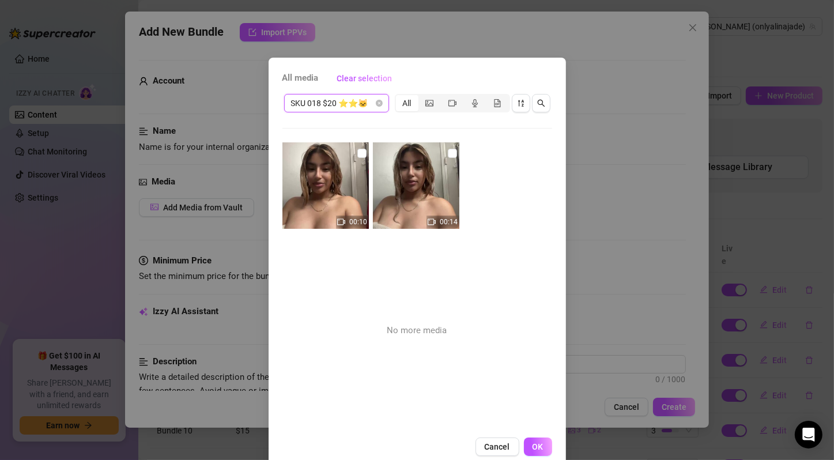
click at [377, 99] on div "SKU 018 $20 ⭐️⭐️🐱" at bounding box center [336, 103] width 105 height 18
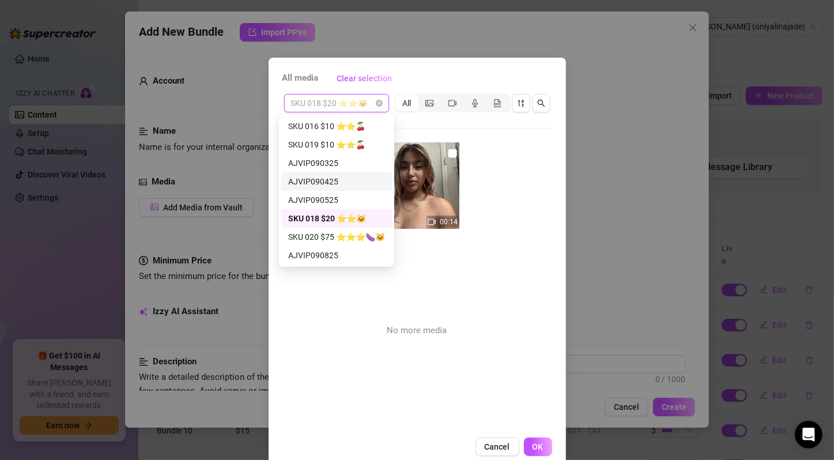
click at [371, 180] on div "AJVIP090425" at bounding box center [336, 181] width 97 height 13
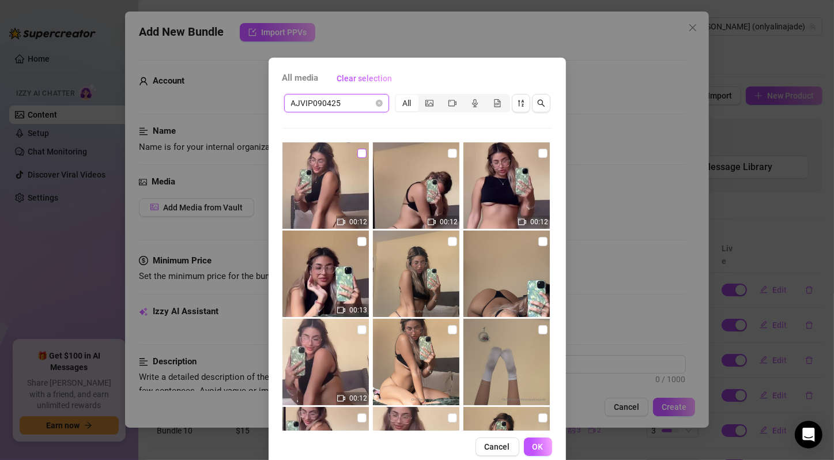
click at [357, 152] on input "checkbox" at bounding box center [361, 153] width 9 height 9
click at [448, 153] on input "checkbox" at bounding box center [452, 153] width 9 height 9
click at [538, 152] on input "checkbox" at bounding box center [542, 153] width 9 height 9
click at [360, 240] on img at bounding box center [325, 273] width 86 height 86
click at [448, 242] on input "checkbox" at bounding box center [452, 241] width 9 height 9
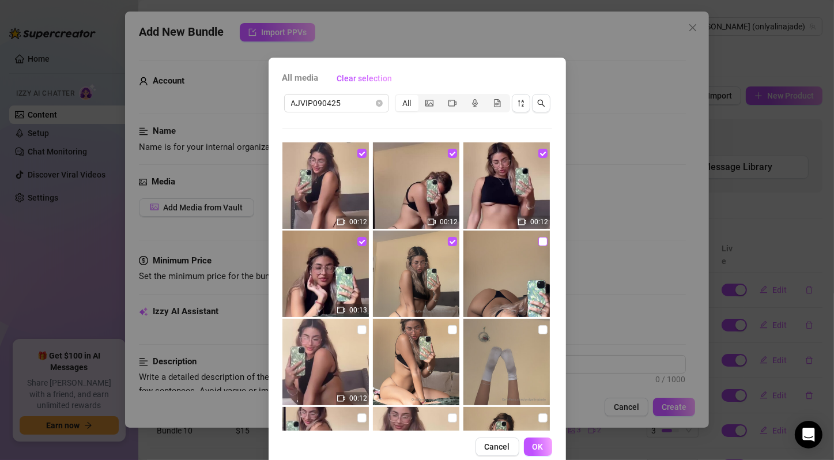
click at [538, 244] on input "checkbox" at bounding box center [542, 241] width 9 height 9
click at [357, 330] on input "checkbox" at bounding box center [361, 329] width 9 height 9
click at [448, 329] on input "checkbox" at bounding box center [452, 329] width 9 height 9
click at [538, 328] on input "checkbox" at bounding box center [542, 329] width 9 height 9
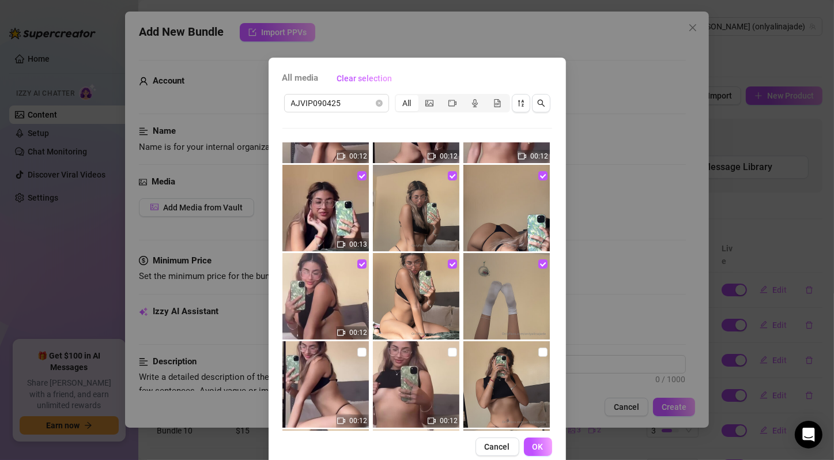
scroll to position [258, 0]
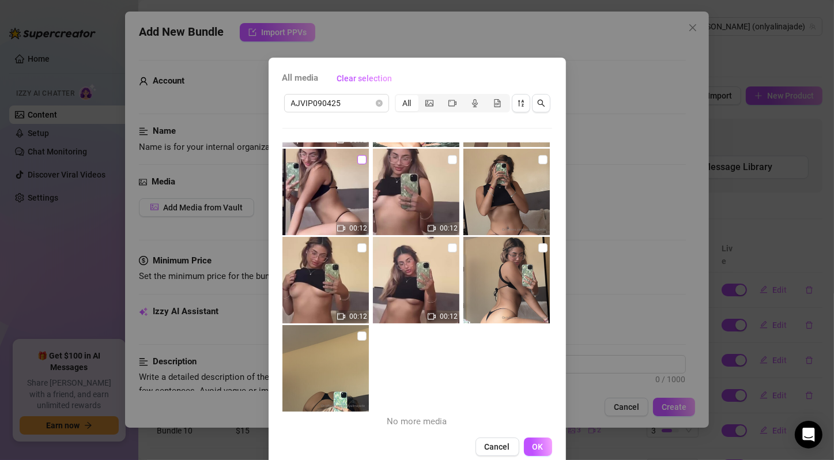
click at [357, 158] on input "checkbox" at bounding box center [361, 159] width 9 height 9
click at [448, 160] on input "checkbox" at bounding box center [452, 159] width 9 height 9
click at [538, 160] on input "checkbox" at bounding box center [542, 159] width 9 height 9
click at [357, 246] on input "checkbox" at bounding box center [361, 247] width 9 height 9
click at [448, 251] on input "checkbox" at bounding box center [452, 247] width 9 height 9
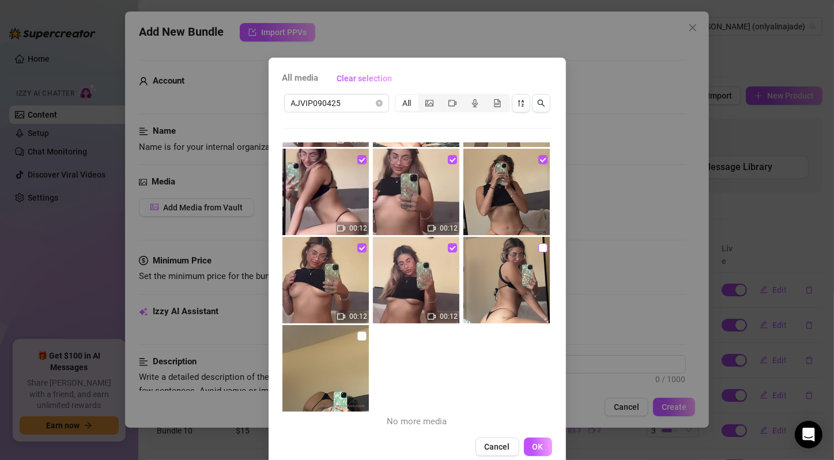
click at [538, 249] on input "checkbox" at bounding box center [542, 247] width 9 height 9
click at [357, 336] on input "checkbox" at bounding box center [361, 335] width 9 height 9
click at [538, 442] on span "OK" at bounding box center [537, 446] width 11 height 9
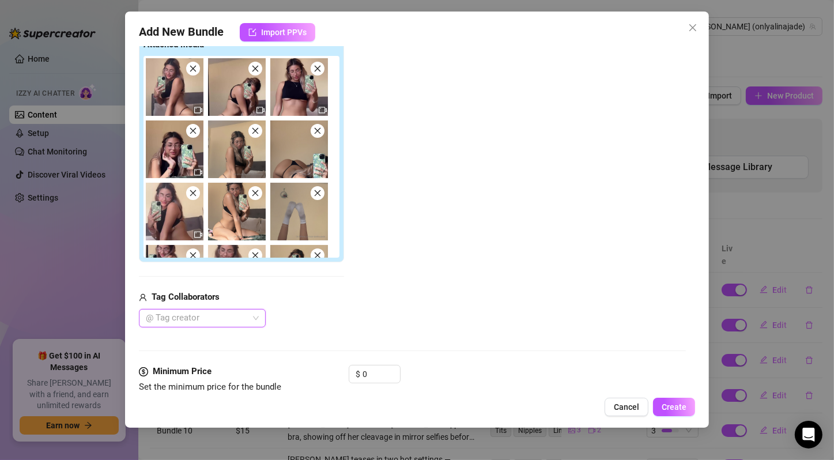
scroll to position [384, 0]
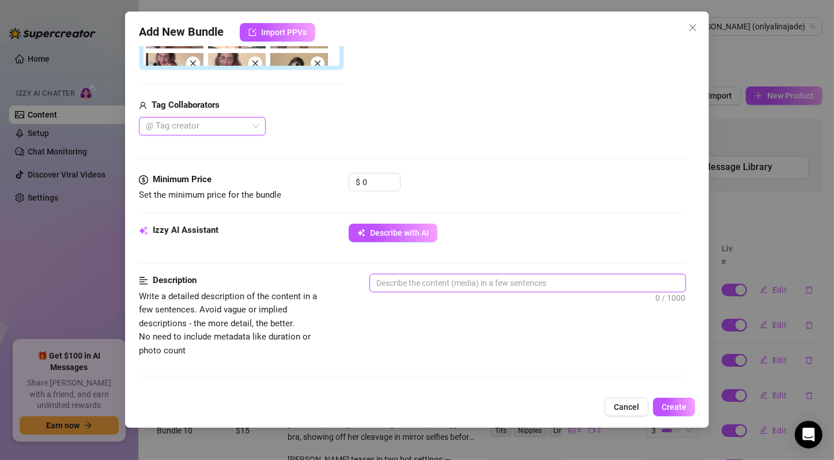
click at [467, 280] on textarea at bounding box center [527, 282] width 315 height 17
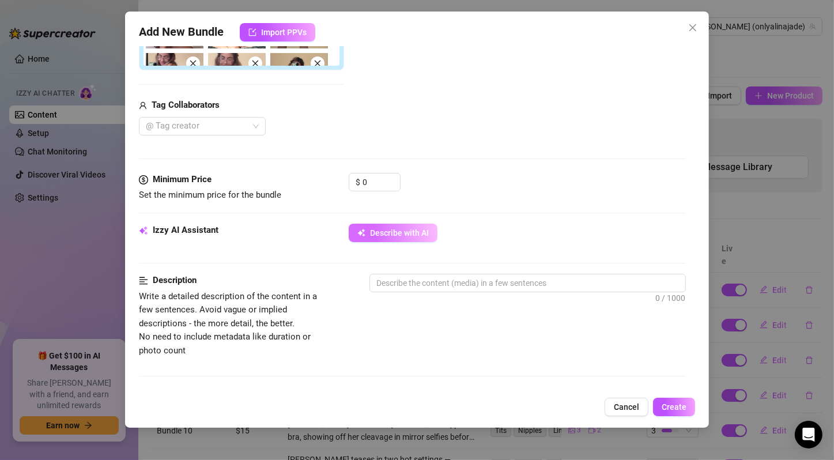
click at [419, 237] on button "Describe with AI" at bounding box center [393, 233] width 89 height 18
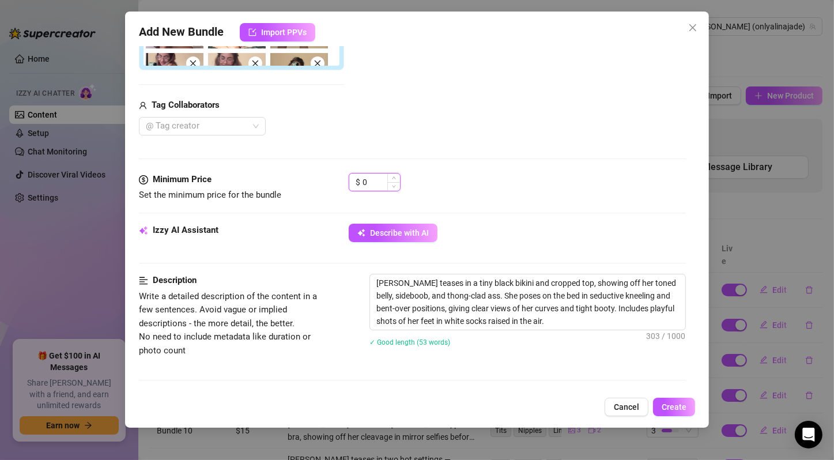
click at [380, 179] on input "0" at bounding box center [380, 181] width 37 height 17
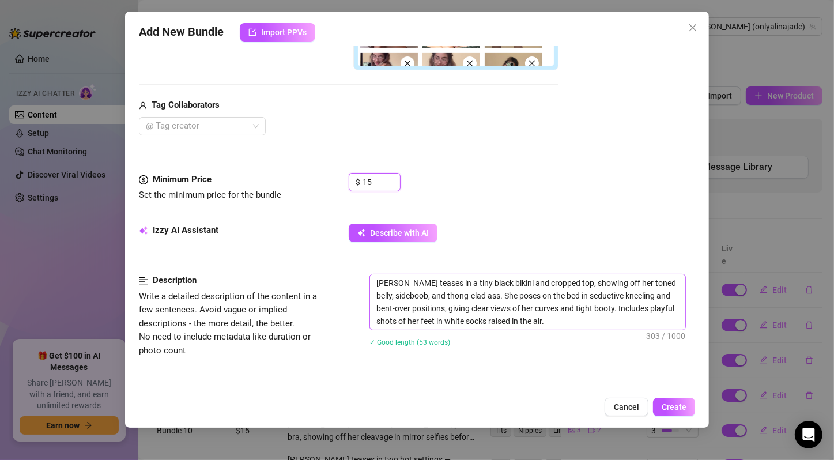
scroll to position [768, 0]
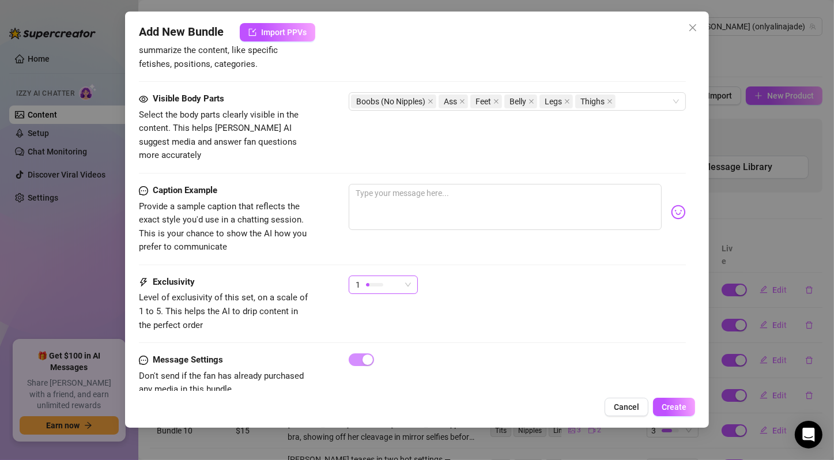
click at [407, 276] on span "1" at bounding box center [382, 284] width 55 height 17
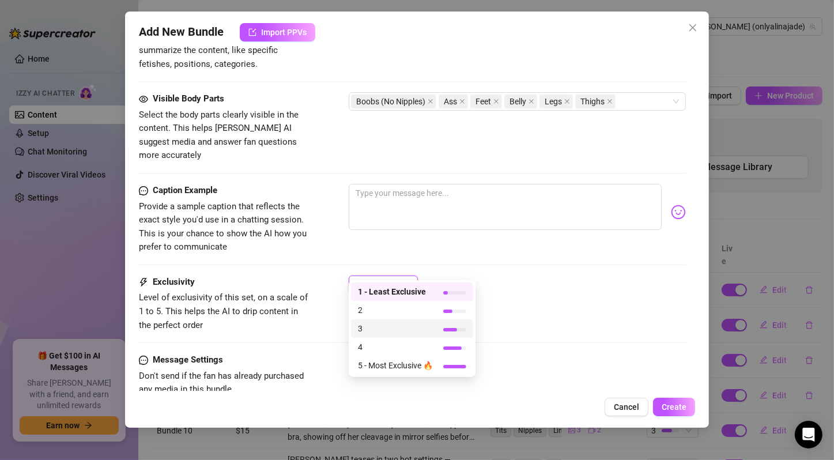
click at [410, 330] on span "3" at bounding box center [395, 328] width 75 height 13
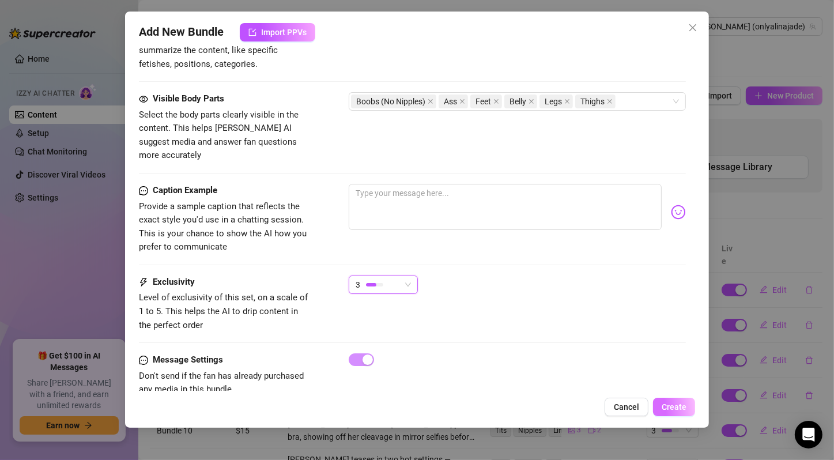
click at [682, 405] on span "Create" at bounding box center [673, 406] width 25 height 9
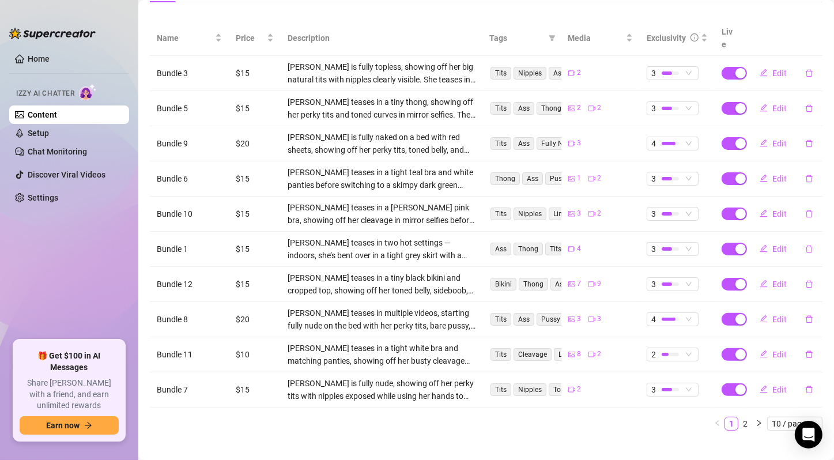
scroll to position [0, 0]
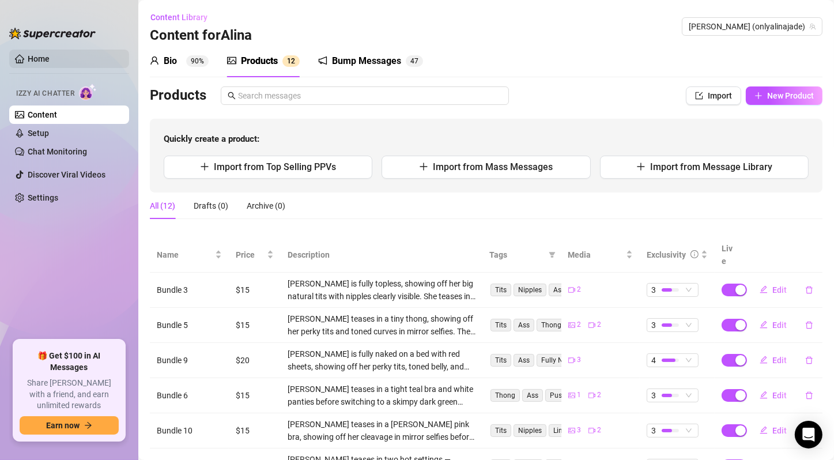
click at [50, 60] on link "Home" at bounding box center [39, 58] width 22 height 9
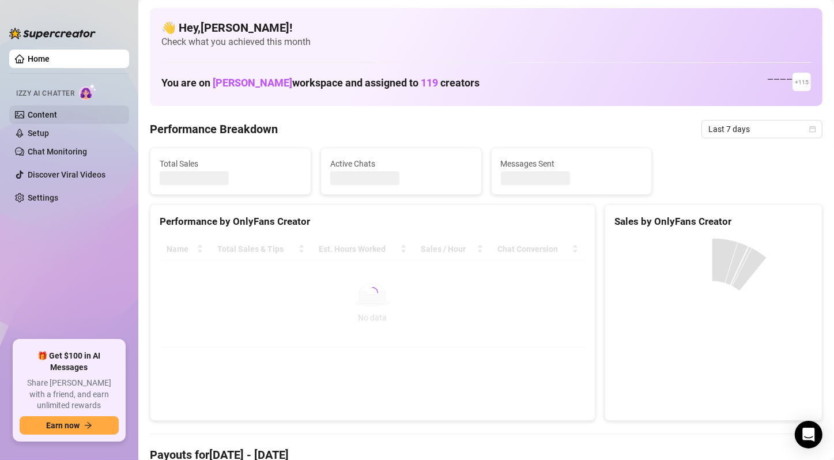
click at [57, 112] on link "Content" at bounding box center [42, 114] width 29 height 9
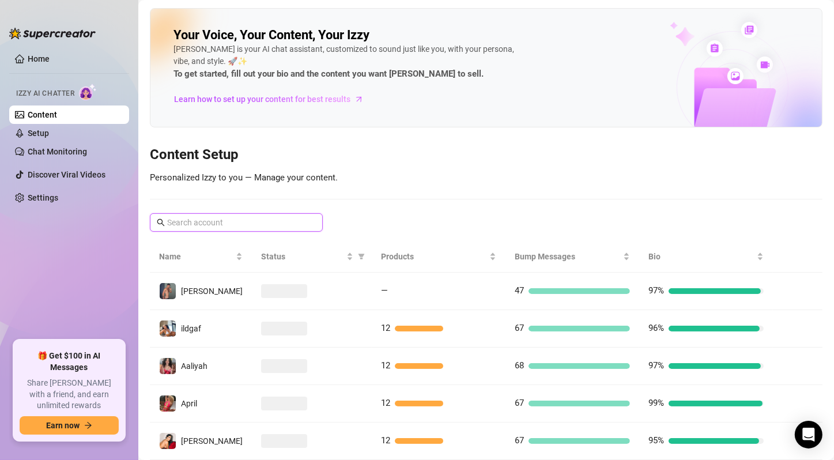
click at [228, 221] on input "text" at bounding box center [236, 222] width 139 height 13
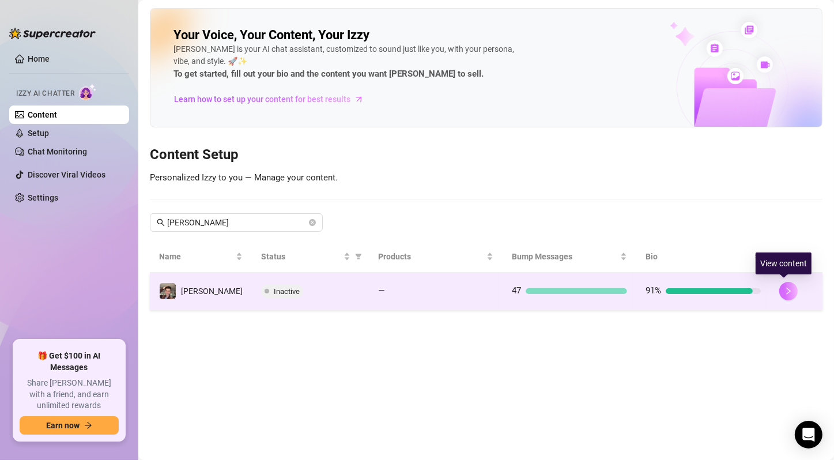
click at [785, 287] on icon "right" at bounding box center [788, 291] width 8 height 8
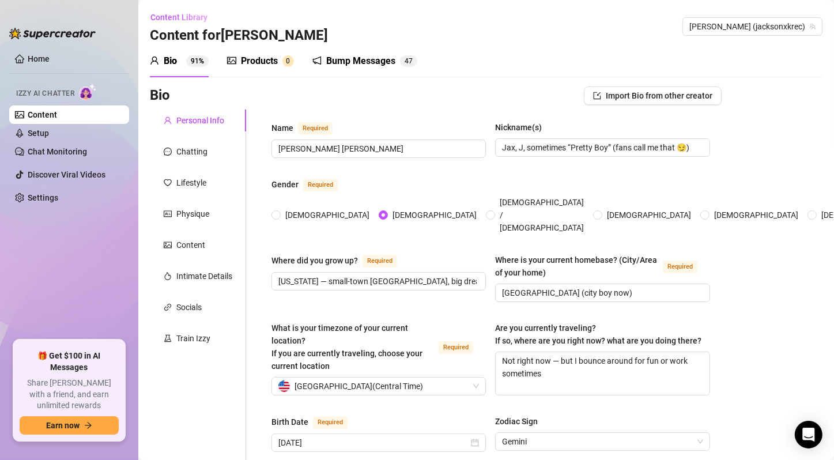
click at [237, 57] on div "Products 0" at bounding box center [260, 61] width 67 height 14
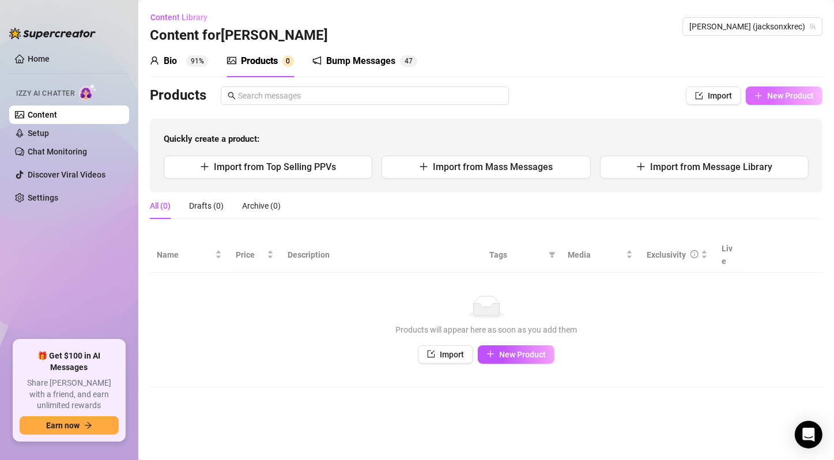
click at [751, 96] on button "New Product" at bounding box center [784, 95] width 77 height 18
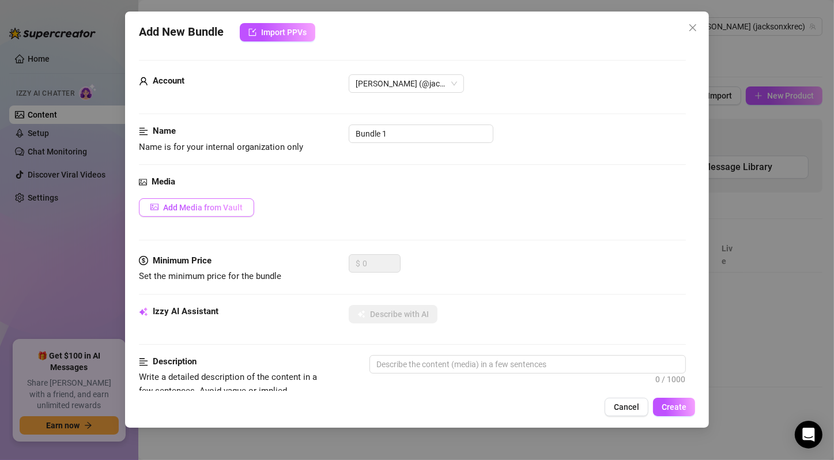
click at [240, 210] on span "Add Media from Vault" at bounding box center [203, 207] width 80 height 9
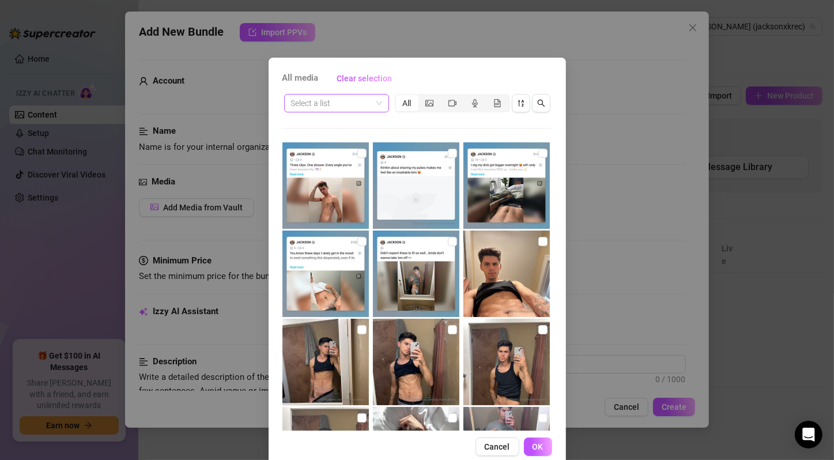
click at [377, 94] on div "Select a list" at bounding box center [336, 103] width 105 height 18
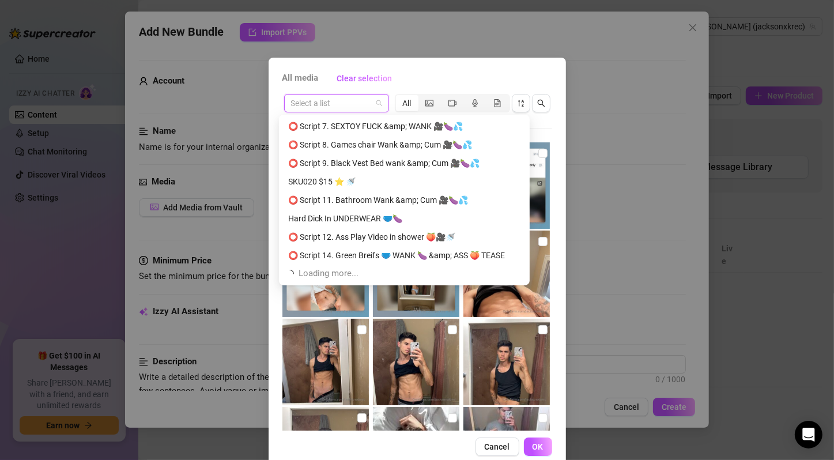
scroll to position [590, 0]
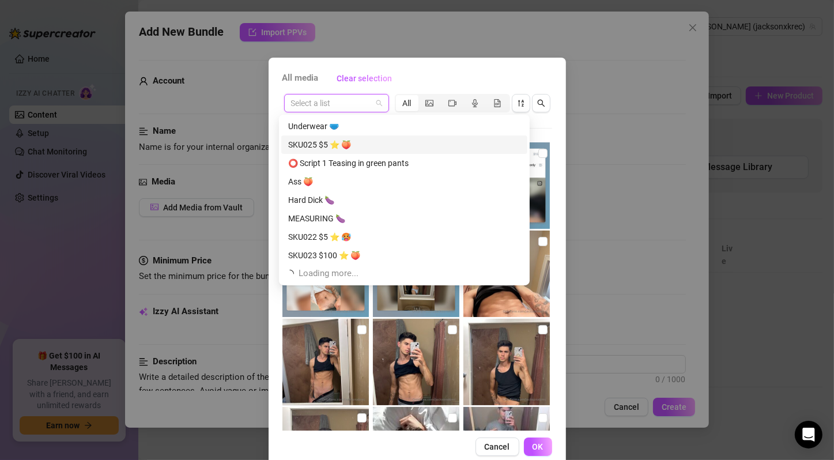
click at [409, 149] on div "SKU025 $5 ⭐️ 🍑" at bounding box center [404, 144] width 232 height 13
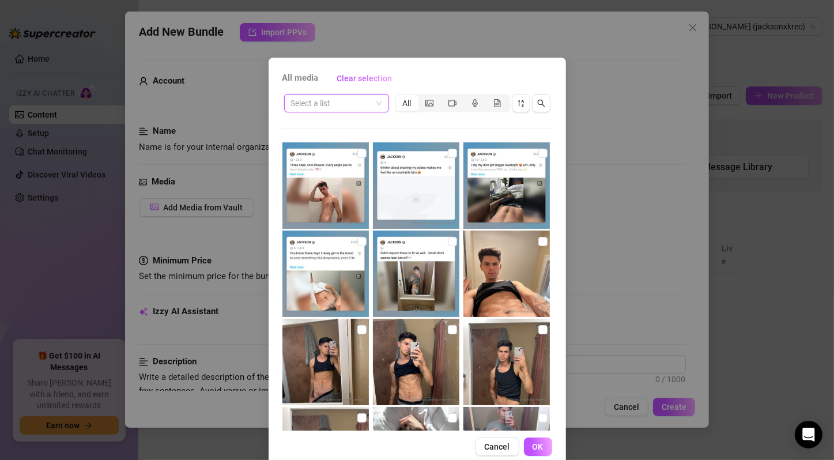
click at [373, 103] on span at bounding box center [336, 102] width 91 height 17
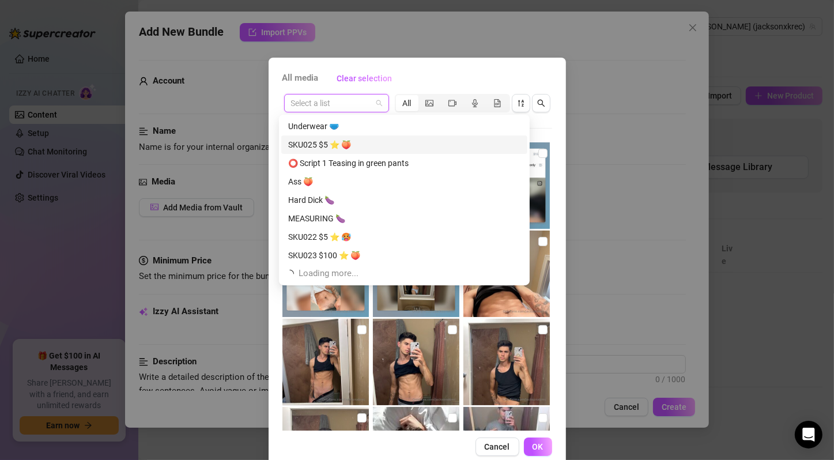
scroll to position [774, 0]
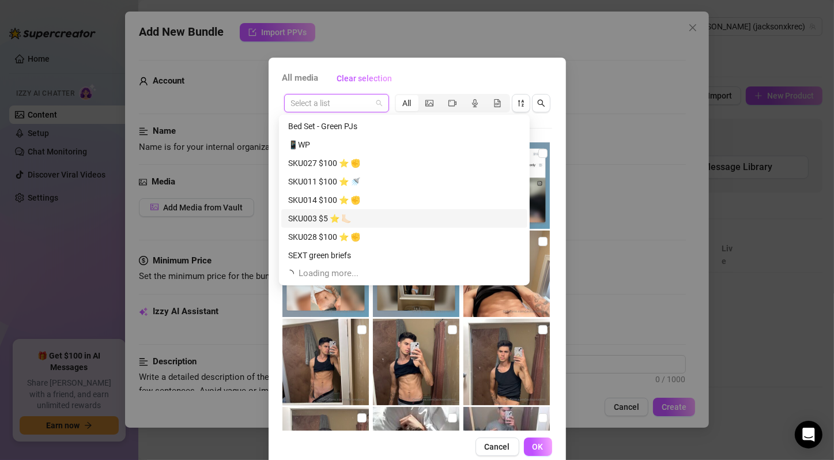
click at [367, 217] on div "SKU003 $5 ⭐️ 🦶🏻" at bounding box center [404, 218] width 232 height 13
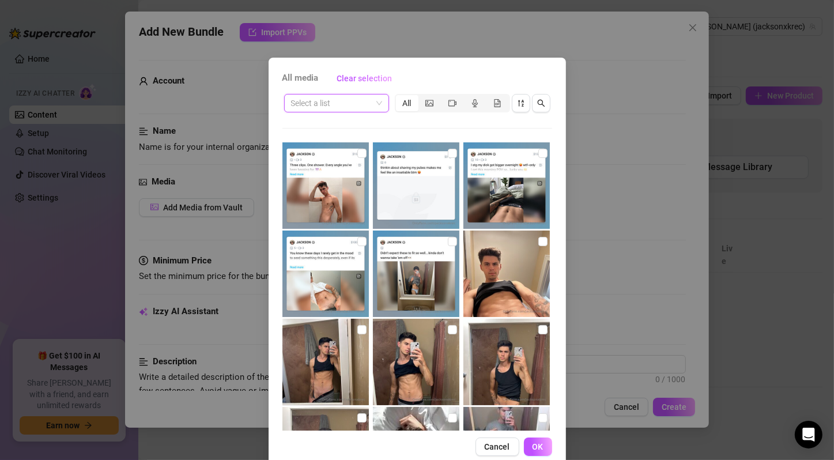
click at [375, 101] on span at bounding box center [336, 102] width 91 height 17
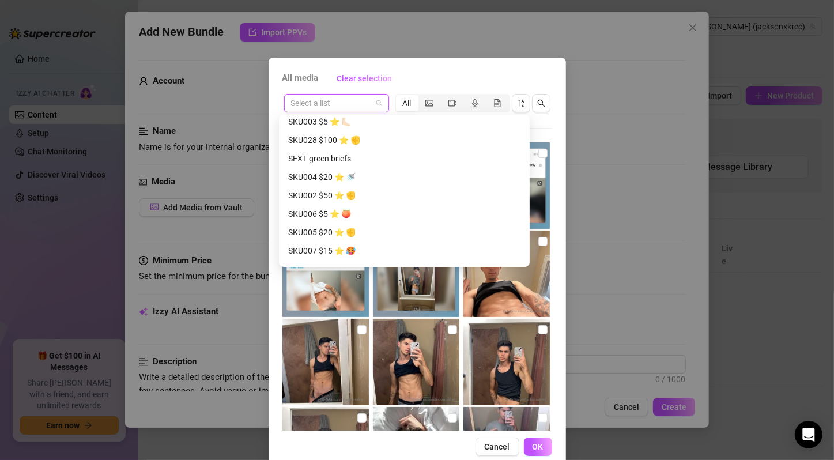
scroll to position [875, 0]
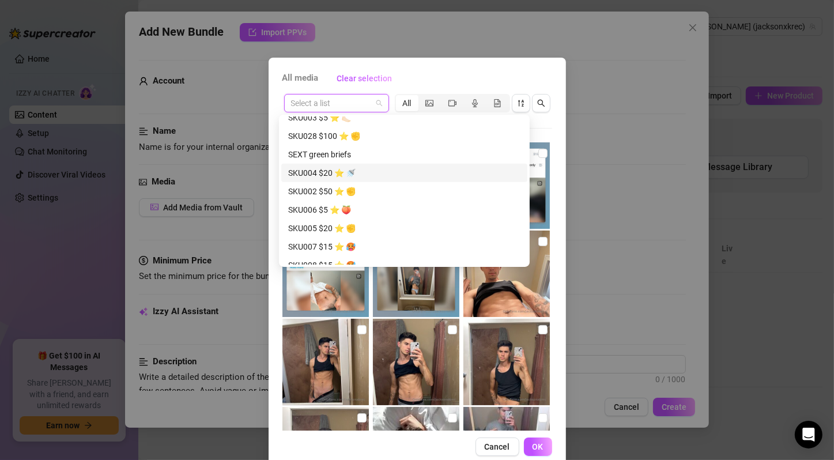
click at [372, 175] on div "SKU004 $20 ⭐️ 🚿" at bounding box center [404, 173] width 232 height 13
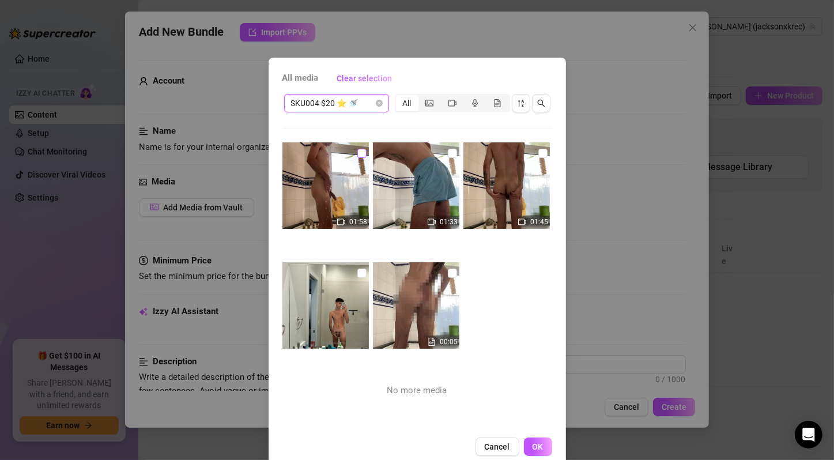
click at [357, 152] on input "checkbox" at bounding box center [361, 153] width 9 height 9
click at [448, 150] on input "checkbox" at bounding box center [452, 153] width 9 height 9
click at [538, 150] on input "checkbox" at bounding box center [542, 153] width 9 height 9
click at [357, 274] on input "checkbox" at bounding box center [361, 272] width 9 height 9
click at [448, 272] on input "checkbox" at bounding box center [452, 272] width 9 height 9
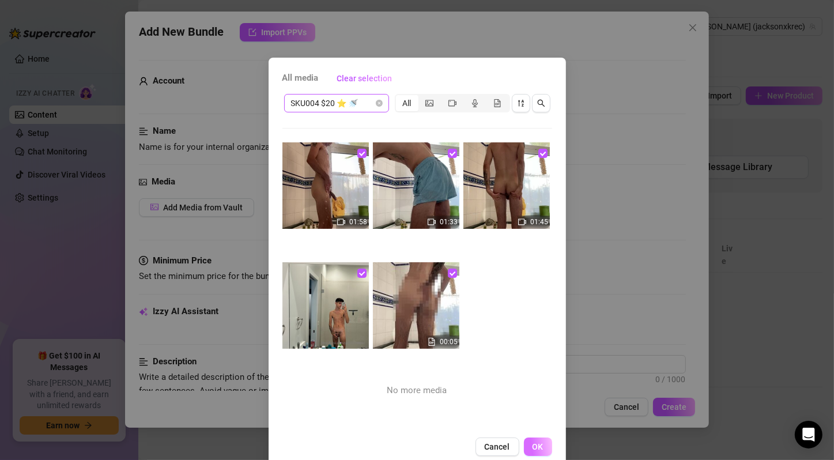
click at [532, 445] on span "OK" at bounding box center [537, 446] width 11 height 9
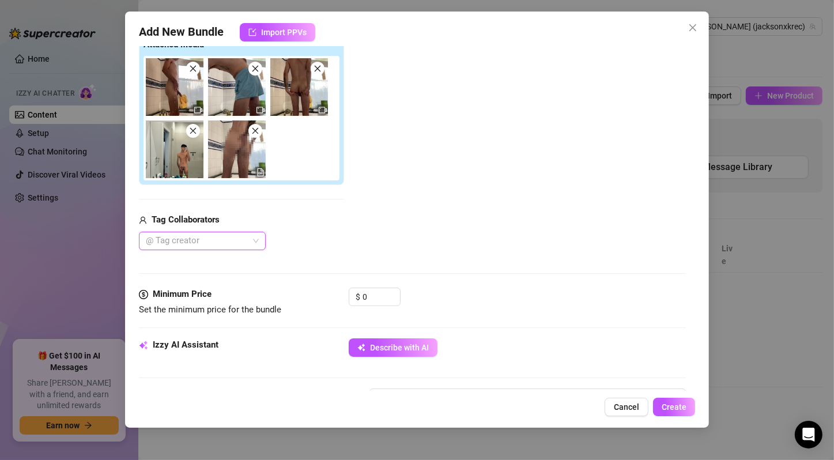
scroll to position [384, 0]
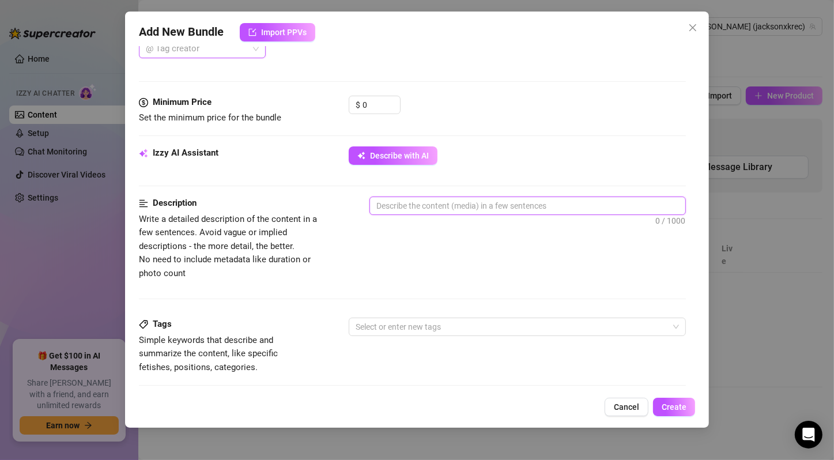
click at [455, 198] on textarea at bounding box center [527, 205] width 315 height 17
click at [405, 157] on span "Describe with AI" at bounding box center [399, 155] width 59 height 9
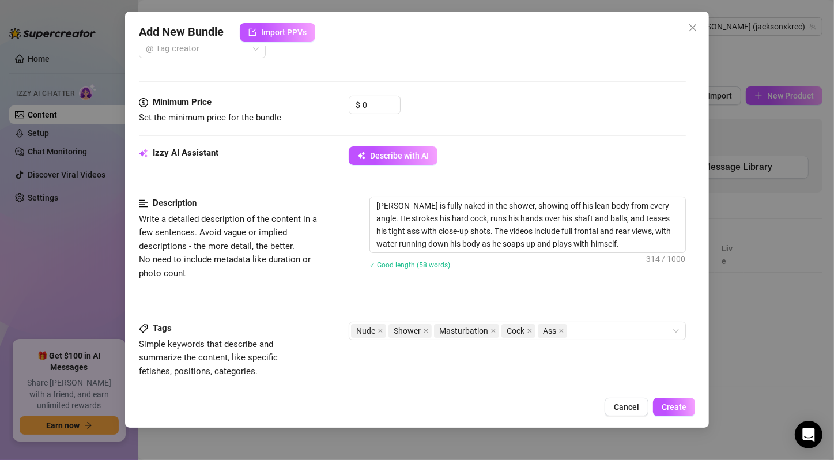
scroll to position [702, 0]
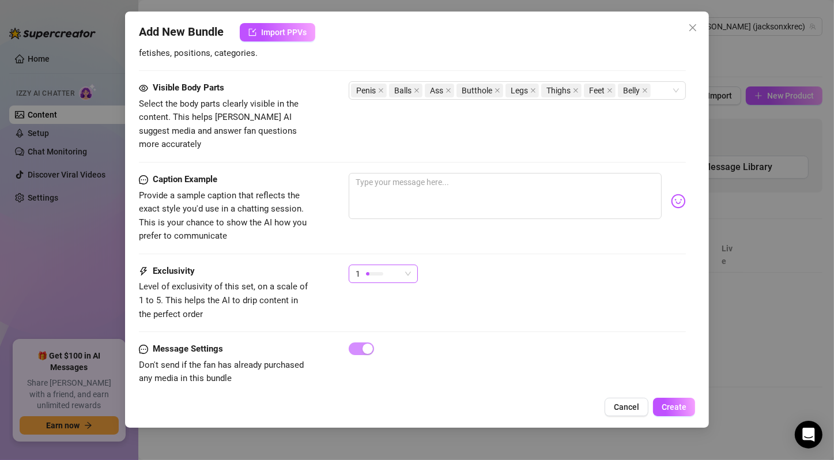
click at [400, 265] on div "1" at bounding box center [377, 273] width 45 height 17
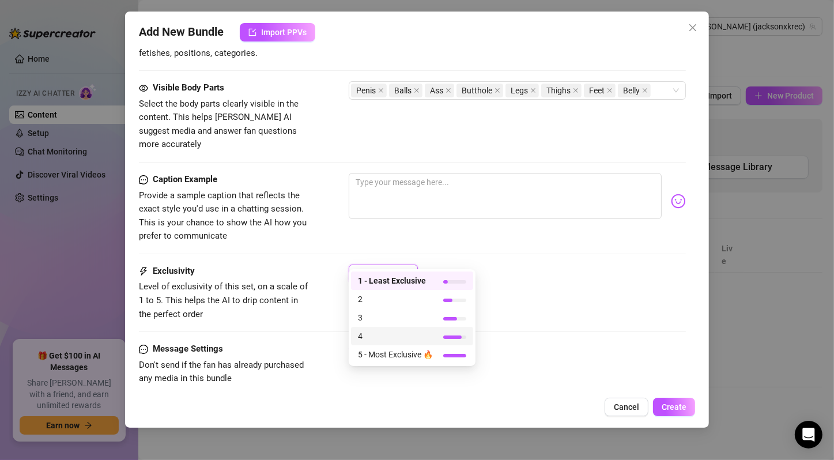
click at [412, 332] on span "4" at bounding box center [395, 336] width 75 height 13
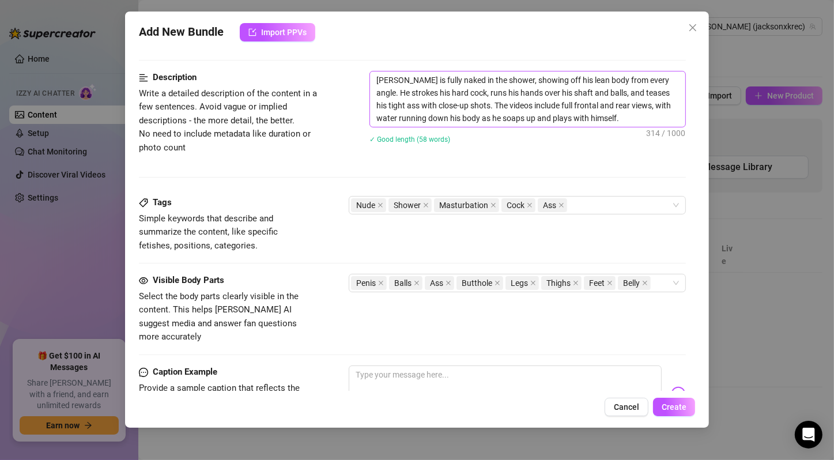
scroll to position [318, 0]
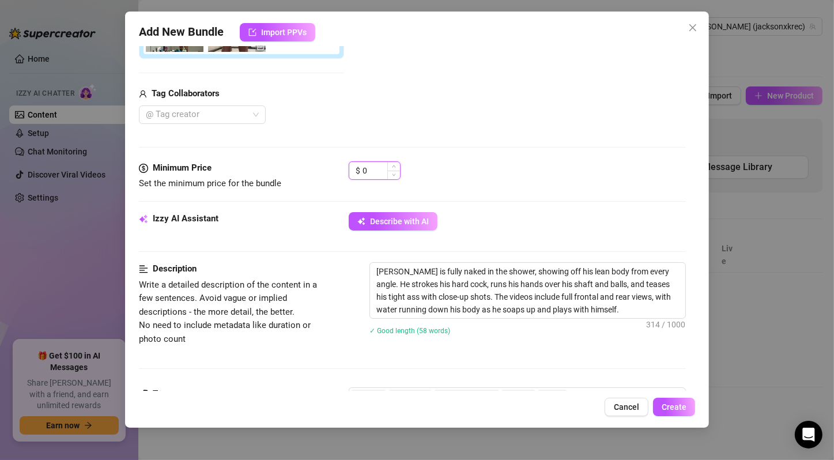
click at [372, 169] on input "0" at bounding box center [380, 170] width 37 height 17
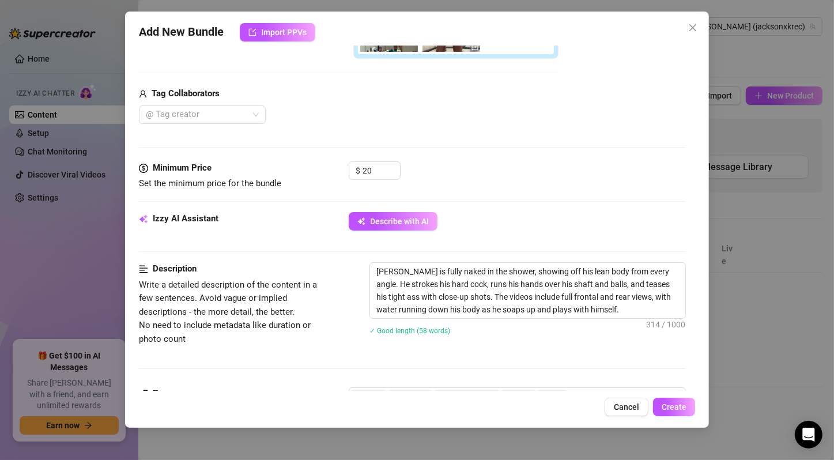
click at [528, 171] on div "$ 20" at bounding box center [517, 175] width 337 height 29
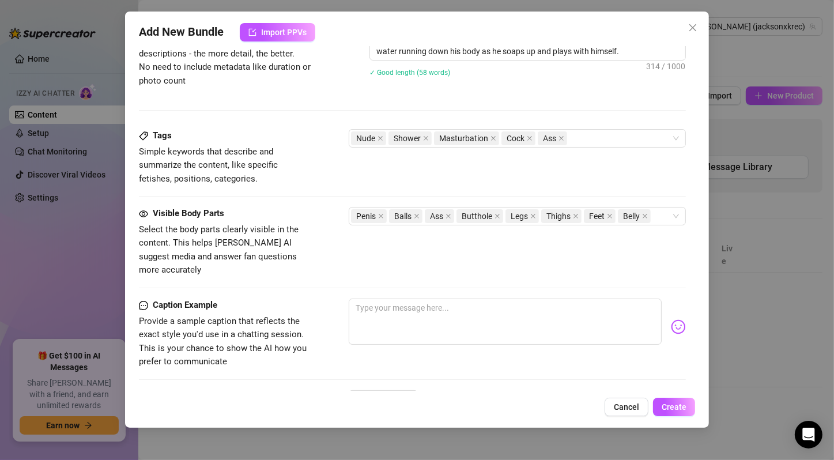
scroll to position [702, 0]
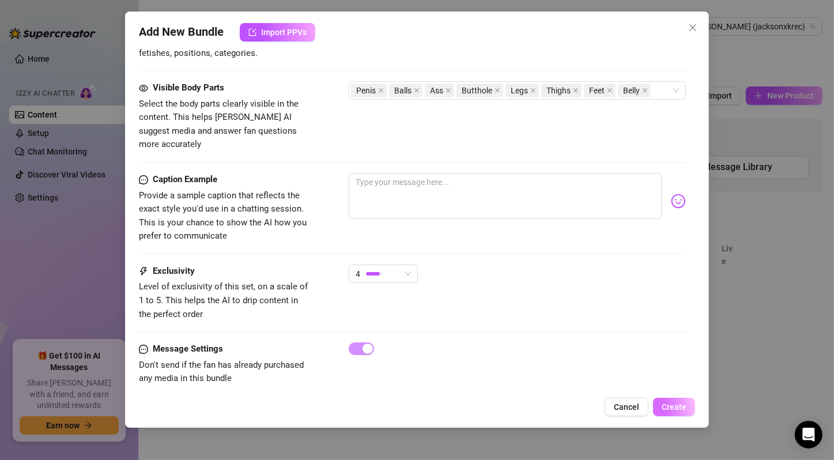
click at [689, 406] on button "Create" at bounding box center [674, 407] width 42 height 18
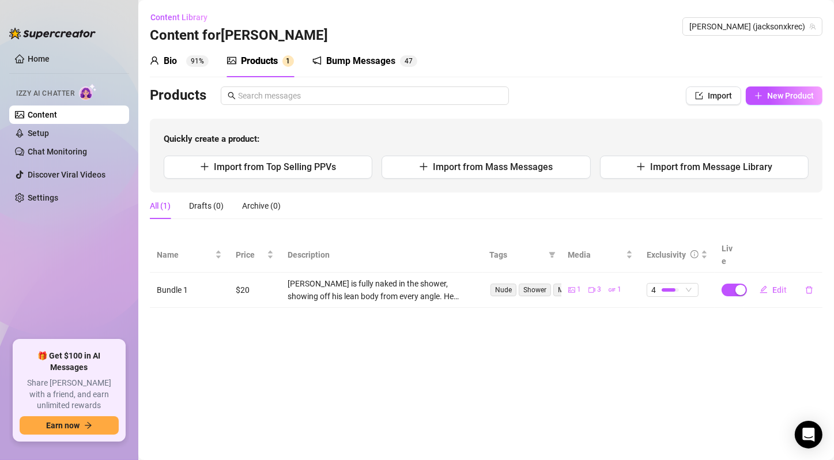
click at [297, 388] on main "Content Library Content for JACKSON JACKSON (jacksonxkrec) Bio 91% Products 1 B…" at bounding box center [485, 230] width 695 height 460
